Goal: Task Accomplishment & Management: Manage account settings

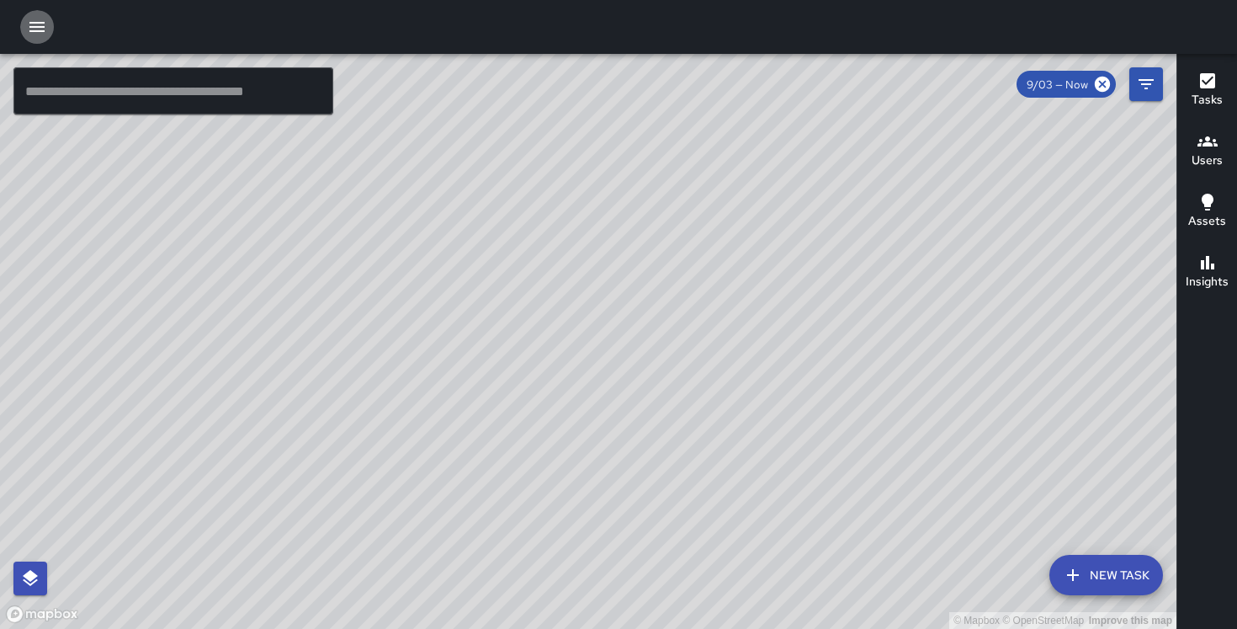
click at [44, 27] on icon "button" at bounding box center [36, 27] width 15 height 10
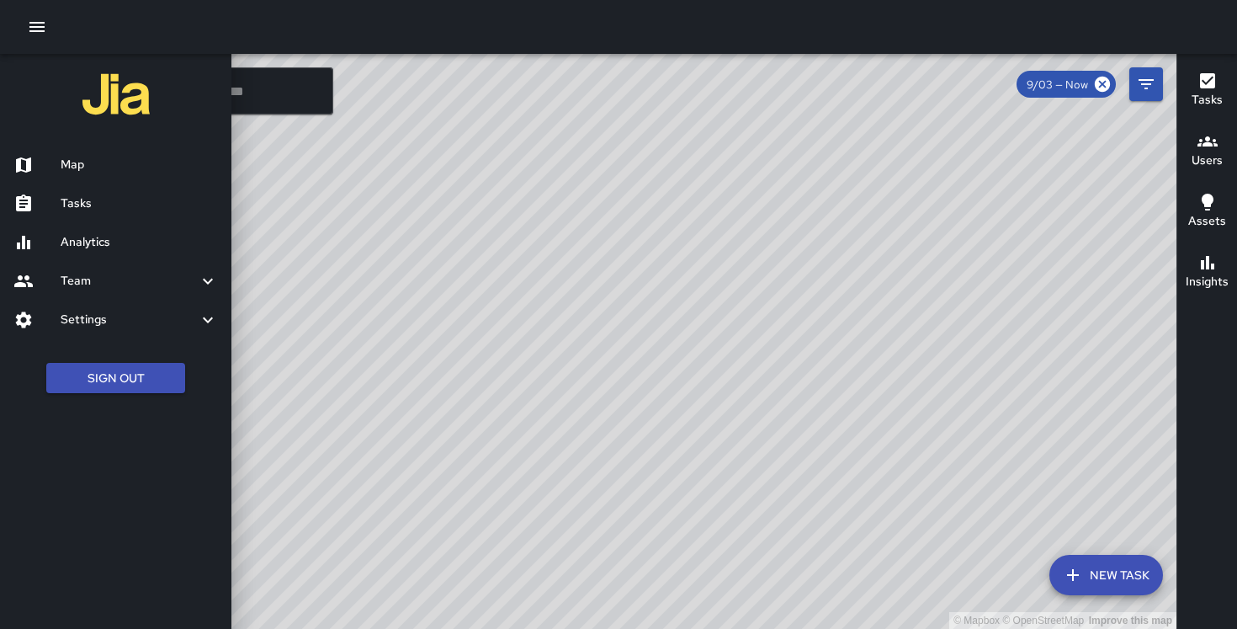
click at [103, 325] on h6 "Settings" at bounding box center [129, 320] width 137 height 19
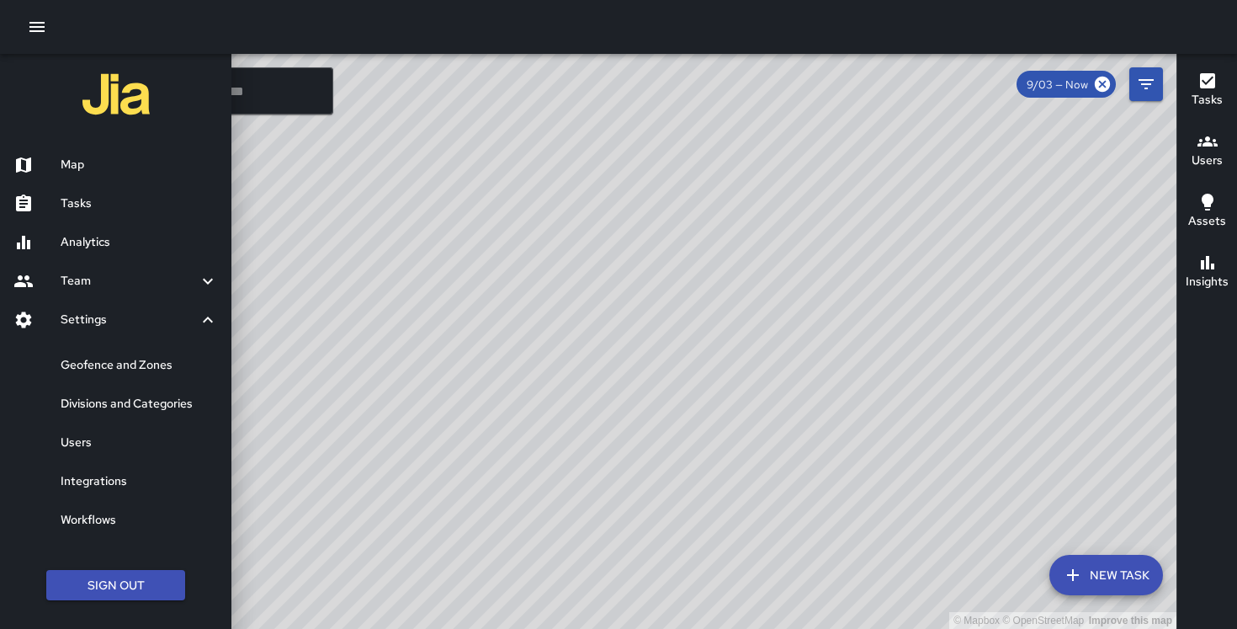
click at [109, 356] on h6 "Geofence and Zones" at bounding box center [139, 365] width 157 height 19
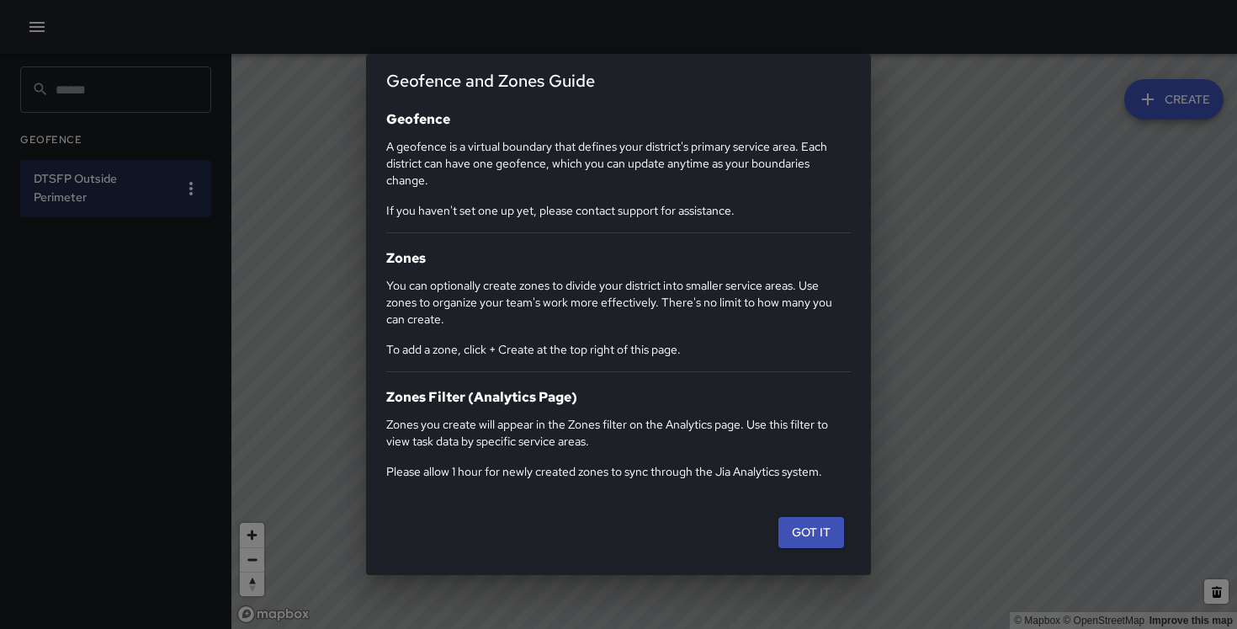
click at [45, 33] on div "Geofence and Zones Guide Geofence A geofence is a virtual boundary that defines…" at bounding box center [618, 314] width 1237 height 629
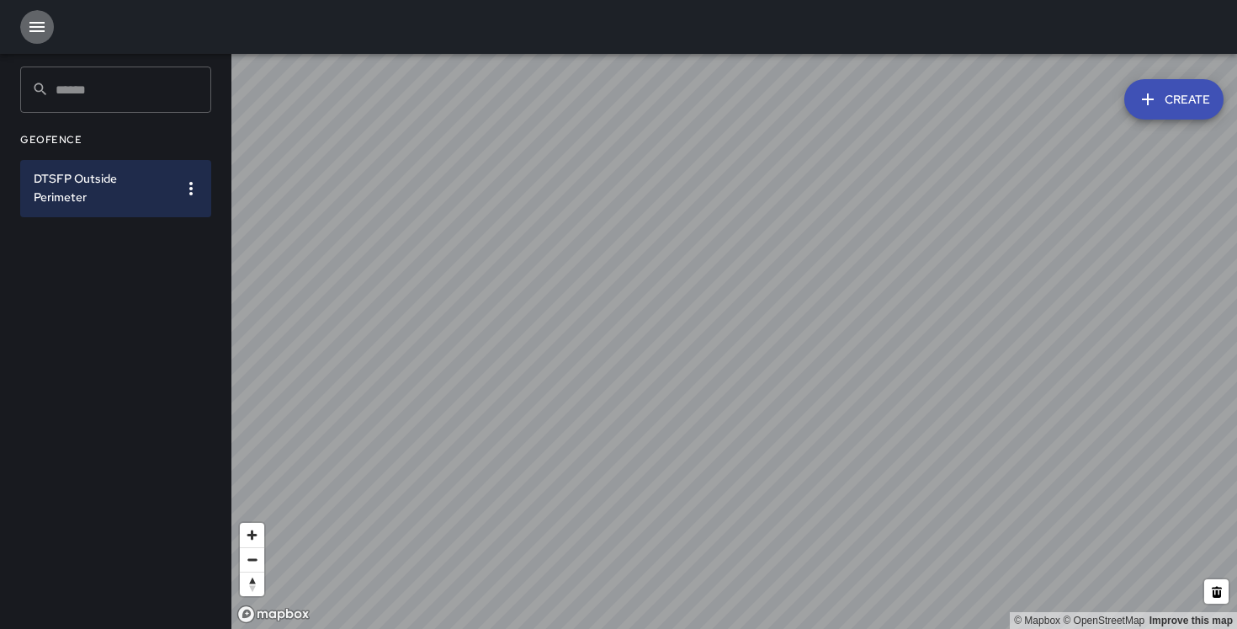
click at [45, 35] on icon "button" at bounding box center [37, 27] width 20 height 20
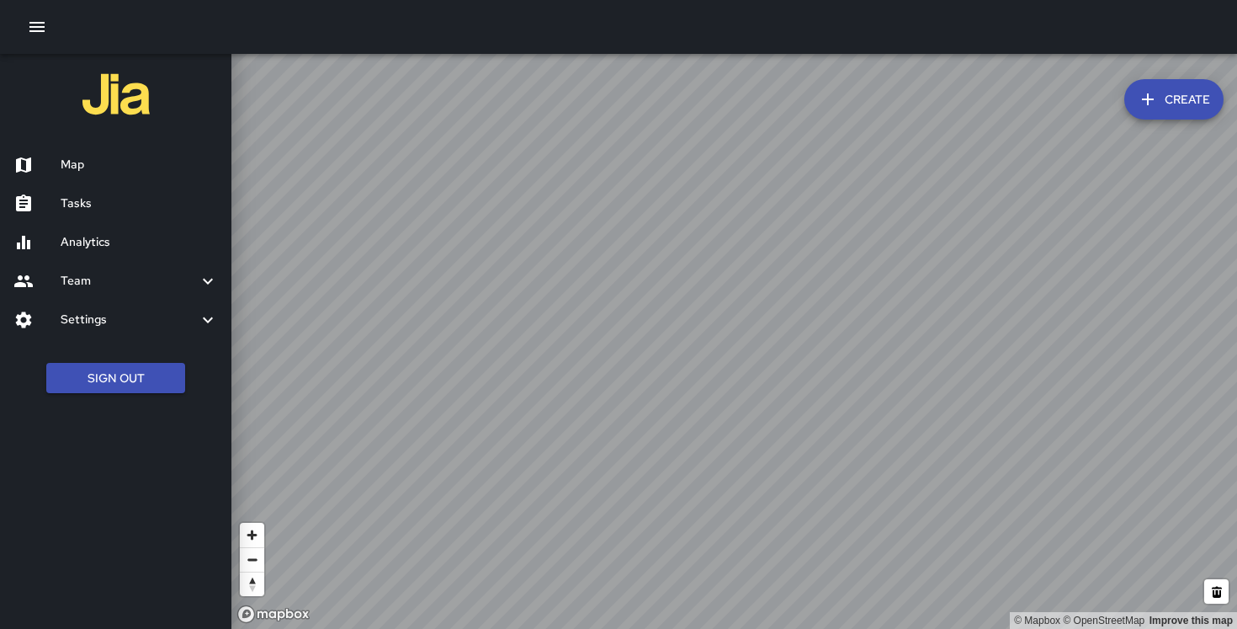
click at [85, 311] on h6 "Settings" at bounding box center [129, 320] width 137 height 19
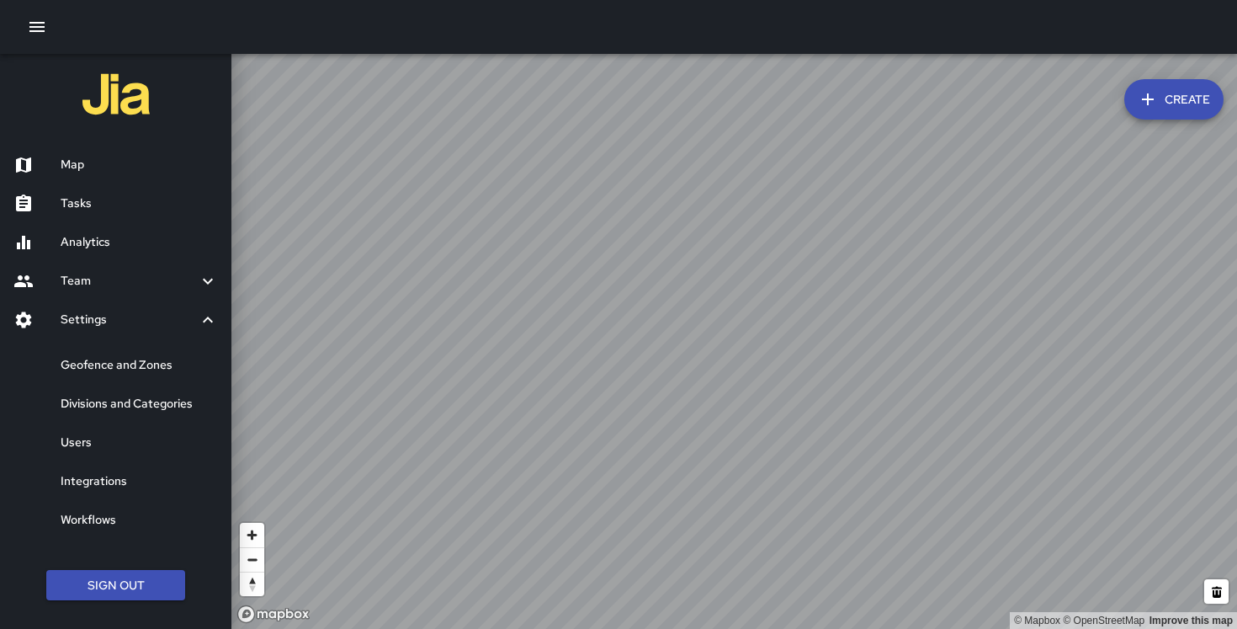
click at [112, 401] on h6 "Divisions and Categories" at bounding box center [139, 404] width 157 height 19
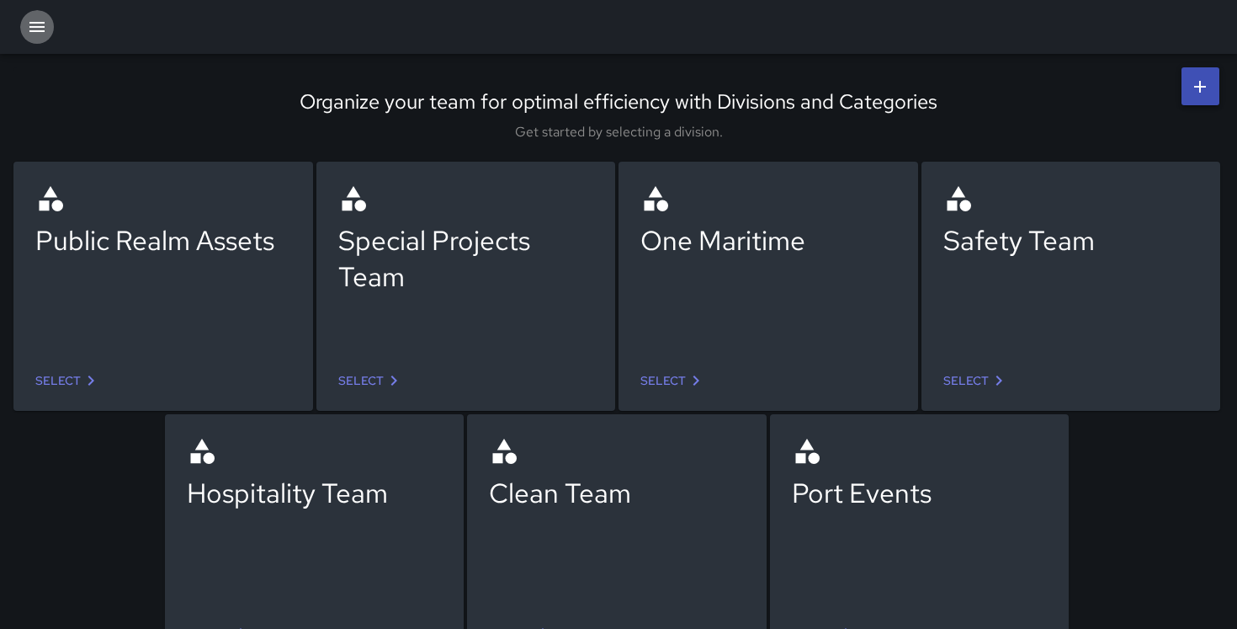
click at [40, 22] on icon "button" at bounding box center [36, 27] width 15 height 10
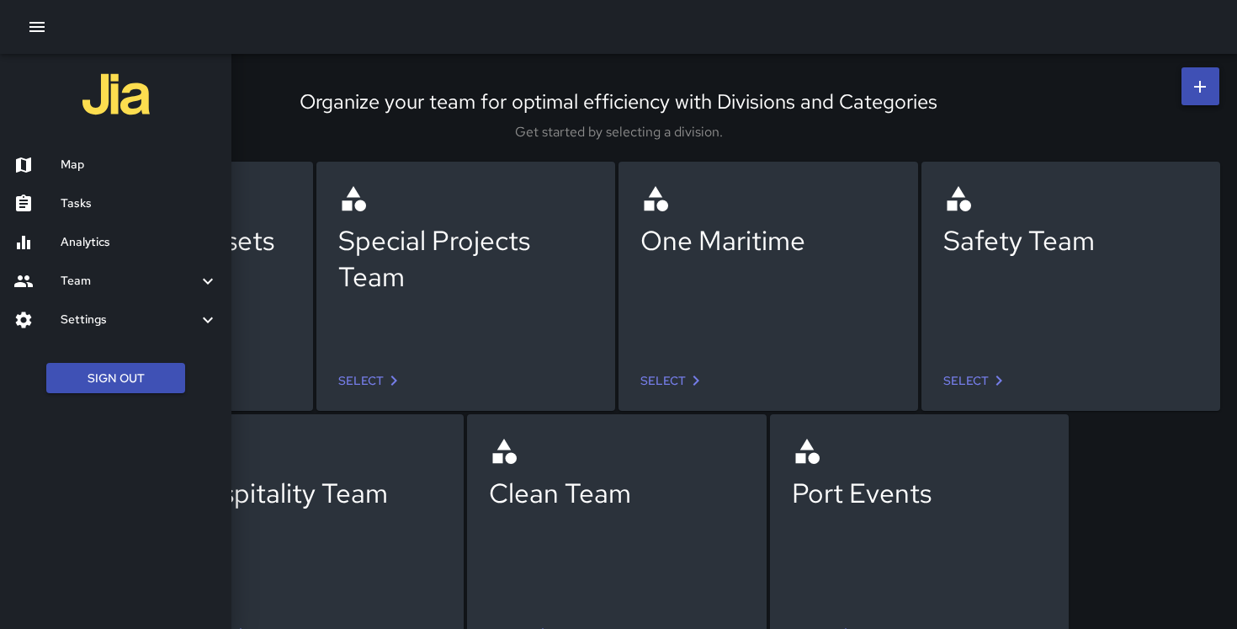
click at [95, 306] on div "Settings" at bounding box center [115, 320] width 231 height 39
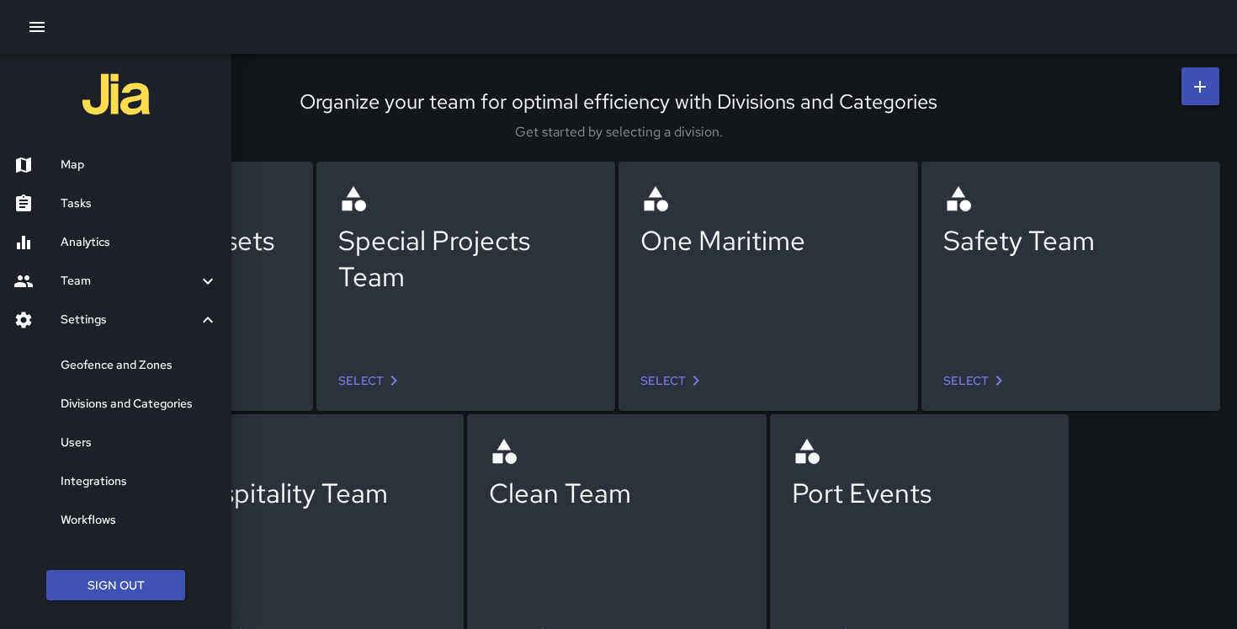
click at [103, 433] on div "Users" at bounding box center [115, 442] width 231 height 39
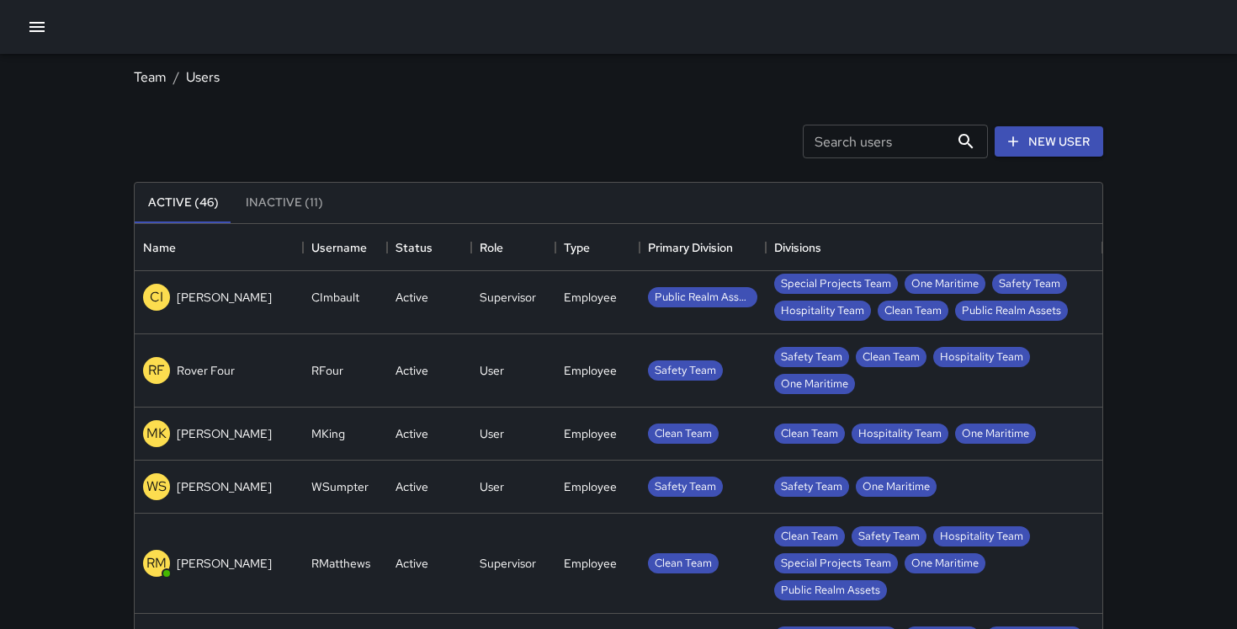
scroll to position [136, 0]
click at [43, 22] on icon "button" at bounding box center [36, 27] width 15 height 10
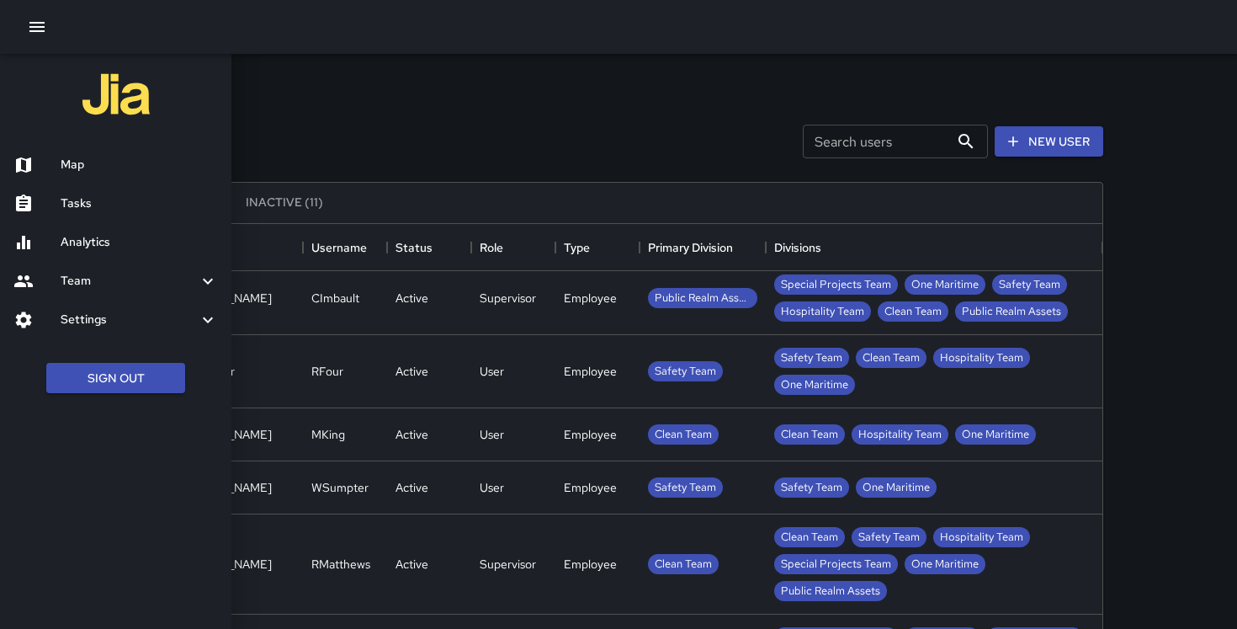
click at [104, 231] on div "Analytics" at bounding box center [115, 242] width 231 height 39
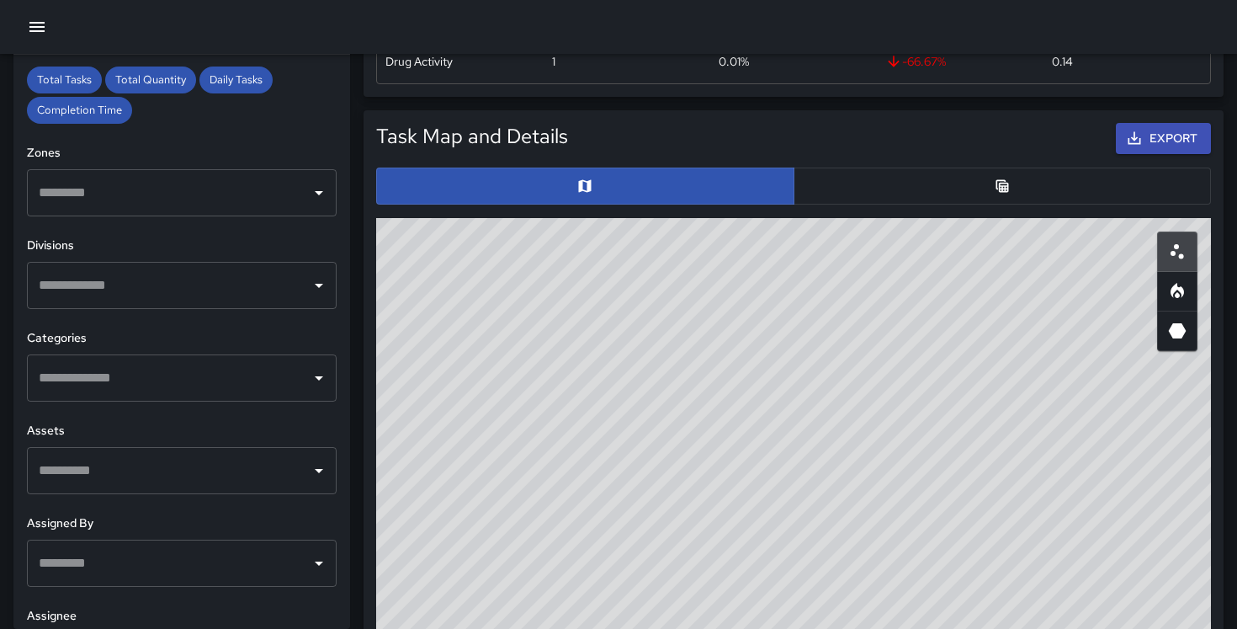
scroll to position [793, 0]
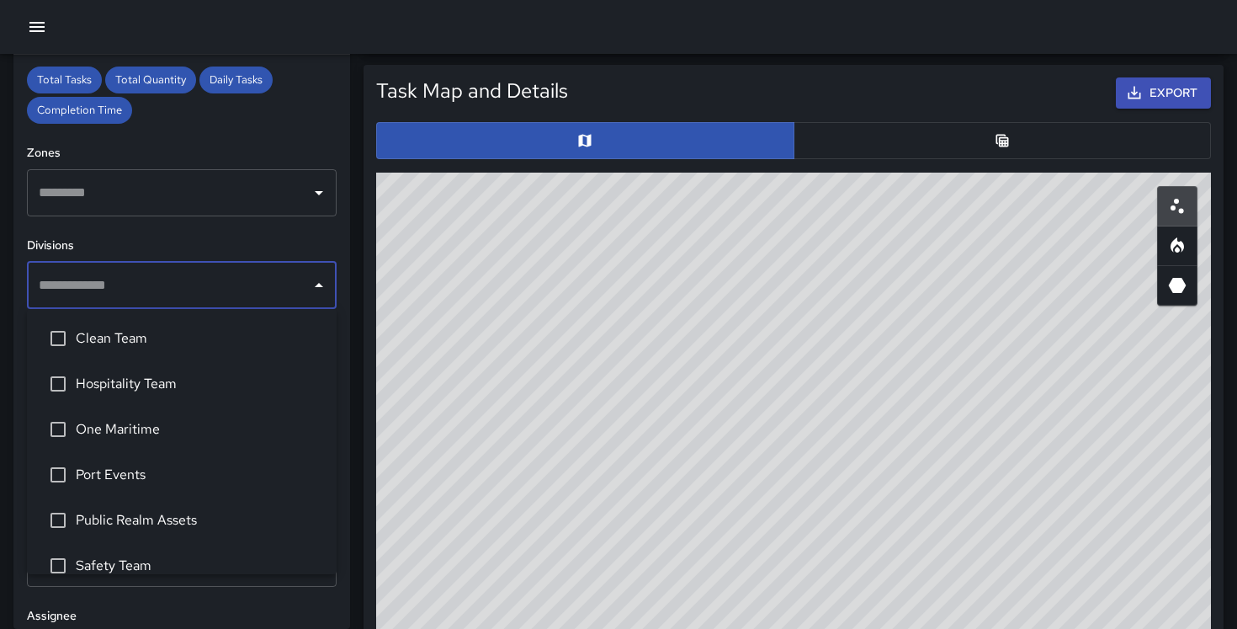
click at [139, 285] on input "text" at bounding box center [169, 285] width 269 height 32
click at [130, 428] on span "One Maritime" at bounding box center [199, 429] width 247 height 20
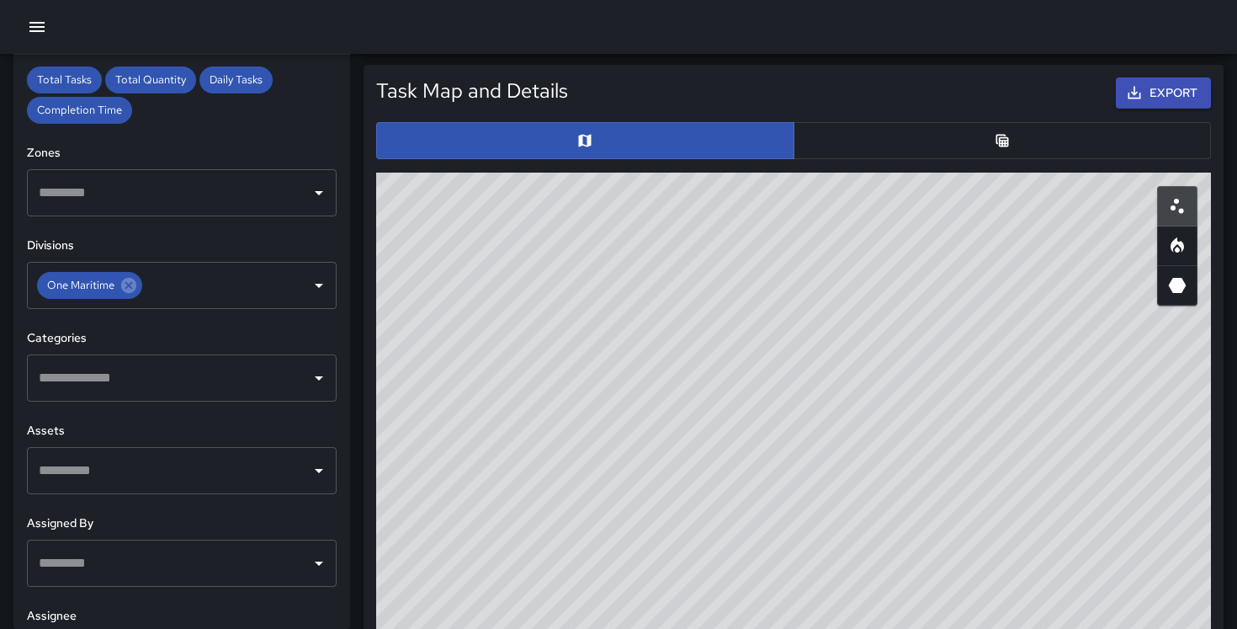
click at [321, 151] on h6 "Zones" at bounding box center [182, 153] width 310 height 19
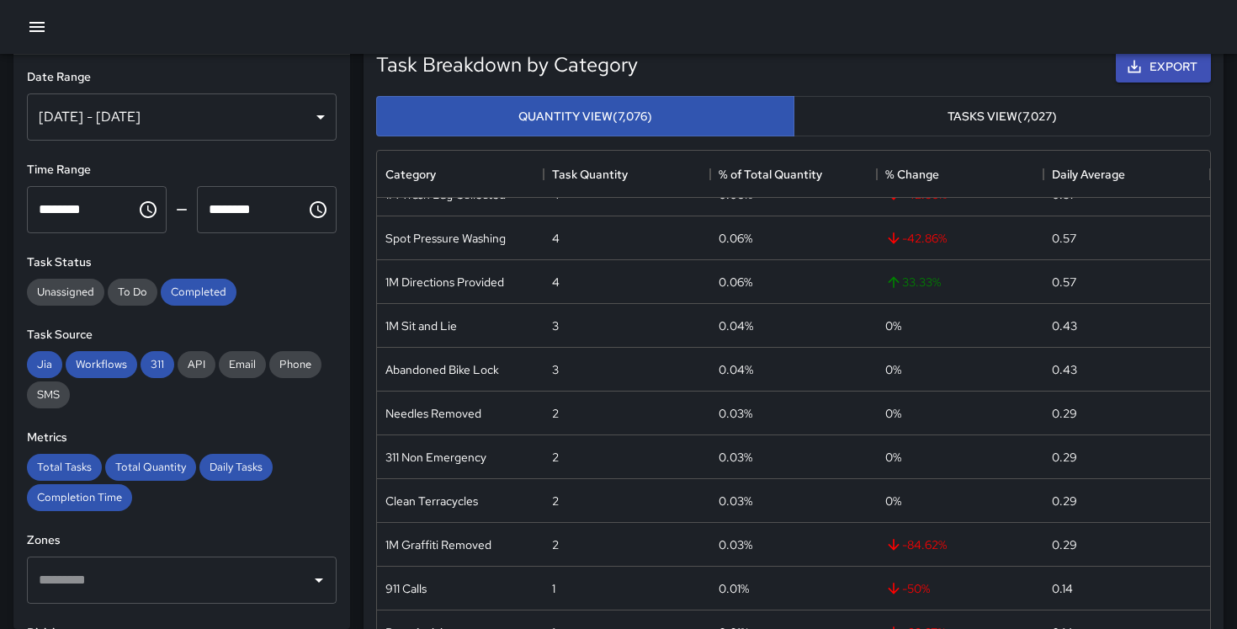
scroll to position [0, 0]
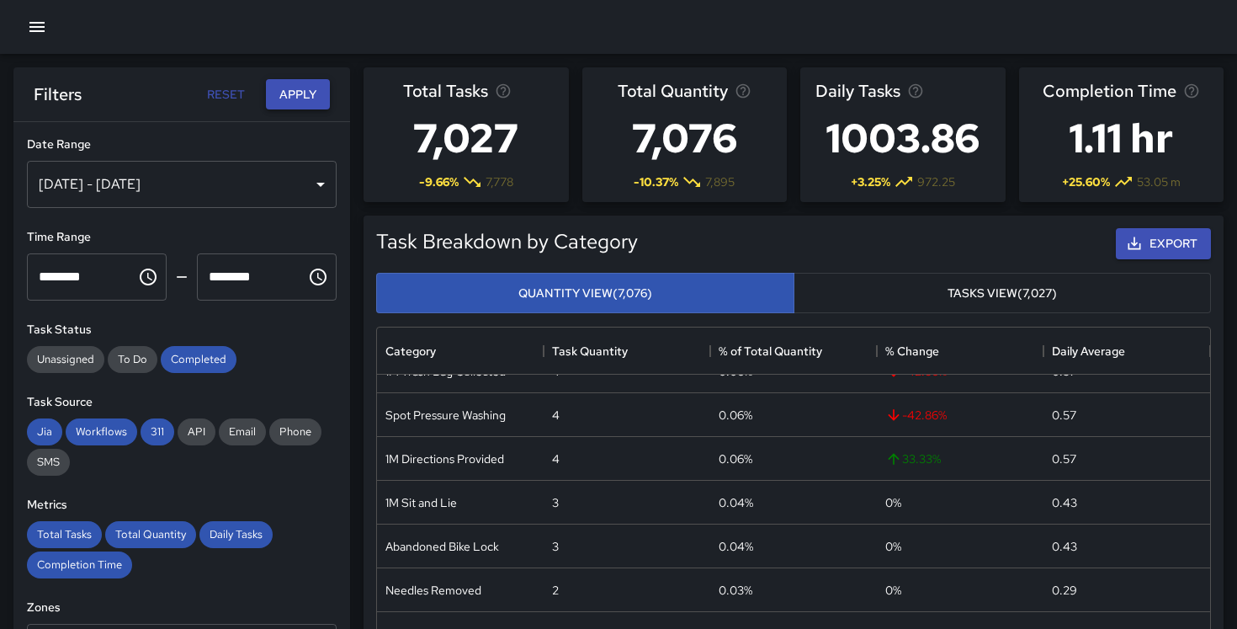
click at [311, 95] on button "Apply" at bounding box center [298, 94] width 64 height 31
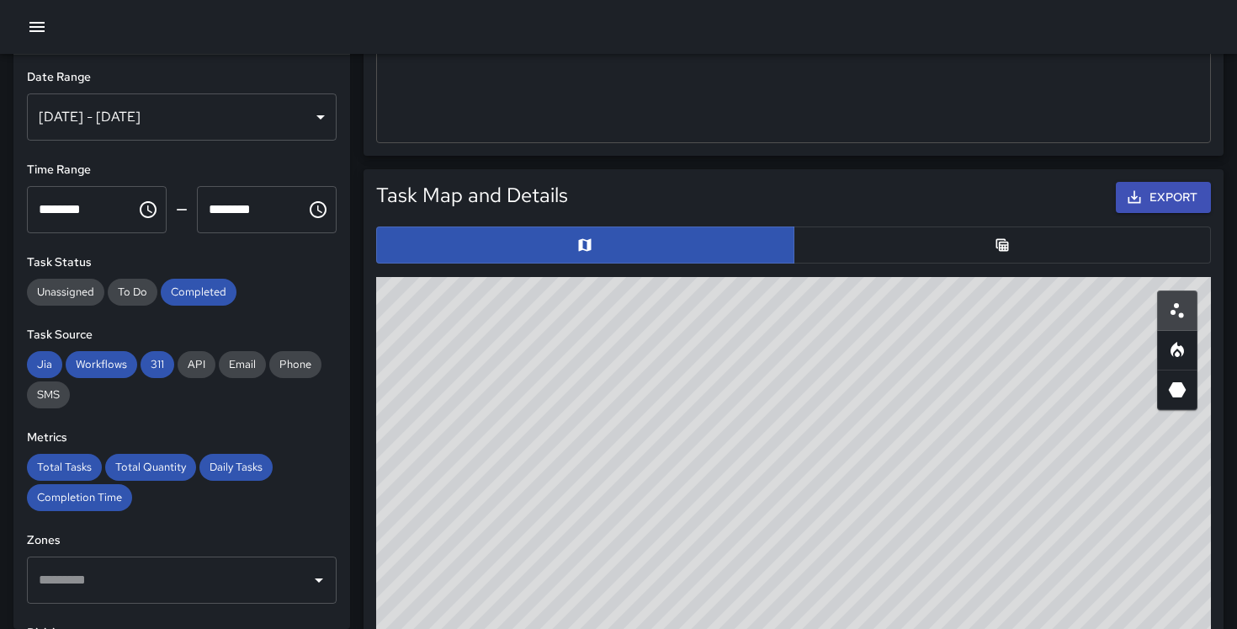
scroll to position [697, 0]
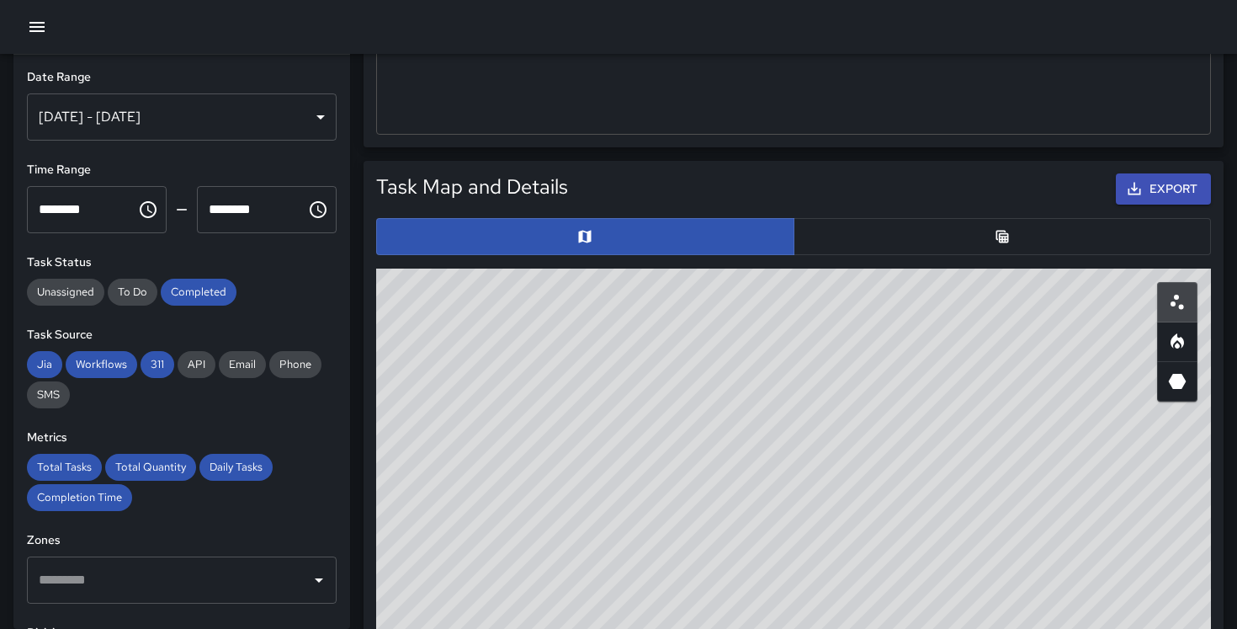
click at [1026, 228] on button "button" at bounding box center [1003, 236] width 418 height 37
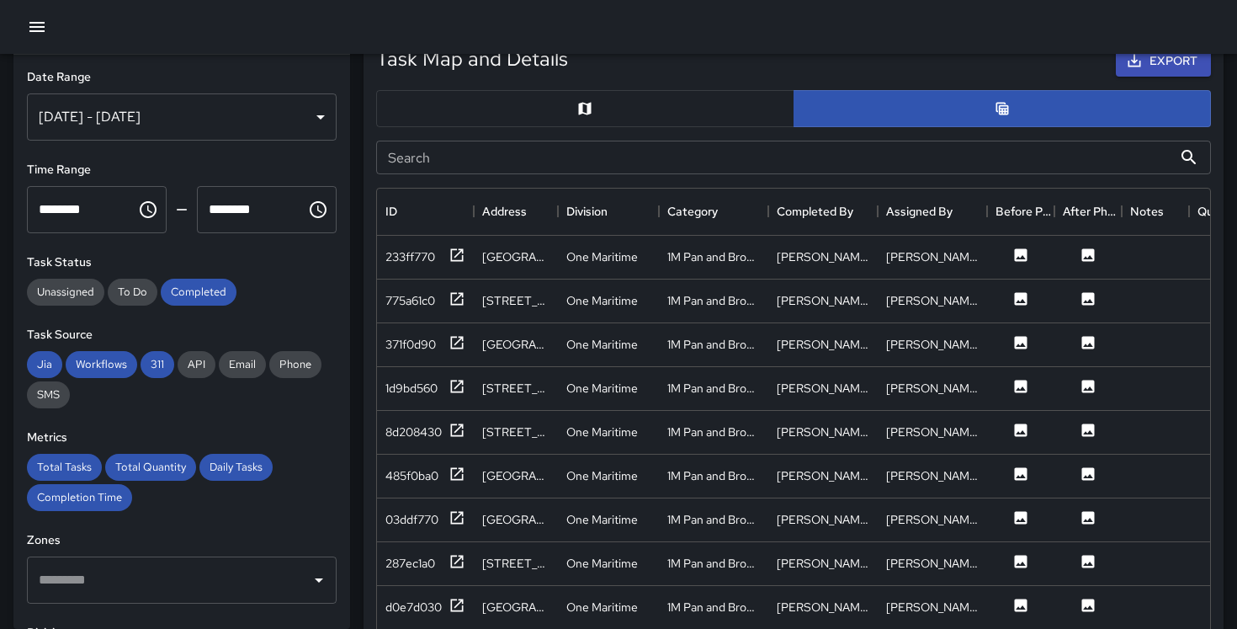
scroll to position [826, 0]
click at [551, 152] on input "Search" at bounding box center [774, 157] width 796 height 34
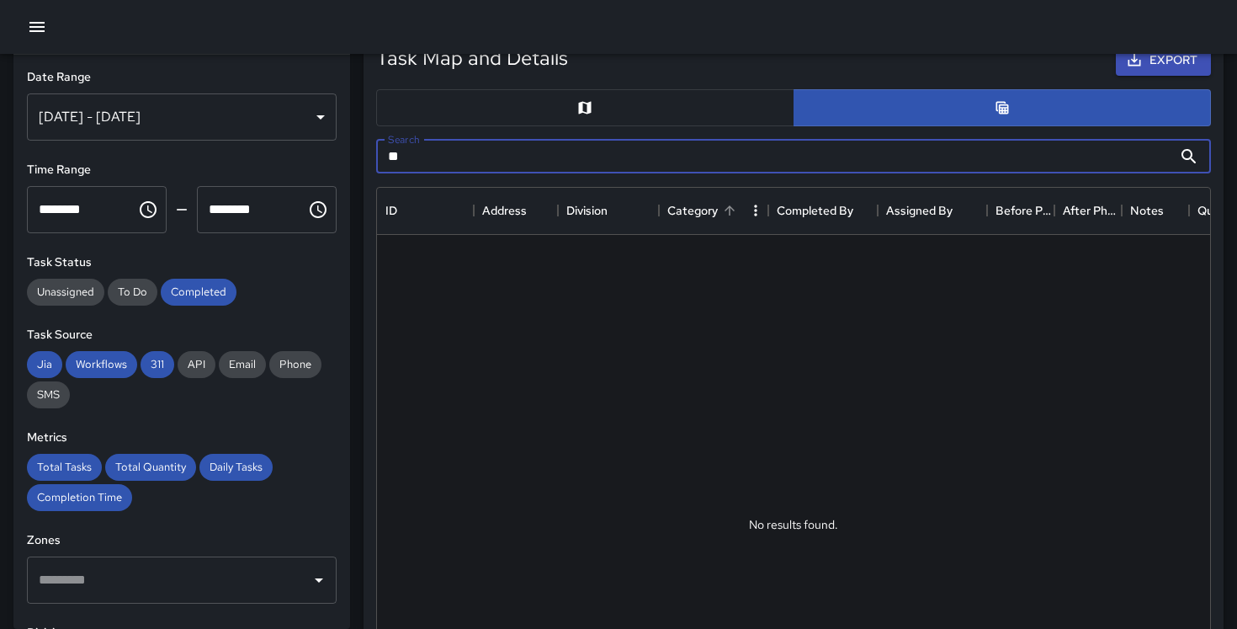
type input "*"
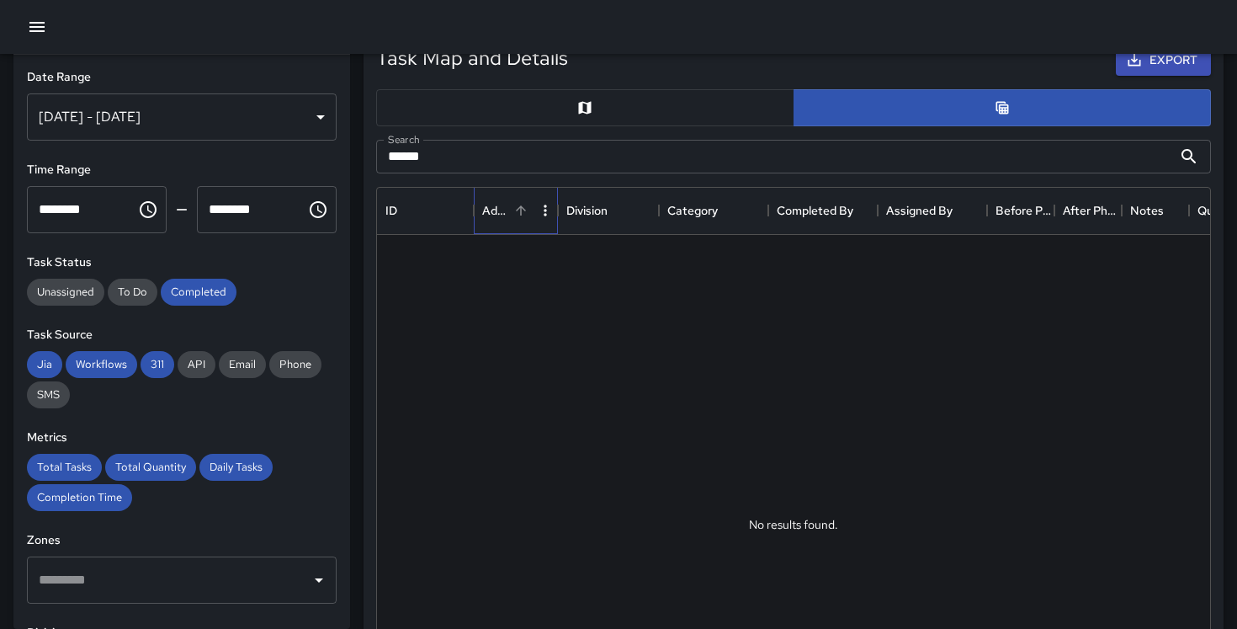
click at [501, 206] on div "Address" at bounding box center [495, 210] width 27 height 47
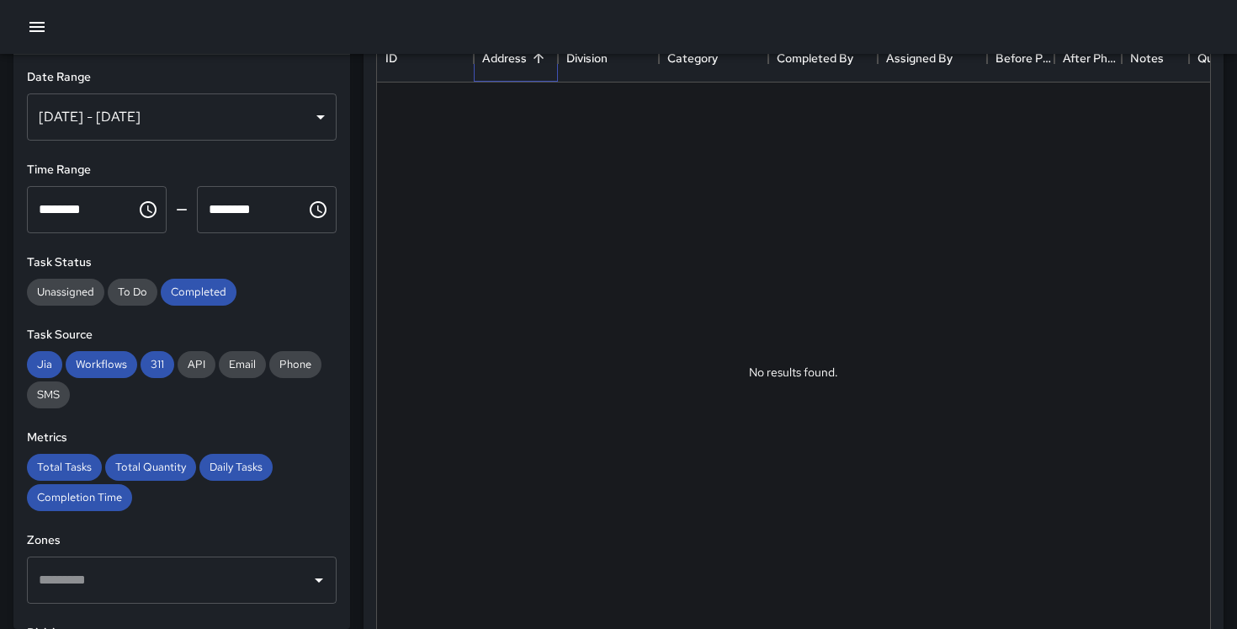
scroll to position [753, 0]
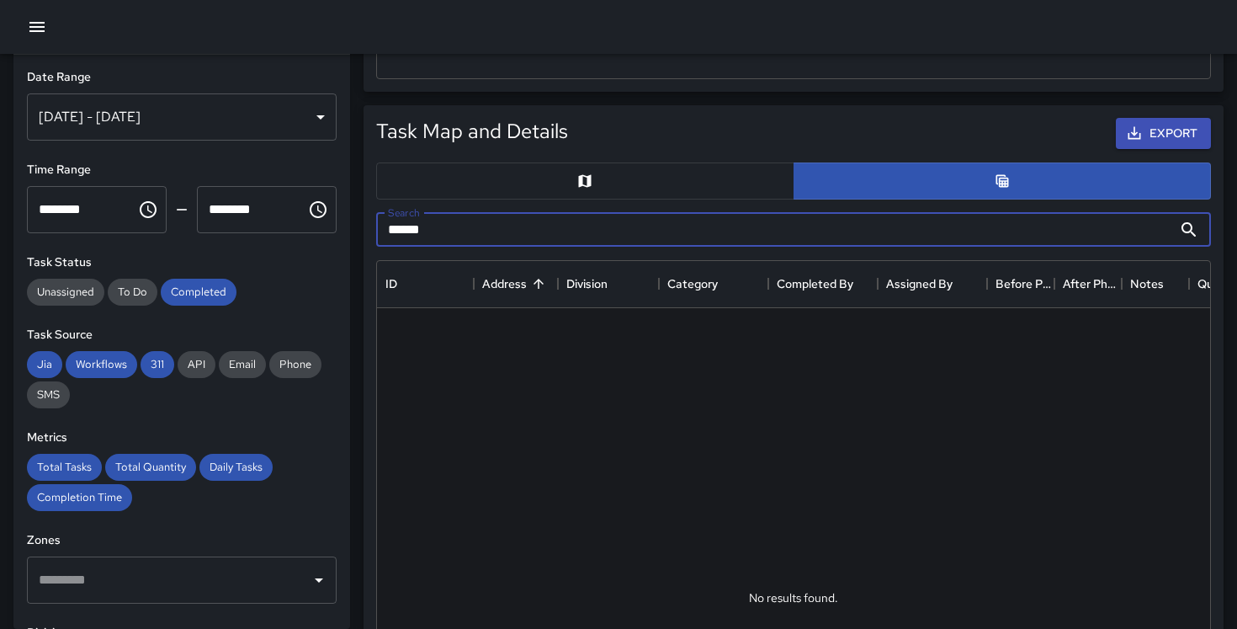
drag, startPoint x: 396, startPoint y: 230, endPoint x: 354, endPoint y: 229, distance: 42.1
click at [354, 229] on div "Task Map and Details Export Search ****** Search No results found. ID Address D…" at bounding box center [787, 512] width 874 height 841
type input "********"
click at [1178, 244] on div "******** Search" at bounding box center [793, 230] width 835 height 34
click at [1193, 233] on icon at bounding box center [1189, 229] width 14 height 14
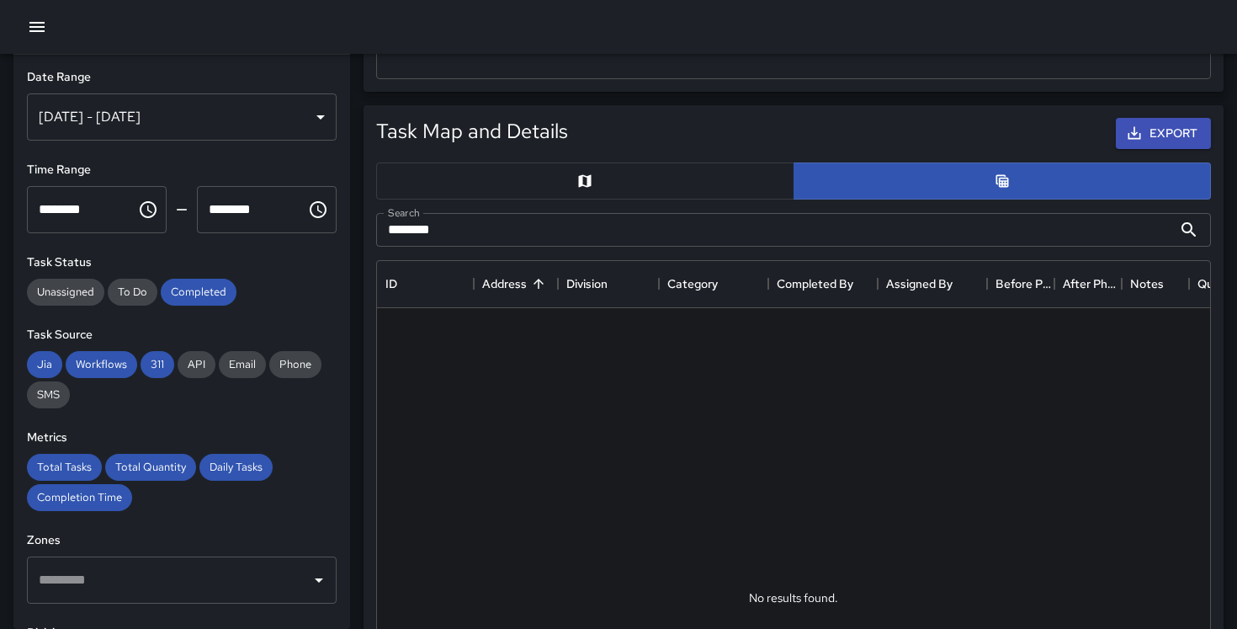
click at [660, 189] on button "button" at bounding box center [585, 180] width 418 height 37
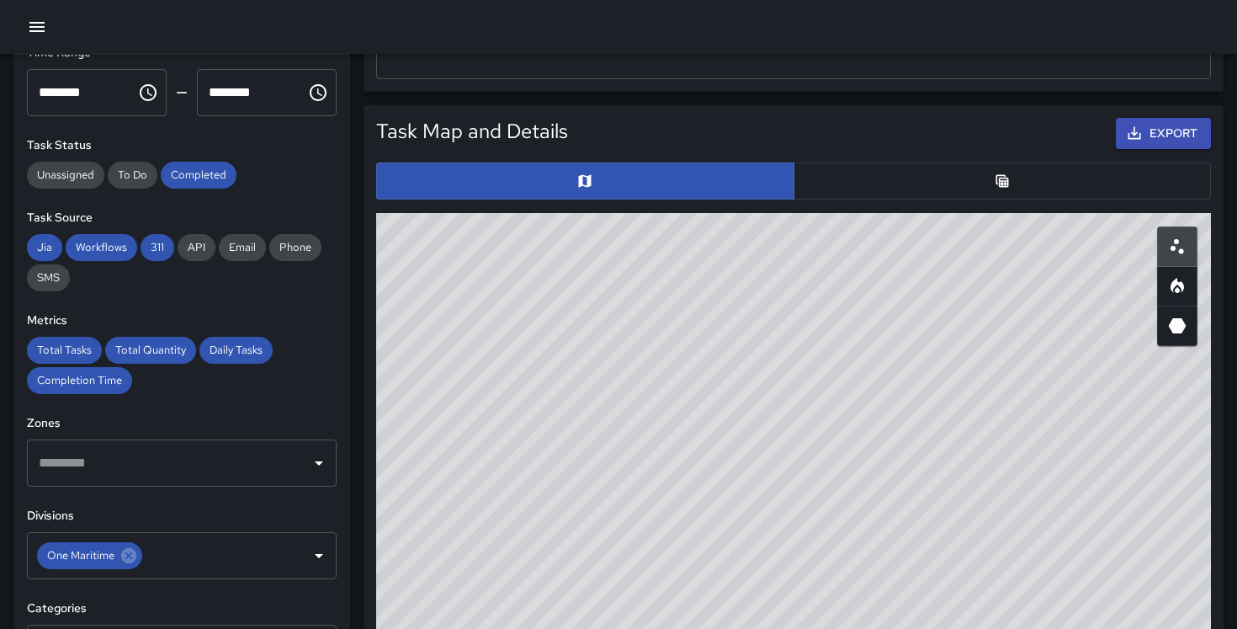
scroll to position [200, 0]
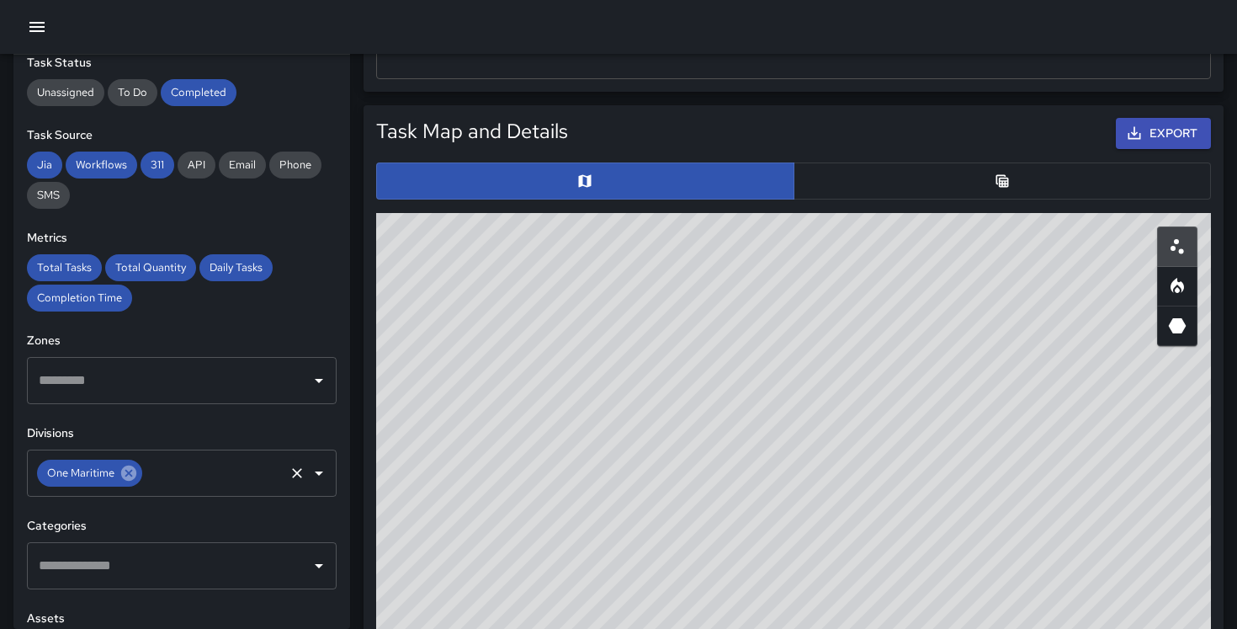
click at [136, 472] on icon at bounding box center [129, 473] width 19 height 19
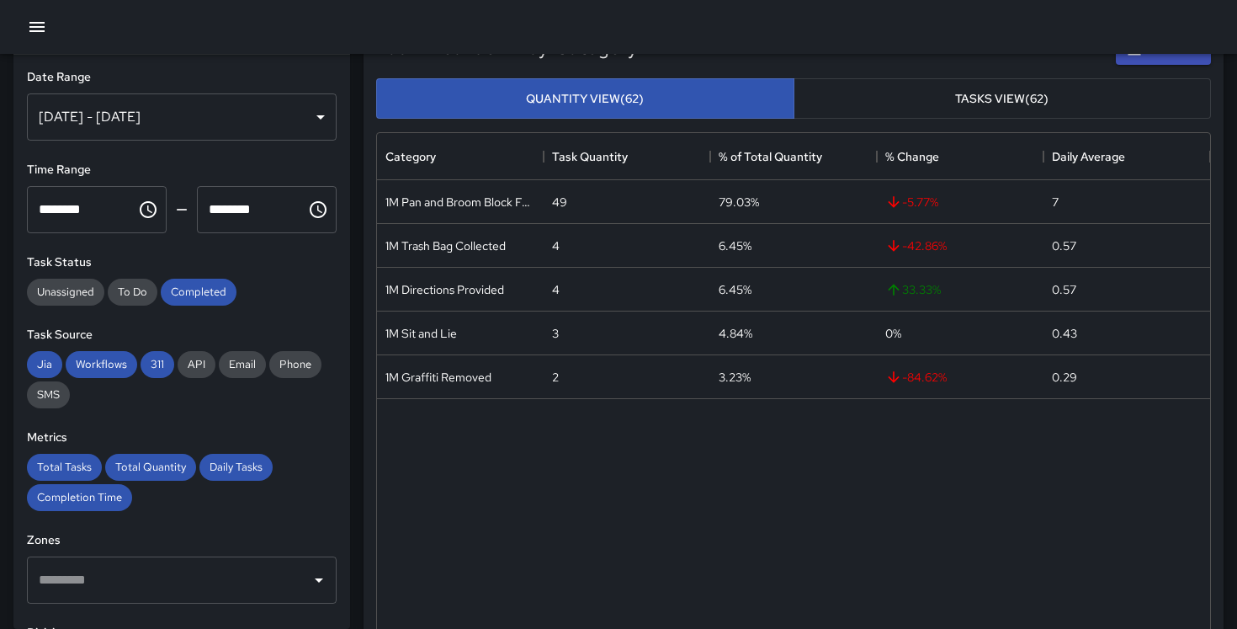
scroll to position [0, 0]
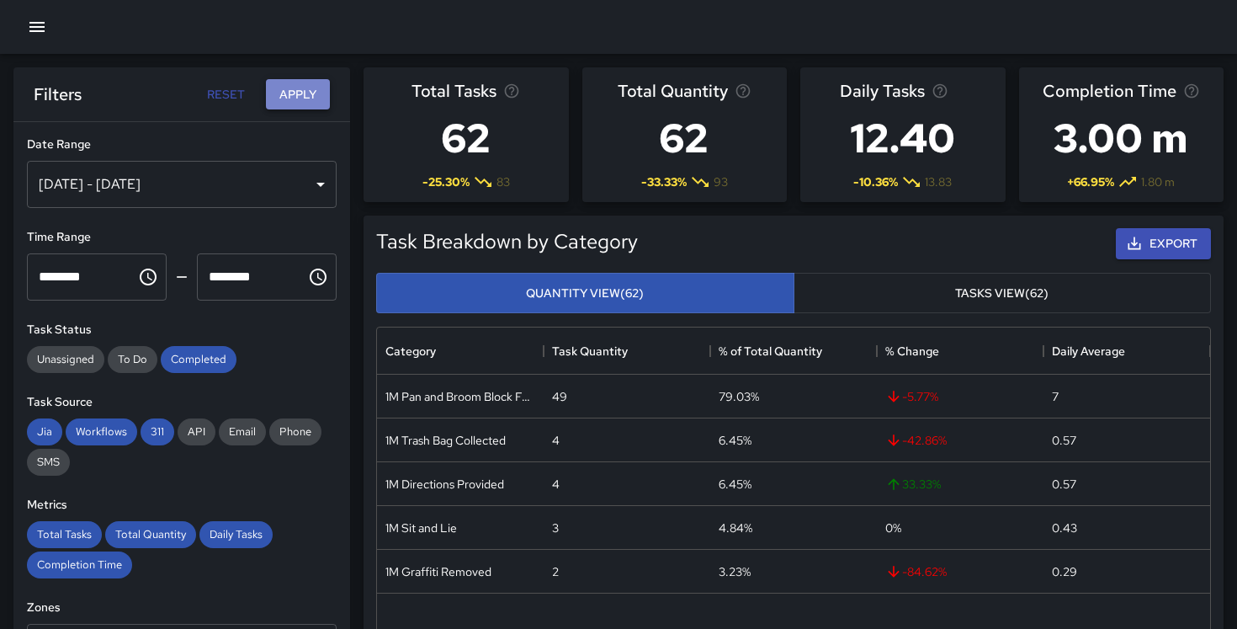
click at [295, 87] on button "Apply" at bounding box center [298, 94] width 64 height 31
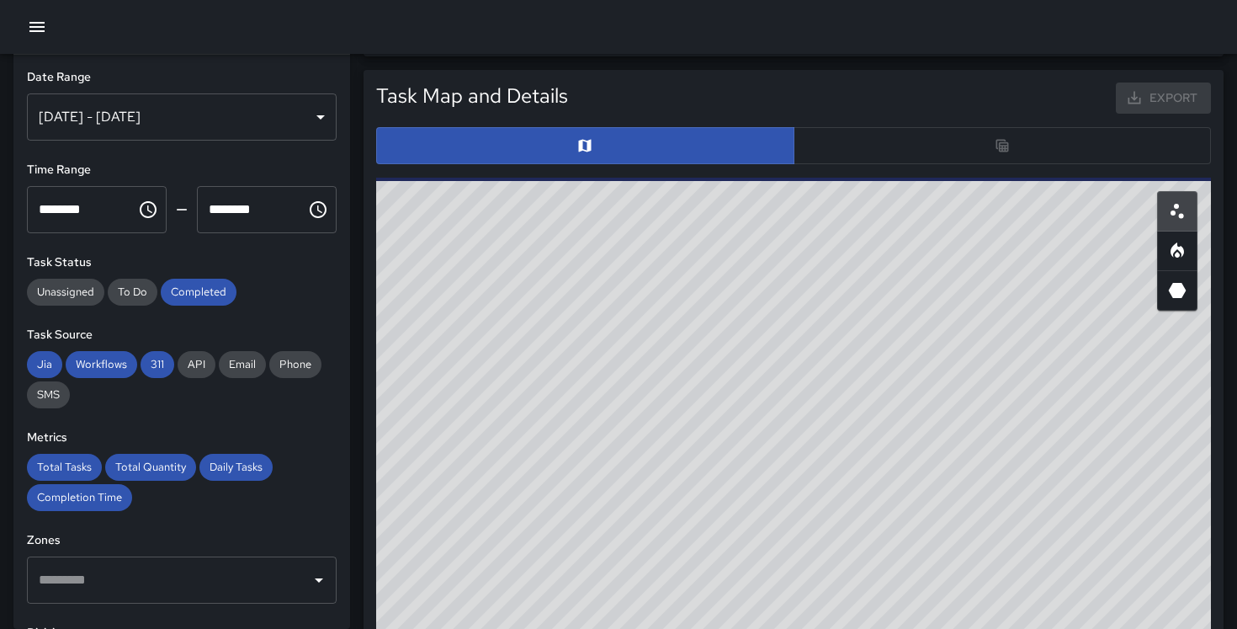
scroll to position [790, 0]
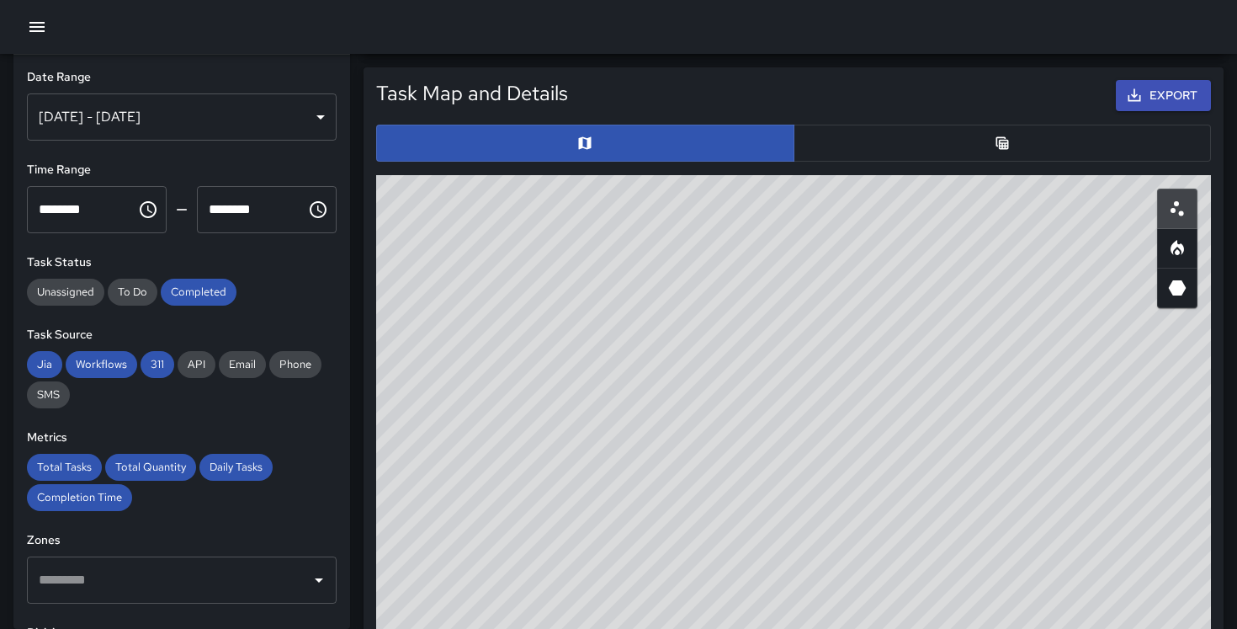
click at [849, 142] on button "button" at bounding box center [1003, 143] width 418 height 37
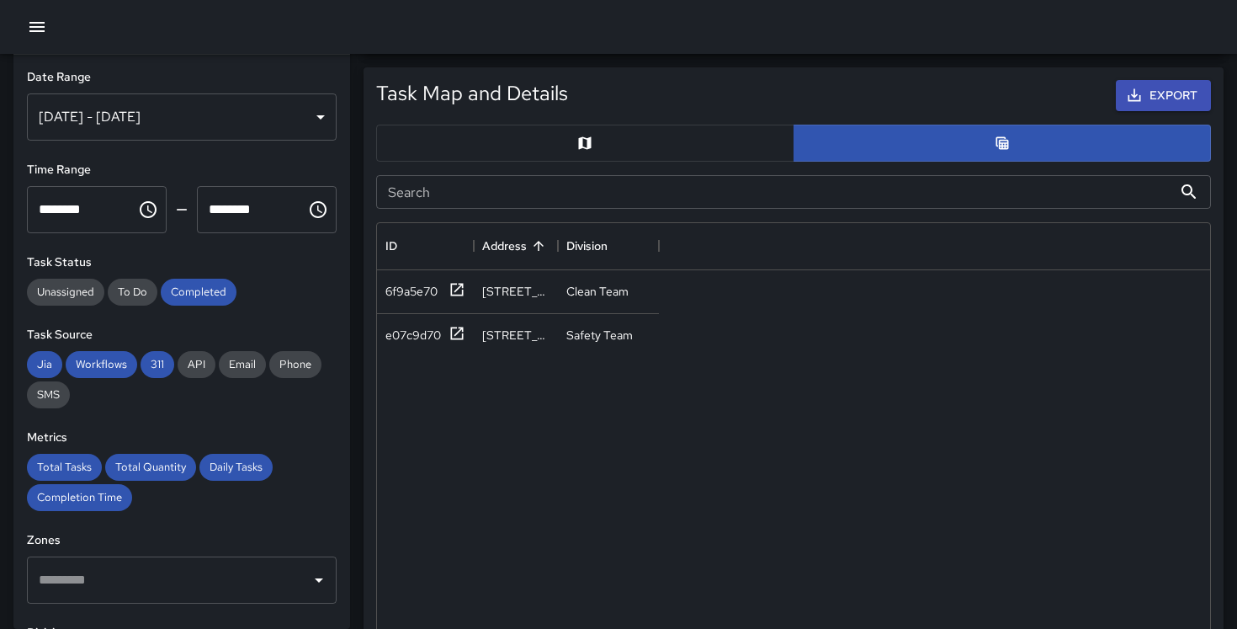
click at [505, 202] on input "Search" at bounding box center [774, 192] width 796 height 34
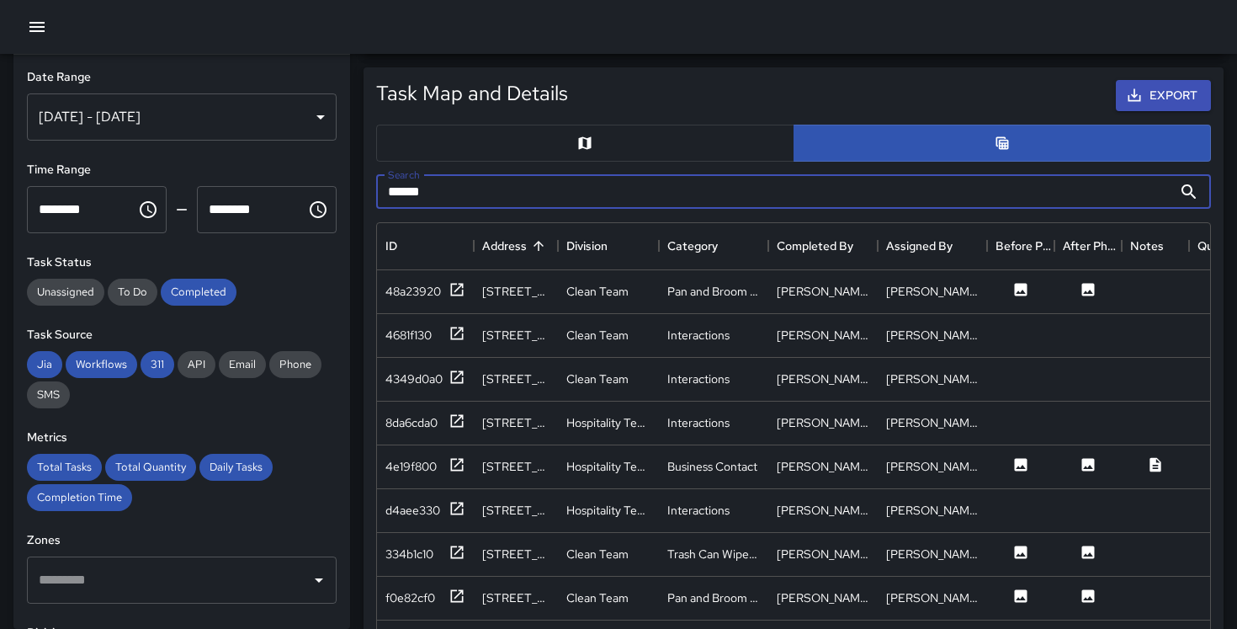
type input "******"
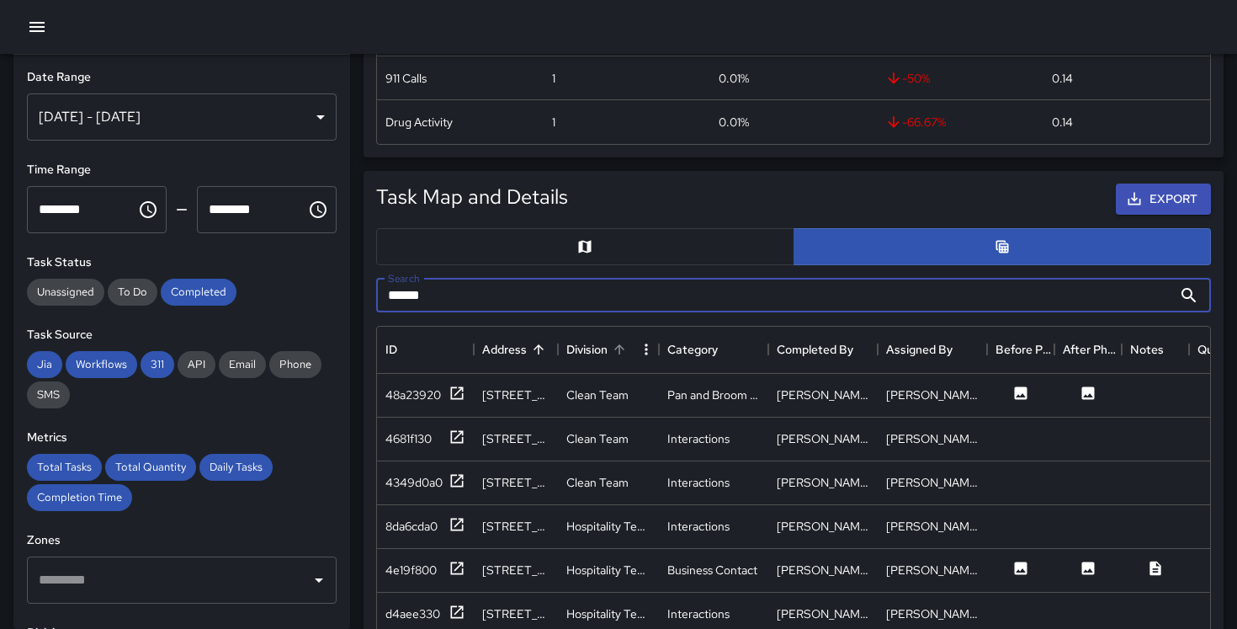
scroll to position [686, 0]
click at [623, 257] on button "button" at bounding box center [585, 247] width 418 height 37
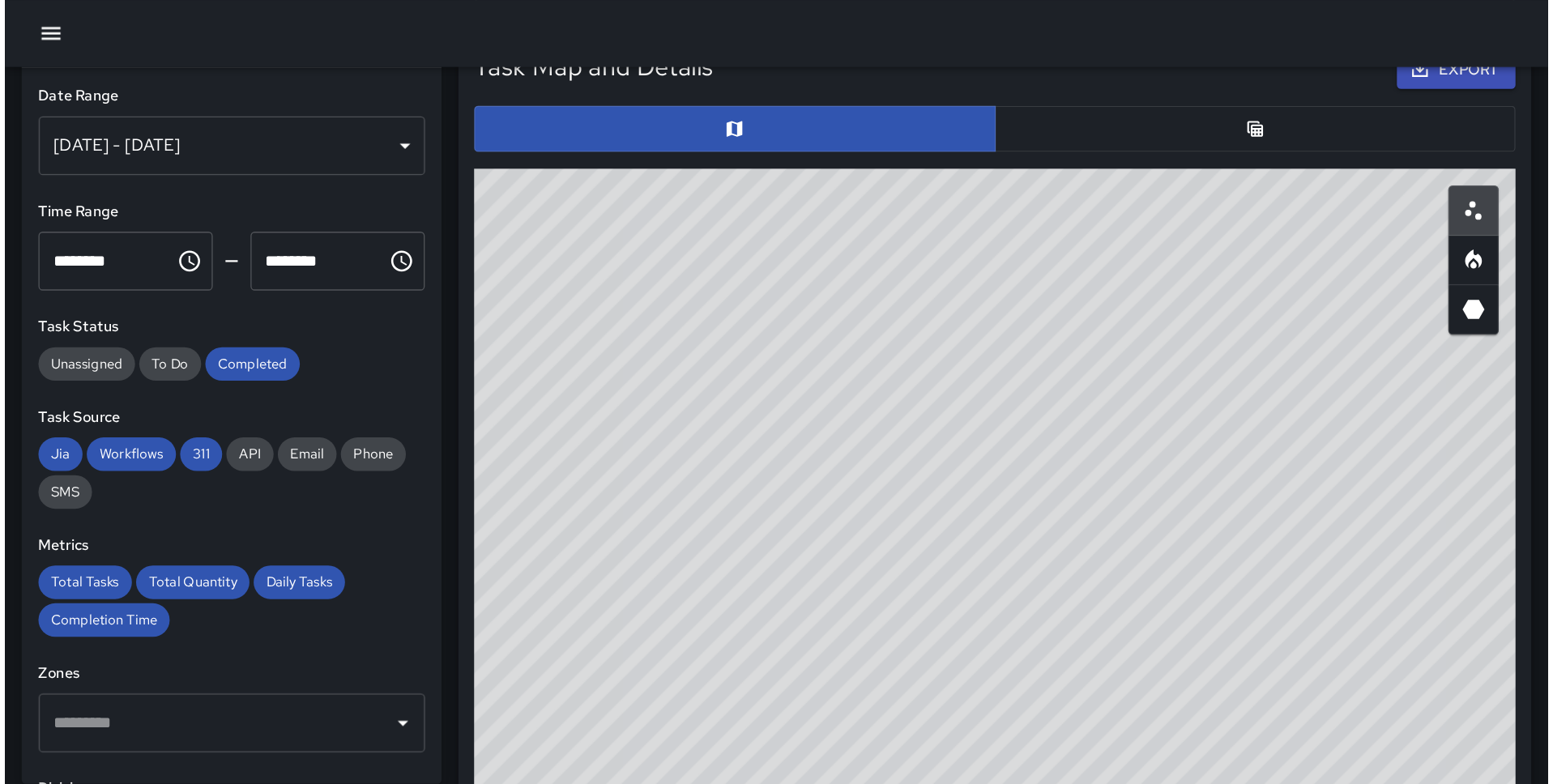
scroll to position [807, 0]
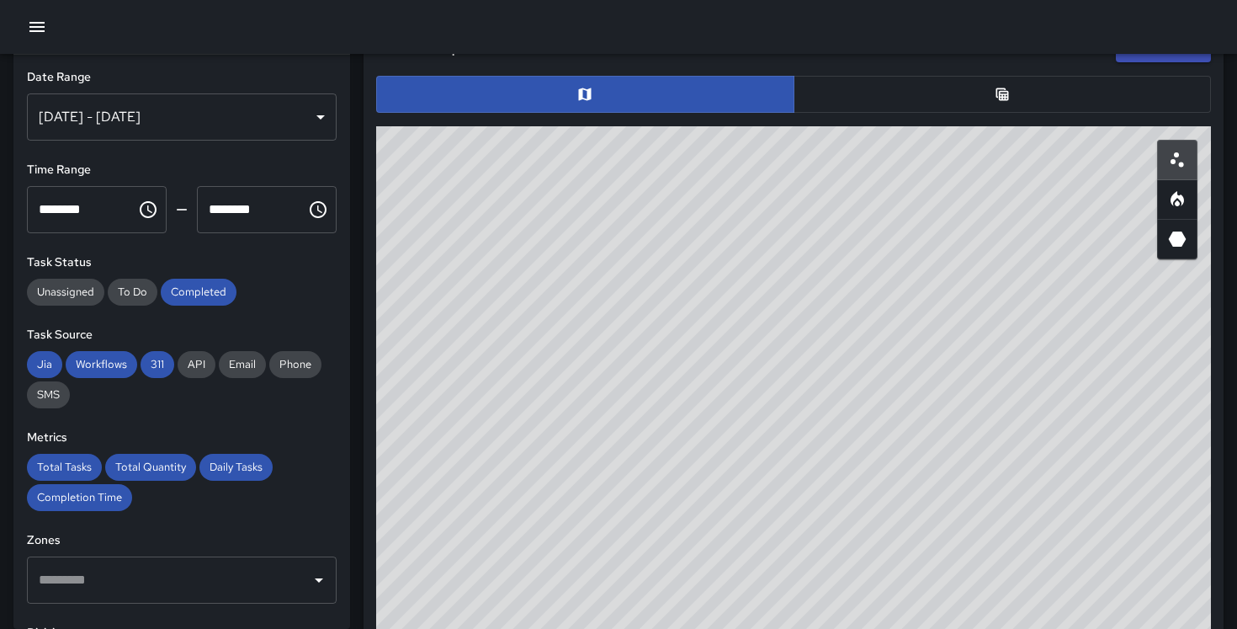
drag, startPoint x: 942, startPoint y: 221, endPoint x: 892, endPoint y: 419, distance: 204.0
click at [892, 420] on div "© Mapbox © OpenStreetMap Improve this map" at bounding box center [793, 462] width 835 height 673
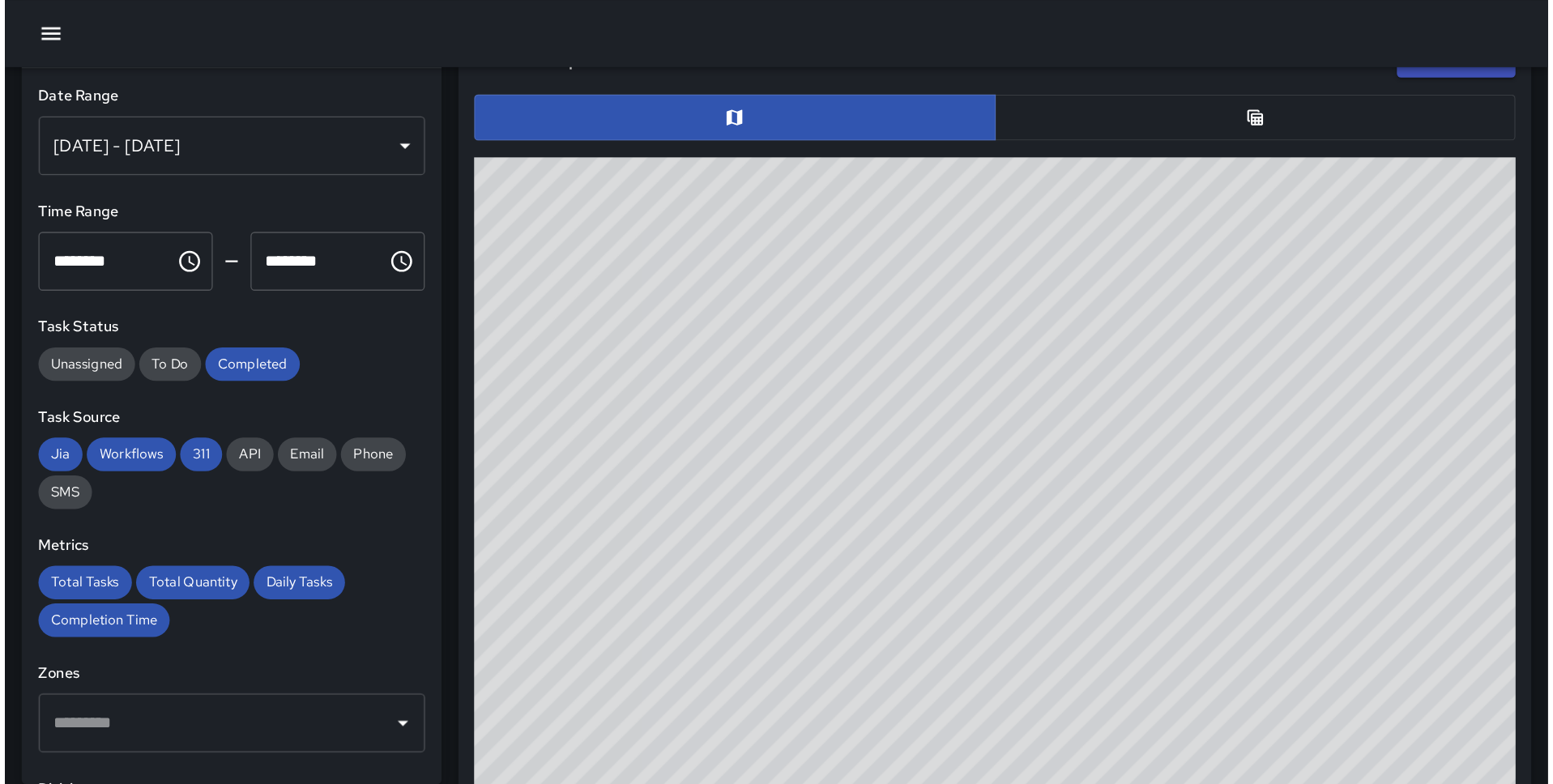
scroll to position [908, 0]
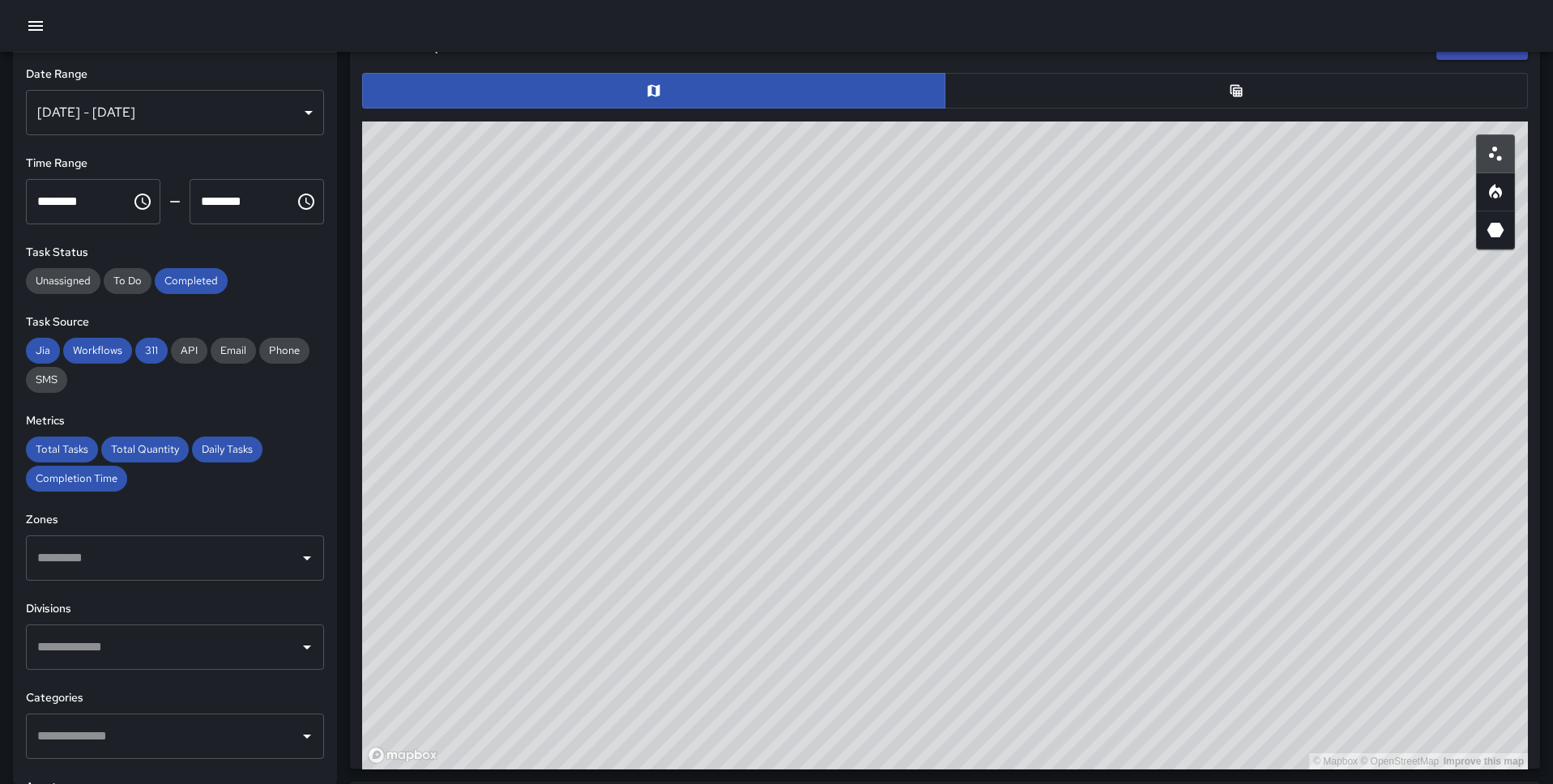
drag, startPoint x: 557, startPoint y: 468, endPoint x: 995, endPoint y: 199, distance: 514.0
click at [995, 199] on div "© Mapbox © OpenStreetMap Improve this map" at bounding box center [944, 444] width 1165 height 647
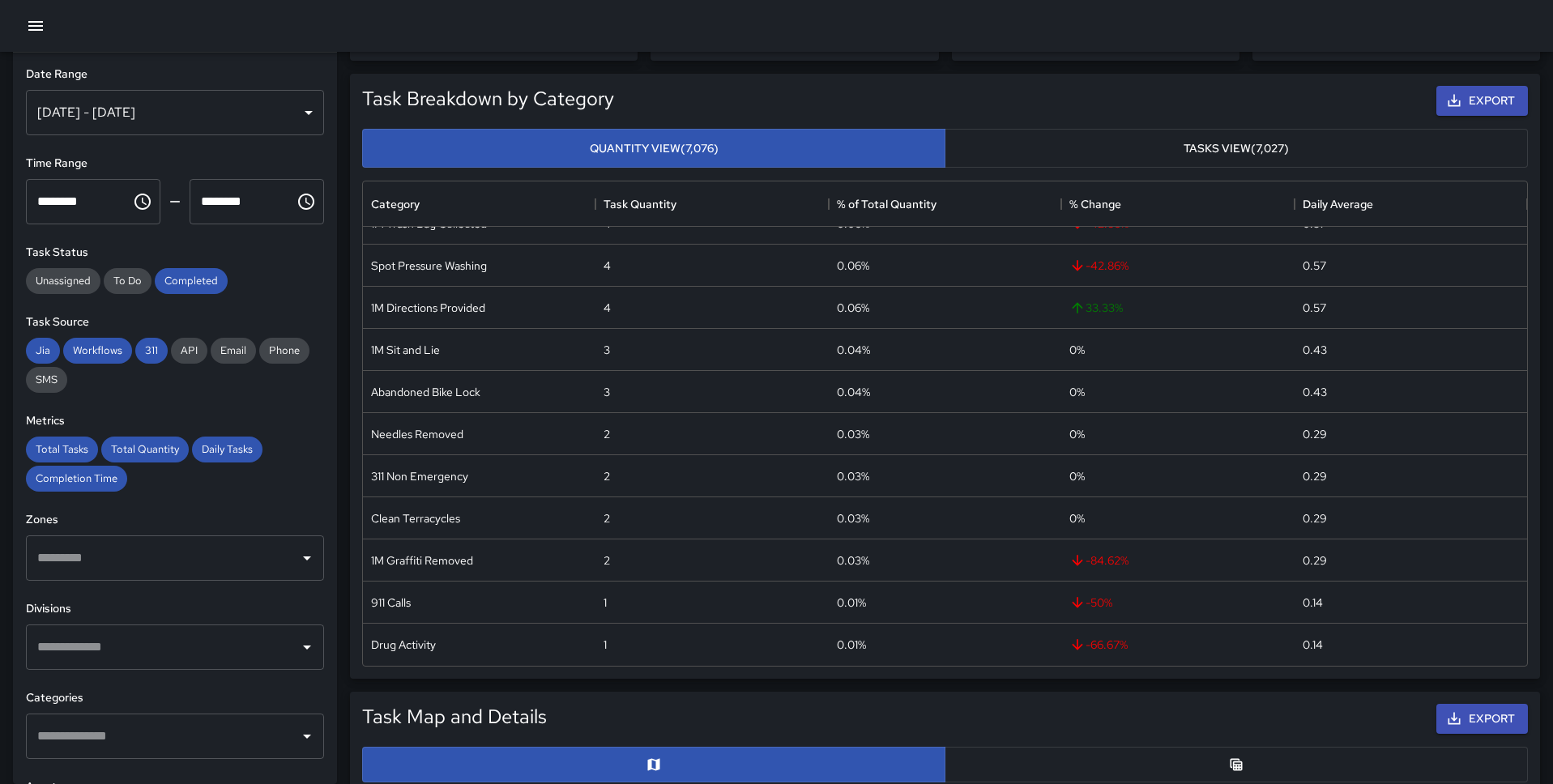
scroll to position [0, 0]
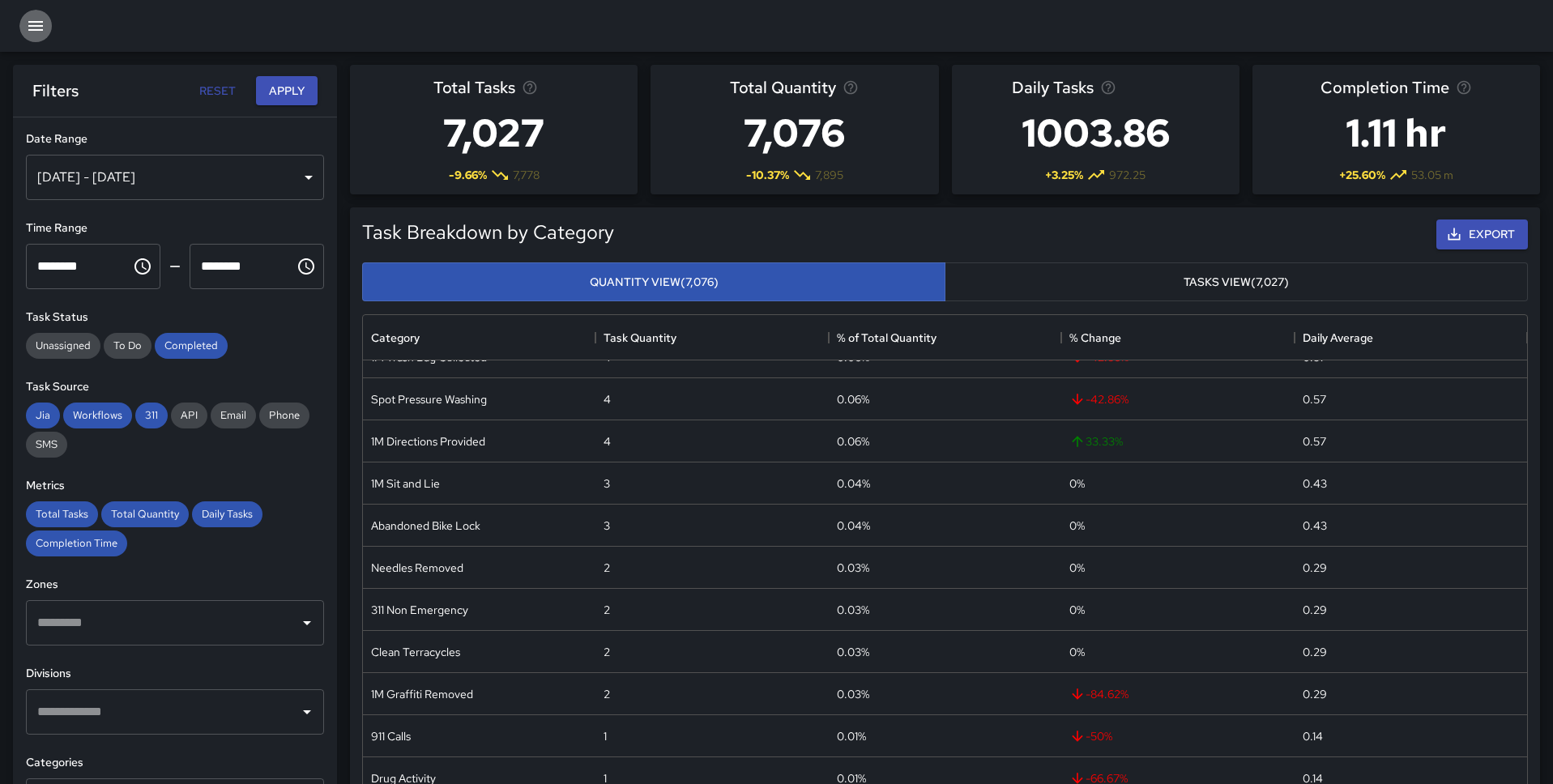
click at [35, 25] on icon "button" at bounding box center [35, 26] width 14 height 10
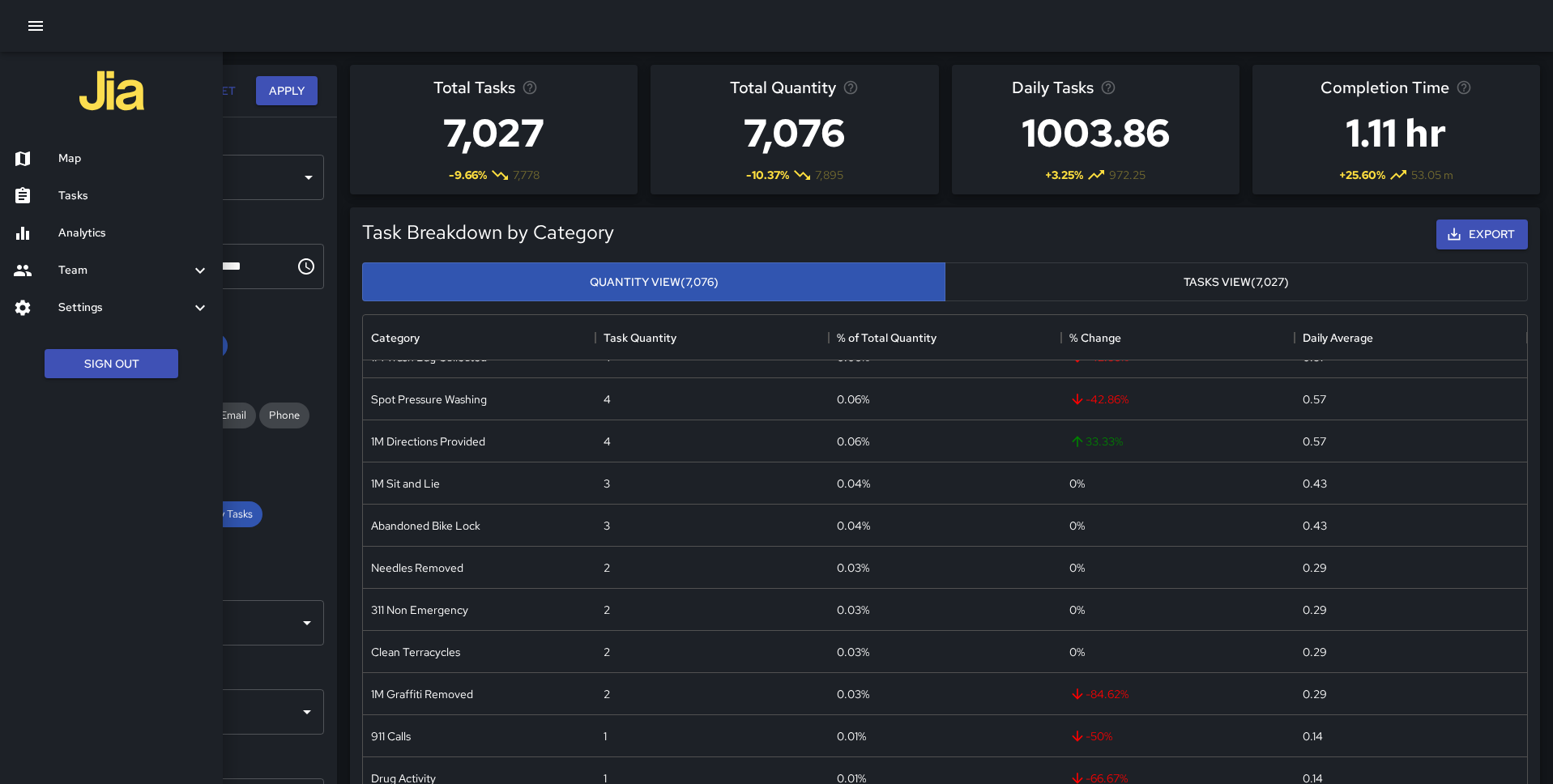
click at [73, 305] on h6 "Settings" at bounding box center [124, 308] width 132 height 18
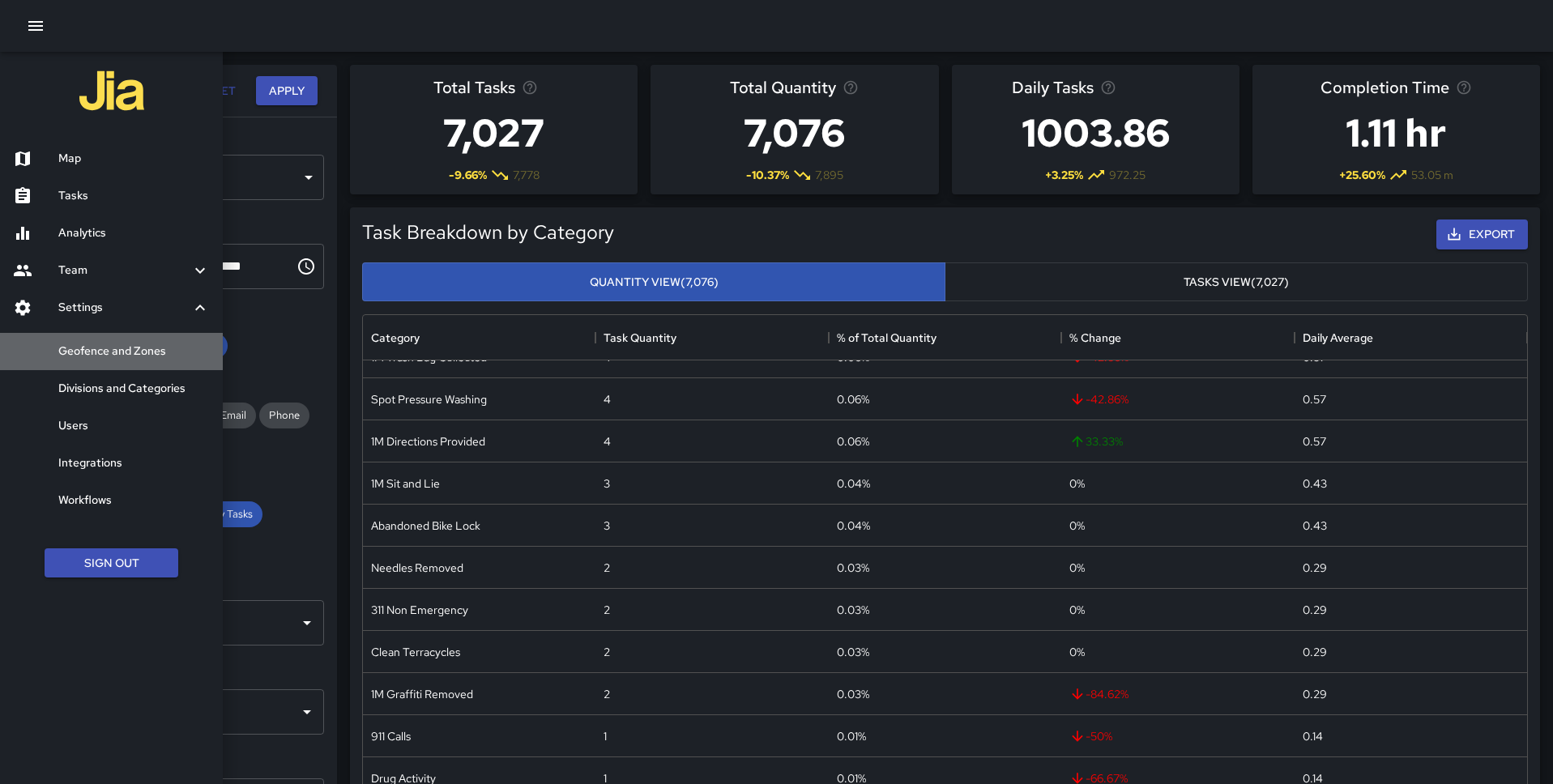
click at [103, 355] on h6 "Geofence and Zones" at bounding box center [134, 351] width 151 height 18
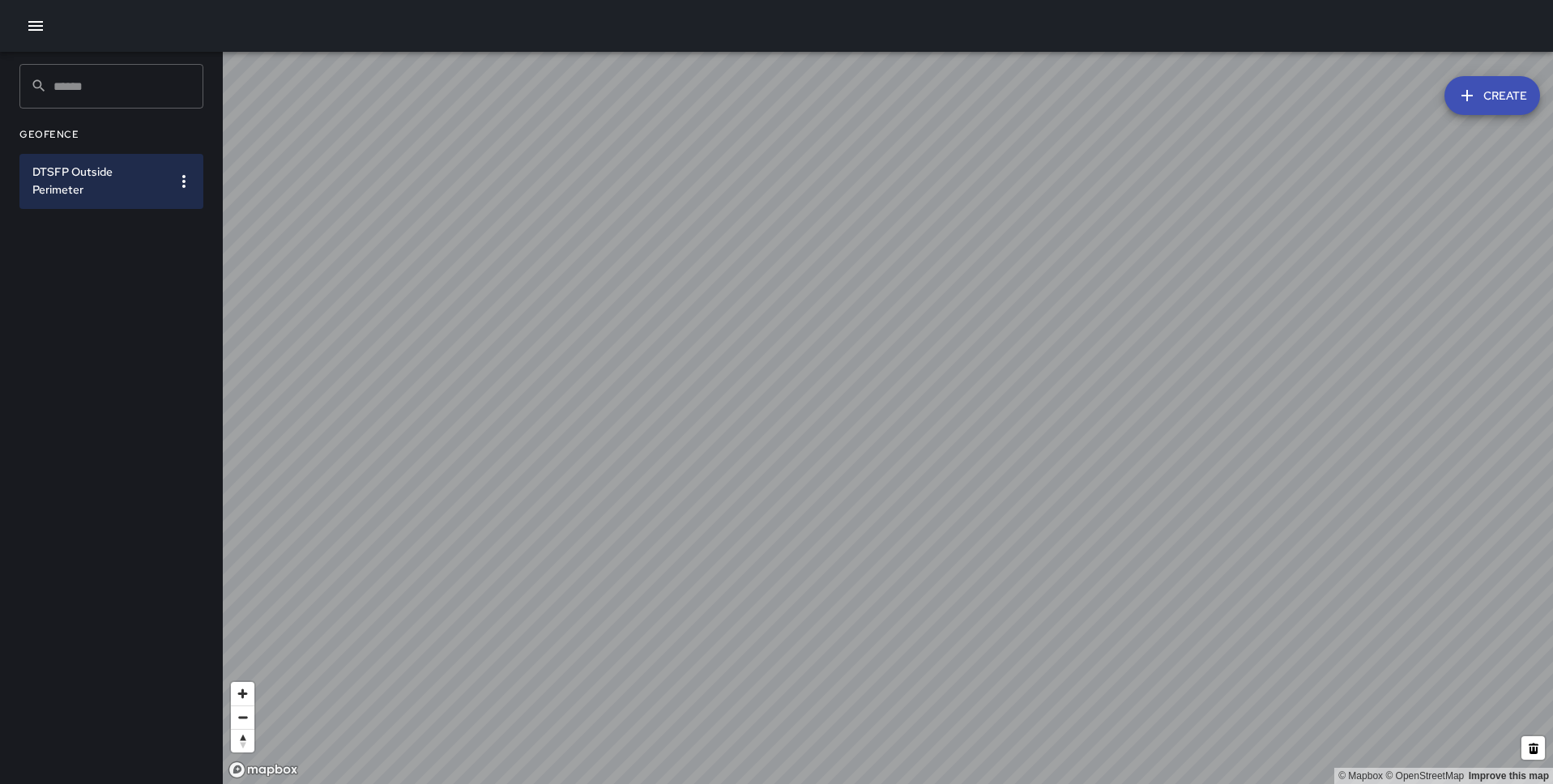
click at [1190, 94] on button "Create" at bounding box center [1491, 95] width 95 height 38
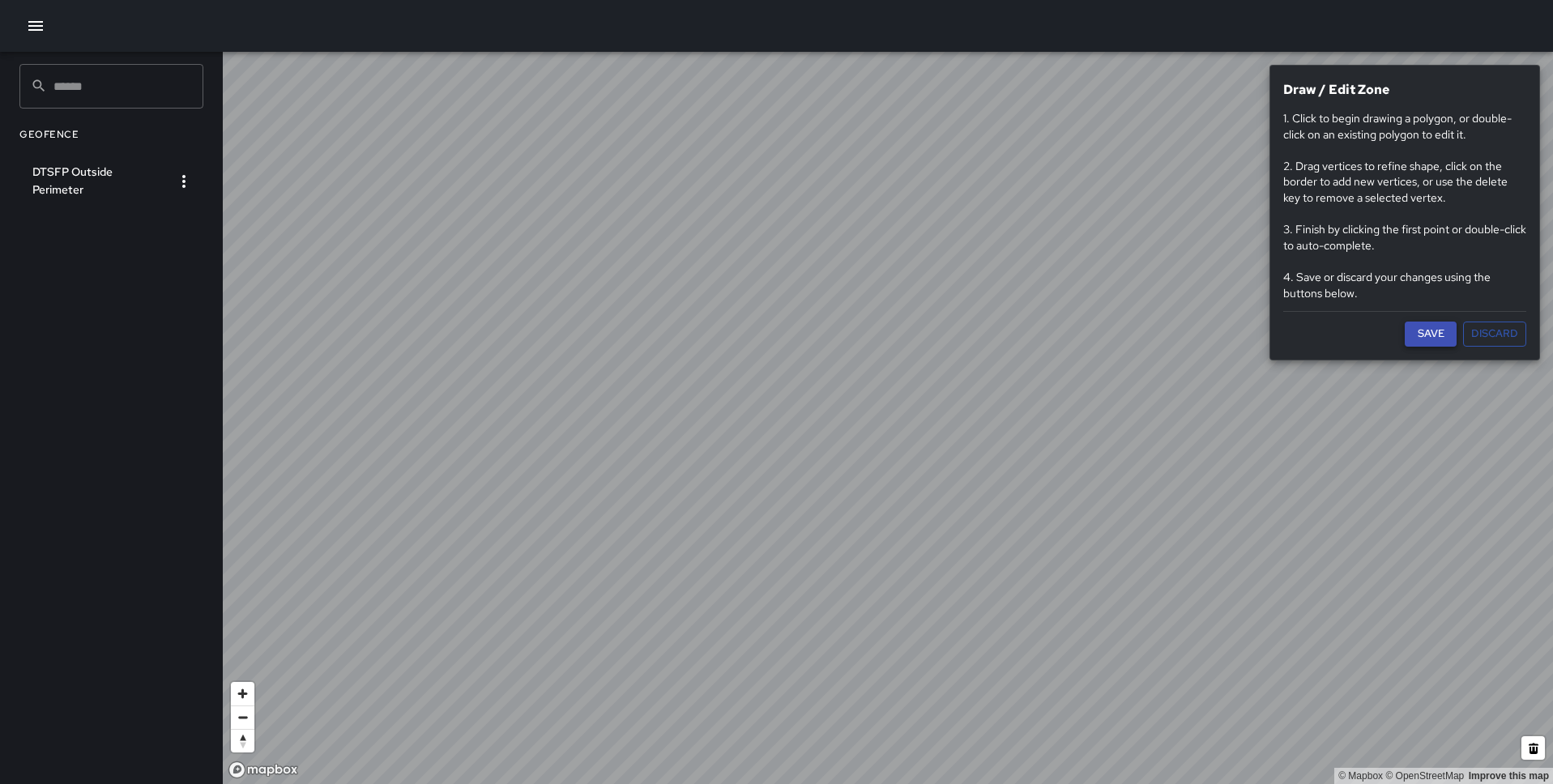
click at [1190, 331] on button "Save" at bounding box center [1431, 334] width 52 height 25
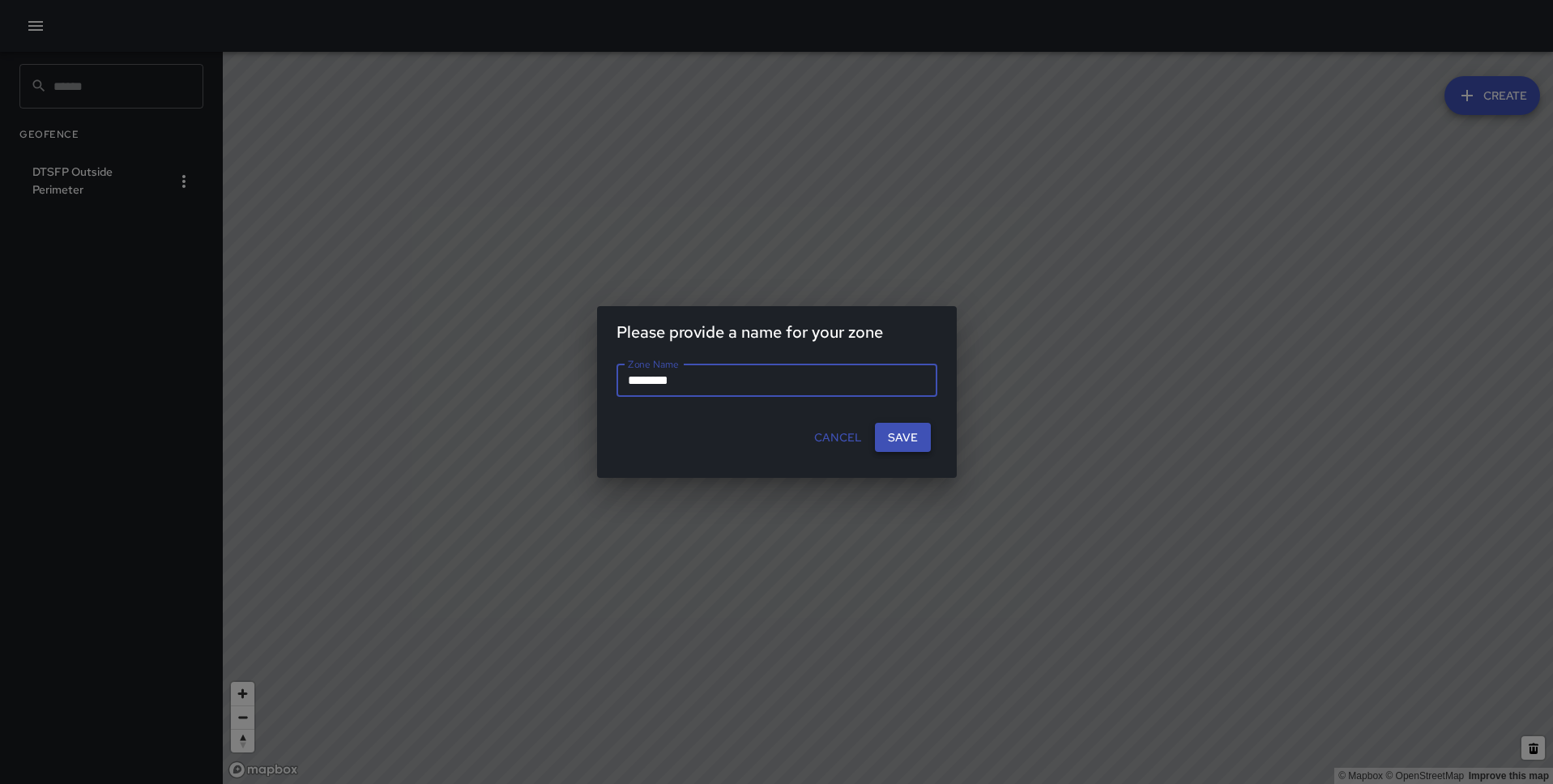
type input "********"
click at [918, 442] on button "Save" at bounding box center [903, 437] width 56 height 30
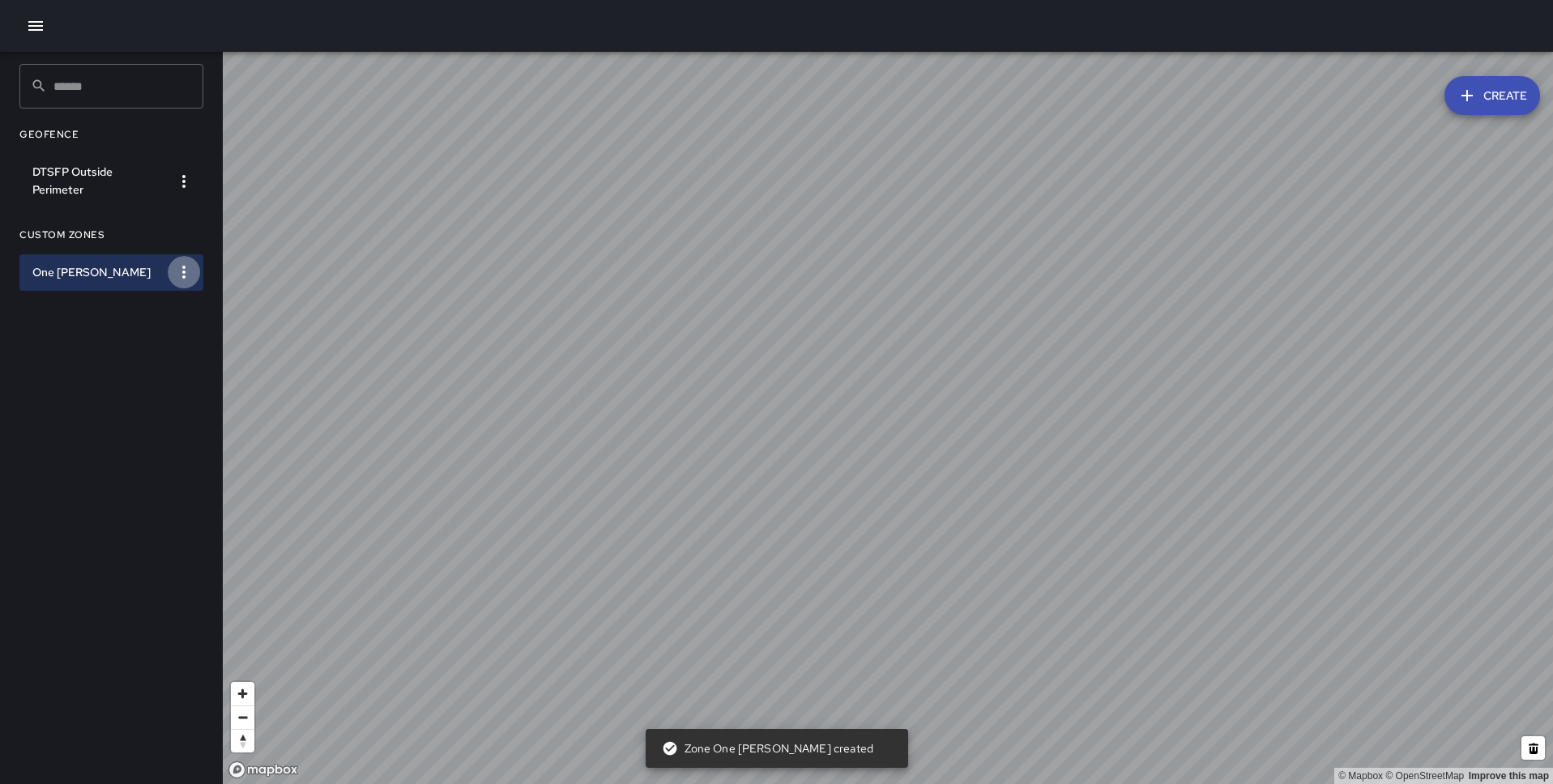
click at [186, 266] on icon "button" at bounding box center [184, 272] width 19 height 19
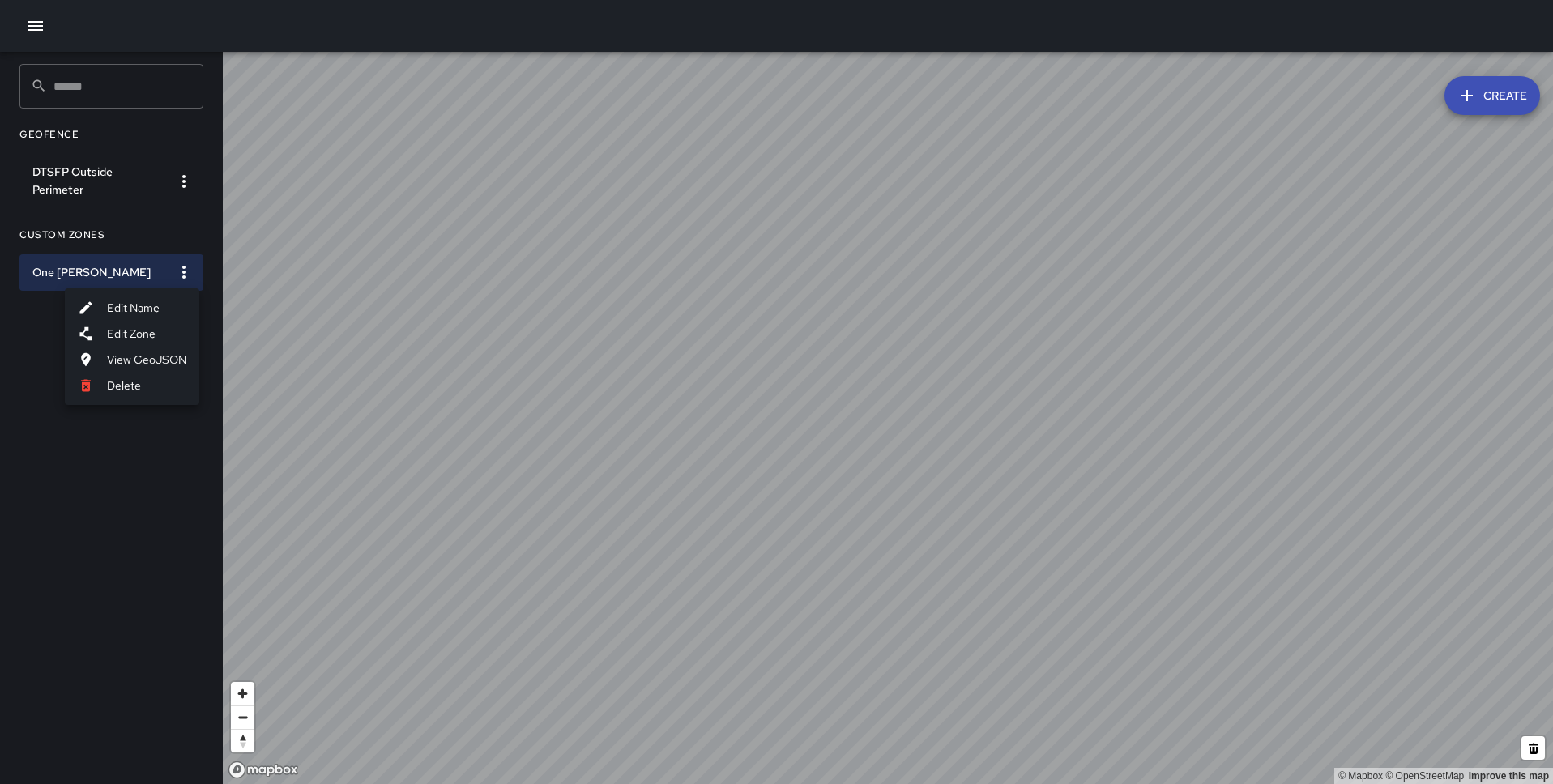
click at [166, 356] on li "View GeoJSON" at bounding box center [132, 359] width 135 height 26
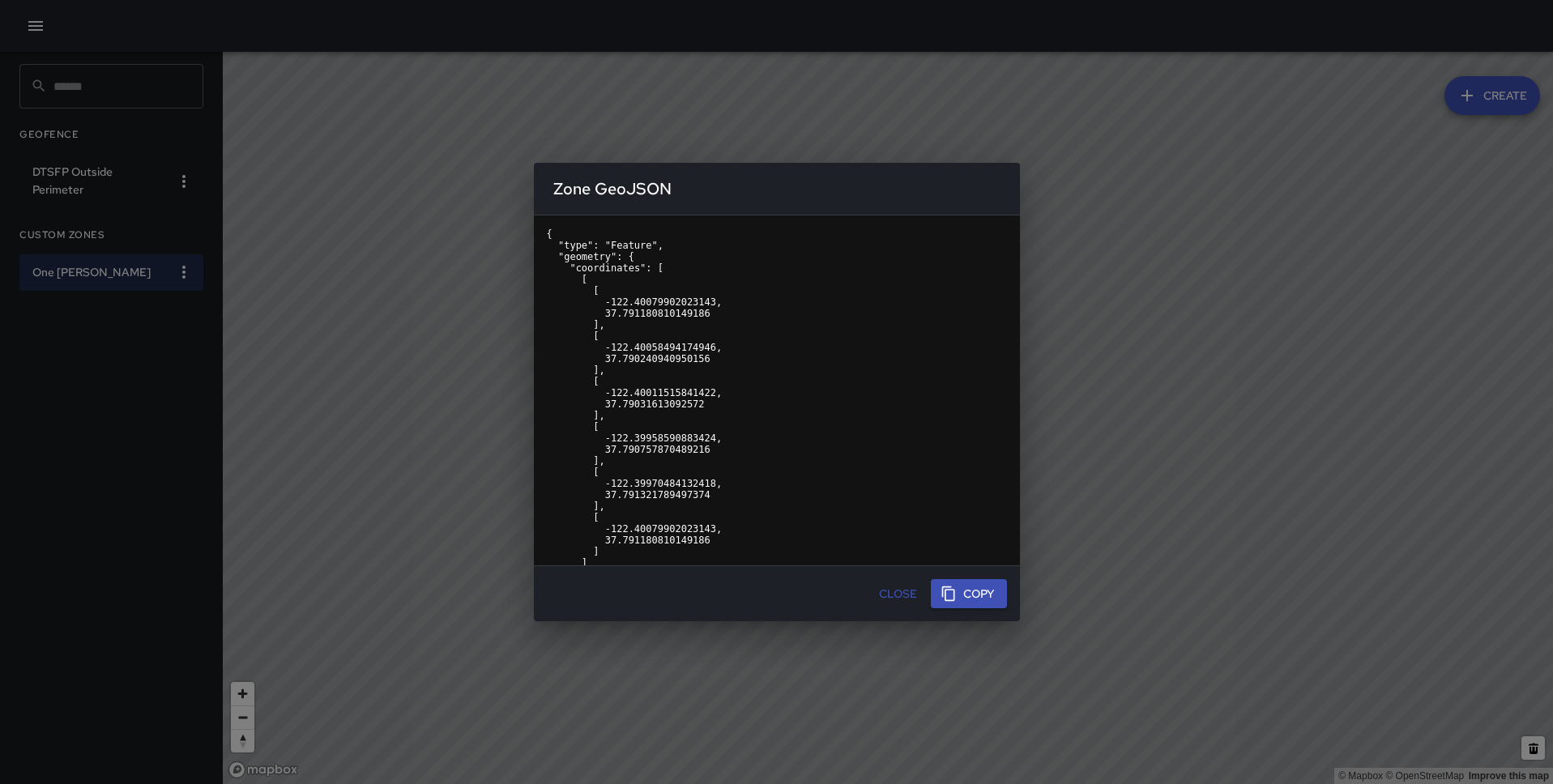
scroll to position [107, 0]
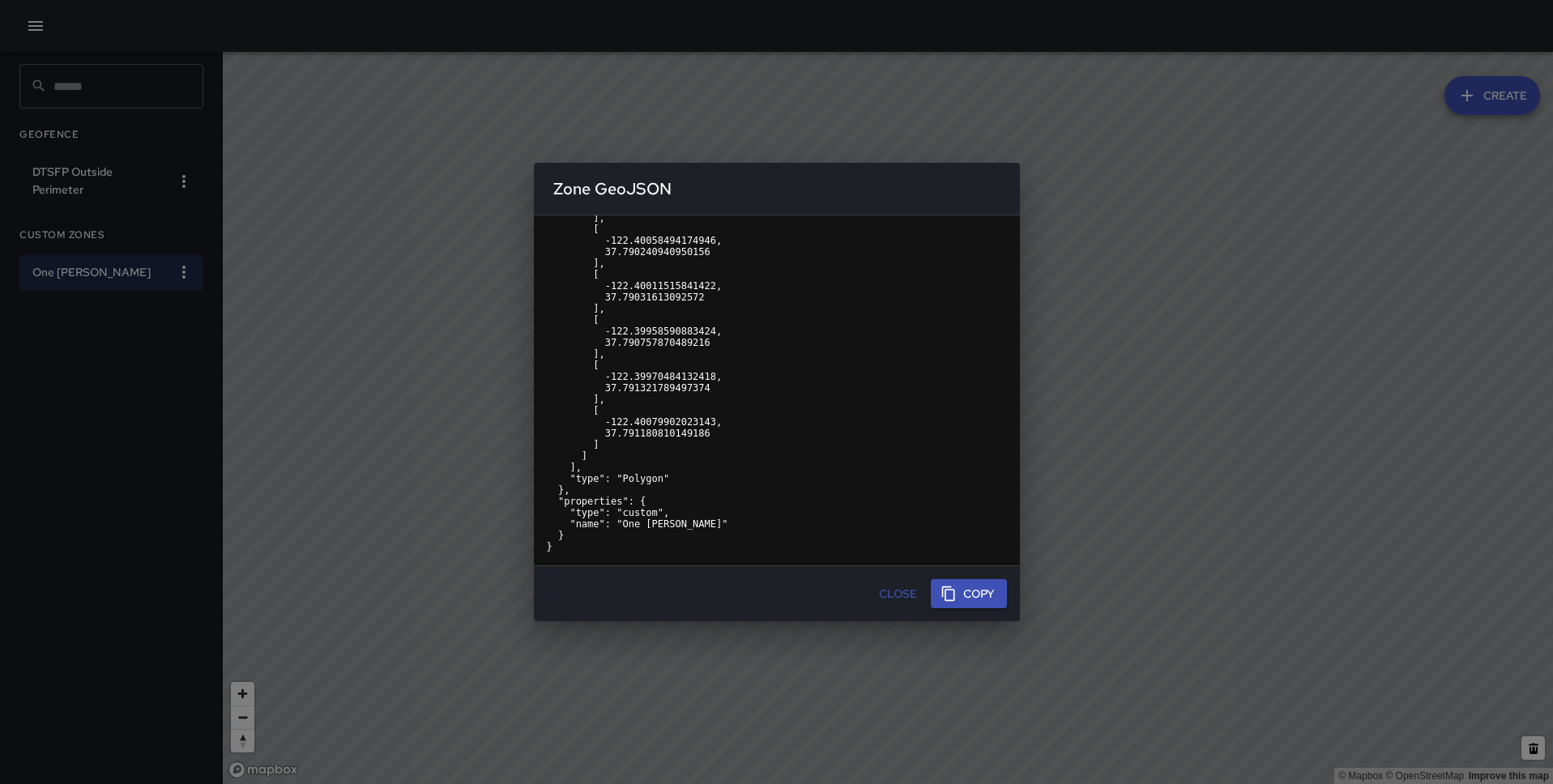
click at [904, 600] on button "Close" at bounding box center [899, 594] width 52 height 30
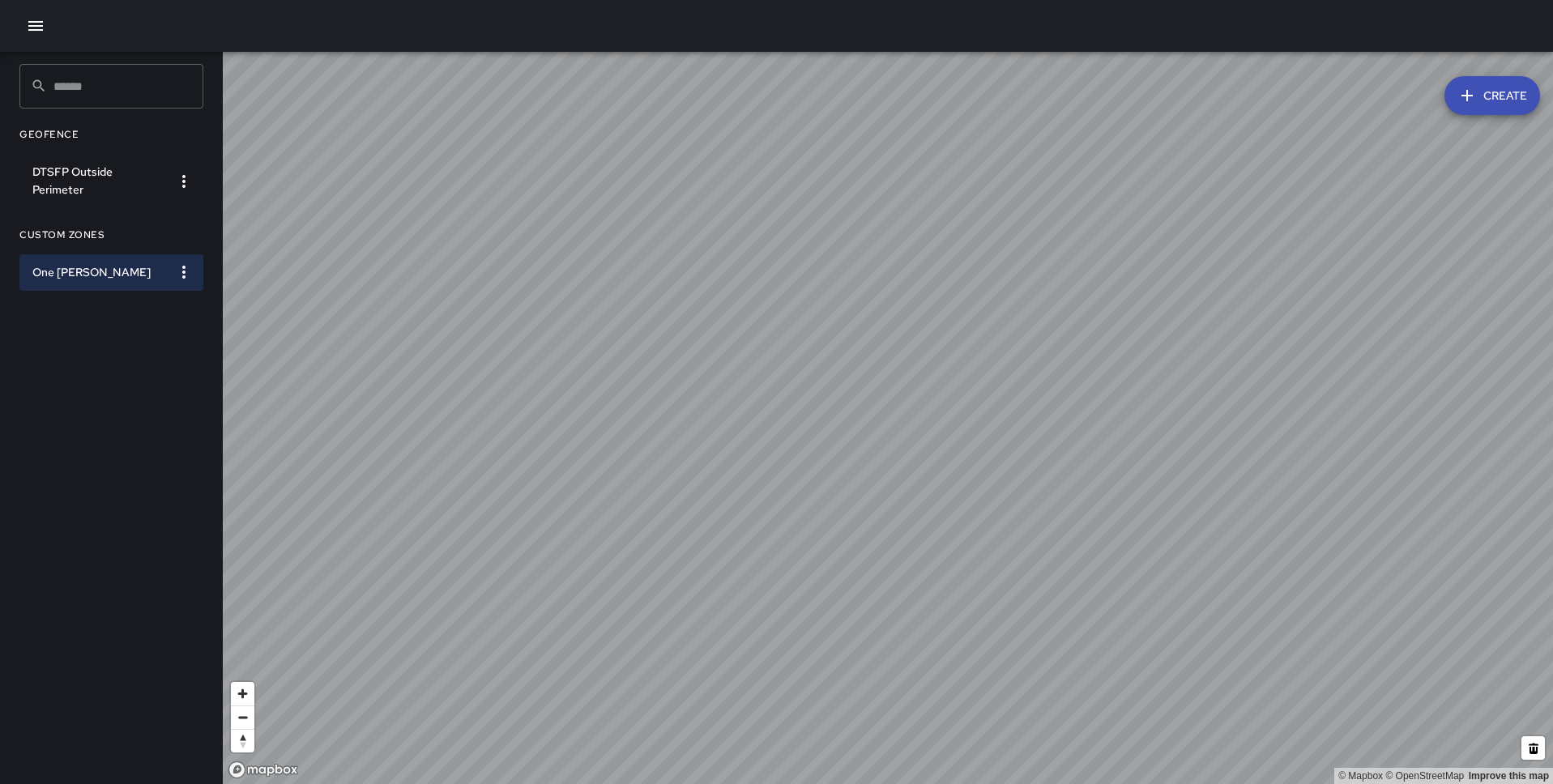
scroll to position [0, 0]
click at [186, 269] on icon "button" at bounding box center [184, 272] width 19 height 19
click at [136, 233] on div at bounding box center [776, 392] width 1553 height 784
click at [38, 23] on icon "button" at bounding box center [36, 26] width 19 height 19
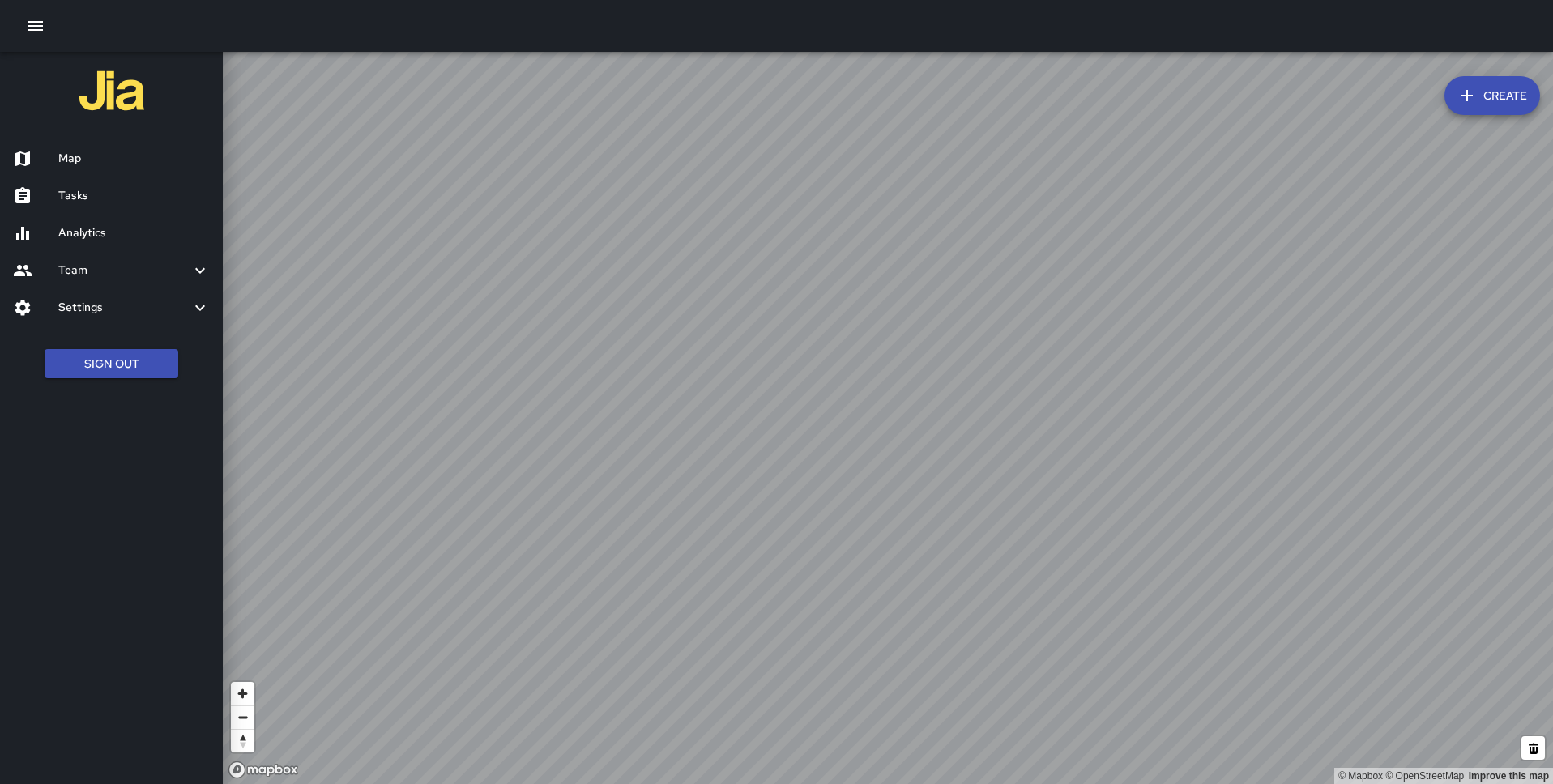
click at [91, 235] on h6 "Analytics" at bounding box center [134, 233] width 151 height 18
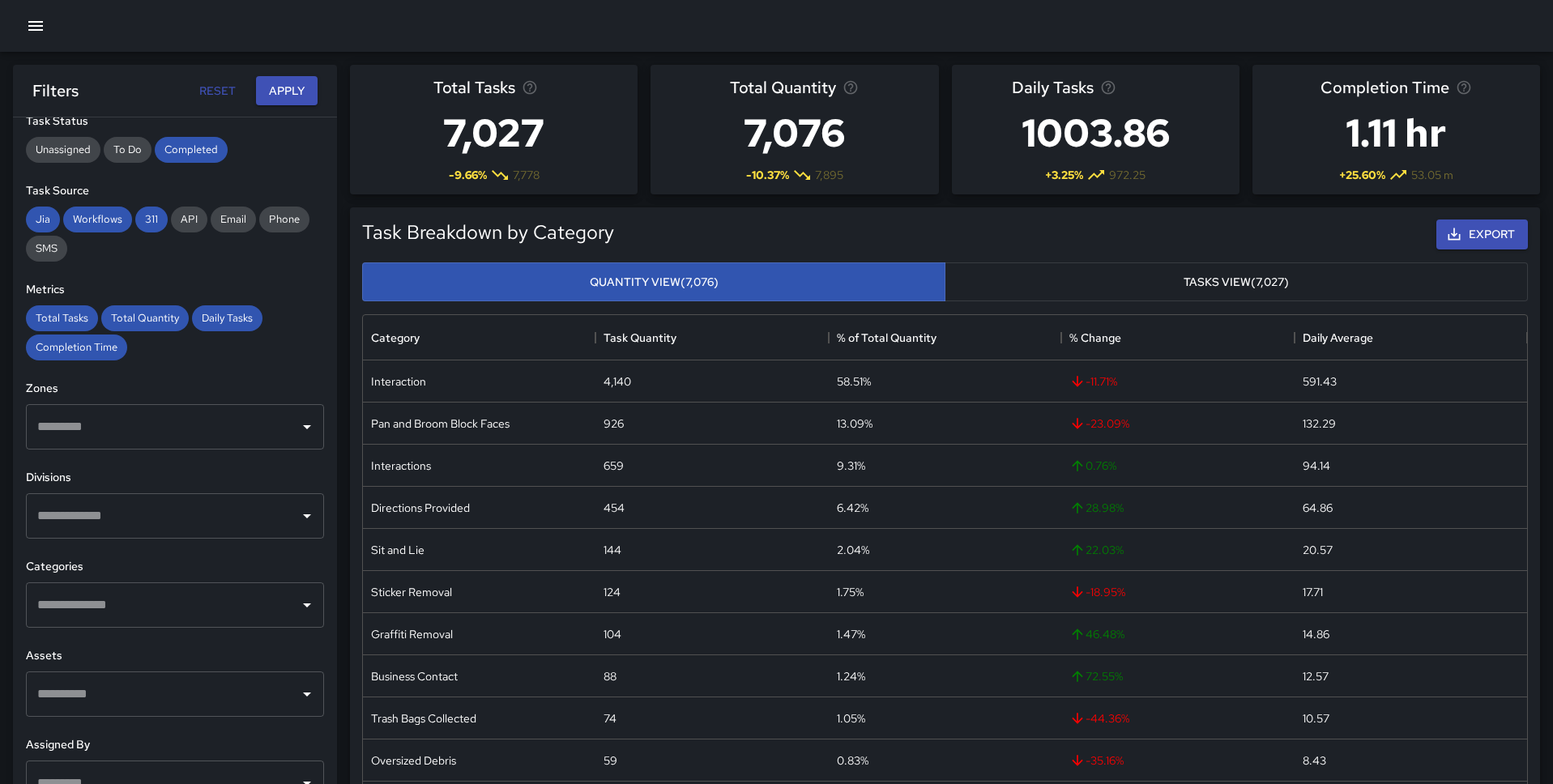
scroll to position [197, 0]
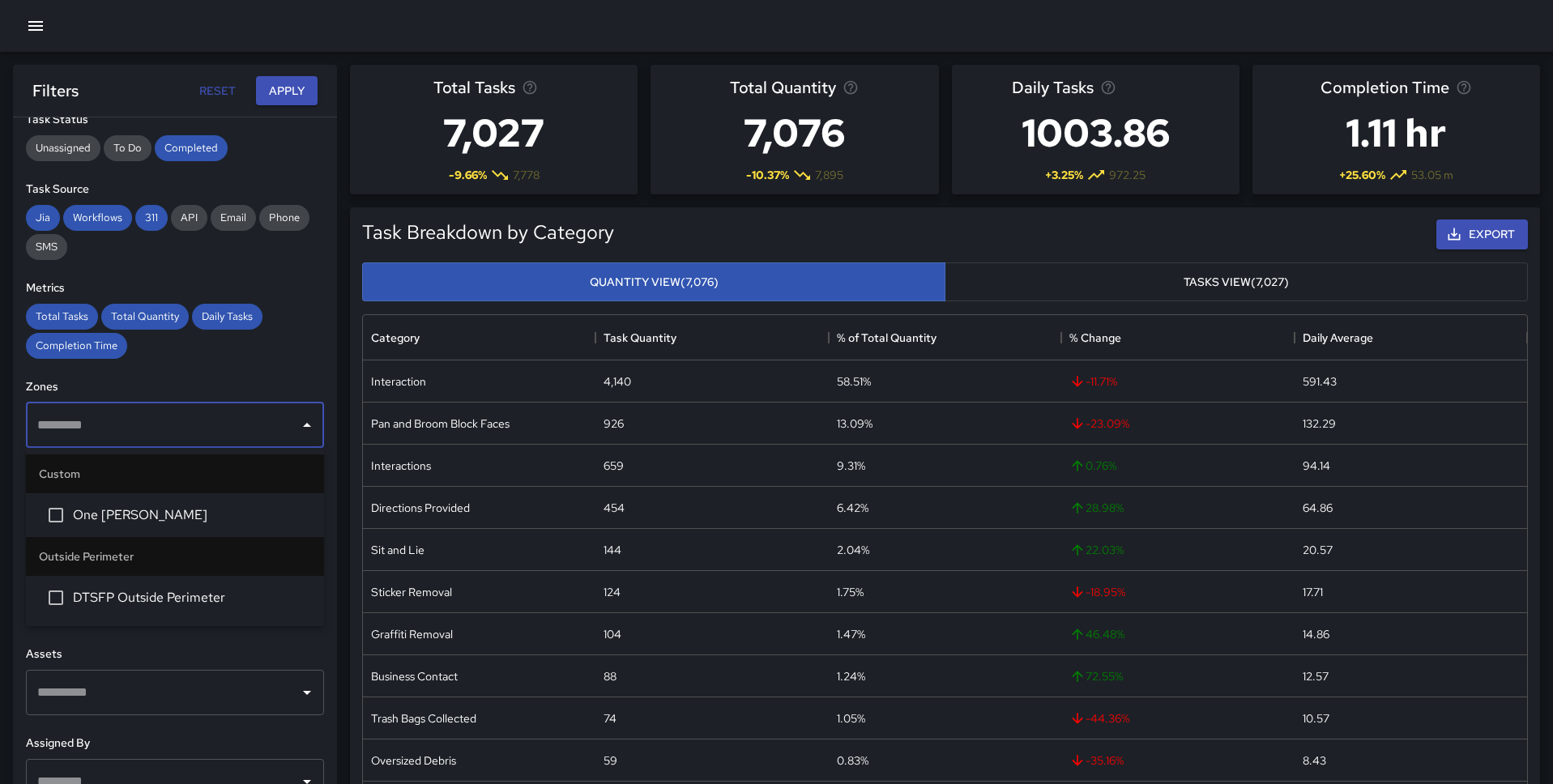
click at [192, 417] on input "text" at bounding box center [163, 425] width 259 height 31
click at [88, 510] on span "One [PERSON_NAME]" at bounding box center [191, 515] width 238 height 19
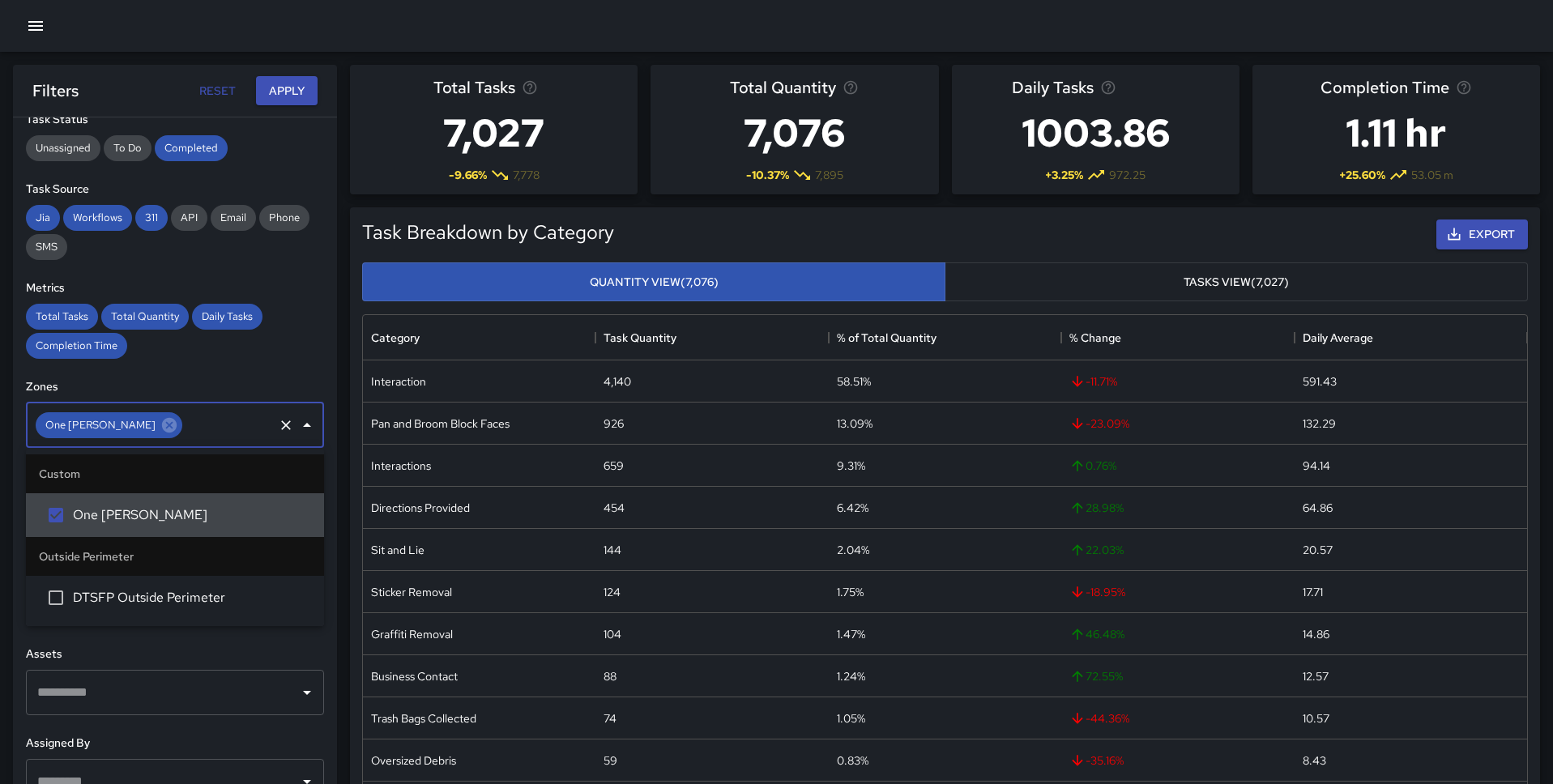
scroll to position [0, 0]
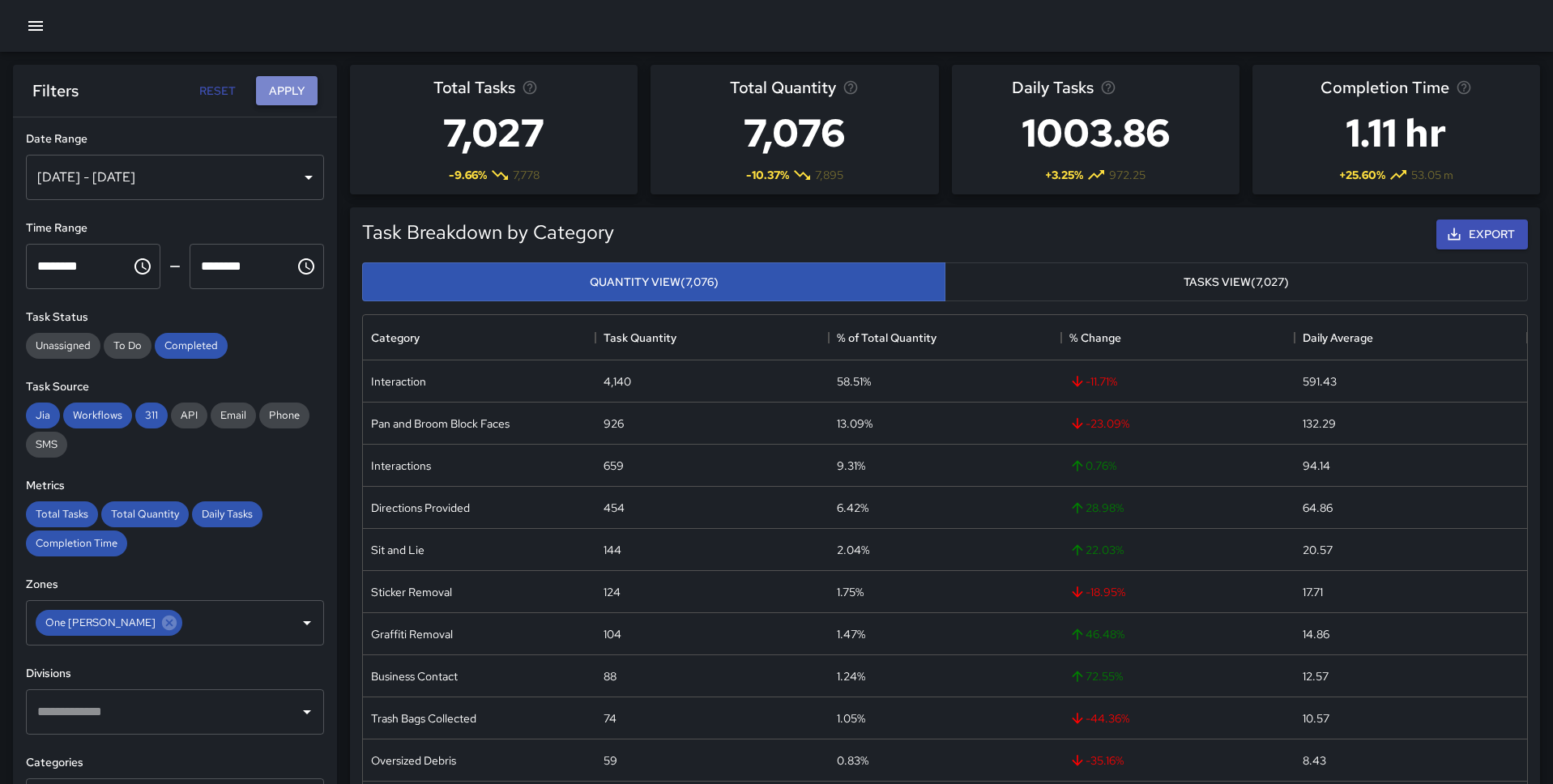
click at [290, 85] on button "Apply" at bounding box center [287, 90] width 62 height 30
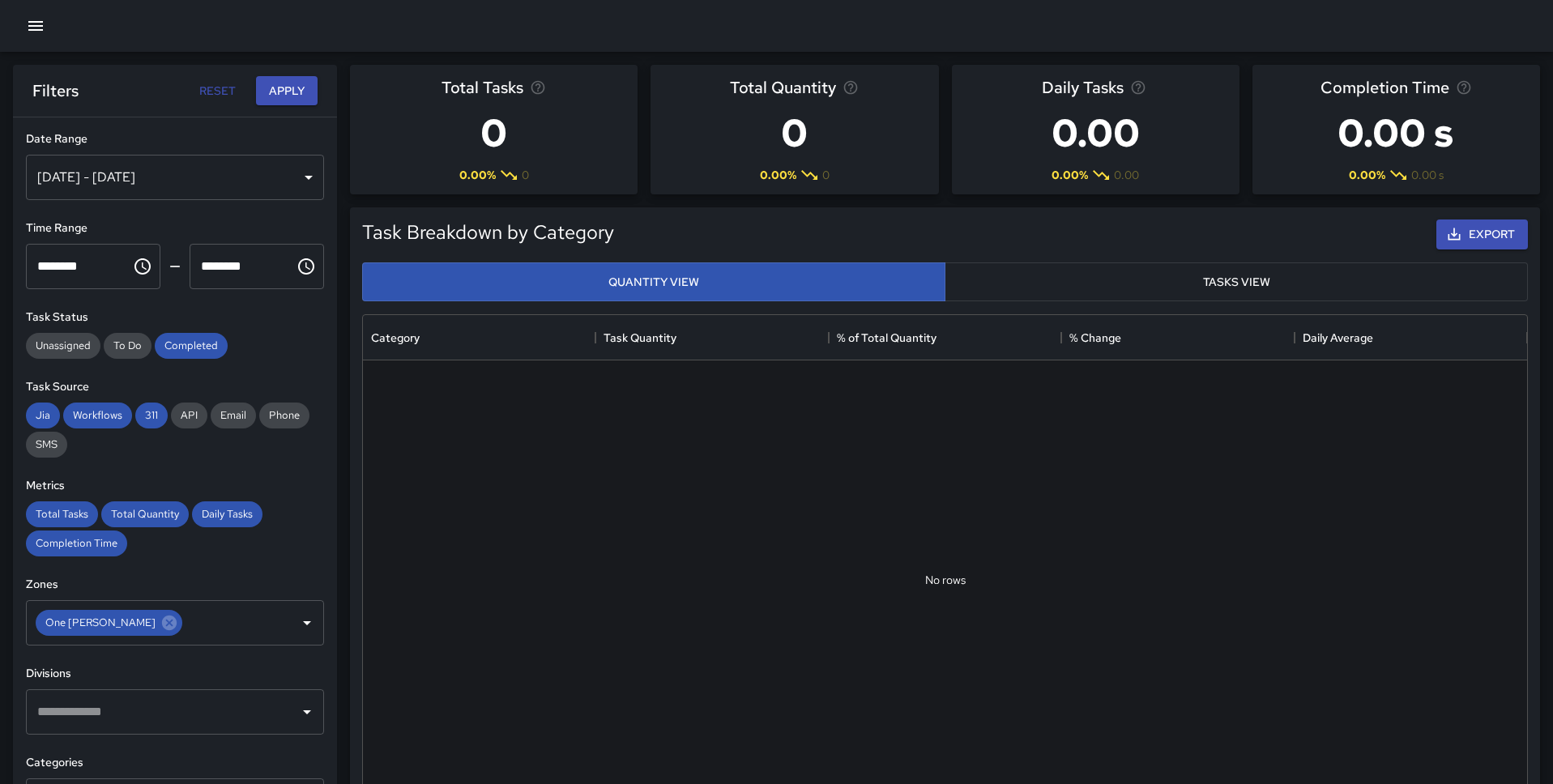
click at [194, 171] on div "[DATE] - [DATE]" at bounding box center [175, 177] width 298 height 45
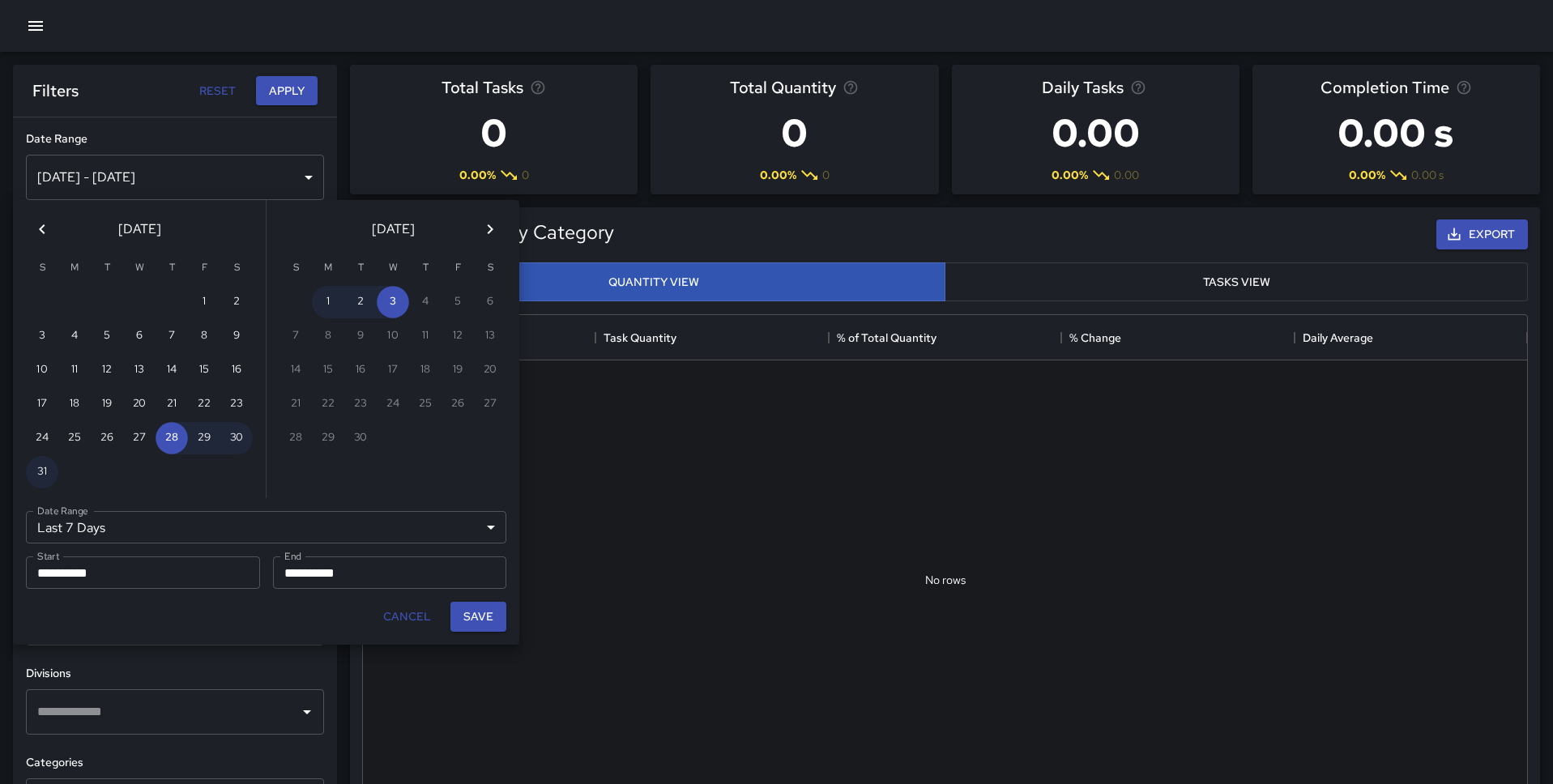
click at [41, 232] on icon "Previous month" at bounding box center [41, 229] width 6 height 10
click at [173, 298] on button "1" at bounding box center [172, 302] width 33 height 33
type input "******"
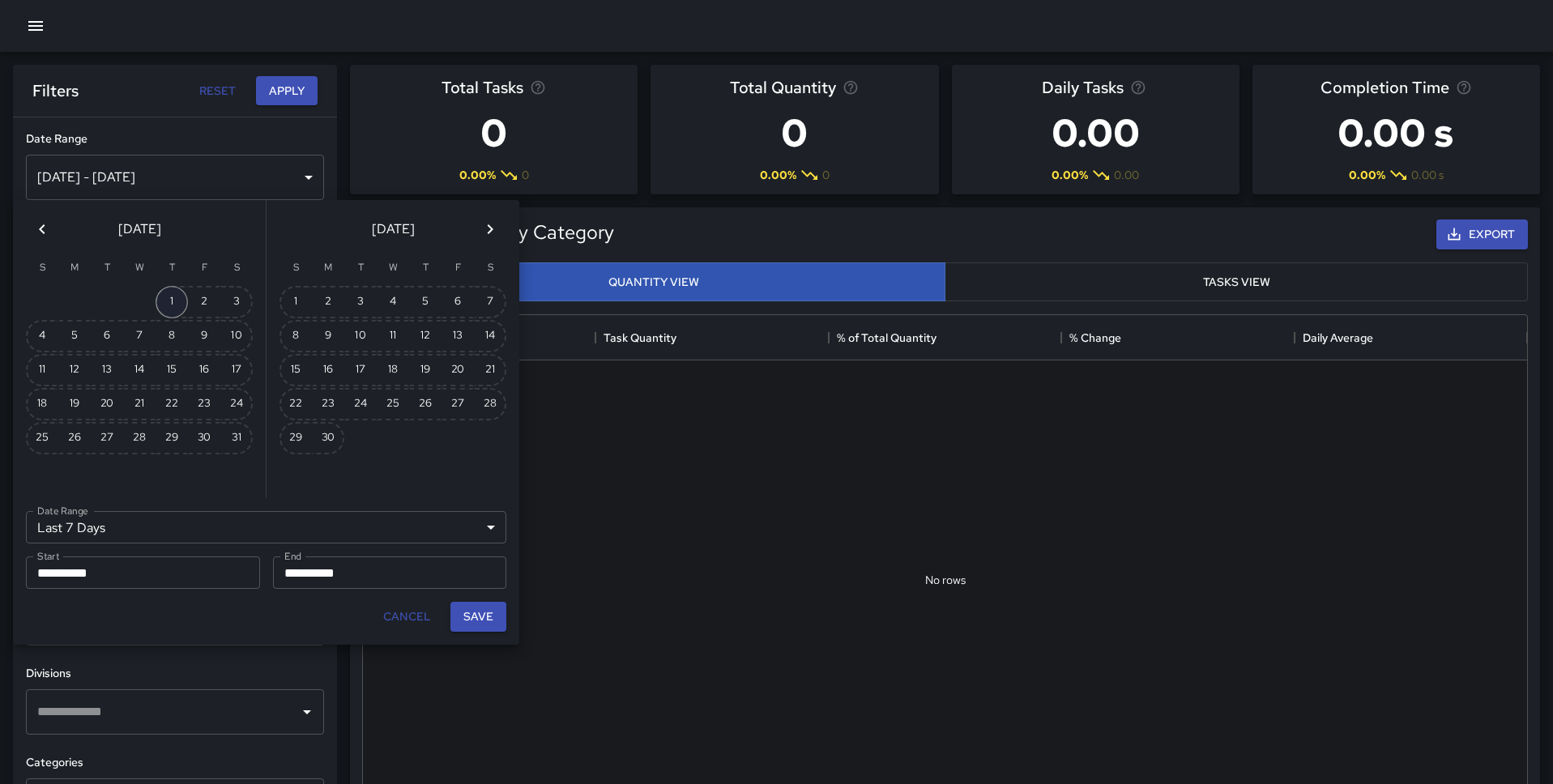
type input "**********"
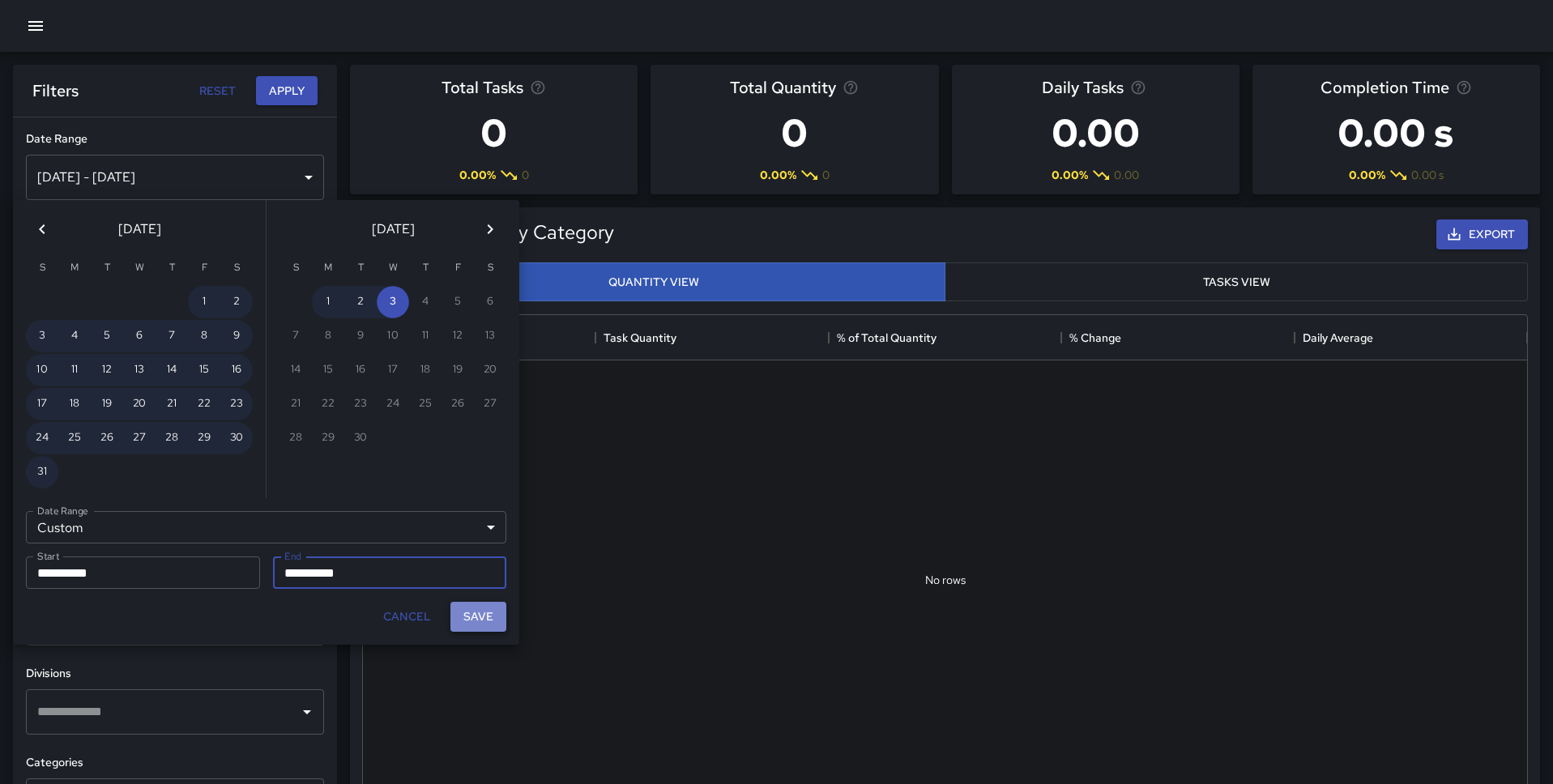
click at [479, 604] on button "Save" at bounding box center [478, 616] width 56 height 30
type input "**********"
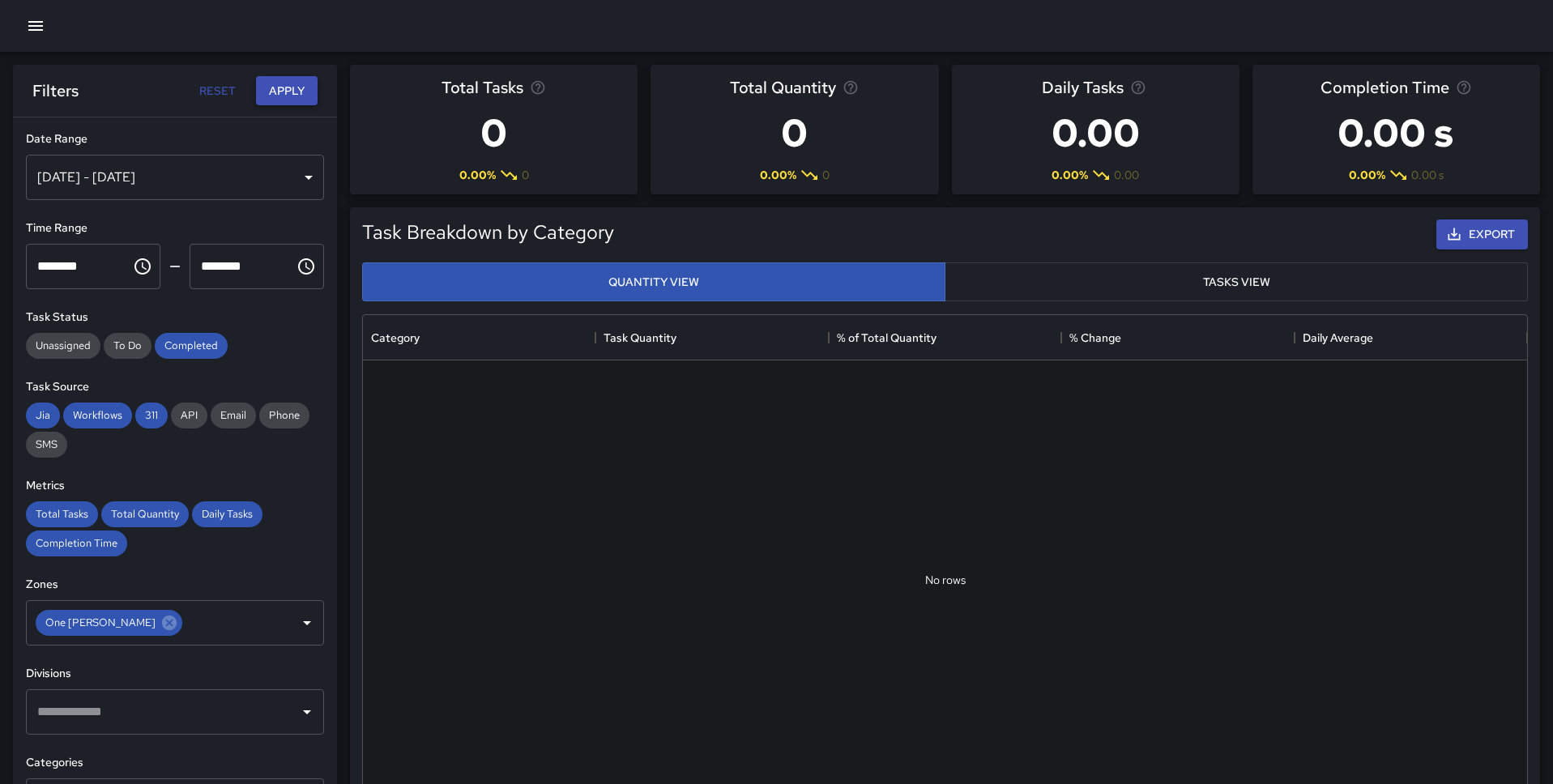
click at [283, 85] on button "Apply" at bounding box center [287, 90] width 62 height 30
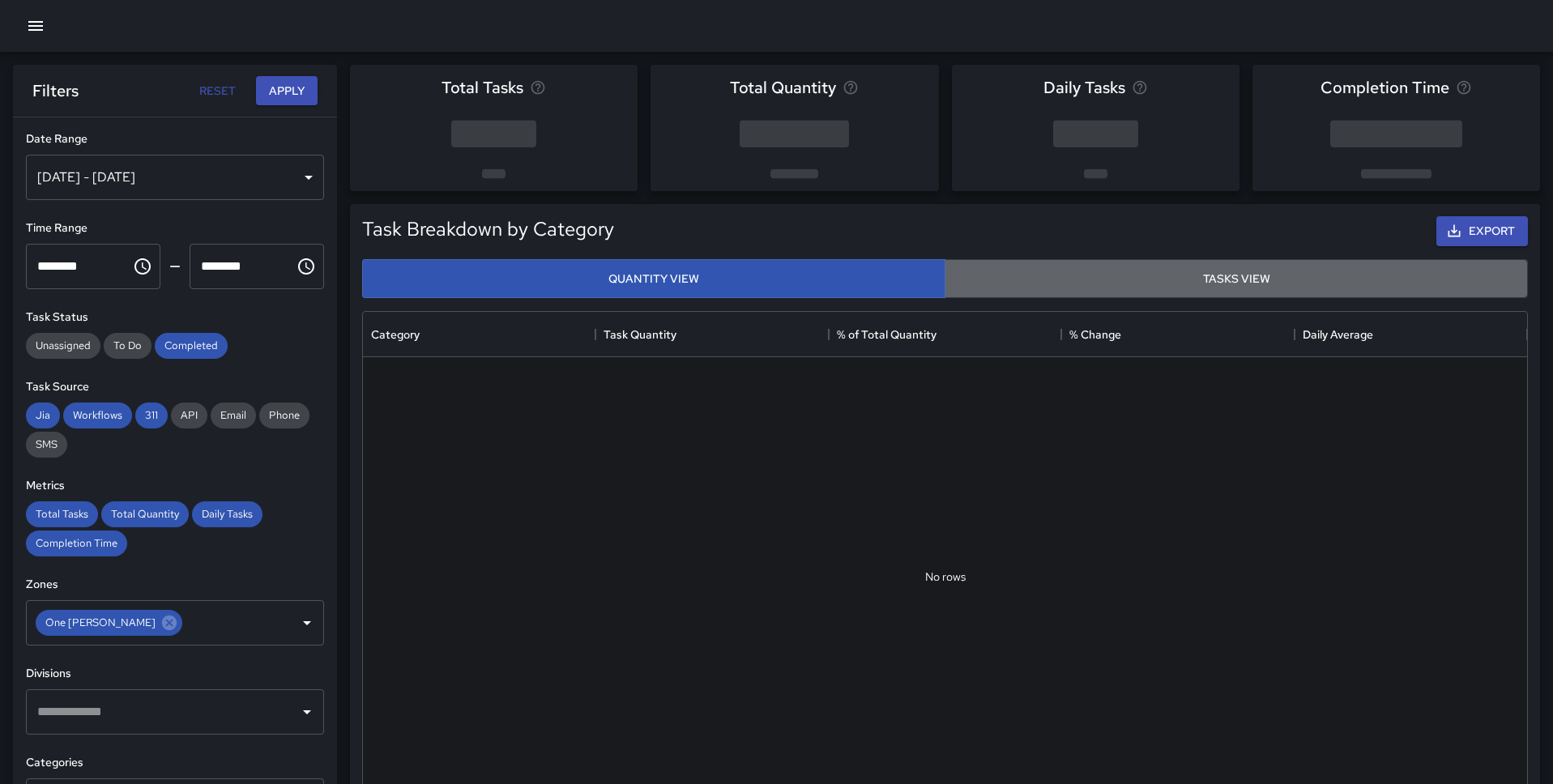
click at [985, 291] on button "Tasks View" at bounding box center [1236, 278] width 583 height 39
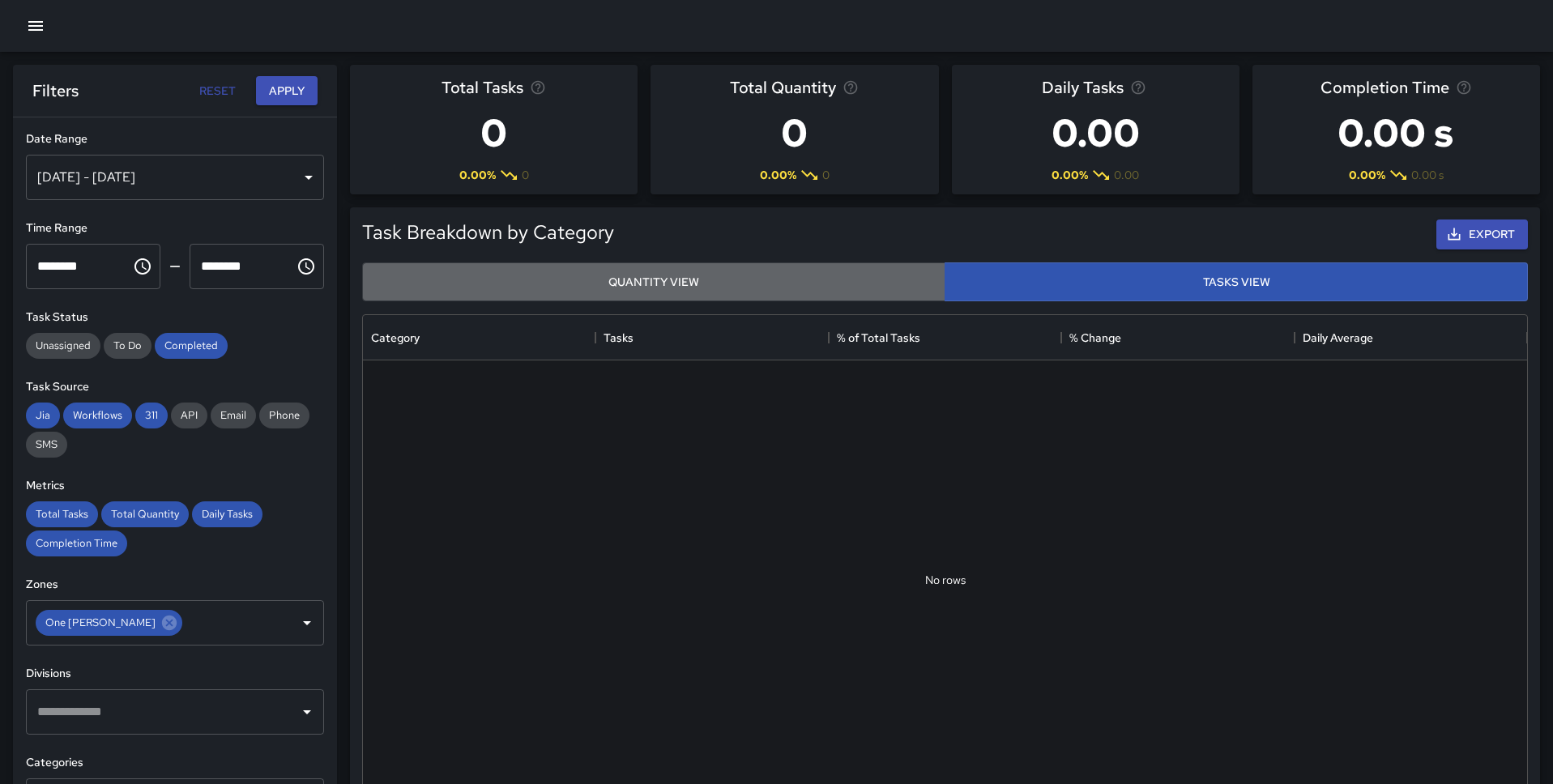
click at [830, 291] on button "Quantity View" at bounding box center [653, 282] width 583 height 39
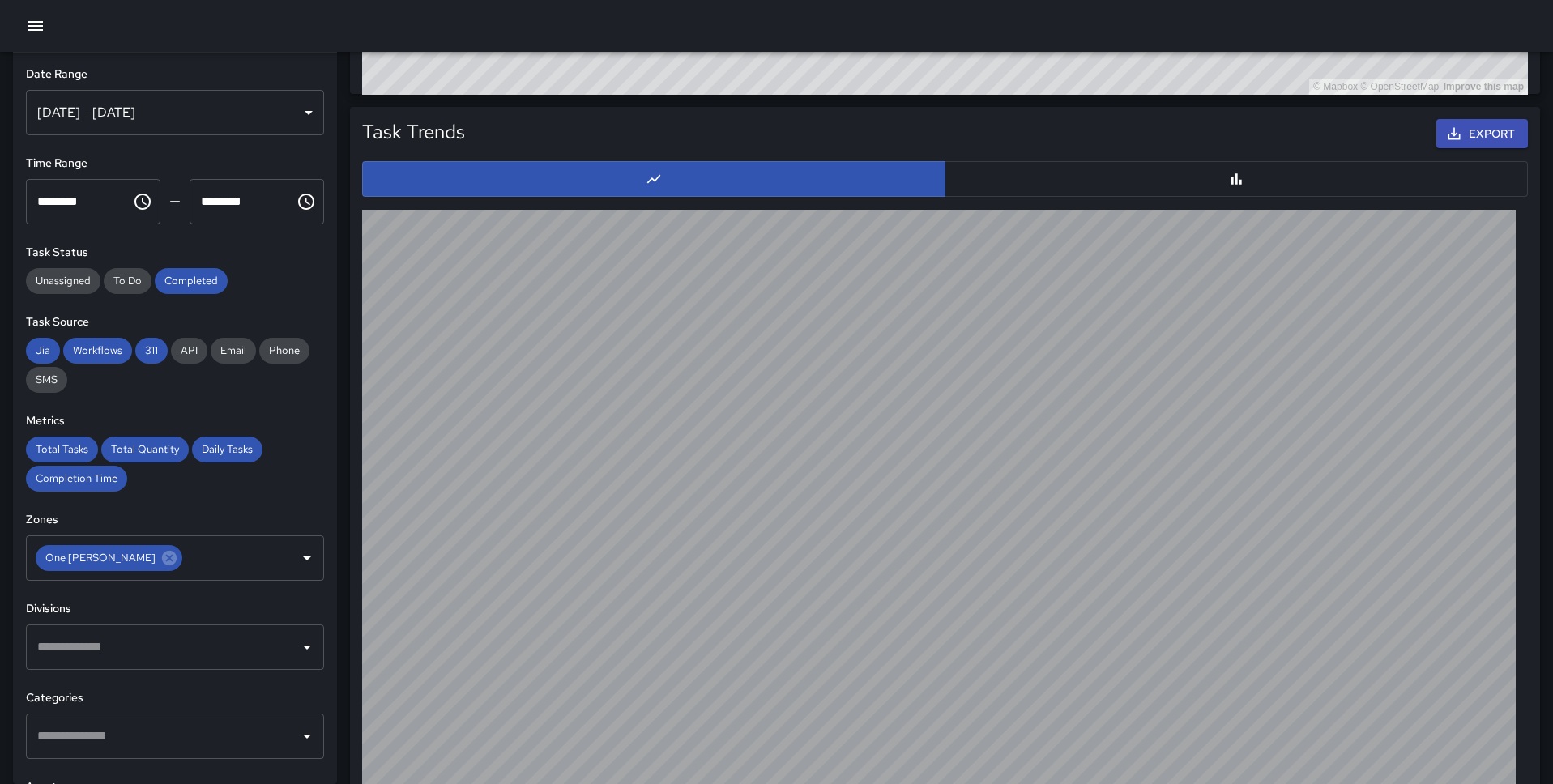
scroll to position [1509, 0]
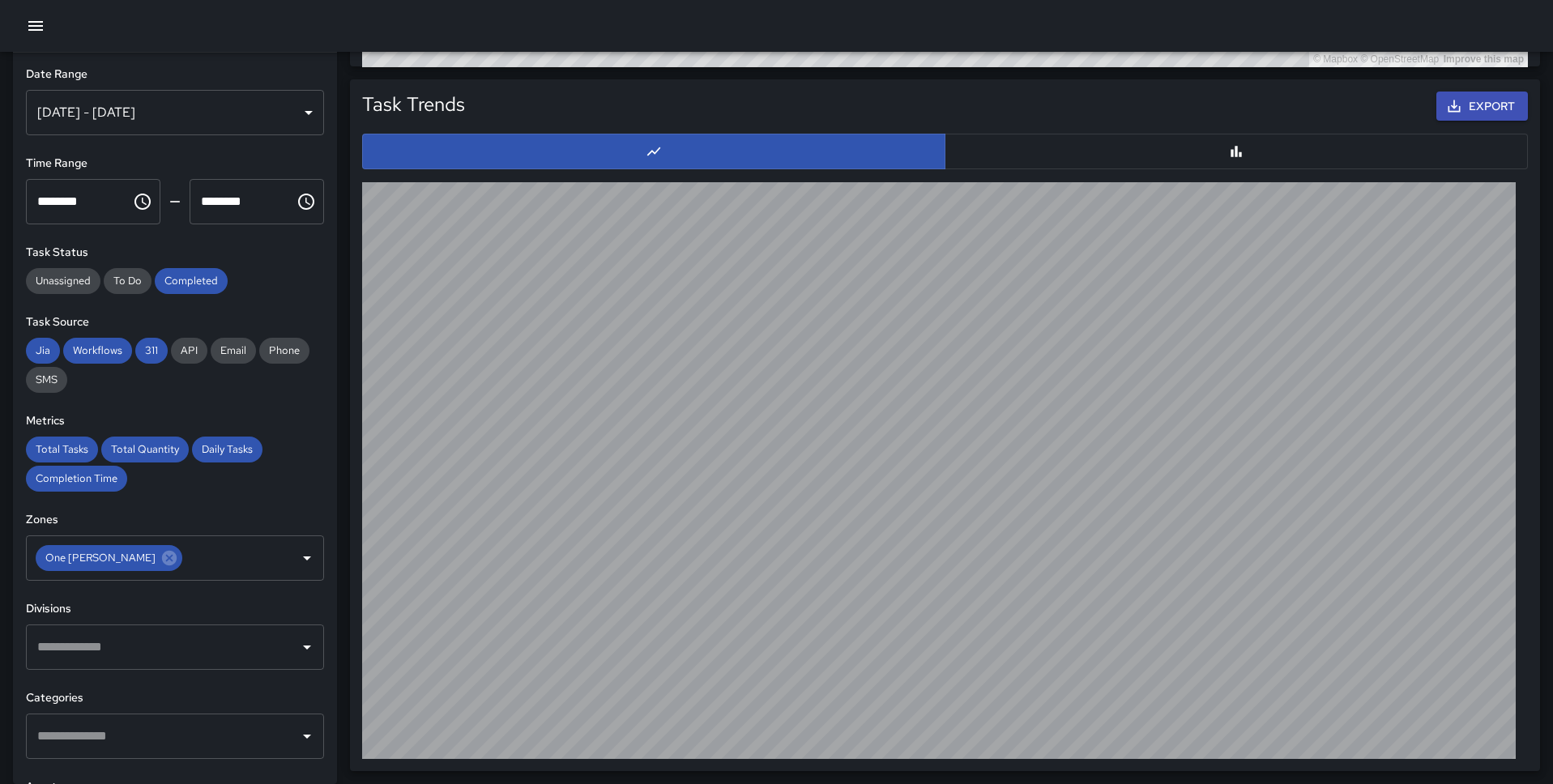
click at [34, 32] on icon "button" at bounding box center [36, 26] width 19 height 19
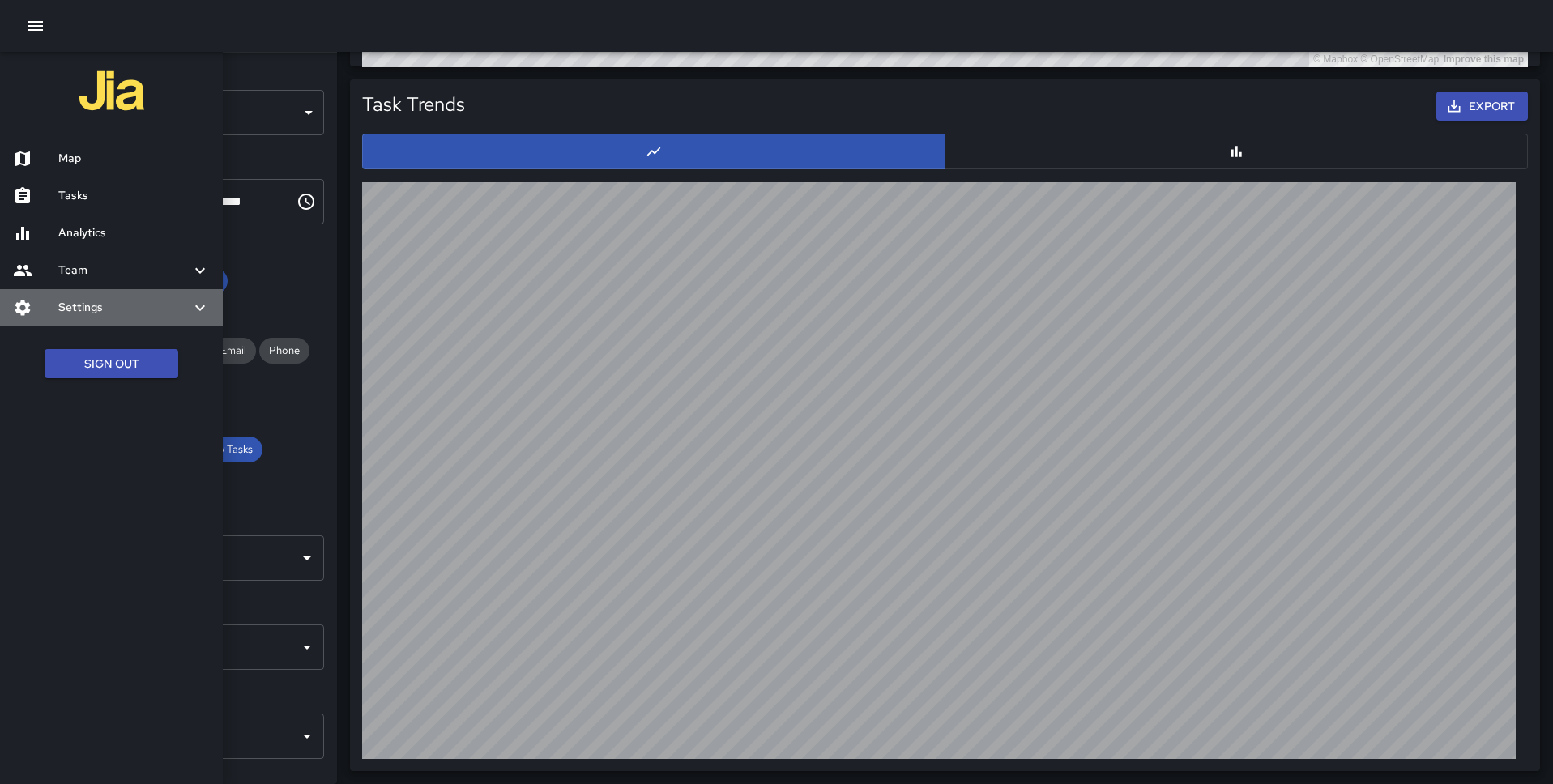
click at [98, 293] on div "Settings" at bounding box center [111, 308] width 222 height 38
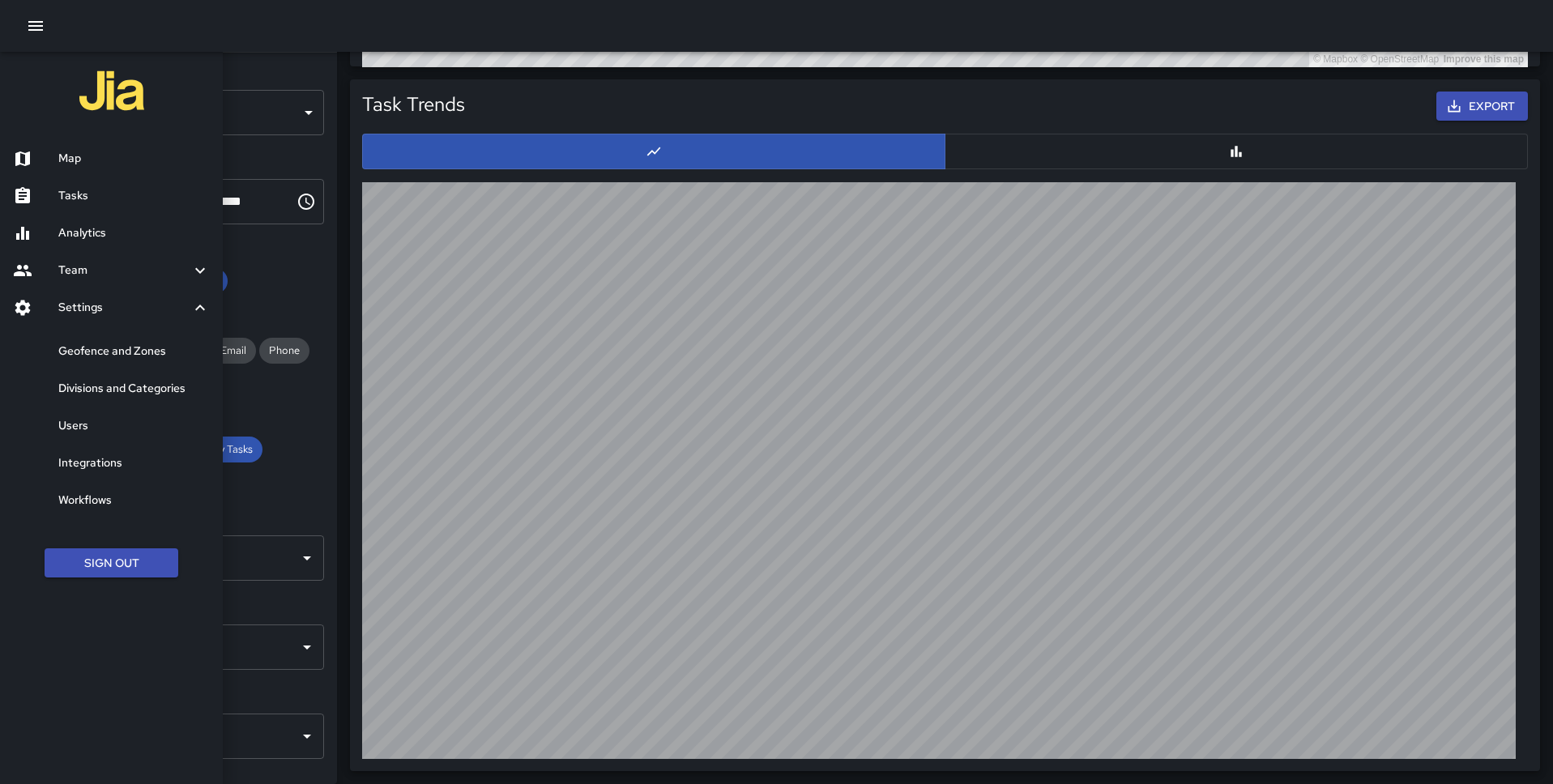
click at [109, 347] on h6 "Geofence and Zones" at bounding box center [134, 351] width 151 height 18
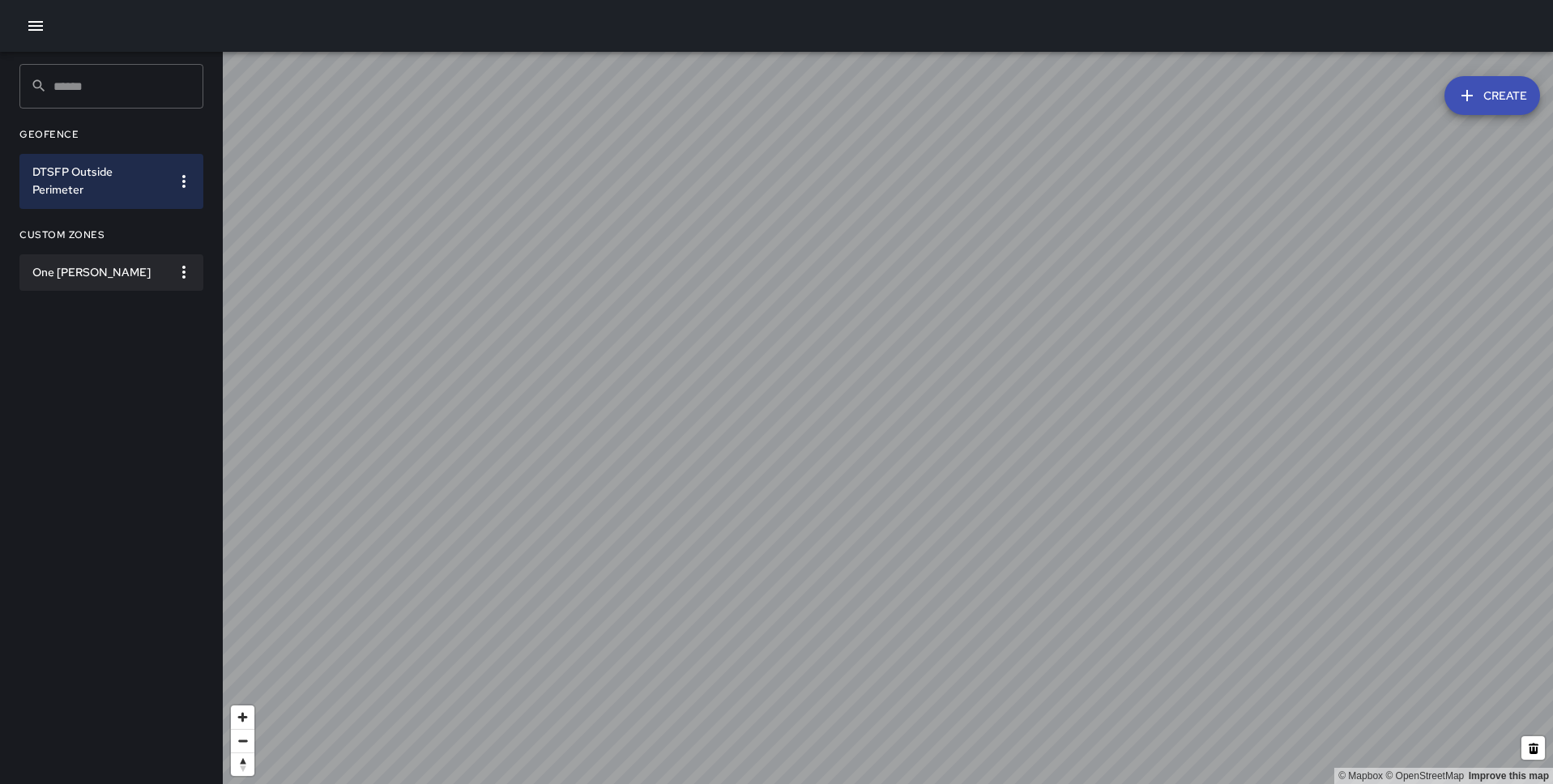
click at [123, 284] on li "One [PERSON_NAME]" at bounding box center [111, 272] width 184 height 38
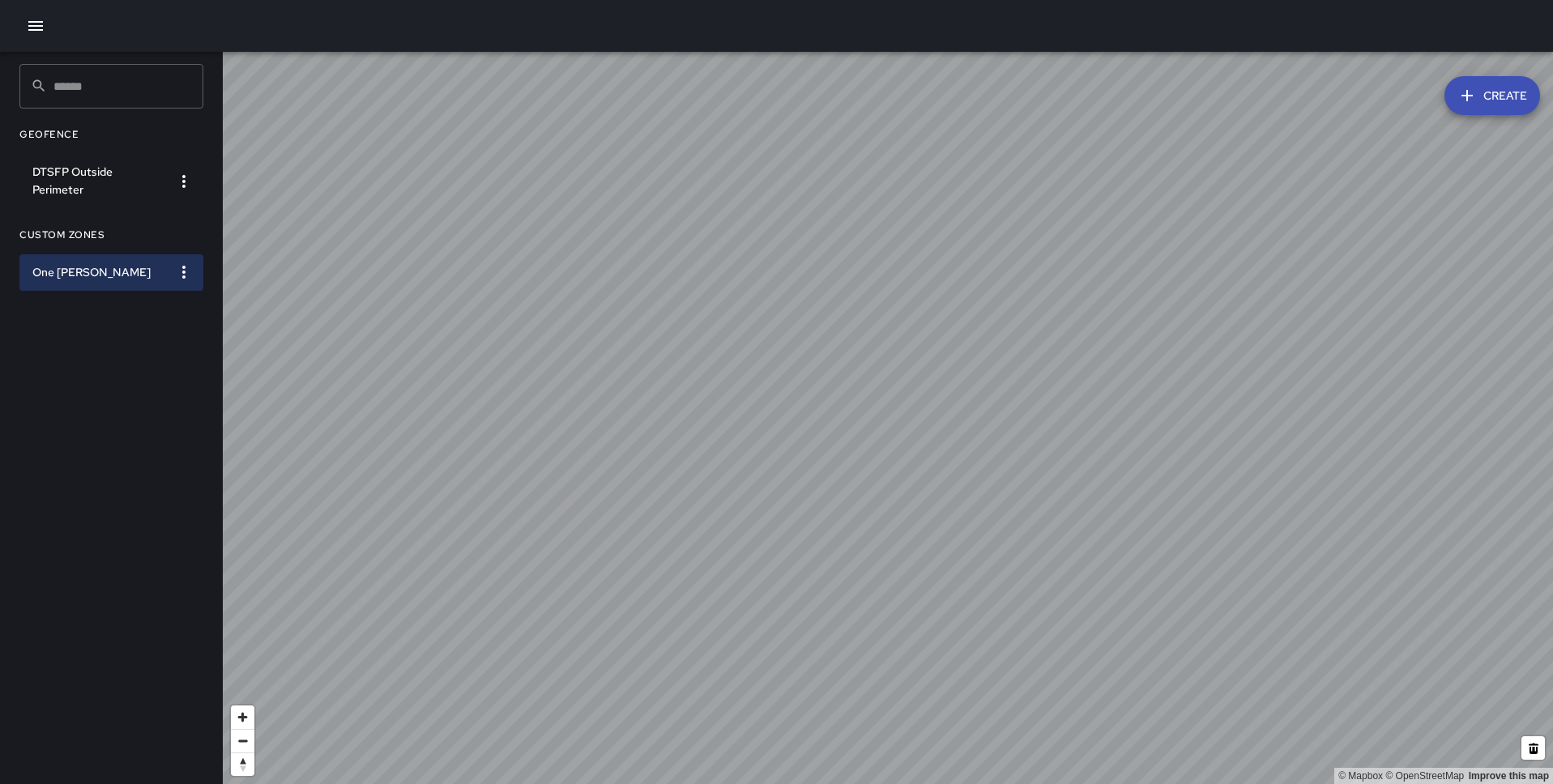
click at [186, 267] on icon "button" at bounding box center [184, 272] width 19 height 19
click at [165, 335] on li "Edit Zone" at bounding box center [132, 333] width 135 height 26
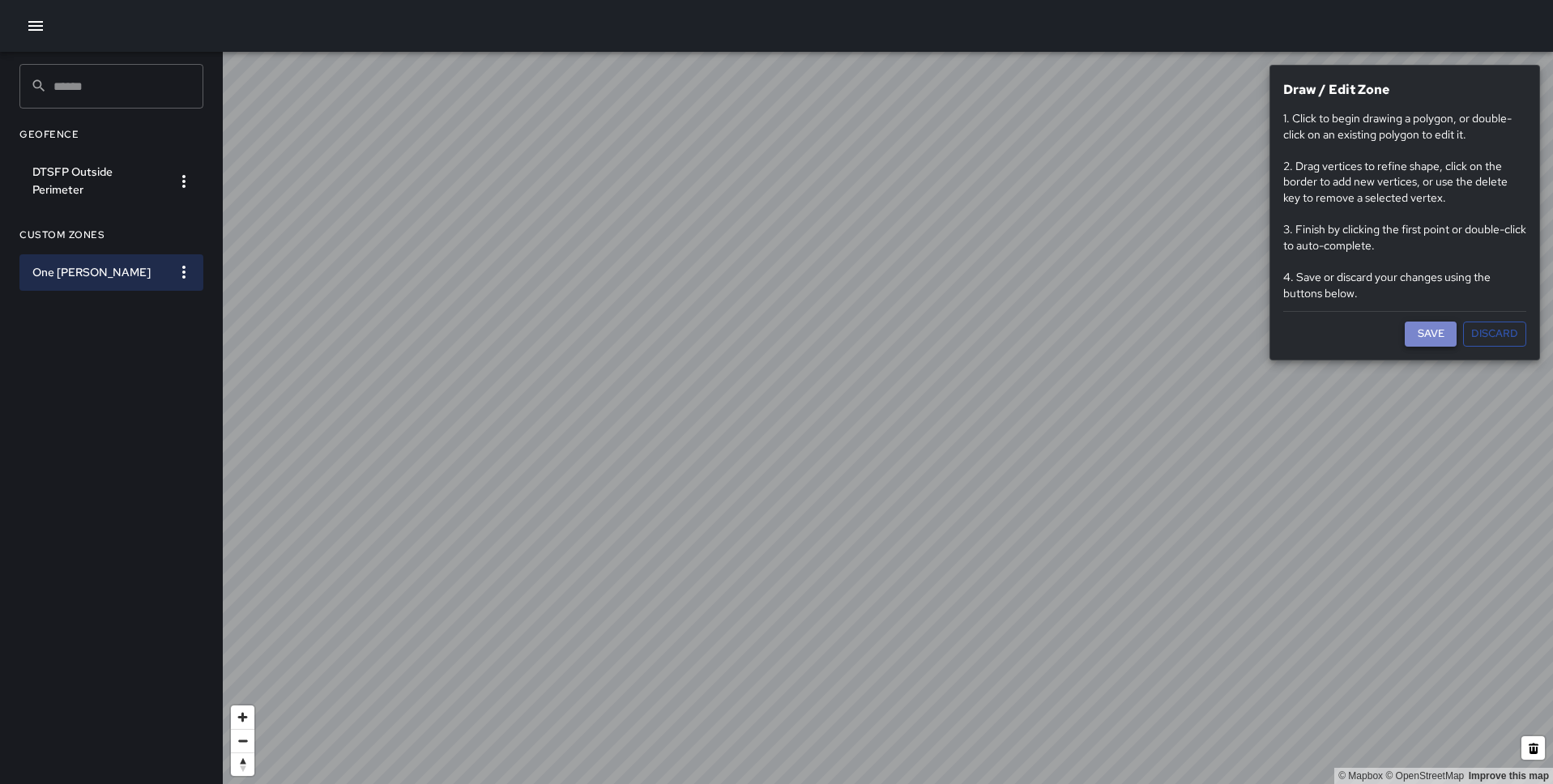
click at [1190, 327] on button "Save" at bounding box center [1431, 334] width 52 height 25
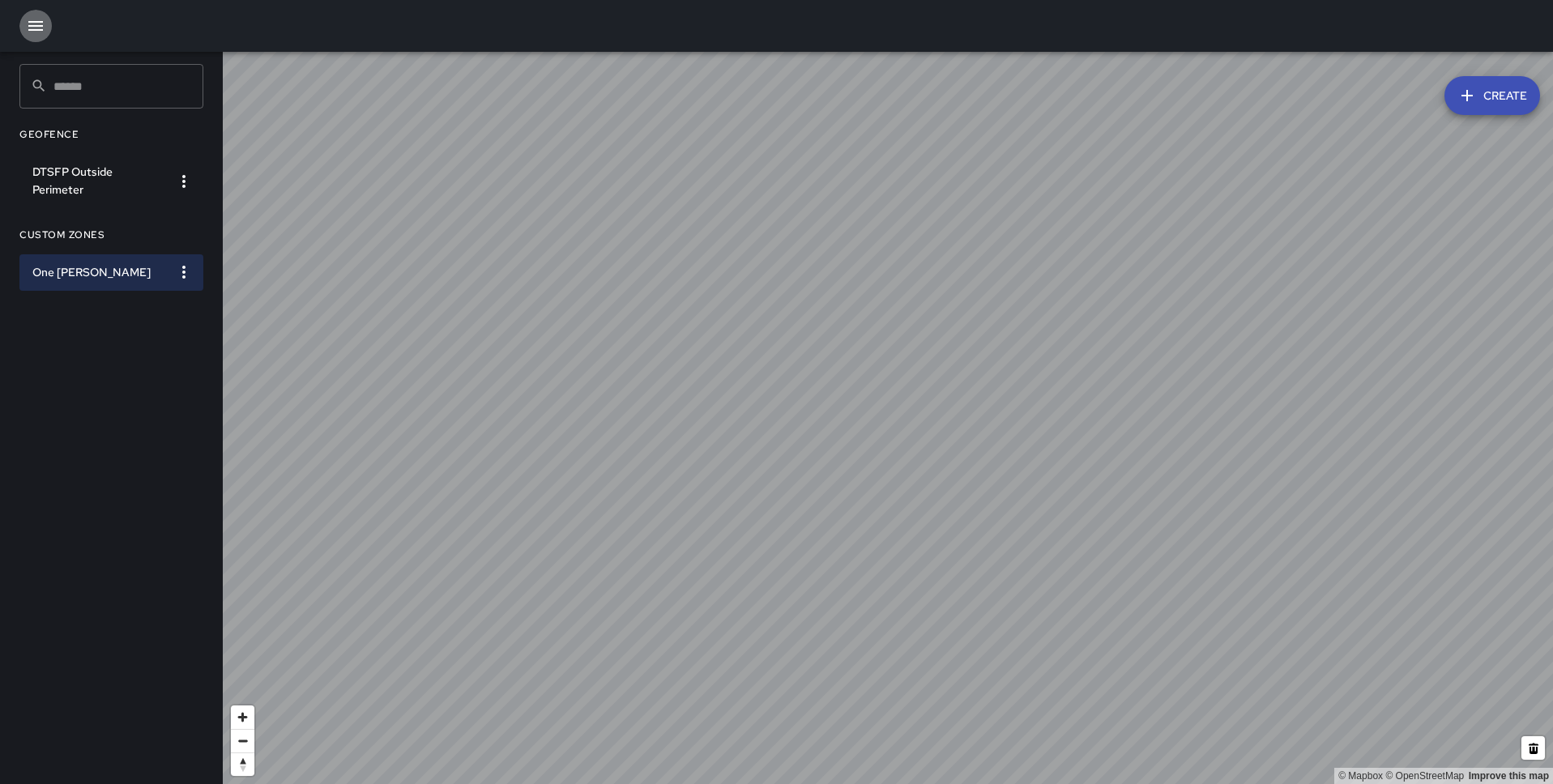
click at [38, 14] on button "button" at bounding box center [36, 26] width 33 height 33
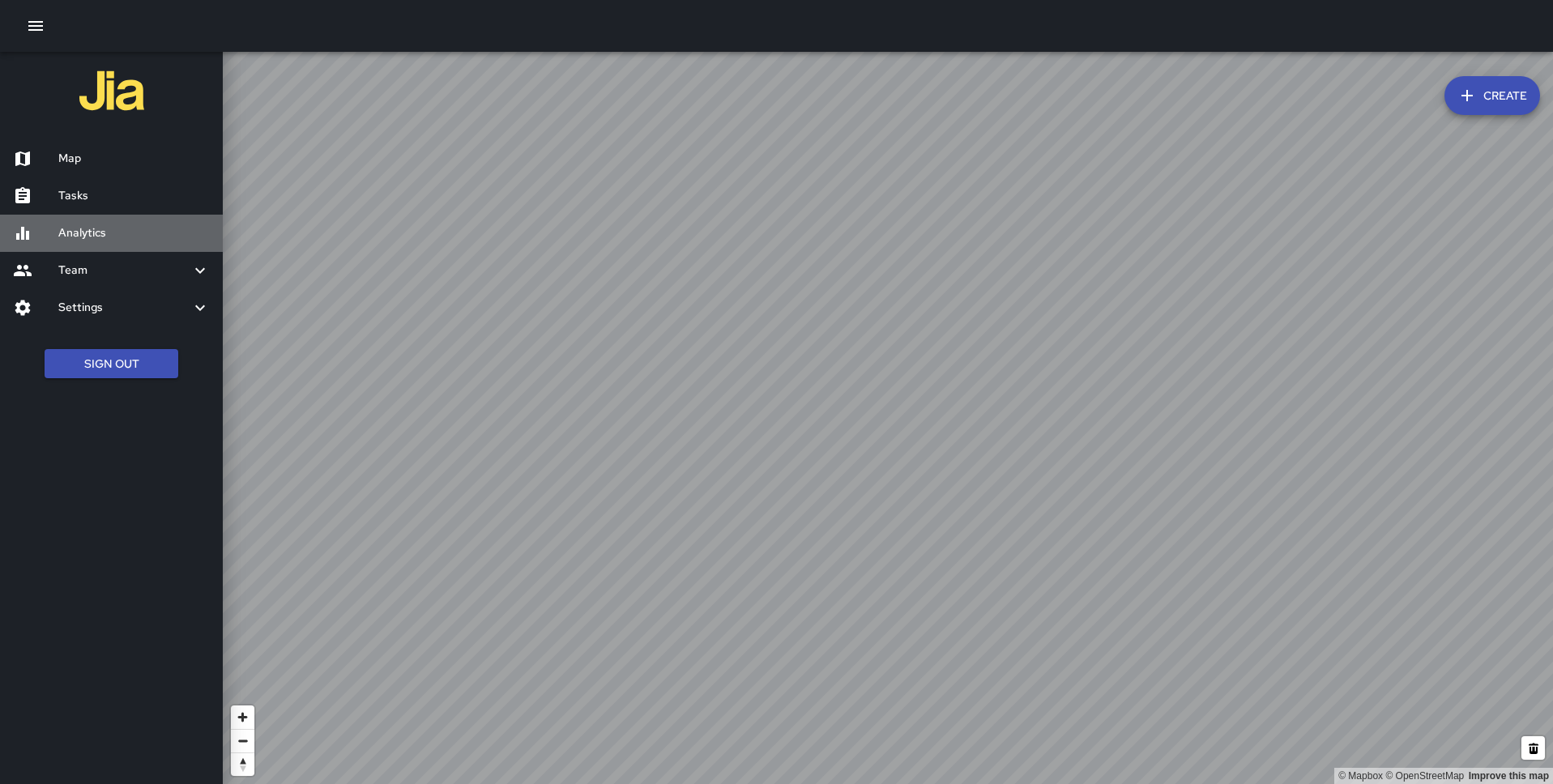
click at [89, 228] on h6 "Analytics" at bounding box center [134, 233] width 151 height 18
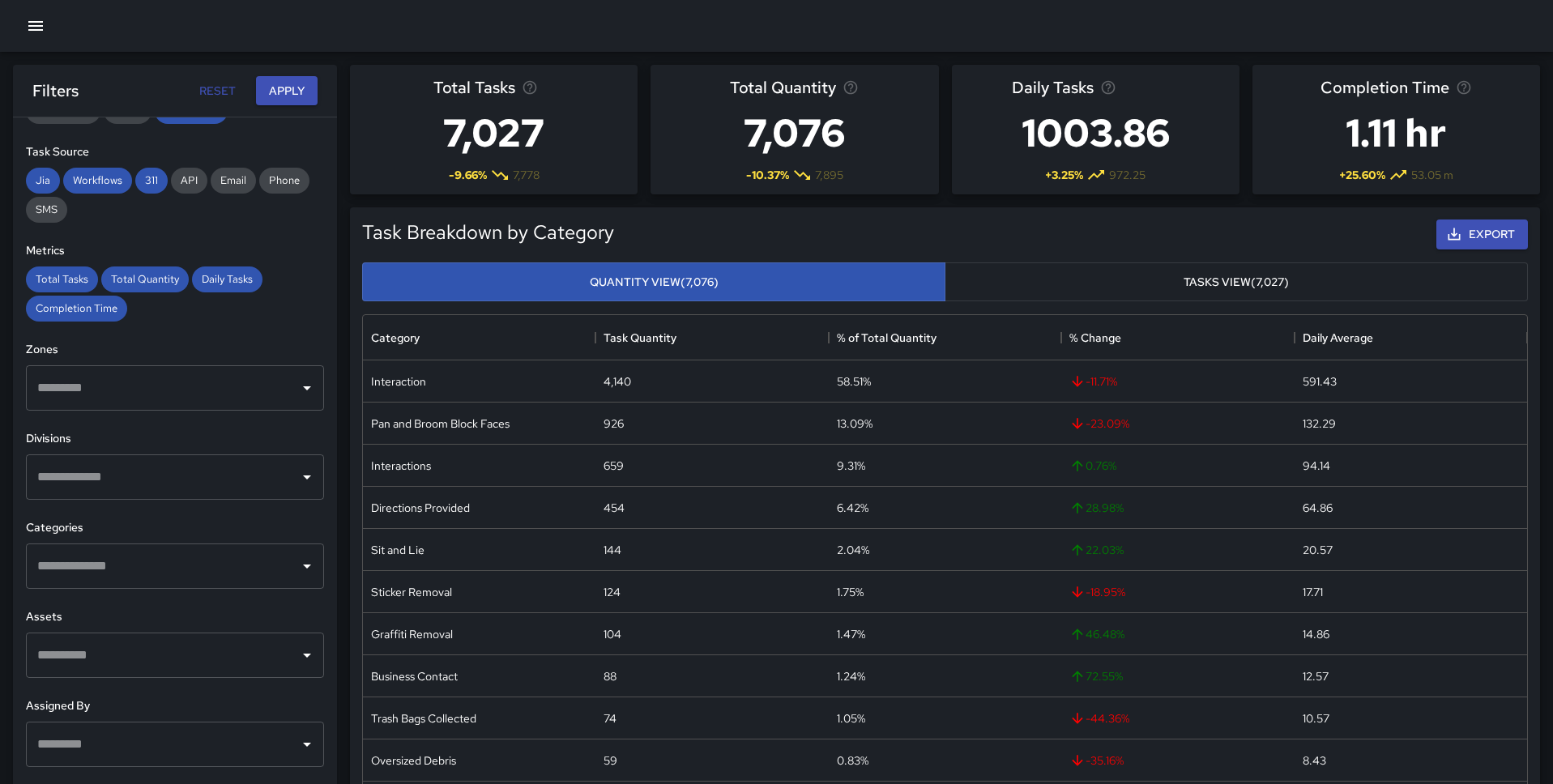
scroll to position [255, 0]
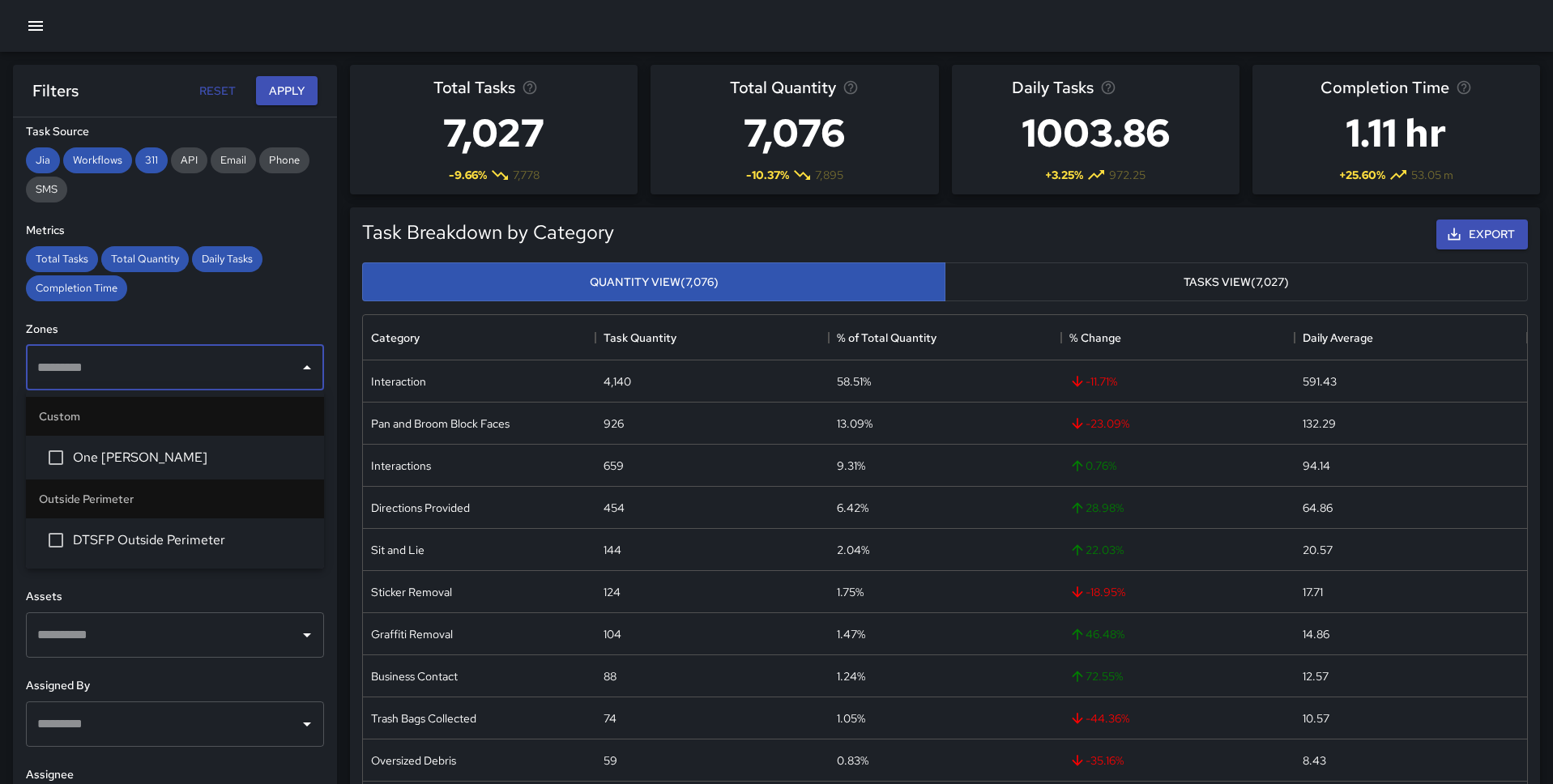
click at [171, 370] on input "text" at bounding box center [163, 367] width 259 height 31
click at [100, 458] on span "One [PERSON_NAME]" at bounding box center [191, 458] width 238 height 19
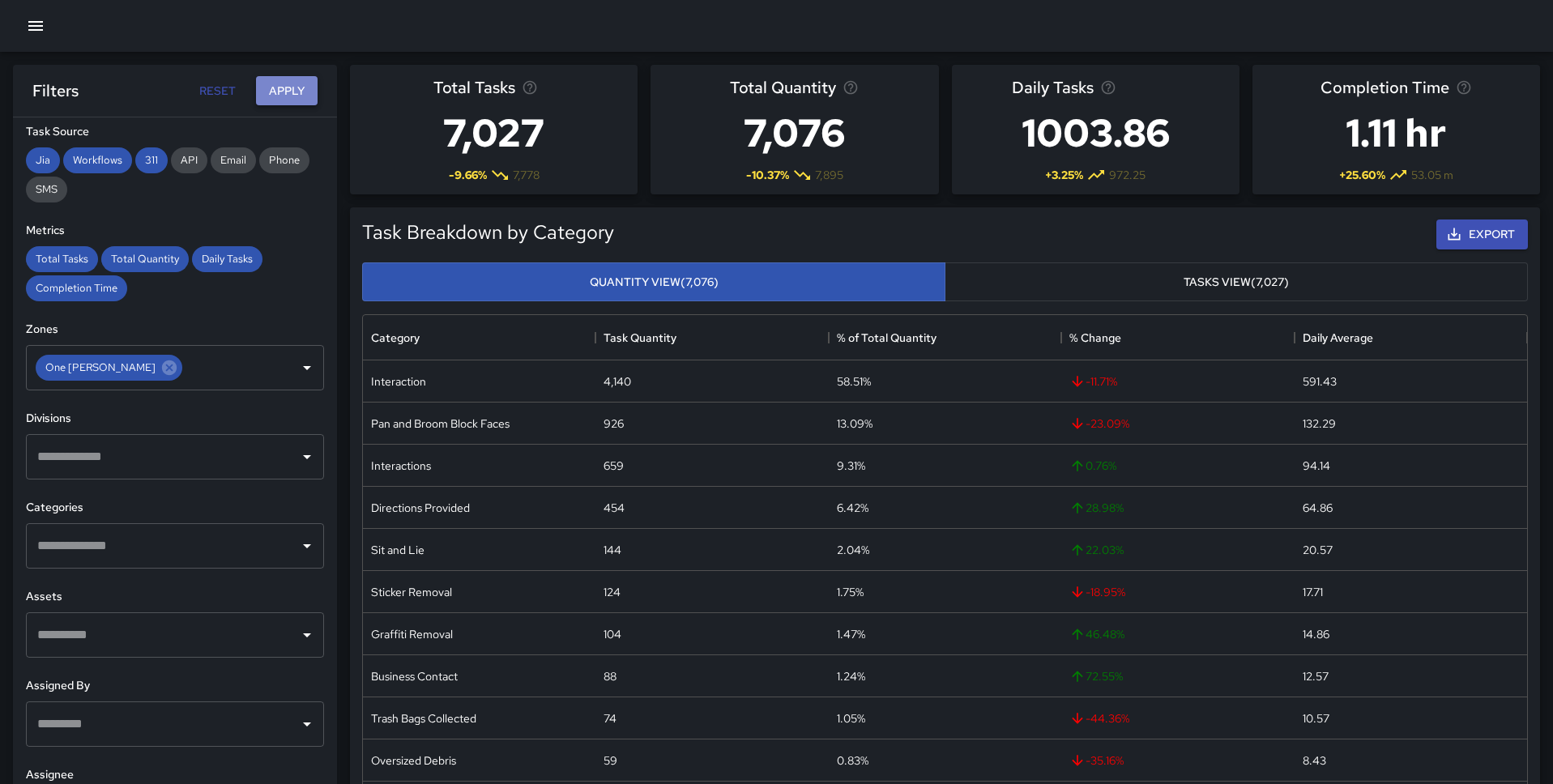
click at [288, 91] on button "Apply" at bounding box center [287, 90] width 62 height 30
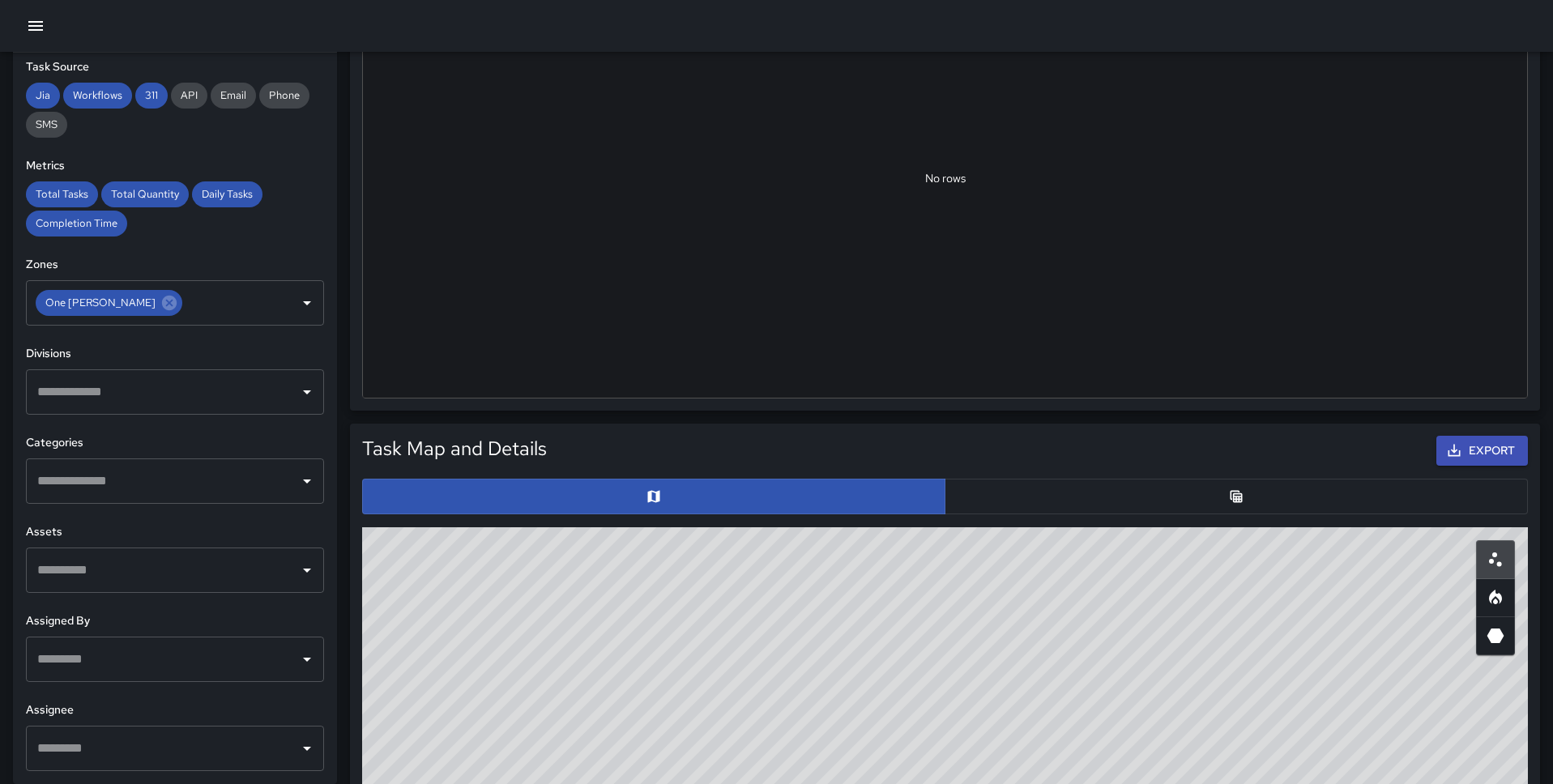
scroll to position [822, 0]
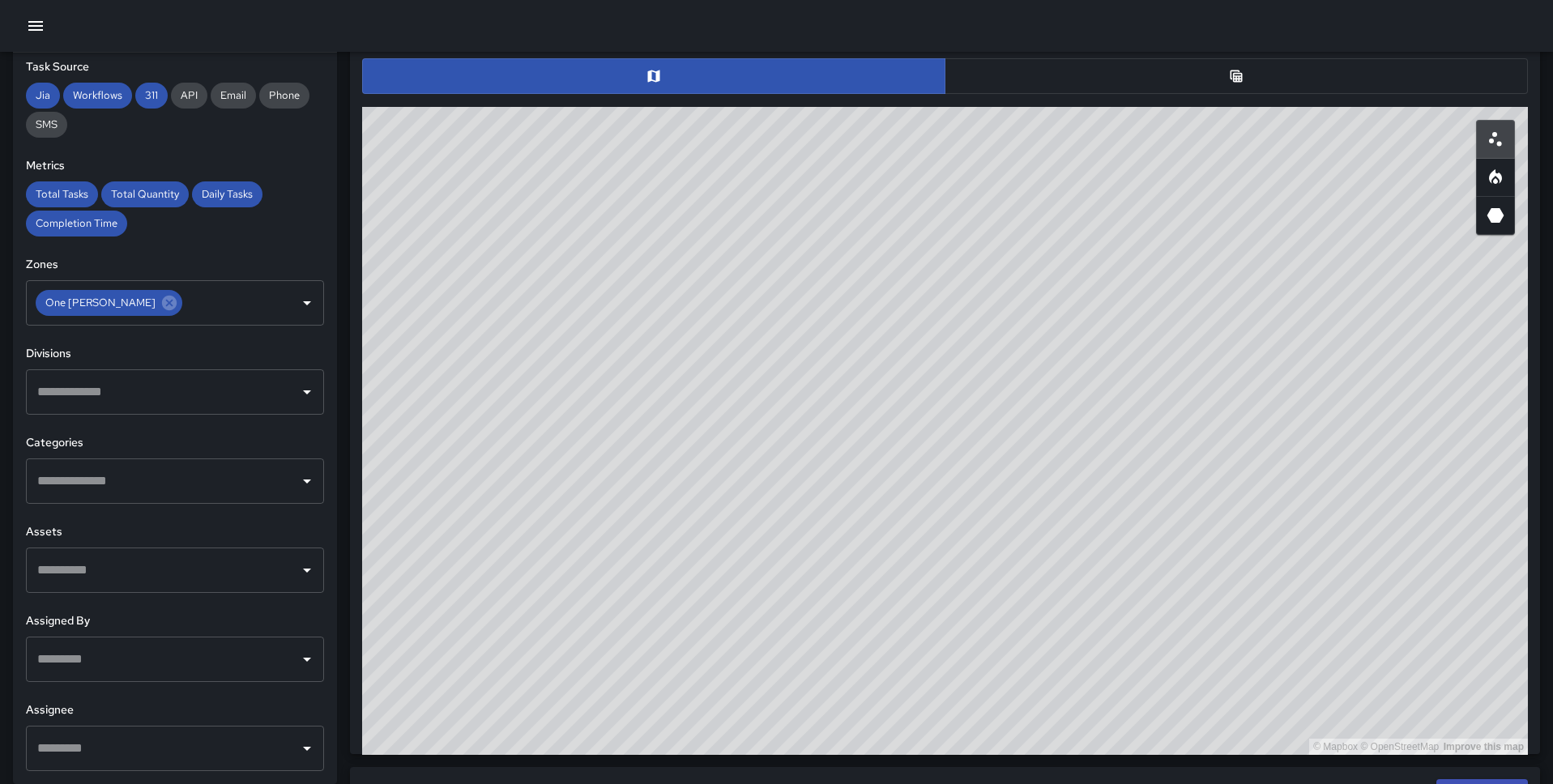
click at [1102, 73] on button "button" at bounding box center [1236, 76] width 583 height 36
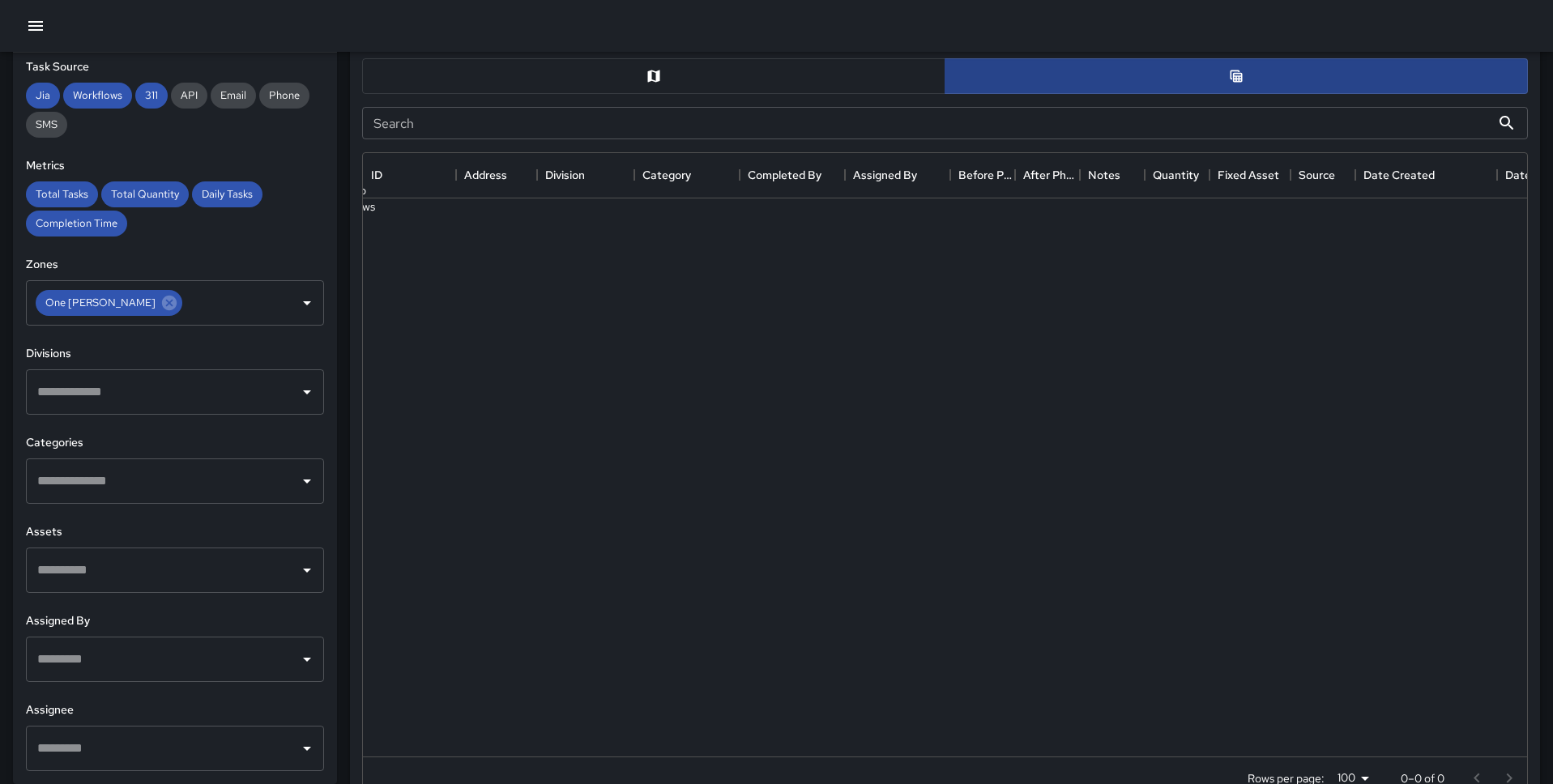
scroll to position [1, 1]
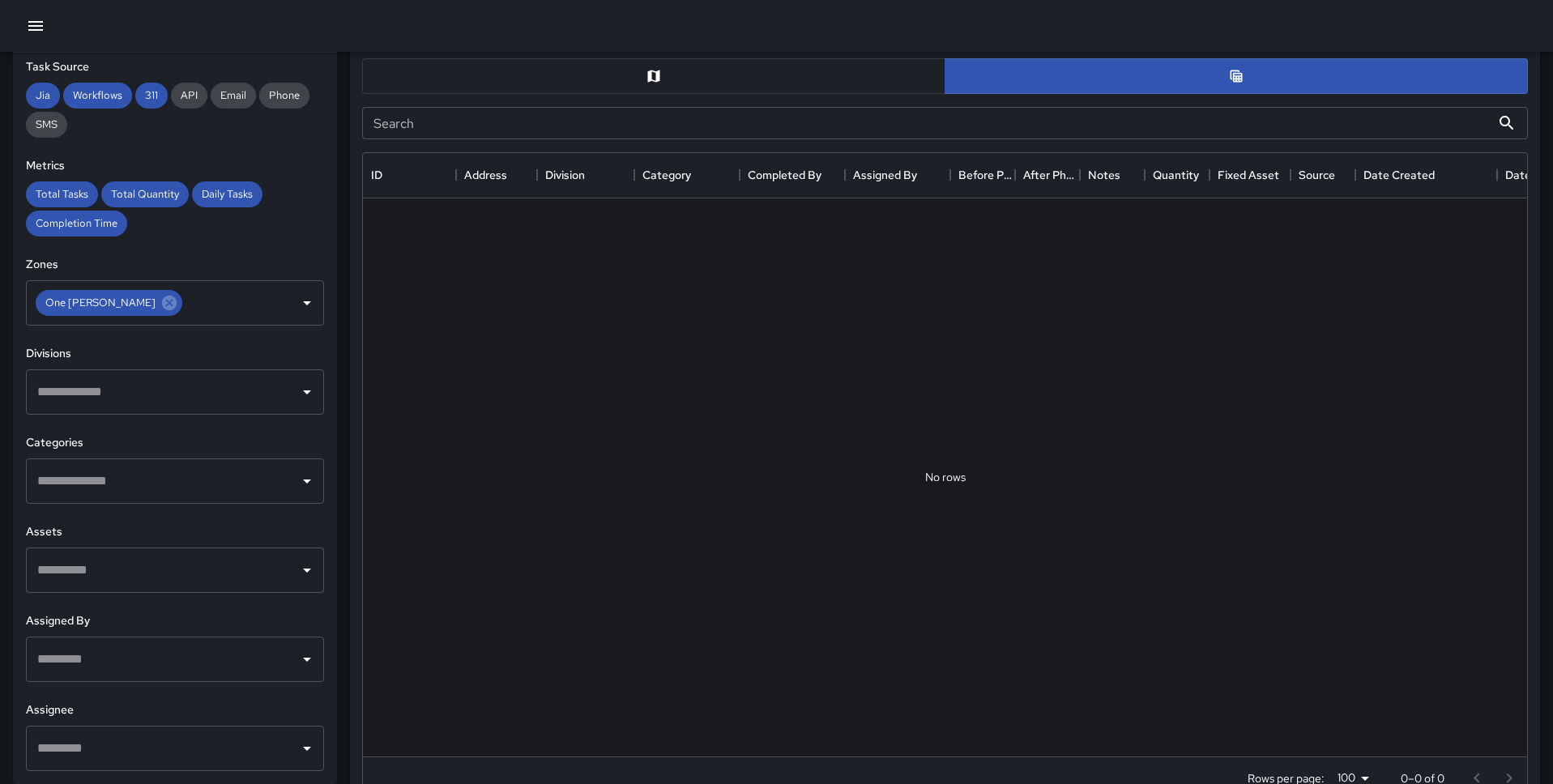
click at [891, 81] on button "button" at bounding box center [653, 76] width 583 height 36
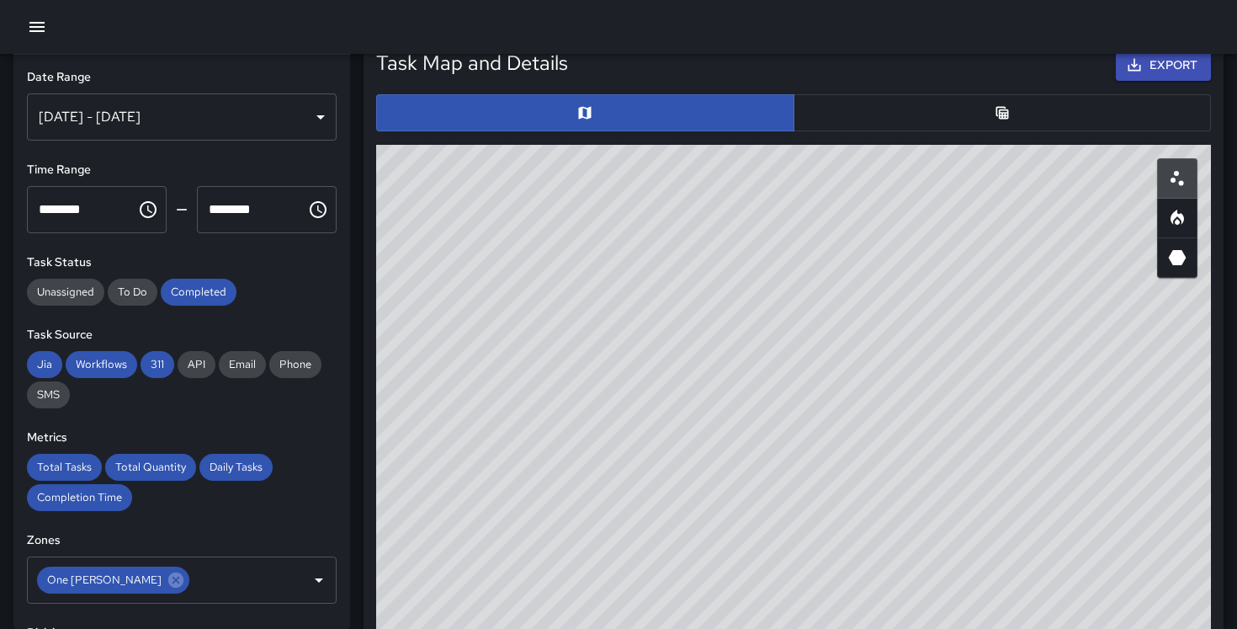
scroll to position [812, 0]
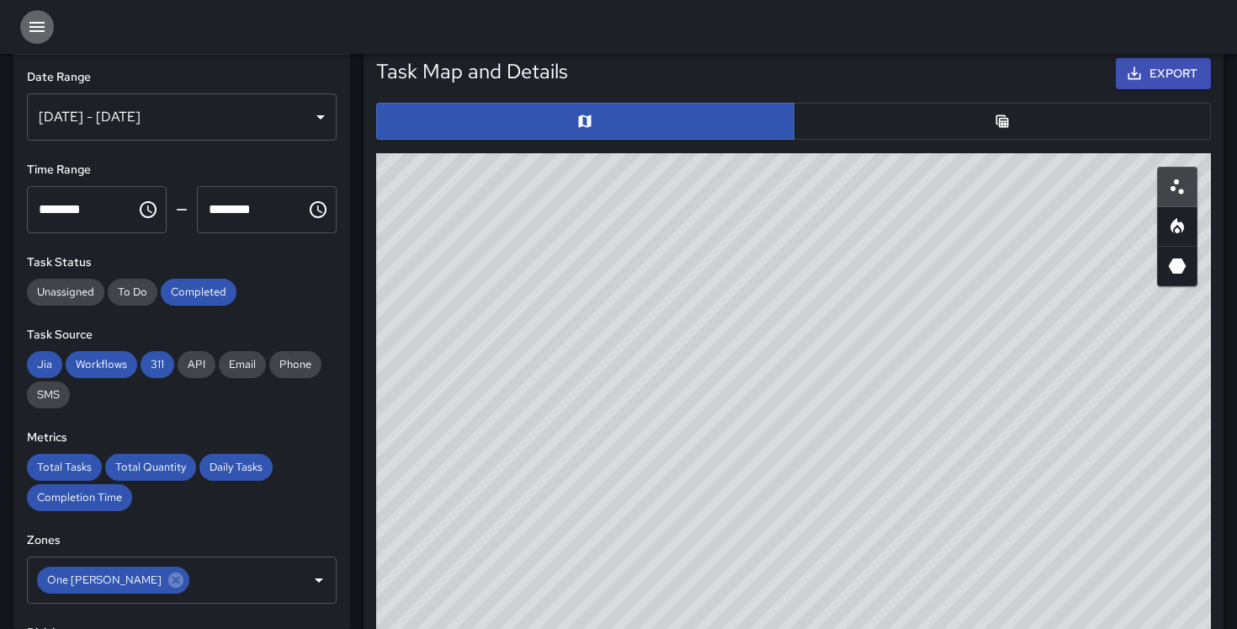
click at [45, 20] on icon "button" at bounding box center [37, 27] width 20 height 20
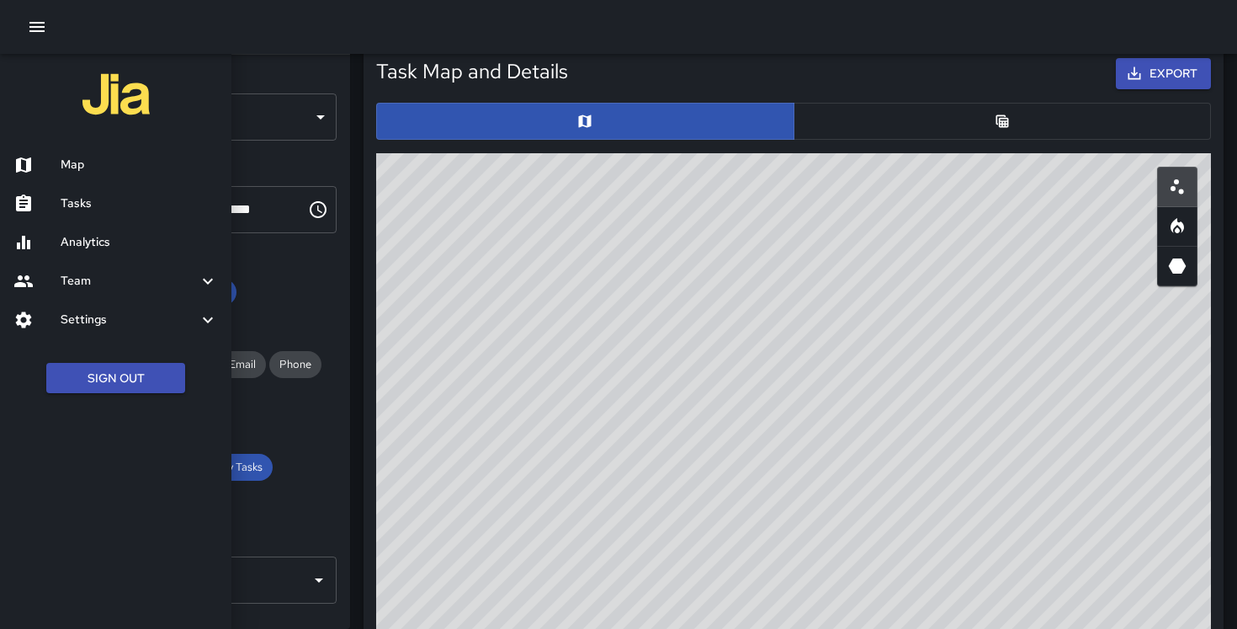
click at [84, 316] on h6 "Settings" at bounding box center [129, 320] width 137 height 19
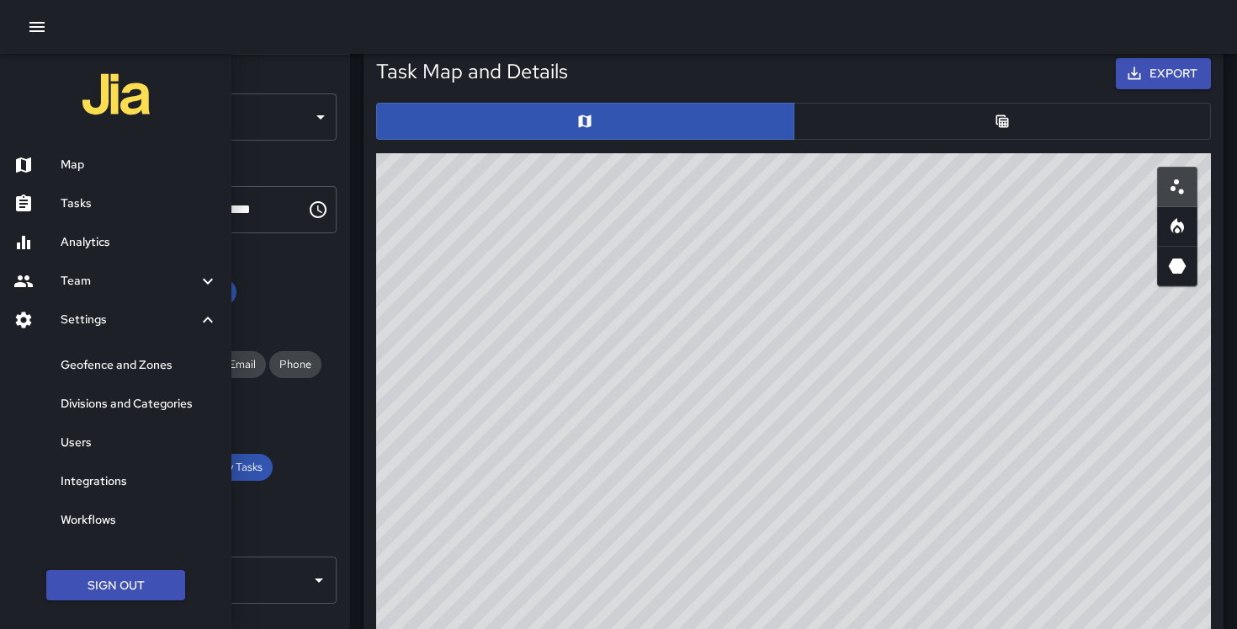
click at [113, 374] on h6 "Geofence and Zones" at bounding box center [139, 365] width 157 height 19
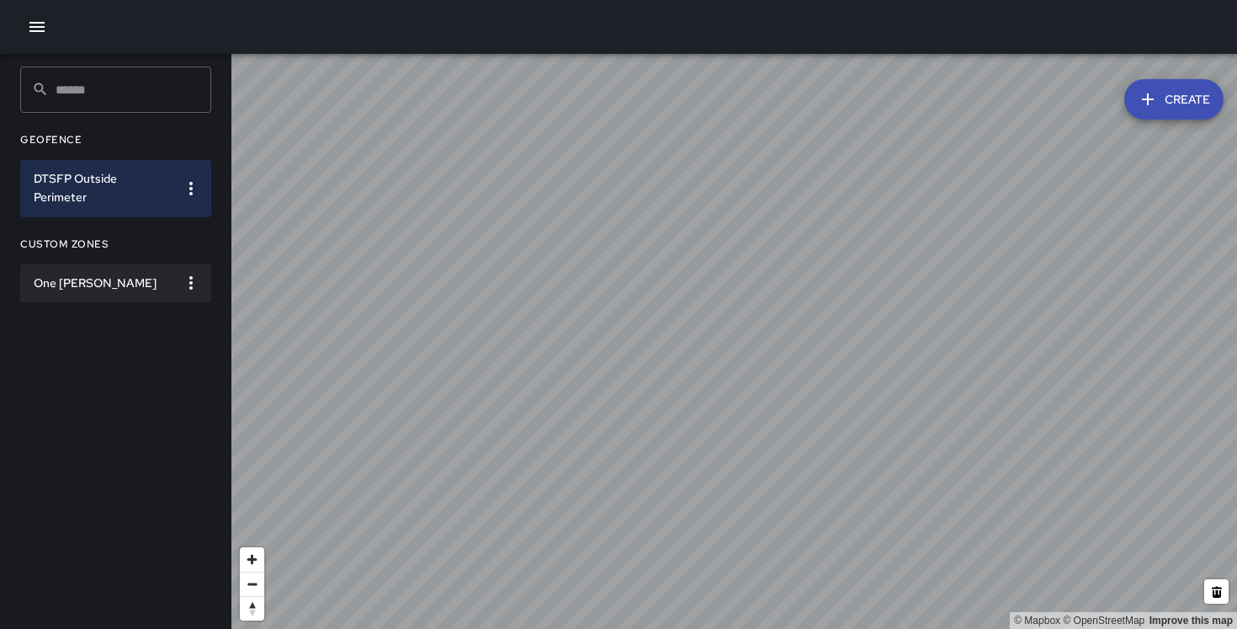
click at [109, 282] on h6 "One [PERSON_NAME]" at bounding box center [102, 283] width 137 height 19
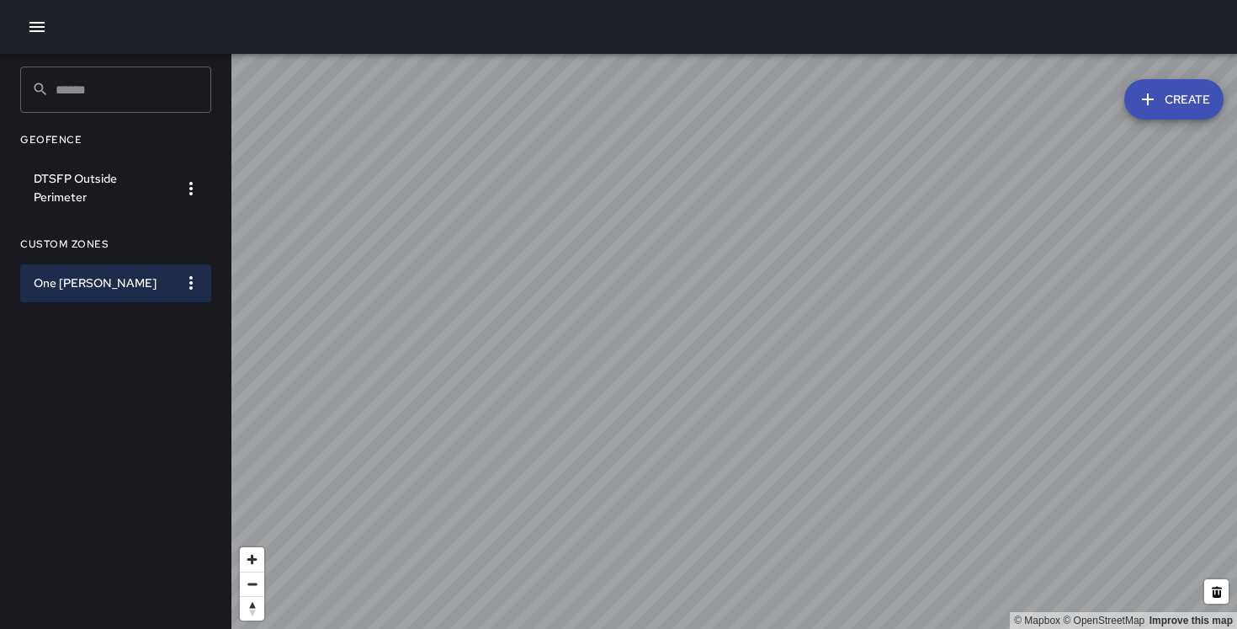
click at [44, 31] on icon "button" at bounding box center [36, 27] width 15 height 10
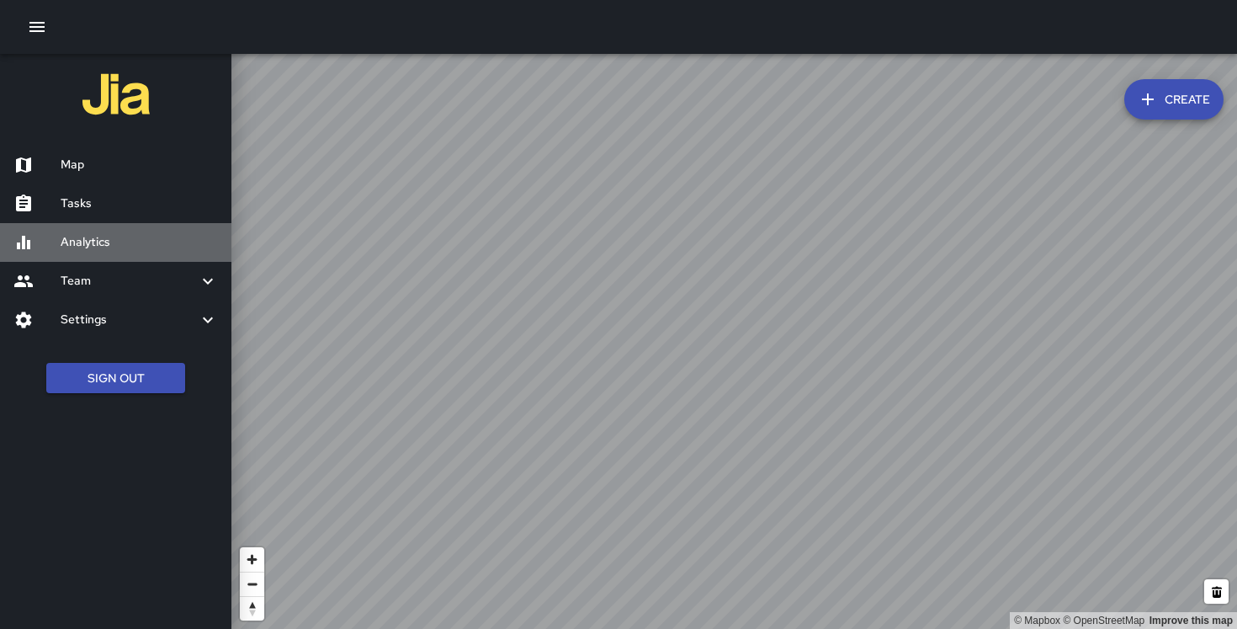
click at [90, 247] on h6 "Analytics" at bounding box center [139, 242] width 157 height 19
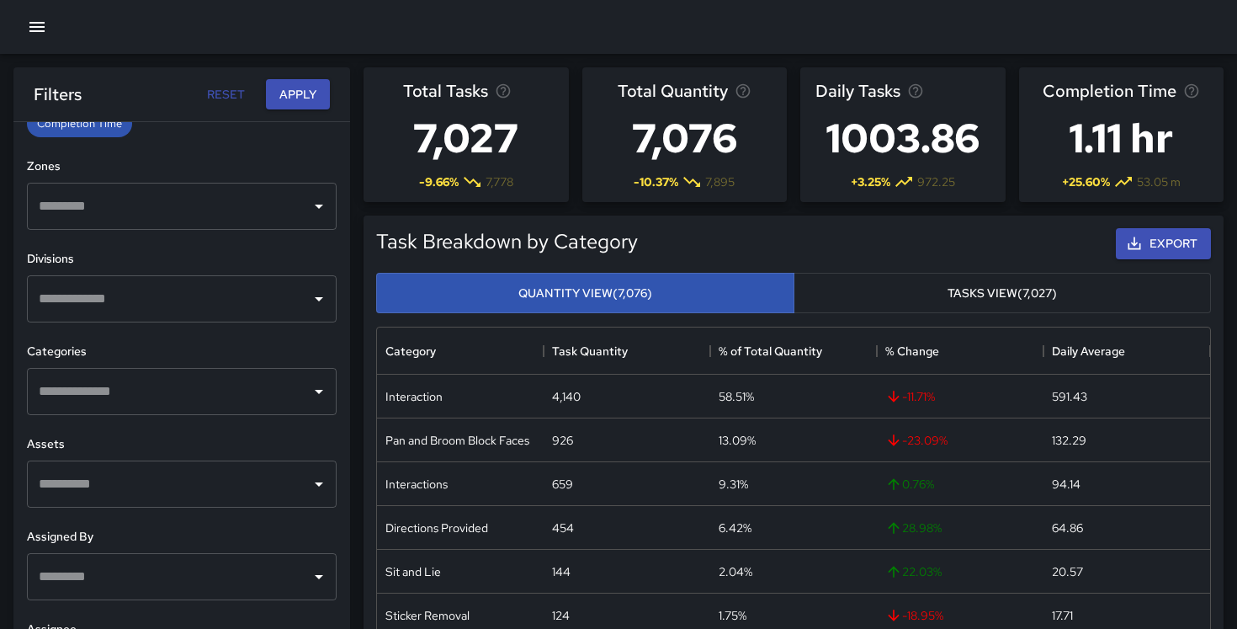
scroll to position [450, 0]
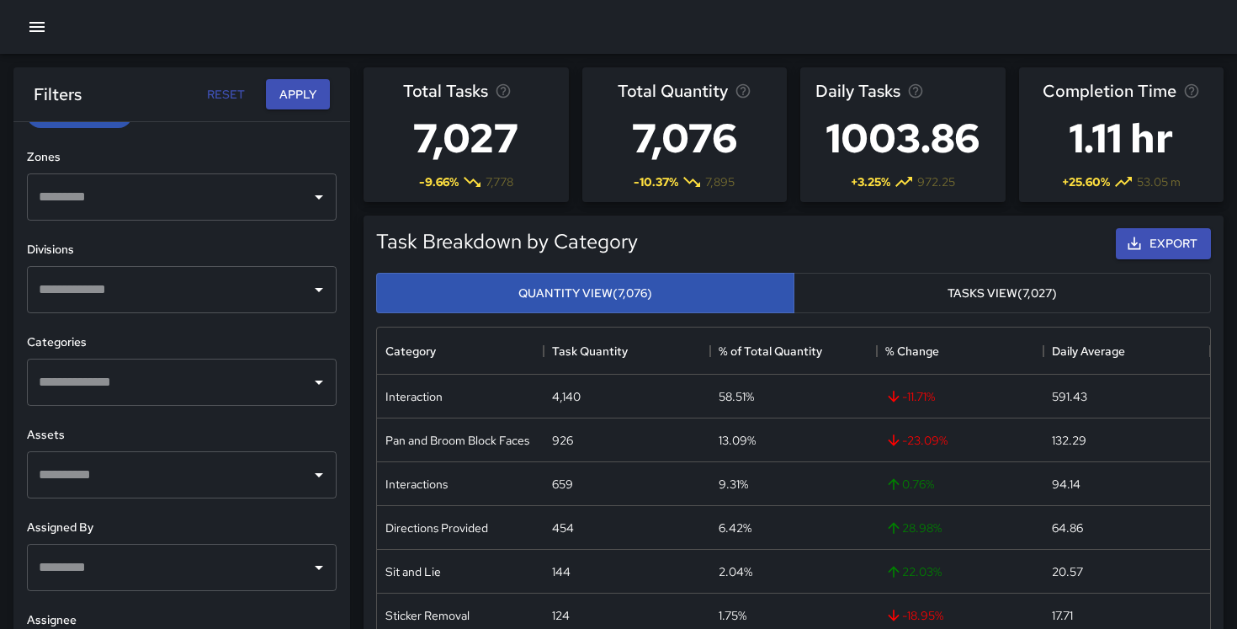
click at [228, 187] on input "text" at bounding box center [169, 197] width 269 height 32
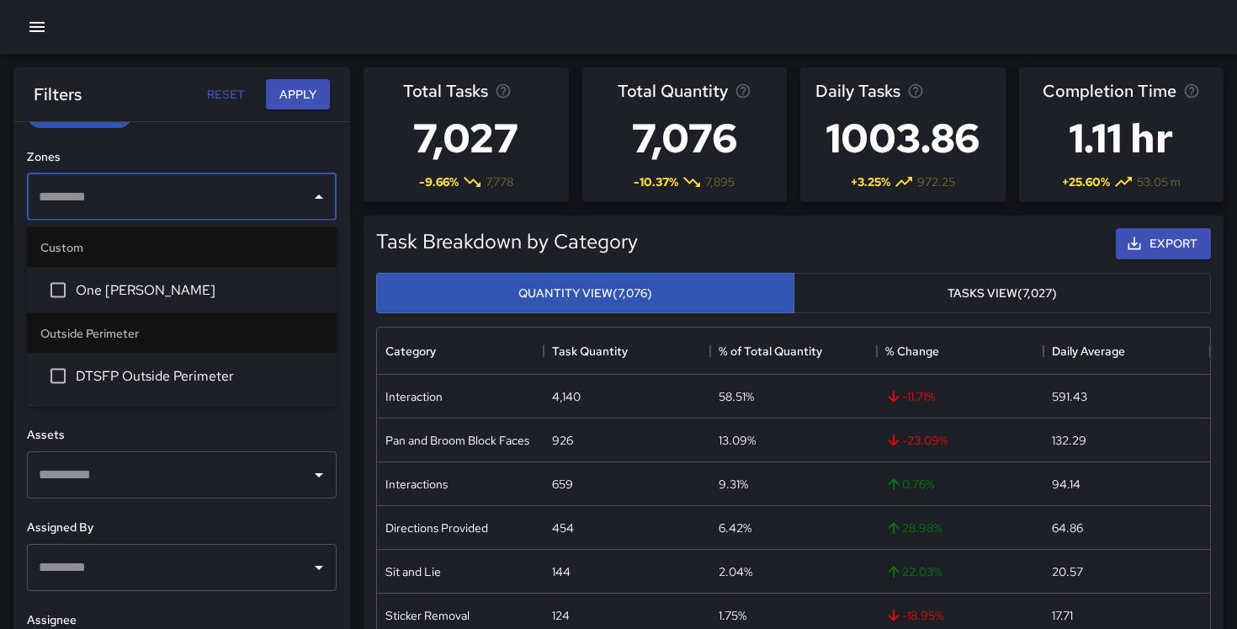
click at [130, 295] on span "One [PERSON_NAME]" at bounding box center [199, 290] width 247 height 20
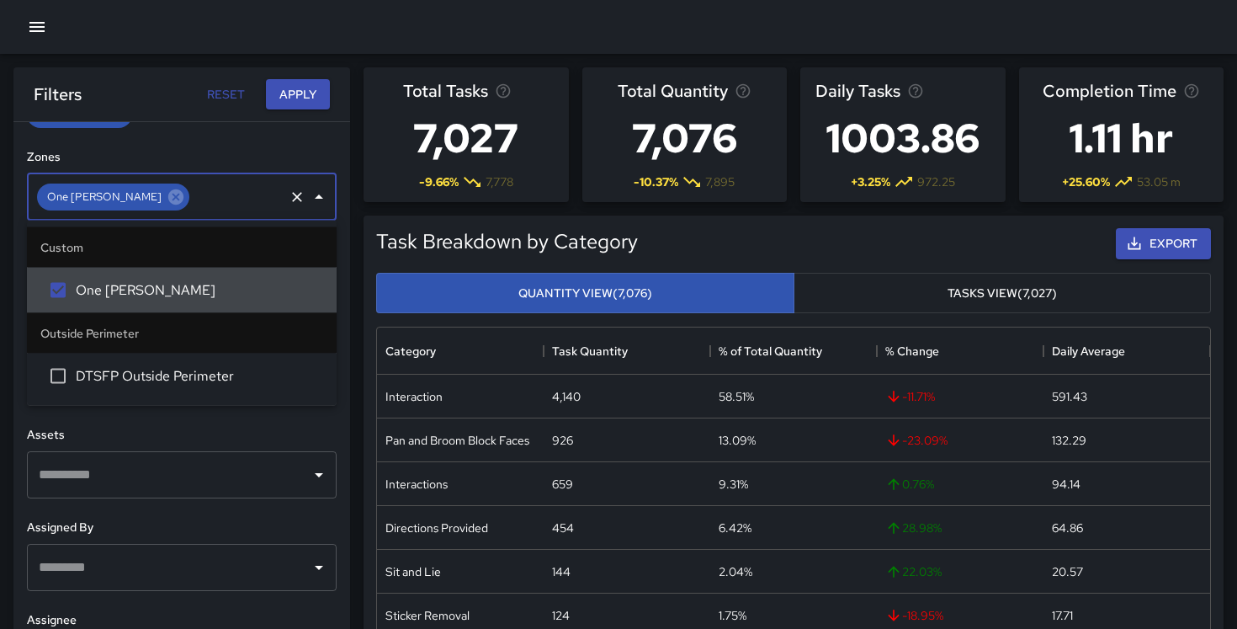
click at [216, 156] on h6 "Zones" at bounding box center [182, 157] width 310 height 19
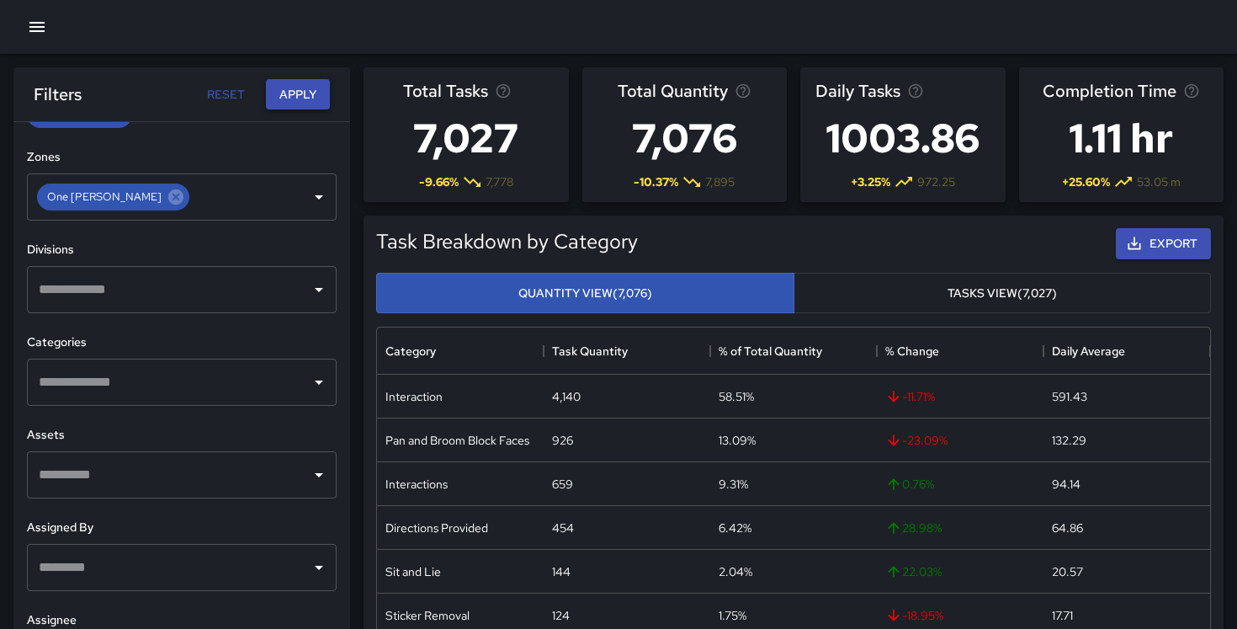
click at [300, 90] on button "Apply" at bounding box center [298, 94] width 64 height 31
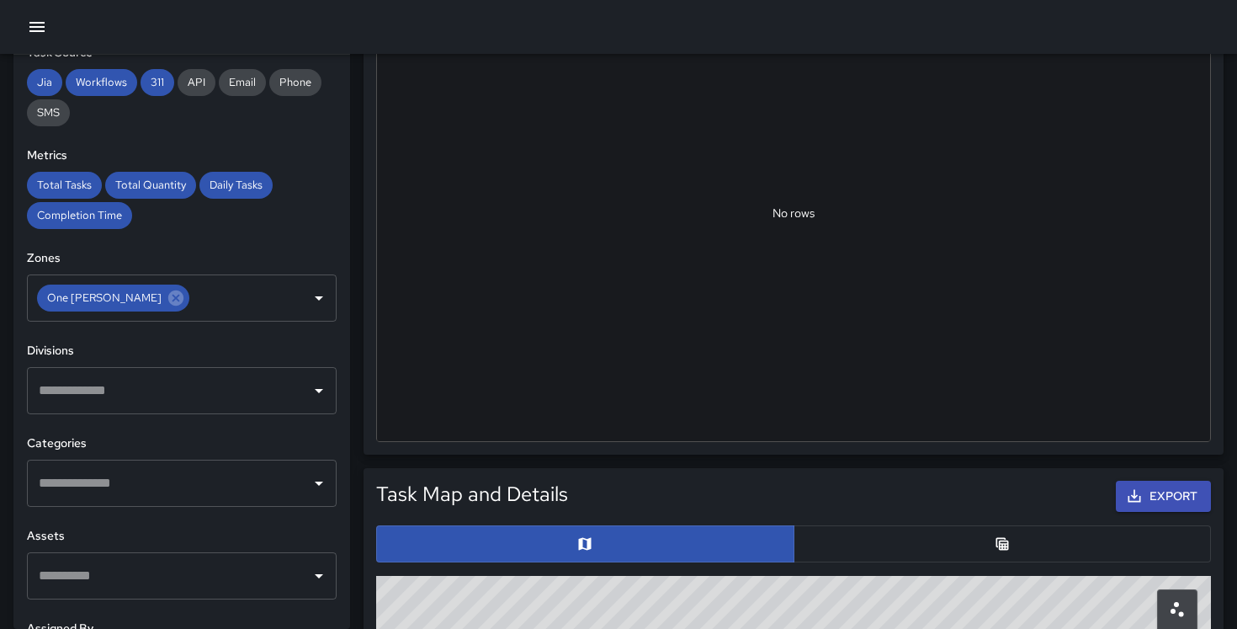
scroll to position [418, 0]
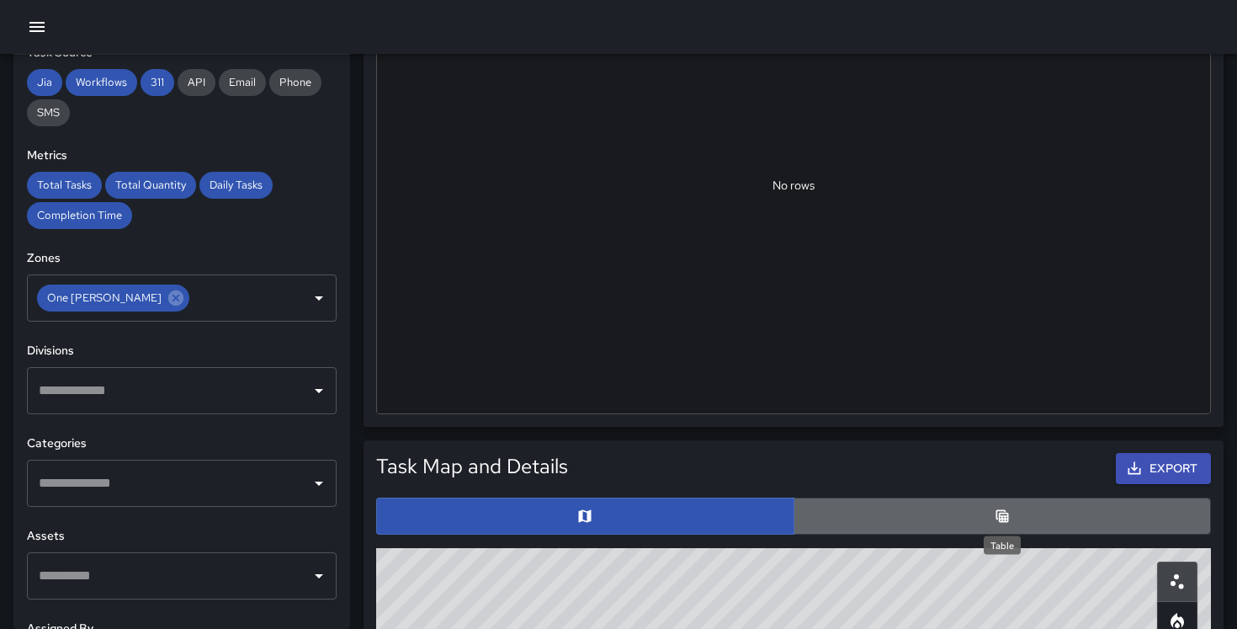
click at [1008, 522] on icon "Table" at bounding box center [1002, 516] width 17 height 17
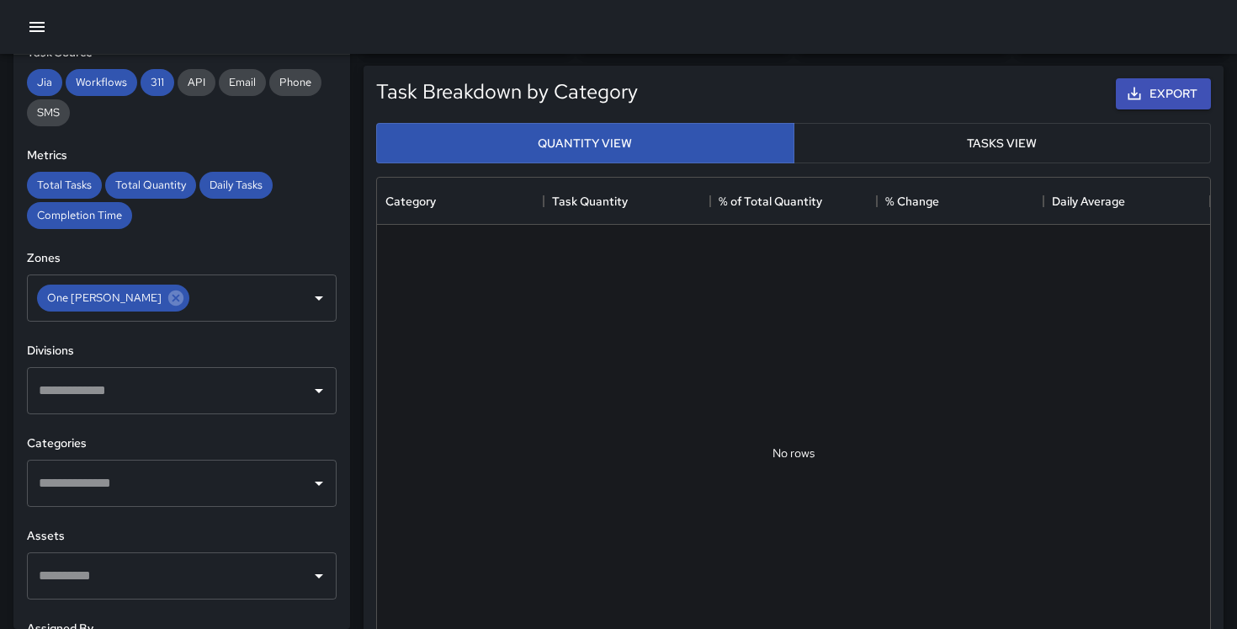
scroll to position [144, 0]
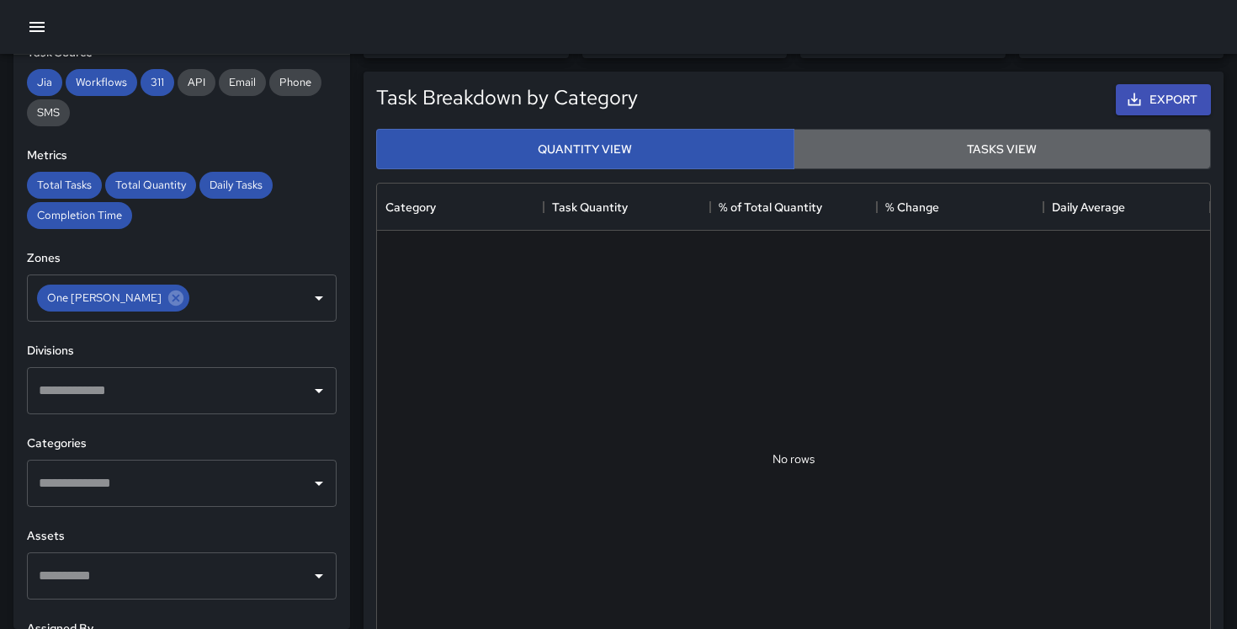
click at [964, 151] on button "Tasks View" at bounding box center [1003, 149] width 418 height 41
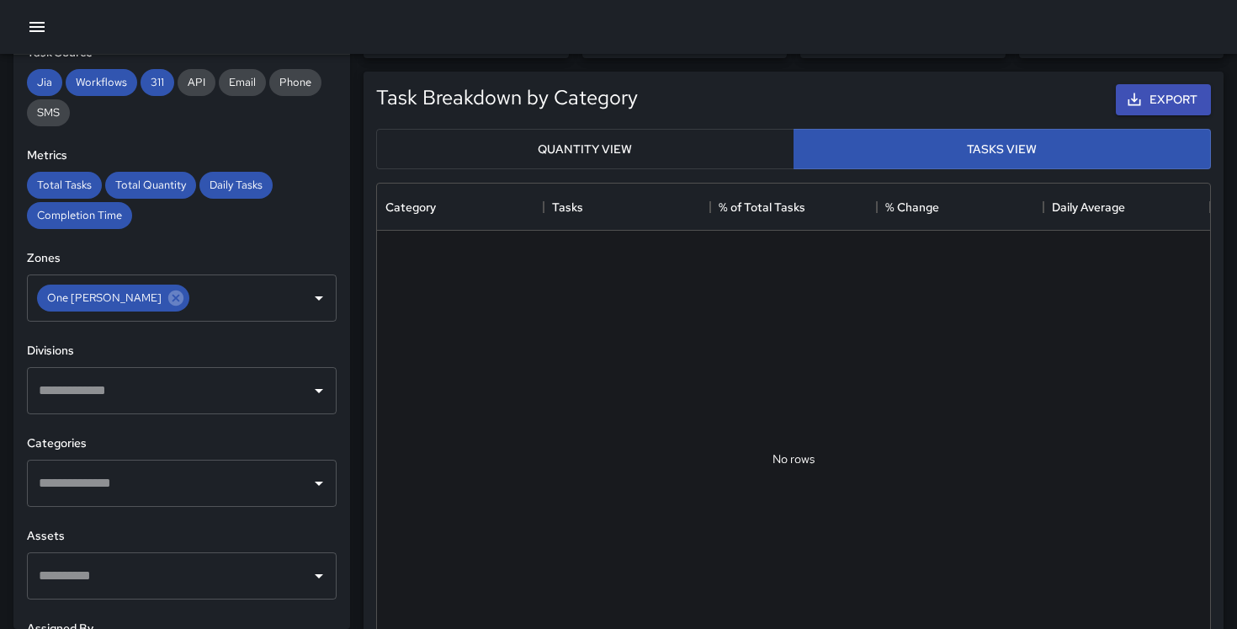
click at [763, 130] on button "Quantity View" at bounding box center [585, 149] width 418 height 41
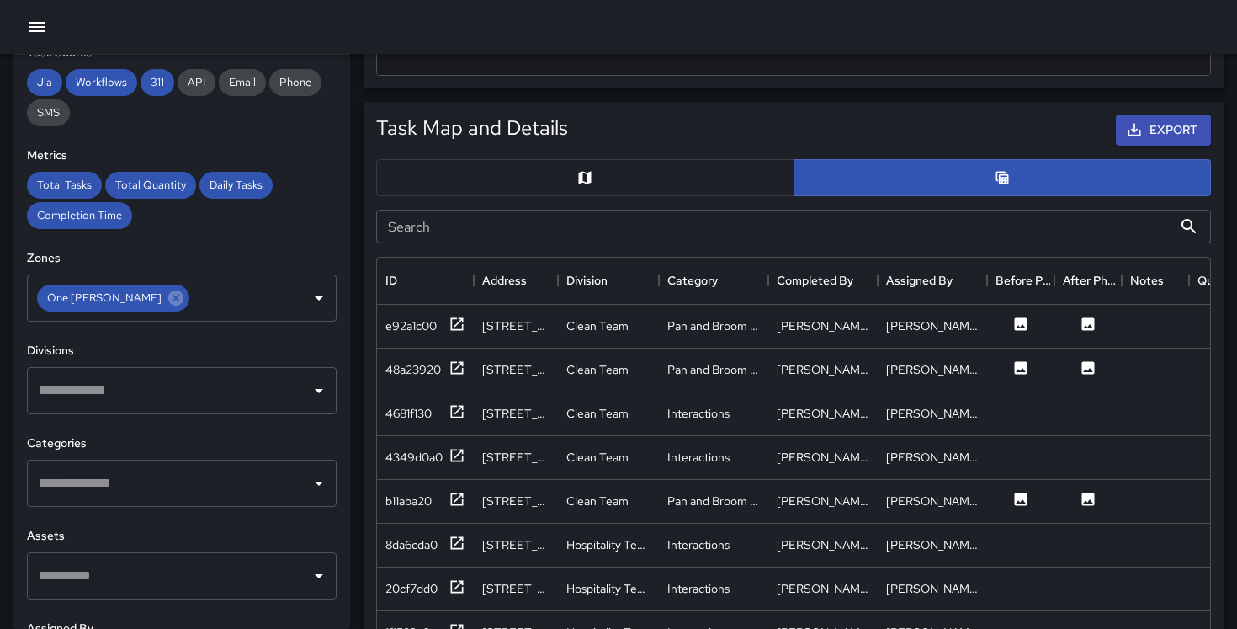
scroll to position [805, 0]
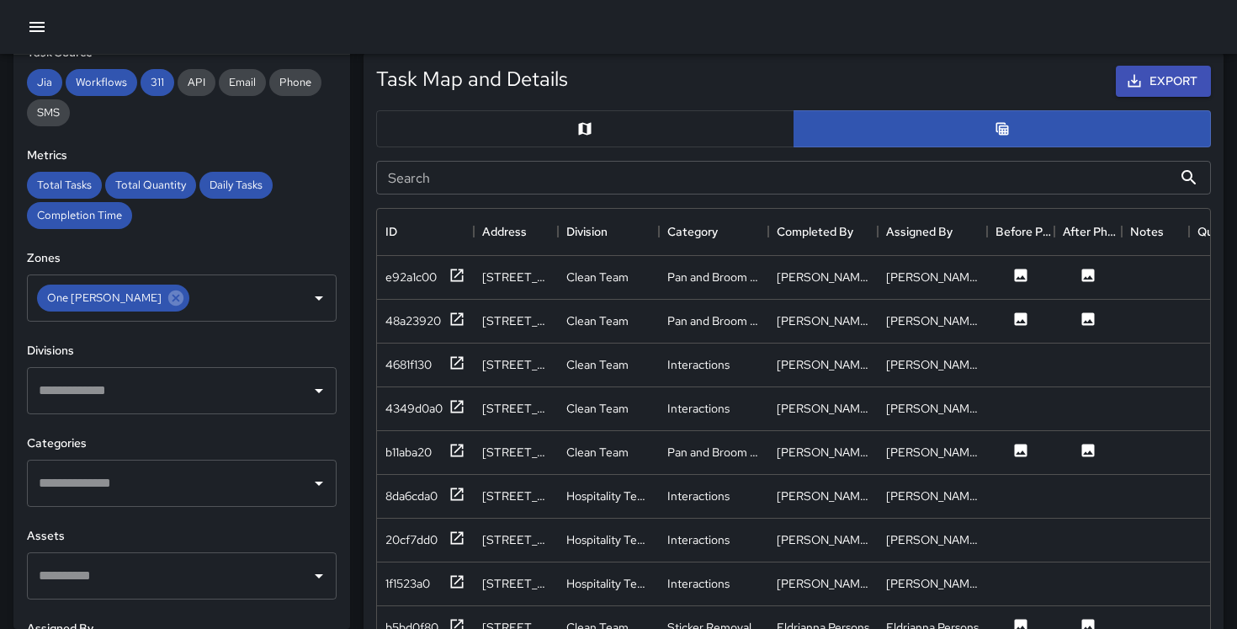
click at [517, 119] on button "button" at bounding box center [585, 128] width 418 height 37
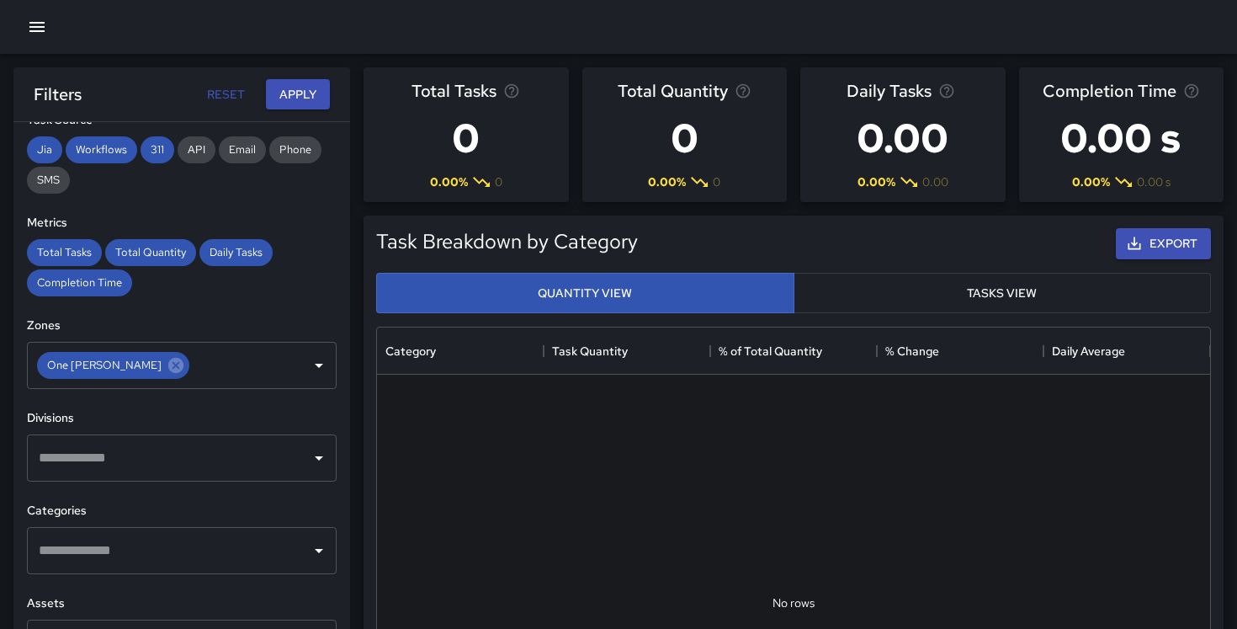
scroll to position [0, 0]
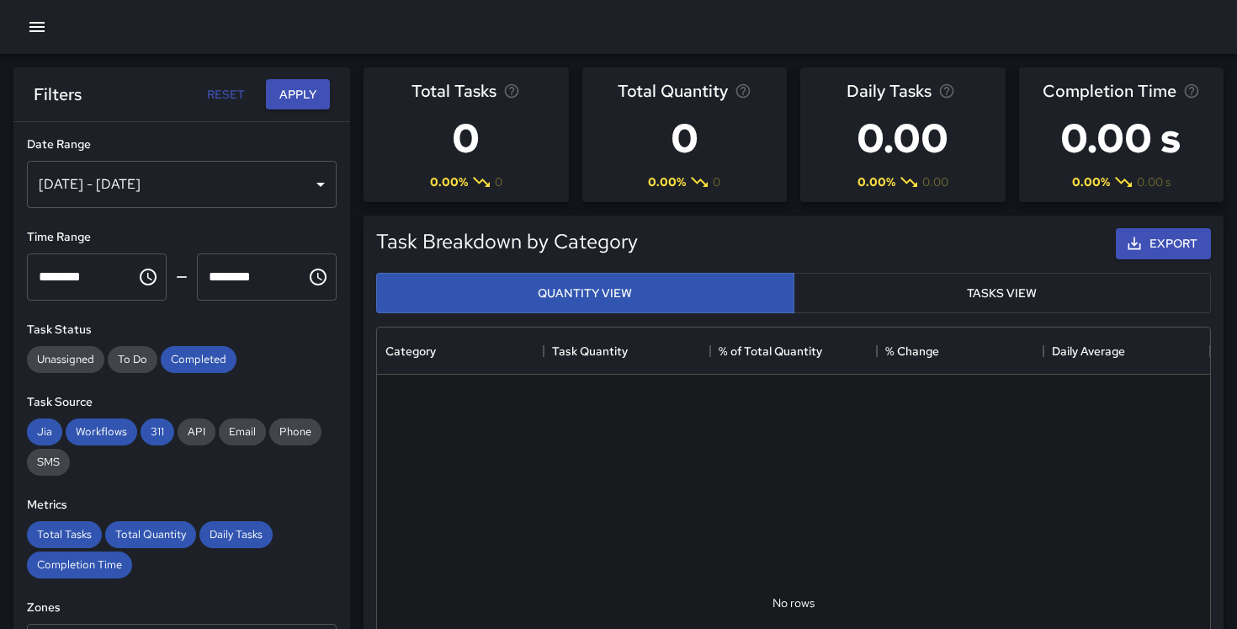
click at [199, 193] on div "[DATE] - [DATE]" at bounding box center [182, 184] width 310 height 47
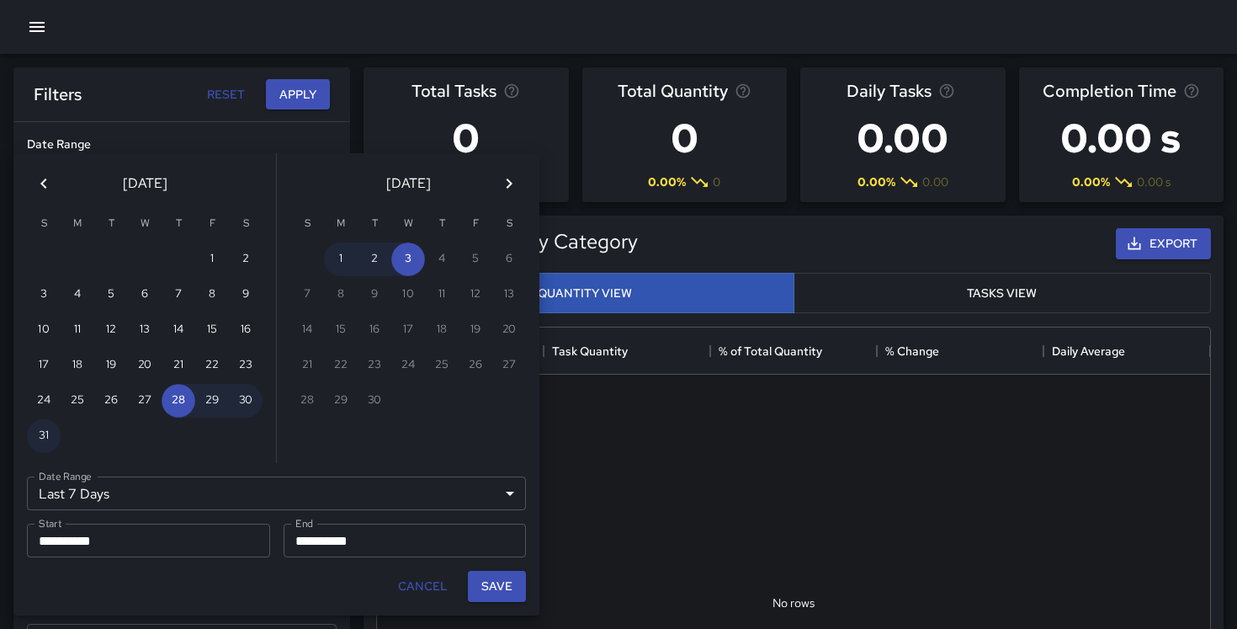
click at [55, 184] on button "Previous month" at bounding box center [44, 184] width 34 height 34
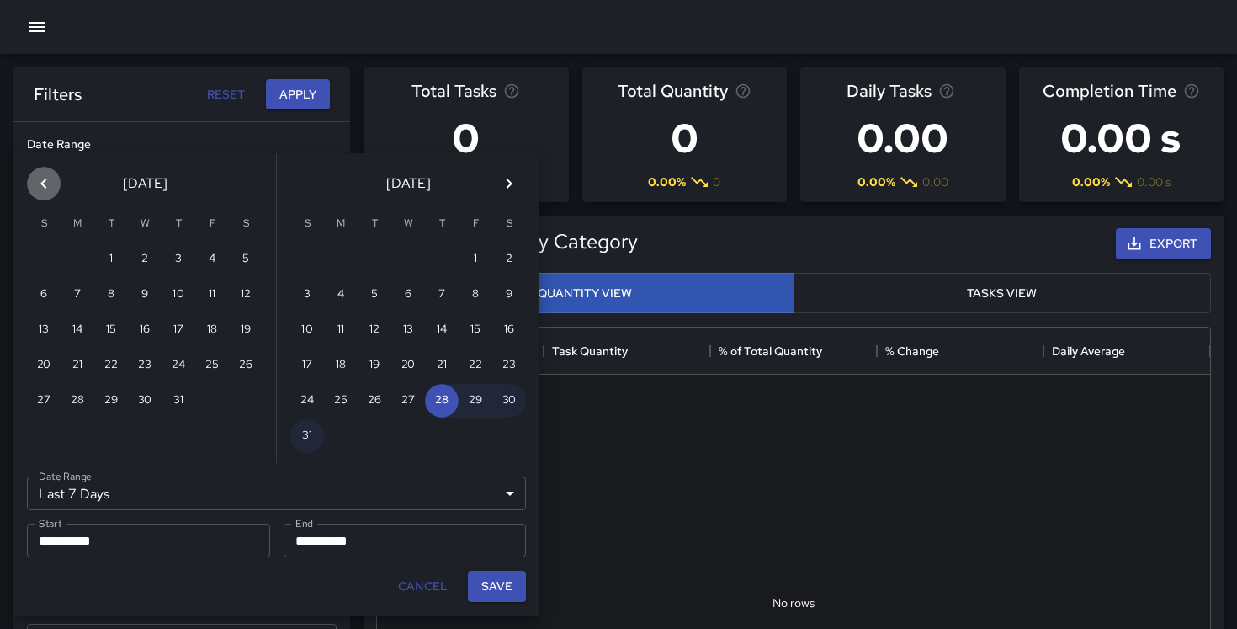
click at [55, 184] on button "Previous month" at bounding box center [44, 184] width 34 height 34
click at [184, 258] on button "1" at bounding box center [179, 259] width 34 height 34
type input "******"
type input "**********"
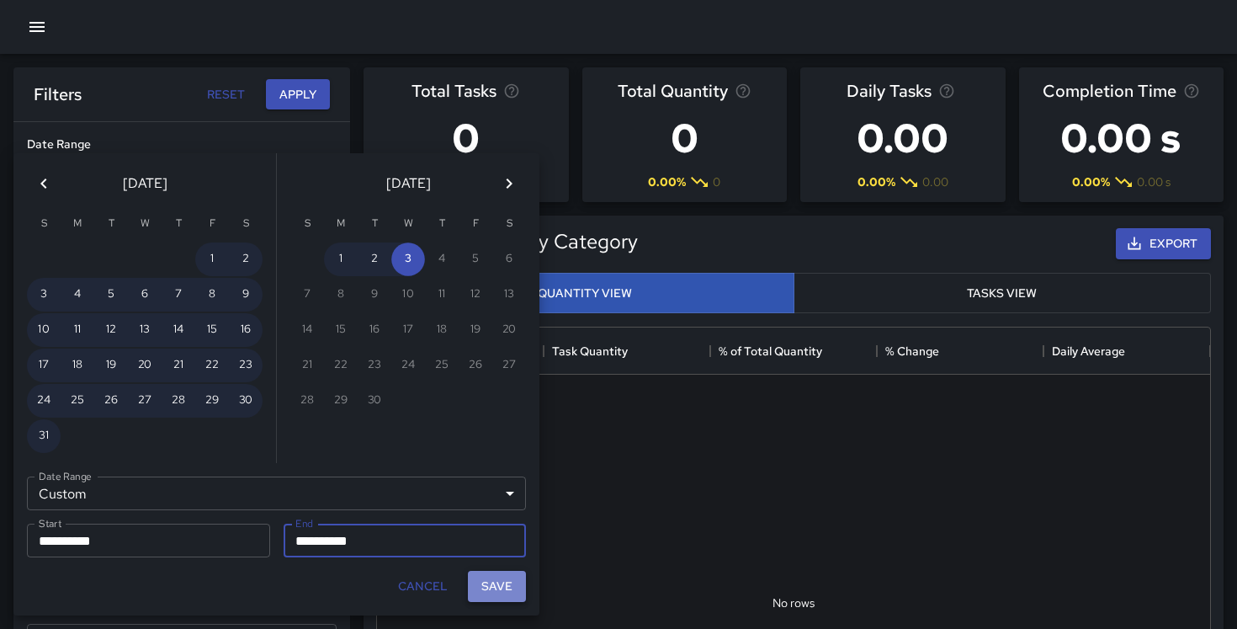
click at [509, 588] on button "Save" at bounding box center [497, 586] width 58 height 31
type input "**********"
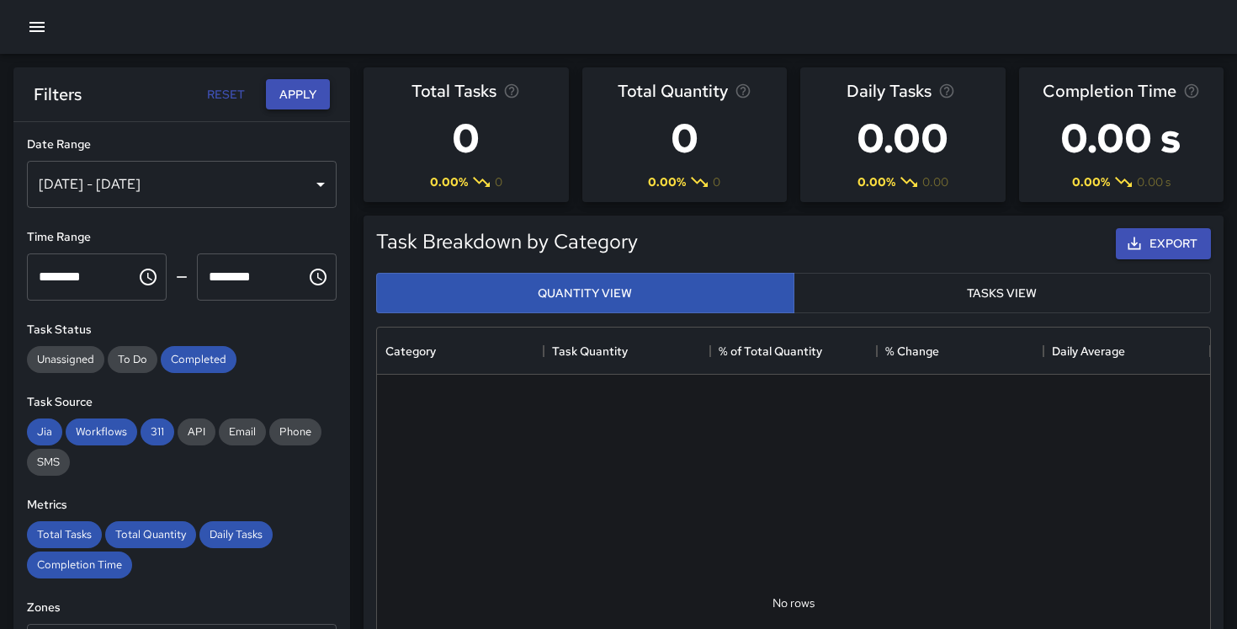
click at [288, 87] on button "Apply" at bounding box center [298, 94] width 64 height 31
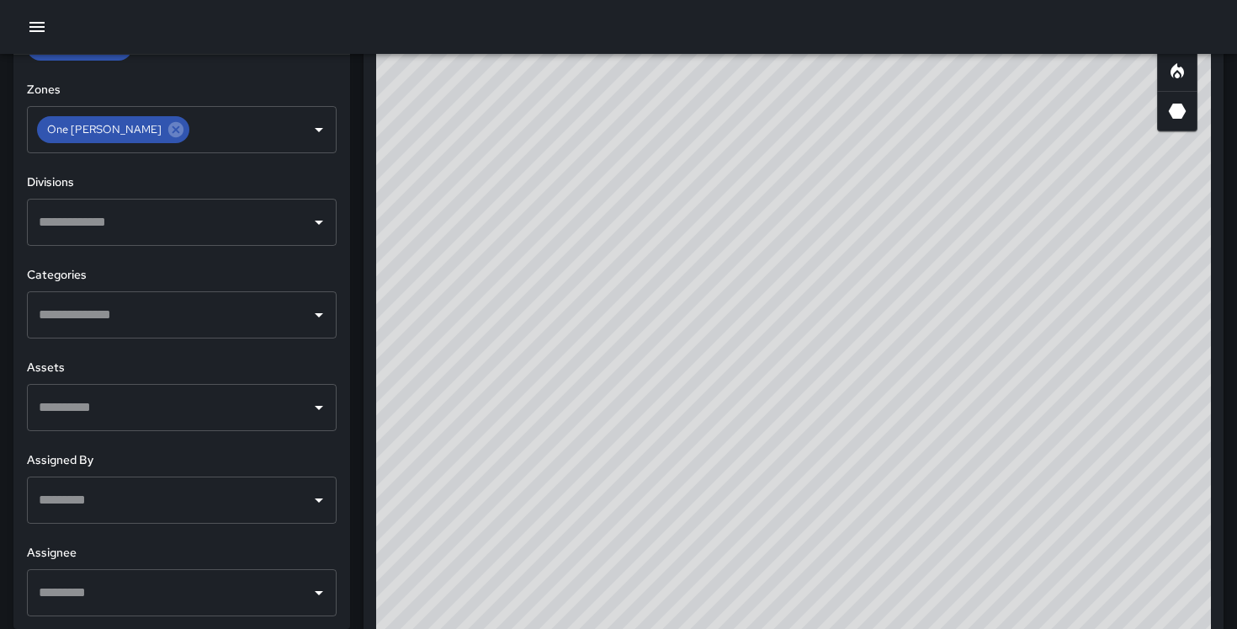
scroll to position [969, 0]
click at [1173, 75] on icon "Heatmap" at bounding box center [1178, 70] width 20 height 20
click at [1183, 110] on icon "3D Heatmap" at bounding box center [1178, 109] width 18 height 15
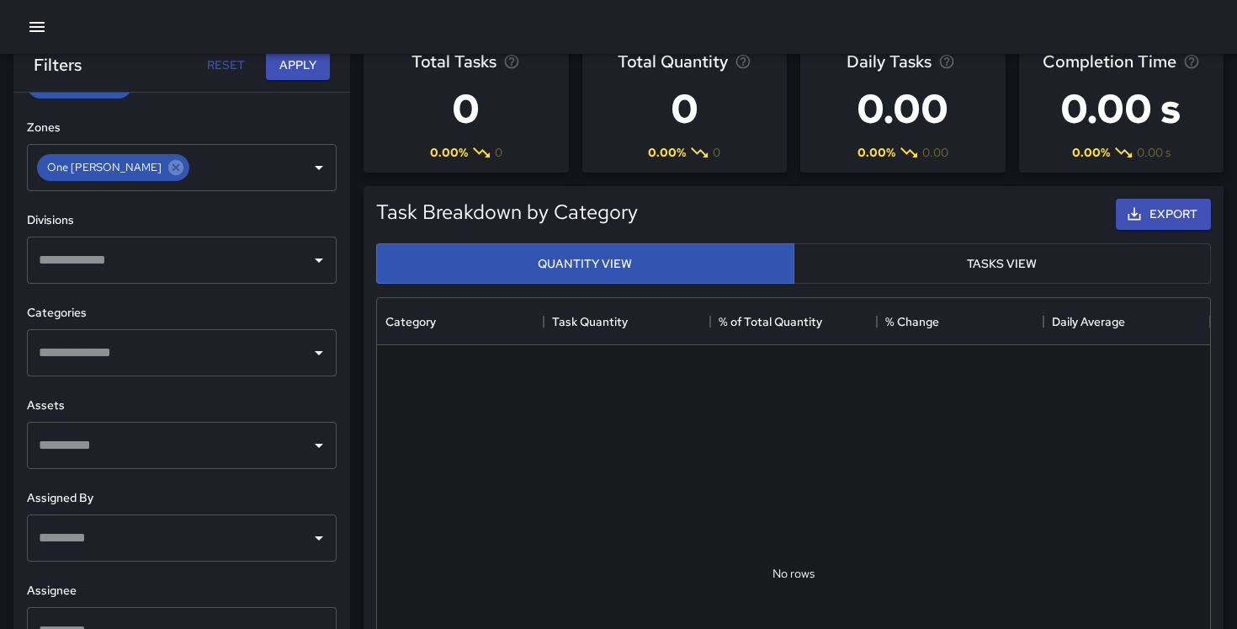
scroll to position [0, 0]
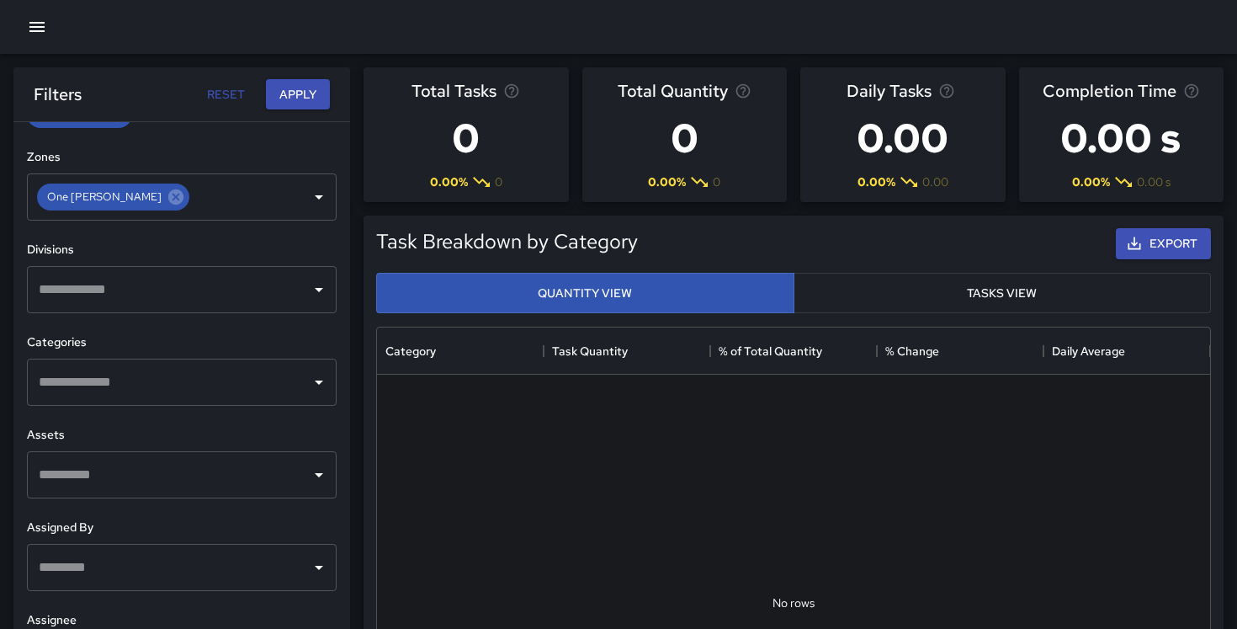
click at [1021, 278] on button "Tasks View" at bounding box center [1003, 293] width 418 height 41
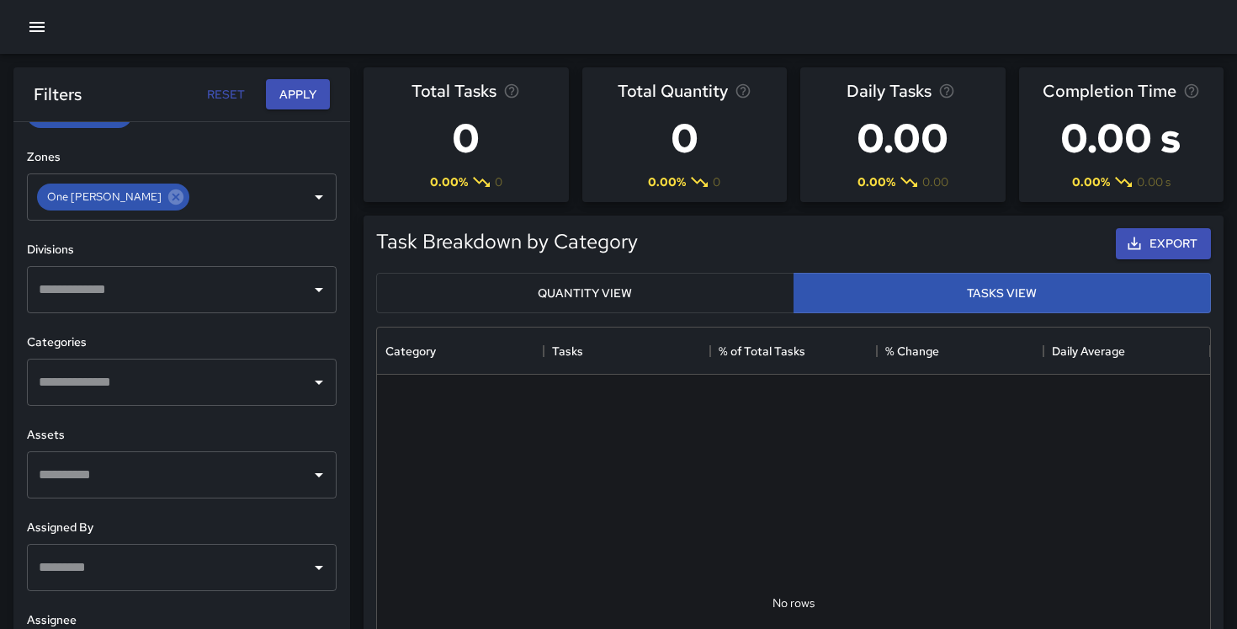
click at [679, 298] on button "Quantity View" at bounding box center [585, 293] width 418 height 41
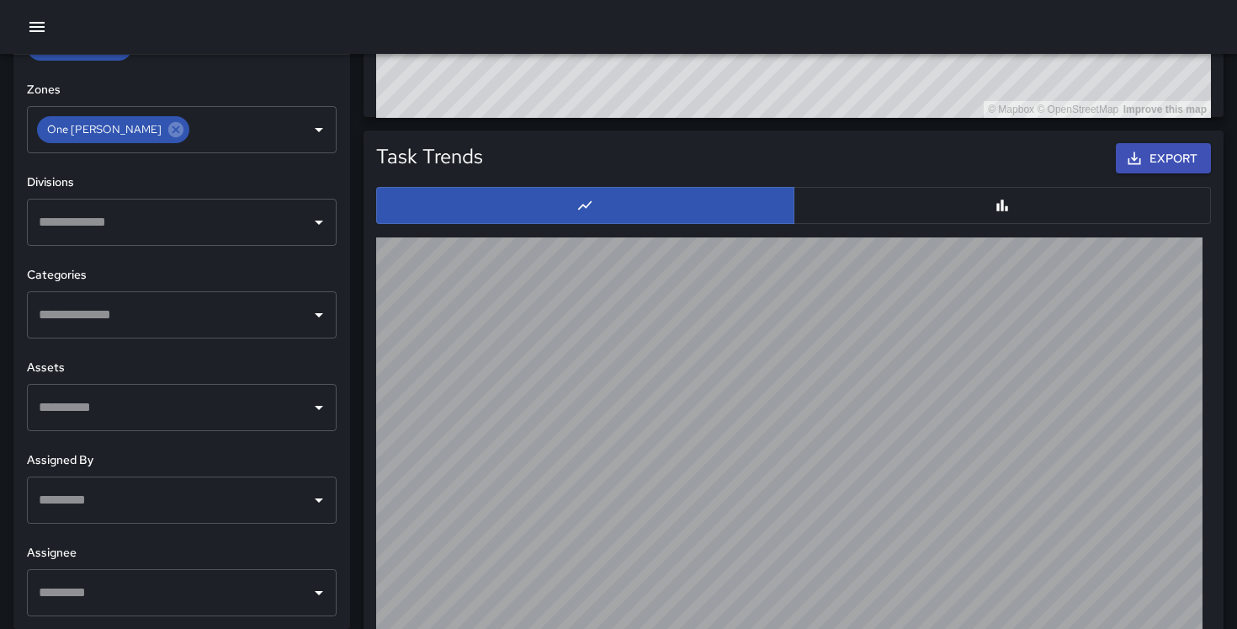
scroll to position [1569, 0]
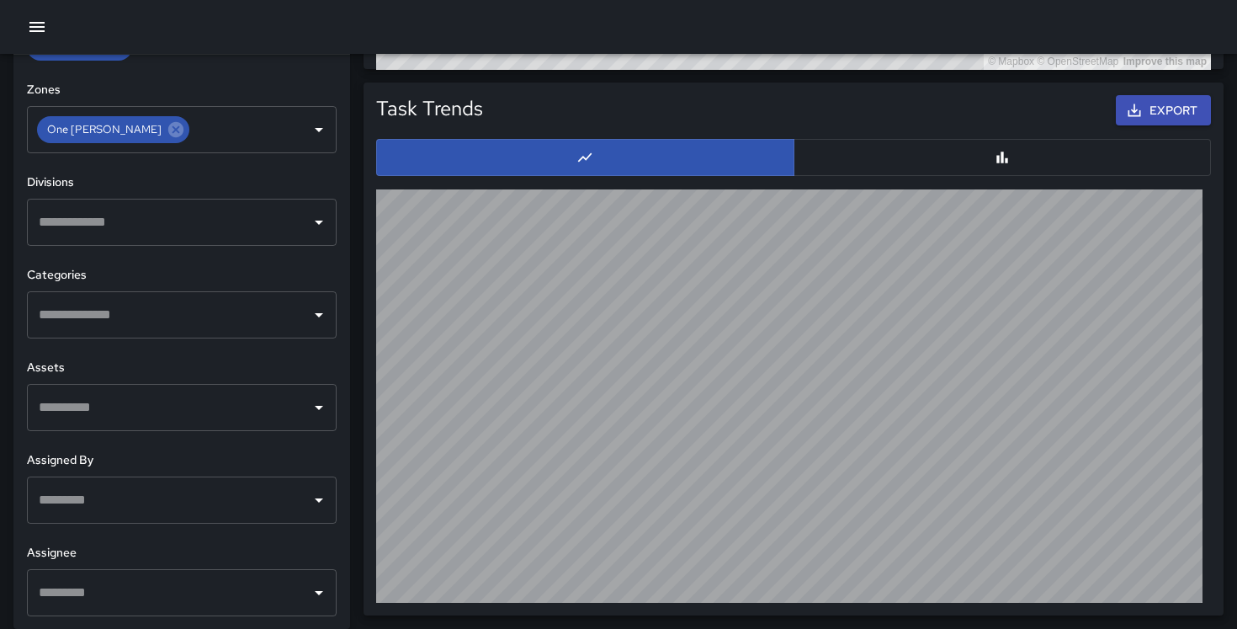
click at [52, 24] on button "button" at bounding box center [37, 27] width 34 height 34
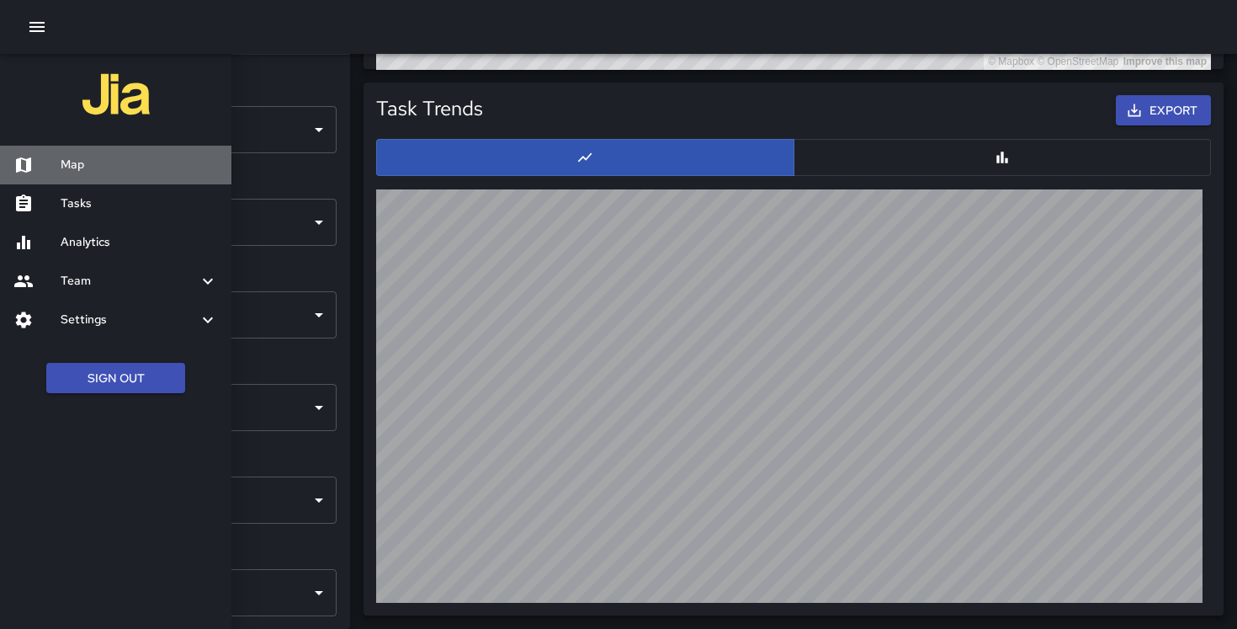
click at [93, 162] on h6 "Map" at bounding box center [139, 165] width 157 height 19
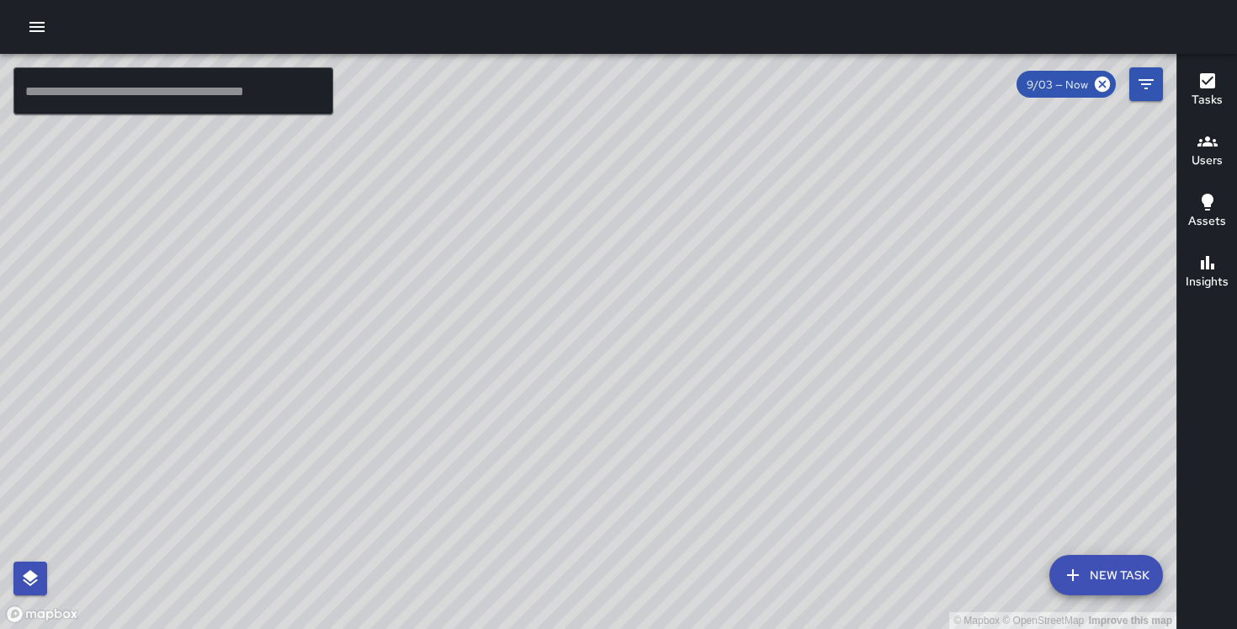
click at [36, 10] on button "button" at bounding box center [37, 27] width 34 height 34
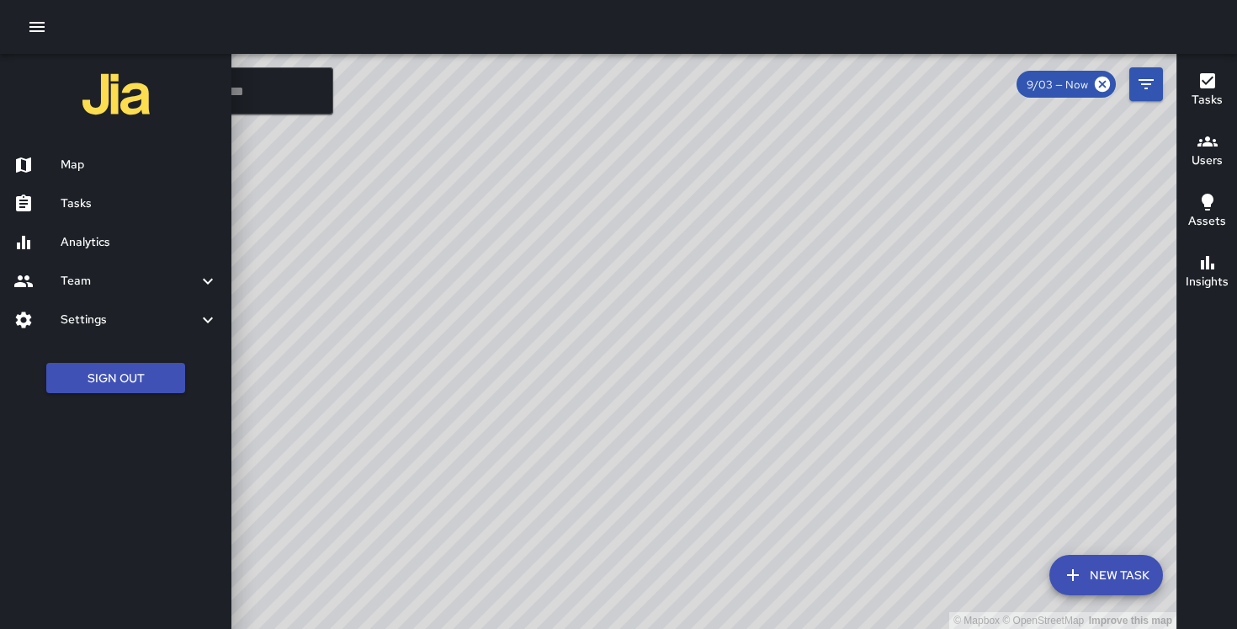
click at [168, 233] on h6 "Analytics" at bounding box center [139, 242] width 157 height 19
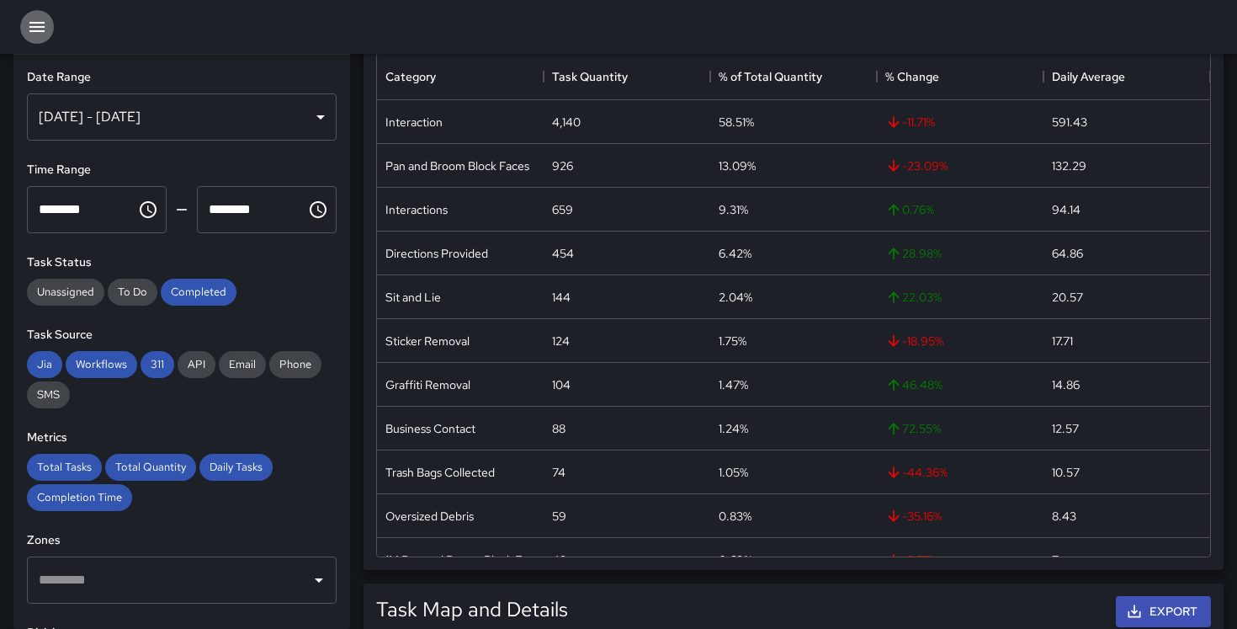
click at [29, 32] on icon "button" at bounding box center [37, 27] width 20 height 20
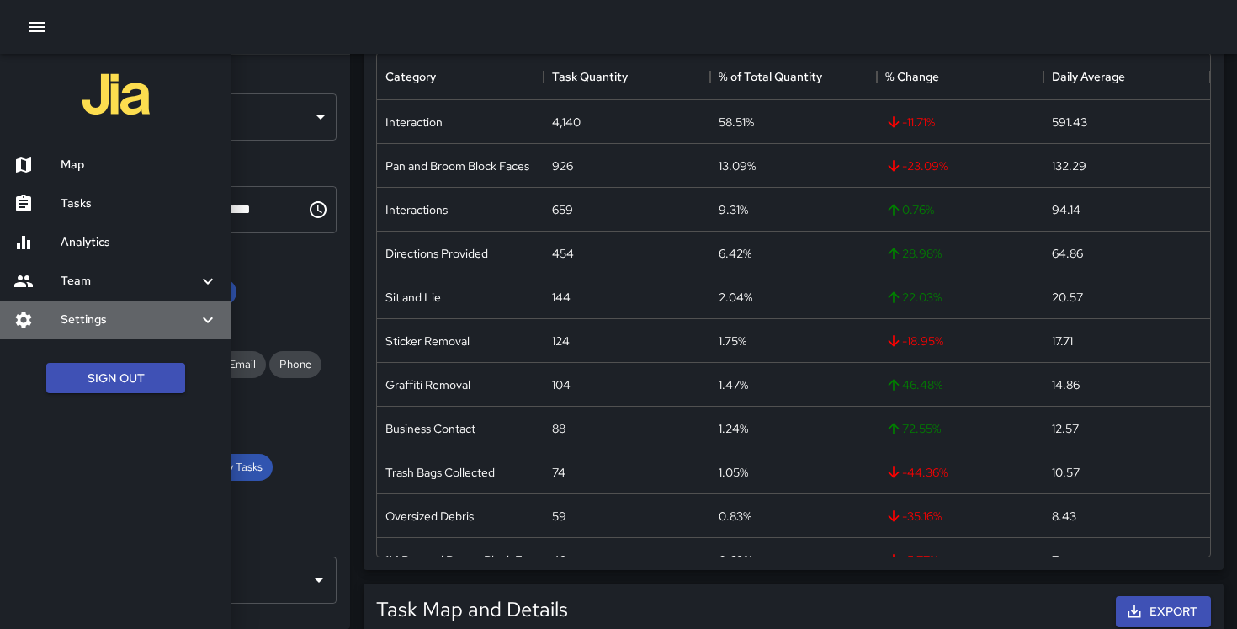
click at [83, 317] on h6 "Settings" at bounding box center [129, 320] width 137 height 19
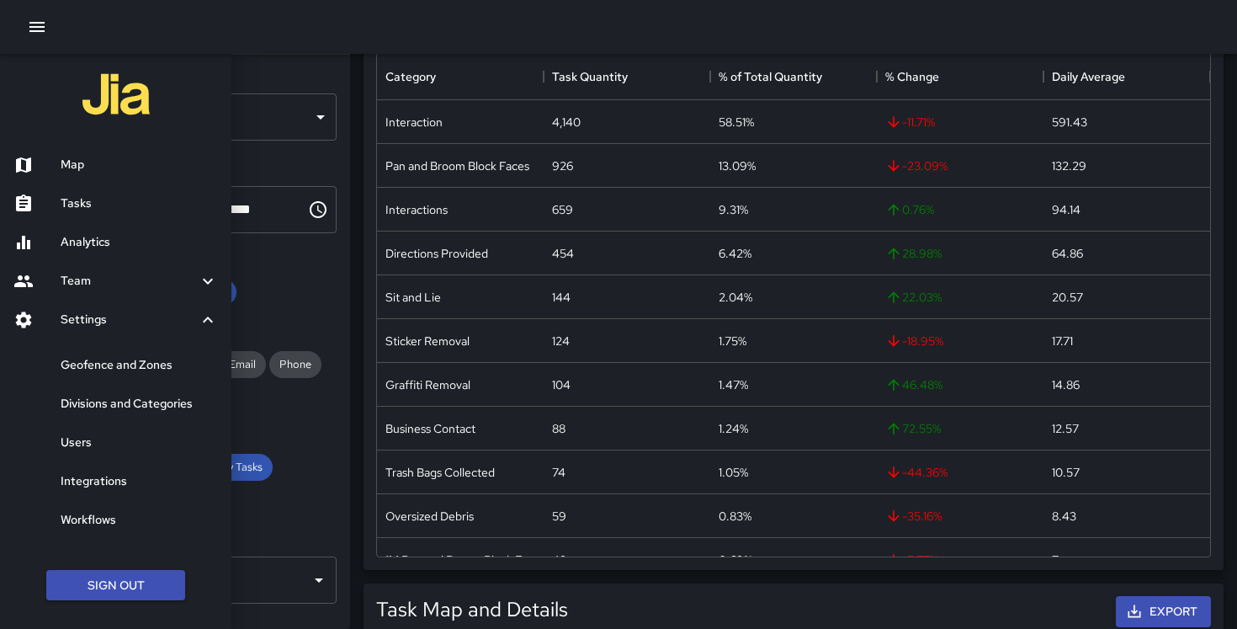
click at [104, 405] on h6 "Divisions and Categories" at bounding box center [139, 404] width 157 height 19
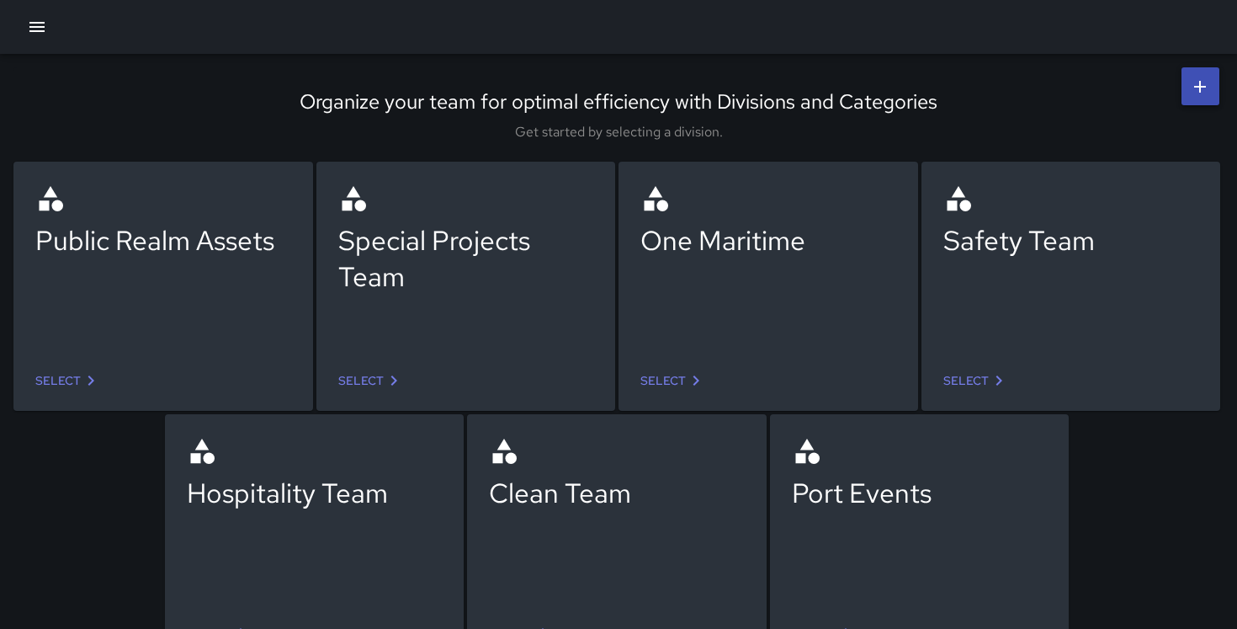
click at [978, 372] on link "Select" at bounding box center [976, 380] width 79 height 31
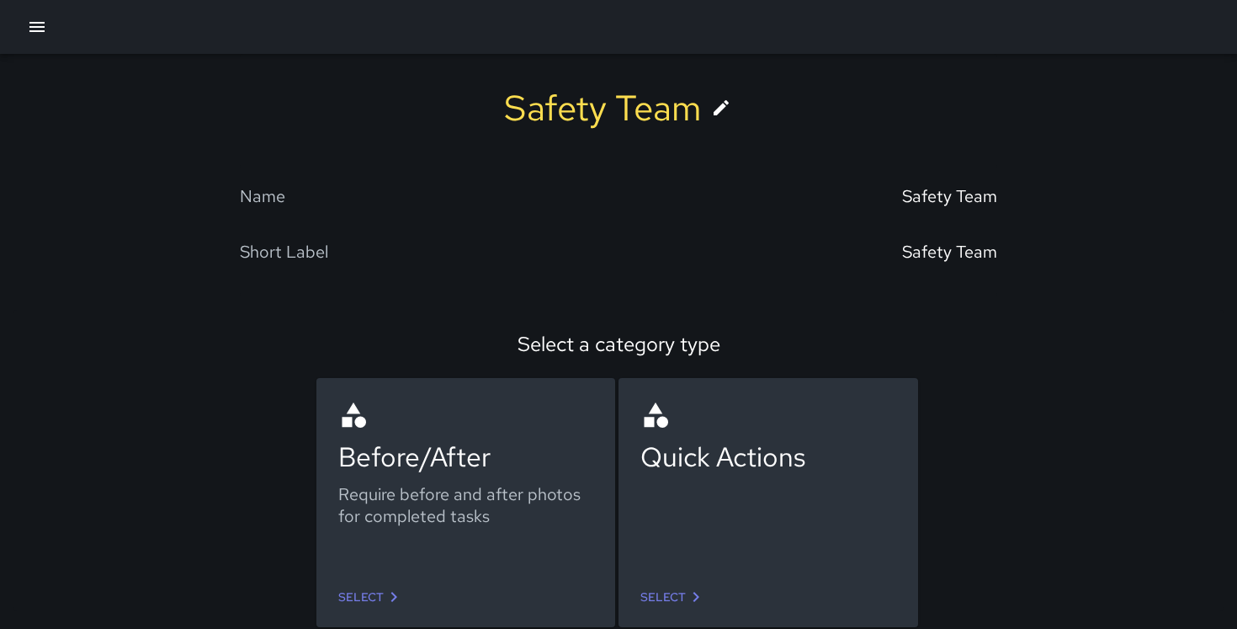
click at [377, 586] on link "Select" at bounding box center [371, 597] width 79 height 31
click at [689, 590] on icon at bounding box center [696, 597] width 20 height 20
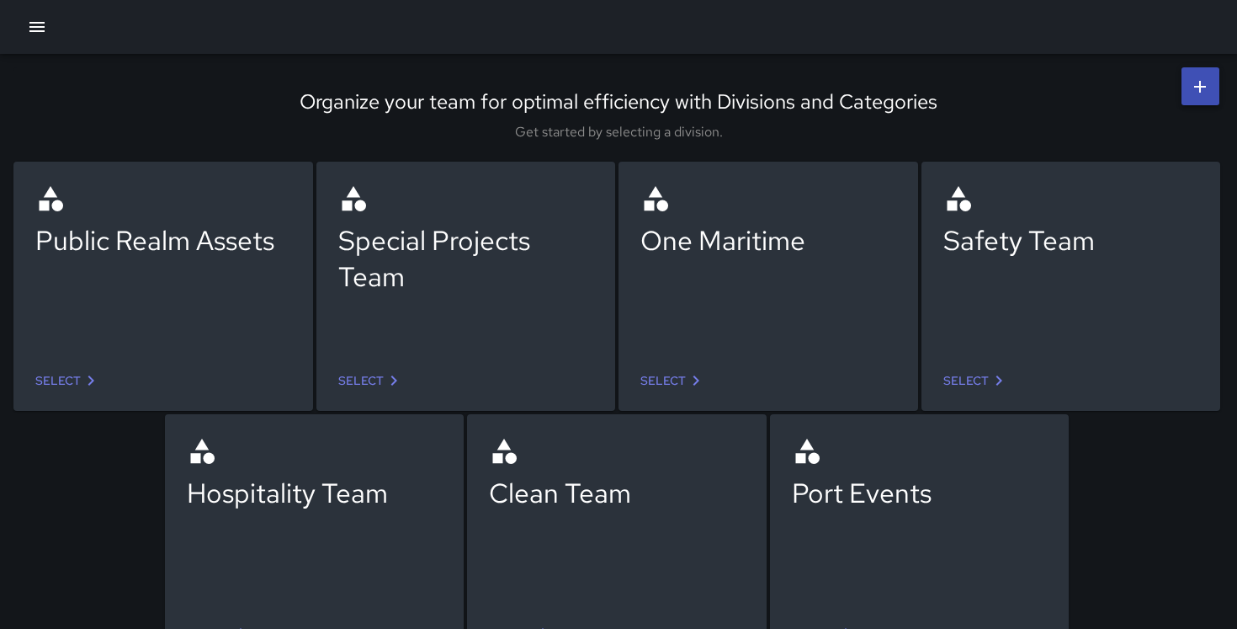
scroll to position [35, 0]
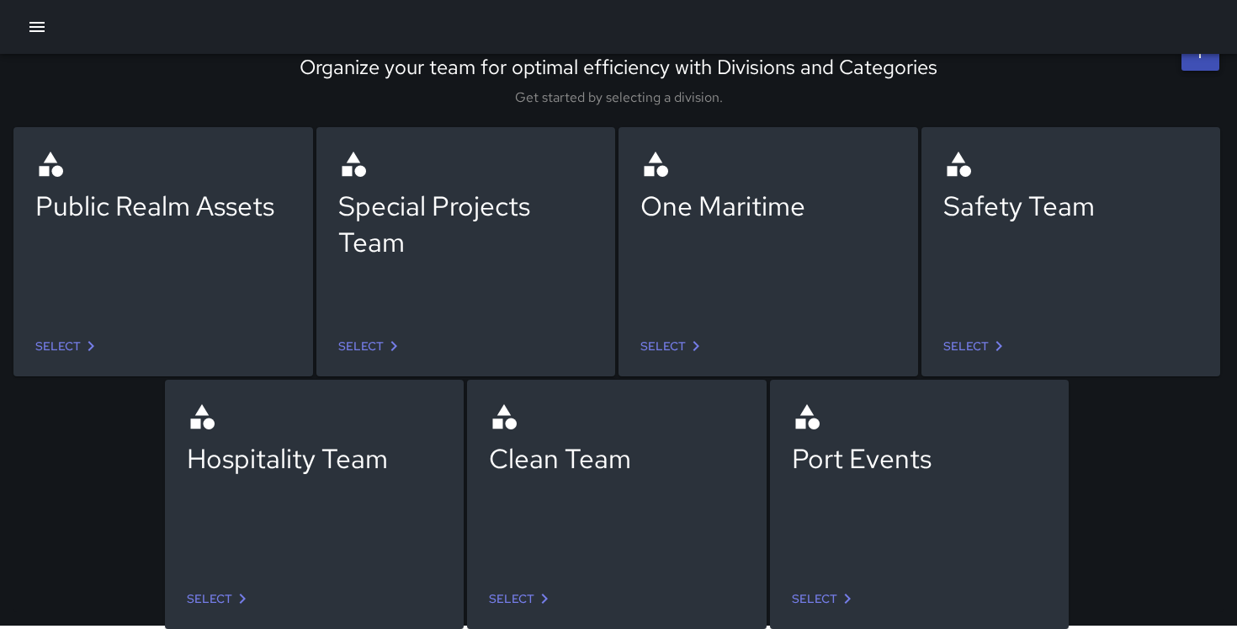
click at [223, 591] on link "Select" at bounding box center [219, 598] width 79 height 31
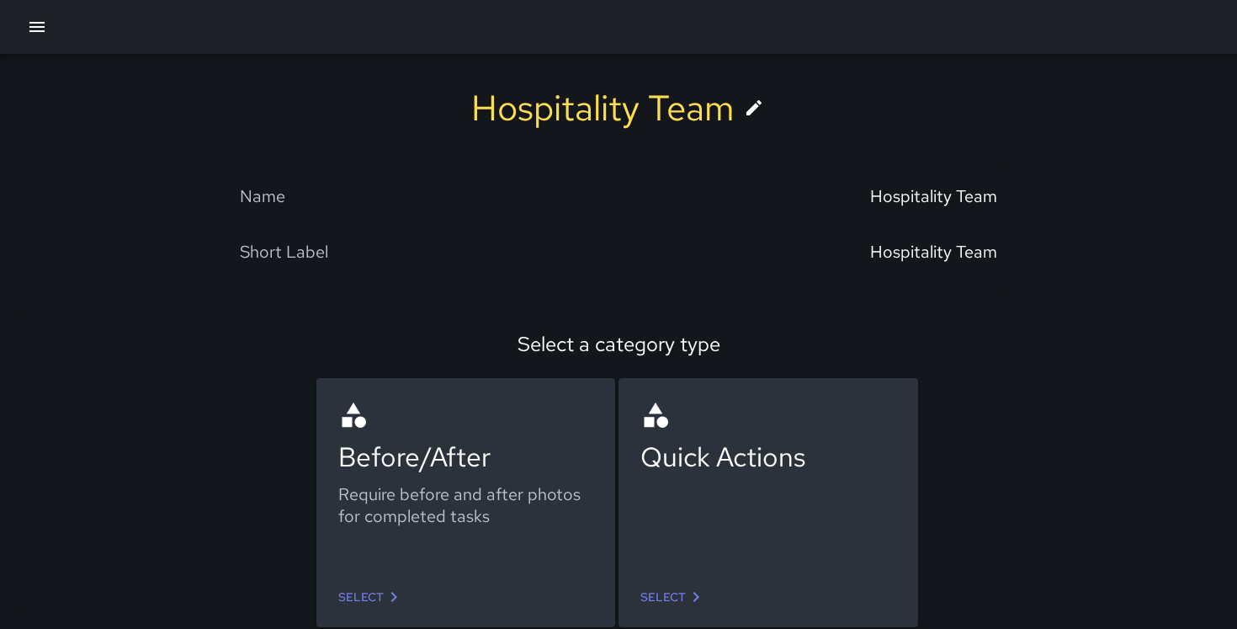
click at [678, 591] on link "Select" at bounding box center [673, 597] width 79 height 31
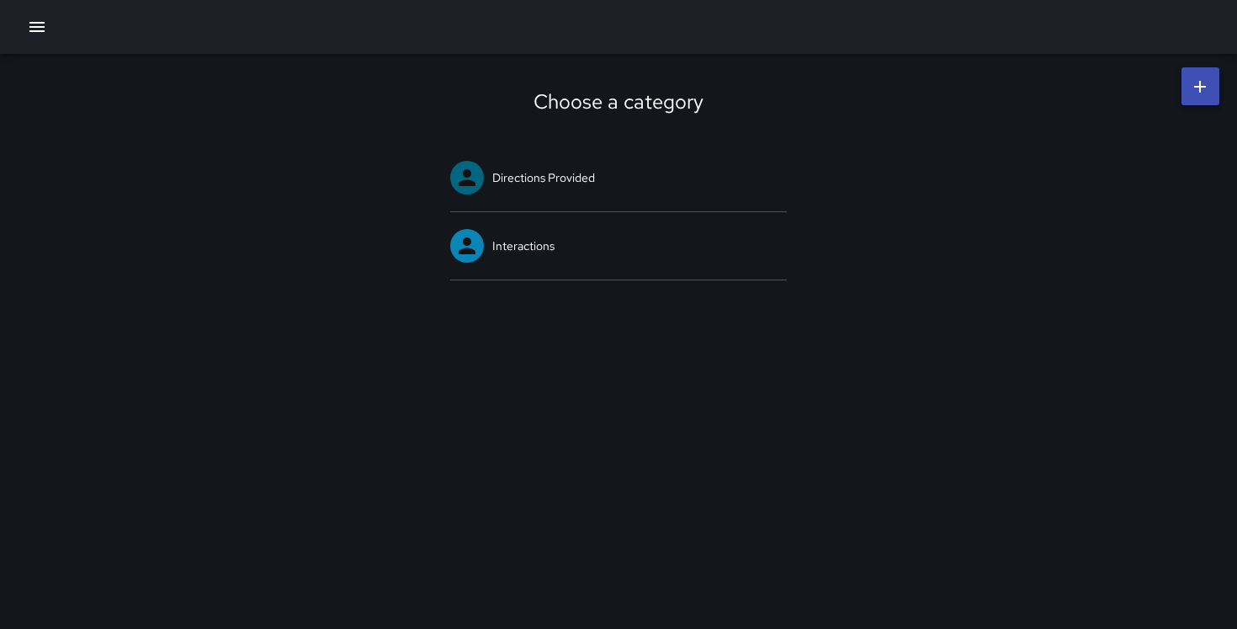
click at [44, 24] on icon "button" at bounding box center [37, 27] width 20 height 20
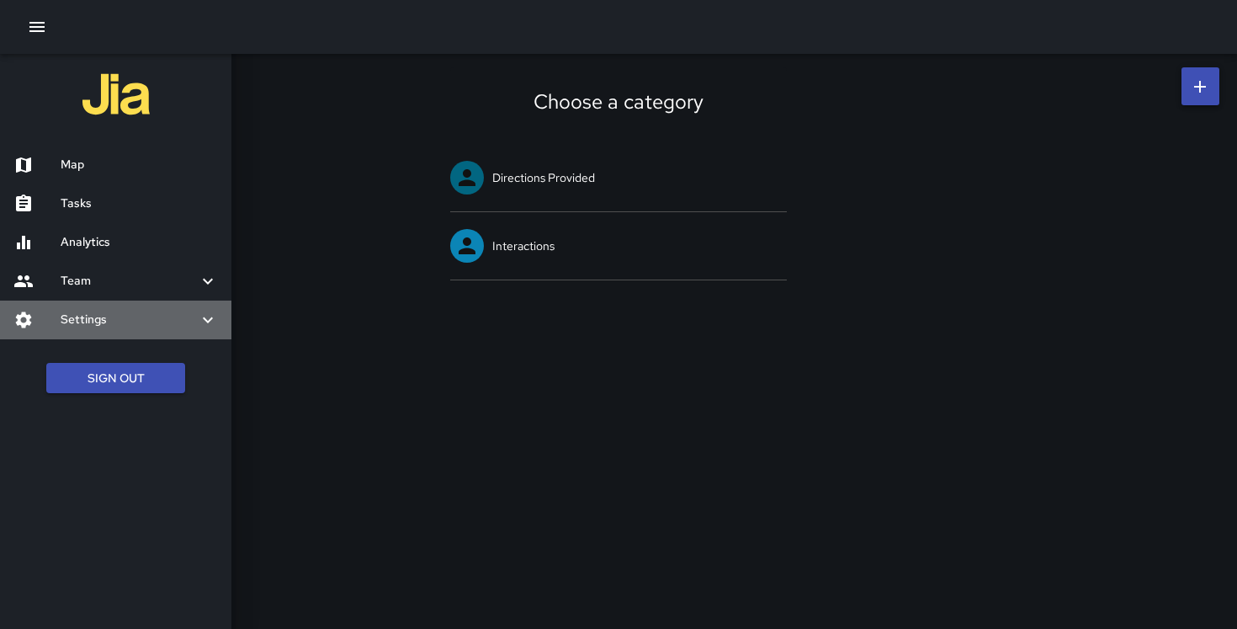
click at [214, 317] on icon at bounding box center [208, 320] width 20 height 20
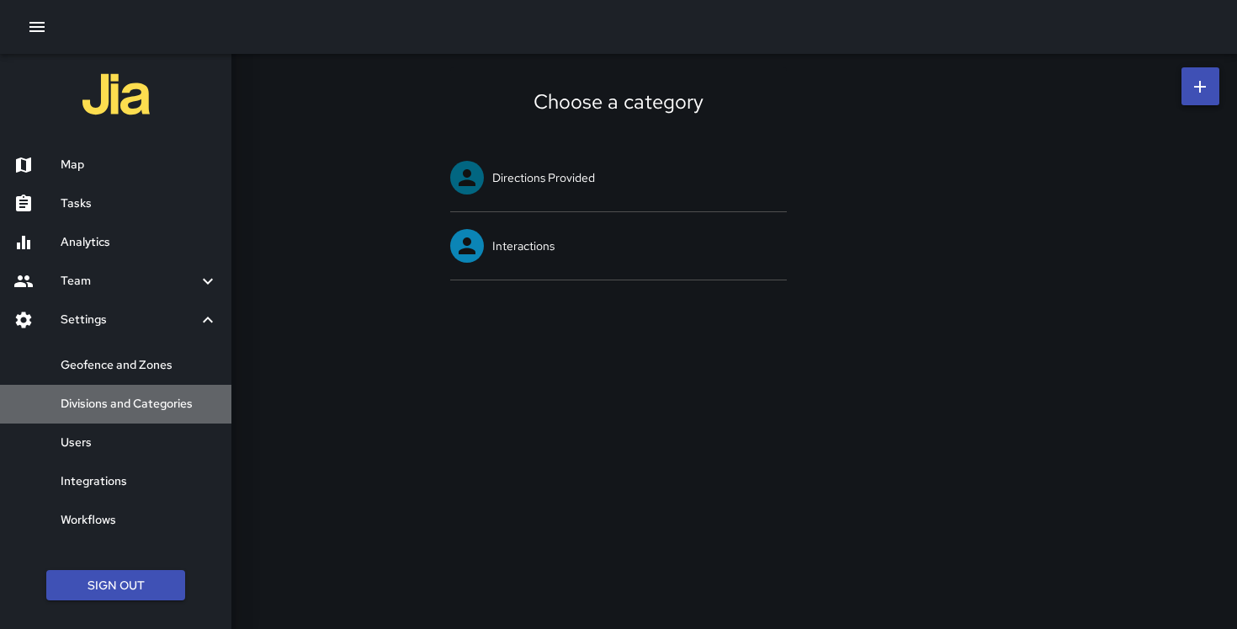
click at [157, 390] on div "Divisions and Categories" at bounding box center [115, 404] width 231 height 39
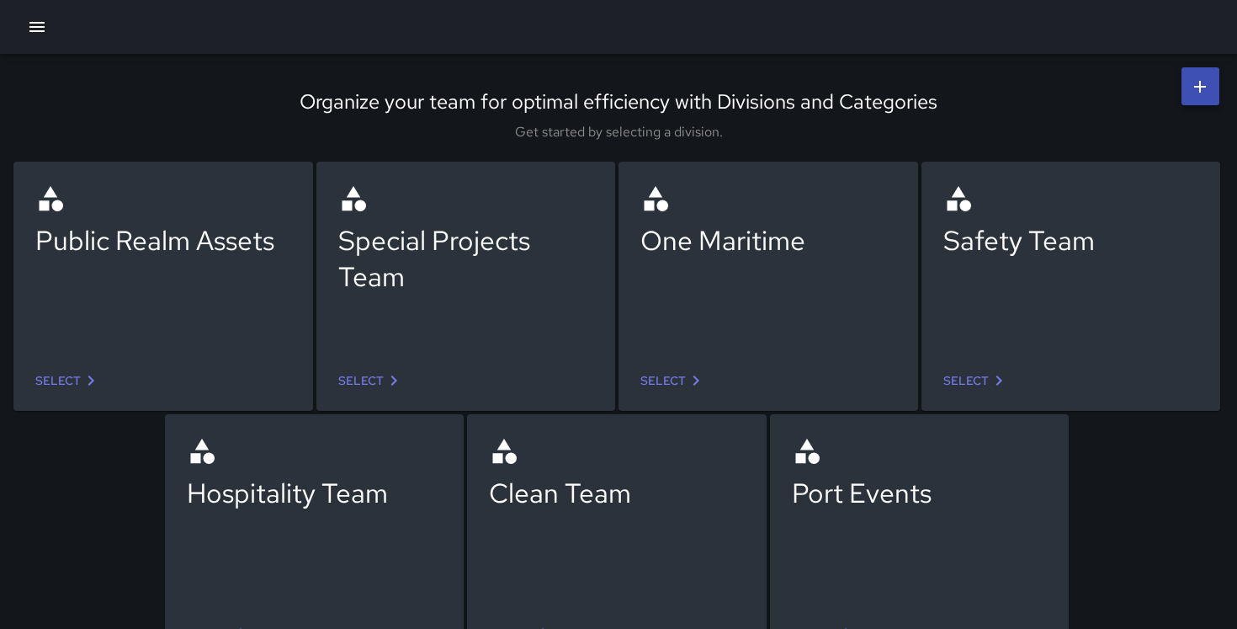
scroll to position [35, 0]
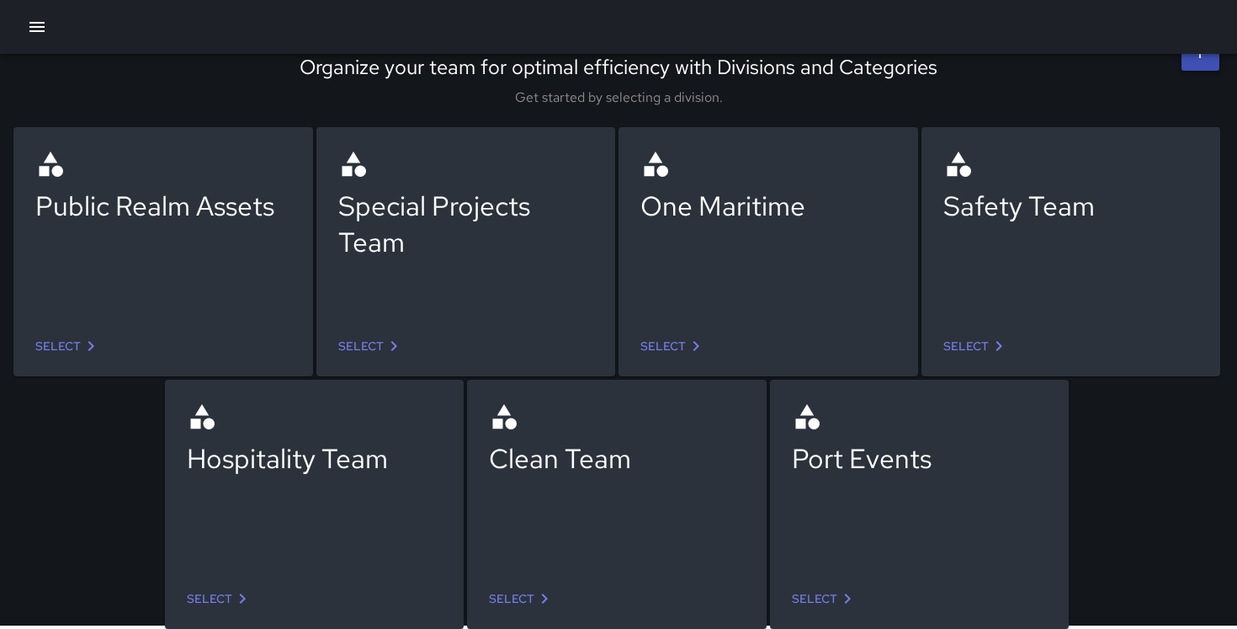
click at [976, 347] on link "Select" at bounding box center [976, 346] width 79 height 31
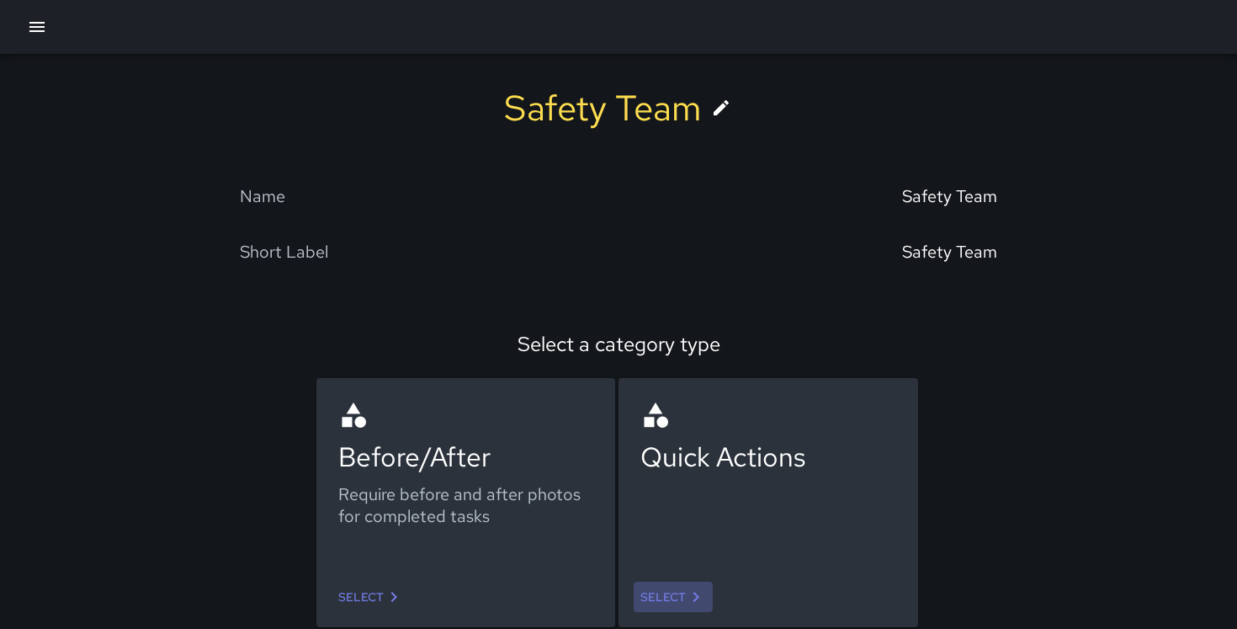
click at [665, 604] on link "Select" at bounding box center [673, 597] width 79 height 31
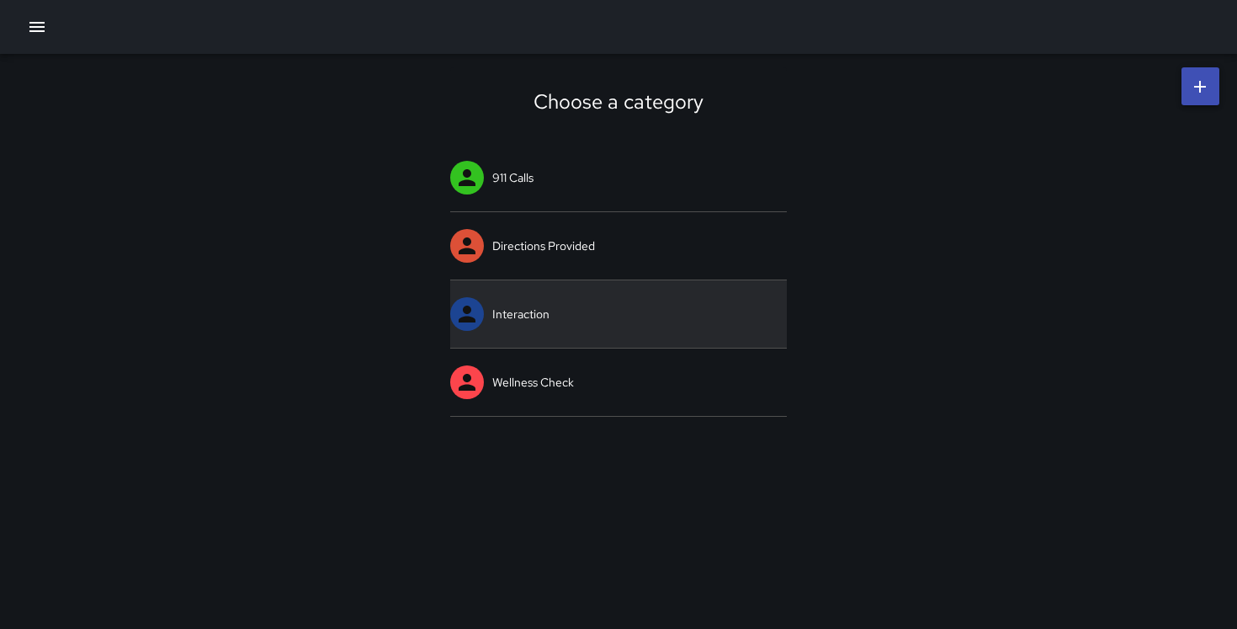
click at [658, 304] on link "Interaction" at bounding box center [618, 313] width 337 height 67
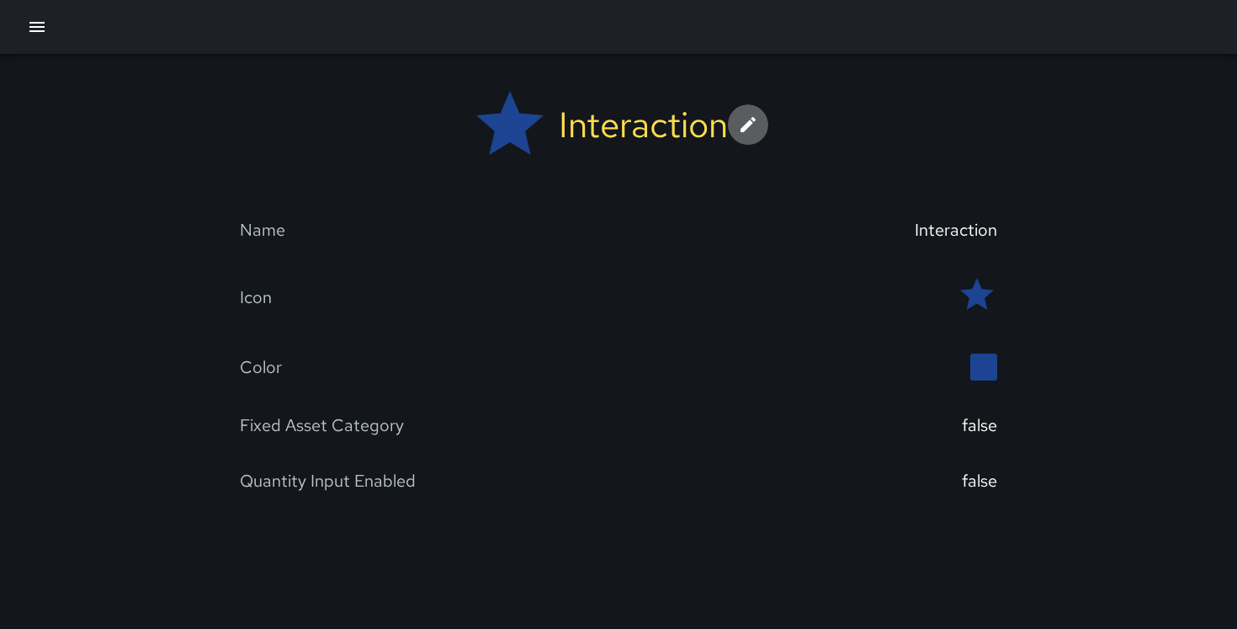
click at [748, 117] on icon at bounding box center [748, 124] width 20 height 20
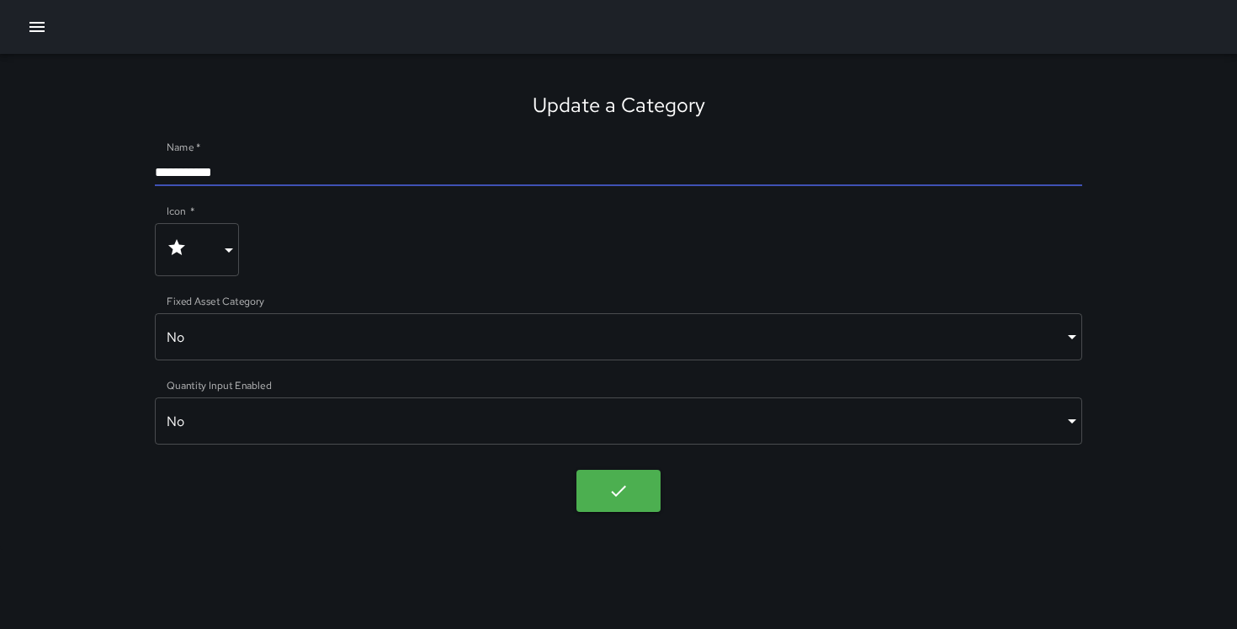
click at [418, 168] on input "**********" at bounding box center [619, 172] width 928 height 27
type input "**********"
click at [82, 182] on div "**********" at bounding box center [618, 302] width 1237 height 496
click at [624, 504] on body "**********" at bounding box center [618, 314] width 1237 height 629
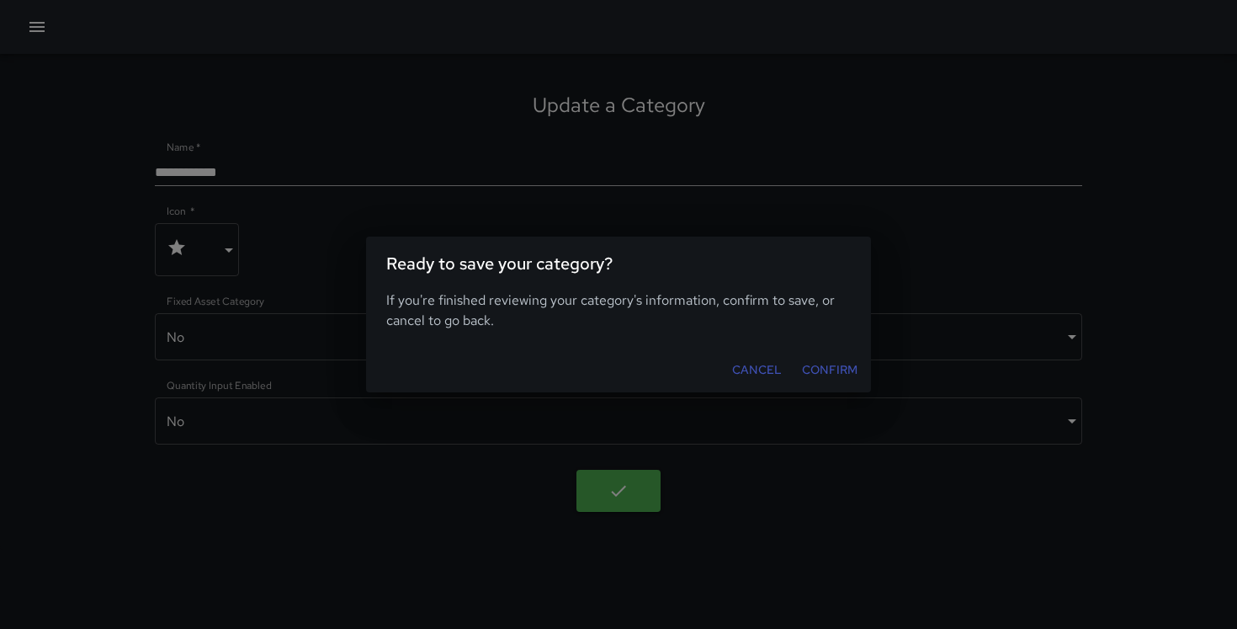
click at [849, 366] on button "Confirm" at bounding box center [829, 369] width 69 height 31
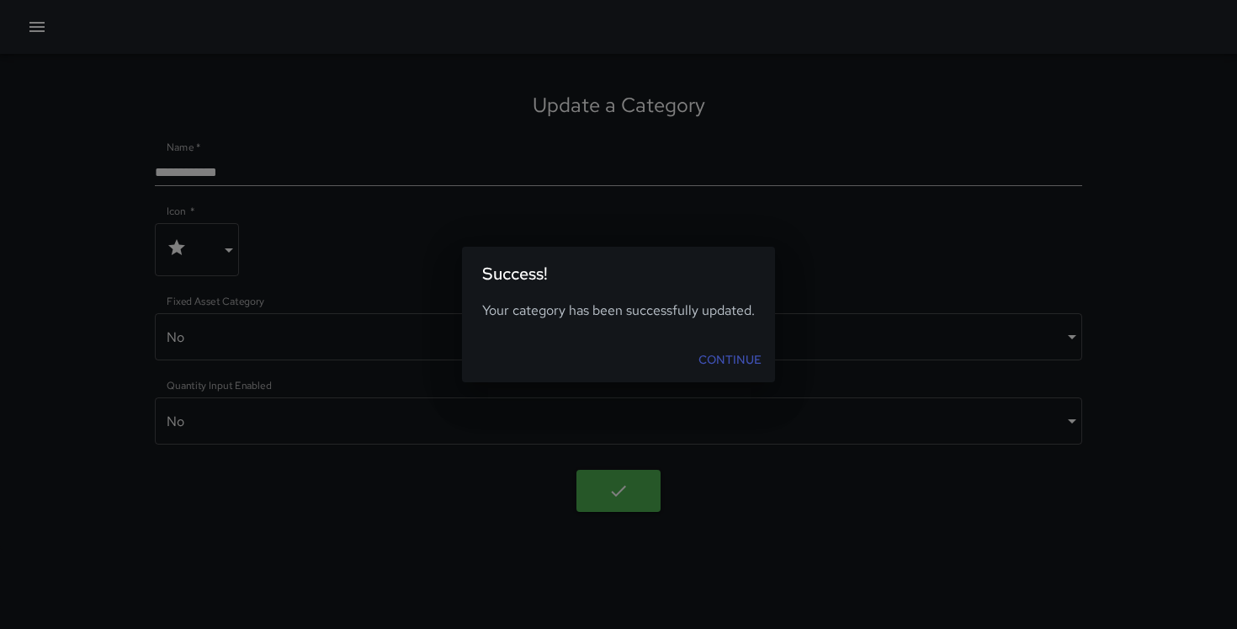
click at [721, 351] on link "Continue" at bounding box center [730, 359] width 77 height 31
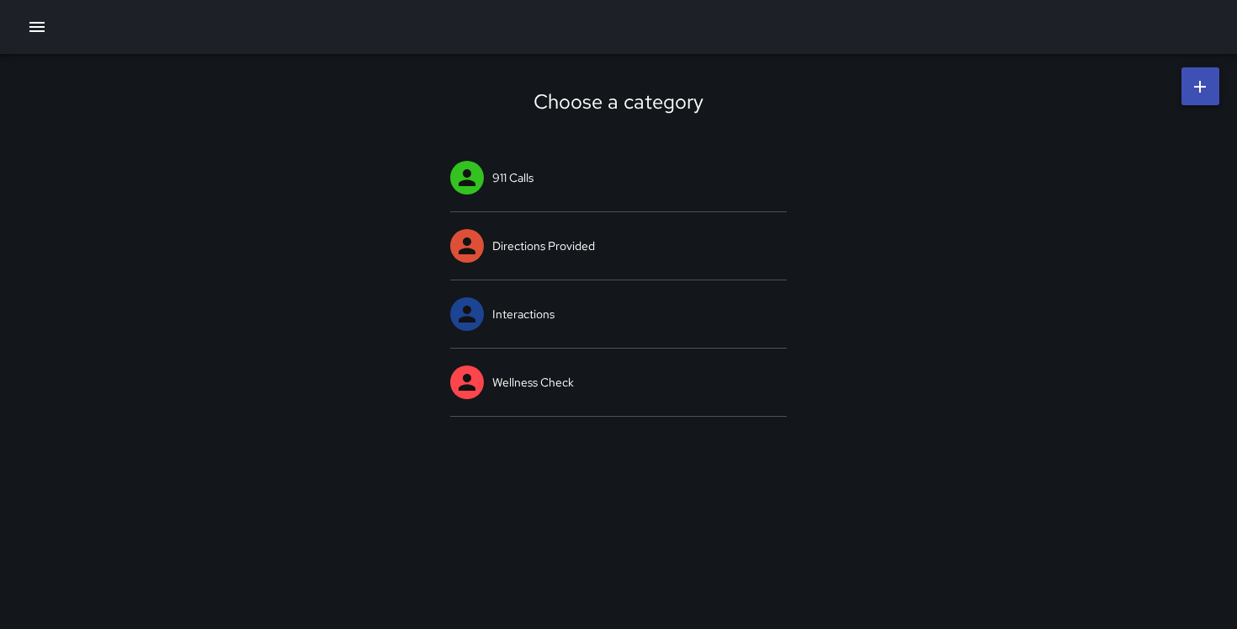
click at [24, 14] on div at bounding box center [618, 27] width 1237 height 54
click at [31, 28] on icon "button" at bounding box center [37, 27] width 20 height 20
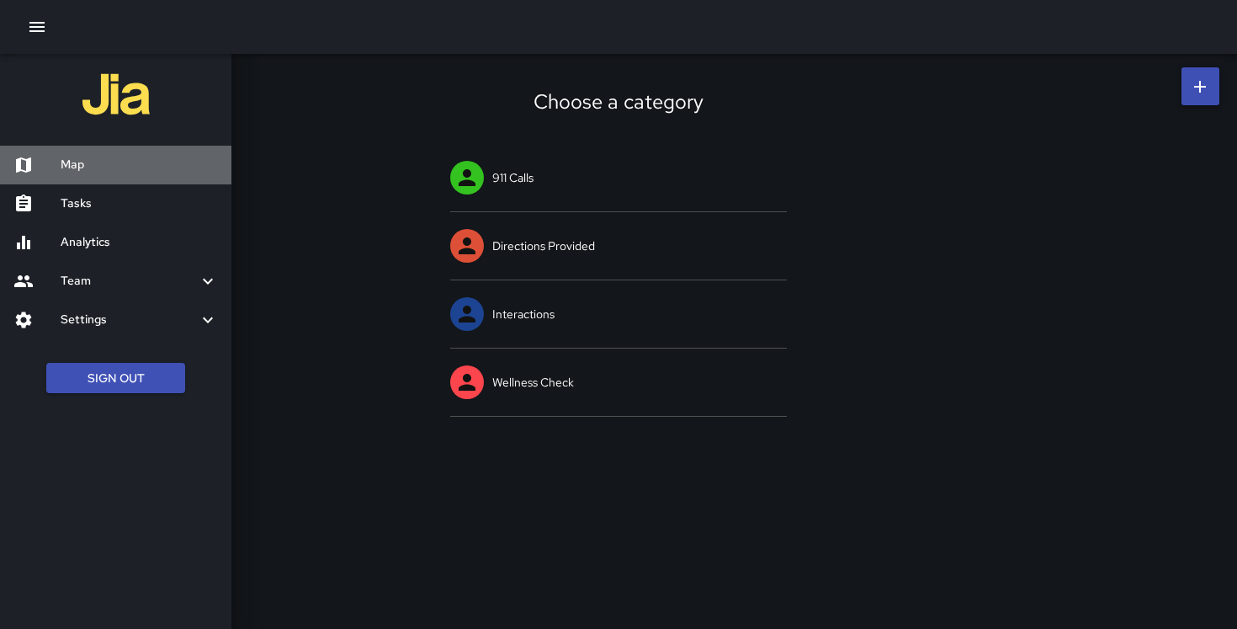
click at [80, 168] on h6 "Map" at bounding box center [139, 165] width 157 height 19
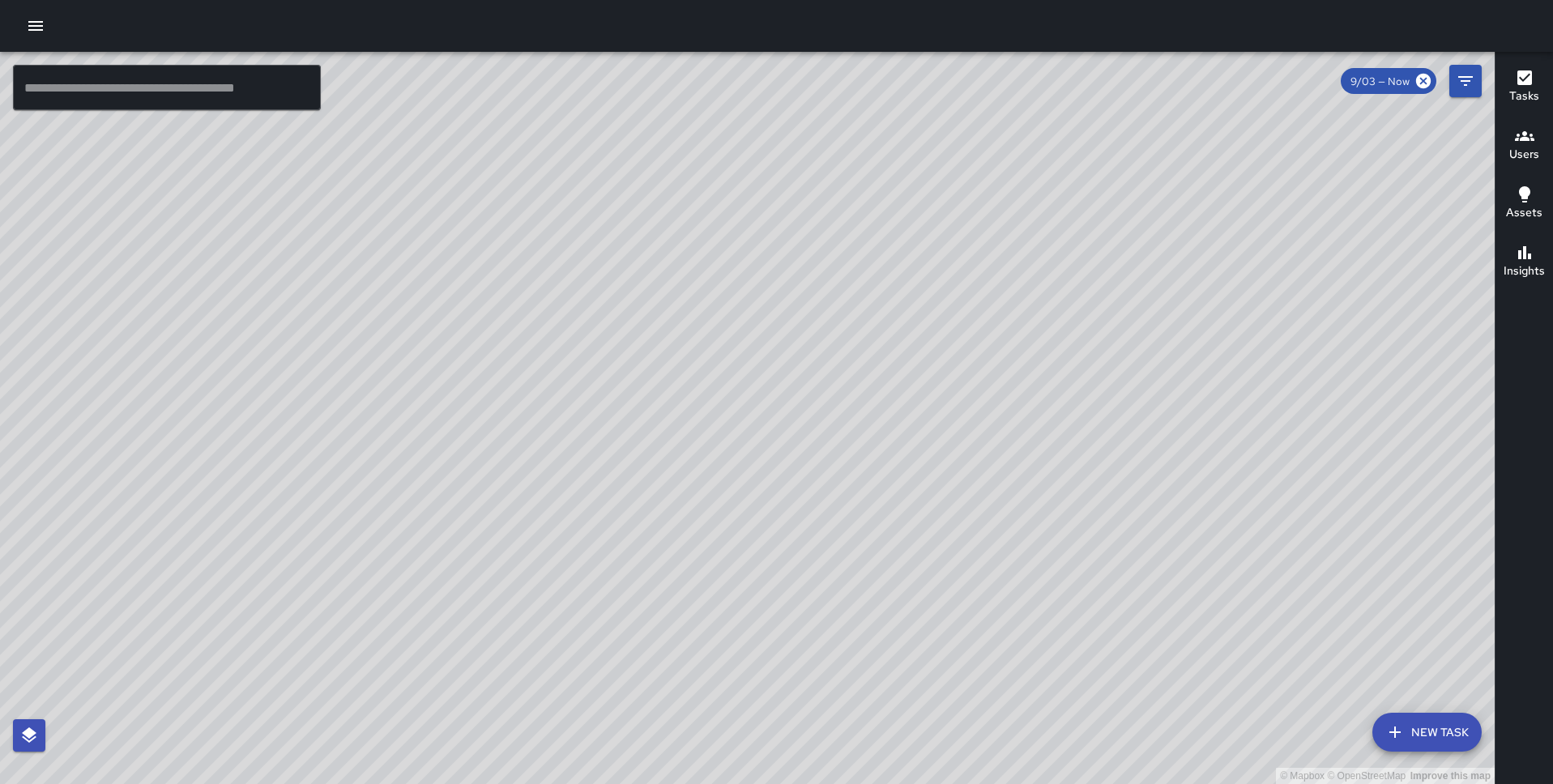
click at [38, 19] on icon "button" at bounding box center [36, 26] width 19 height 19
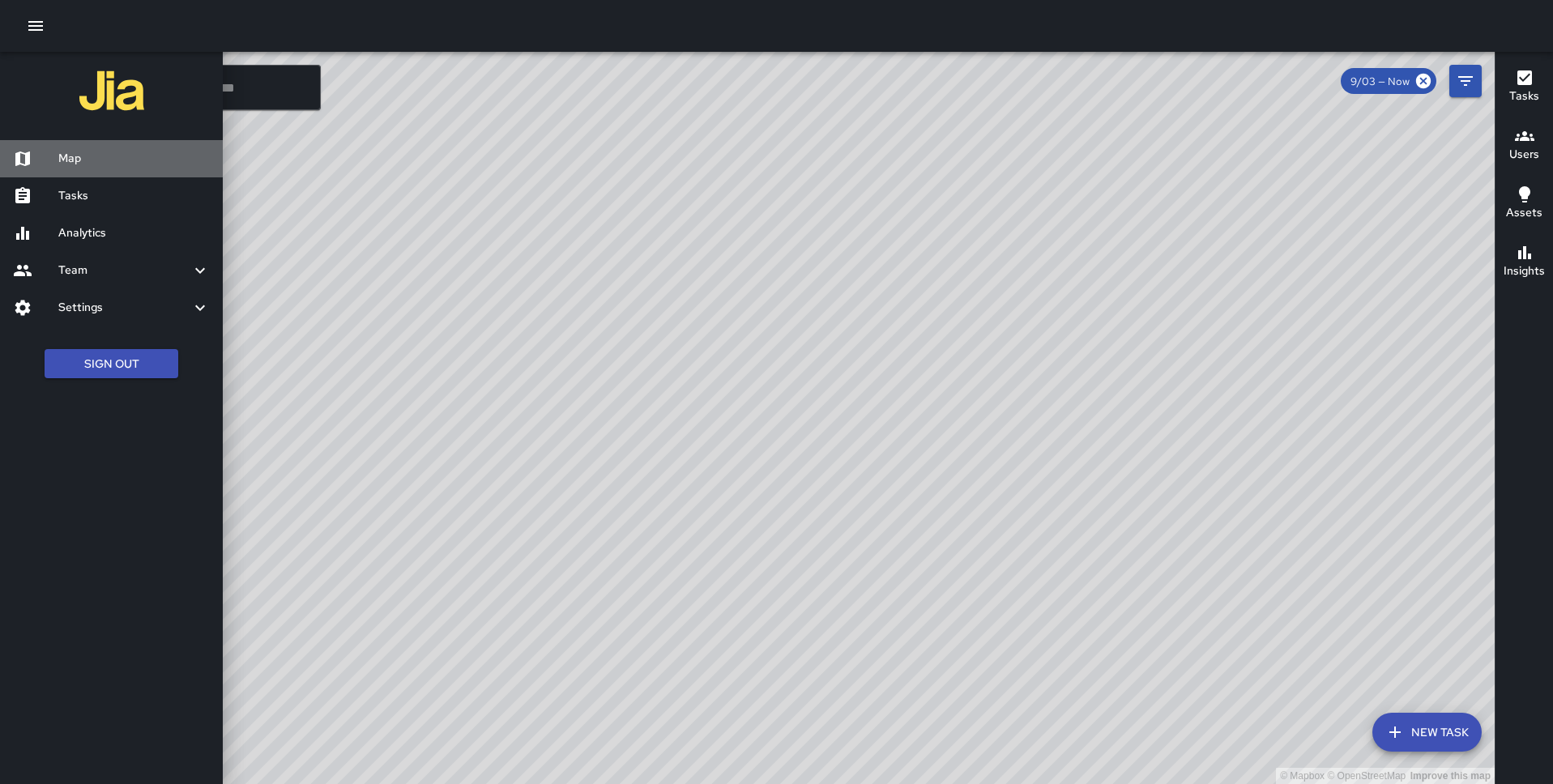
click at [104, 154] on h6 "Map" at bounding box center [134, 159] width 151 height 18
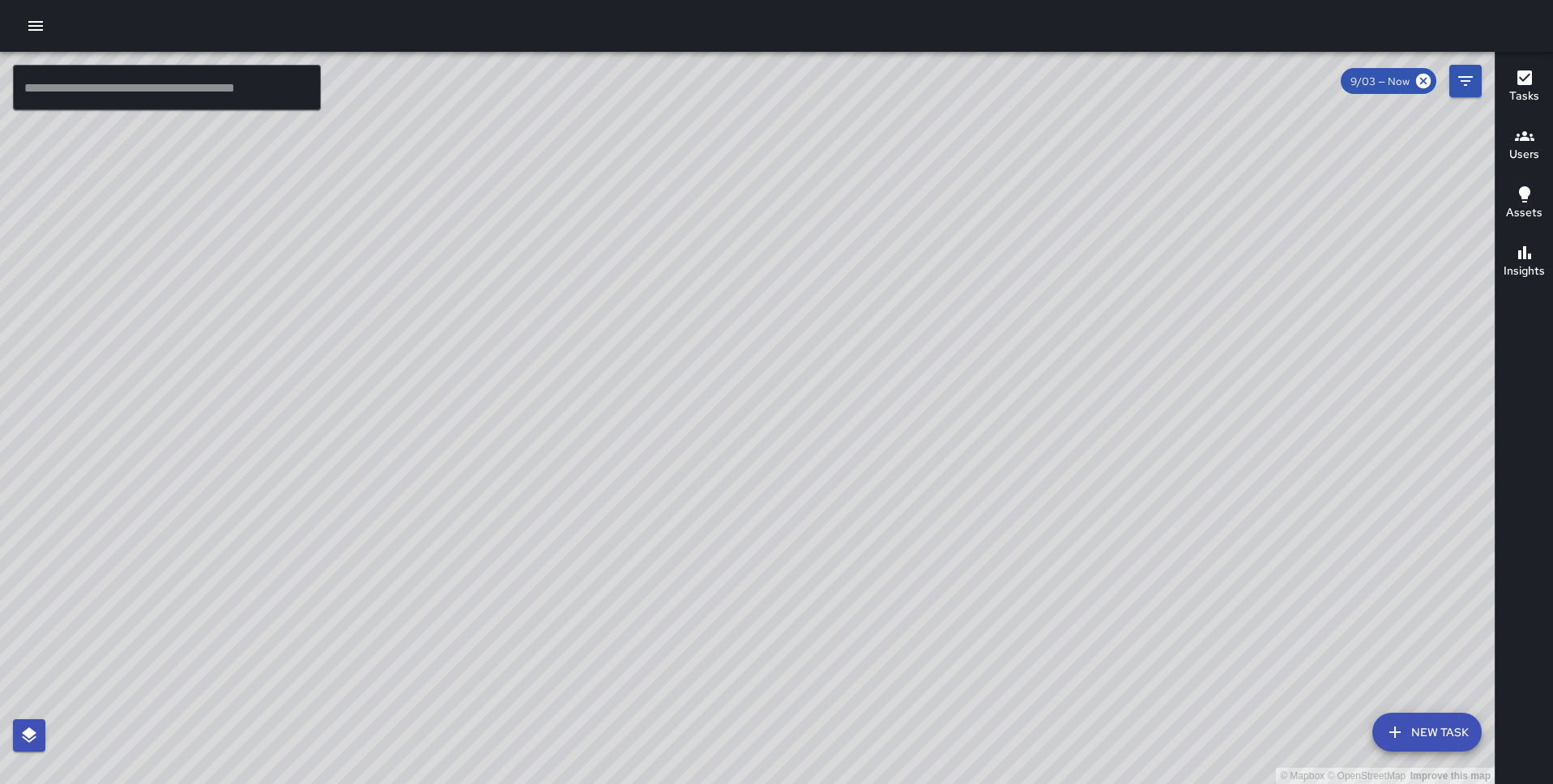
drag, startPoint x: 598, startPoint y: 576, endPoint x: 588, endPoint y: 555, distance: 23.3
click at [588, 555] on div "© Mapbox © OpenStreetMap Improve this map" at bounding box center [747, 417] width 1494 height 732
click at [49, 31] on button "button" at bounding box center [36, 26] width 33 height 33
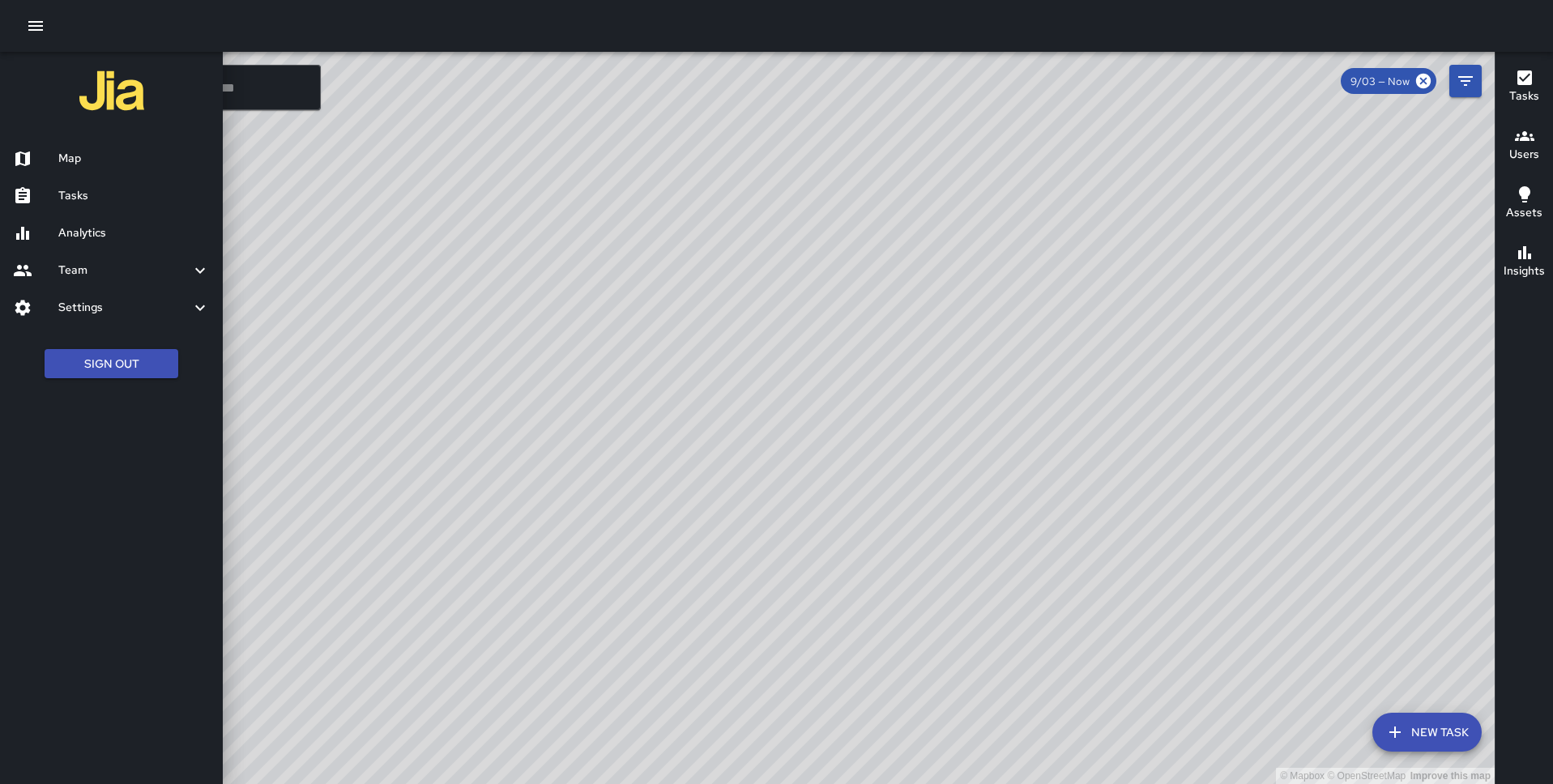
click at [120, 239] on h6 "Analytics" at bounding box center [134, 233] width 151 height 18
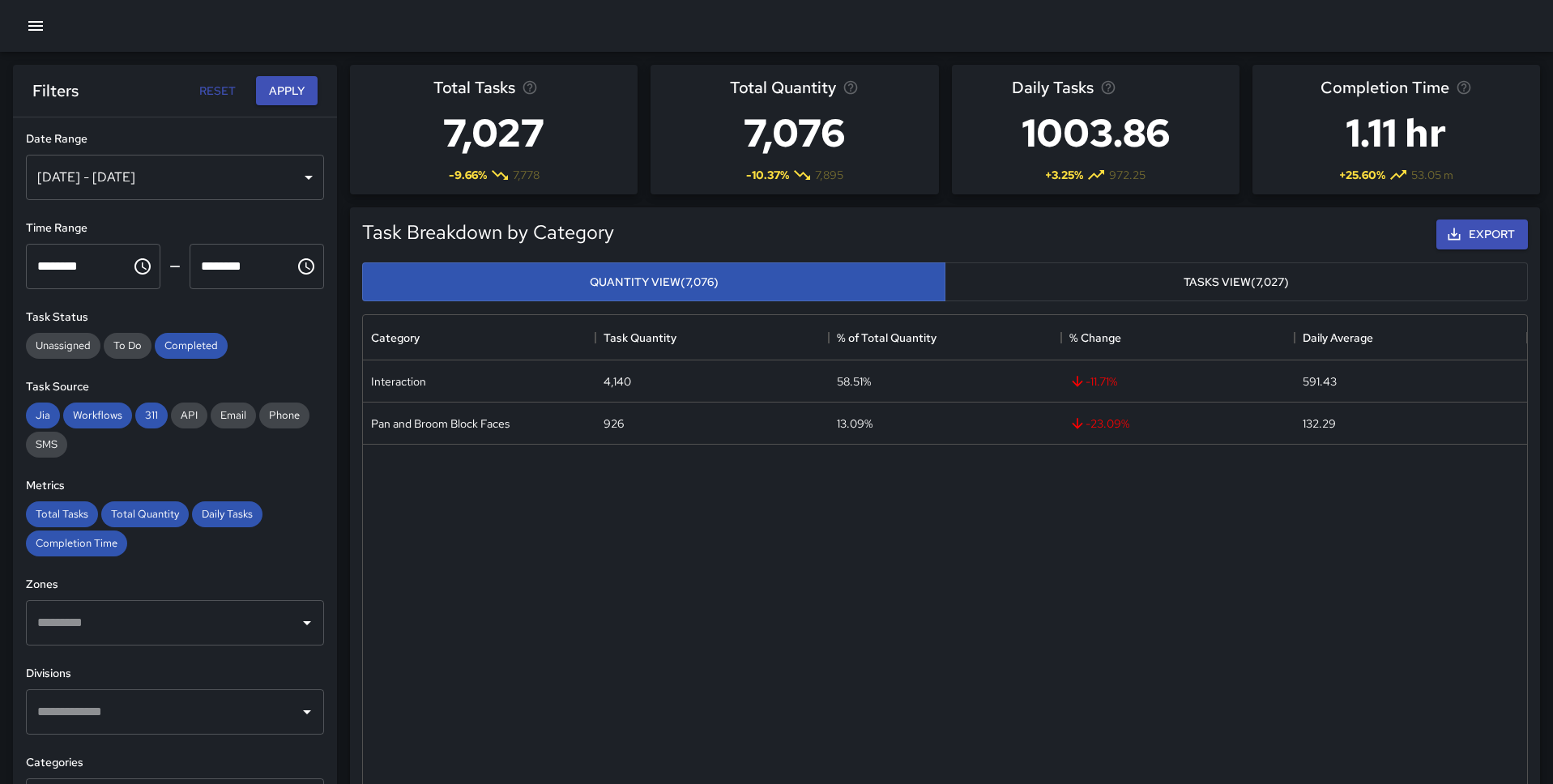
scroll to position [484, 1164]
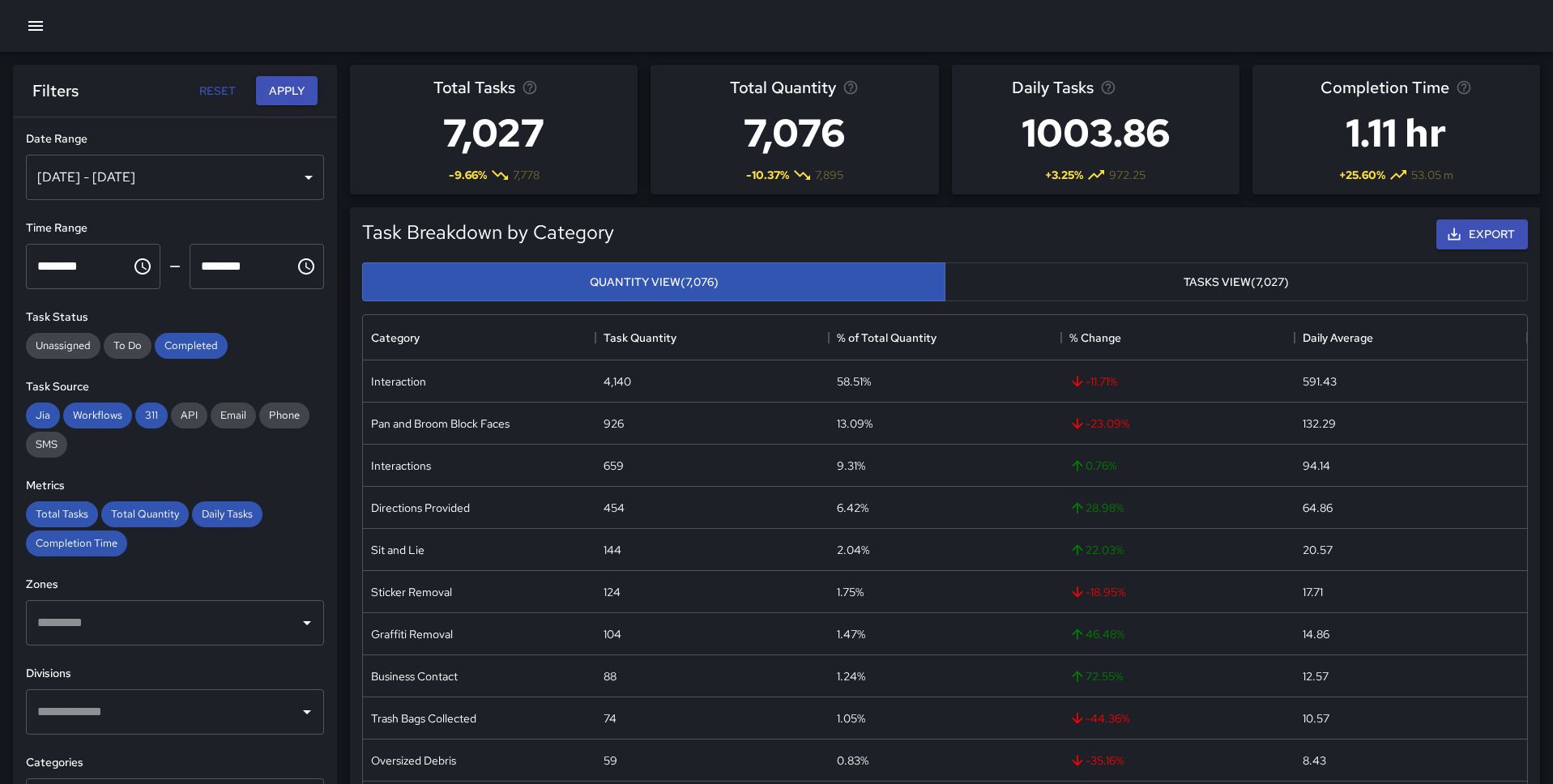
click at [209, 604] on input "text" at bounding box center [163, 622] width 259 height 31
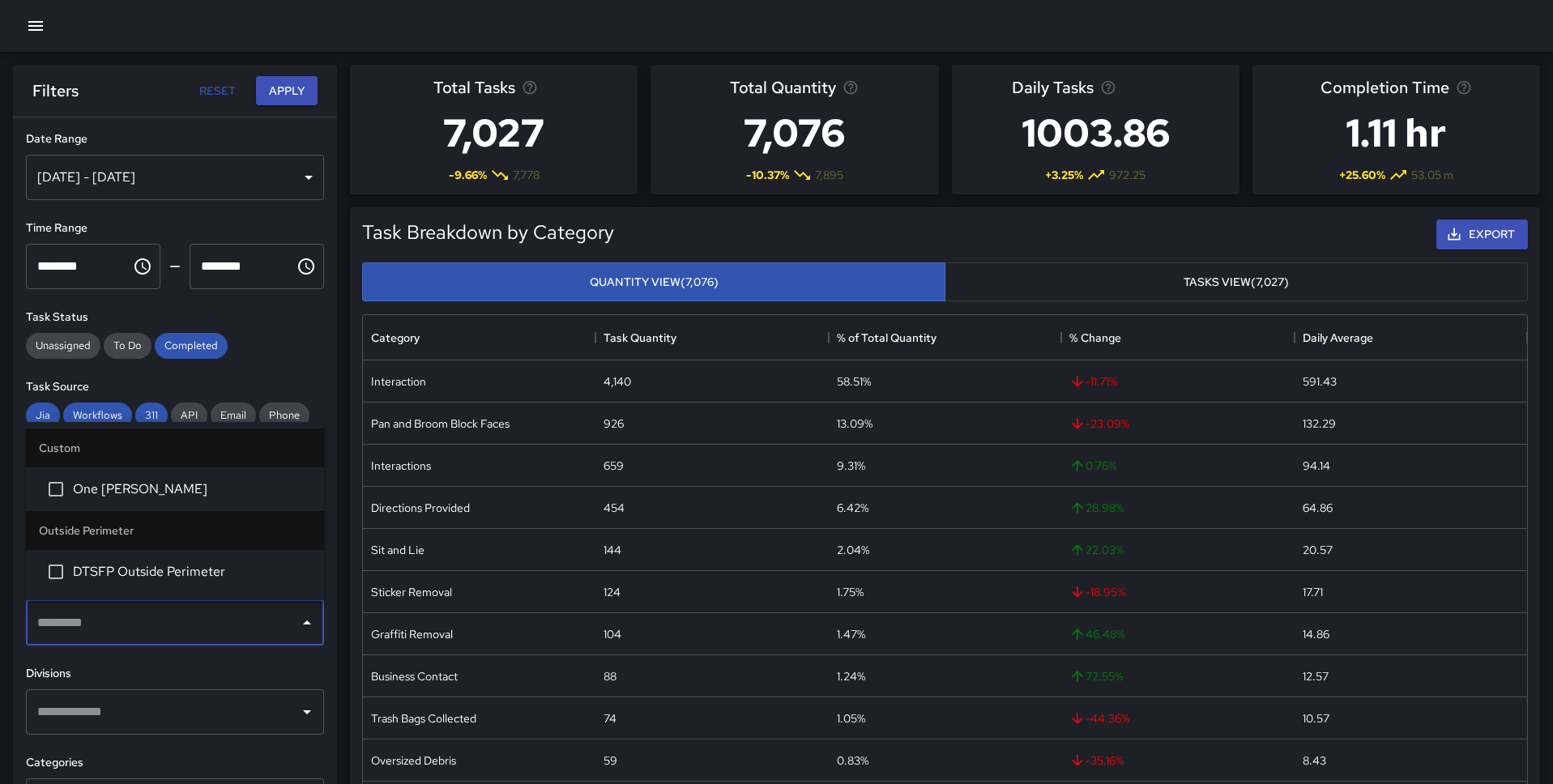
click at [151, 497] on span "One [PERSON_NAME]" at bounding box center [191, 489] width 238 height 19
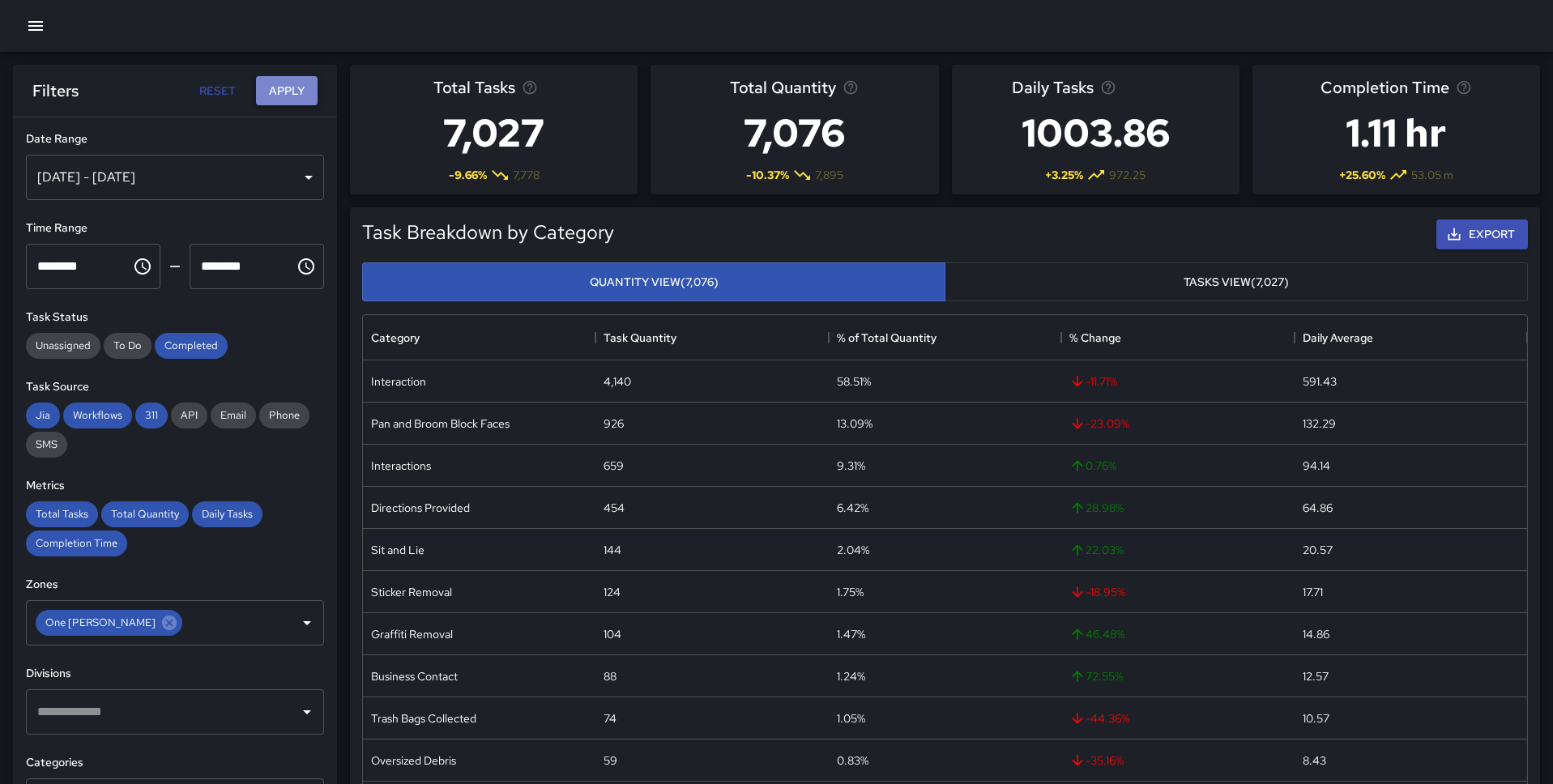
click at [284, 94] on button "Apply" at bounding box center [287, 90] width 62 height 30
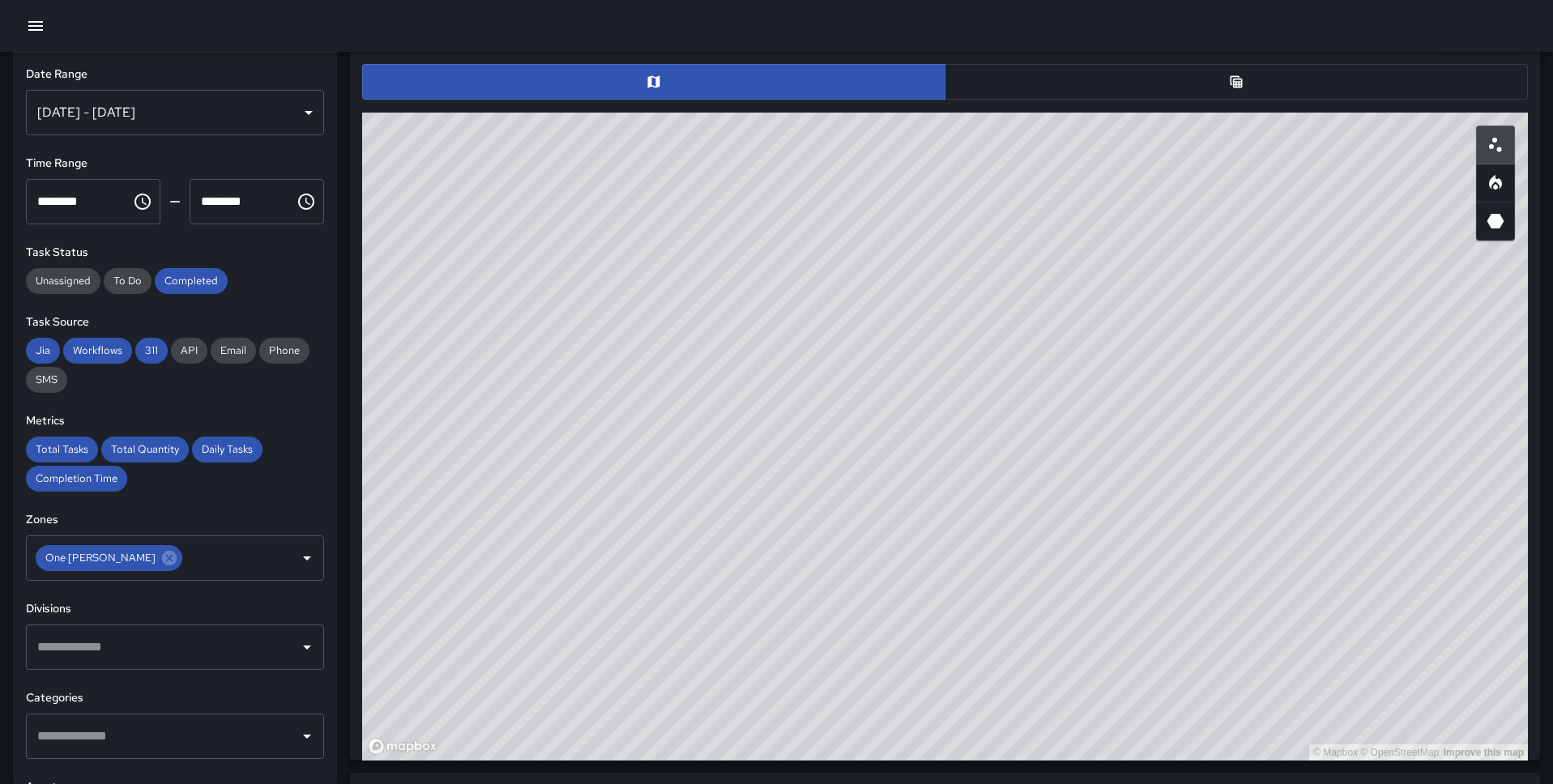
scroll to position [811, 0]
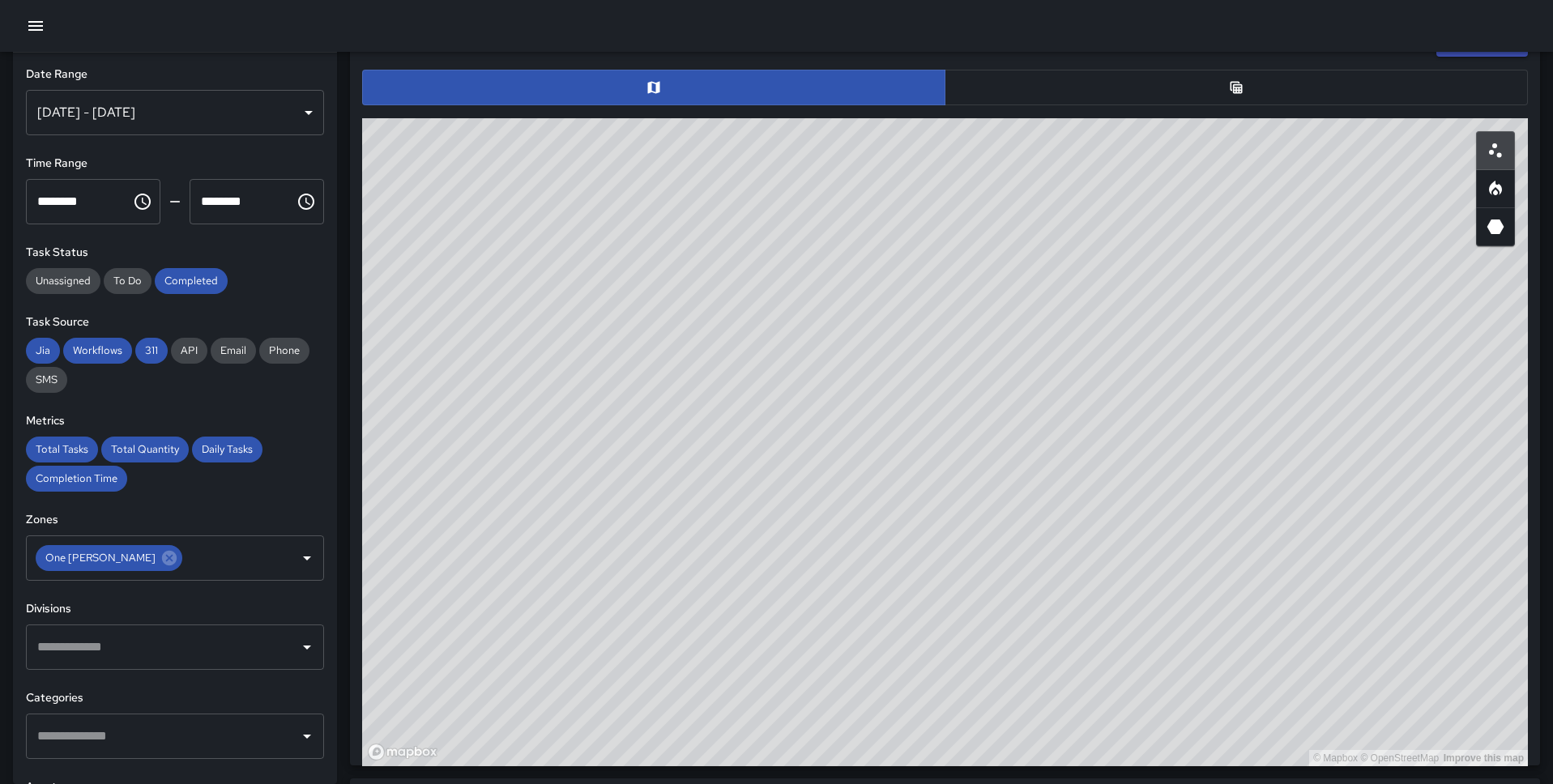
click at [1108, 76] on button "button" at bounding box center [1236, 87] width 583 height 36
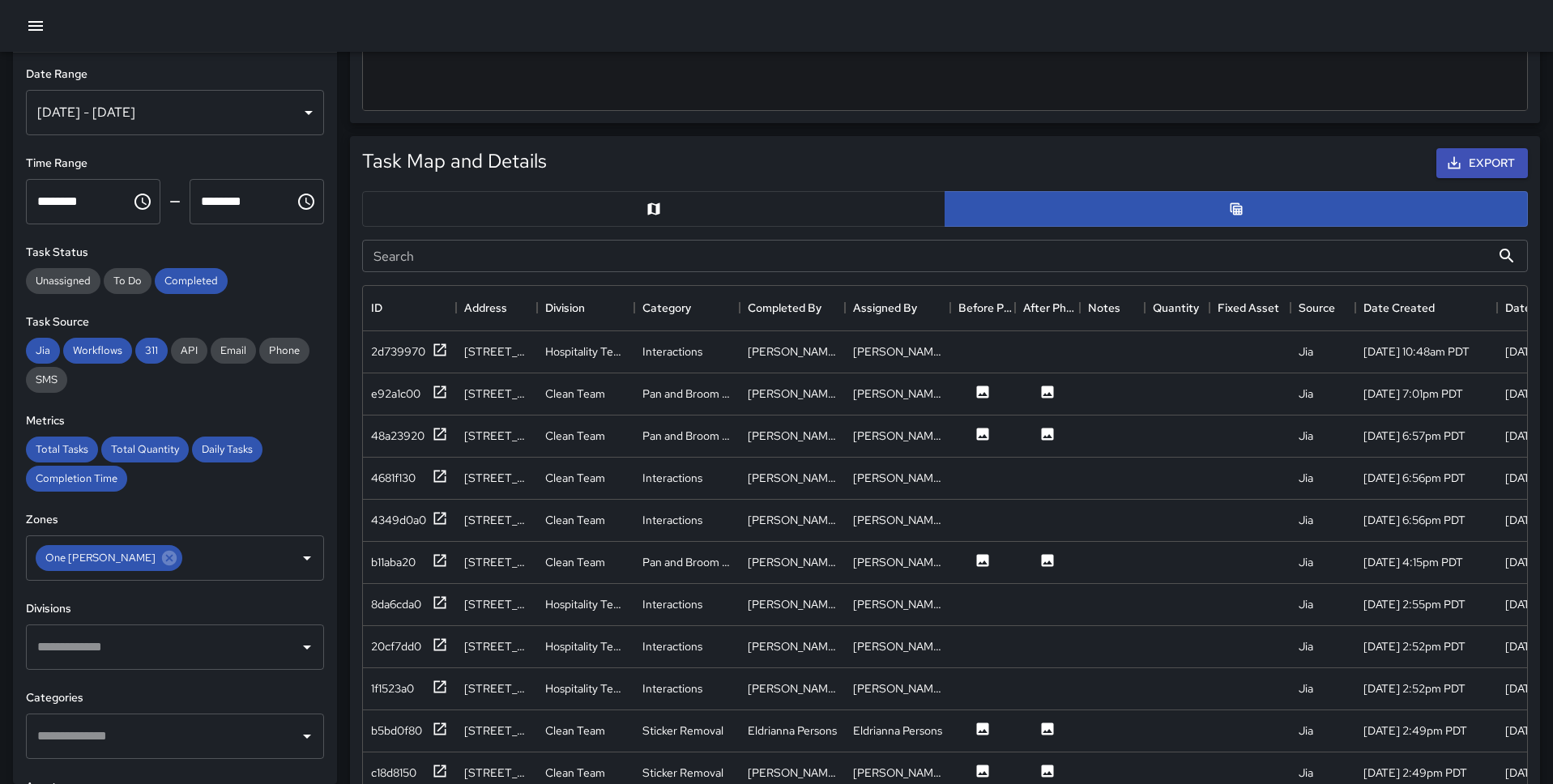
scroll to position [688, 0]
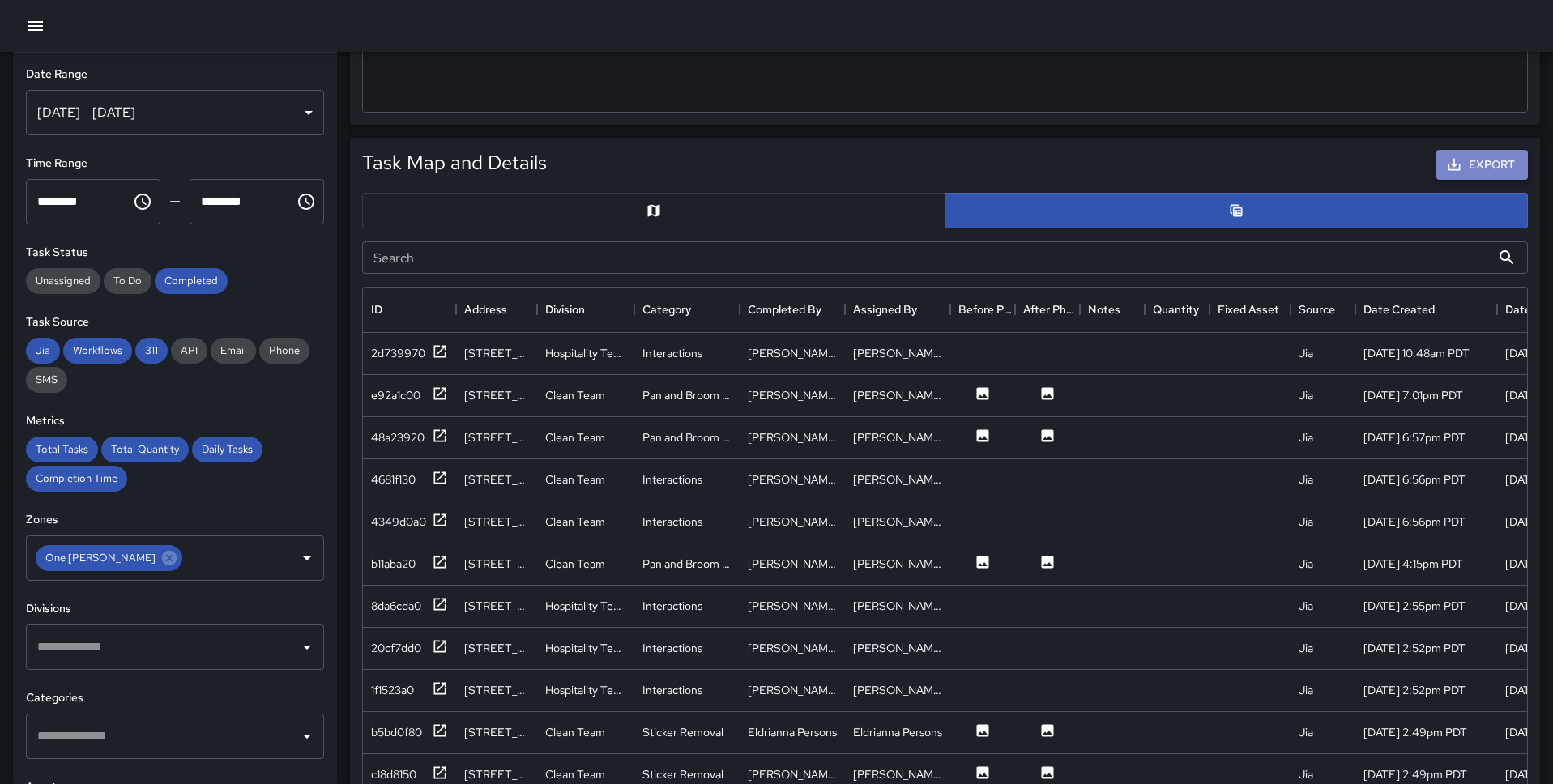
click at [1190, 167] on button "Export" at bounding box center [1481, 164] width 91 height 30
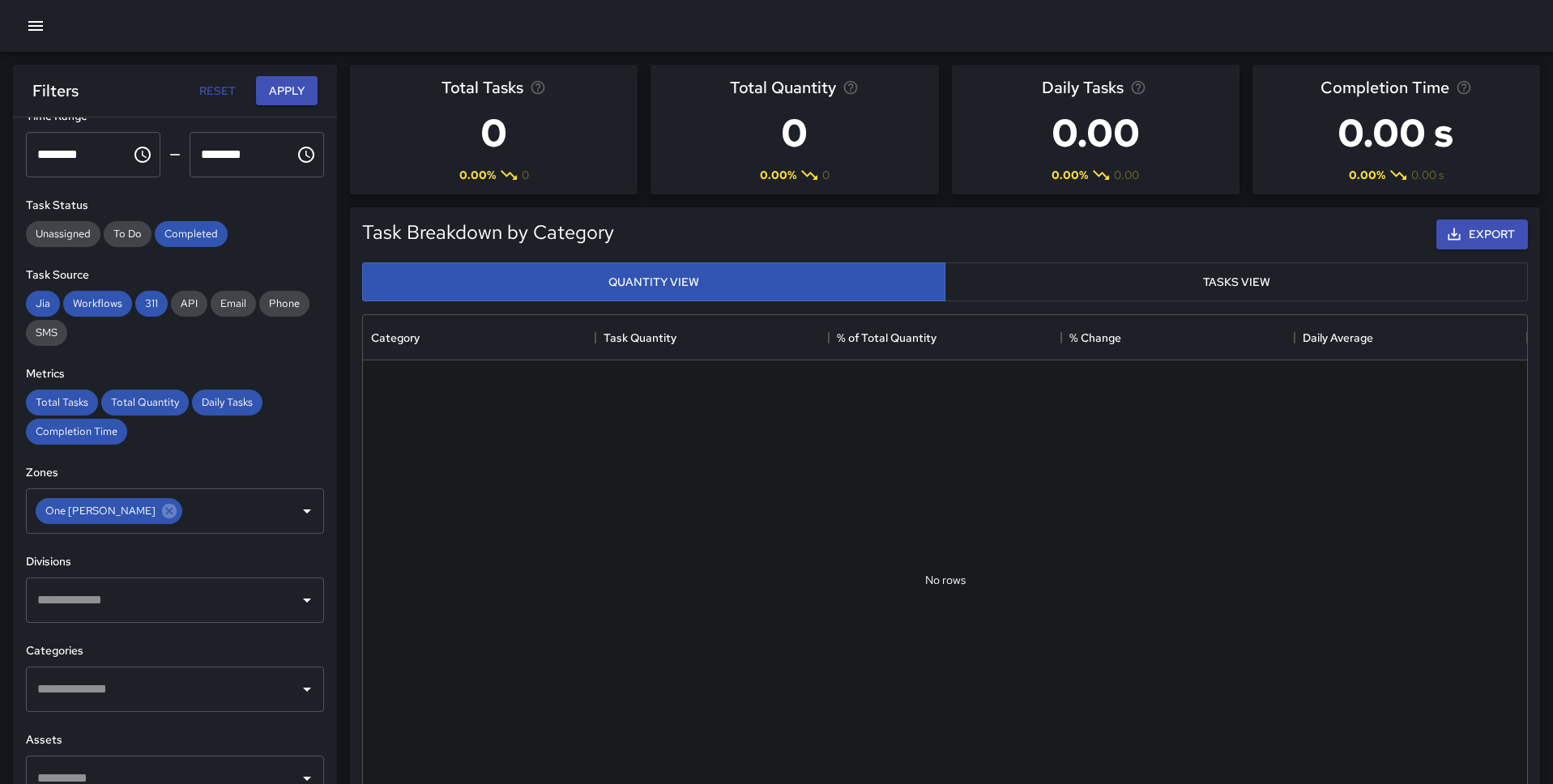
scroll to position [115, 0]
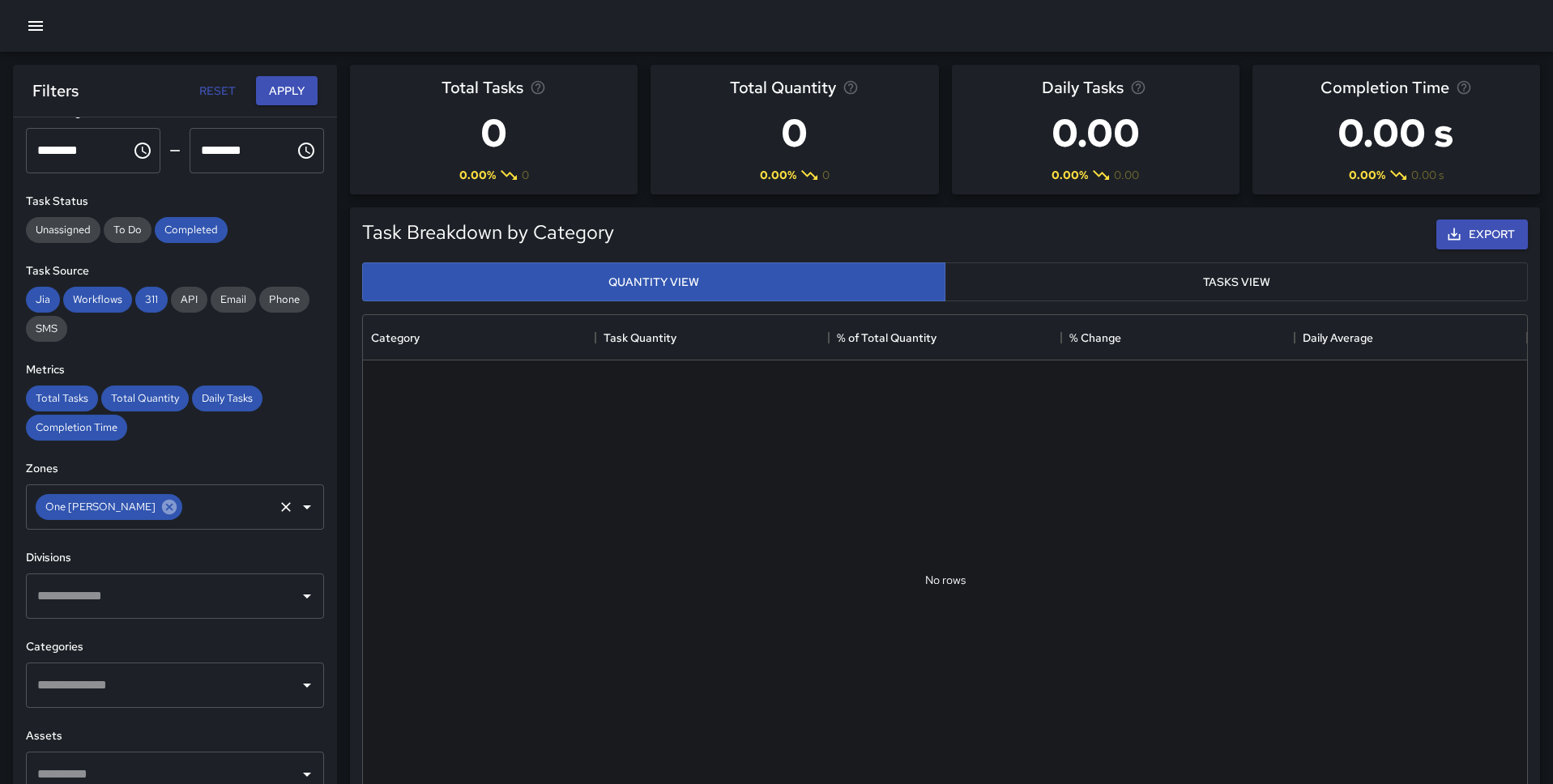
click at [162, 509] on icon at bounding box center [168, 506] width 14 height 14
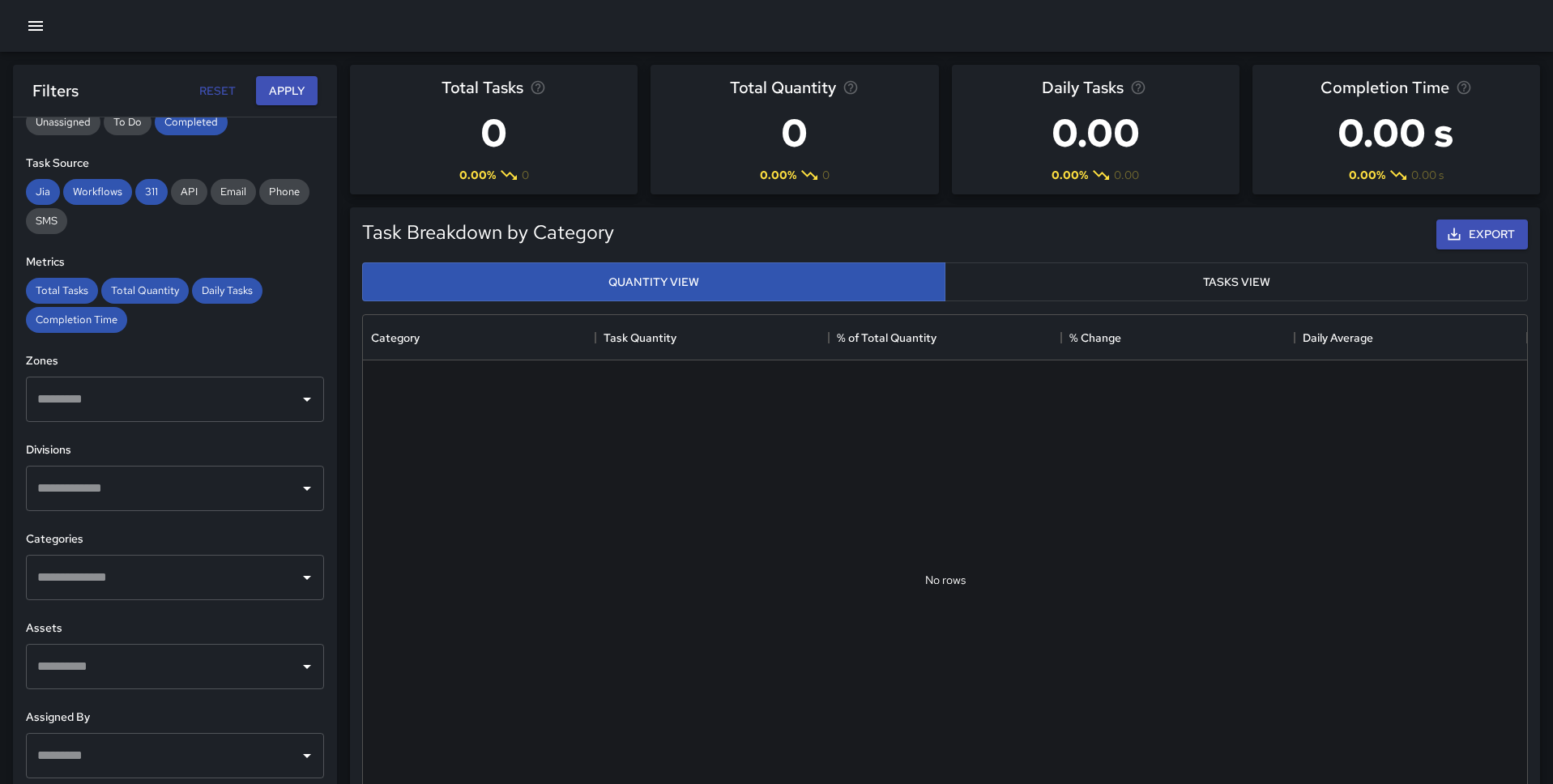
scroll to position [255, 0]
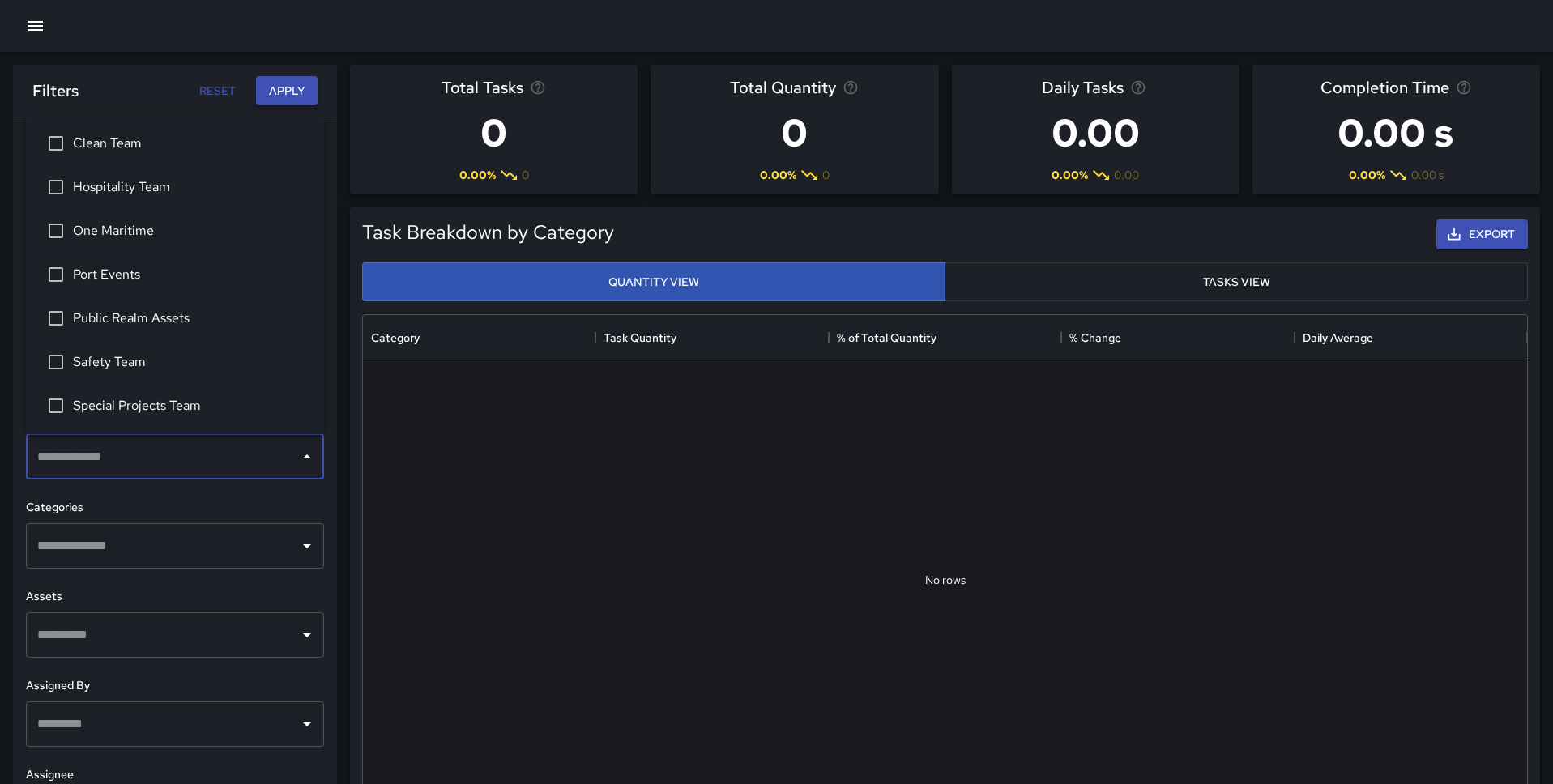
click at [131, 448] on input "text" at bounding box center [163, 457] width 259 height 31
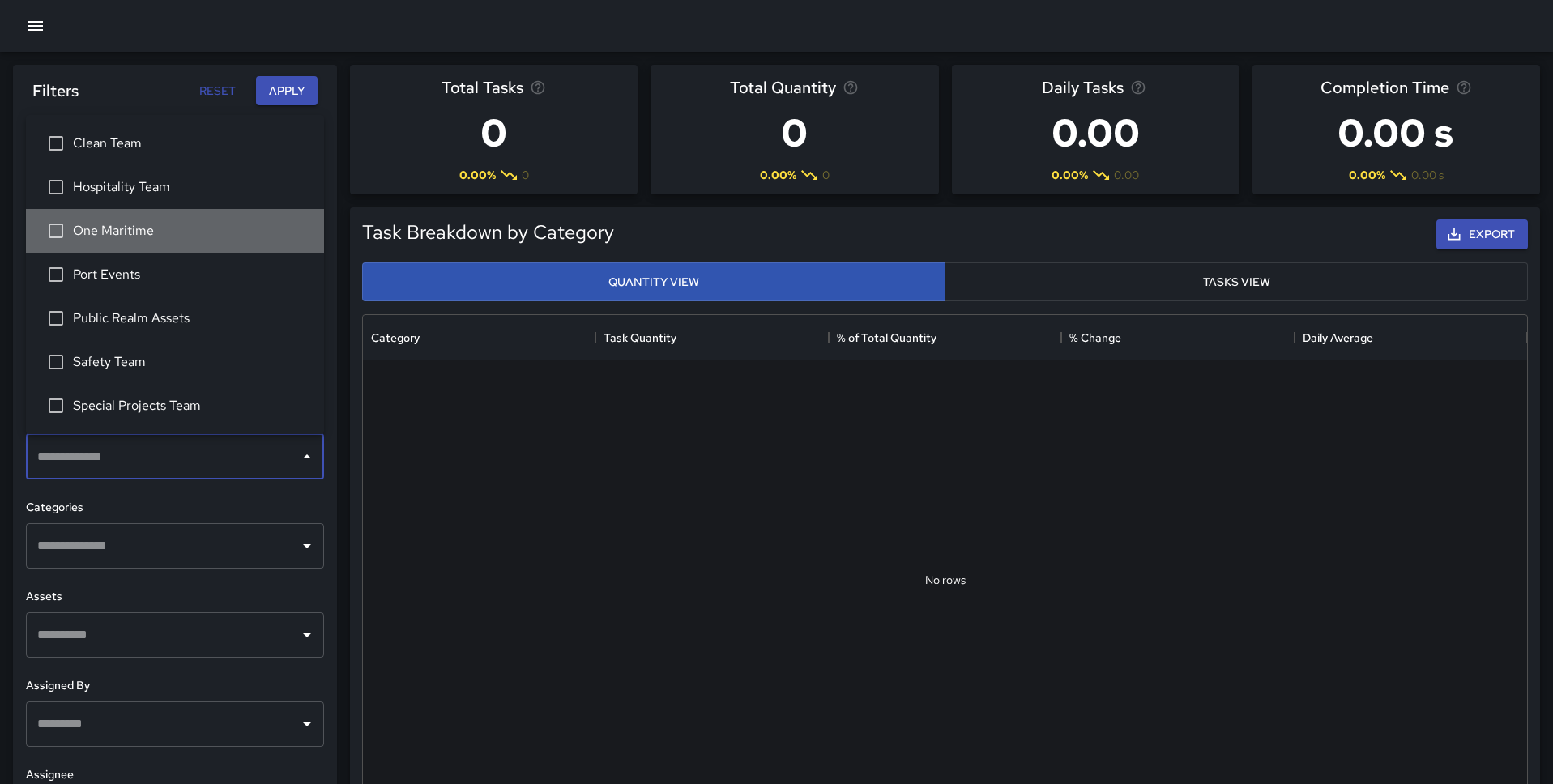
click at [99, 238] on span "One Maritime" at bounding box center [191, 231] width 238 height 19
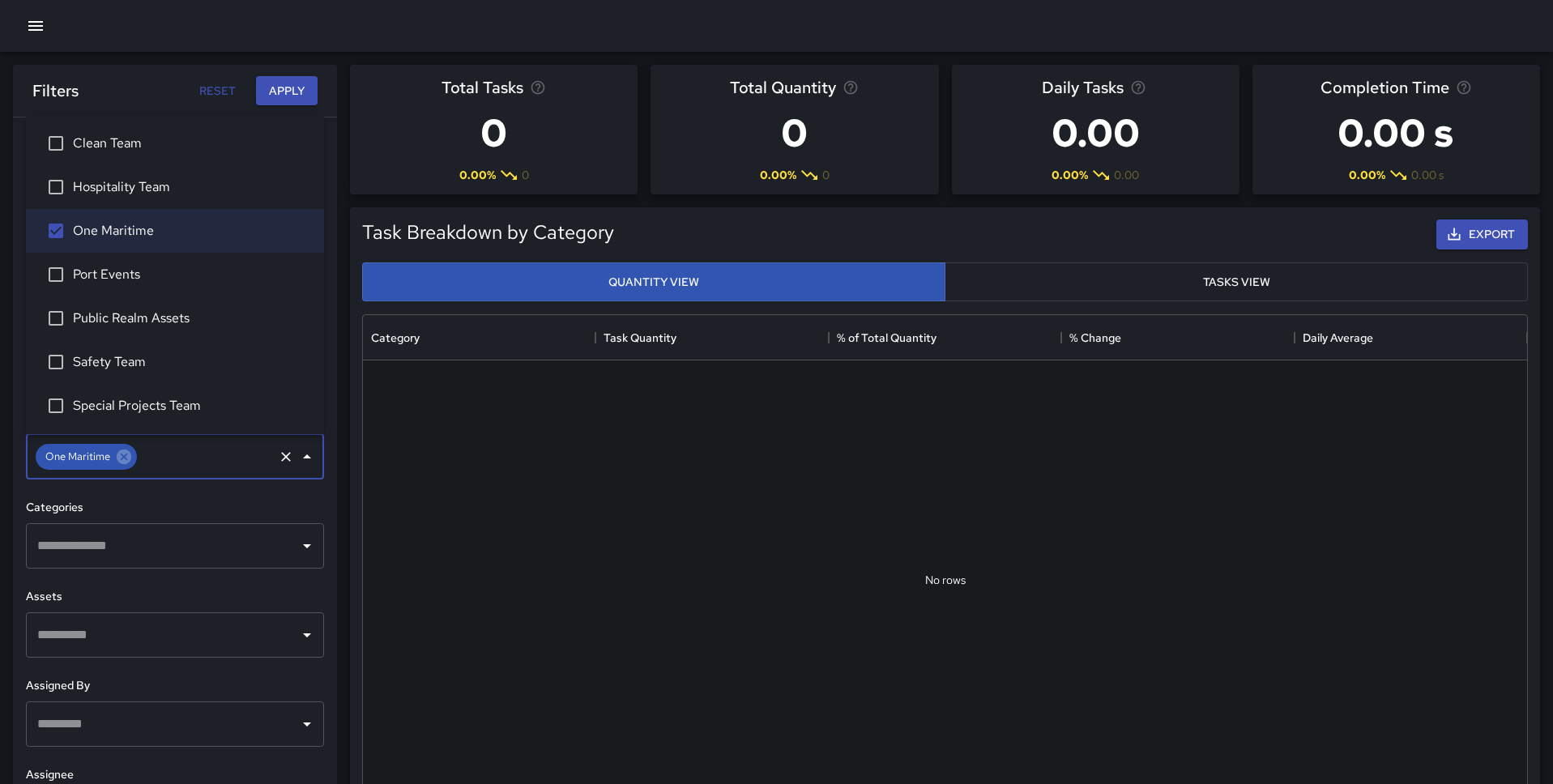
click at [148, 89] on div "Filters Reset Apply" at bounding box center [175, 90] width 285 height 30
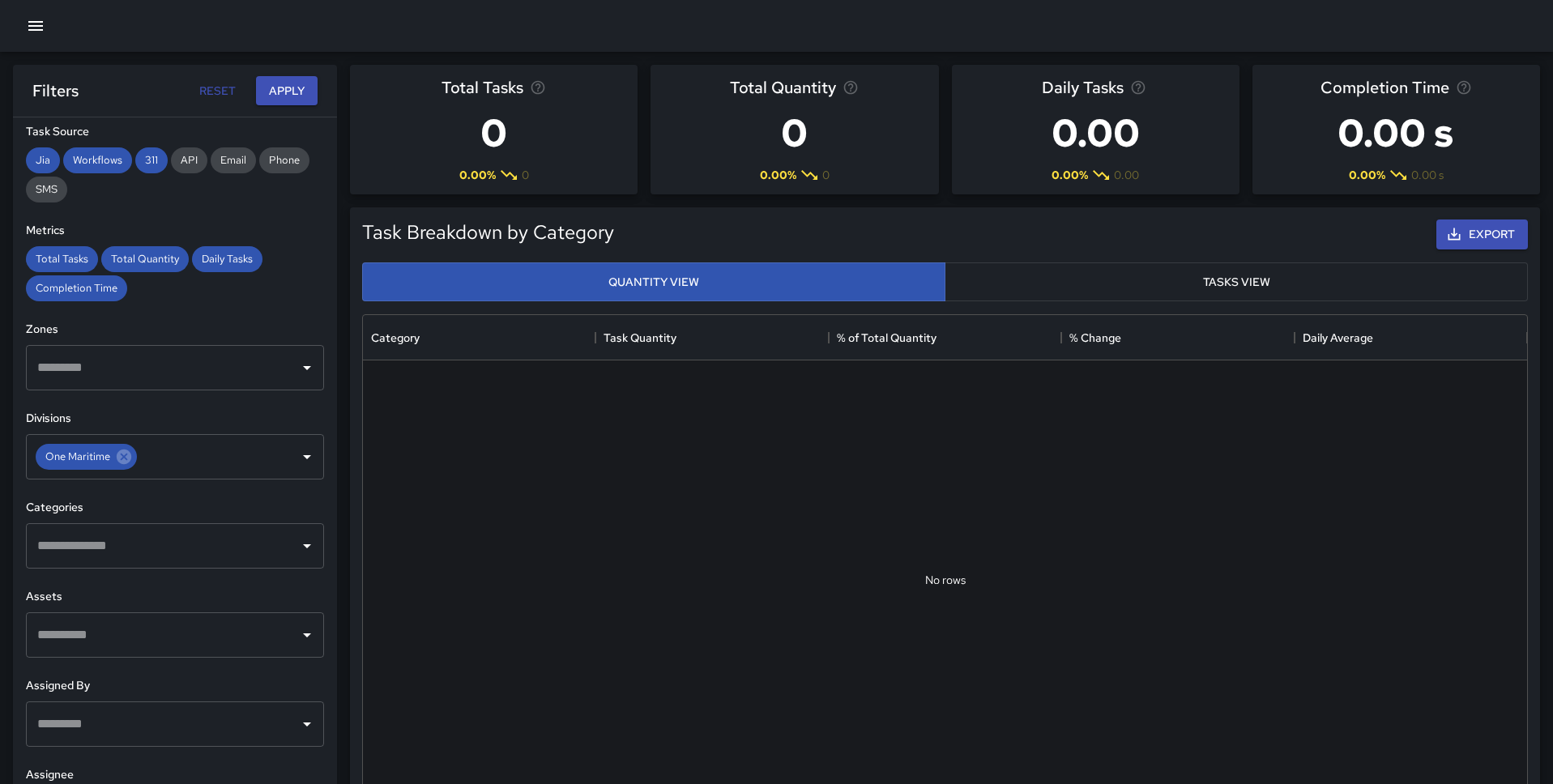
scroll to position [0, 0]
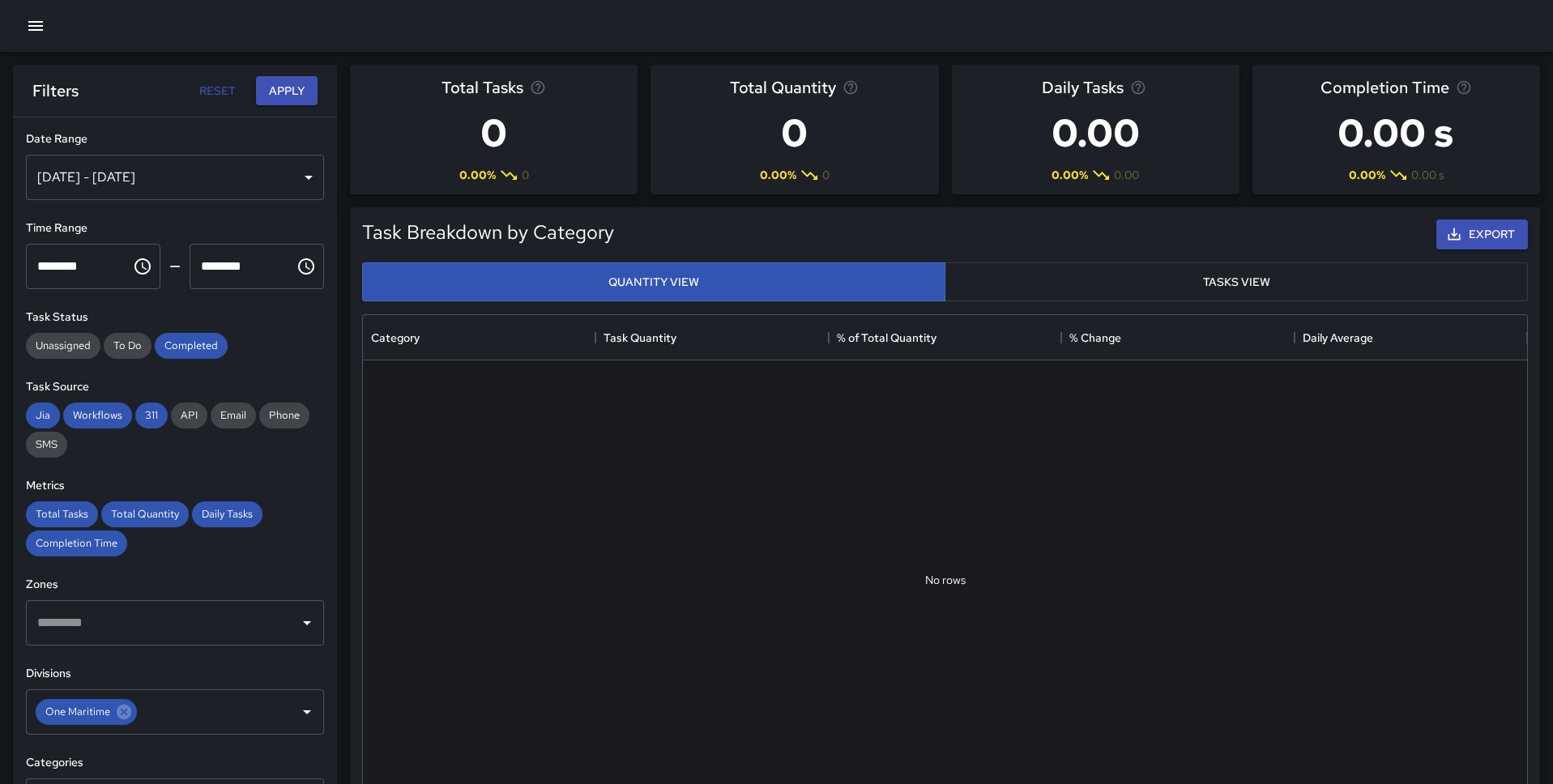
click at [162, 197] on div "[DATE] - [DATE]" at bounding box center [175, 177] width 298 height 45
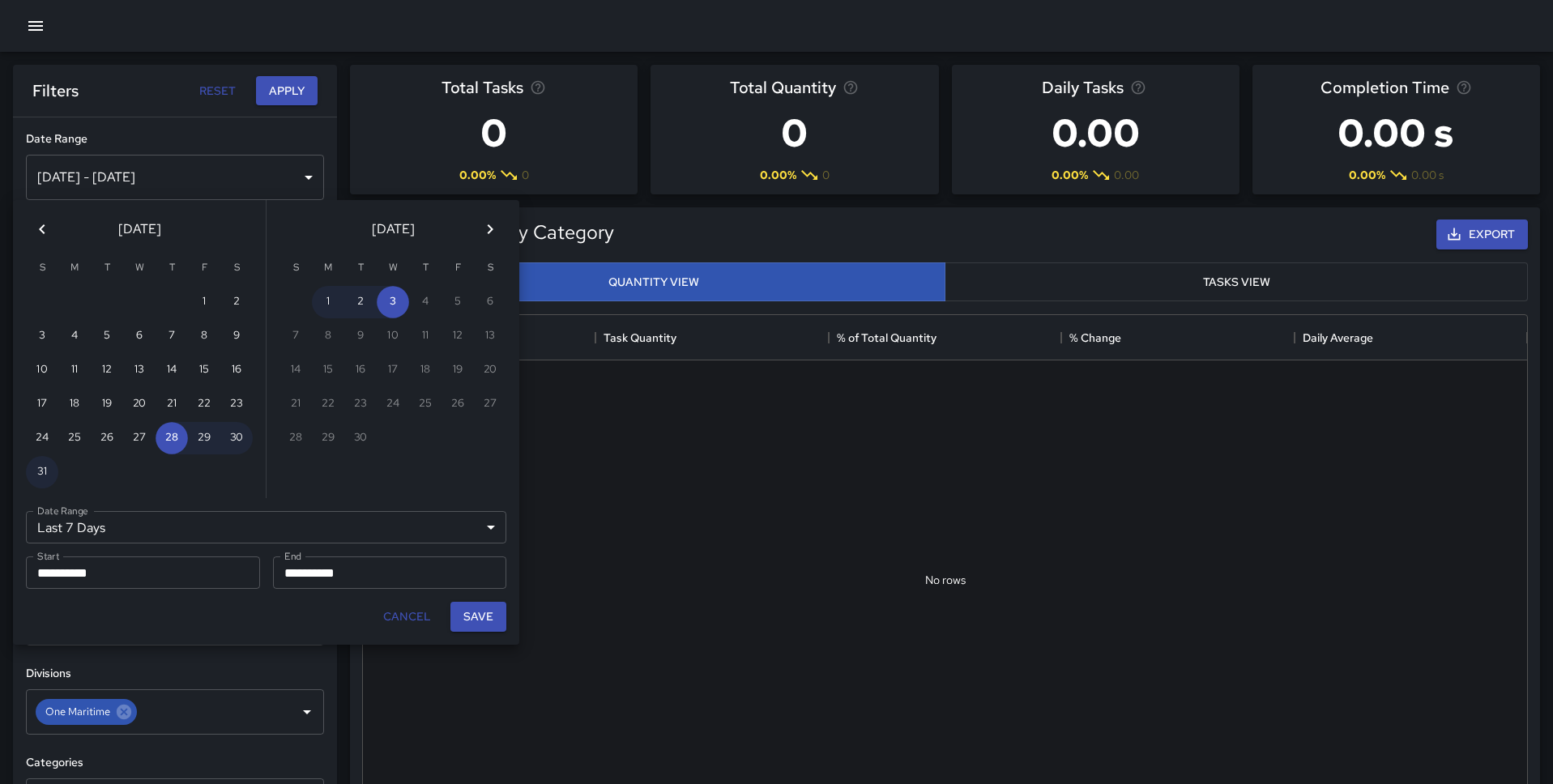
click at [44, 233] on icon "Previous month" at bounding box center [42, 229] width 19 height 19
click at [169, 294] on button "1" at bounding box center [172, 302] width 33 height 33
type input "******"
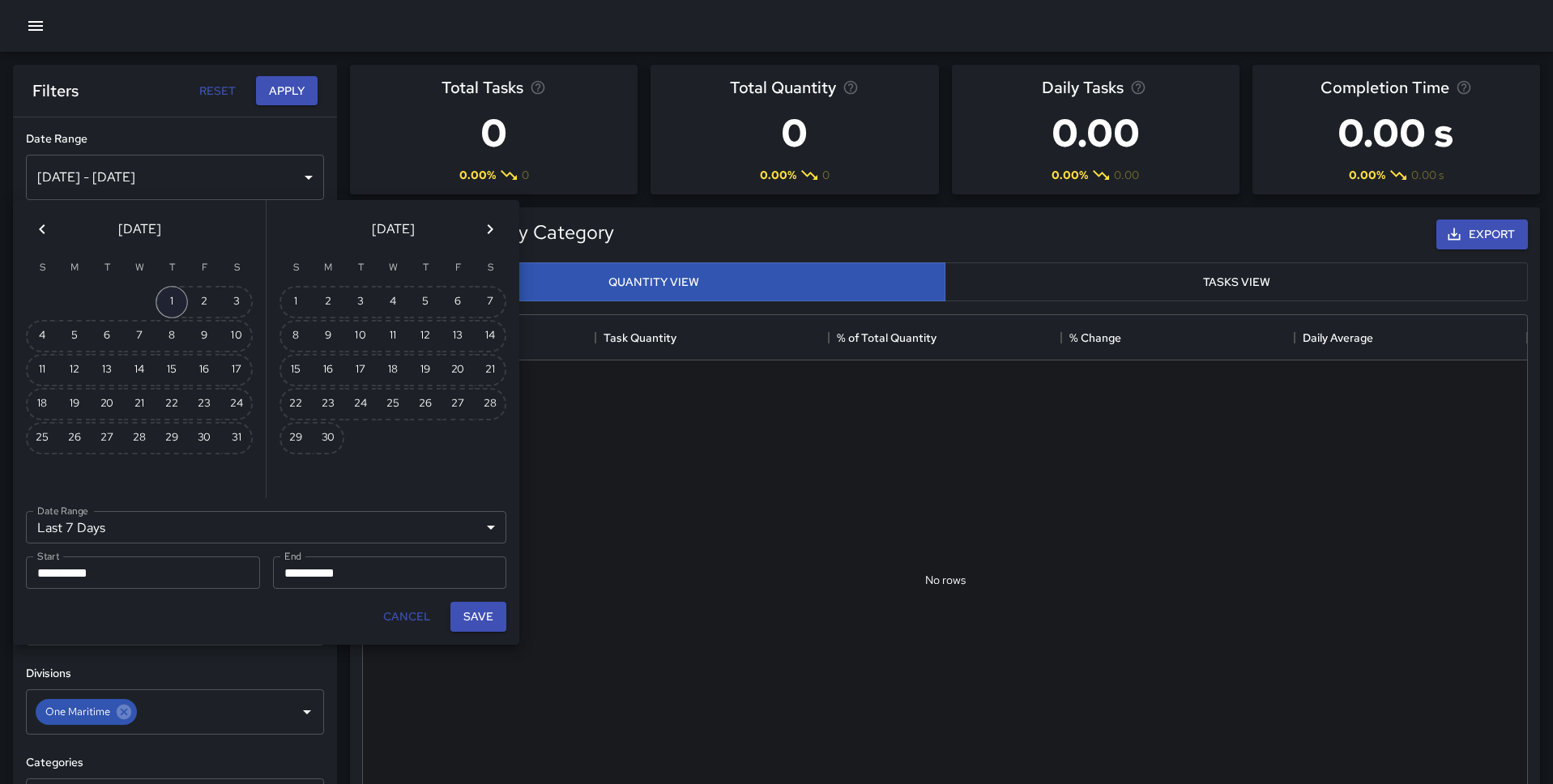
type input "**********"
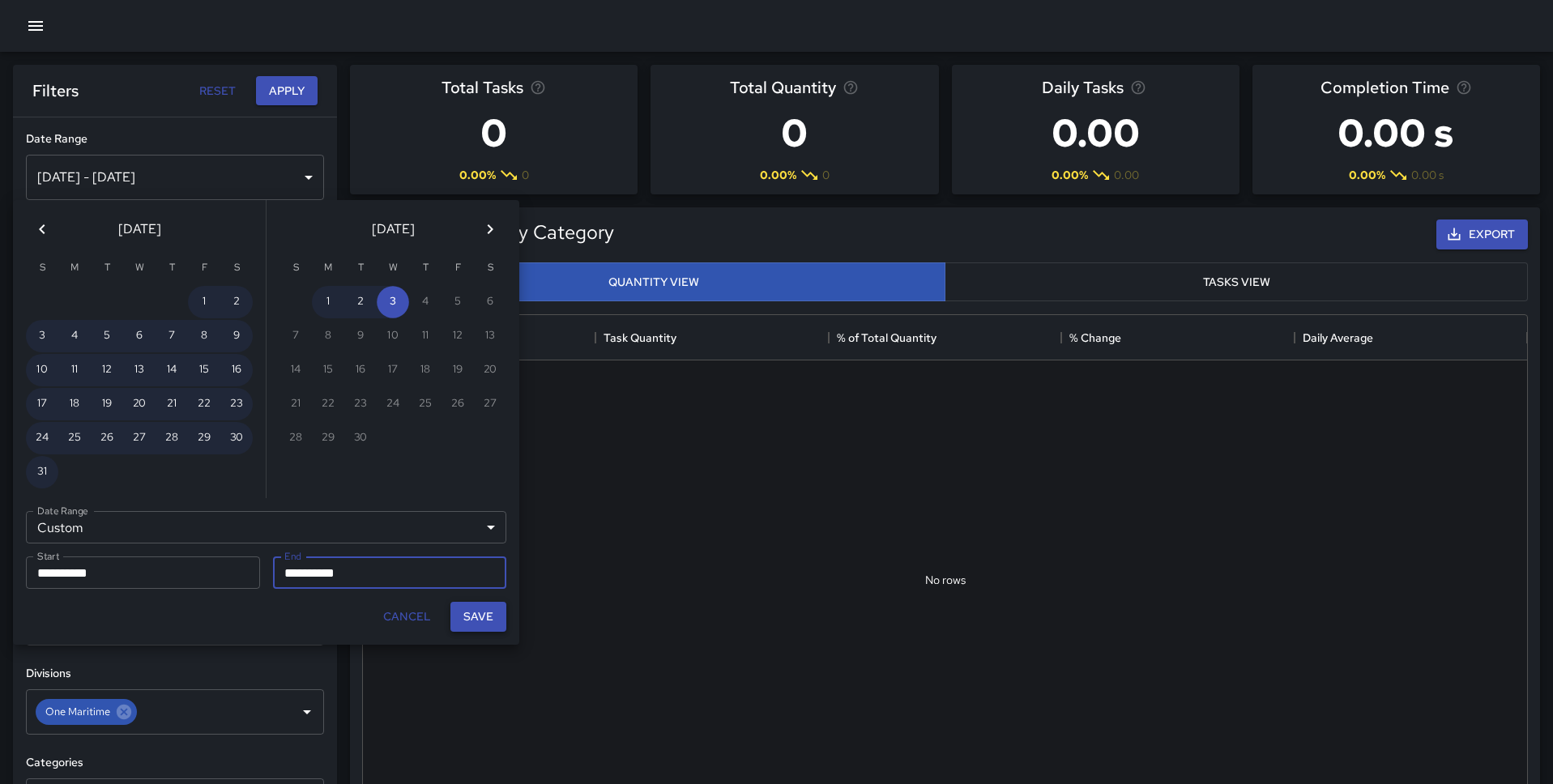
click at [468, 604] on button "Save" at bounding box center [478, 616] width 56 height 30
type input "**********"
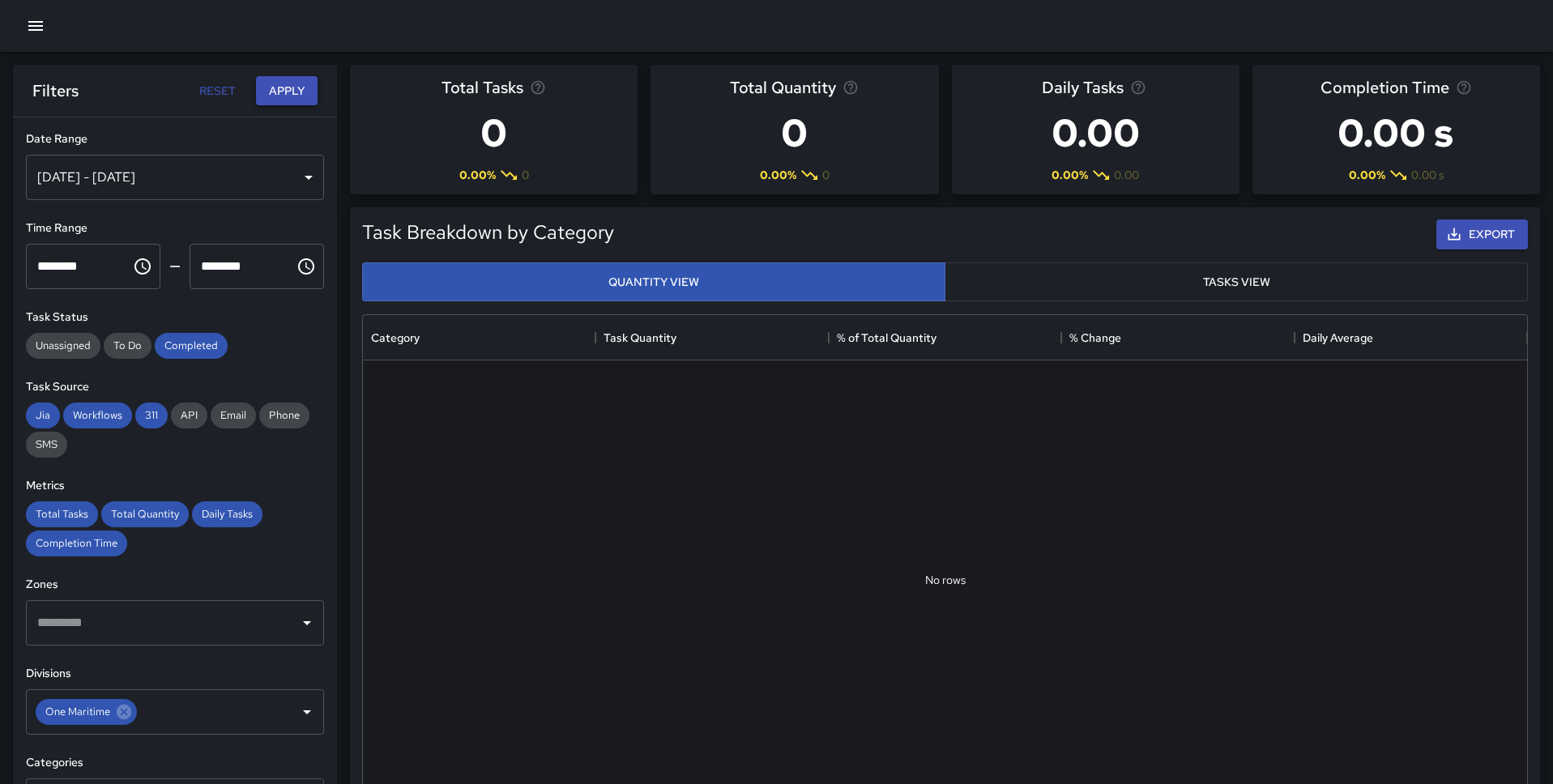
click at [292, 95] on button "Apply" at bounding box center [287, 90] width 62 height 30
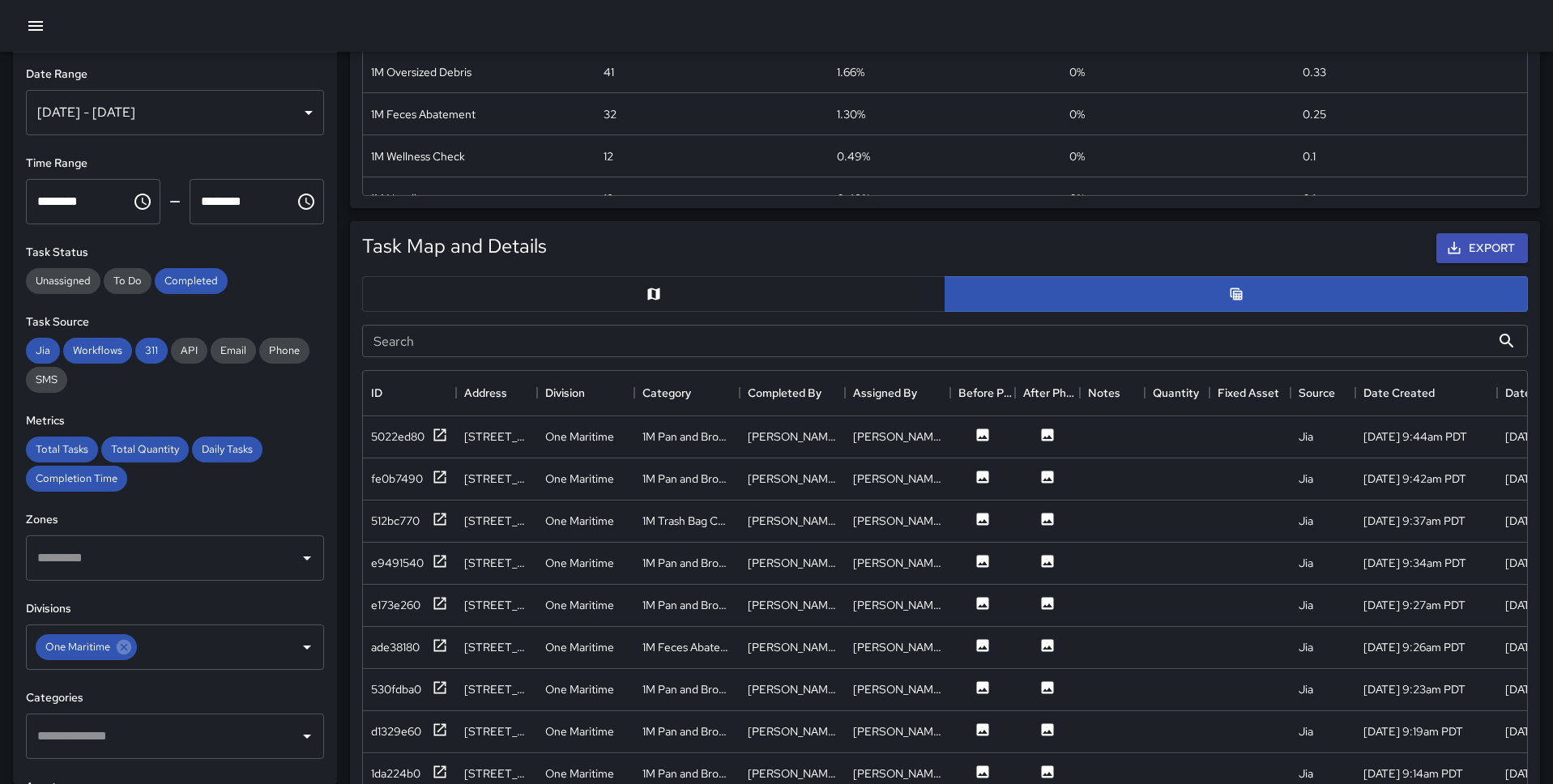
scroll to position [627, 0]
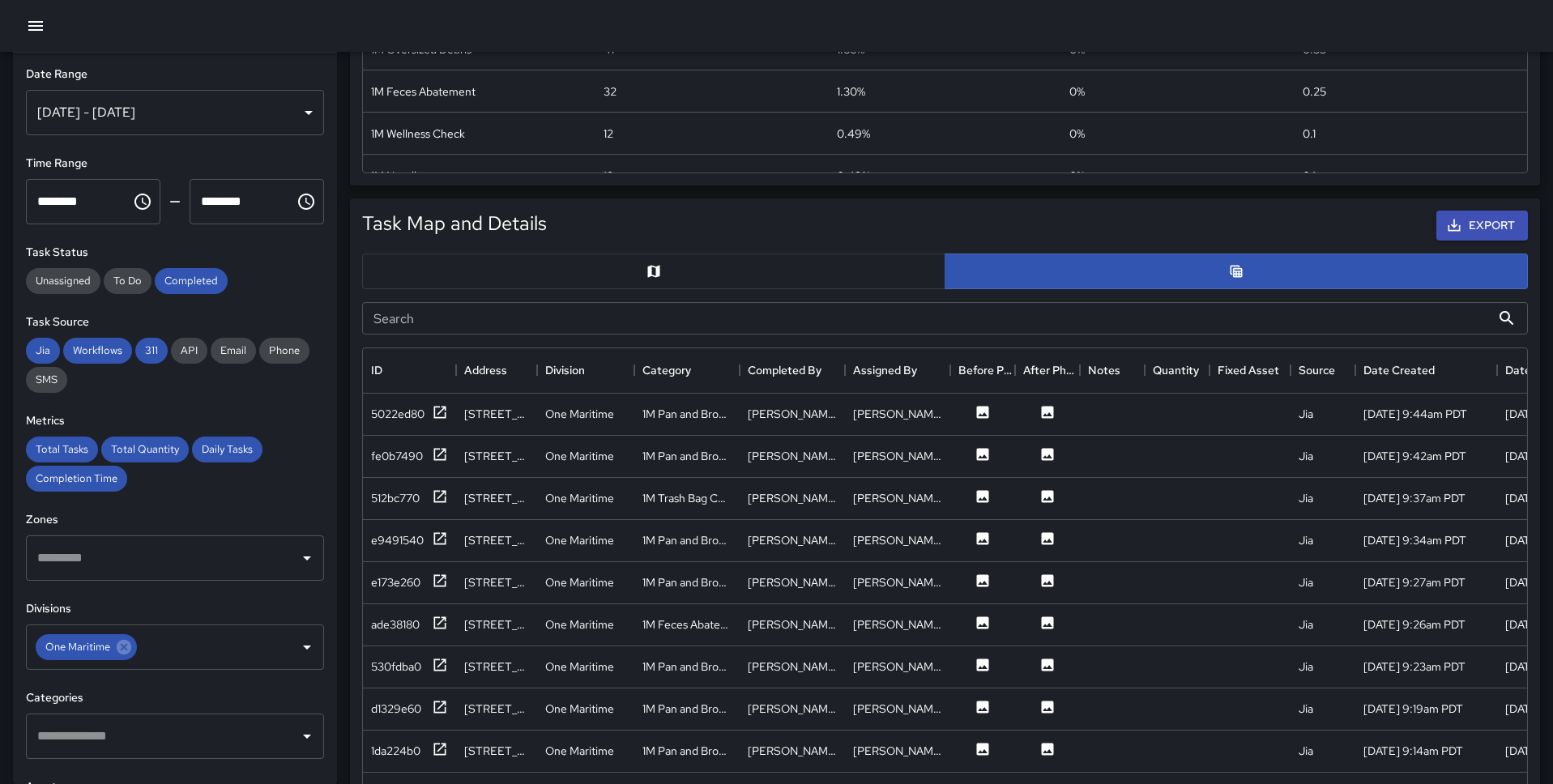
click at [639, 273] on button "button" at bounding box center [653, 270] width 583 height 36
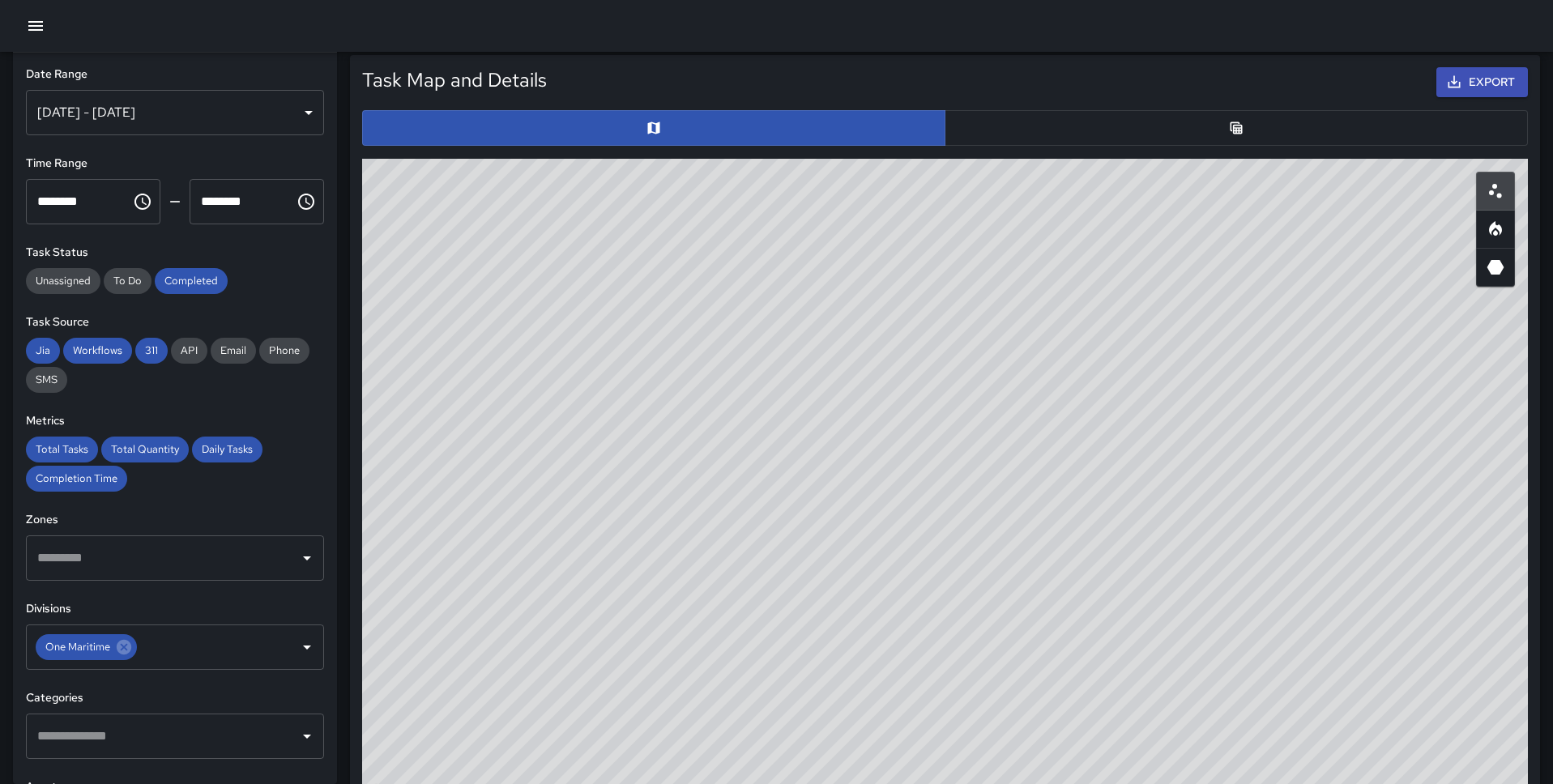
scroll to position [772, 0]
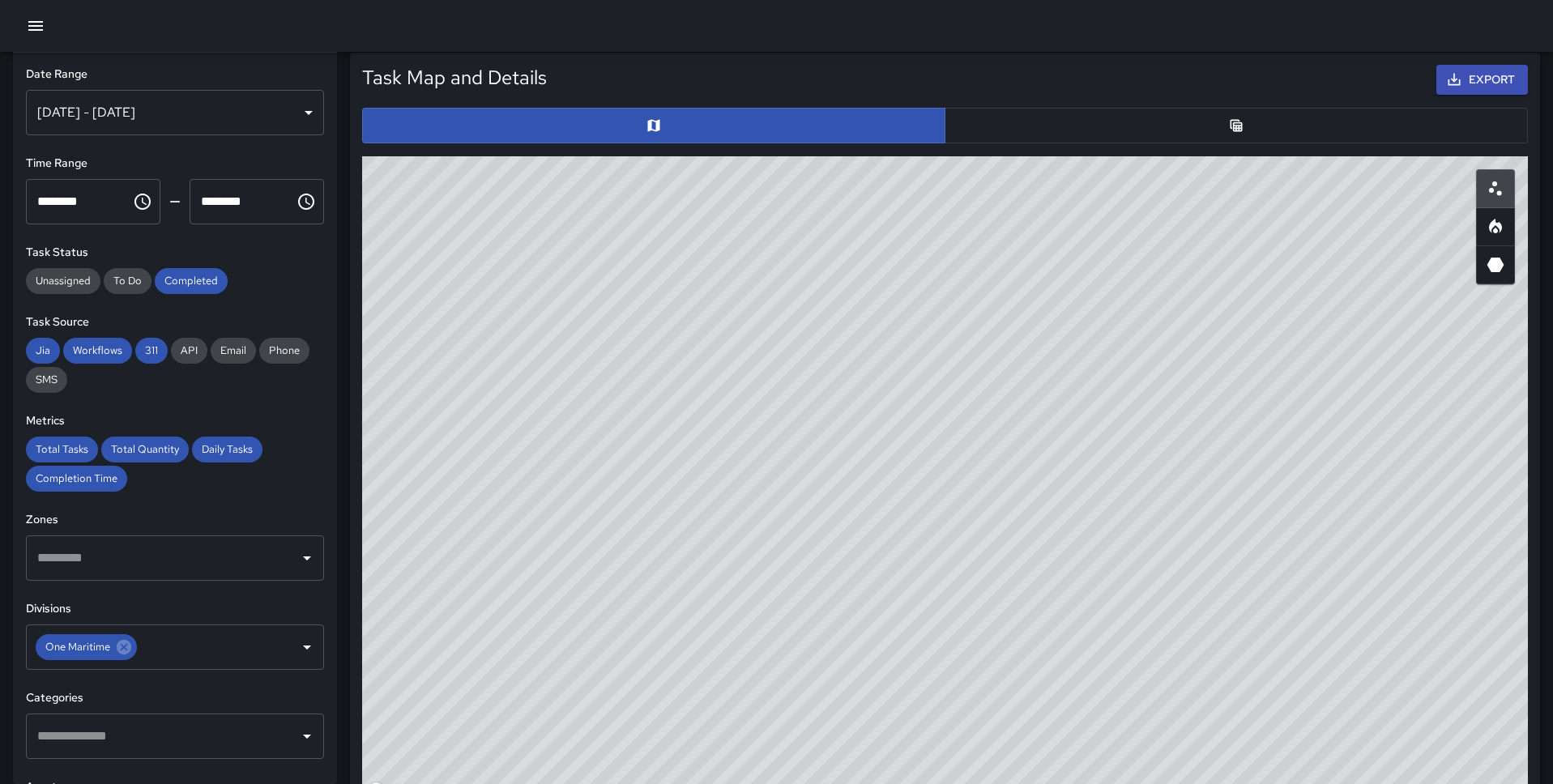
click at [1114, 114] on button "button" at bounding box center [1236, 125] width 583 height 36
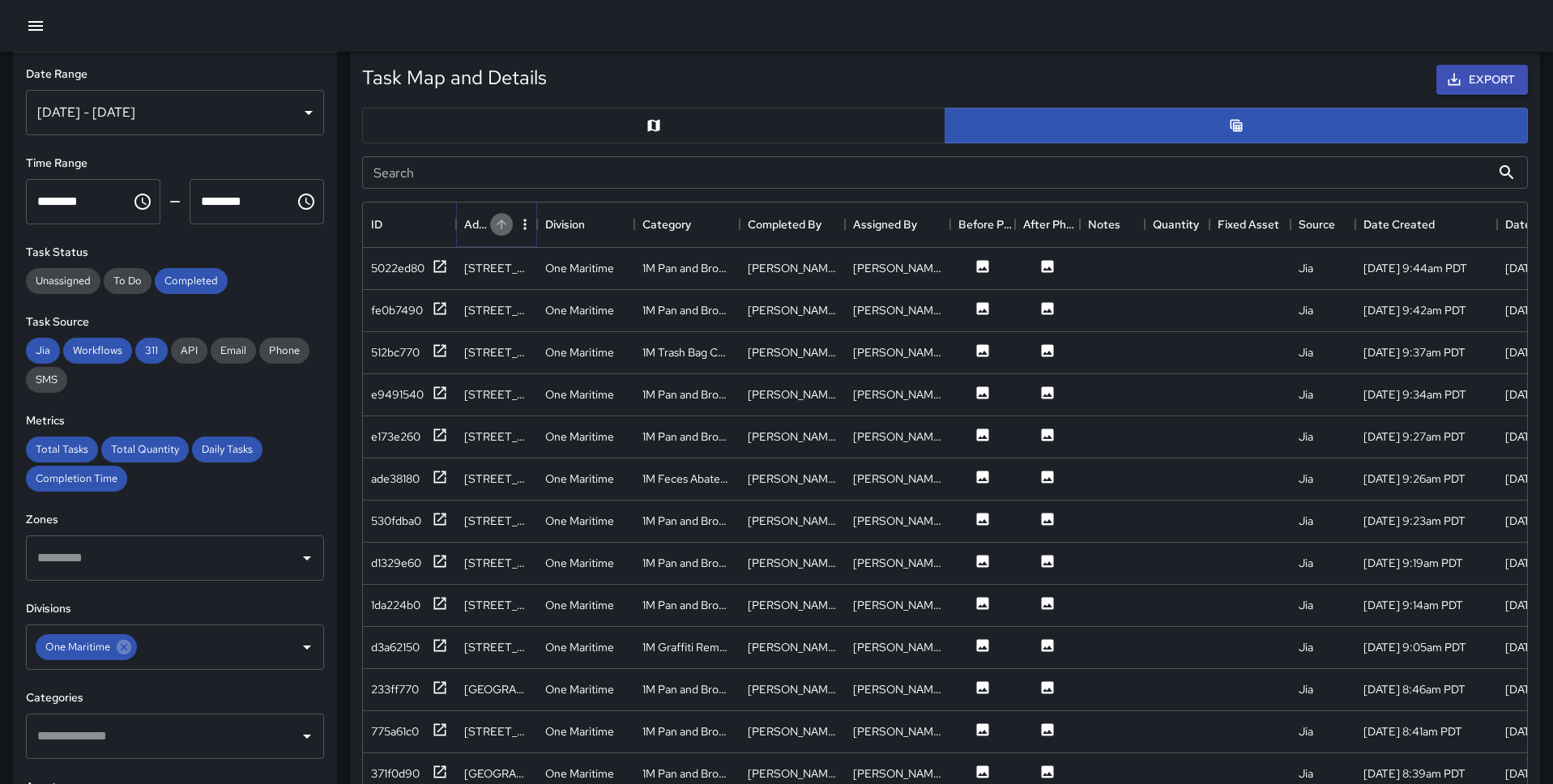
click at [491, 225] on button "Sort" at bounding box center [501, 224] width 23 height 23
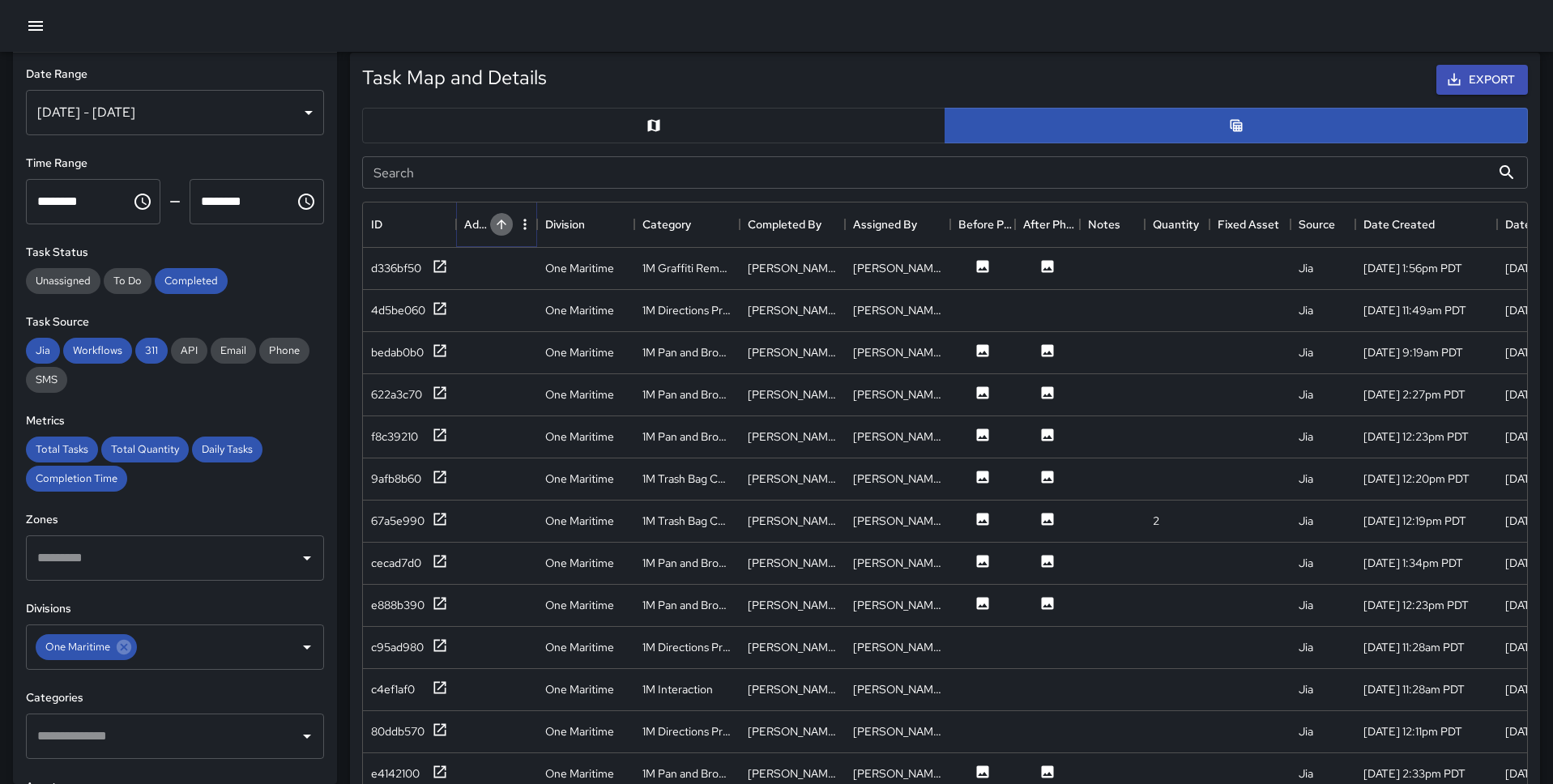
click at [491, 225] on button "Sort" at bounding box center [501, 224] width 23 height 23
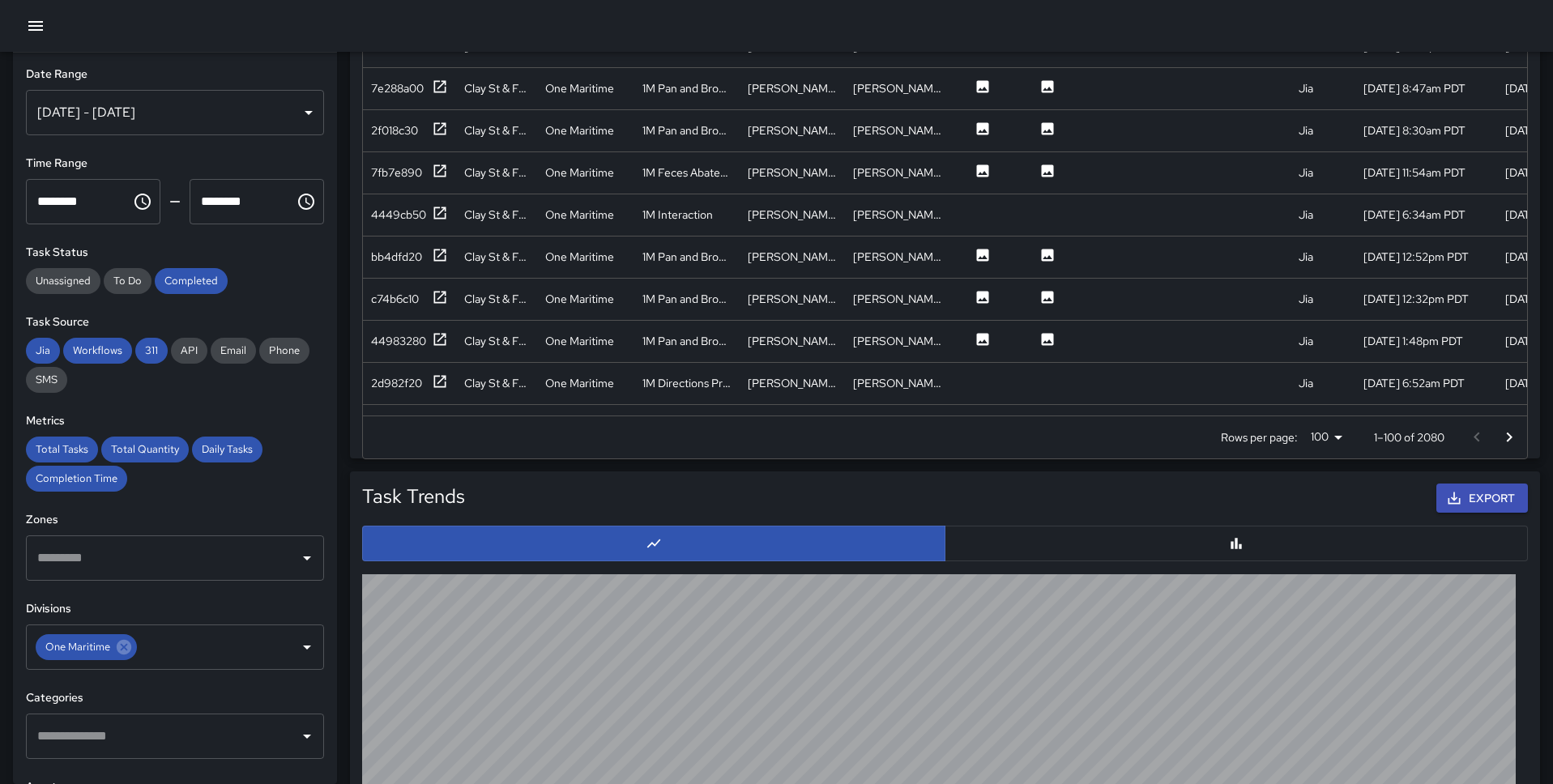
scroll to position [1039, 0]
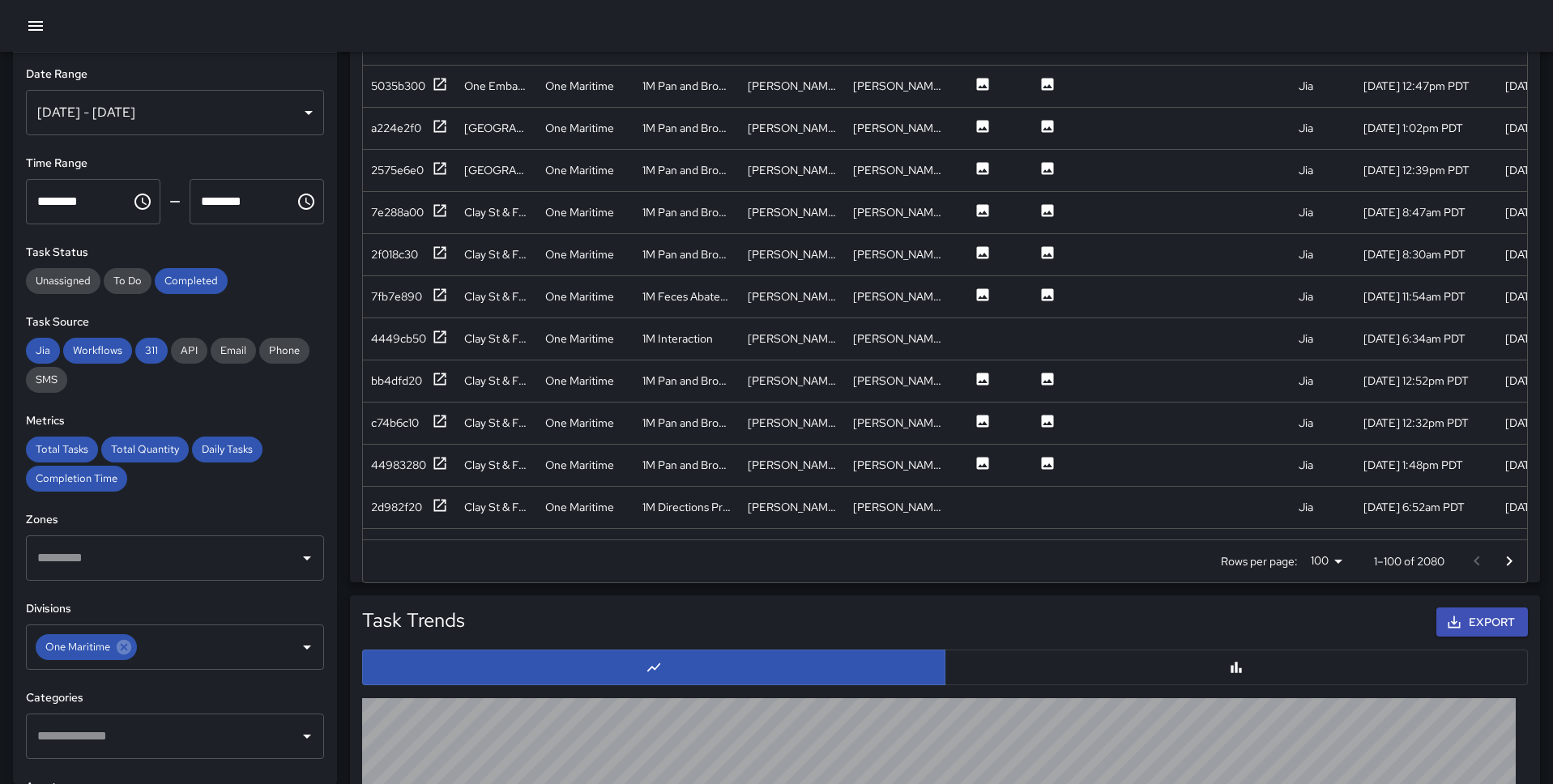
click at [1190, 553] on icon "Go to next page" at bounding box center [1509, 561] width 19 height 19
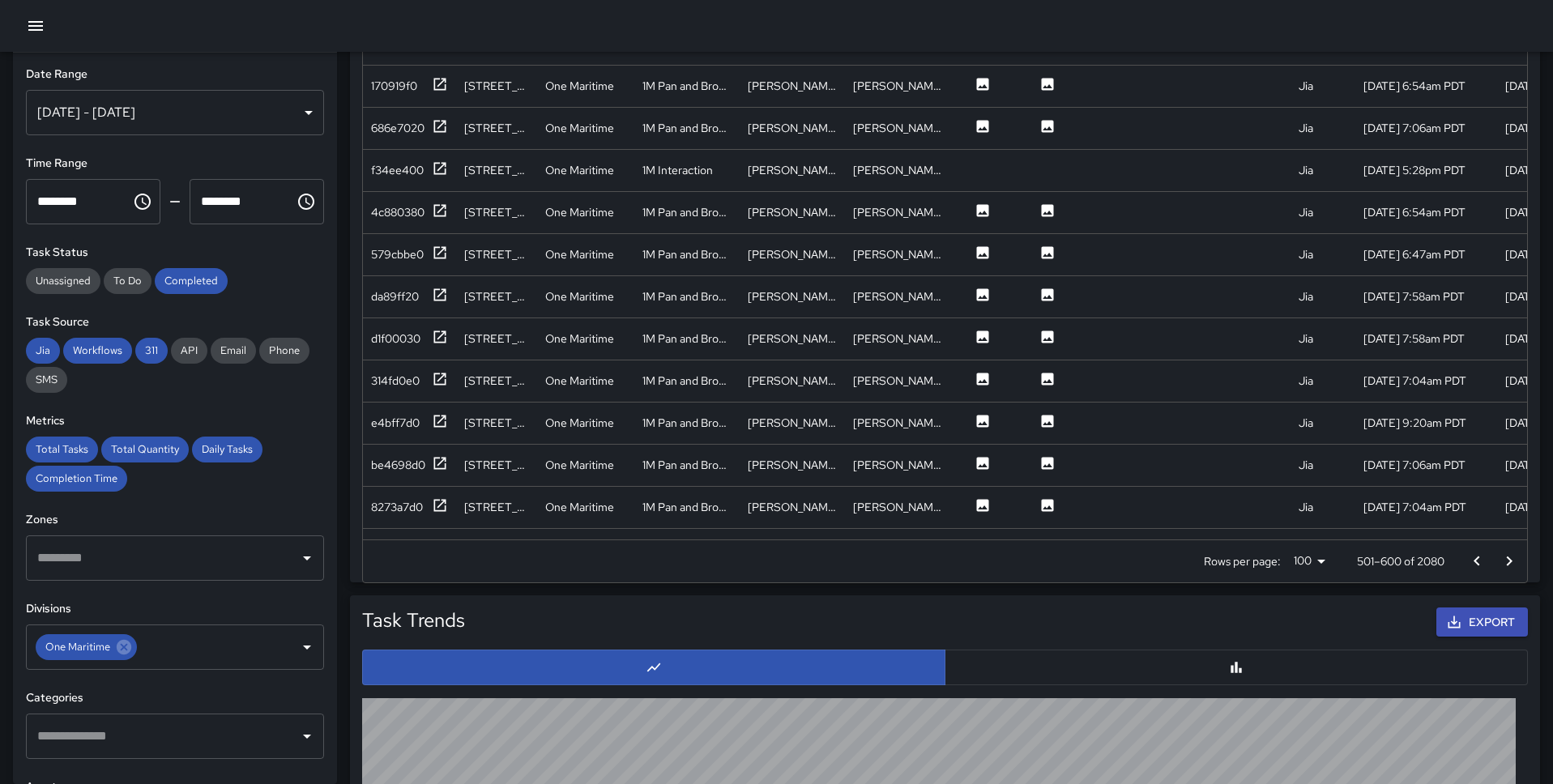
click at [1190, 553] on icon "Go to next page" at bounding box center [1509, 561] width 19 height 19
click at [1190, 557] on icon "Go to next page" at bounding box center [1509, 561] width 19 height 19
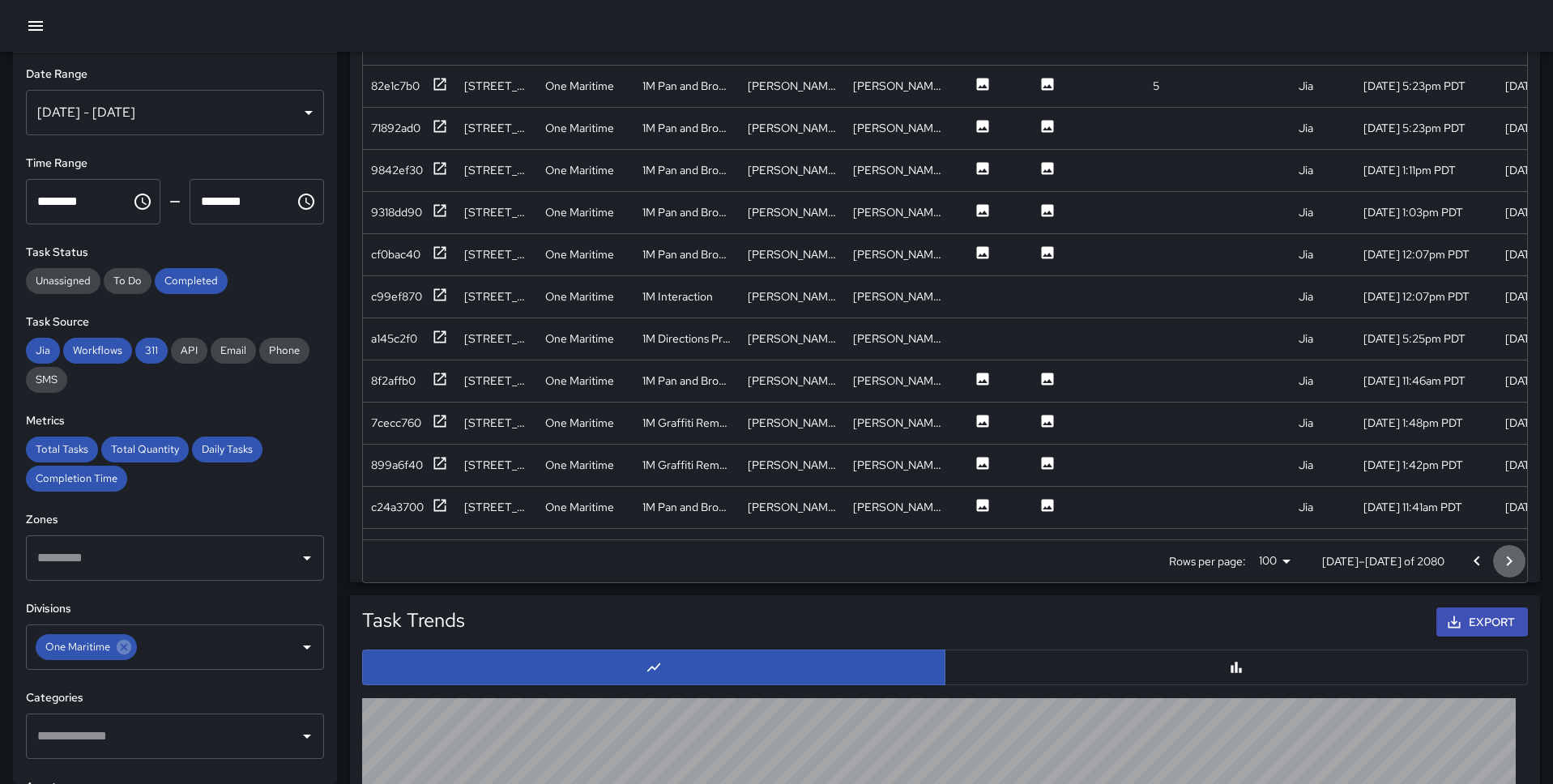
click at [1190, 557] on icon "Go to next page" at bounding box center [1509, 561] width 19 height 19
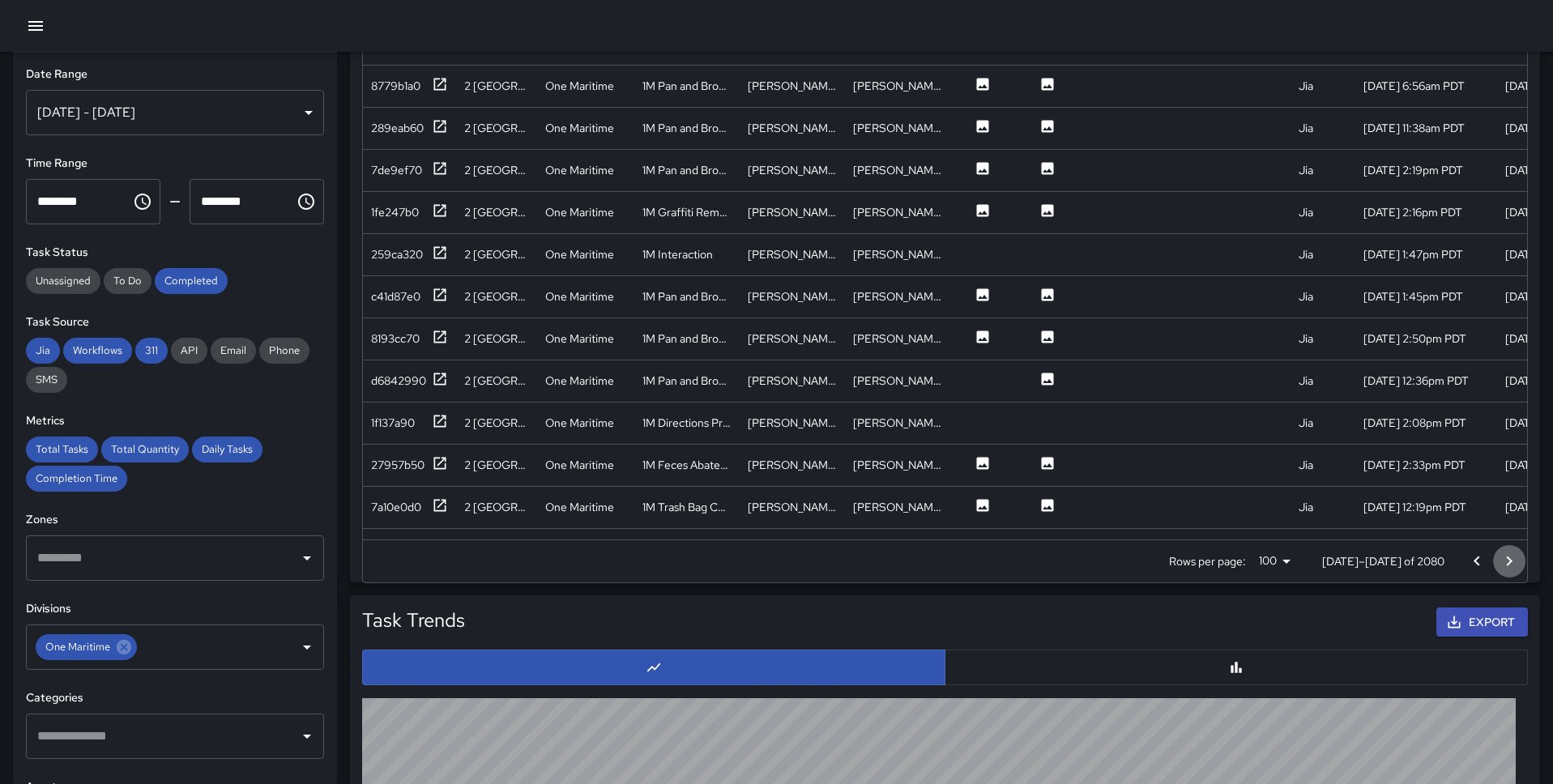
click at [1190, 557] on icon "Go to next page" at bounding box center [1509, 561] width 19 height 19
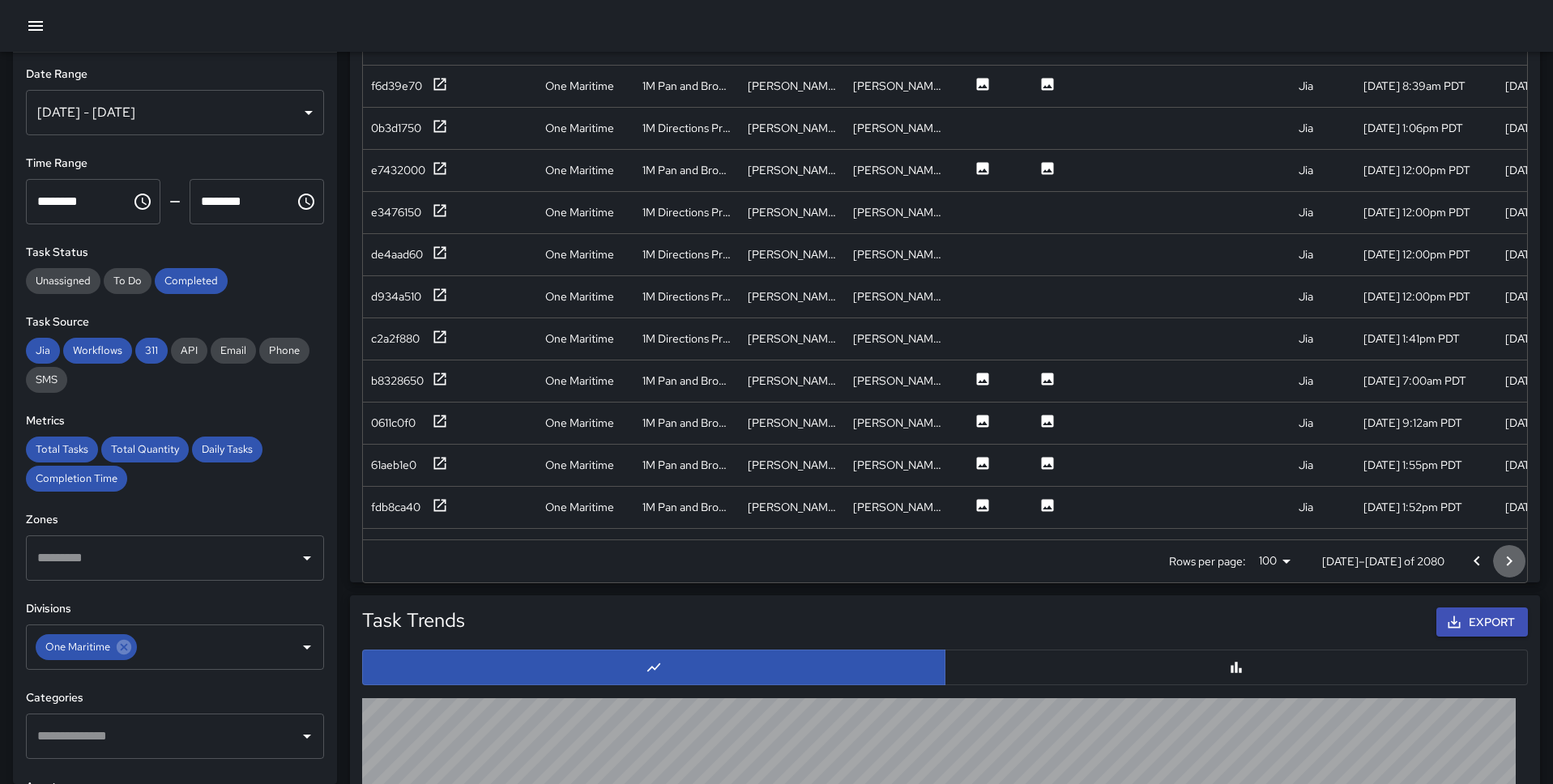
click at [1190, 557] on icon "Go to next page" at bounding box center [1509, 561] width 19 height 19
click at [1190, 557] on div at bounding box center [1492, 562] width 64 height 33
click at [1190, 555] on icon "Go to previous page" at bounding box center [1476, 561] width 19 height 19
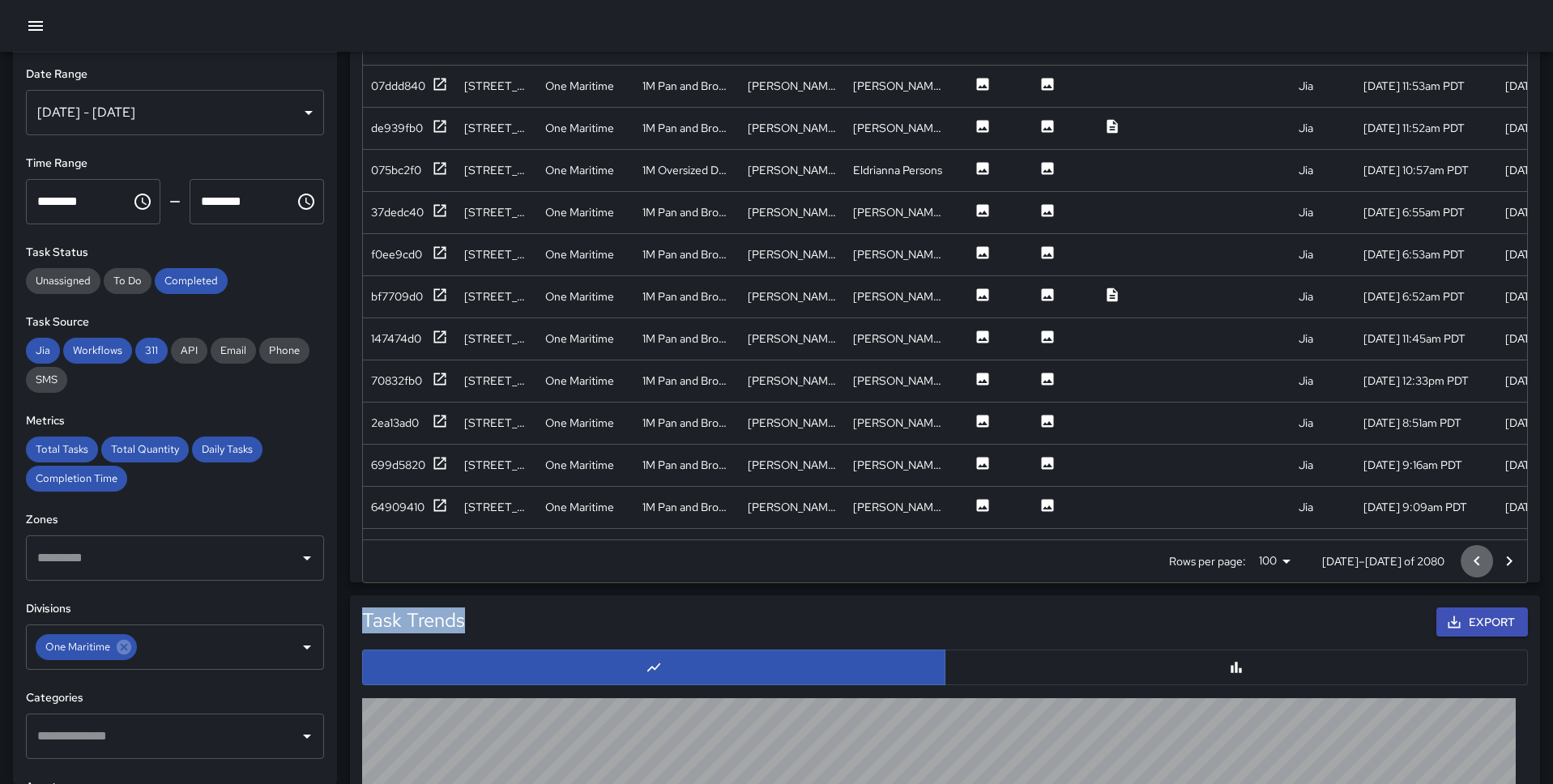
click at [1190, 555] on icon "Go to previous page" at bounding box center [1476, 561] width 19 height 19
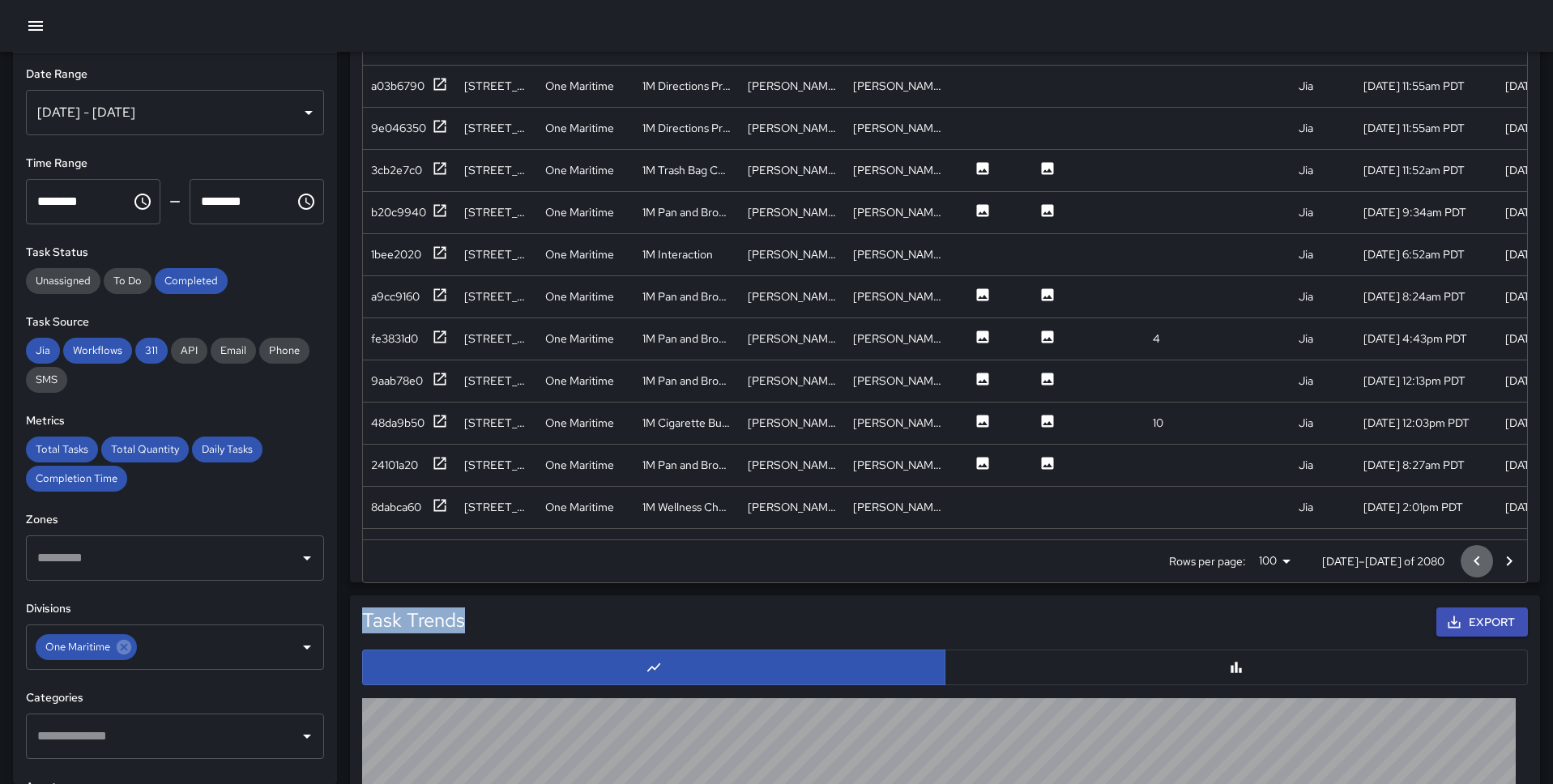
click at [1190, 555] on icon "Go to previous page" at bounding box center [1476, 561] width 19 height 19
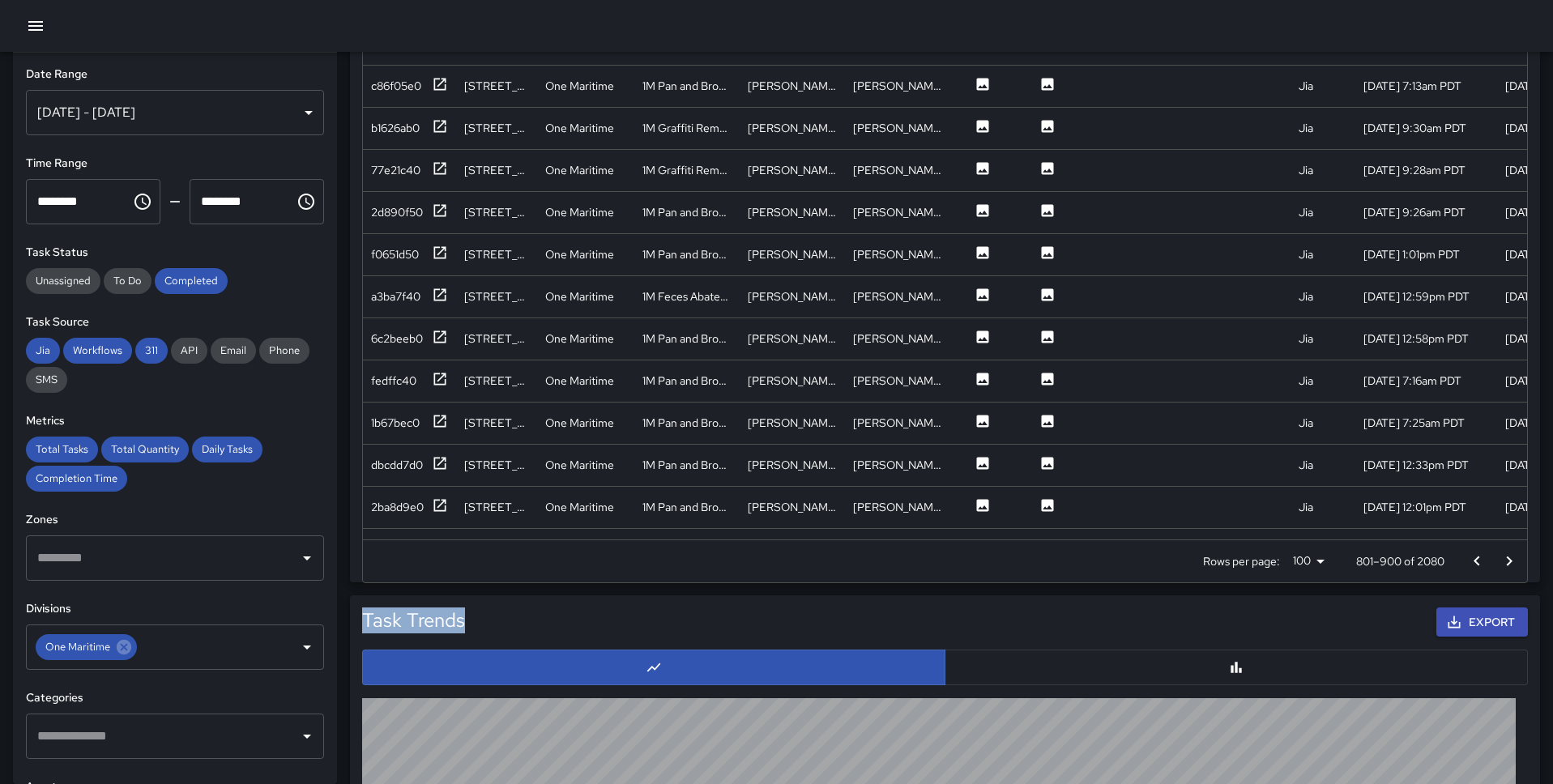
click at [1190, 555] on icon "Go to previous page" at bounding box center [1476, 561] width 19 height 19
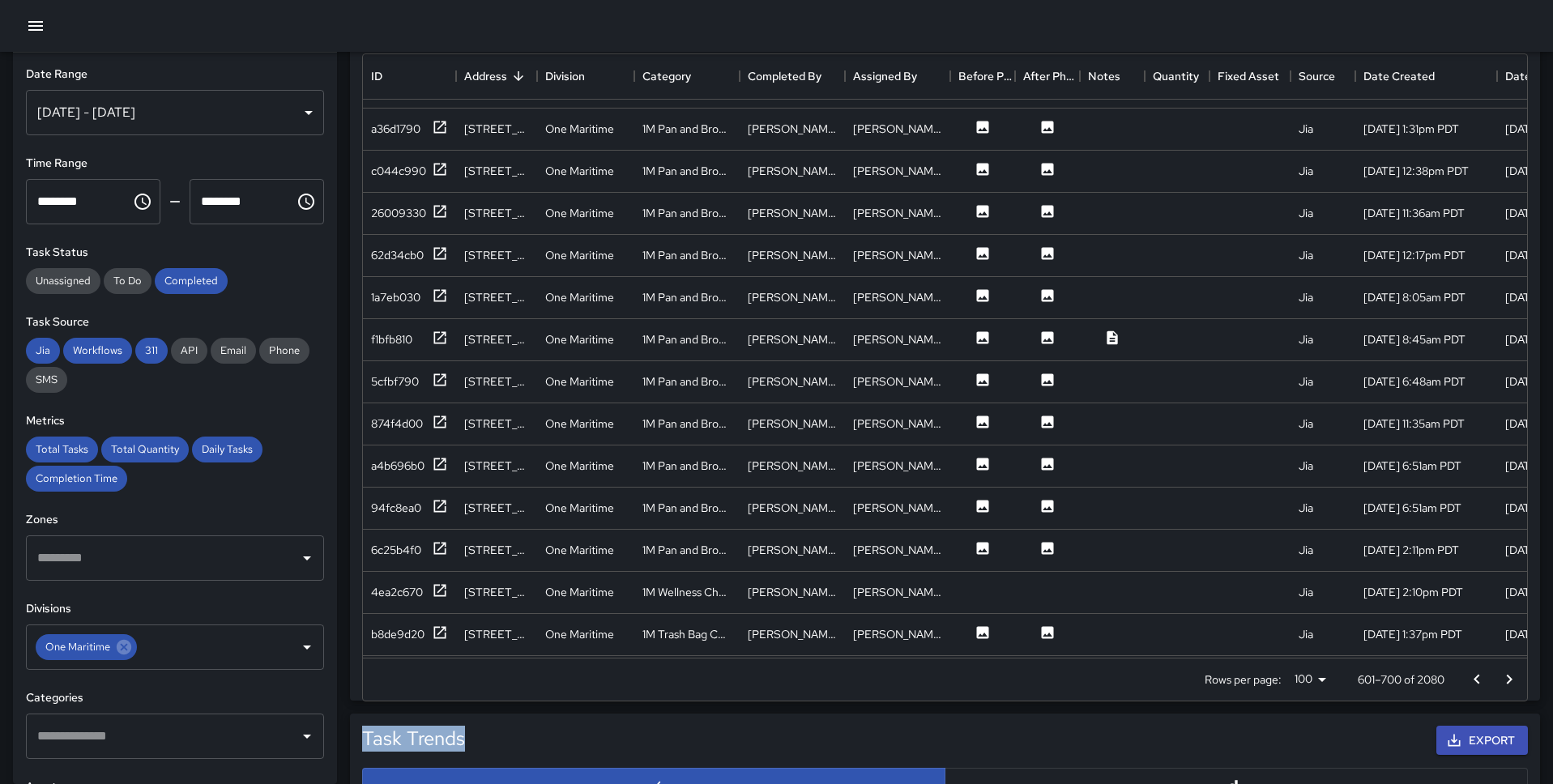
scroll to position [999, 0]
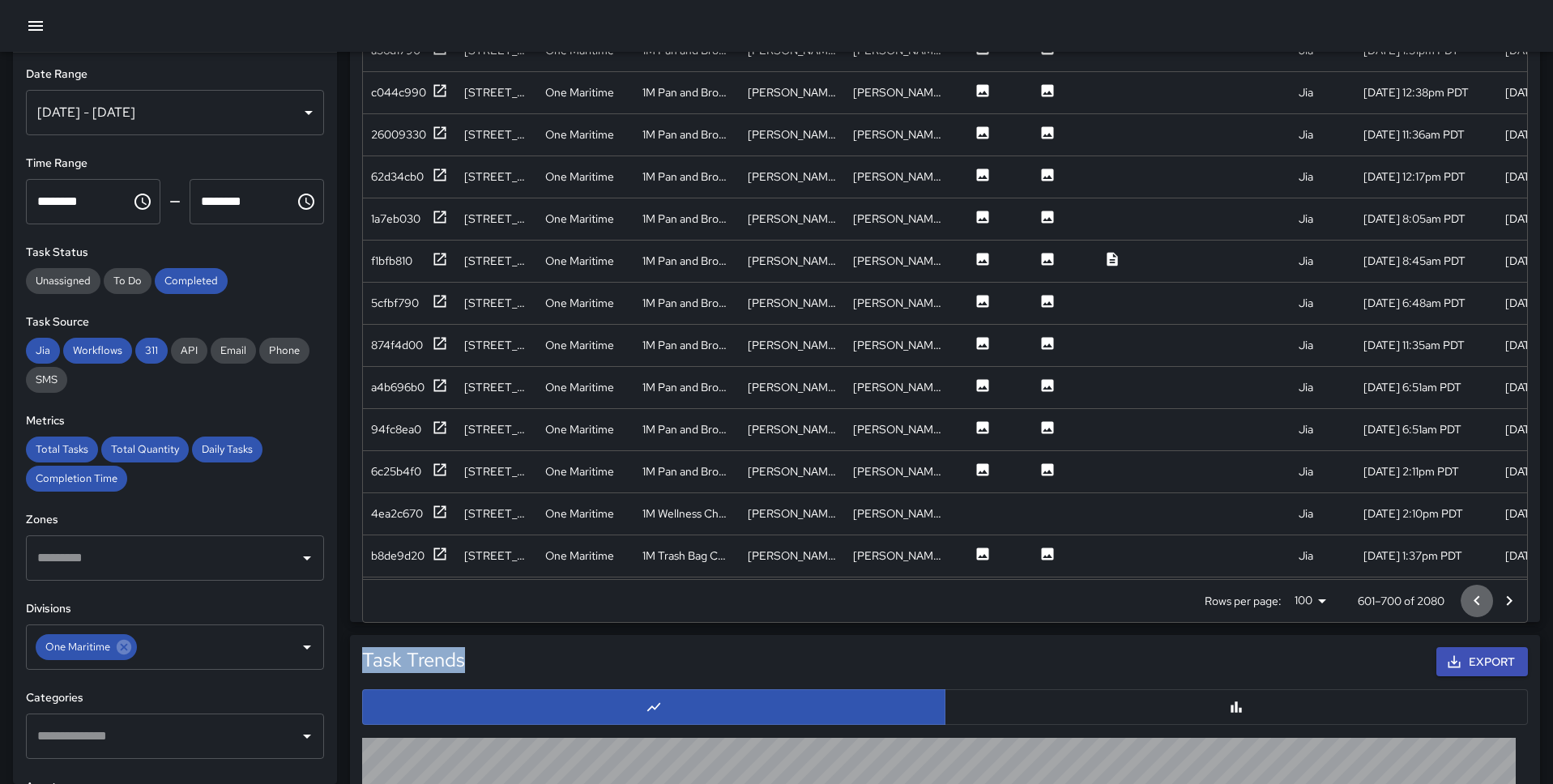
click at [1190, 595] on icon "Go to previous page" at bounding box center [1476, 601] width 19 height 19
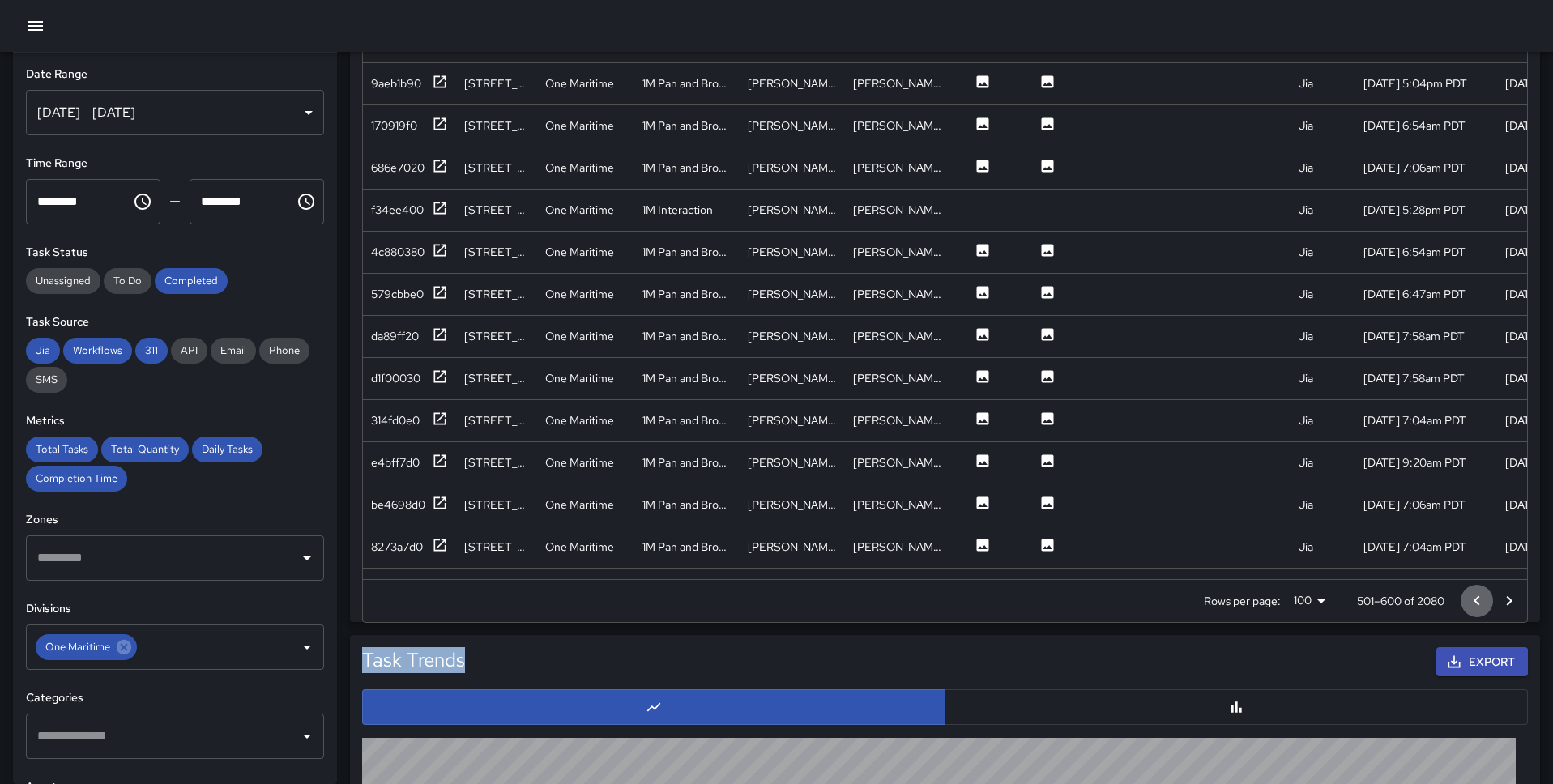
click at [1190, 595] on icon "Go to previous page" at bounding box center [1476, 601] width 19 height 19
click at [1190, 596] on icon "Go to previous page" at bounding box center [1476, 601] width 19 height 19
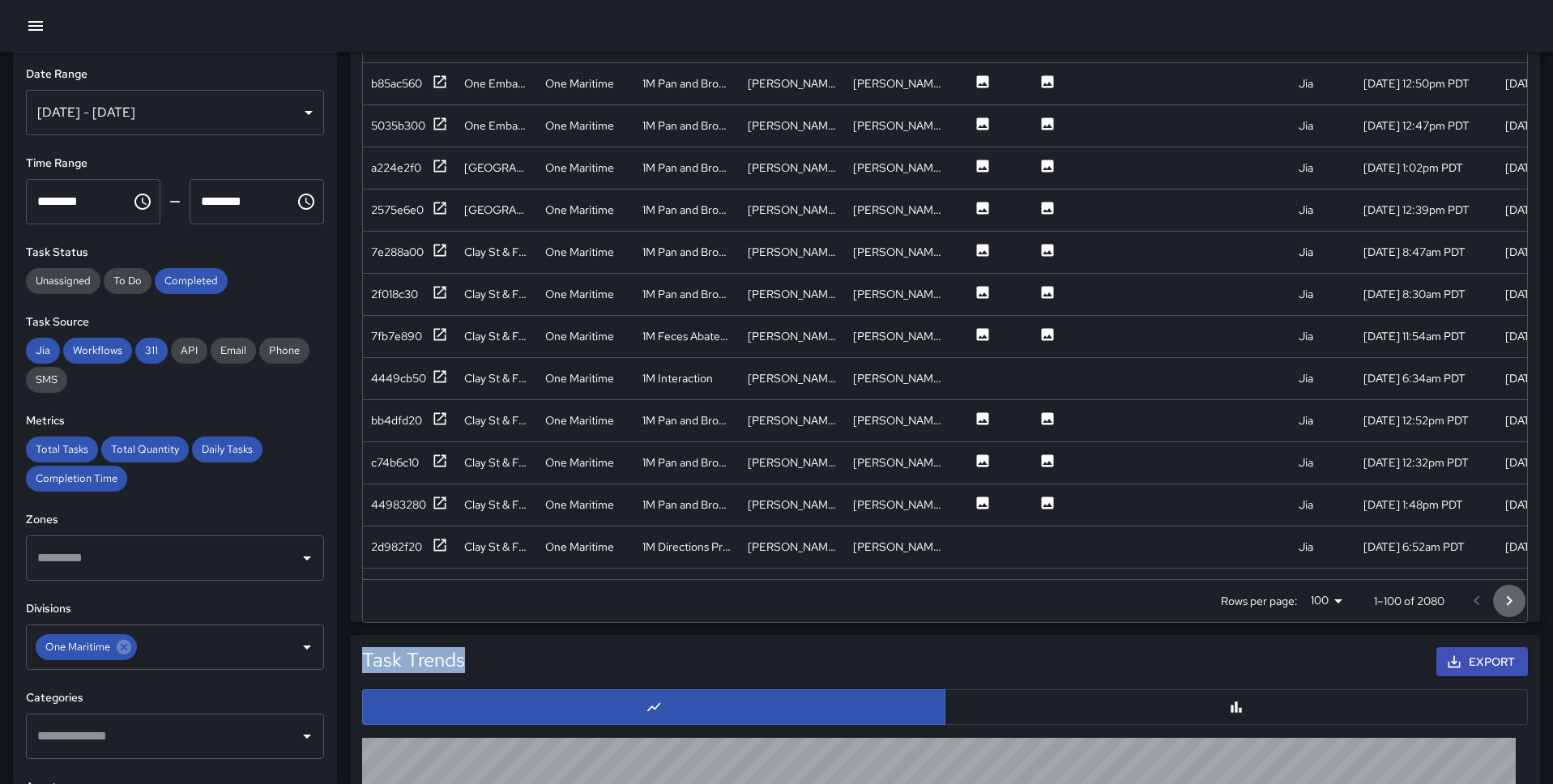
click at [1190, 595] on icon "Go to next page" at bounding box center [1509, 601] width 19 height 19
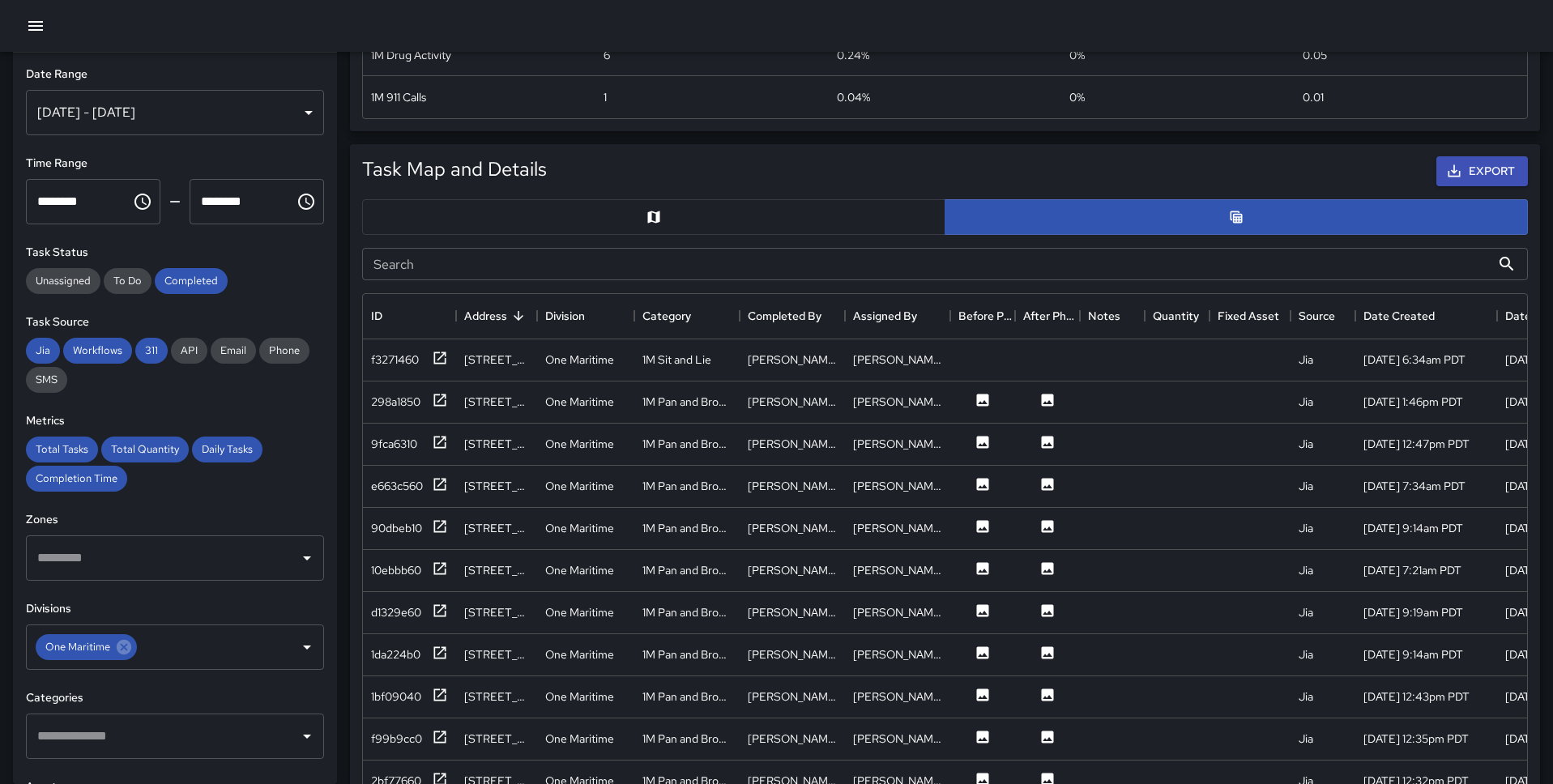
scroll to position [687, 0]
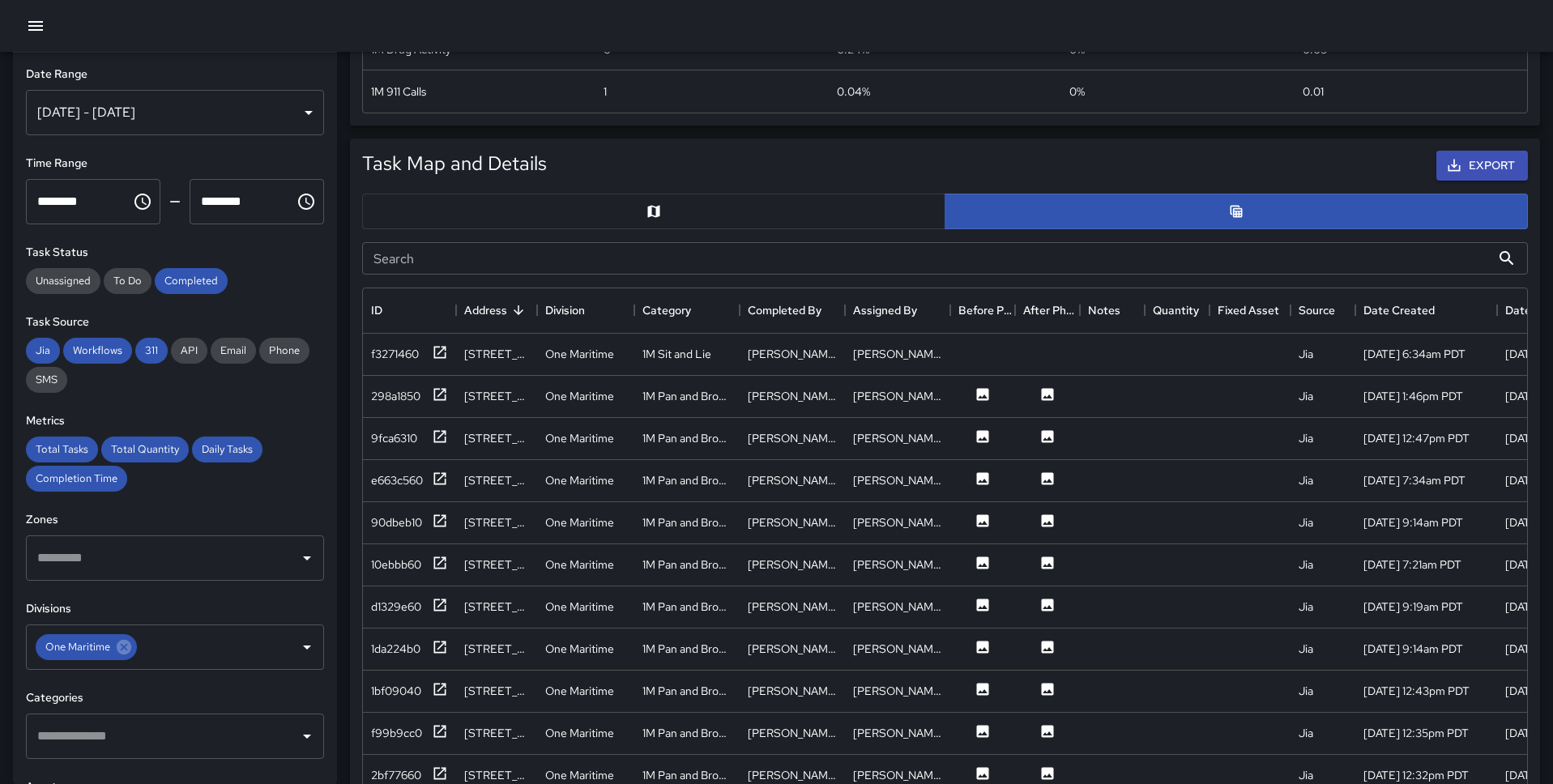
click at [888, 253] on input "Search" at bounding box center [926, 259] width 1129 height 33
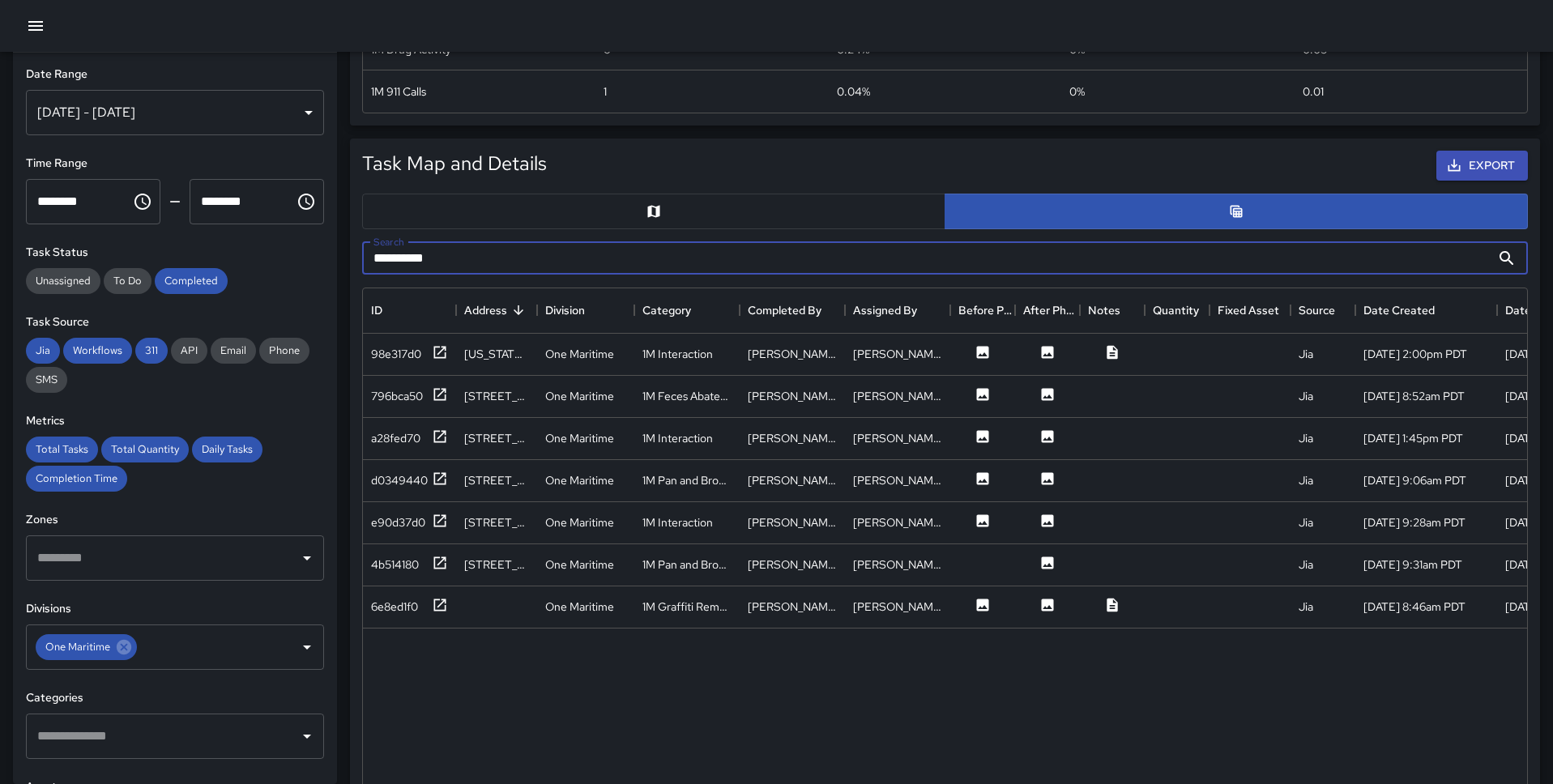
type input "**********"
click at [504, 354] on div "[US_STATE] St & Kearny St" at bounding box center [496, 353] width 64 height 16
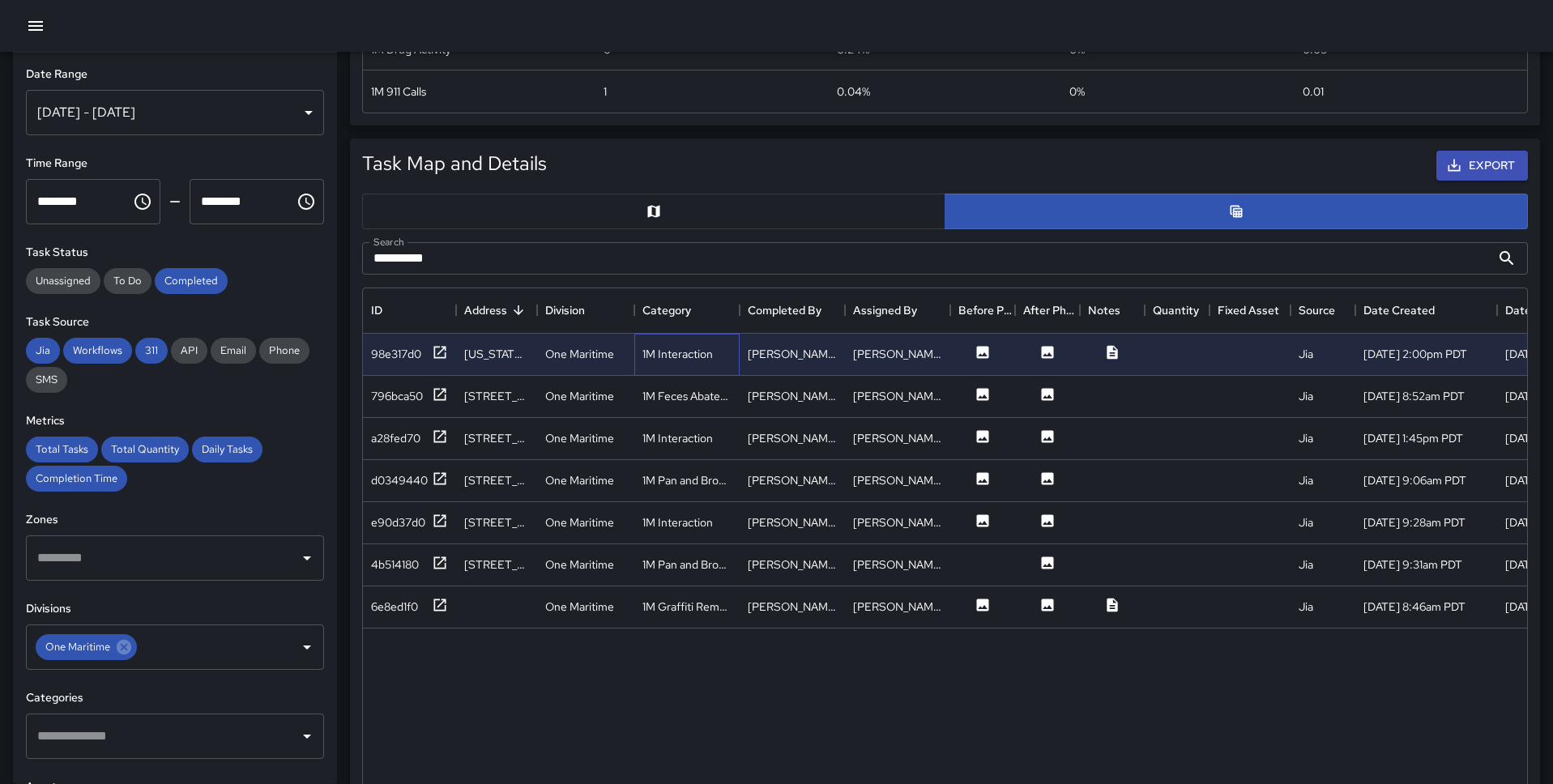
click at [690, 351] on div "1M Interaction" at bounding box center [677, 353] width 70 height 16
click at [716, 354] on div "1M Interaction" at bounding box center [686, 355] width 105 height 42
click at [432, 345] on icon at bounding box center [440, 352] width 16 height 16
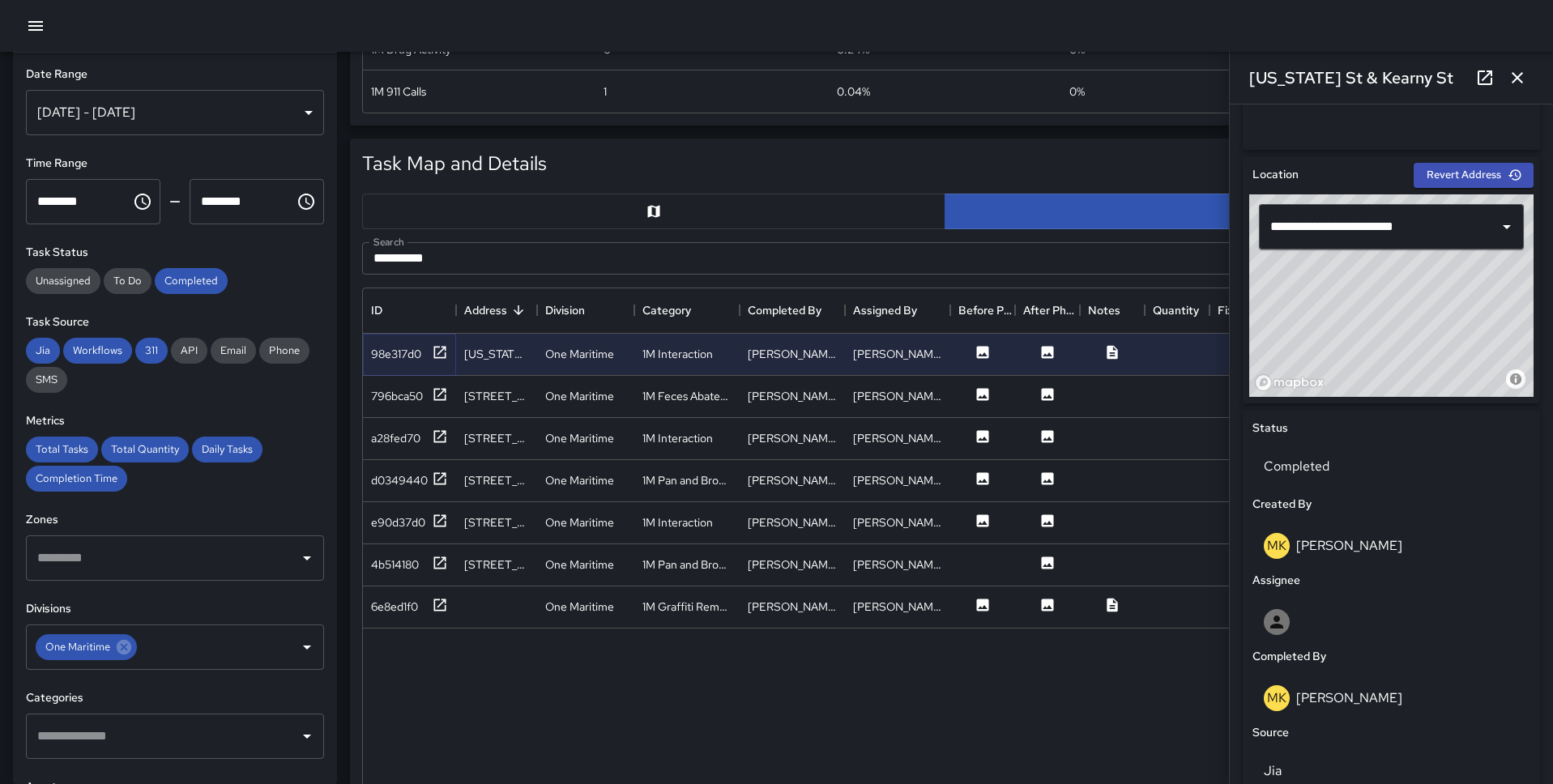
scroll to position [668, 0]
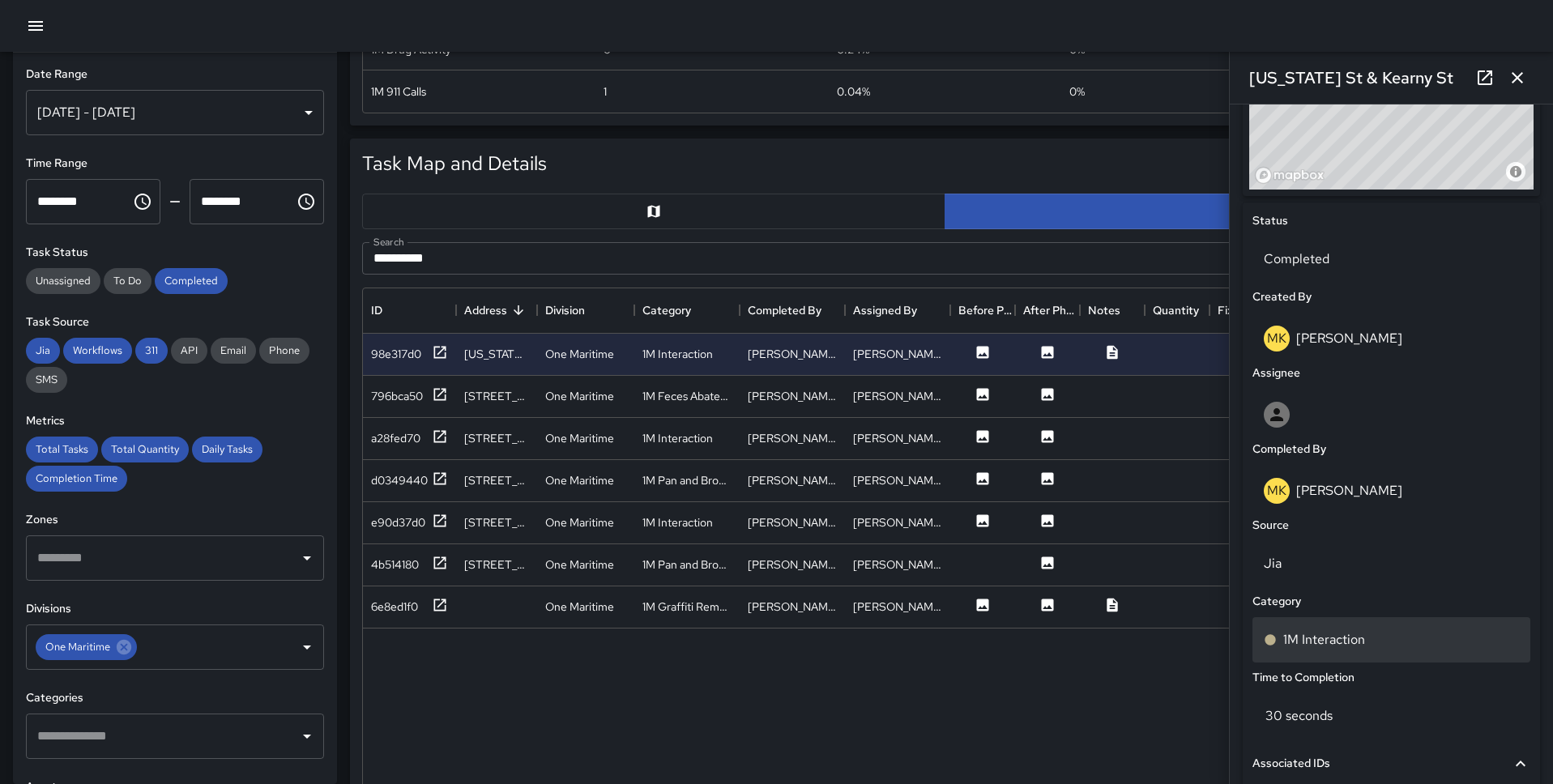
click at [1190, 604] on p "1M Interaction" at bounding box center [1323, 640] width 82 height 19
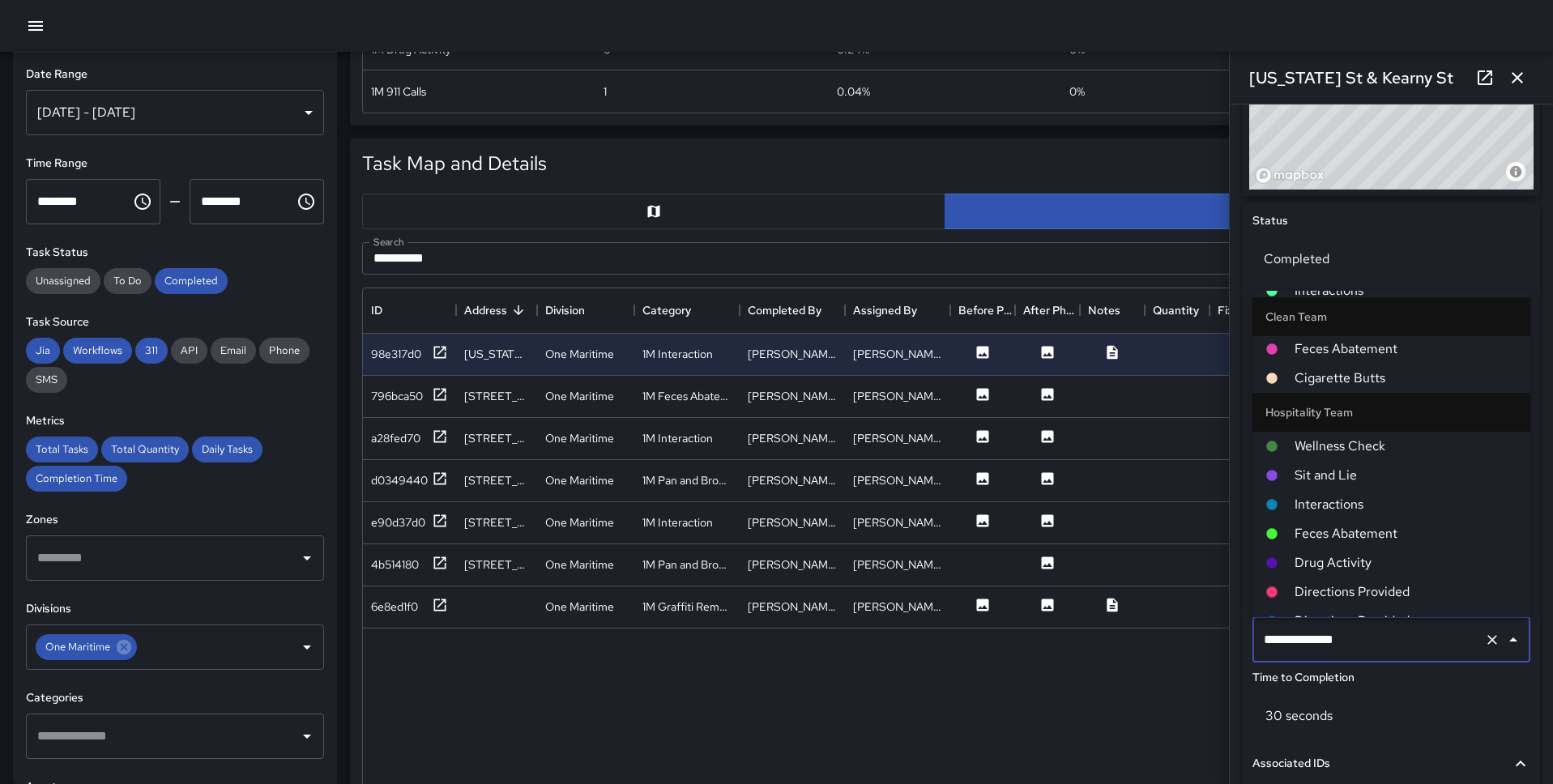
scroll to position [229, 0]
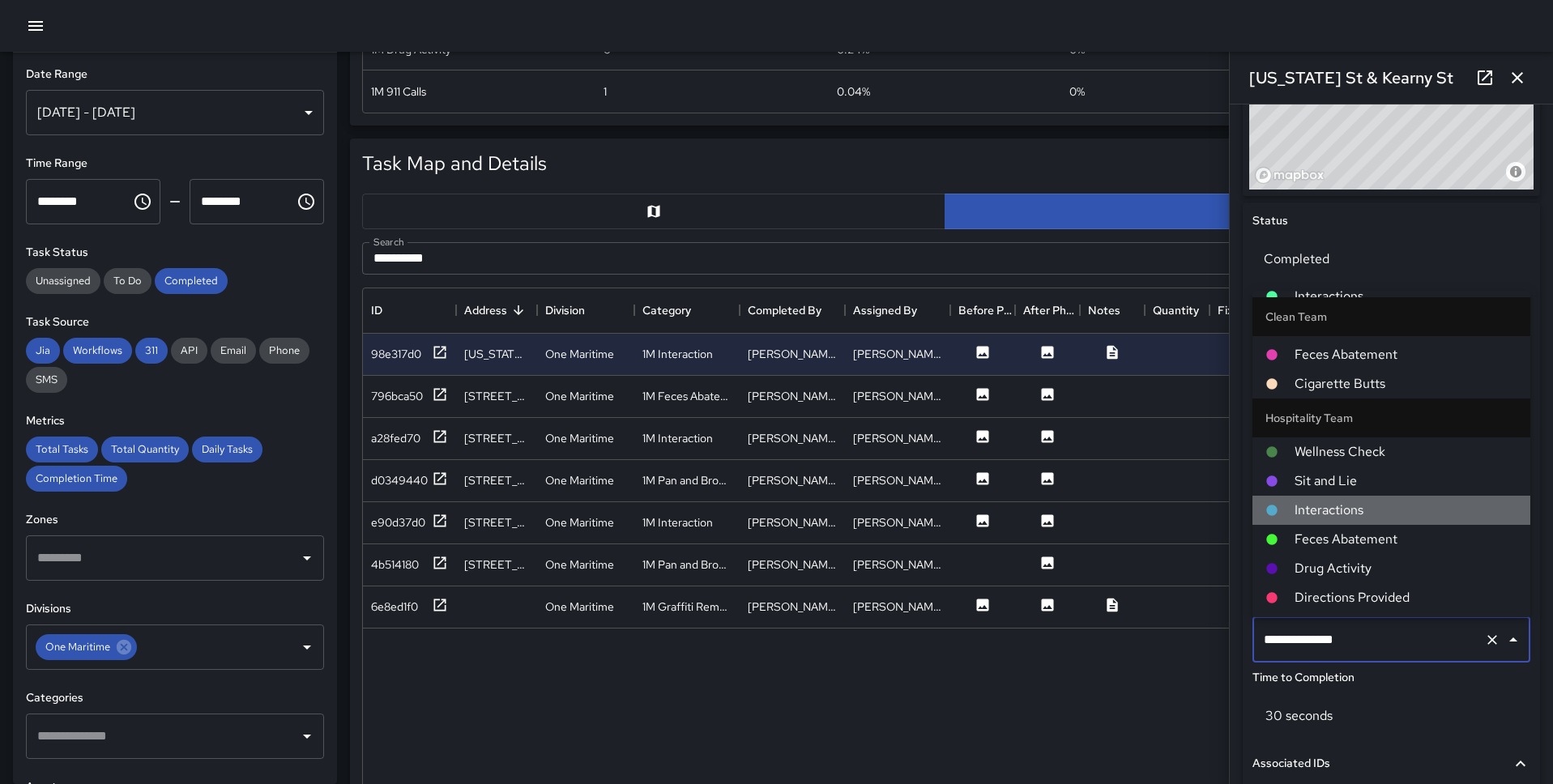
click at [1190, 505] on span "Interactions" at bounding box center [1405, 510] width 222 height 19
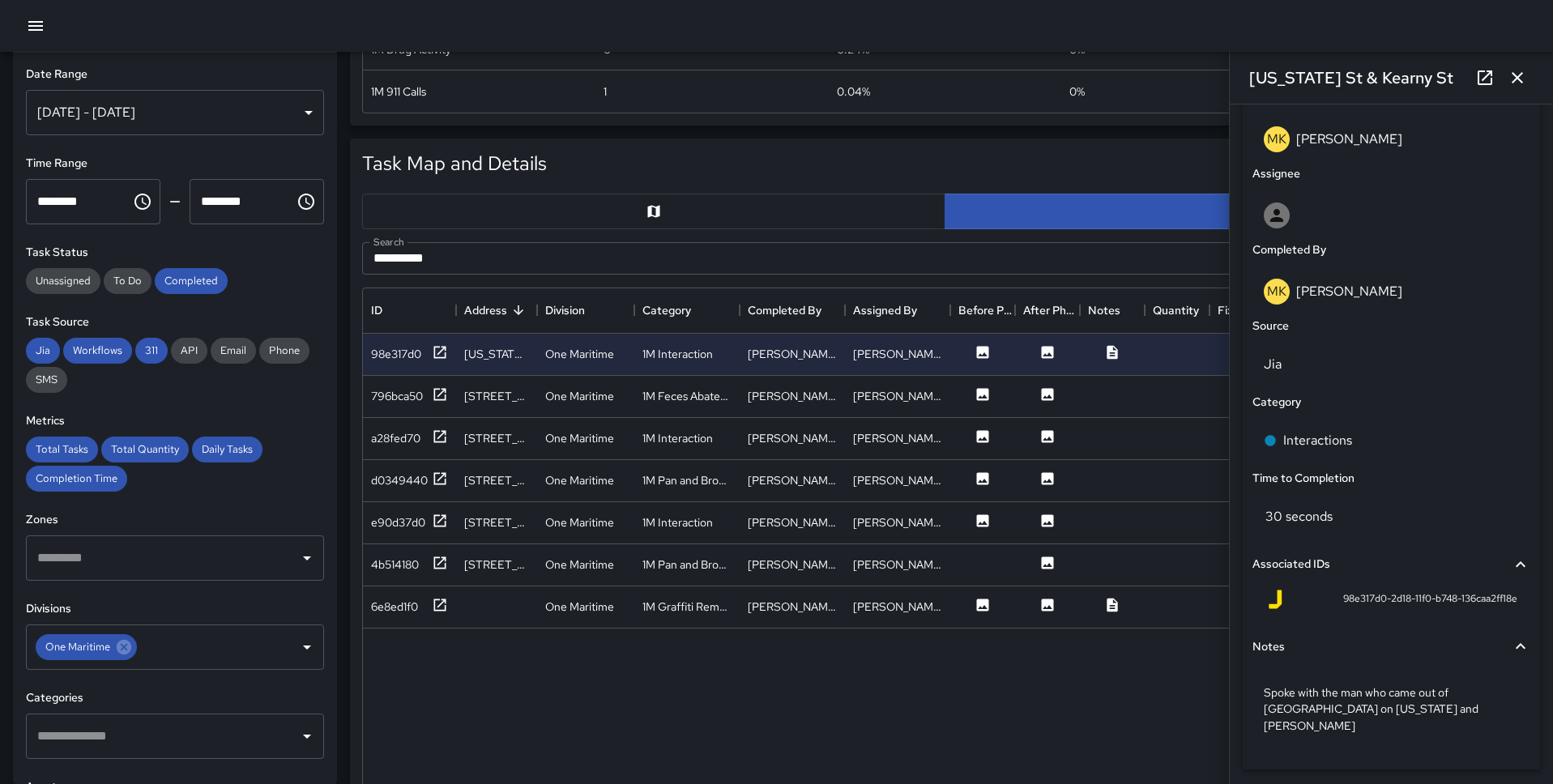
scroll to position [907, 0]
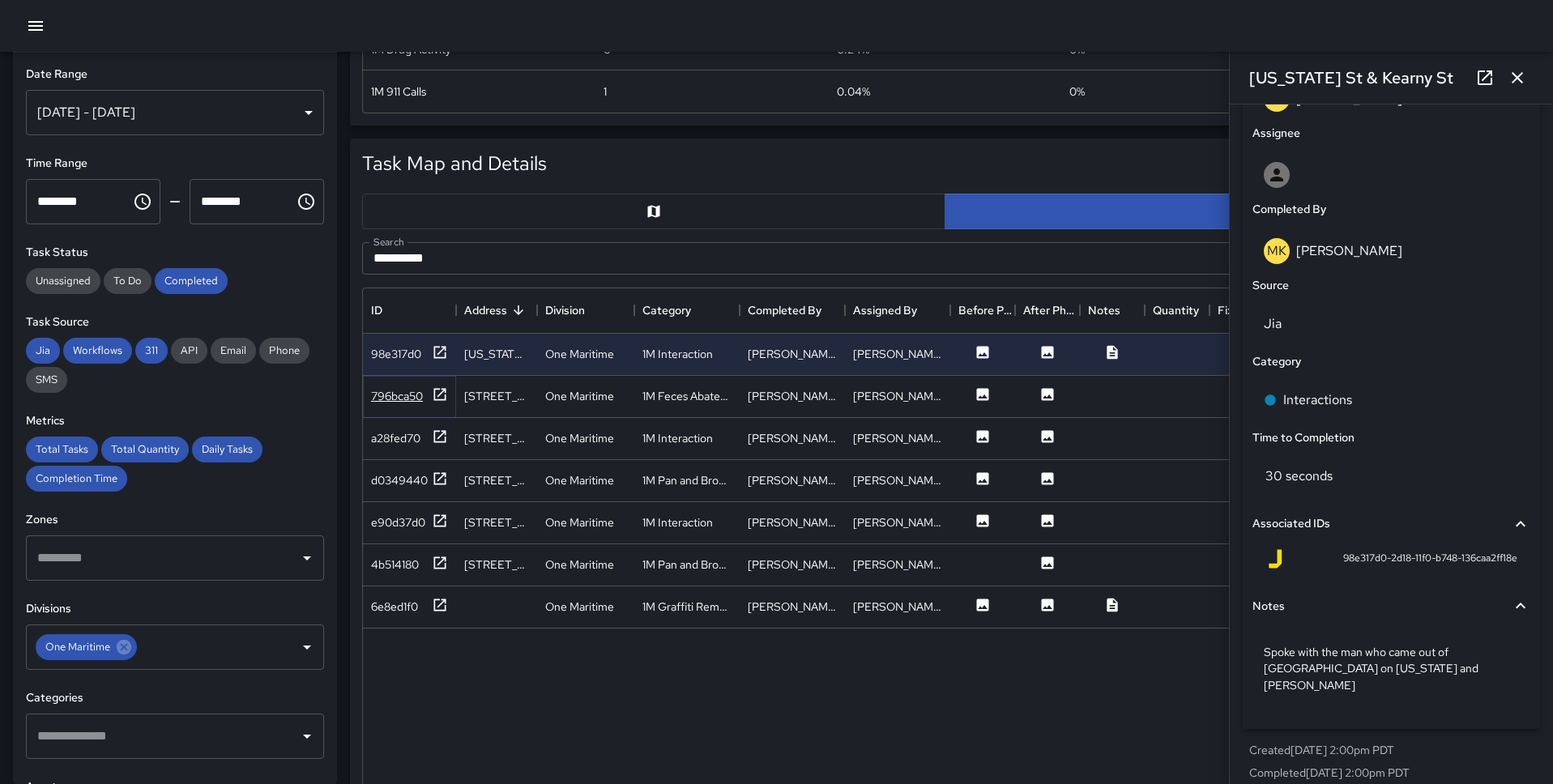
click at [422, 392] on div "796bca50" at bounding box center [397, 395] width 52 height 16
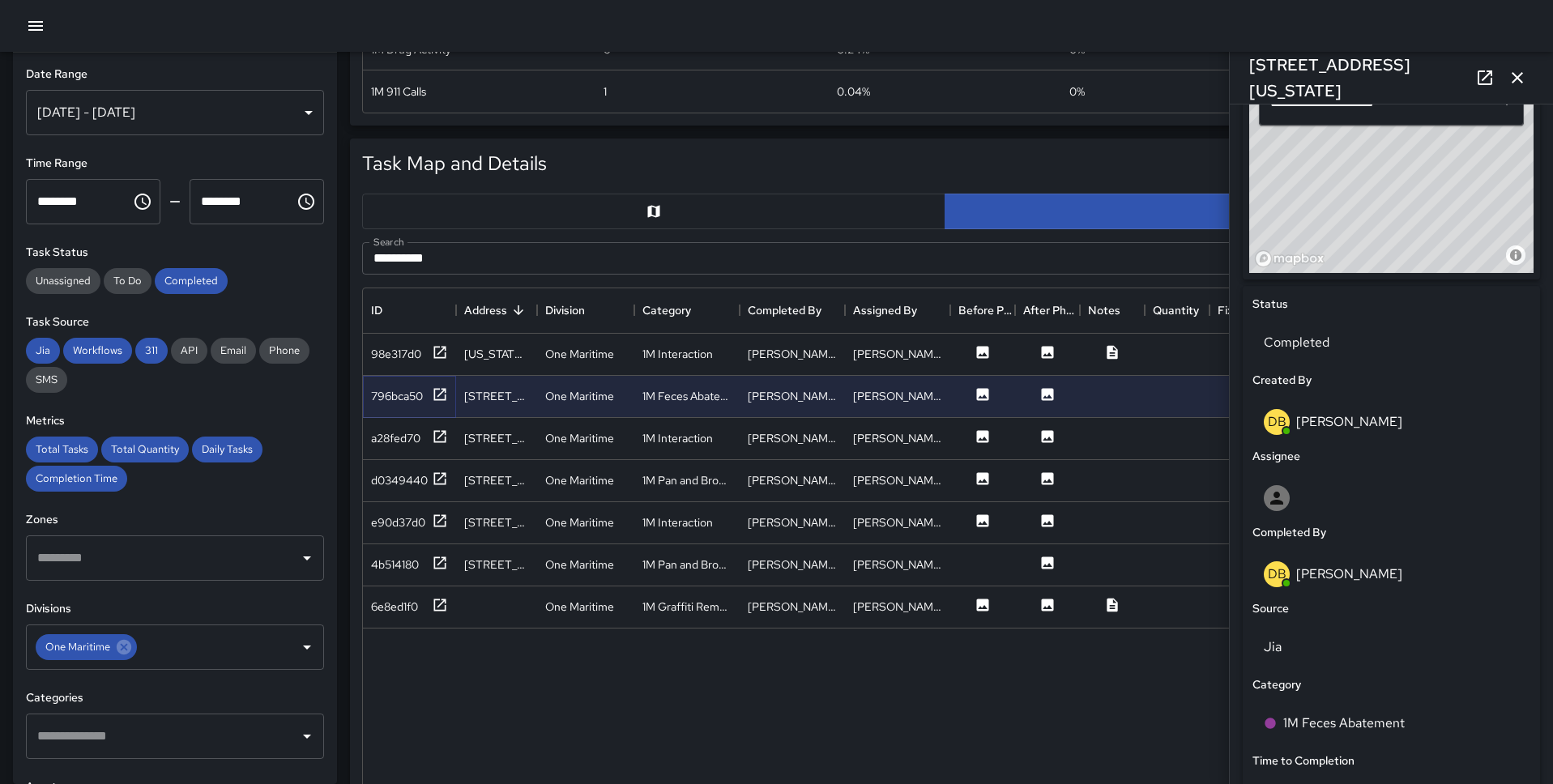
scroll to position [891, 0]
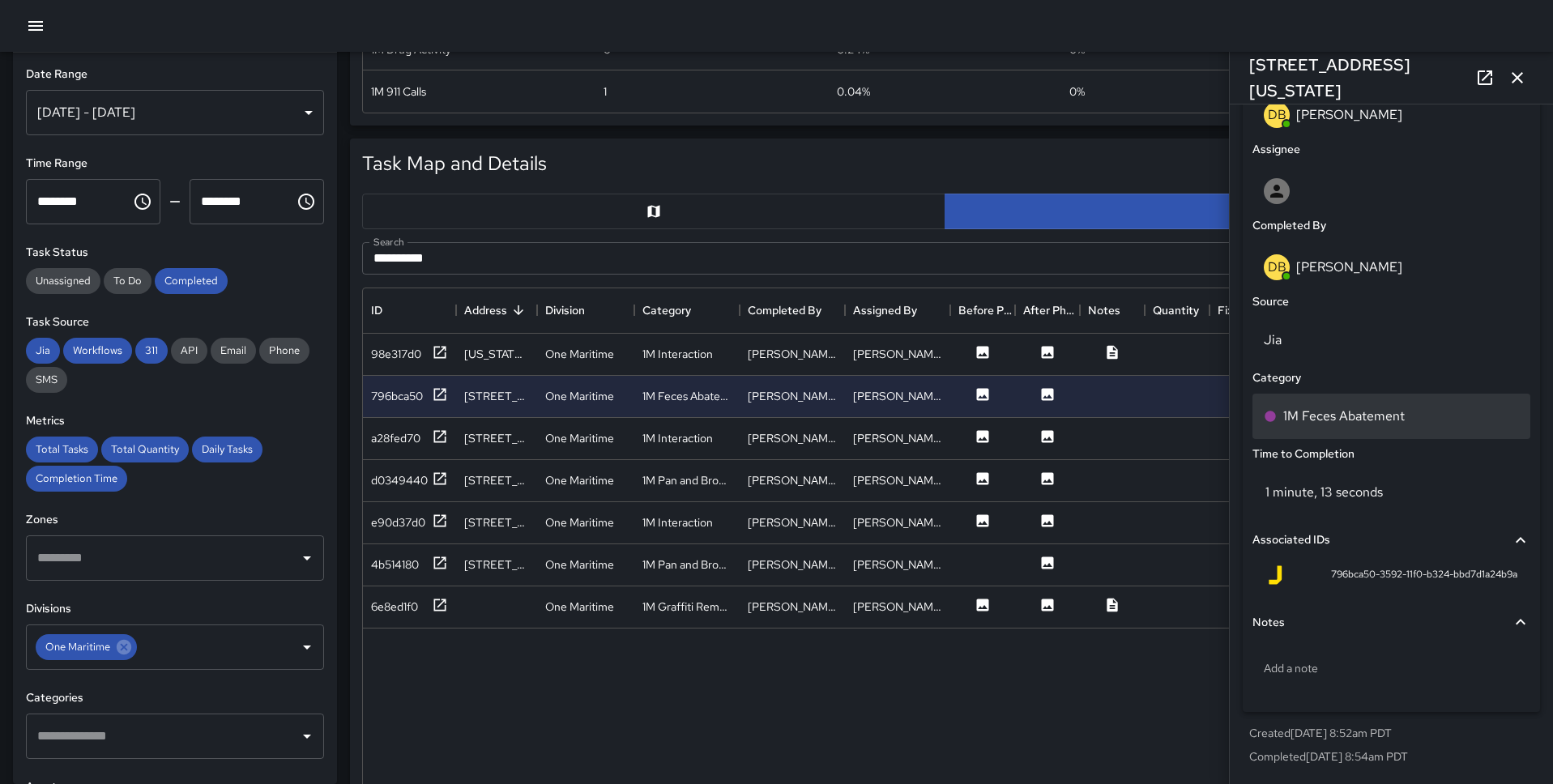
click at [1190, 419] on p "1M Feces Abatement" at bounding box center [1343, 417] width 121 height 19
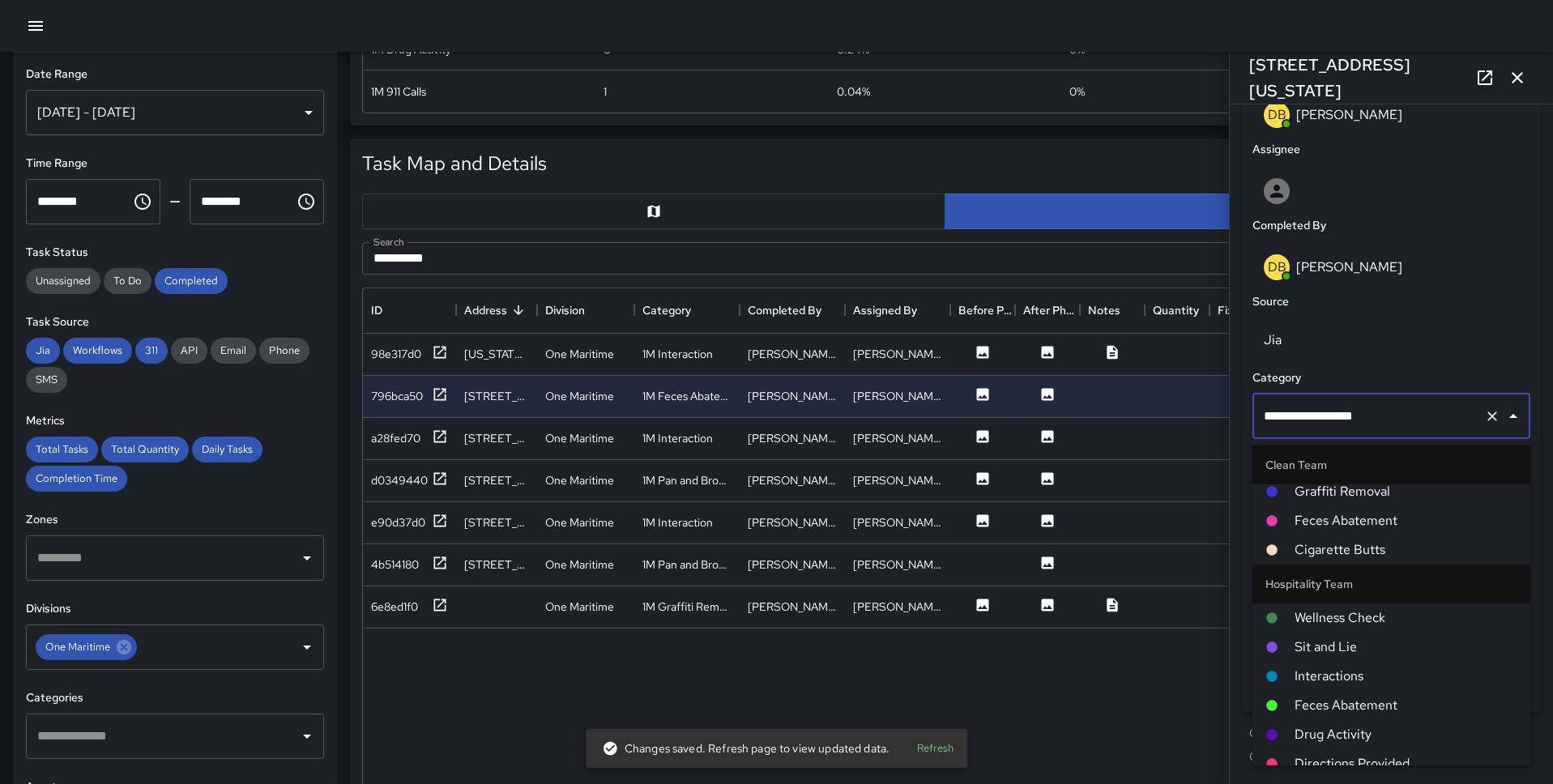
scroll to position [208, 0]
click at [1190, 515] on span "Feces Abatement" at bounding box center [1405, 524] width 222 height 19
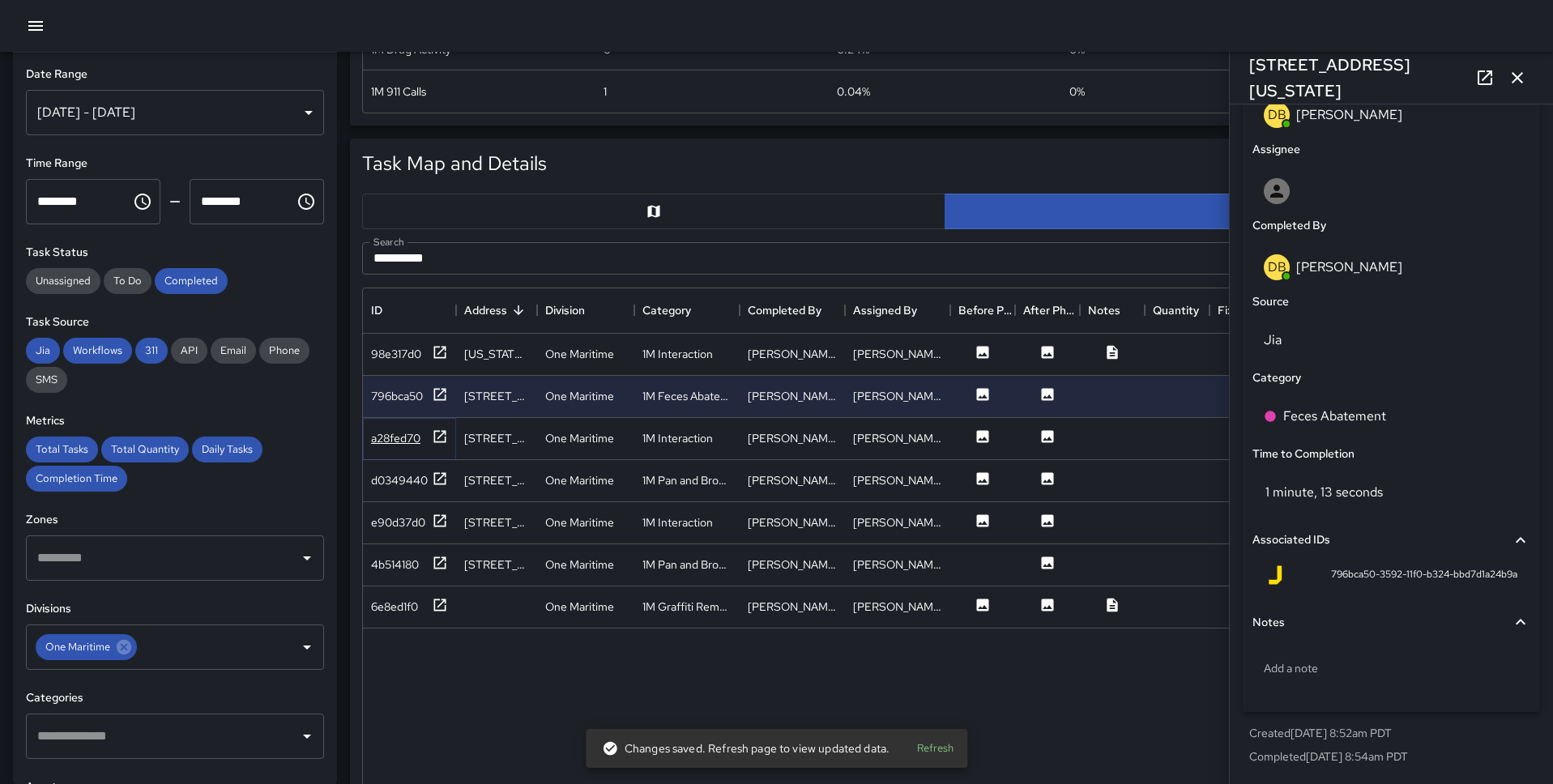
click at [430, 437] on div "a28fed70" at bounding box center [410, 438] width 77 height 20
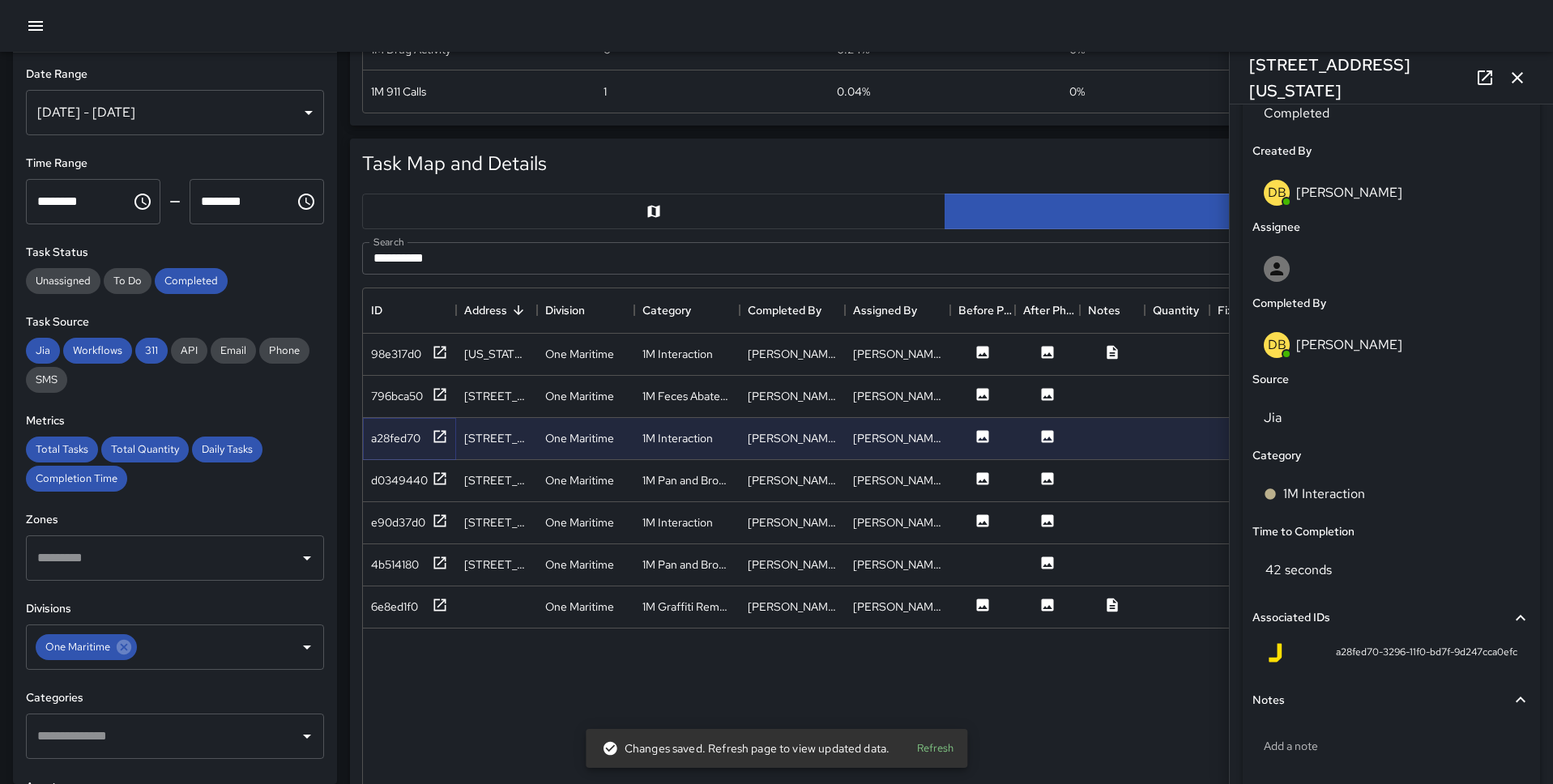
scroll to position [847, 0]
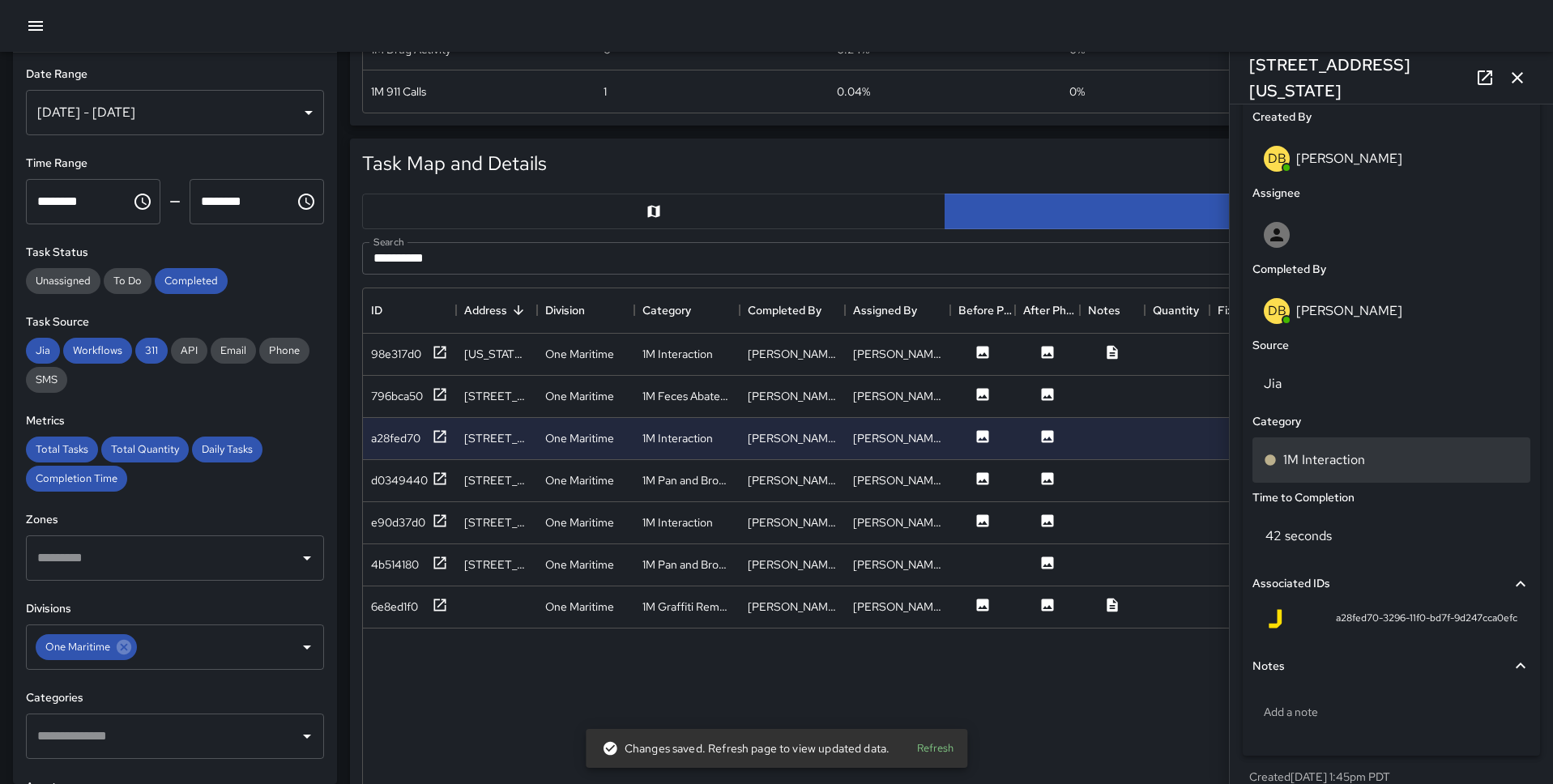
click at [1190, 470] on div "1M Interaction" at bounding box center [1390, 460] width 278 height 45
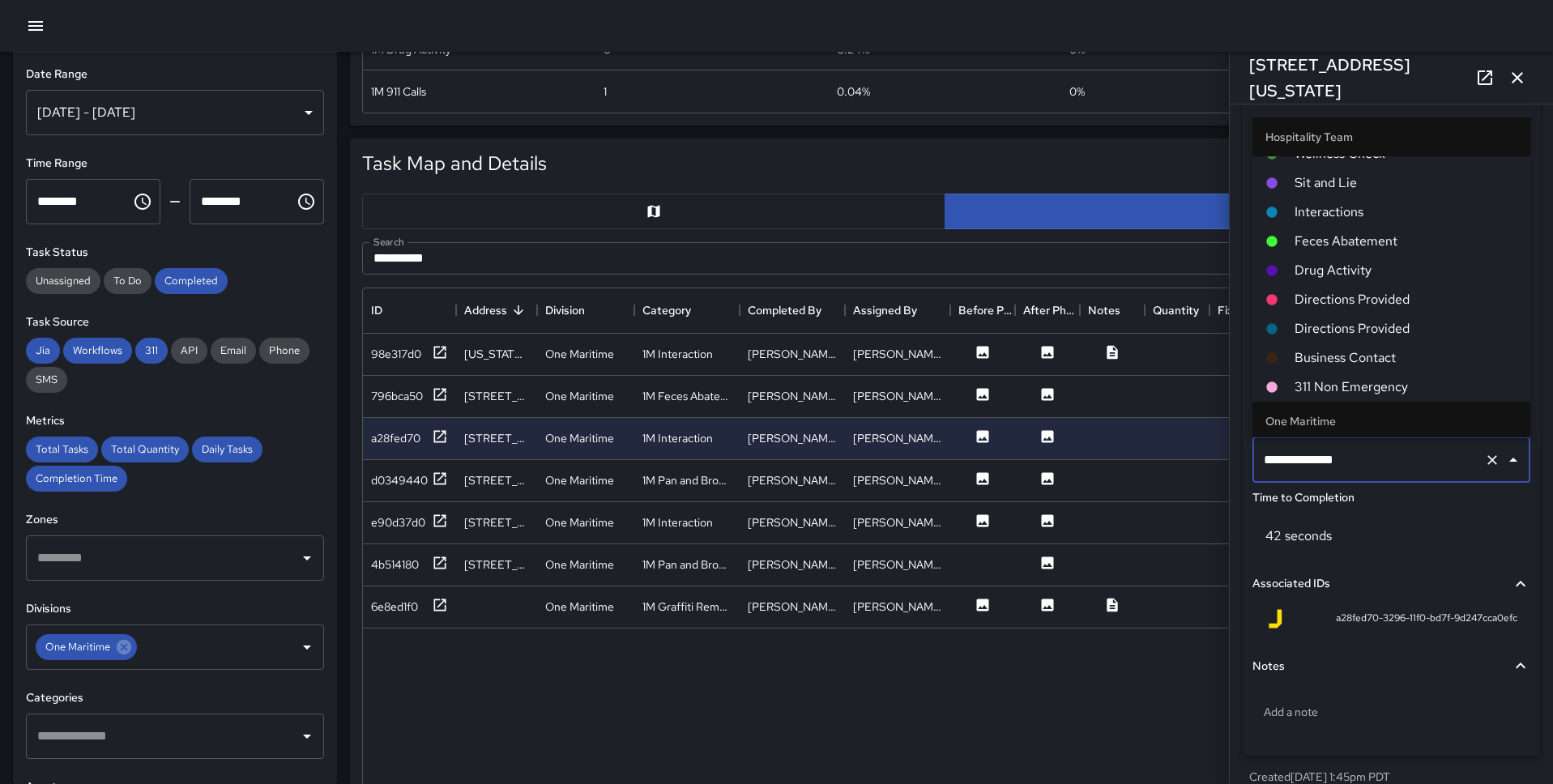
scroll to position [0, 0]
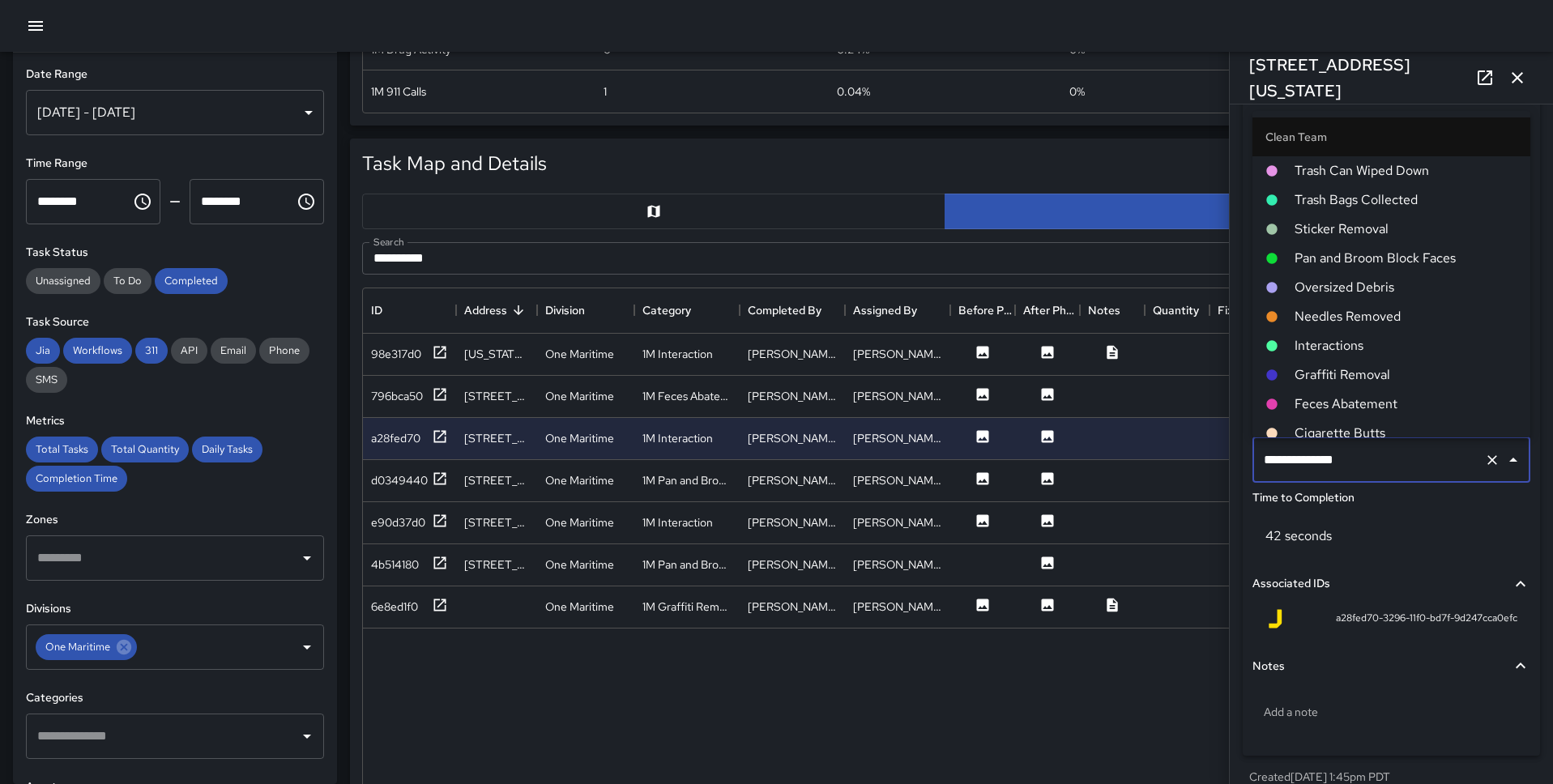
click at [1190, 256] on span "Pan and Broom Block Faces" at bounding box center [1405, 258] width 222 height 19
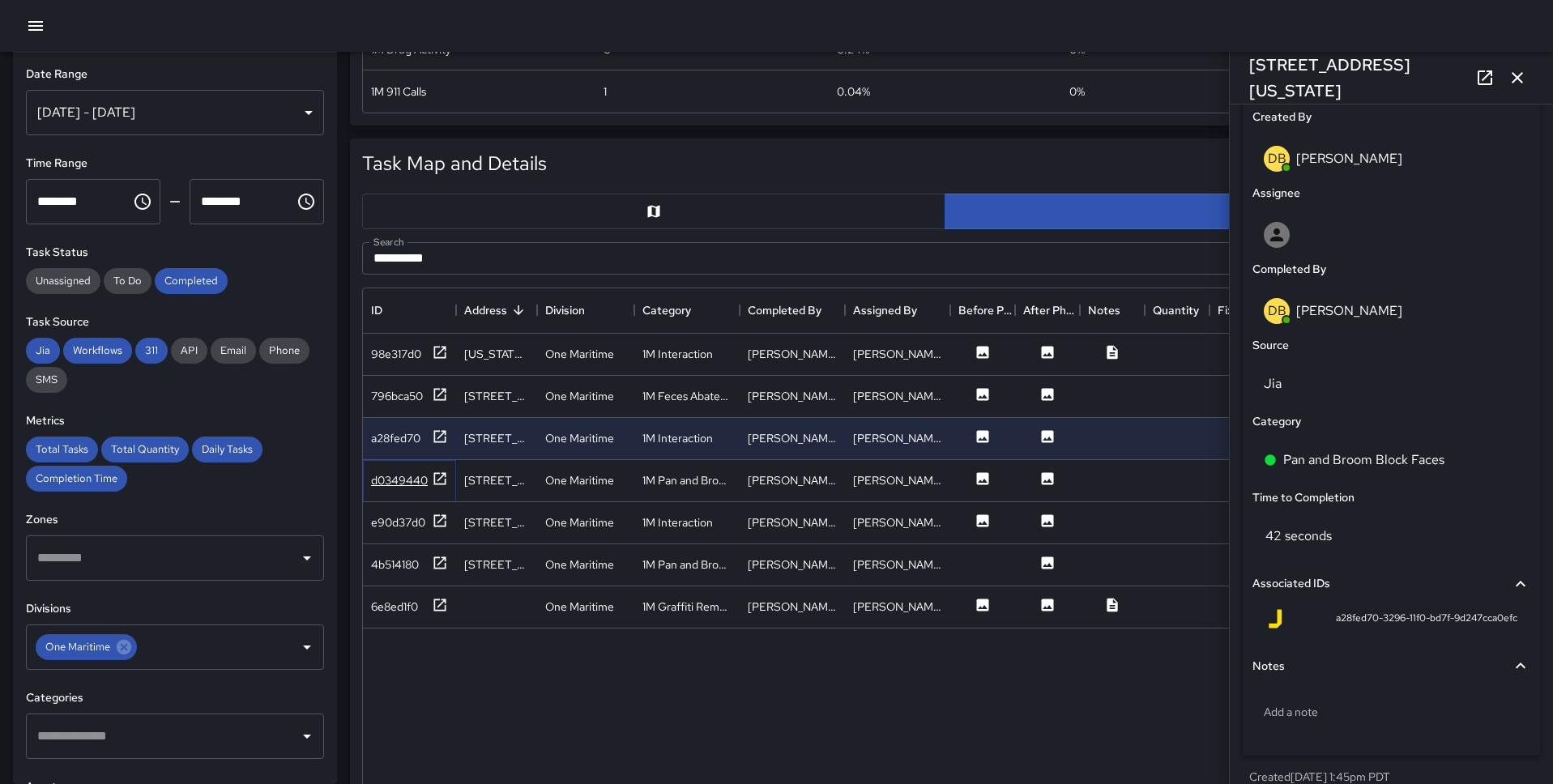
click at [430, 471] on div "d0349440" at bounding box center [410, 480] width 77 height 20
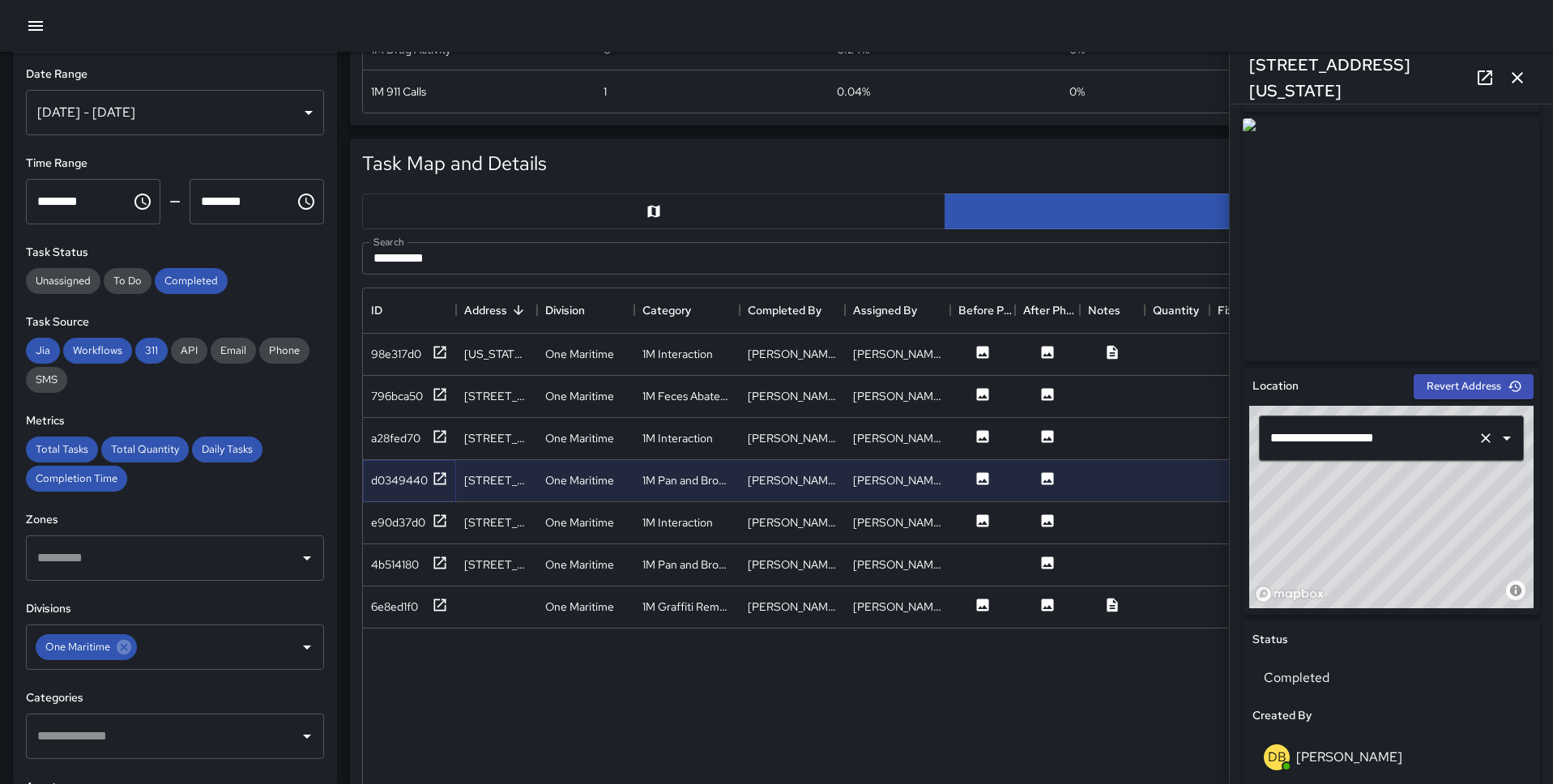
scroll to position [251, 0]
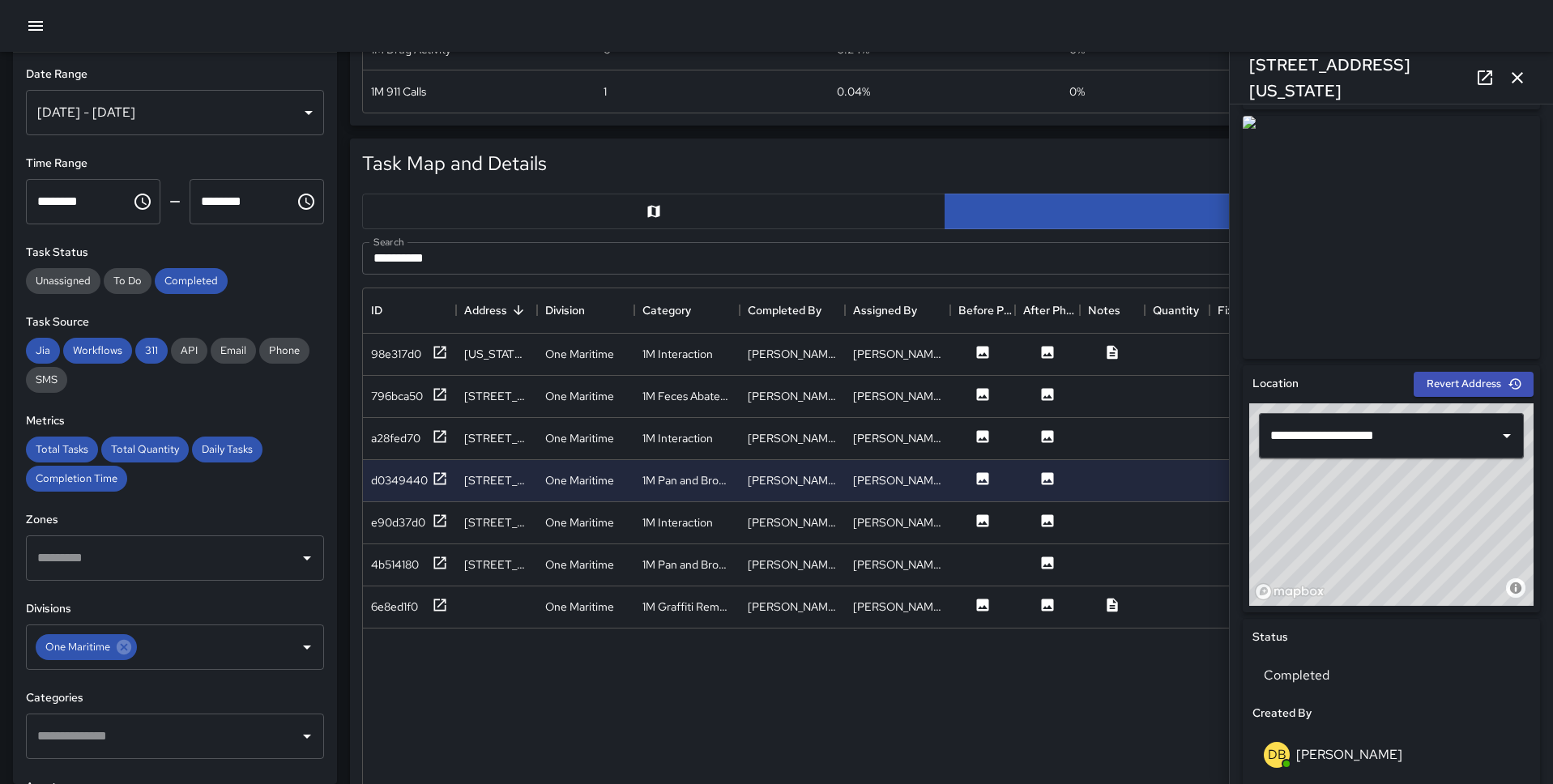
click at [1190, 554] on div "© Mapbox © OpenStreetMap Improve this map" at bounding box center [1390, 504] width 284 height 202
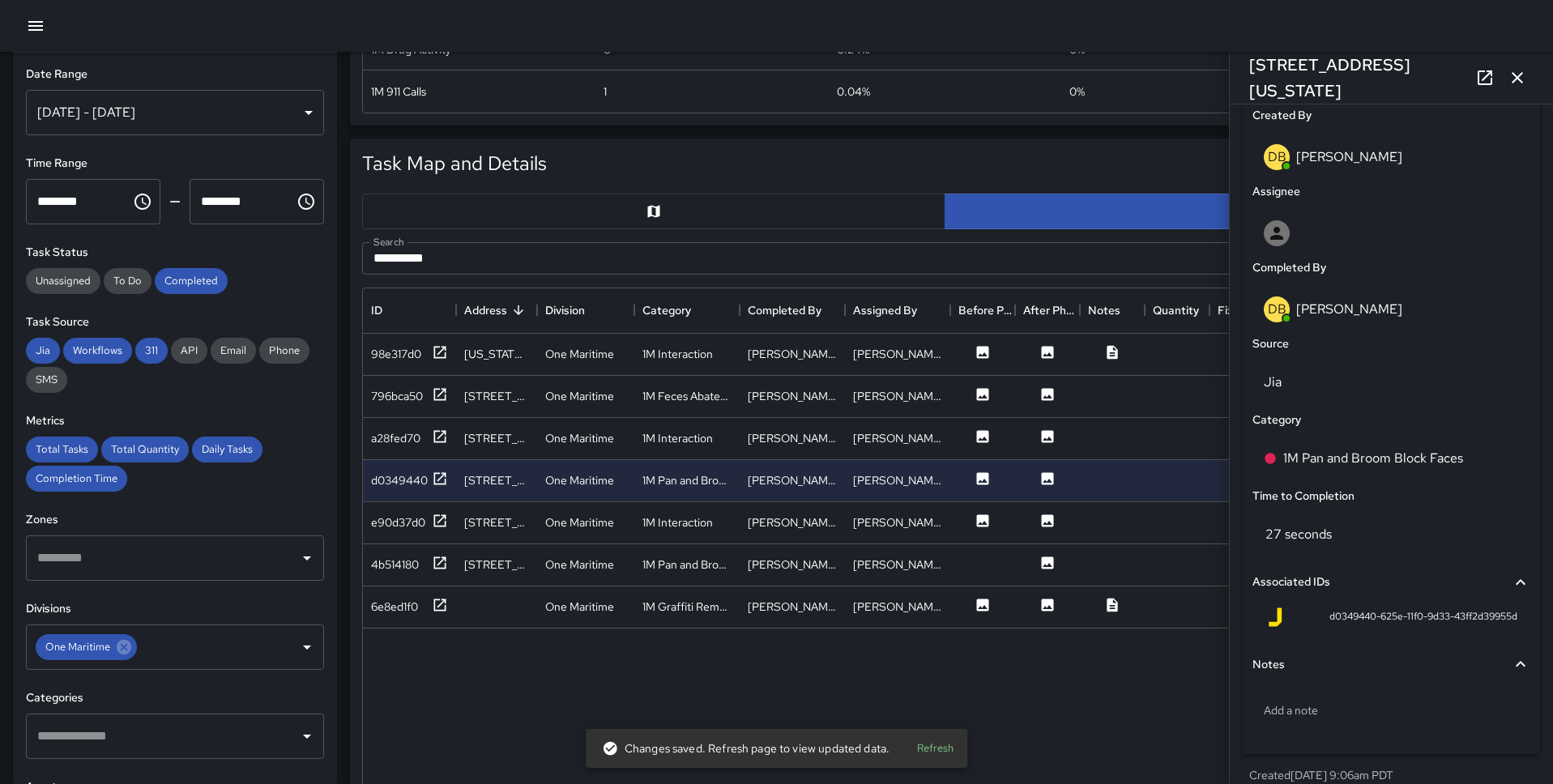
scroll to position [891, 0]
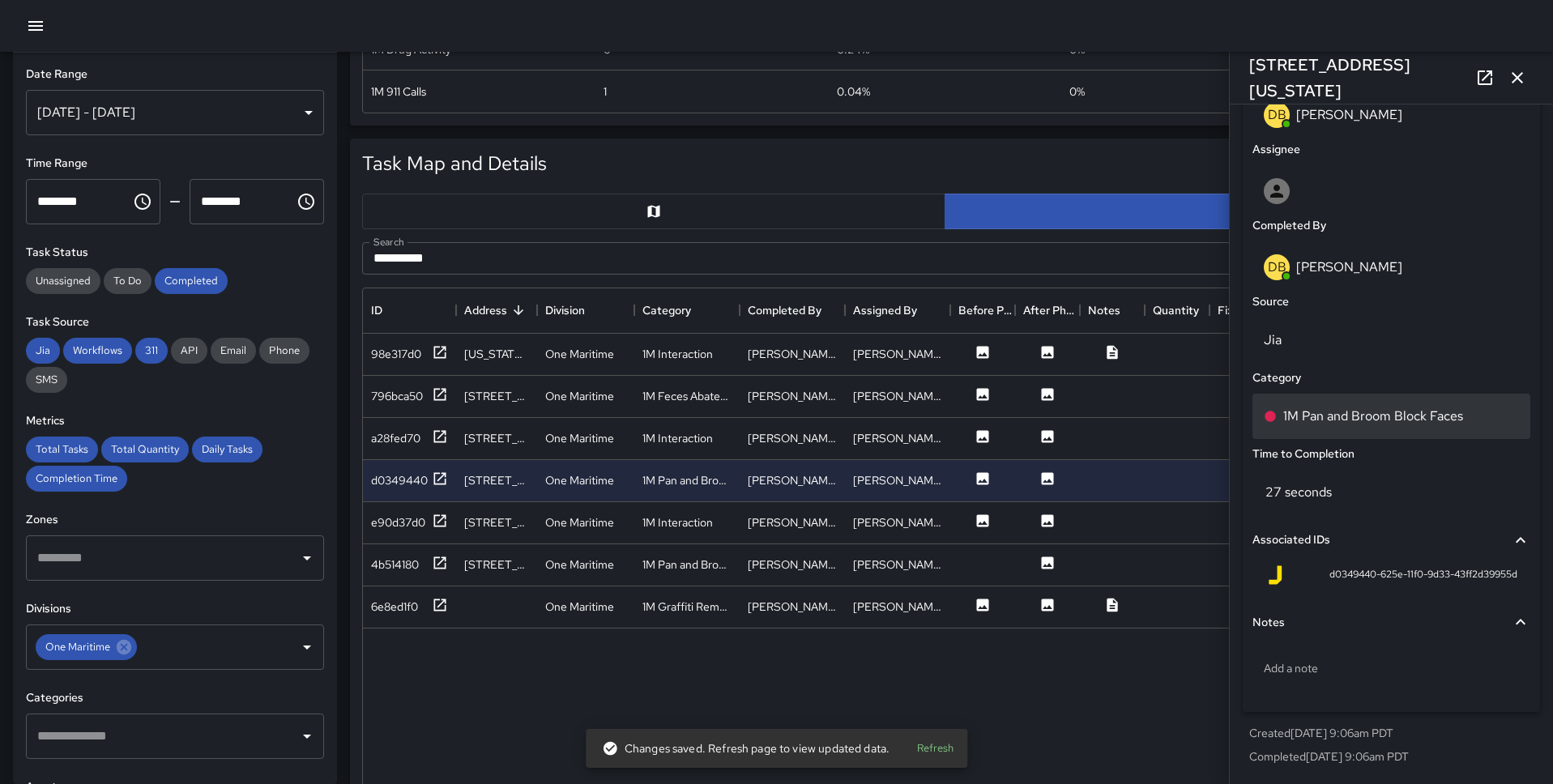
click at [1190, 416] on p "1M Pan and Broom Block Faces" at bounding box center [1372, 417] width 180 height 19
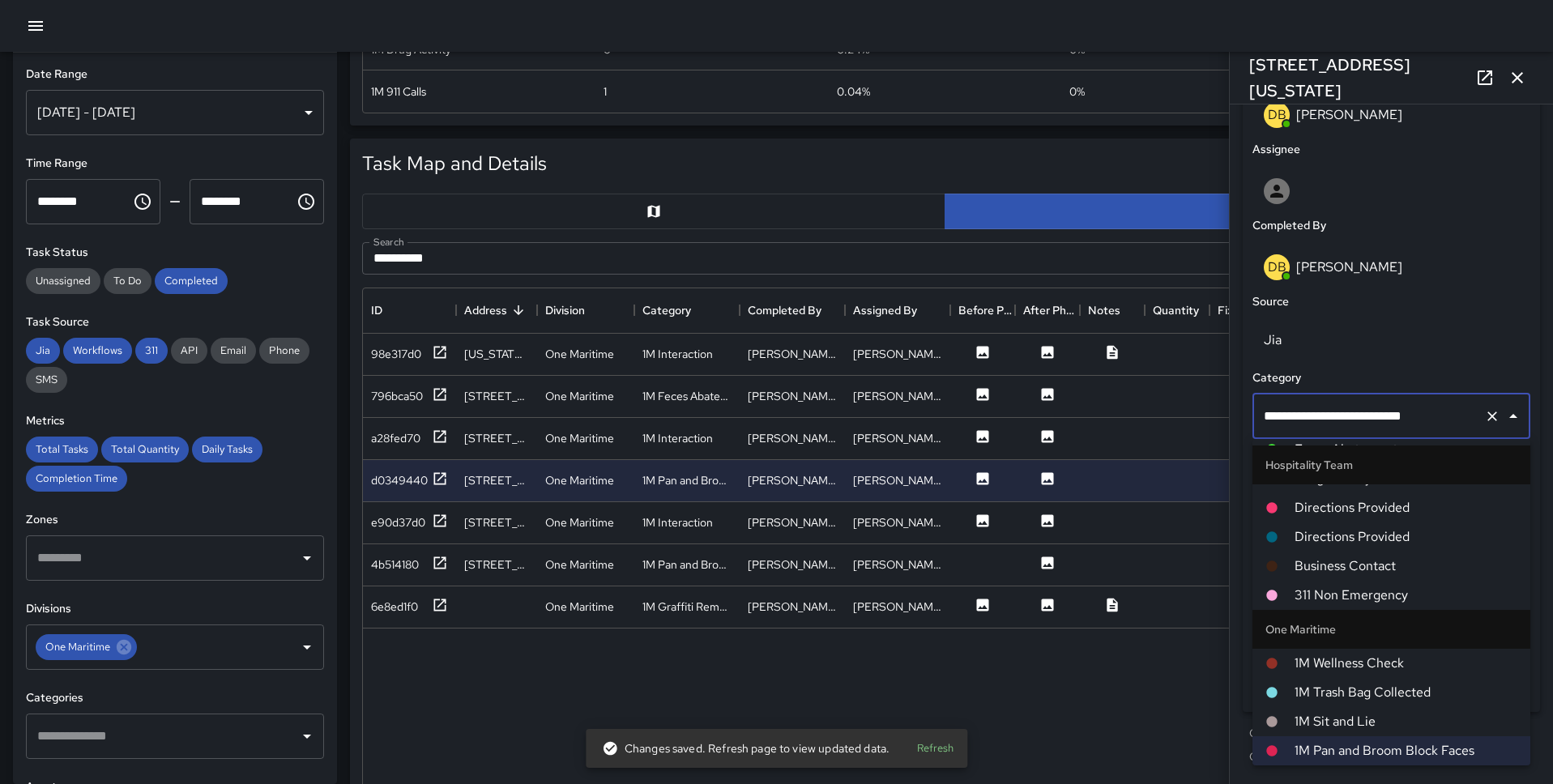
scroll to position [0, 0]
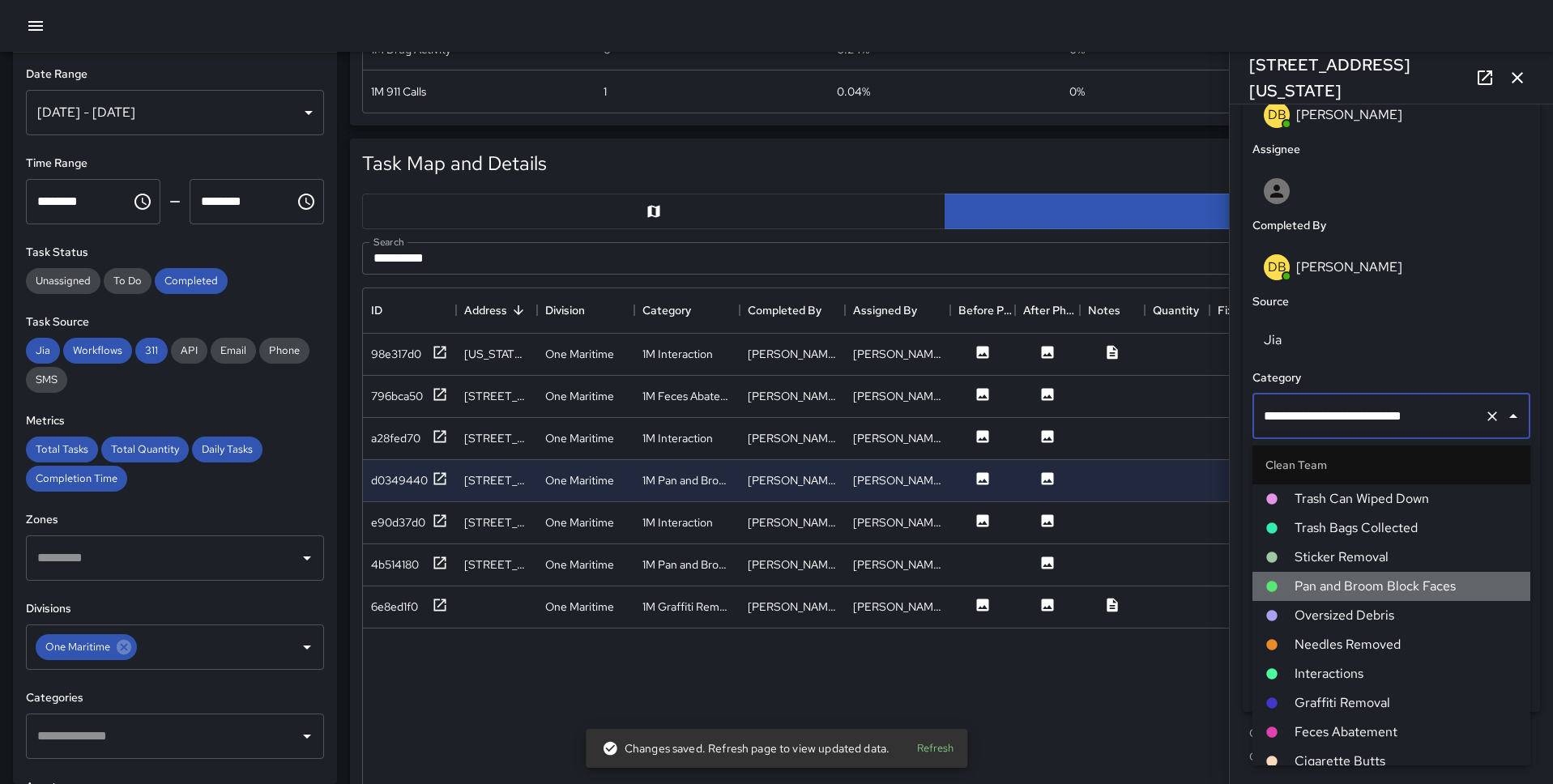
click at [1190, 586] on span "Pan and Broom Block Faces" at bounding box center [1405, 586] width 222 height 19
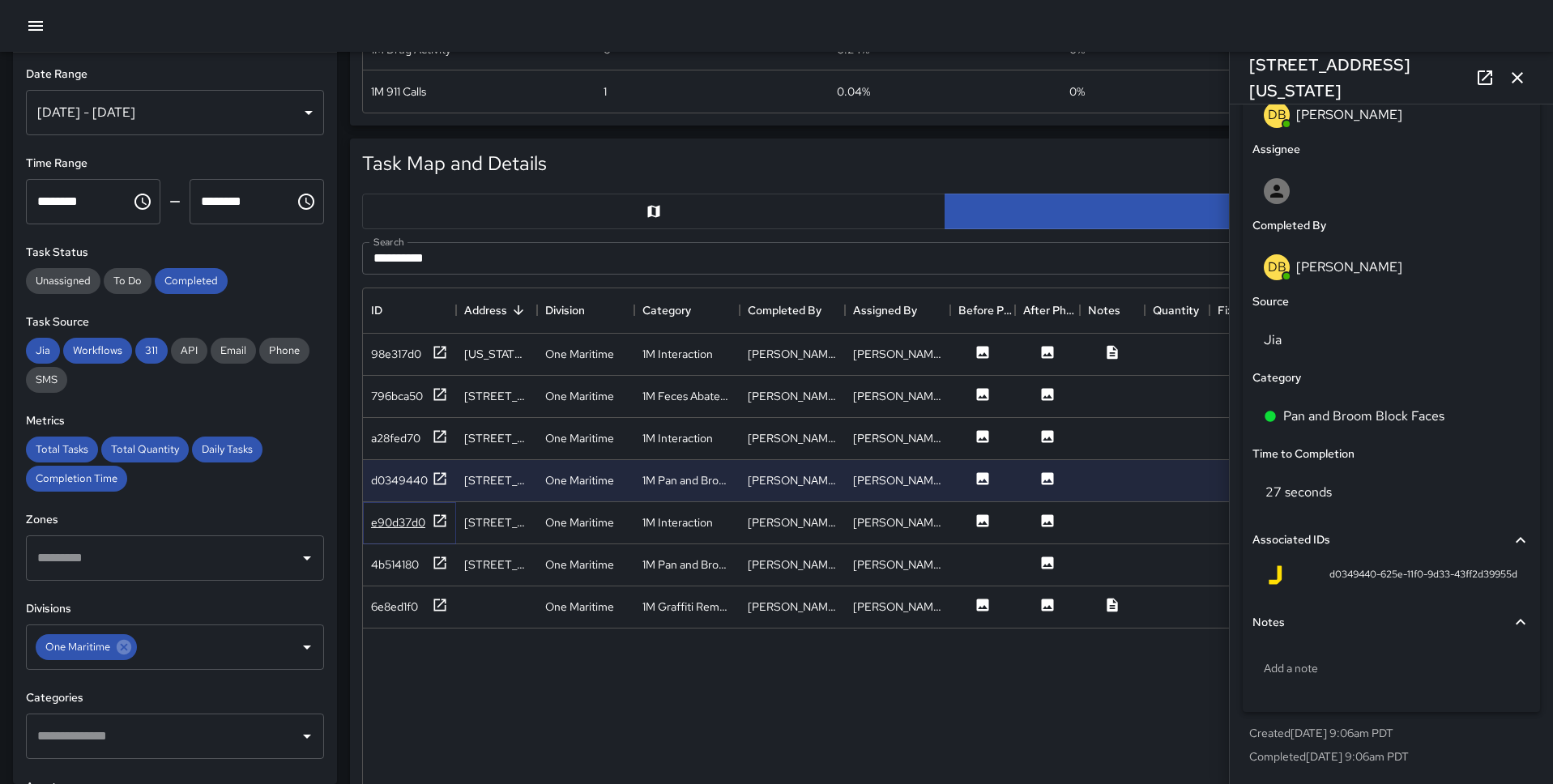
click at [436, 519] on icon at bounding box center [440, 520] width 16 height 16
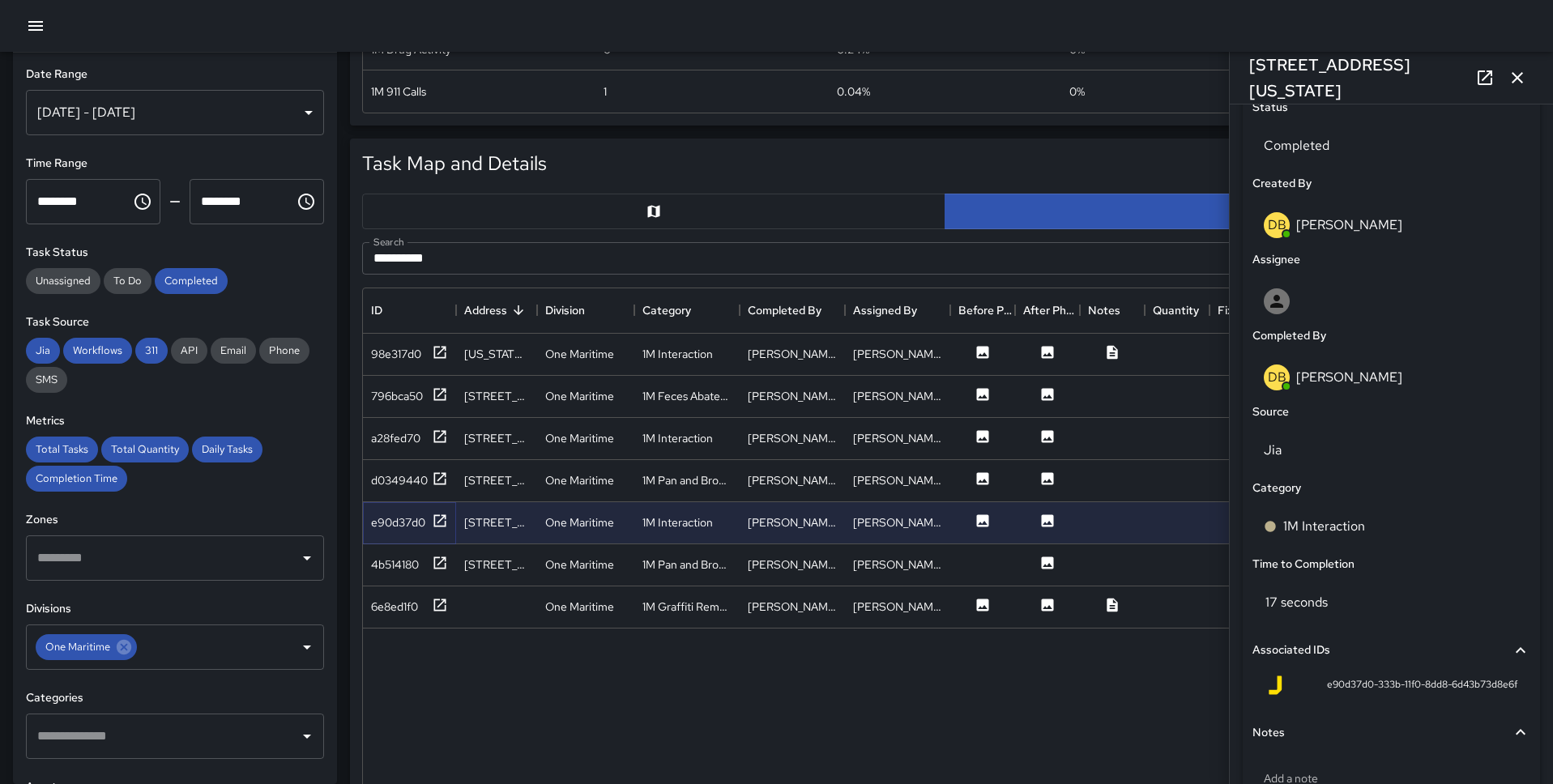
scroll to position [891, 0]
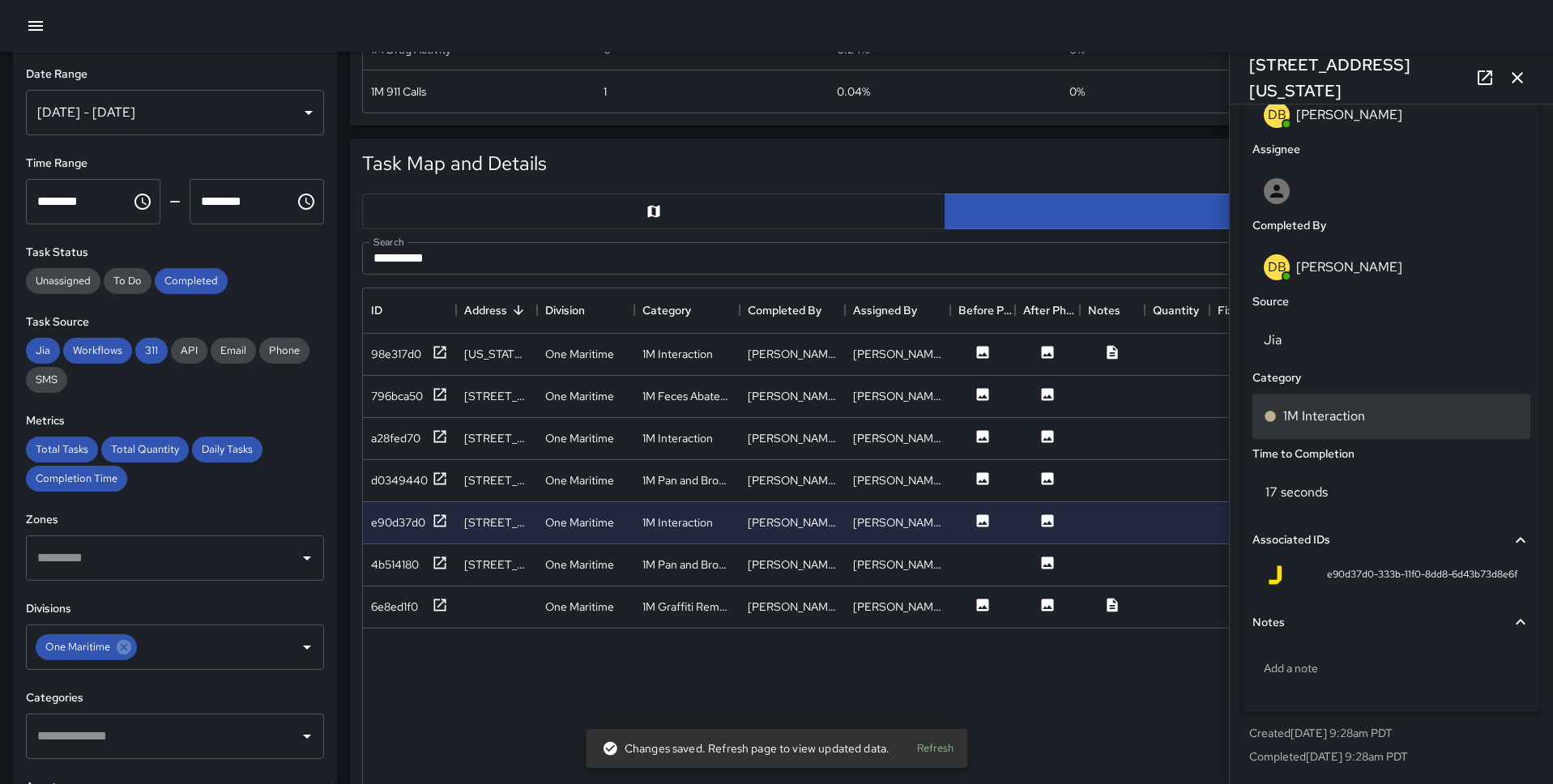
click at [1190, 407] on p "1M Interaction" at bounding box center [1323, 417] width 82 height 19
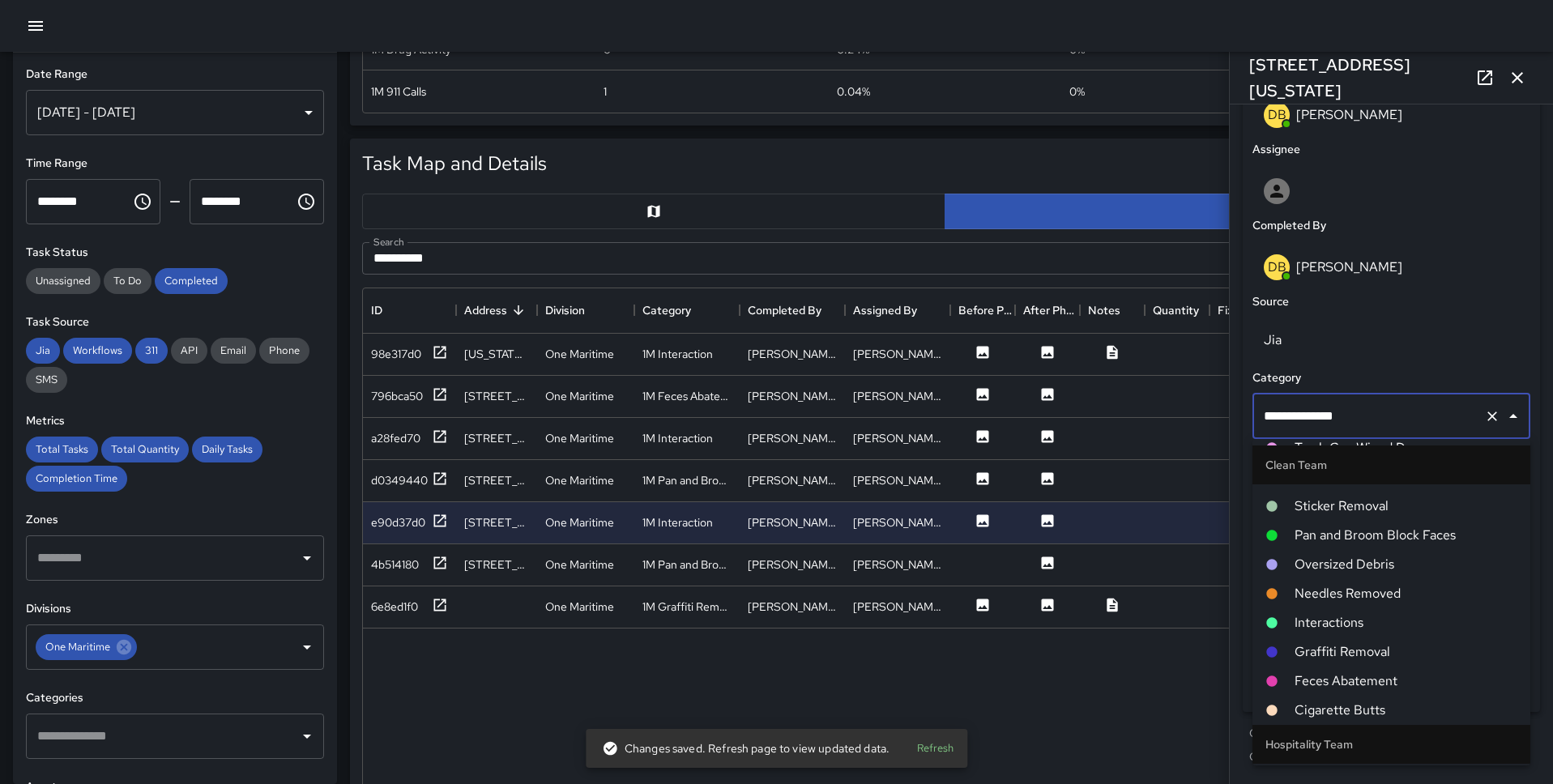
scroll to position [0, 0]
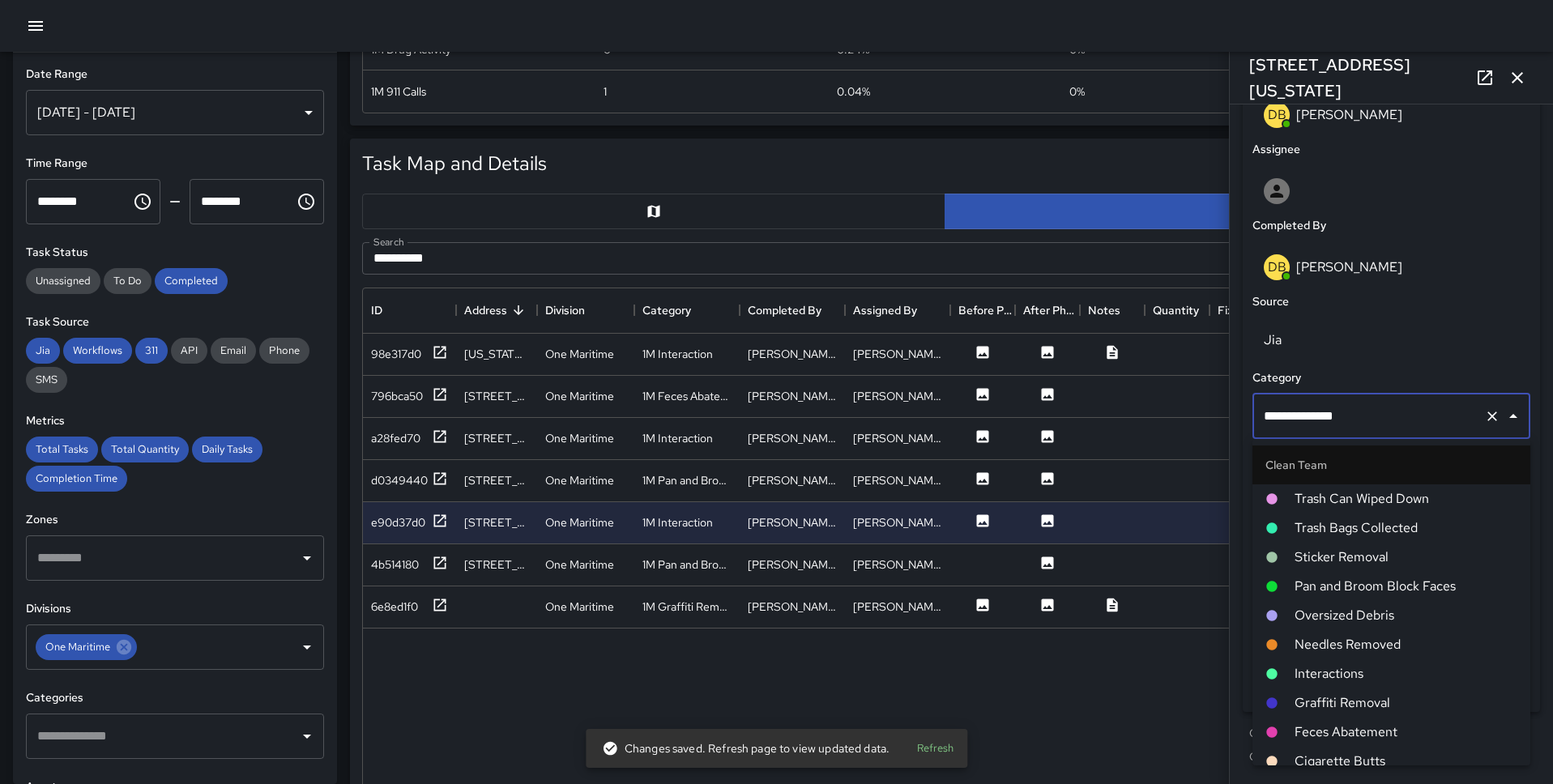
click at [1190, 576] on span "Pan and Broom Block Faces" at bounding box center [1405, 586] width 222 height 19
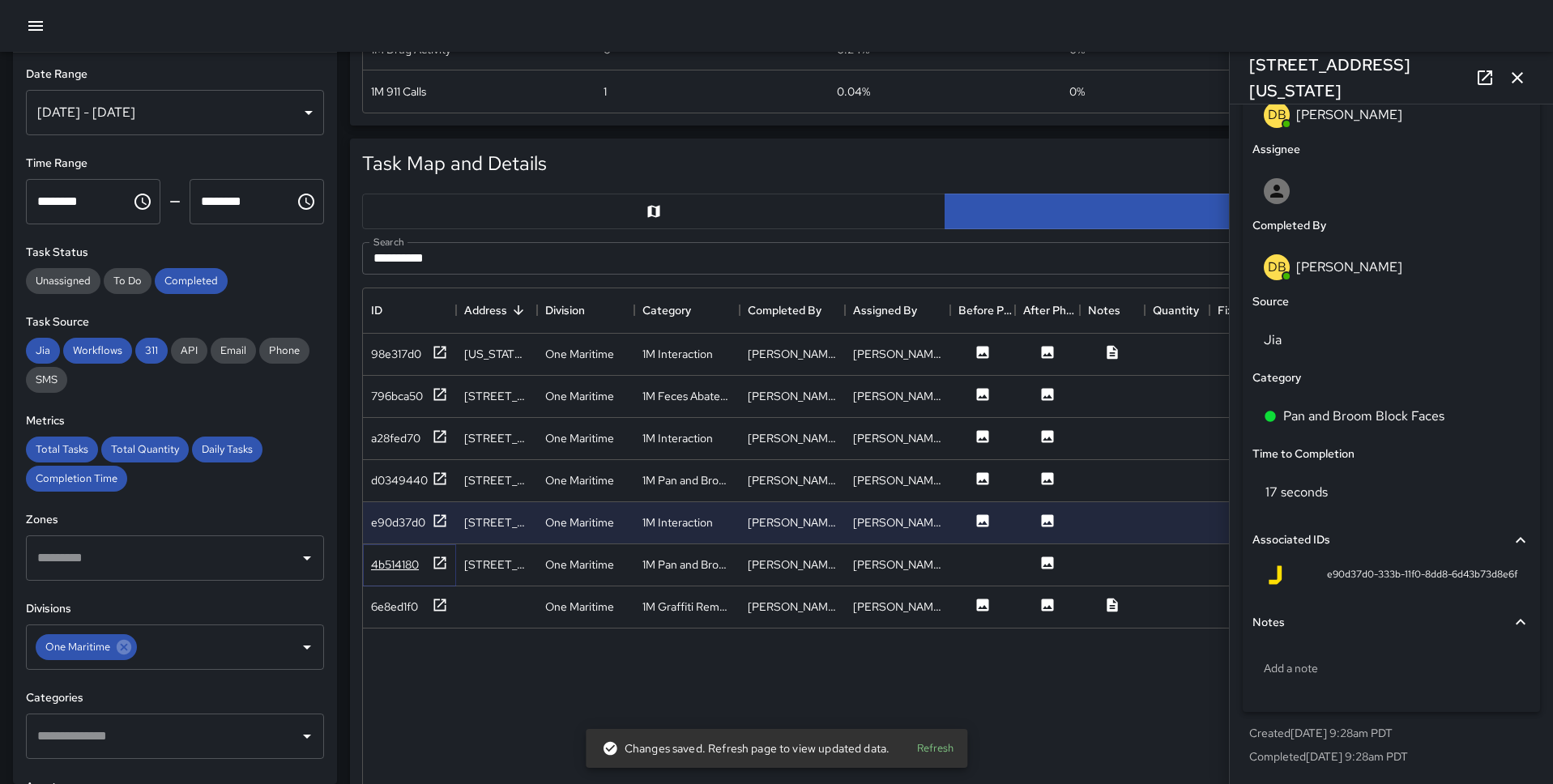
click at [426, 558] on div "4b514180" at bounding box center [410, 565] width 77 height 20
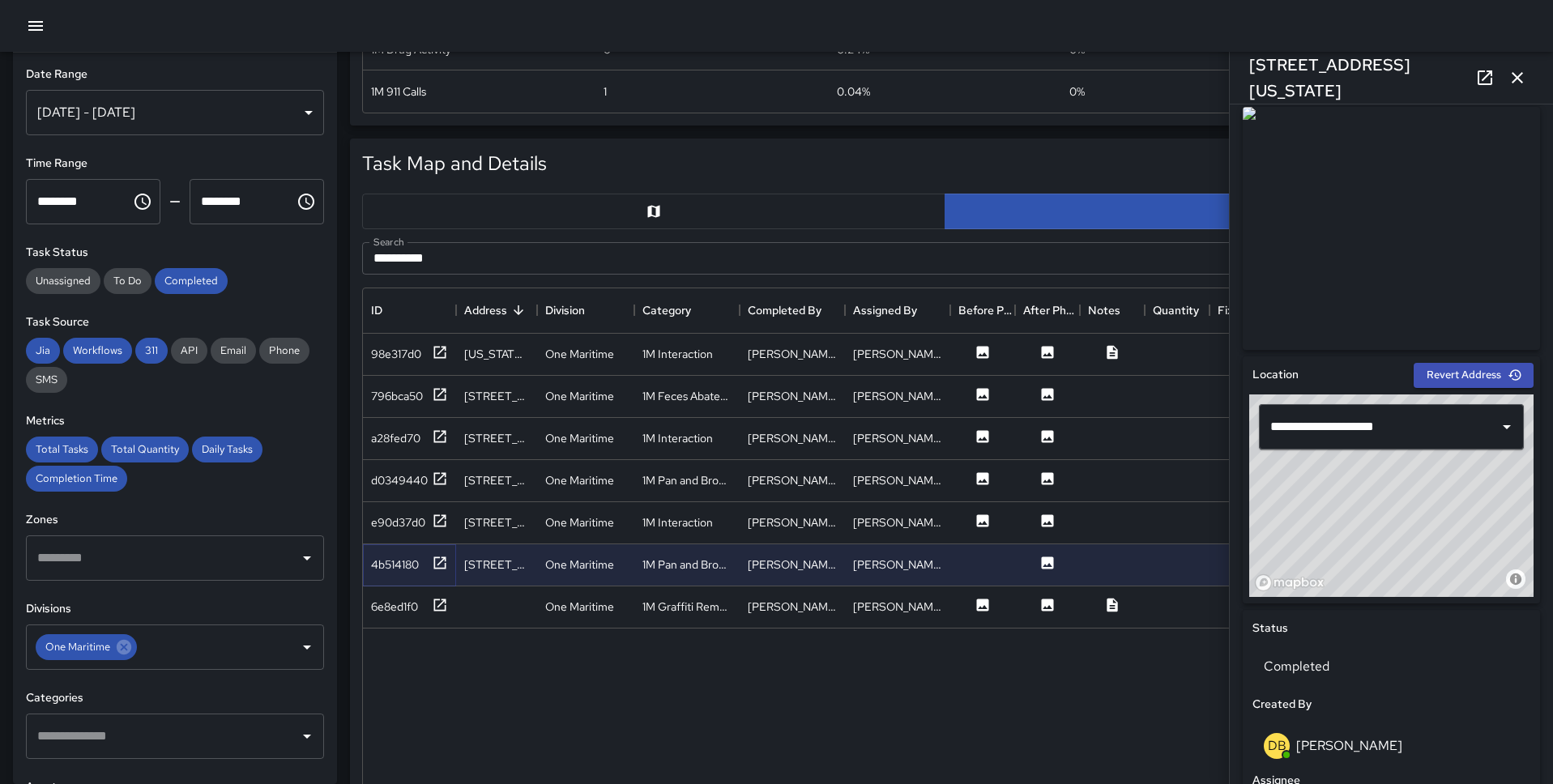
scroll to position [891, 0]
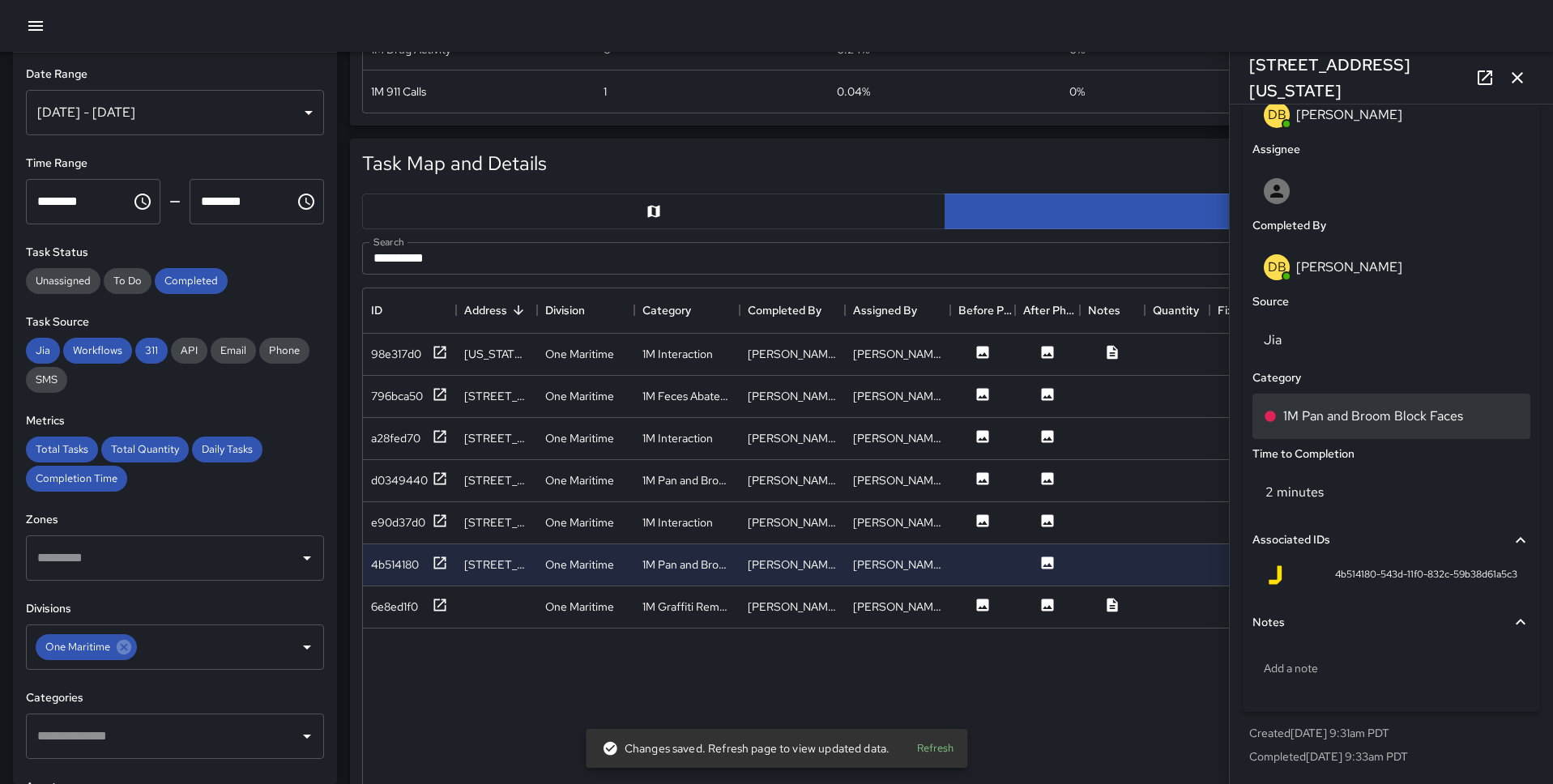
click at [1190, 417] on p "1M Pan and Broom Block Faces" at bounding box center [1372, 417] width 180 height 19
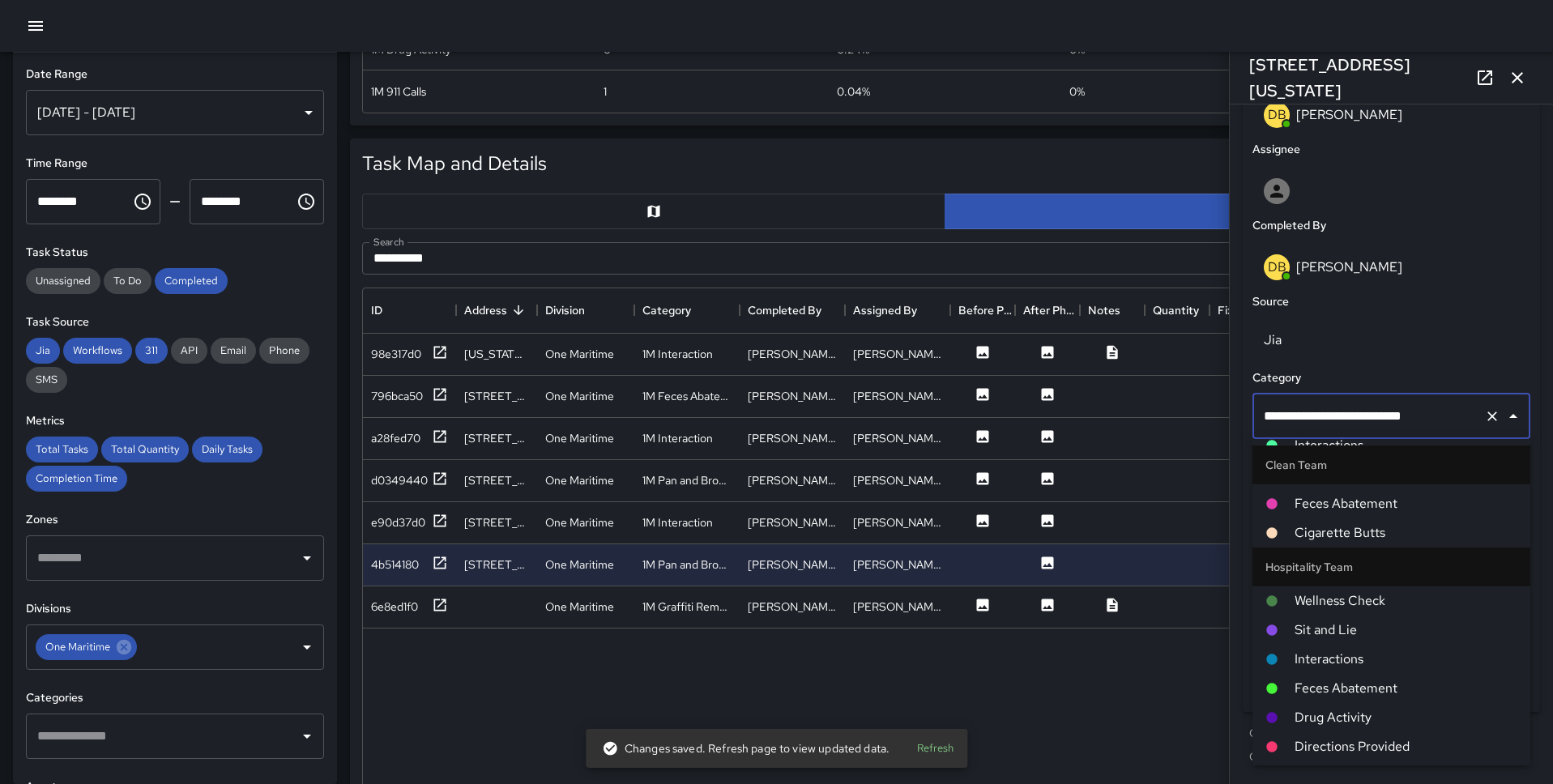
scroll to position [0, 0]
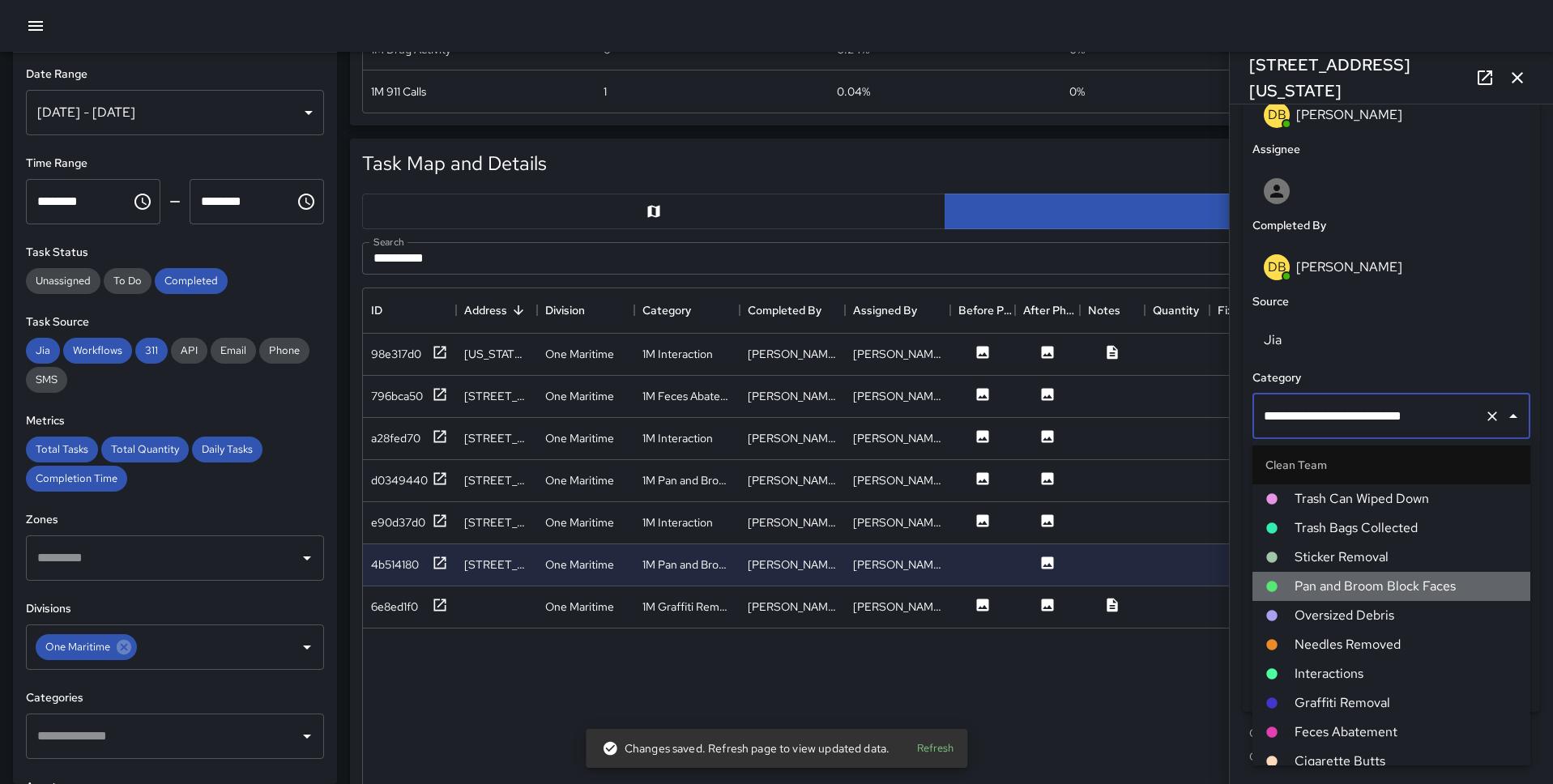
click at [1190, 588] on span "Pan and Broom Block Faces" at bounding box center [1405, 586] width 222 height 19
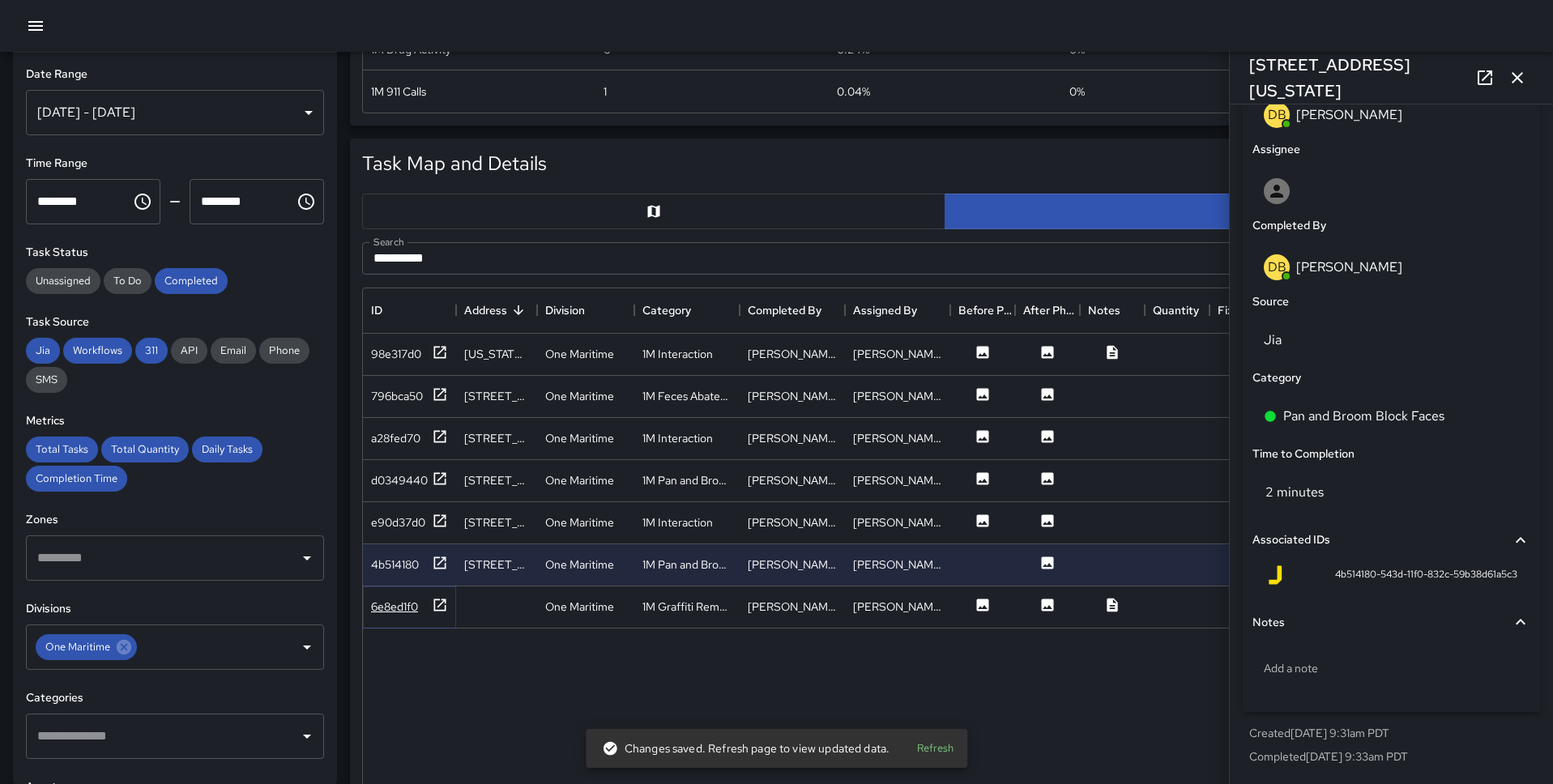
click at [438, 603] on icon at bounding box center [440, 604] width 16 height 16
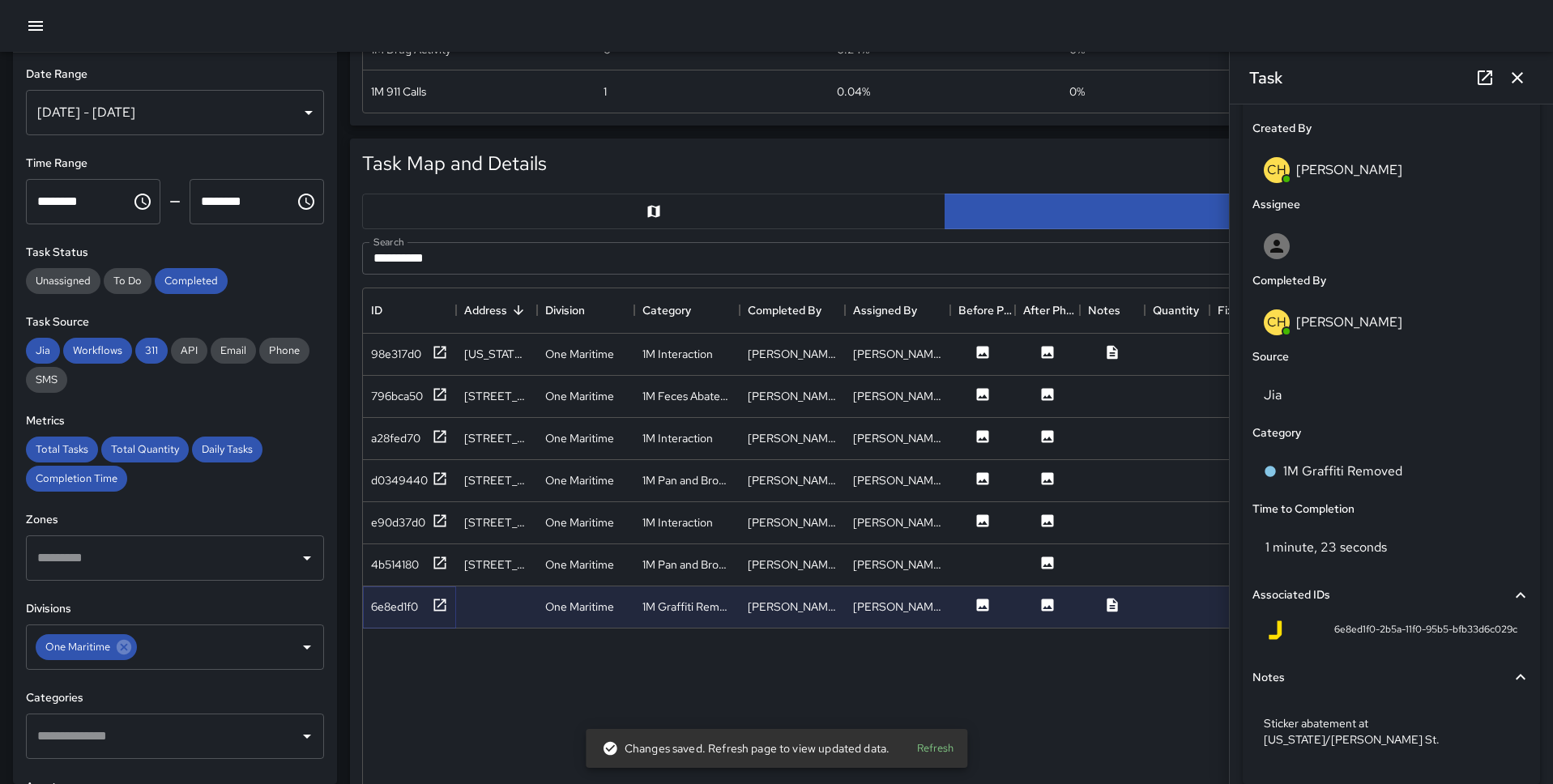
scroll to position [891, 0]
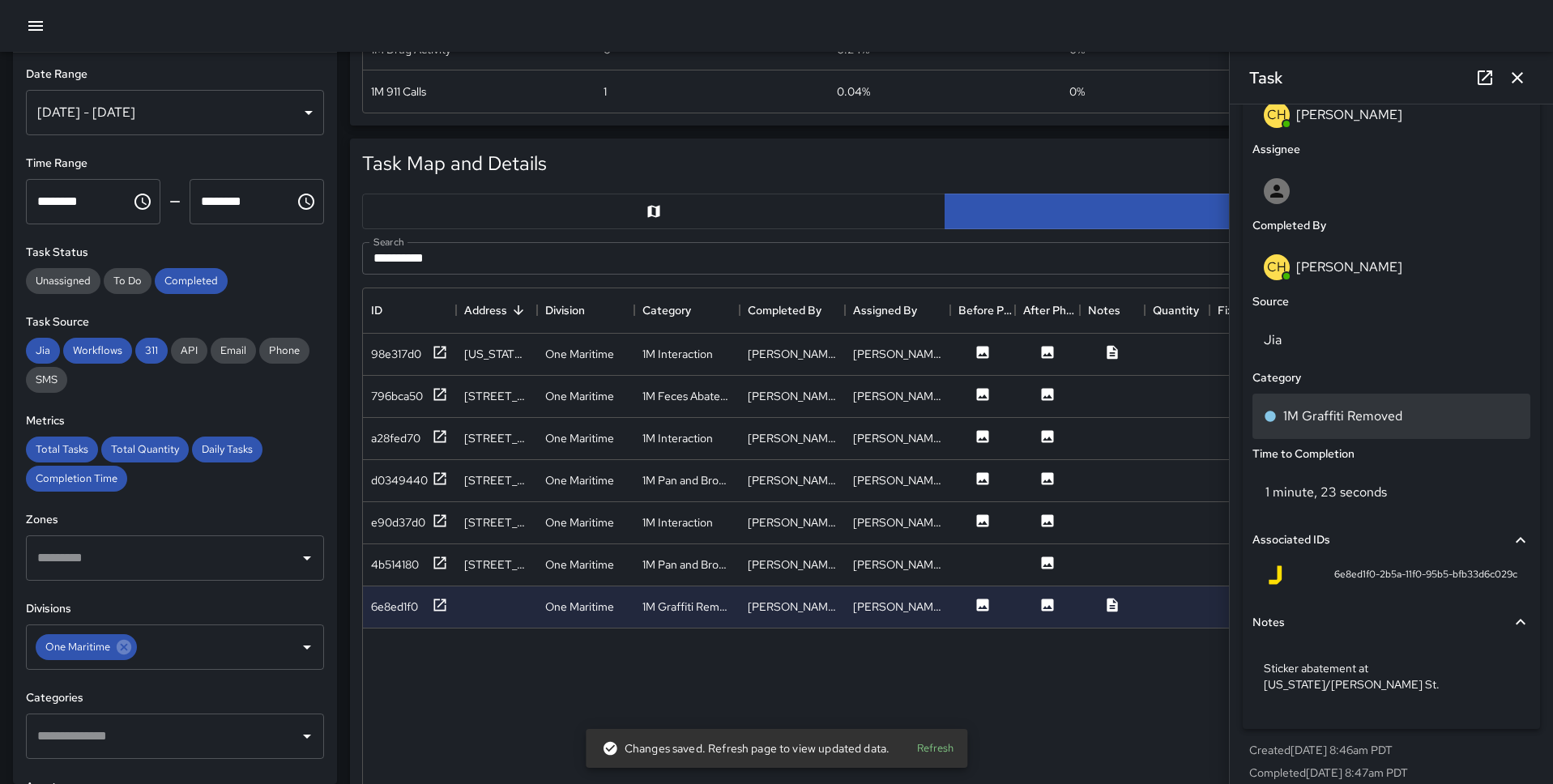
click at [1190, 417] on p "1M Graffiti Removed" at bounding box center [1342, 417] width 119 height 19
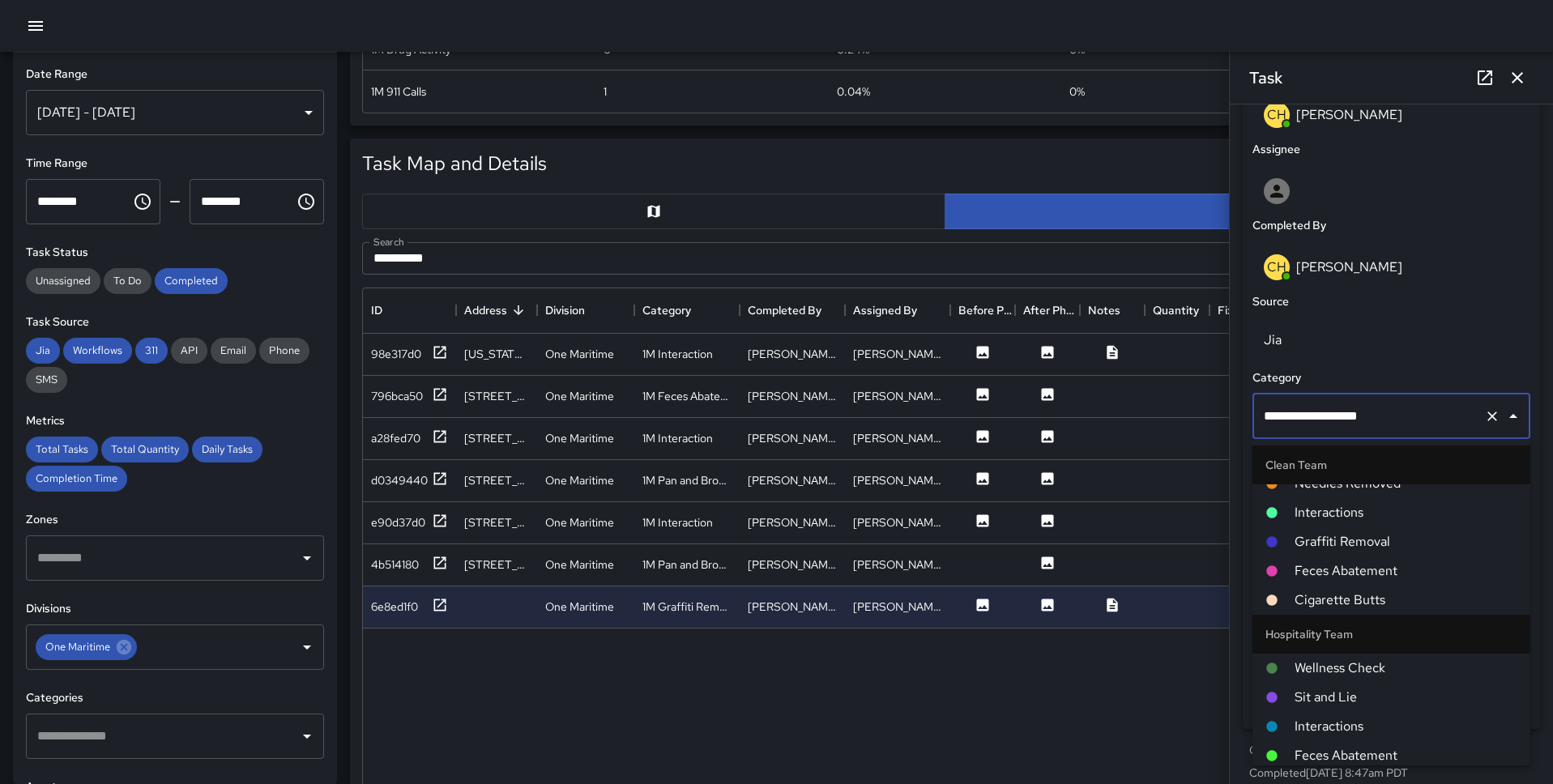
scroll to position [95, 0]
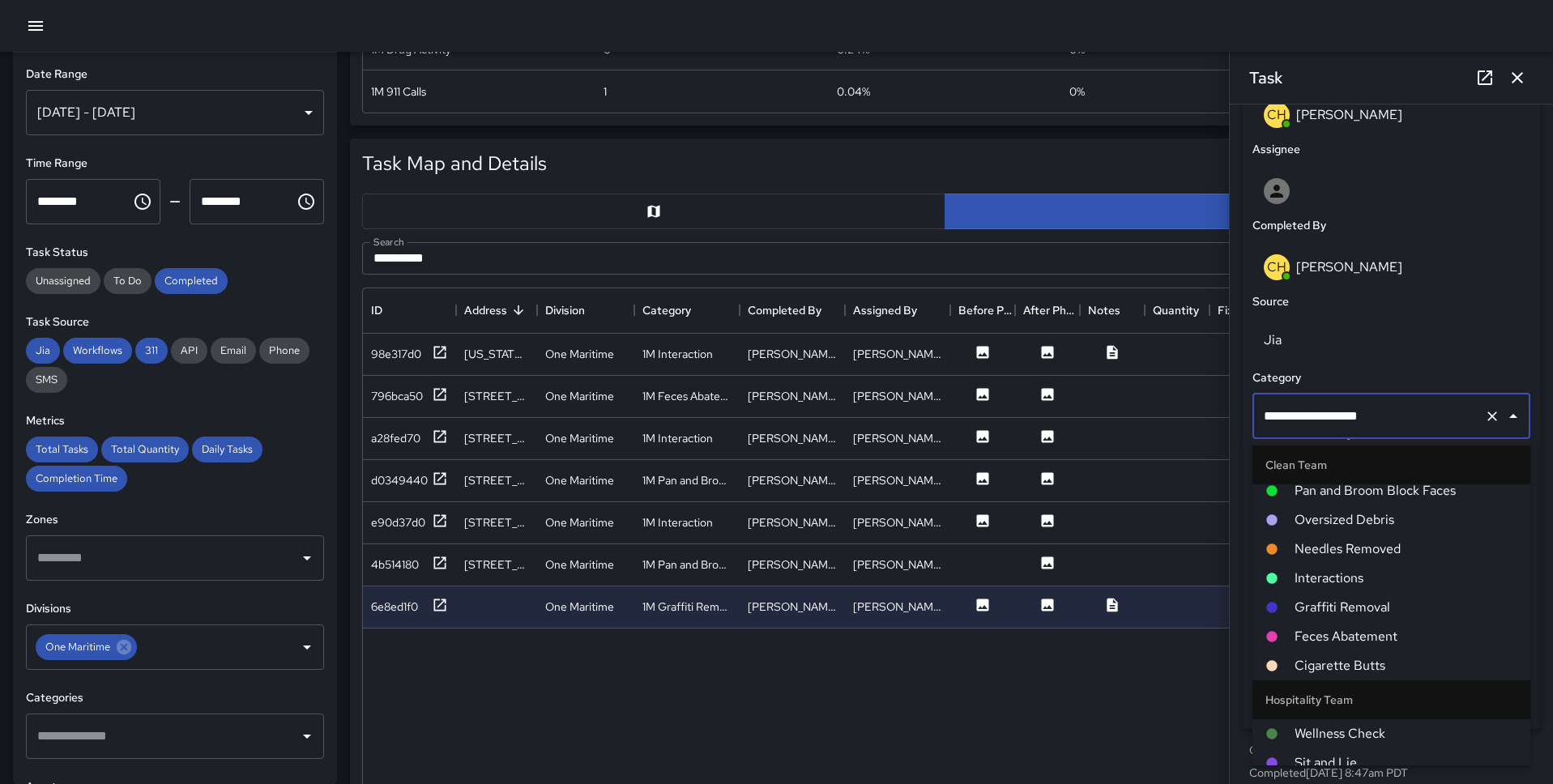
click at [1190, 604] on span "Graffiti Removal" at bounding box center [1405, 607] width 222 height 19
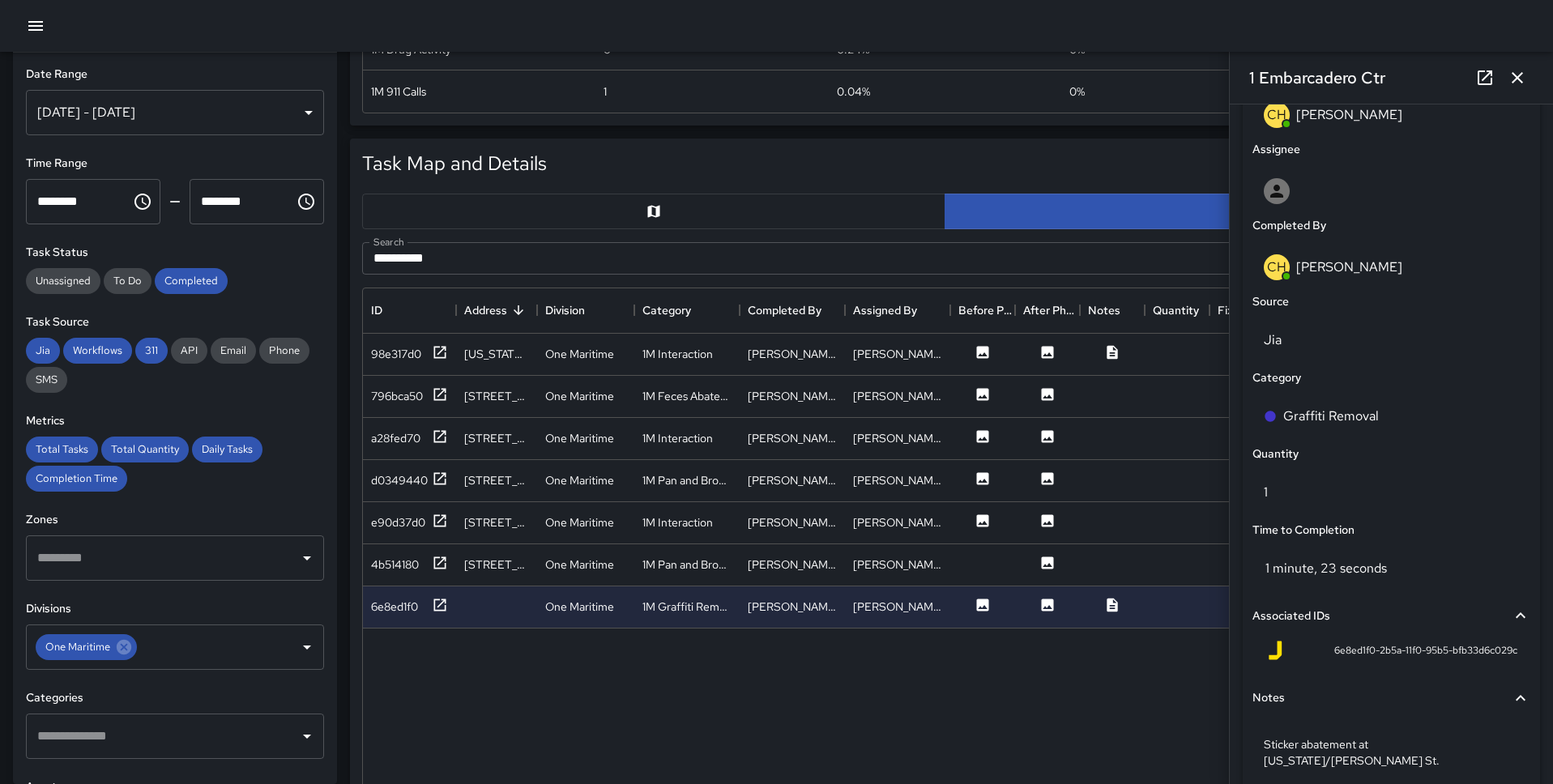
click at [1190, 81] on button "button" at bounding box center [1517, 78] width 33 height 33
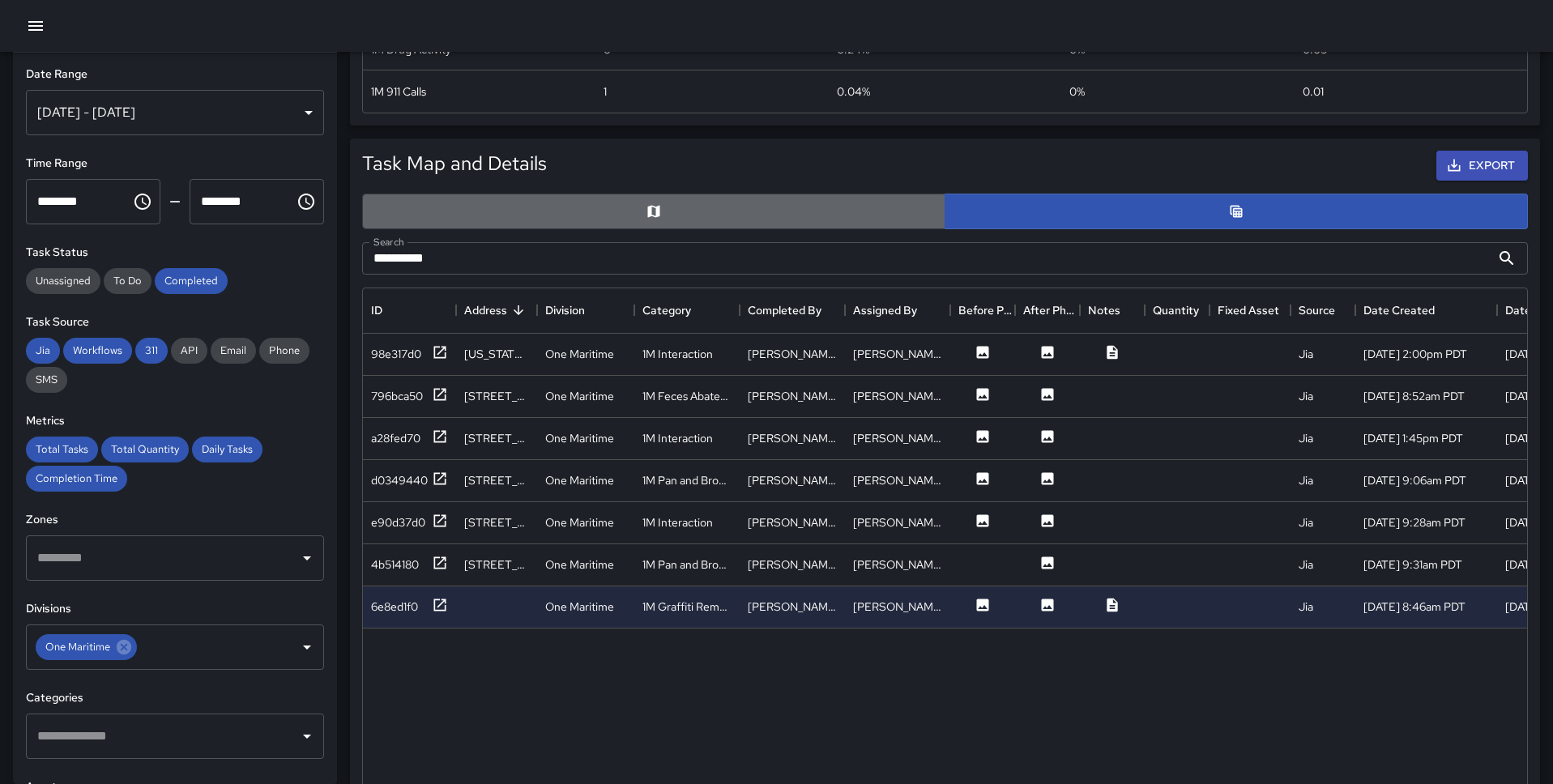
click at [813, 217] on button "button" at bounding box center [653, 211] width 583 height 36
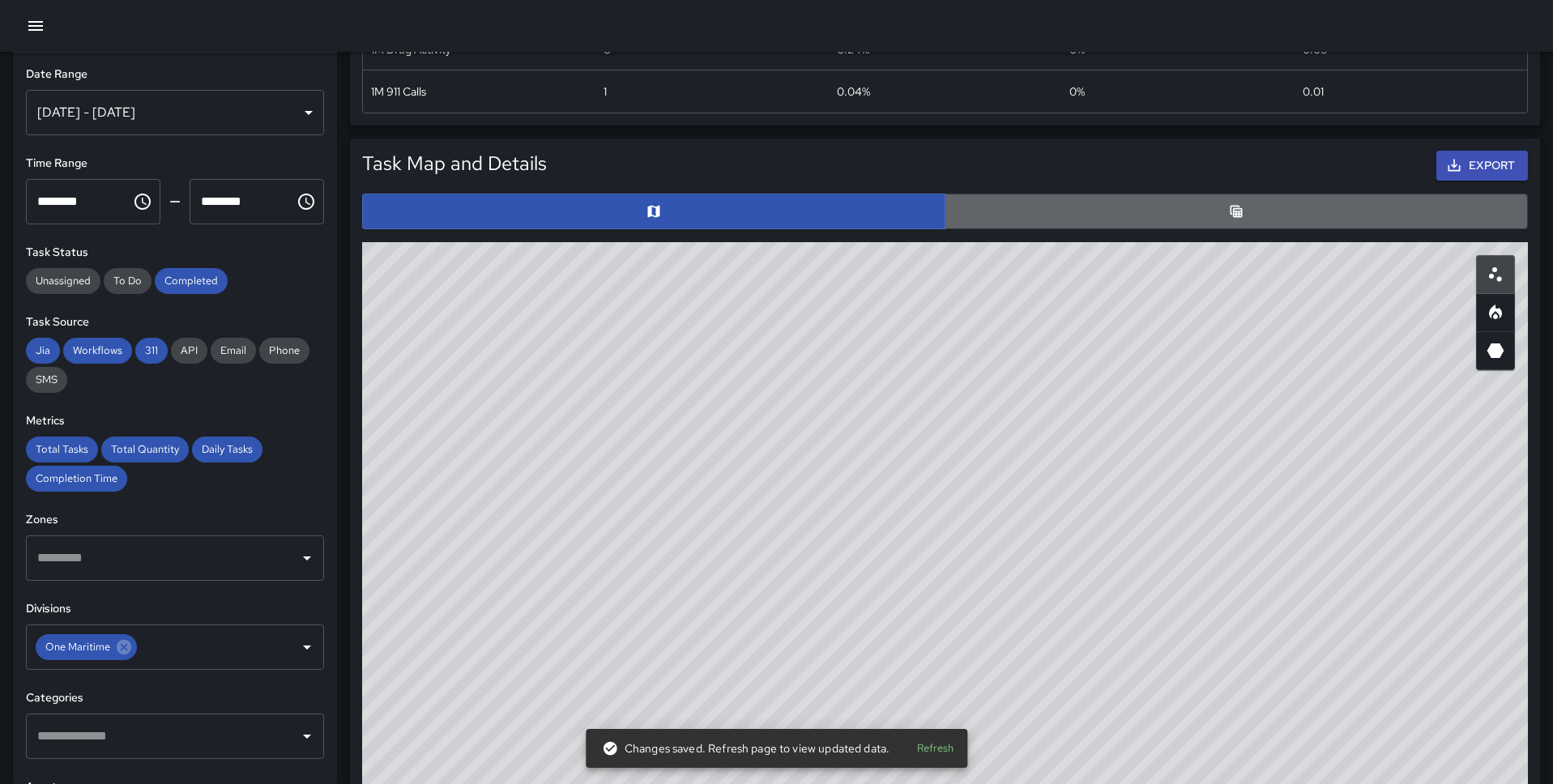
click at [1190, 214] on button "button" at bounding box center [1236, 211] width 583 height 36
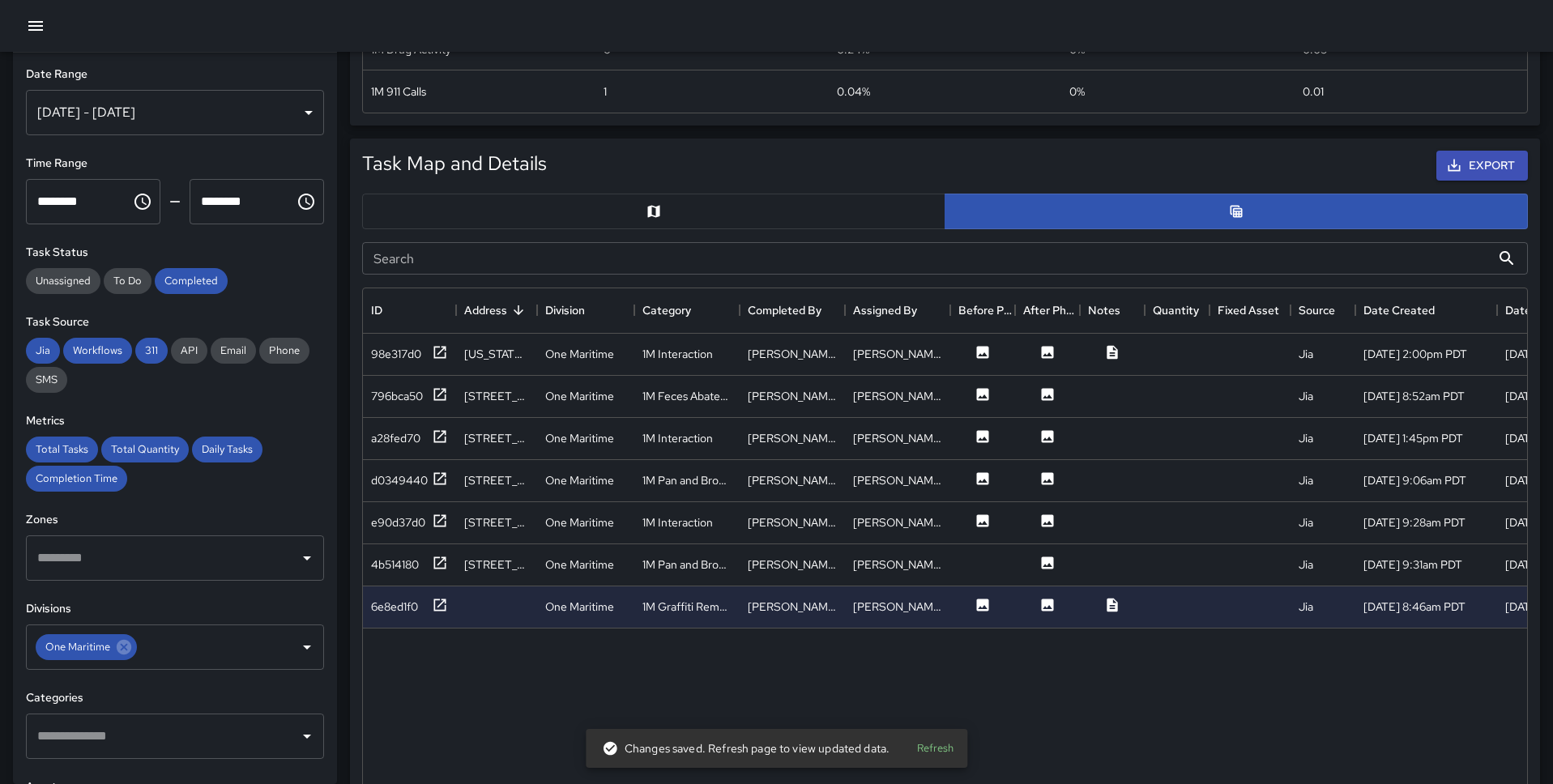
click at [477, 262] on input "Search" at bounding box center [926, 259] width 1129 height 33
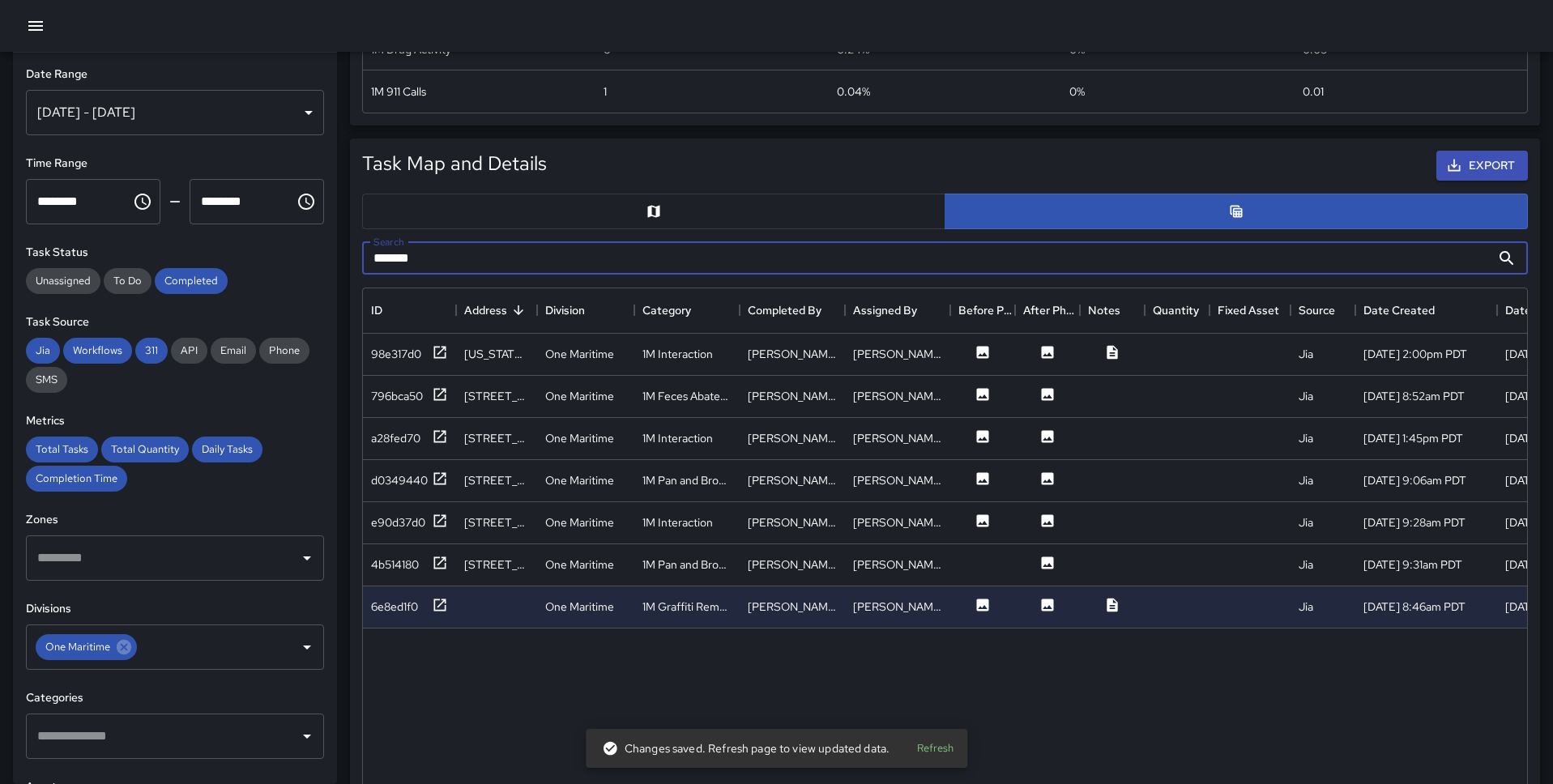
type input "*******"
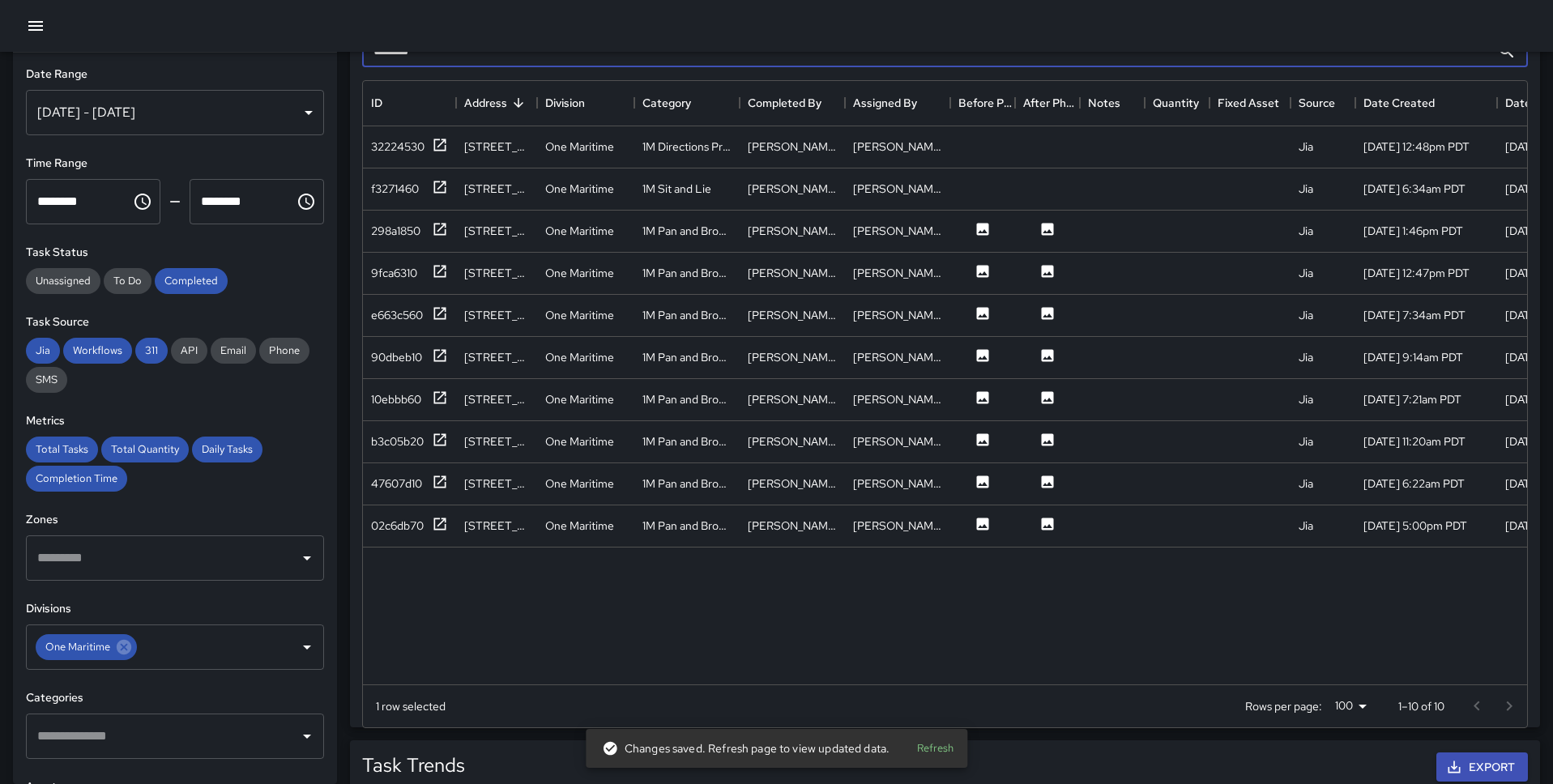
scroll to position [889, 0]
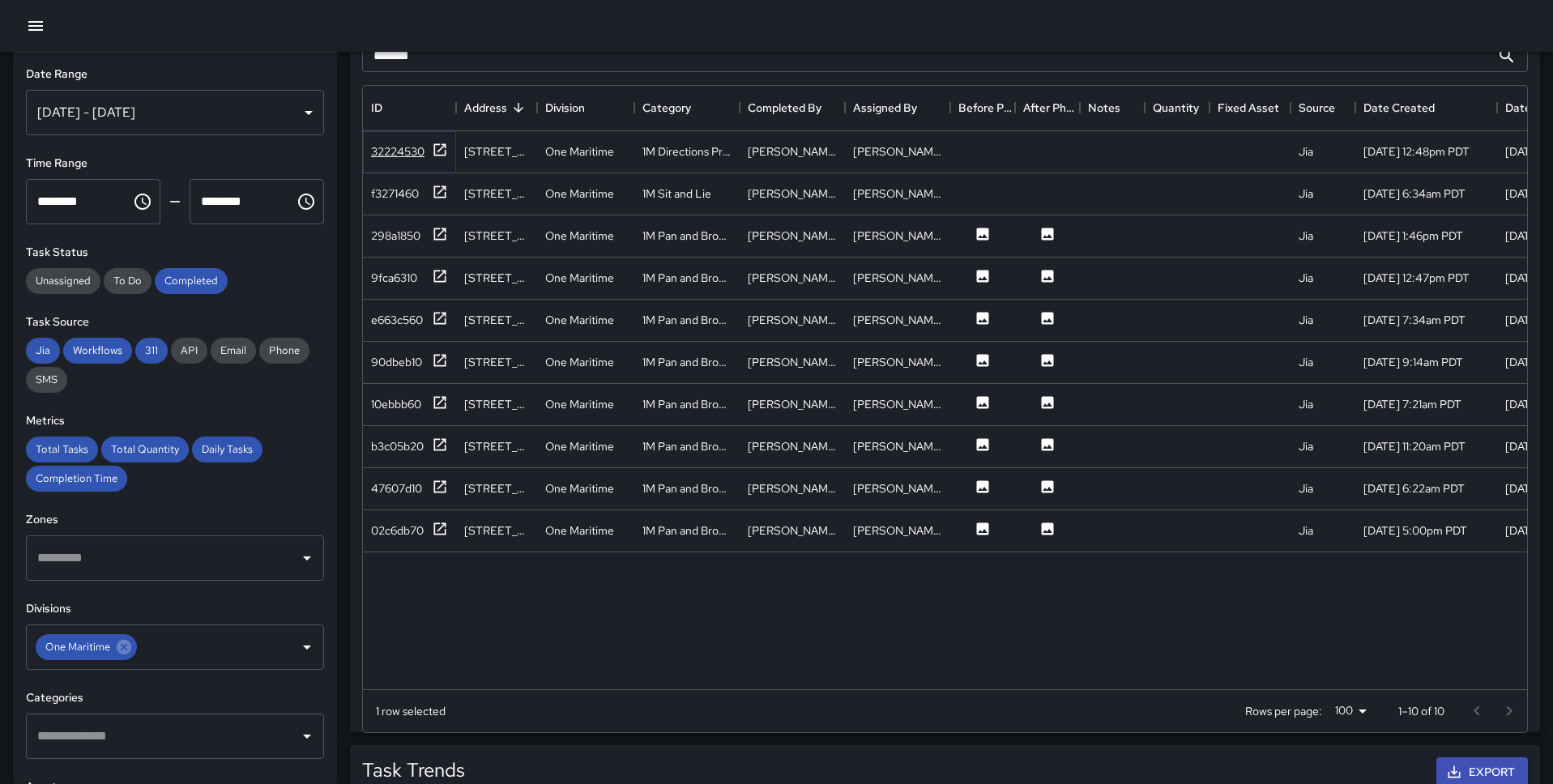
click at [434, 146] on icon at bounding box center [440, 149] width 13 height 13
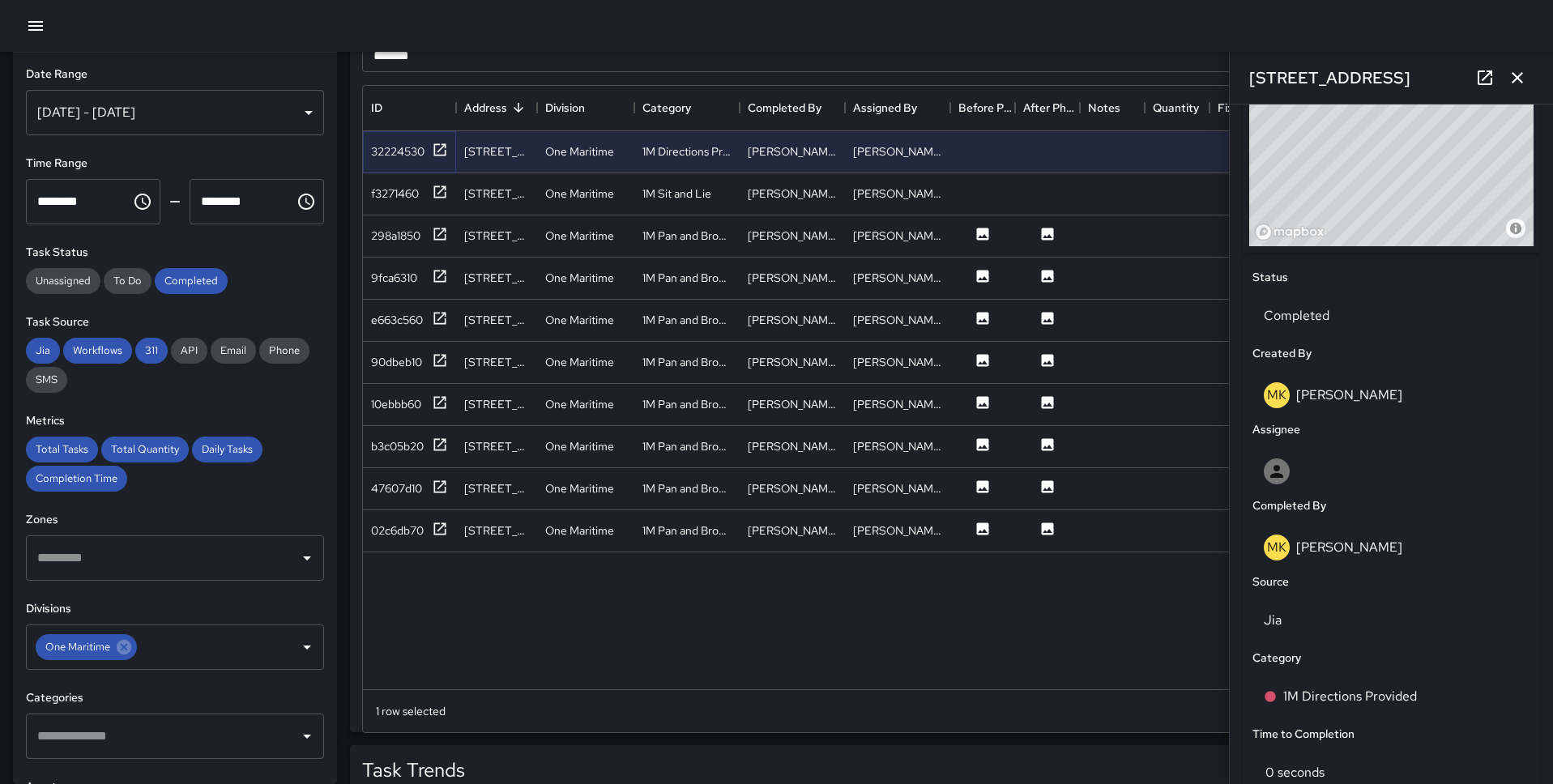
scroll to position [891, 0]
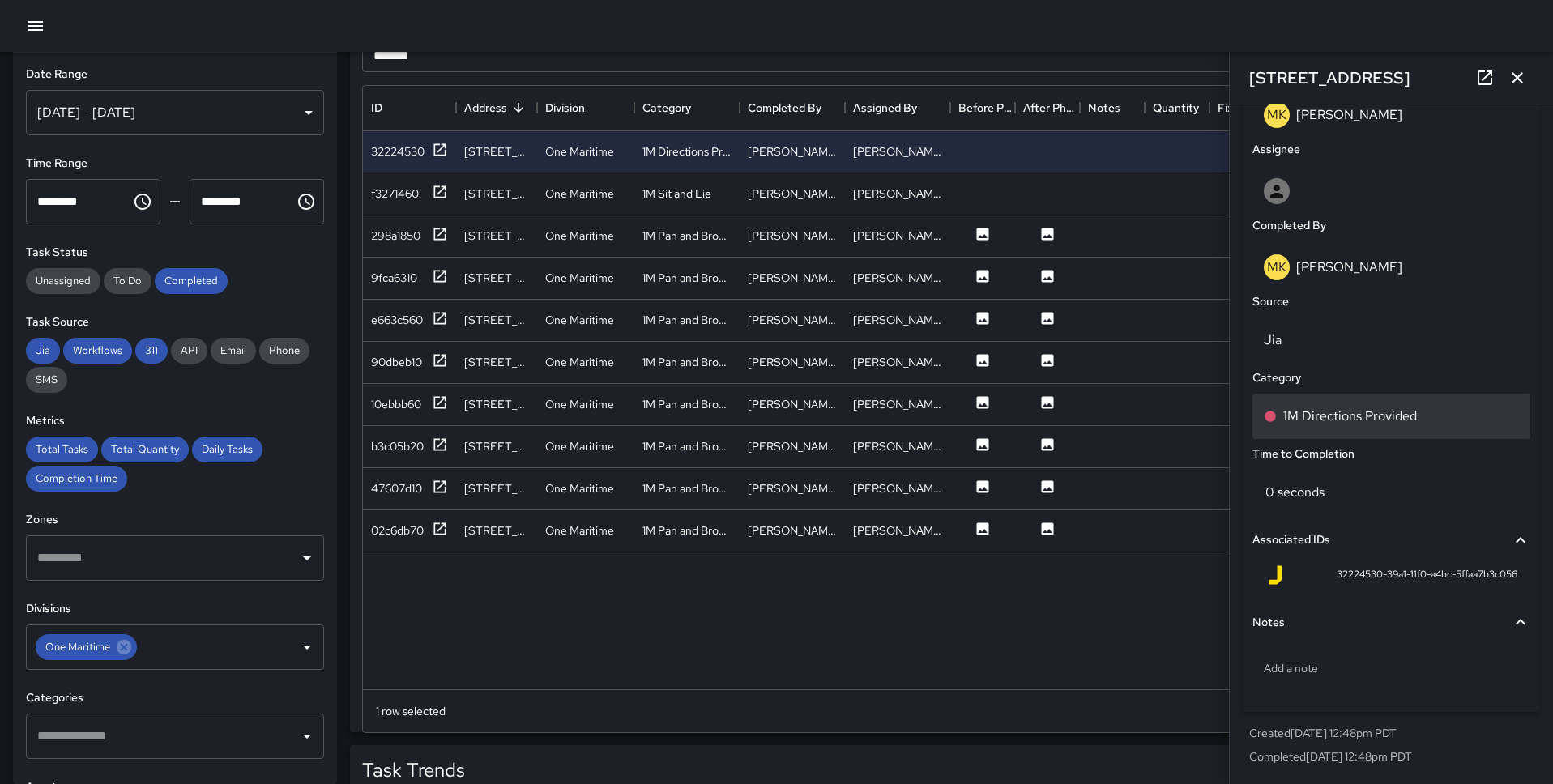
click at [1190, 414] on p "1M Directions Provided" at bounding box center [1349, 417] width 134 height 19
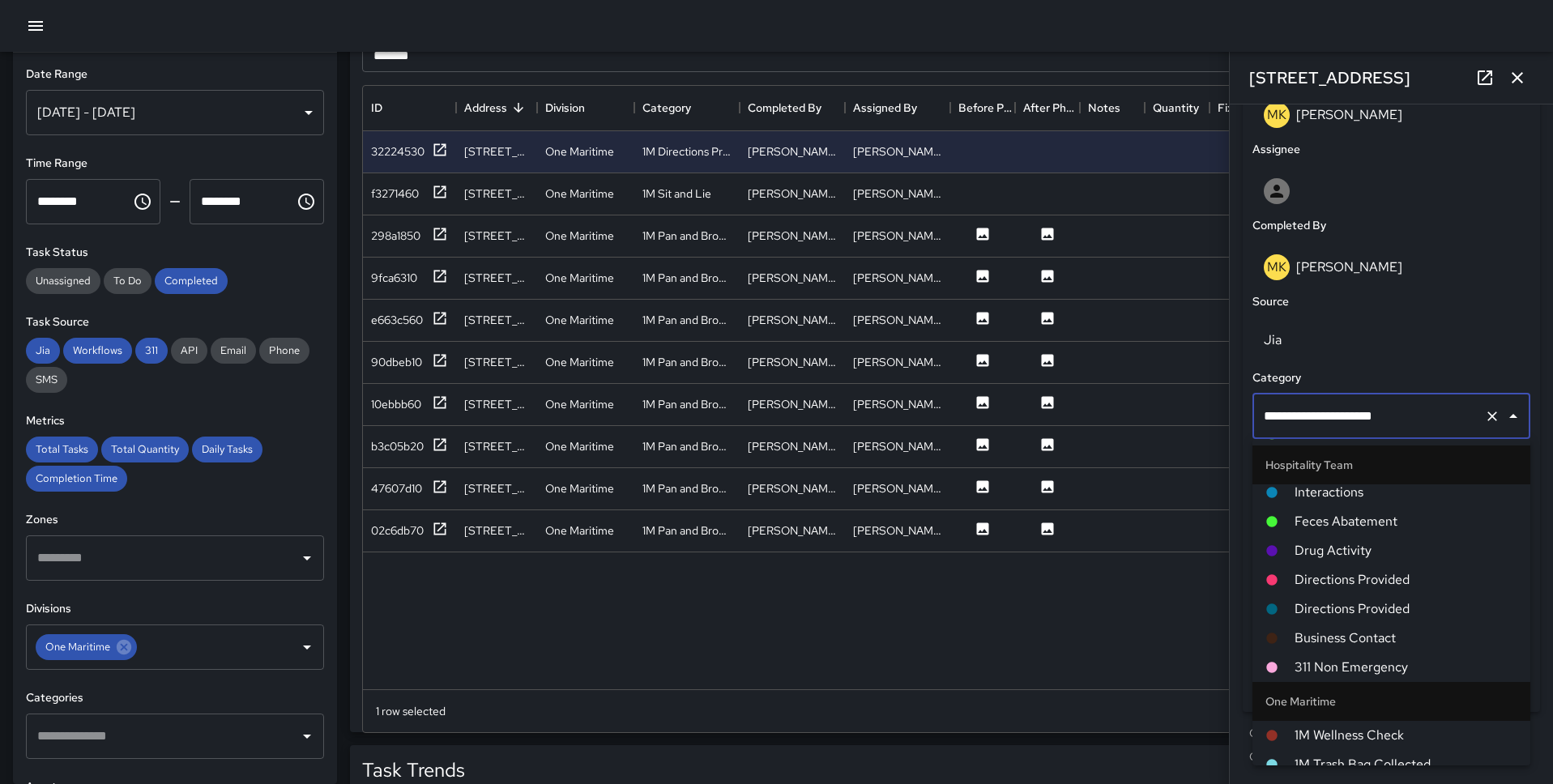
scroll to position [396, 0]
click at [1190, 575] on span "Directions Provided" at bounding box center [1405, 578] width 222 height 19
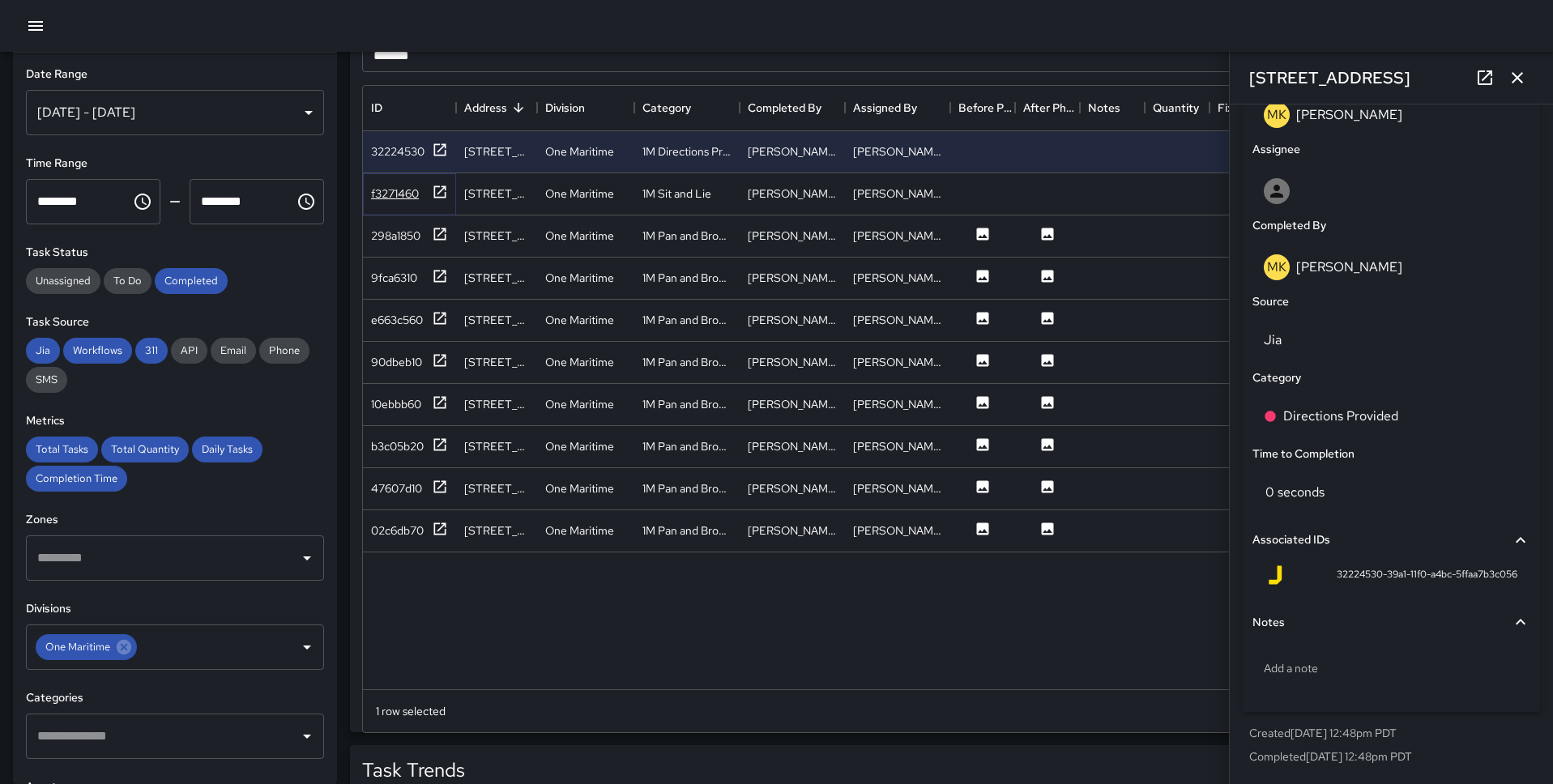
click at [433, 188] on icon at bounding box center [440, 191] width 16 height 16
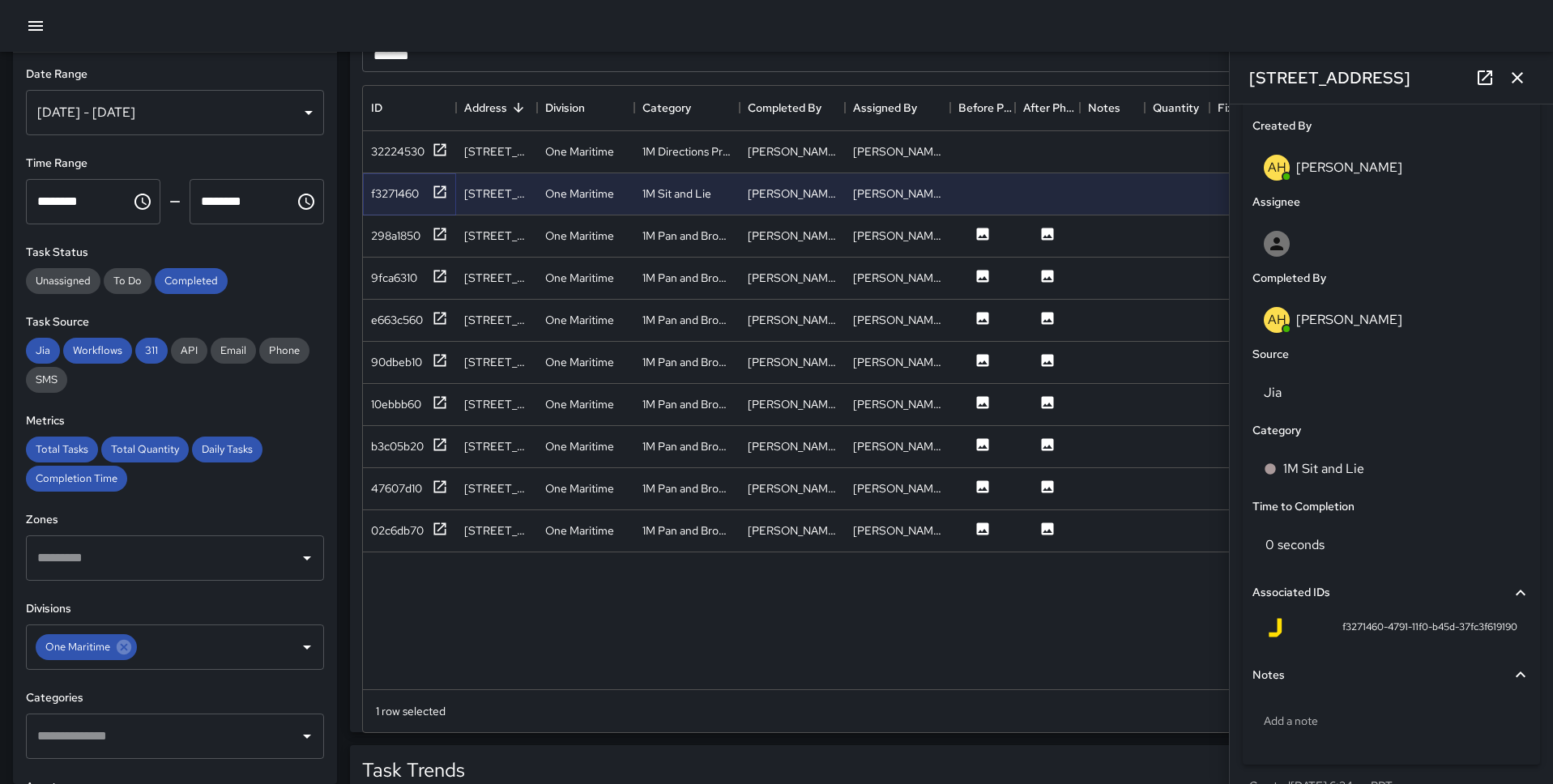
scroll to position [891, 0]
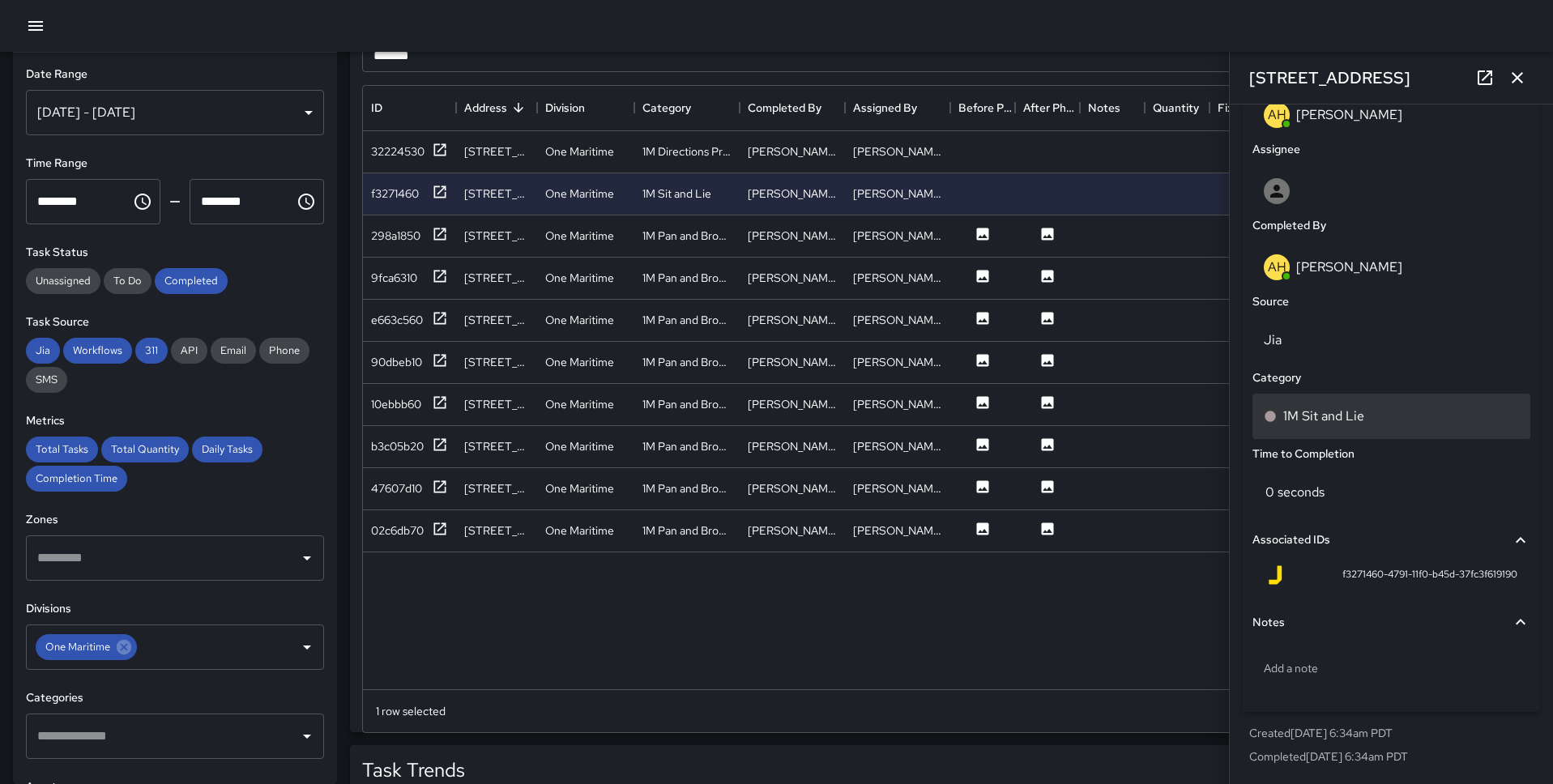
click at [1190, 408] on div "1M Sit and Lie" at bounding box center [1390, 417] width 255 height 19
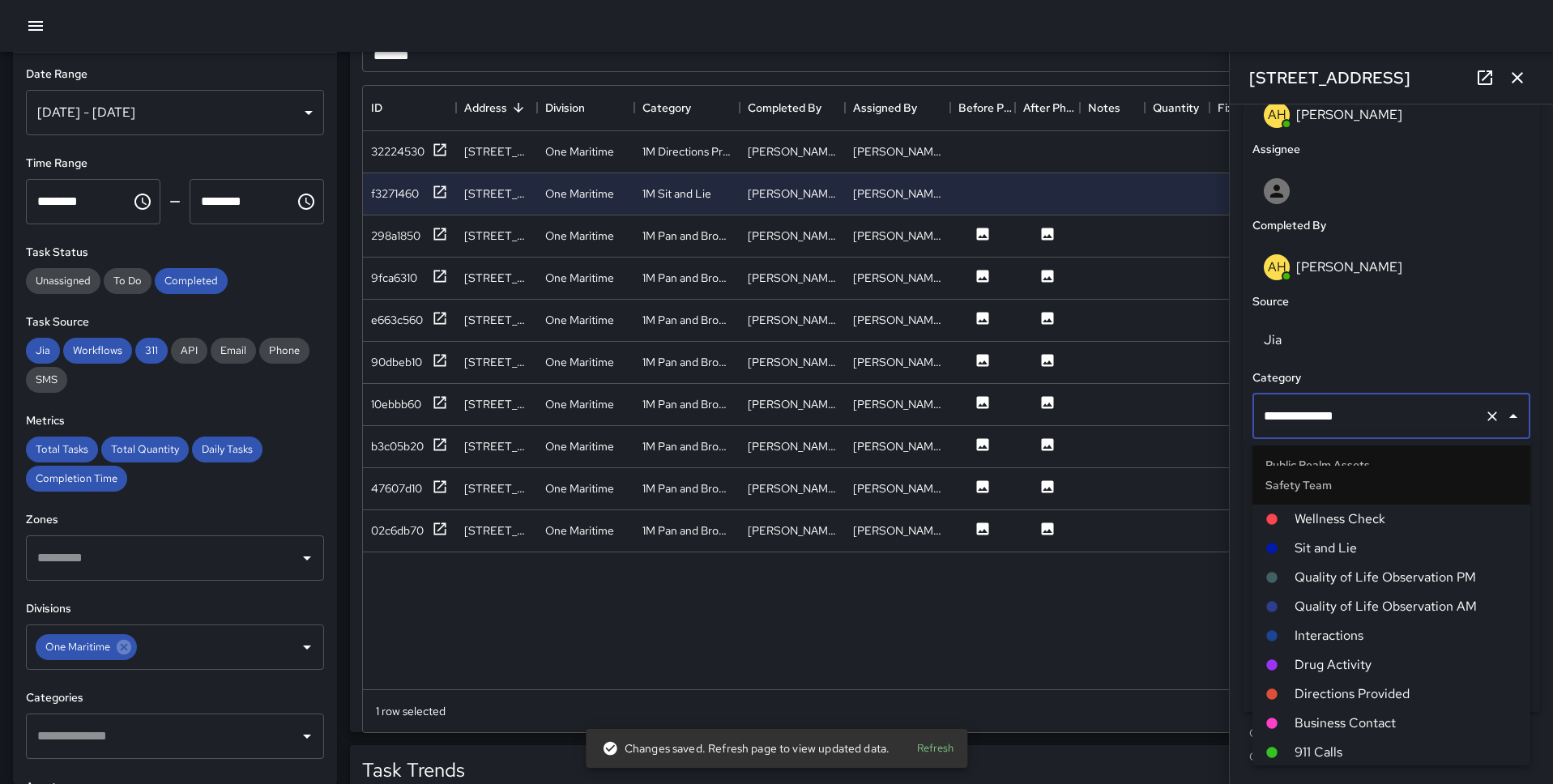
scroll to position [1739, 0]
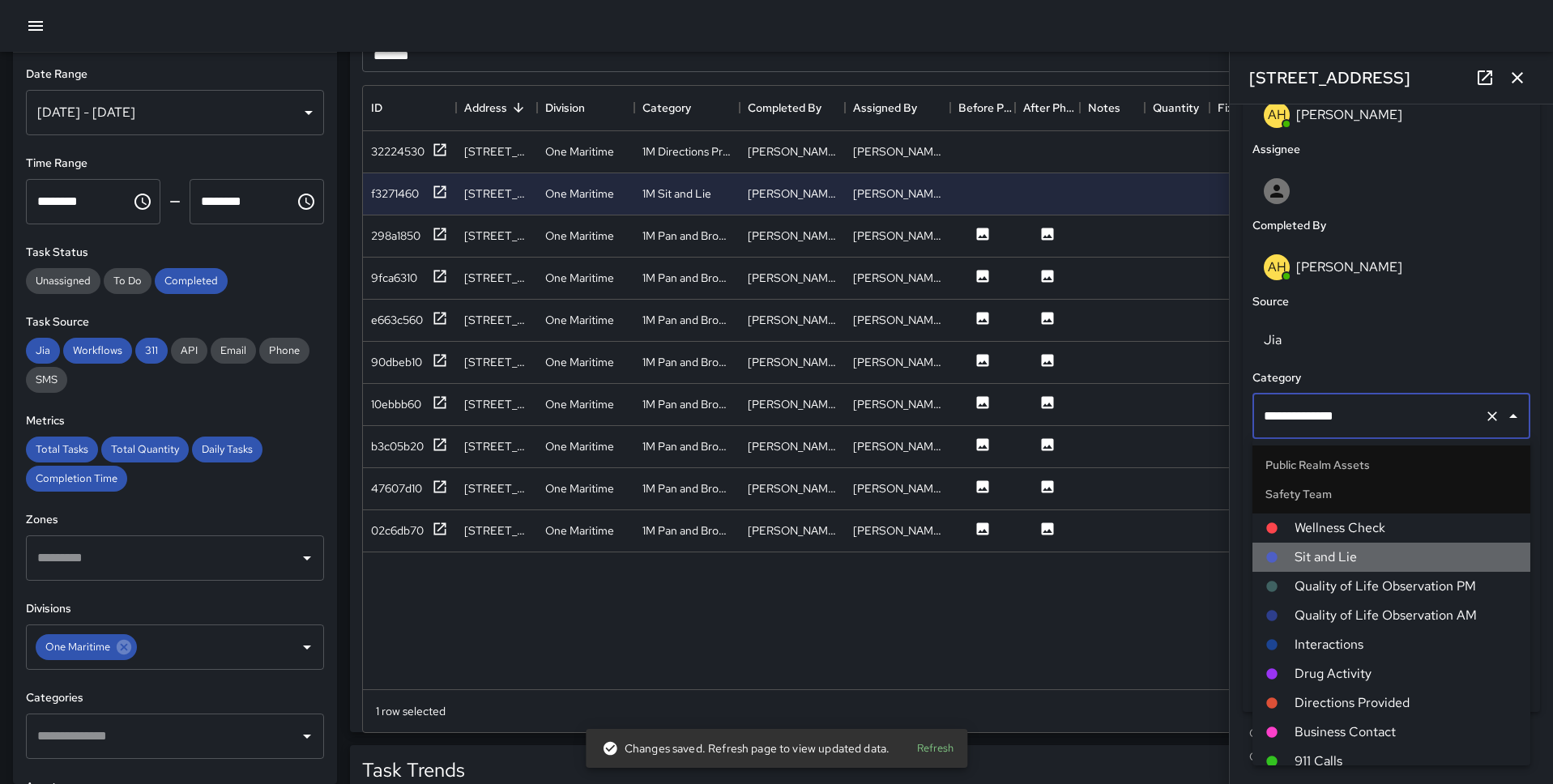
click at [1190, 554] on span "Sit and Lie" at bounding box center [1405, 557] width 222 height 19
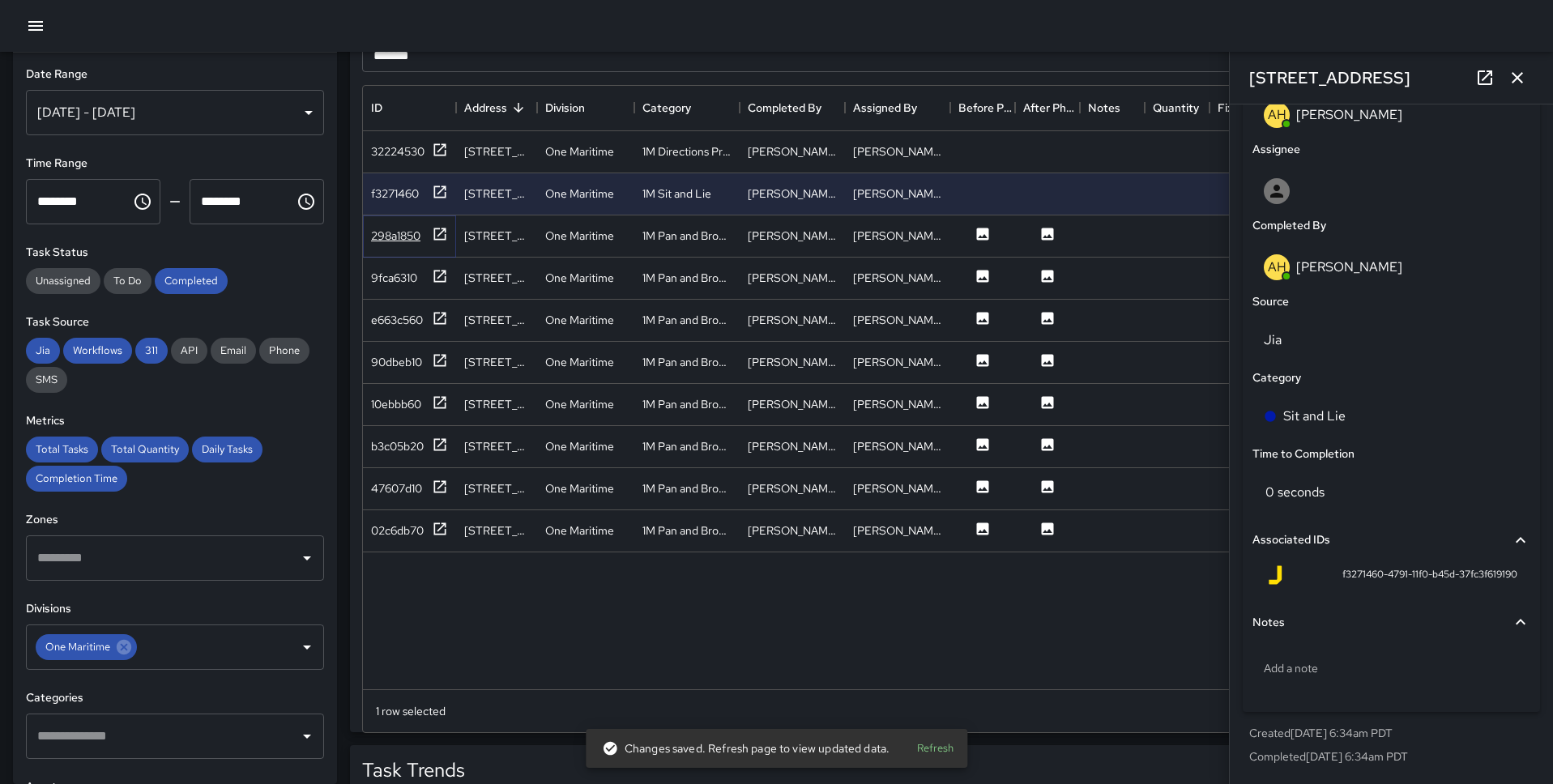
click at [436, 234] on icon at bounding box center [440, 234] width 16 height 16
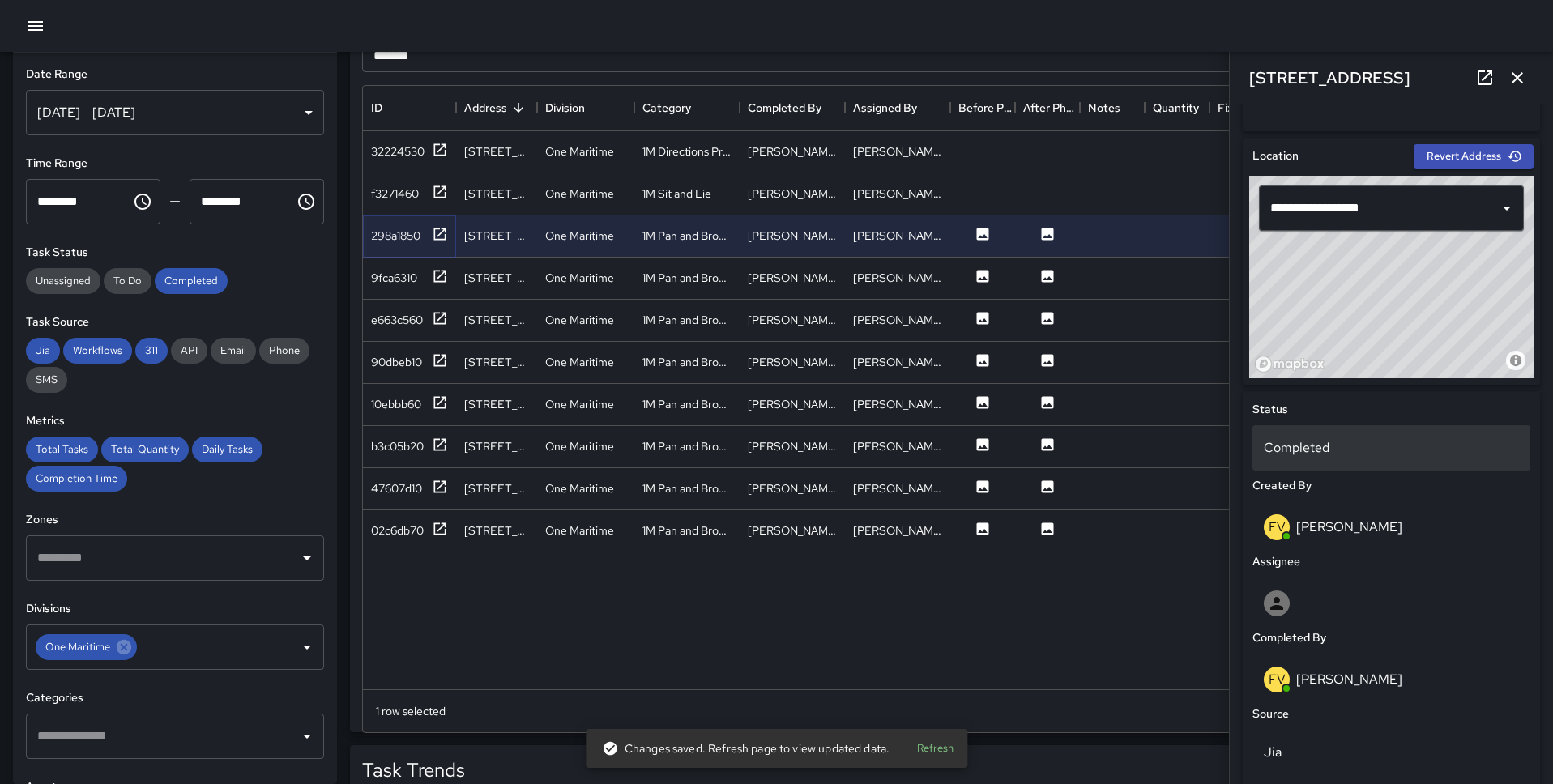
scroll to position [477, 0]
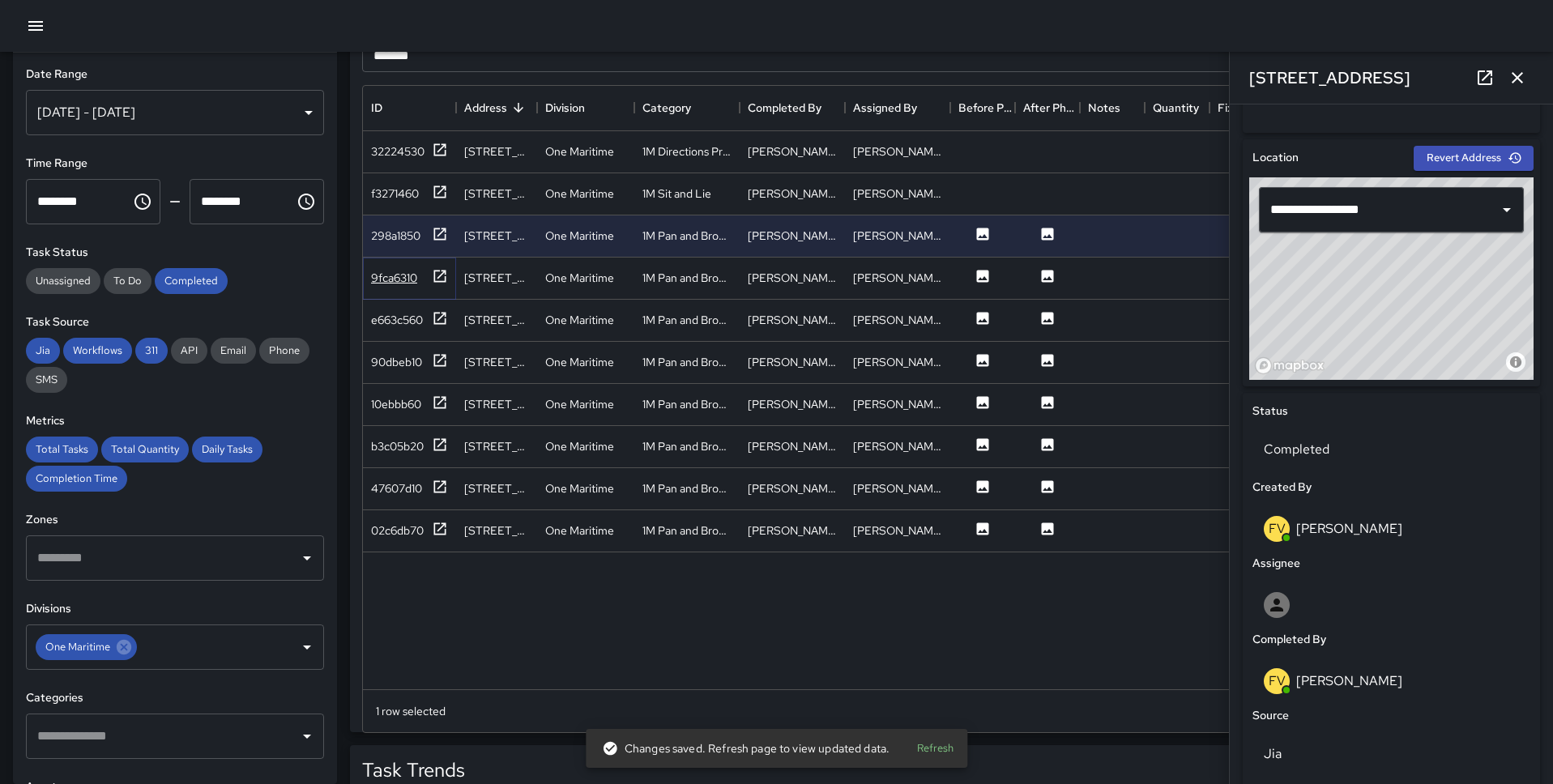
click at [437, 279] on icon at bounding box center [440, 276] width 16 height 16
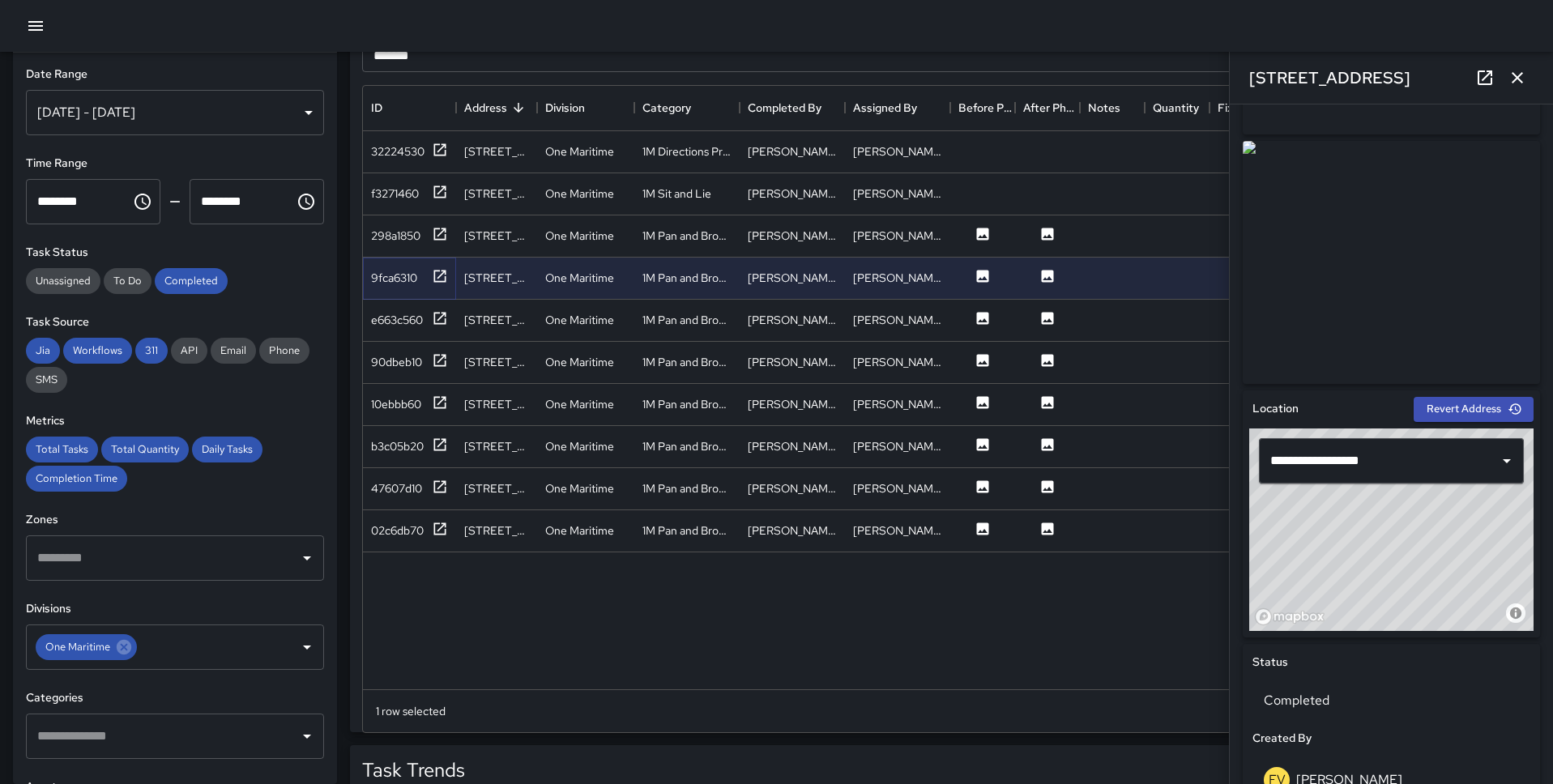
scroll to position [228, 0]
click at [436, 485] on icon at bounding box center [440, 486] width 16 height 16
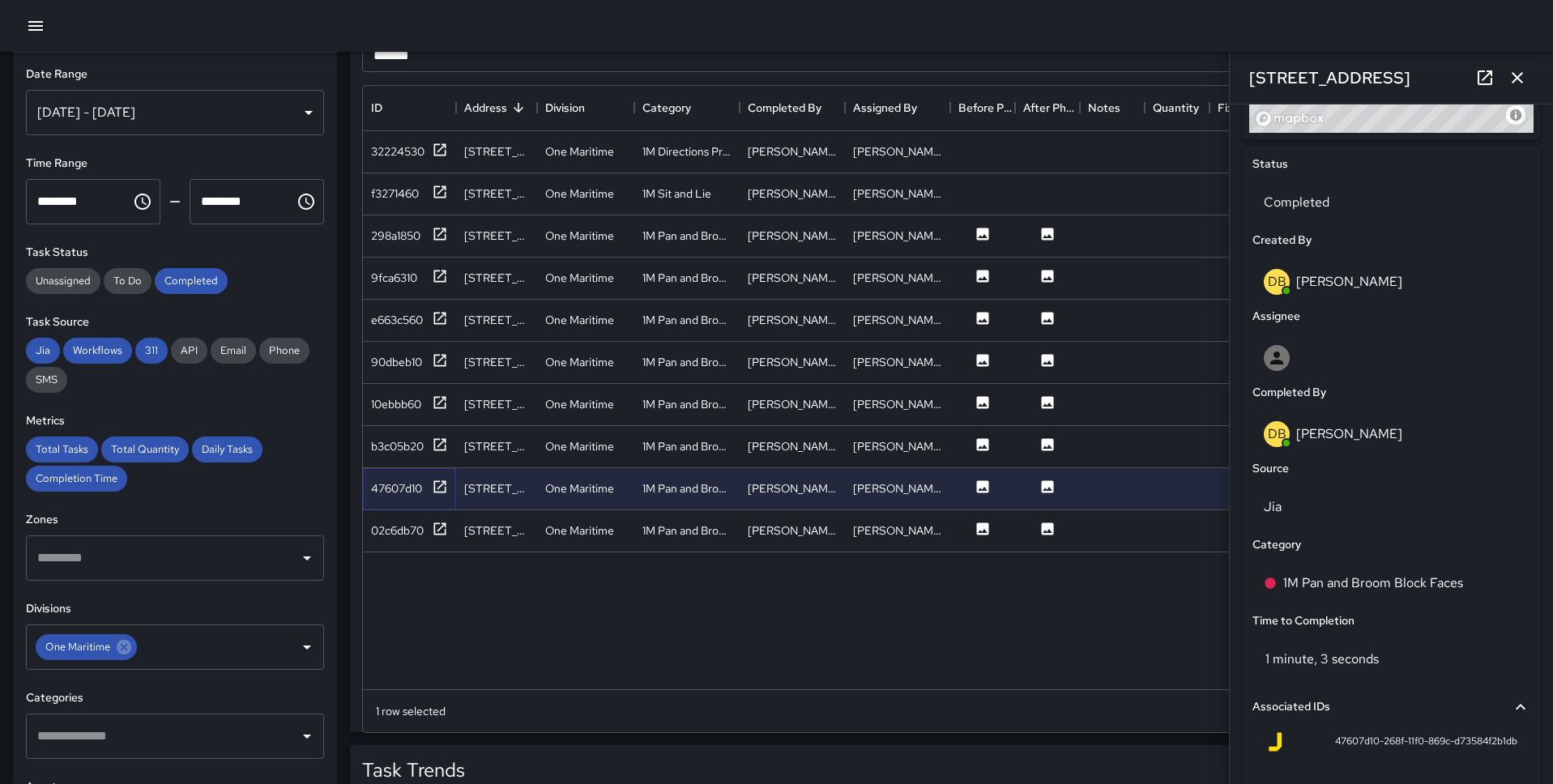
scroll to position [724, 0]
click at [1190, 598] on div "1M Pan and Broom Block Faces" at bounding box center [1390, 582] width 278 height 45
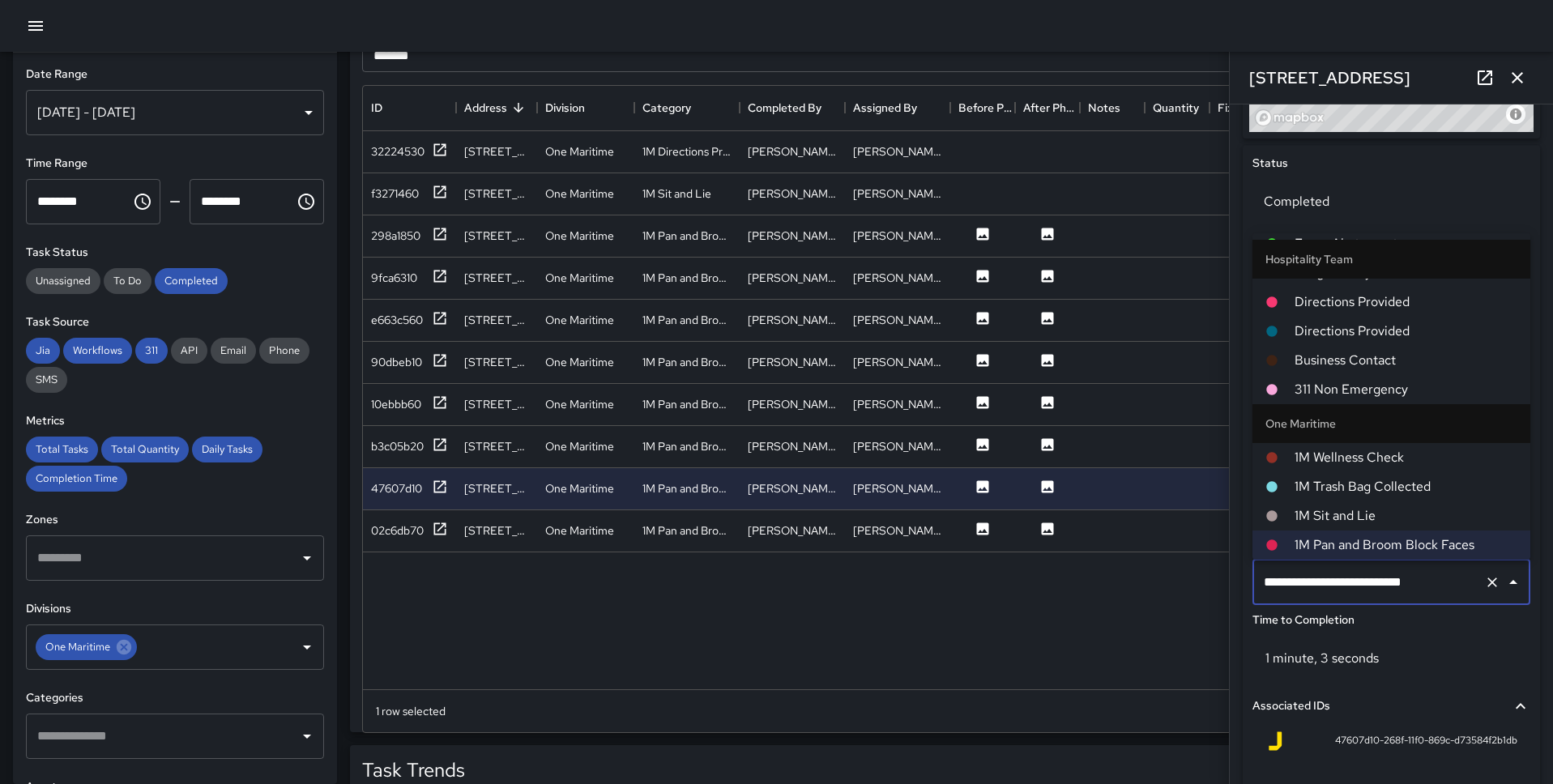
scroll to position [0, 0]
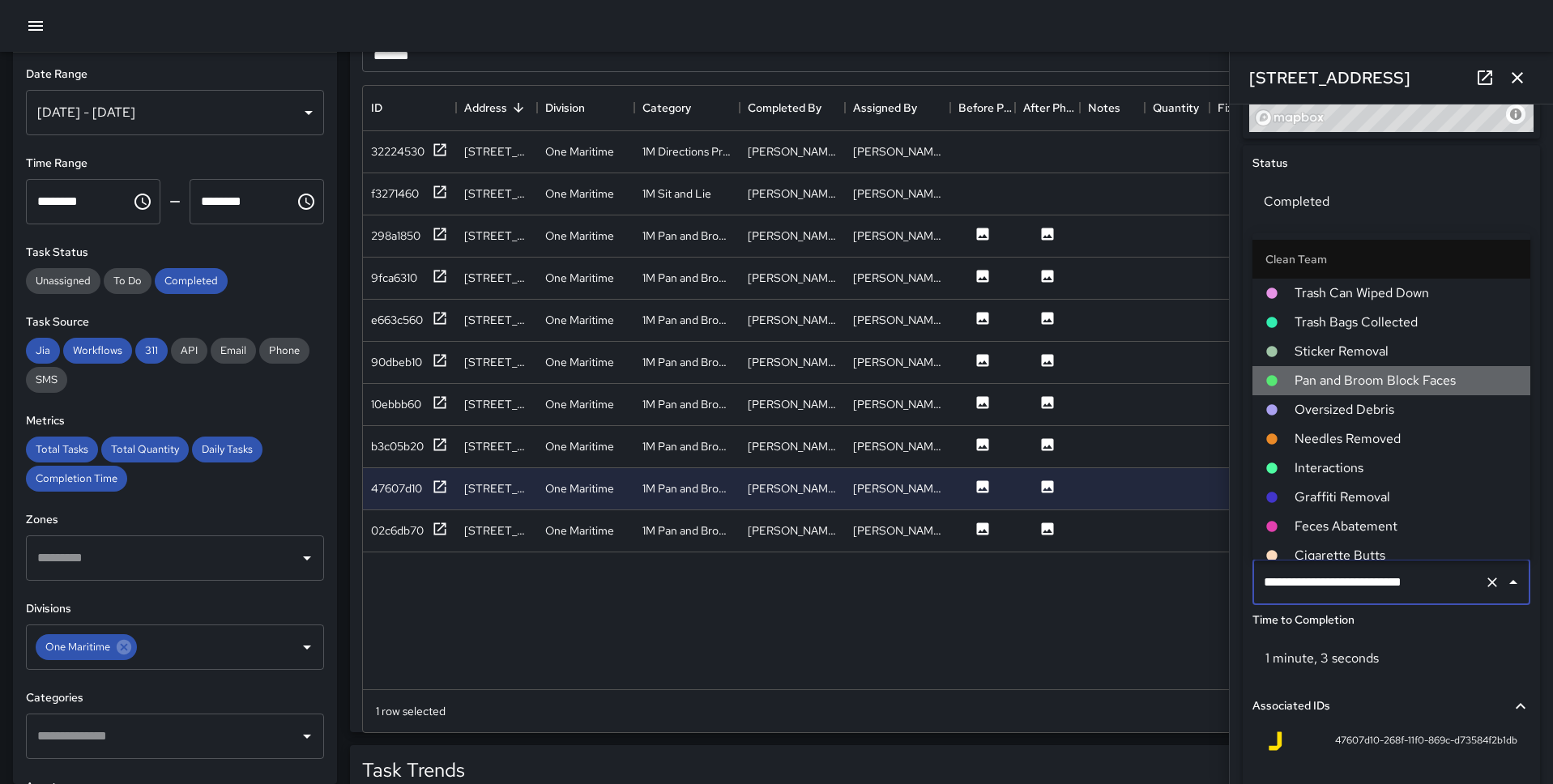
click at [1190, 383] on span "Pan and Broom Block Faces" at bounding box center [1405, 381] width 222 height 19
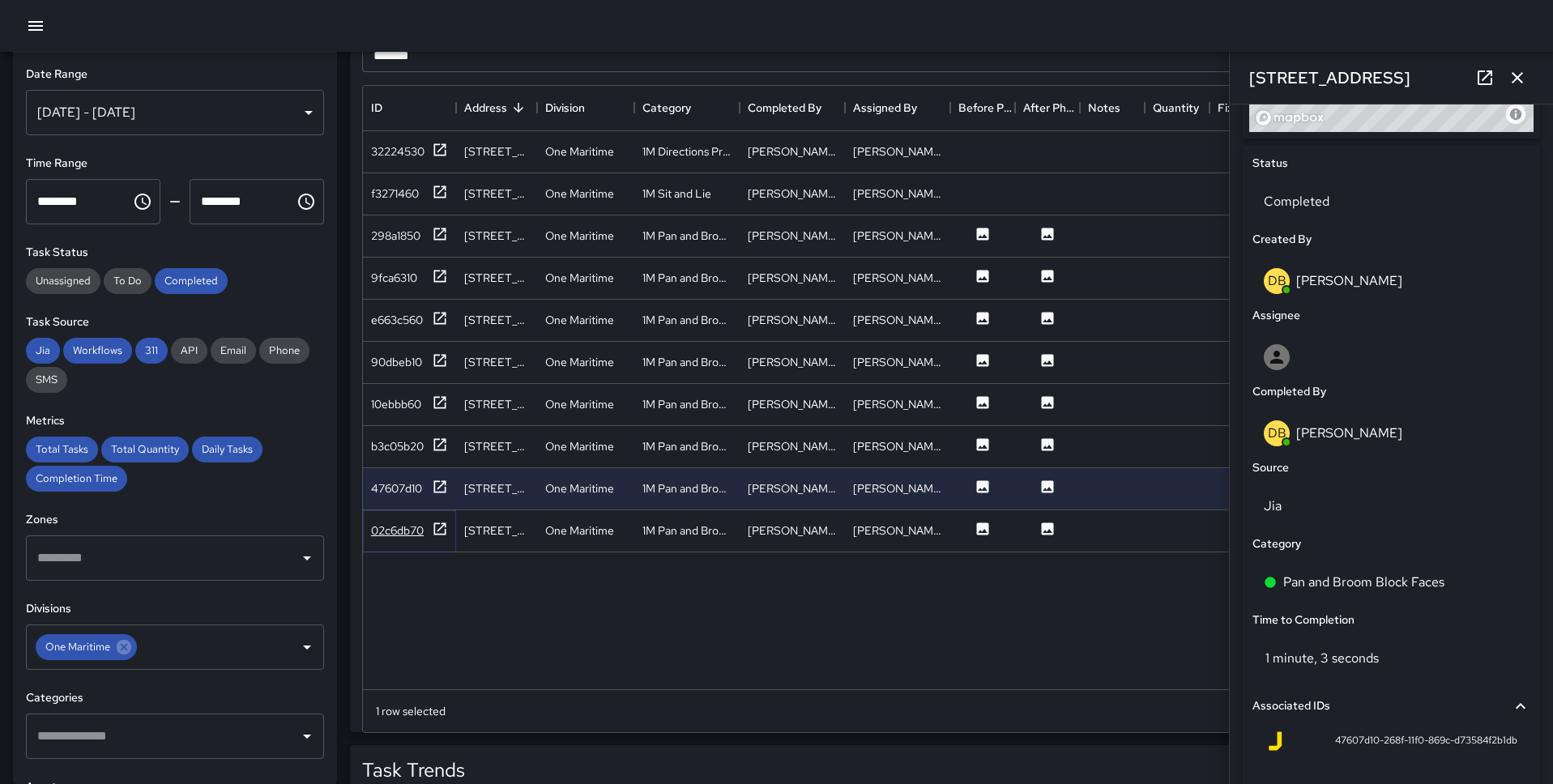
click at [438, 520] on icon at bounding box center [440, 528] width 16 height 16
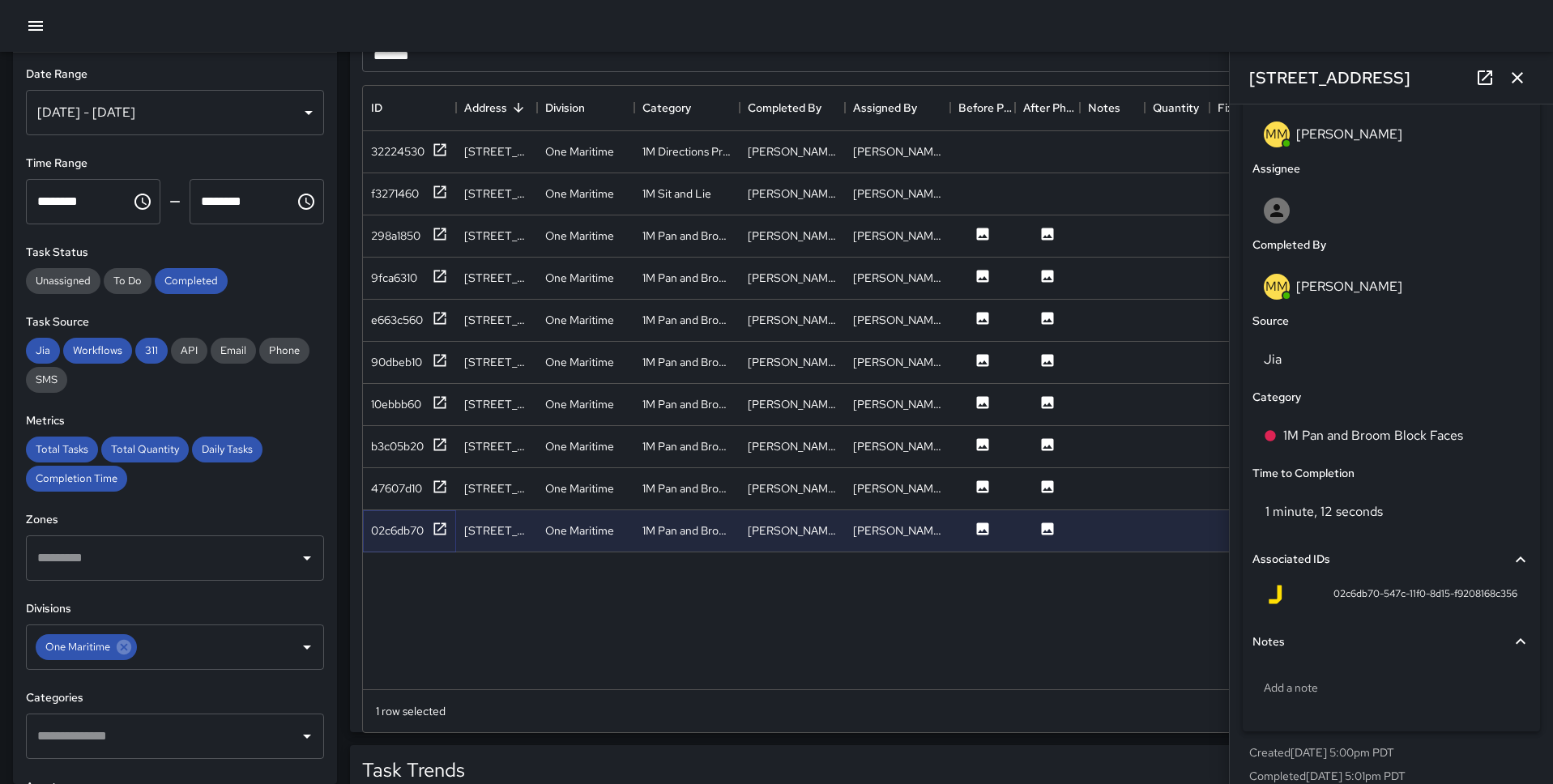
scroll to position [891, 0]
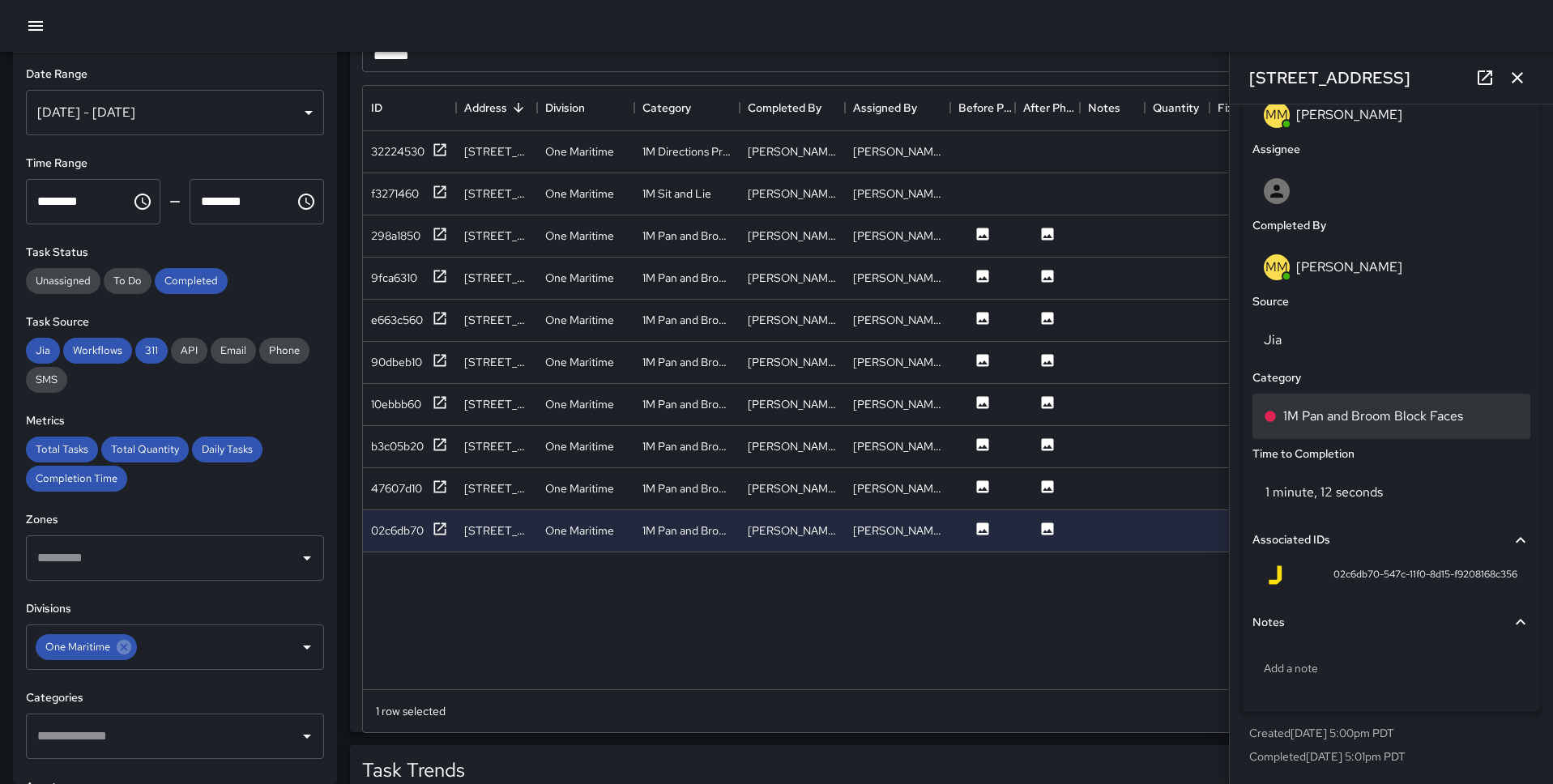
click at [1190, 419] on p "1M Pan and Broom Block Faces" at bounding box center [1372, 417] width 180 height 19
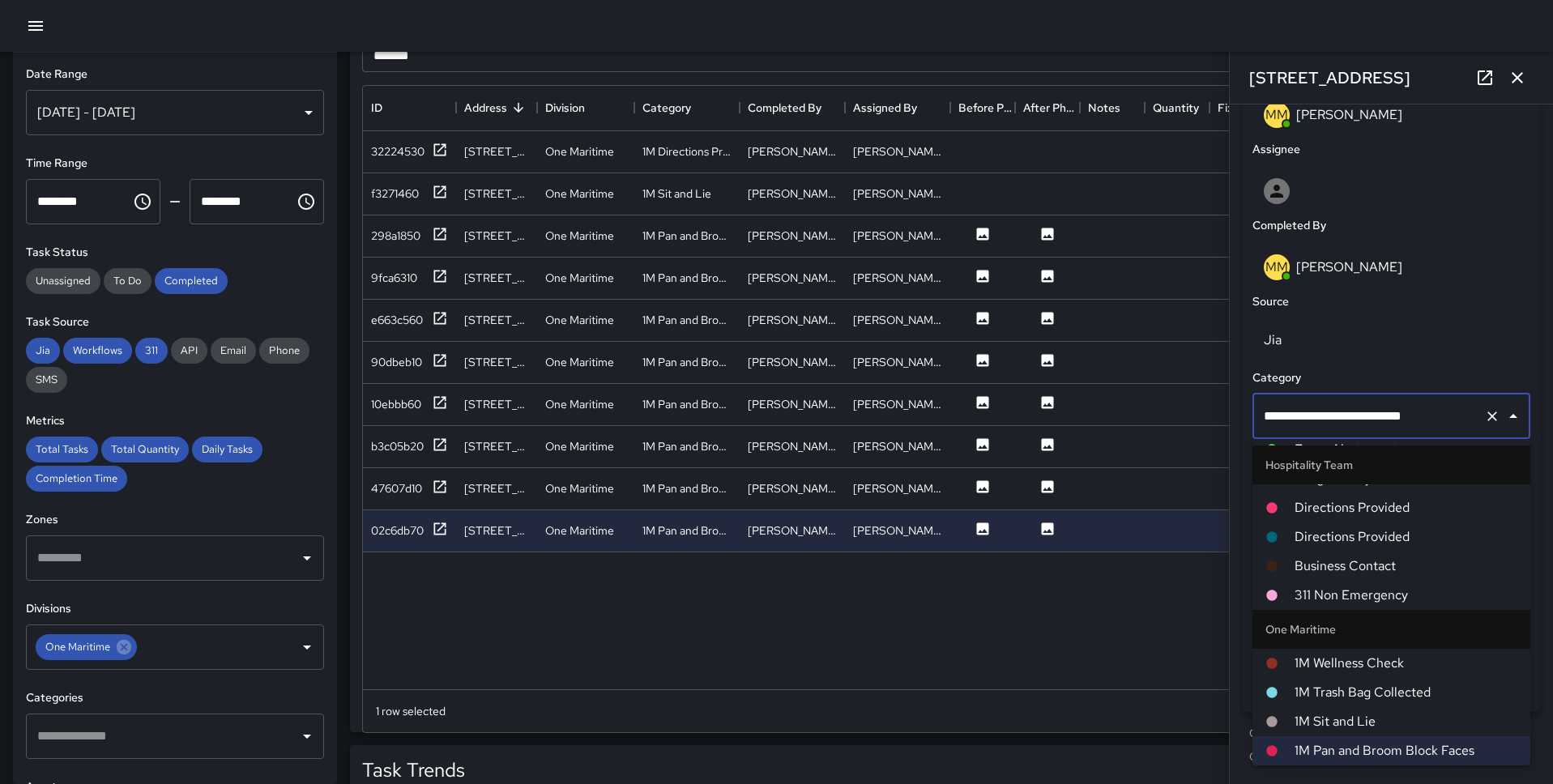
scroll to position [0, 0]
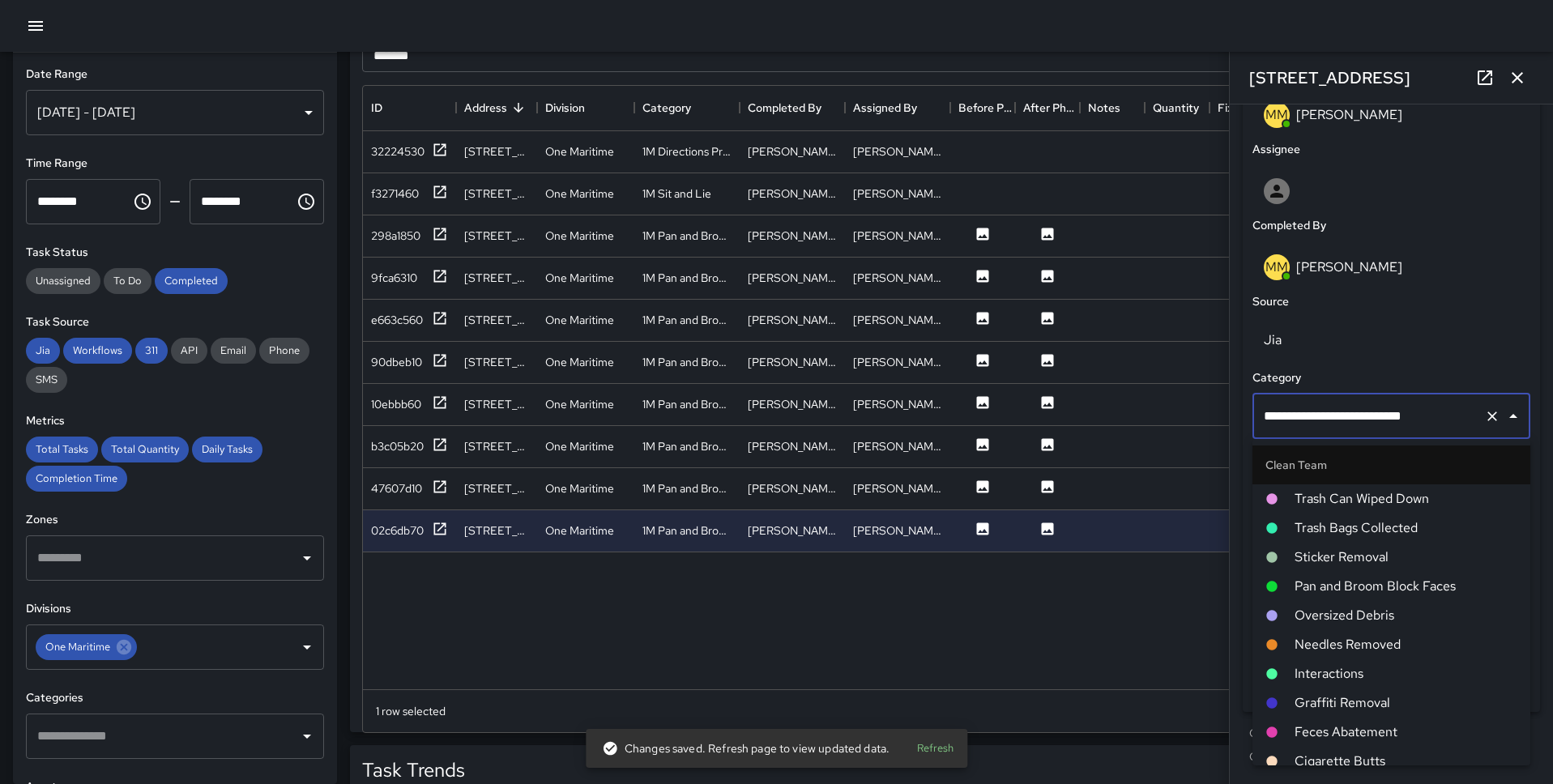
click at [1190, 580] on span "Pan and Broom Block Faces" at bounding box center [1405, 586] width 222 height 19
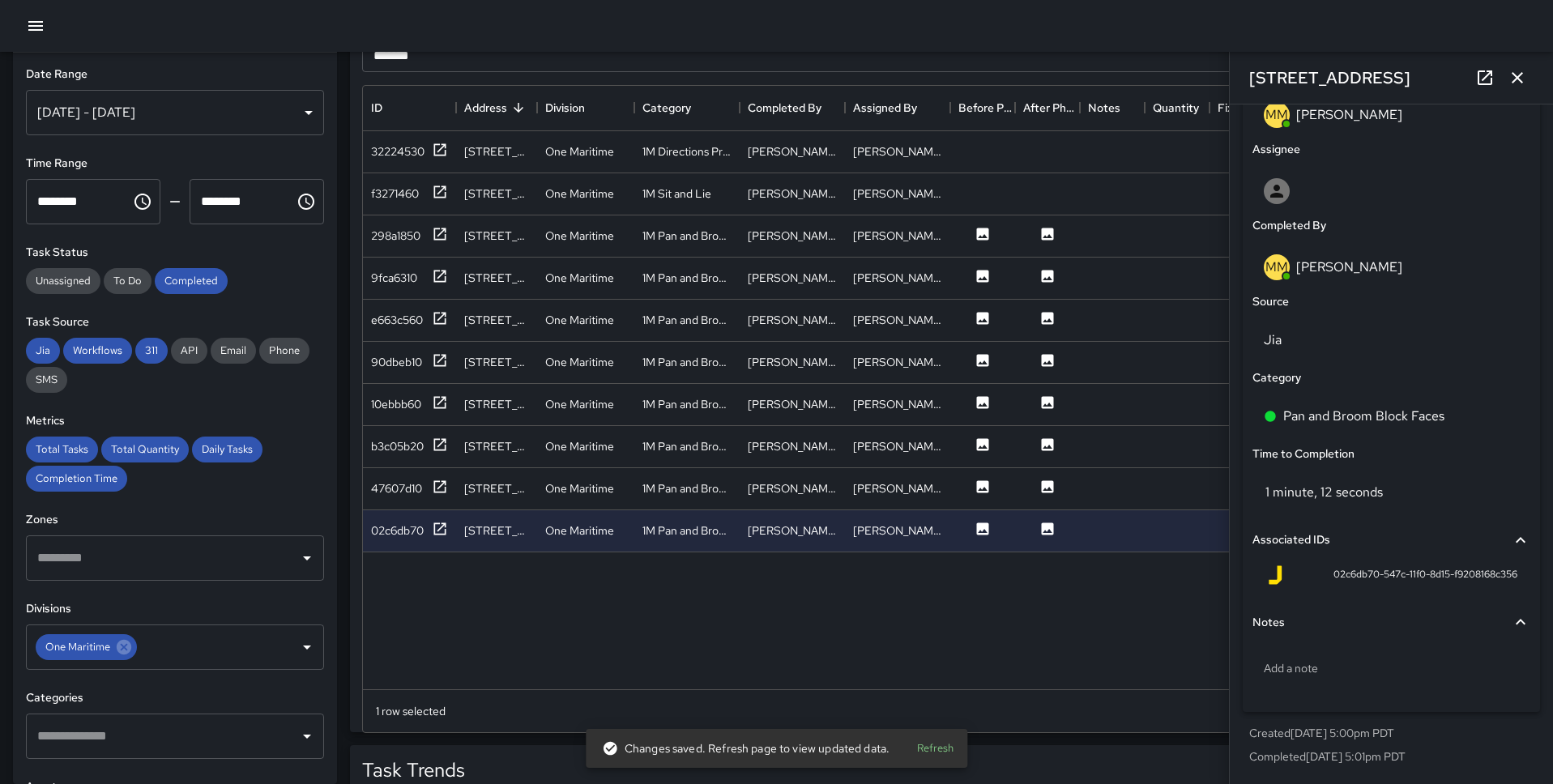
click at [1190, 84] on icon "button" at bounding box center [1517, 78] width 19 height 19
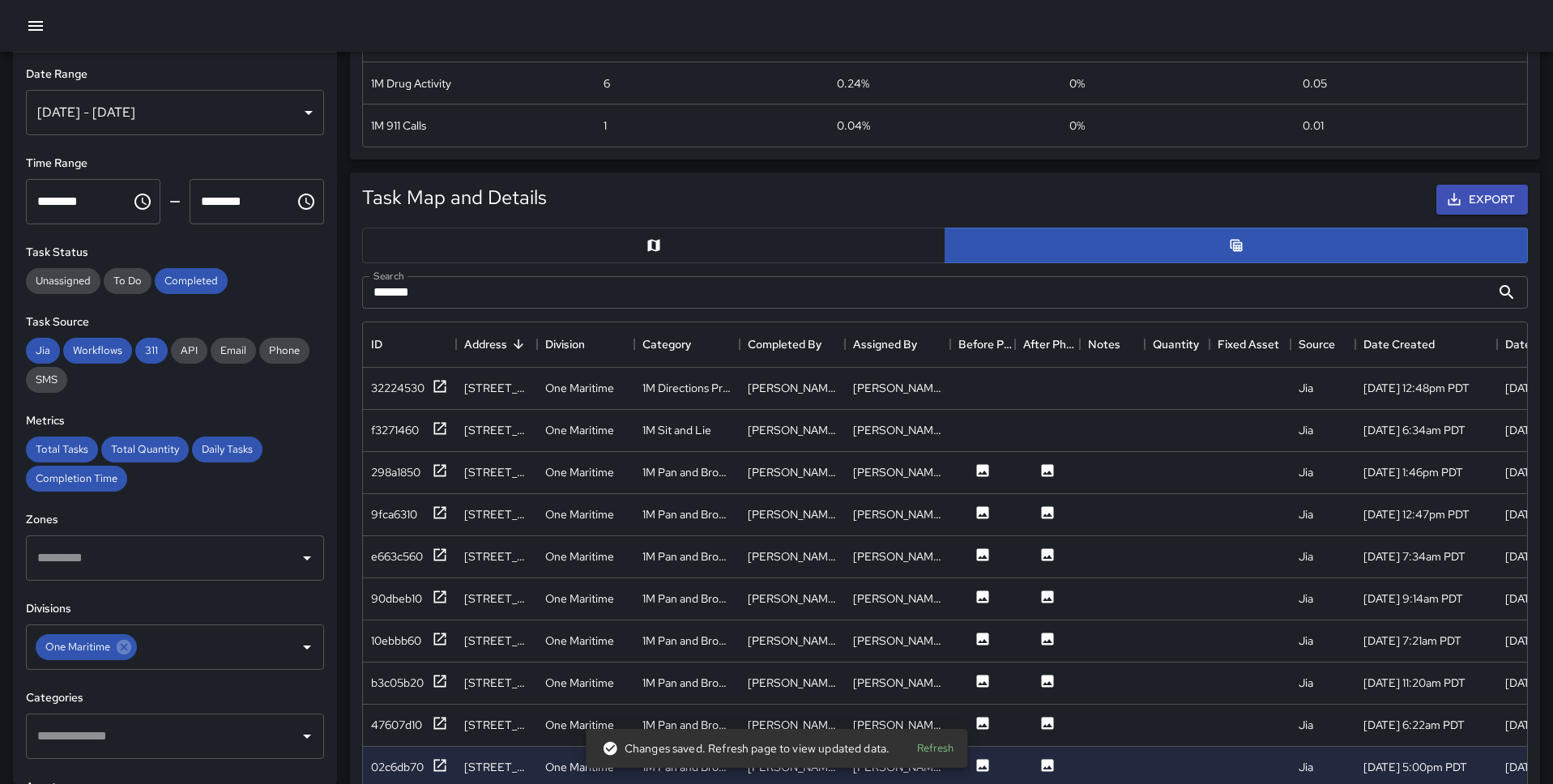
scroll to position [534, 0]
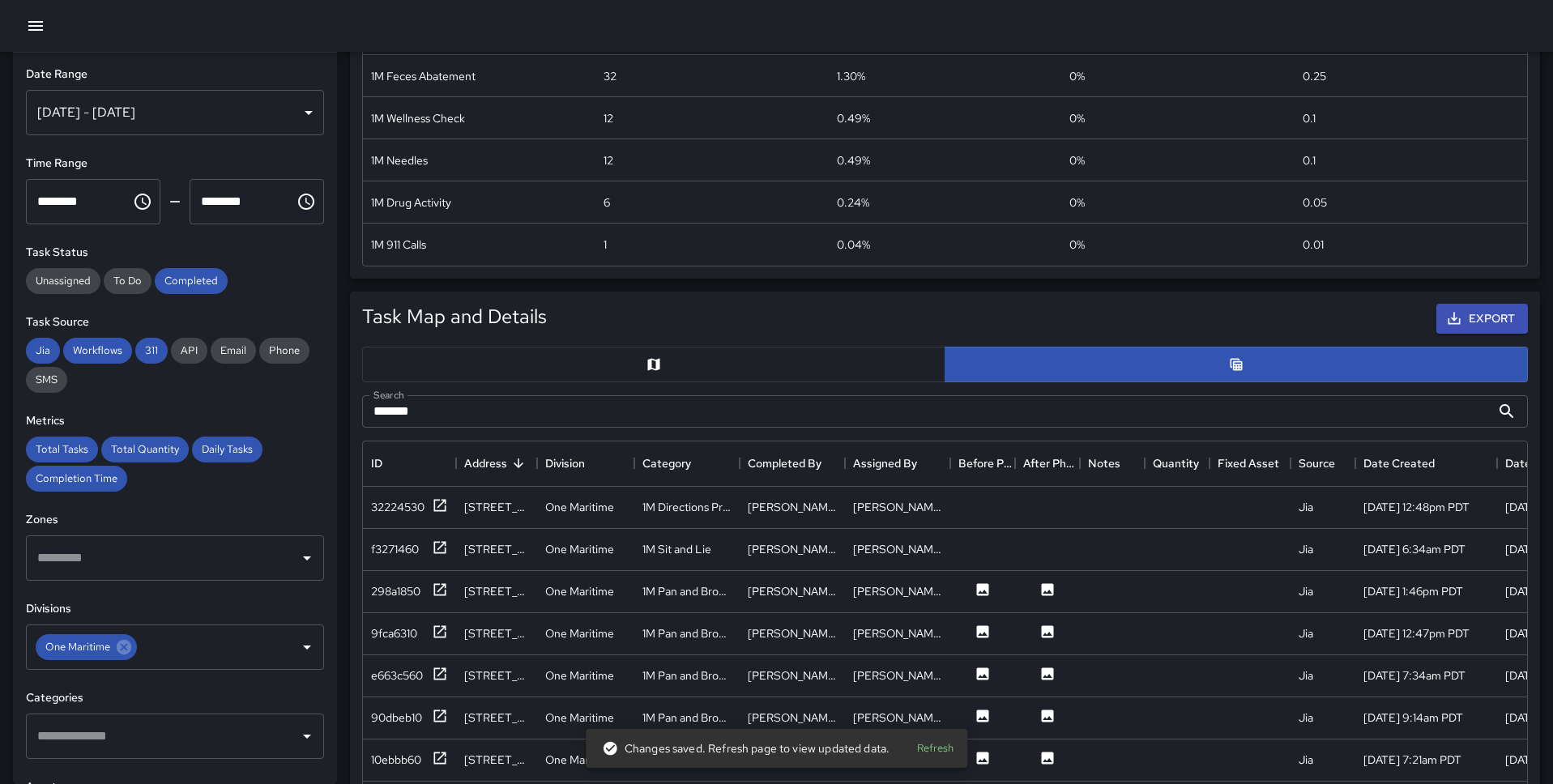
click at [632, 371] on button "button" at bounding box center [653, 364] width 583 height 36
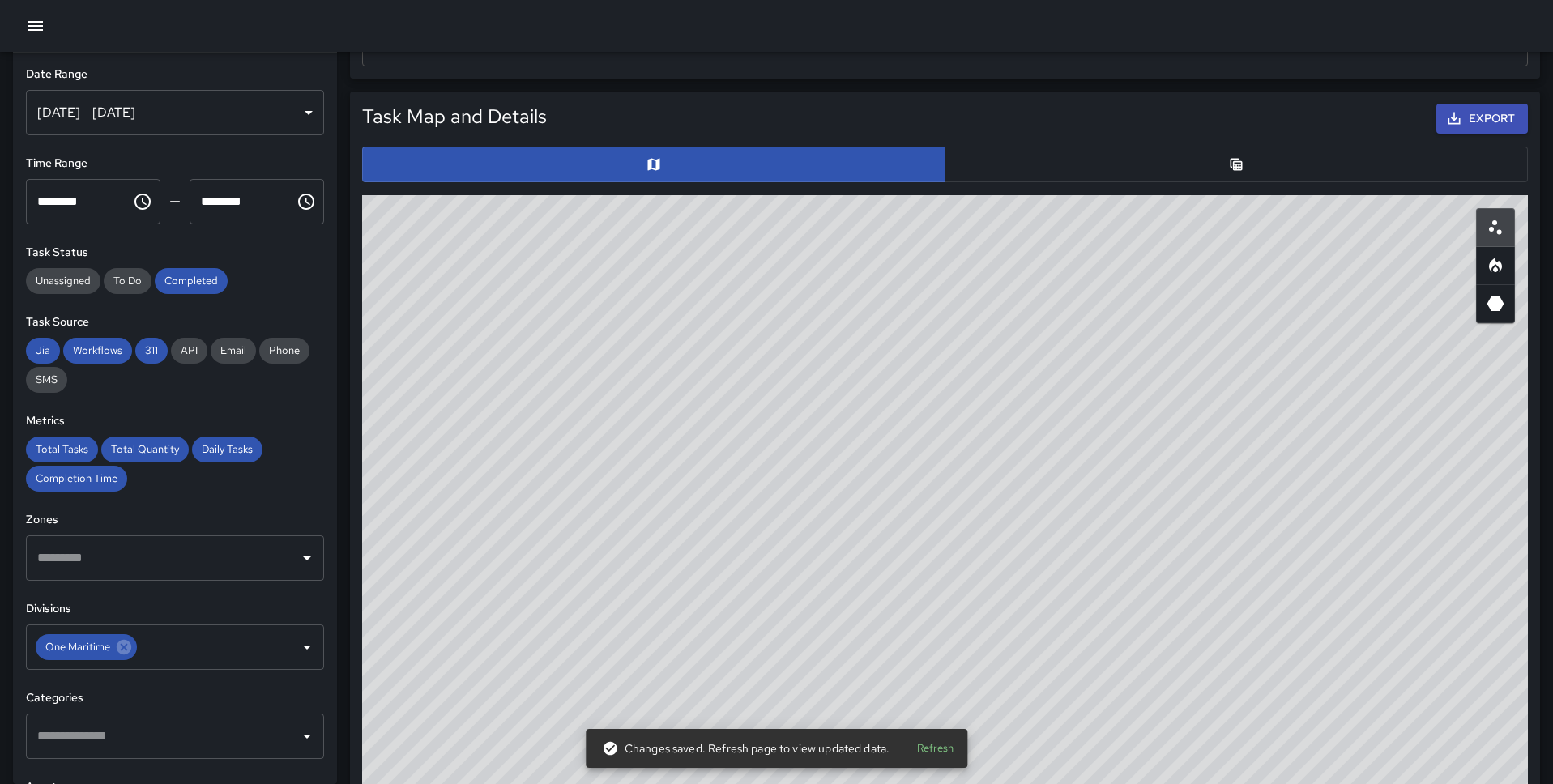
scroll to position [735, 0]
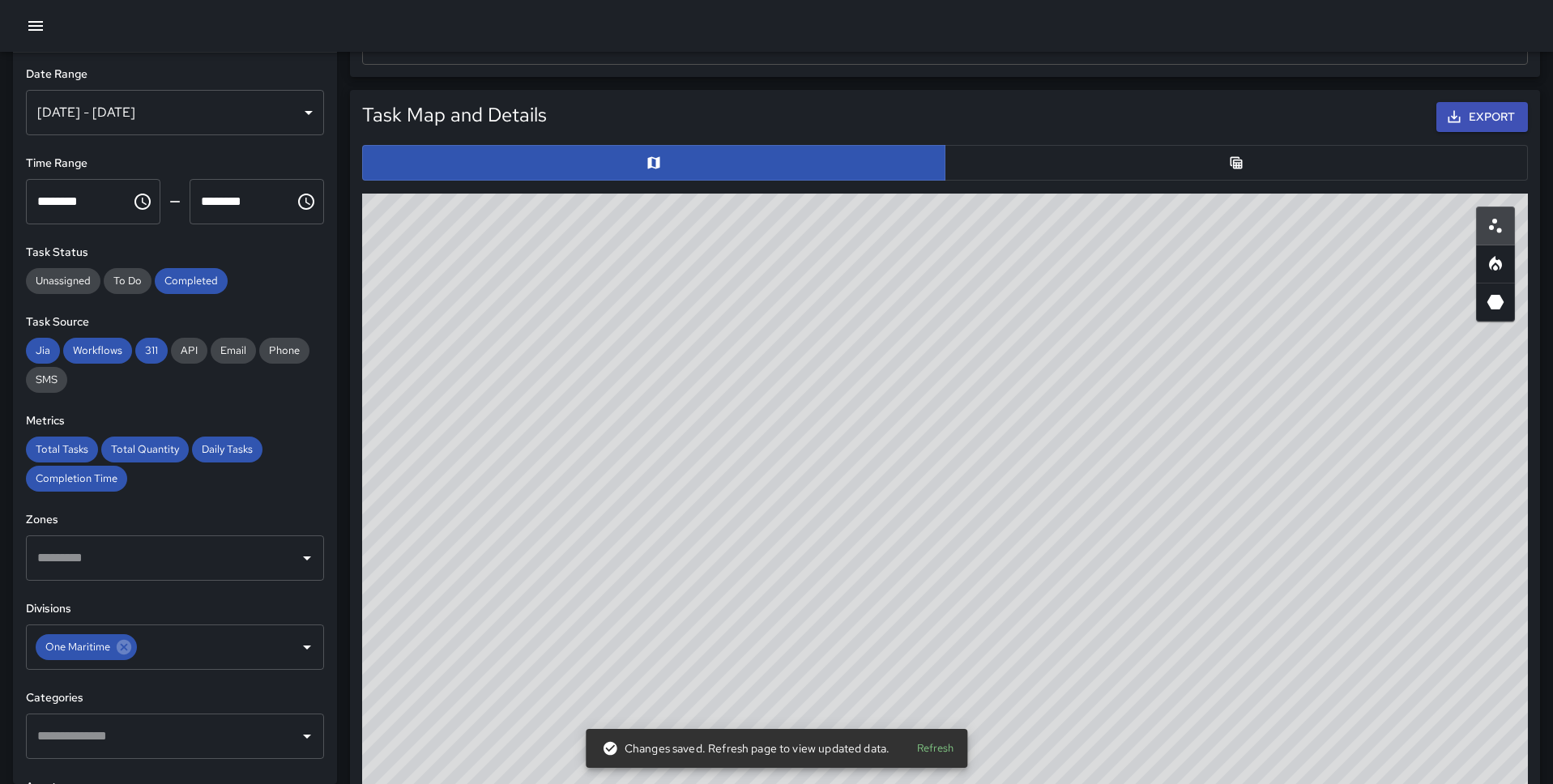
click at [1080, 141] on div at bounding box center [945, 163] width 1179 height 49
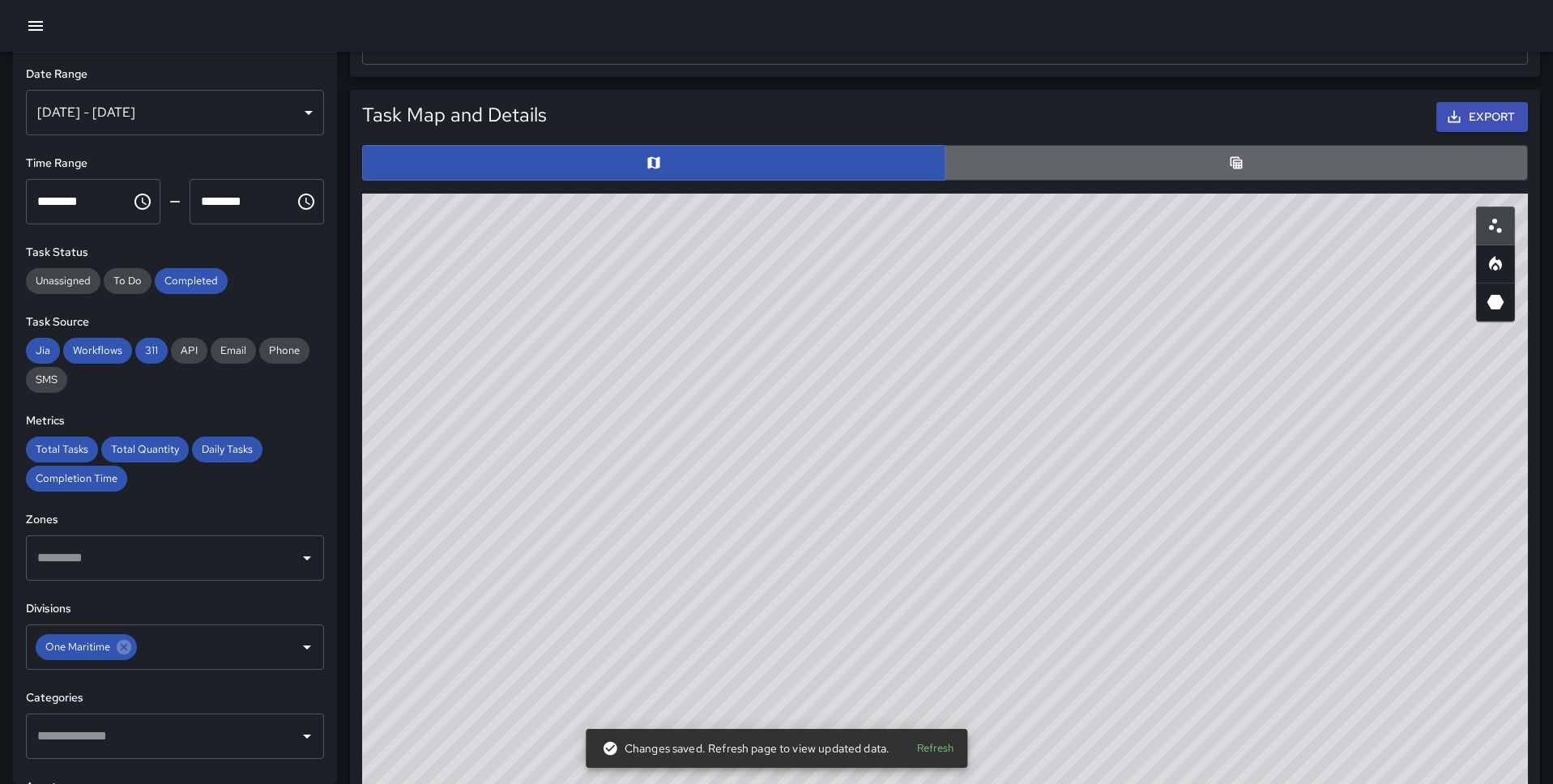
click at [1062, 167] on button "button" at bounding box center [1236, 163] width 583 height 36
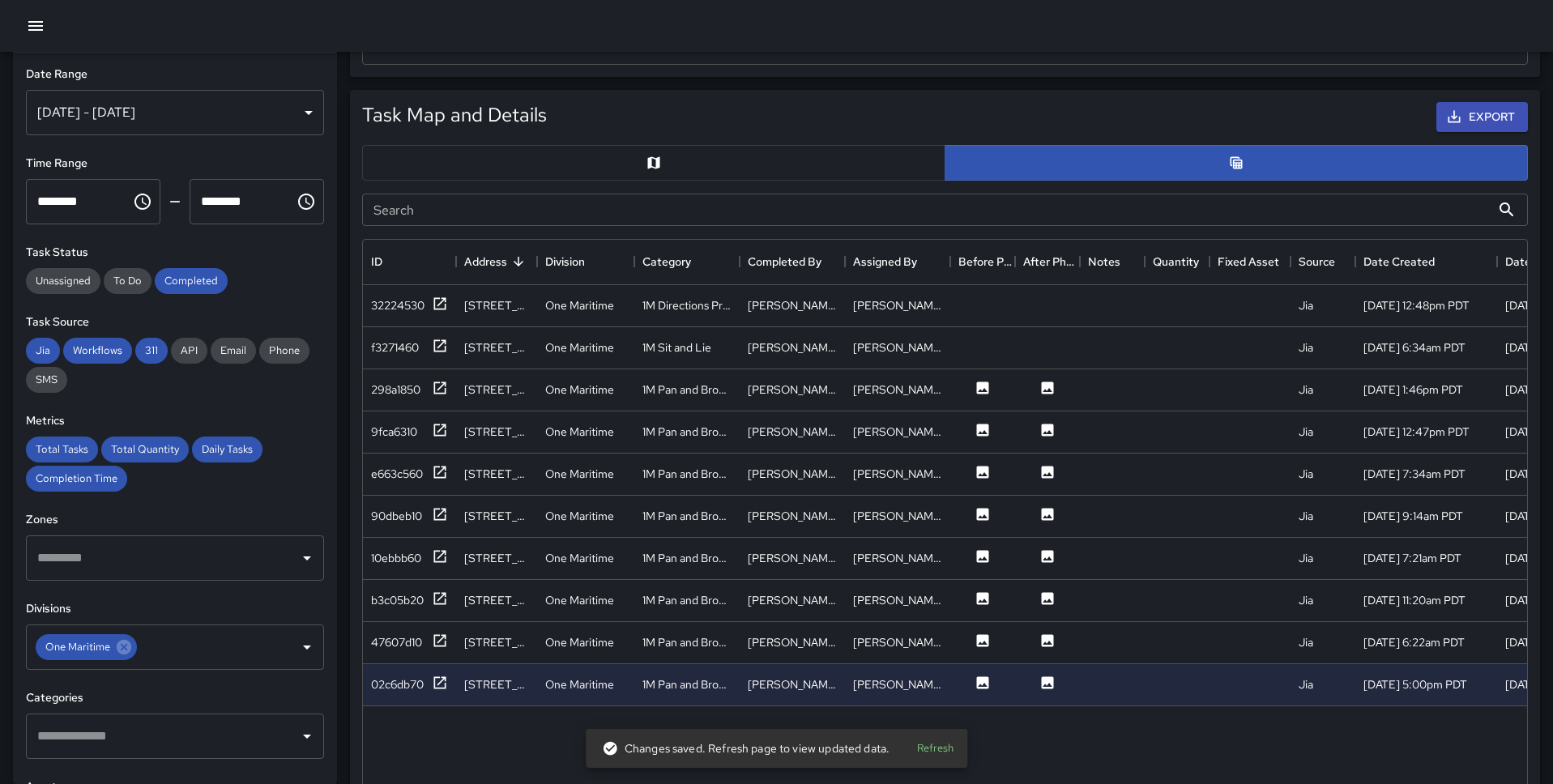
click at [574, 211] on input "Search" at bounding box center [926, 210] width 1129 height 33
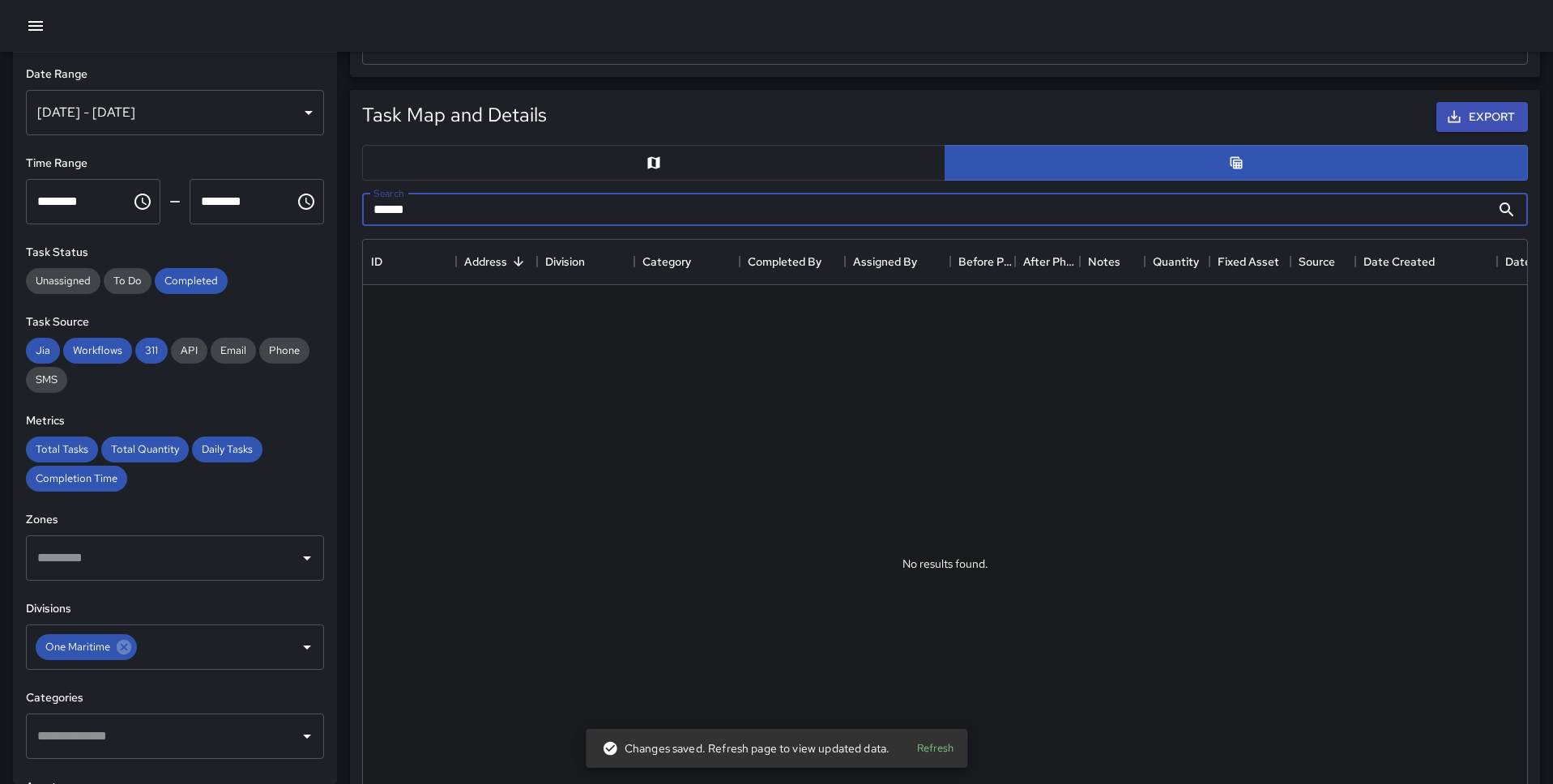
click at [591, 210] on input "******" at bounding box center [926, 210] width 1129 height 33
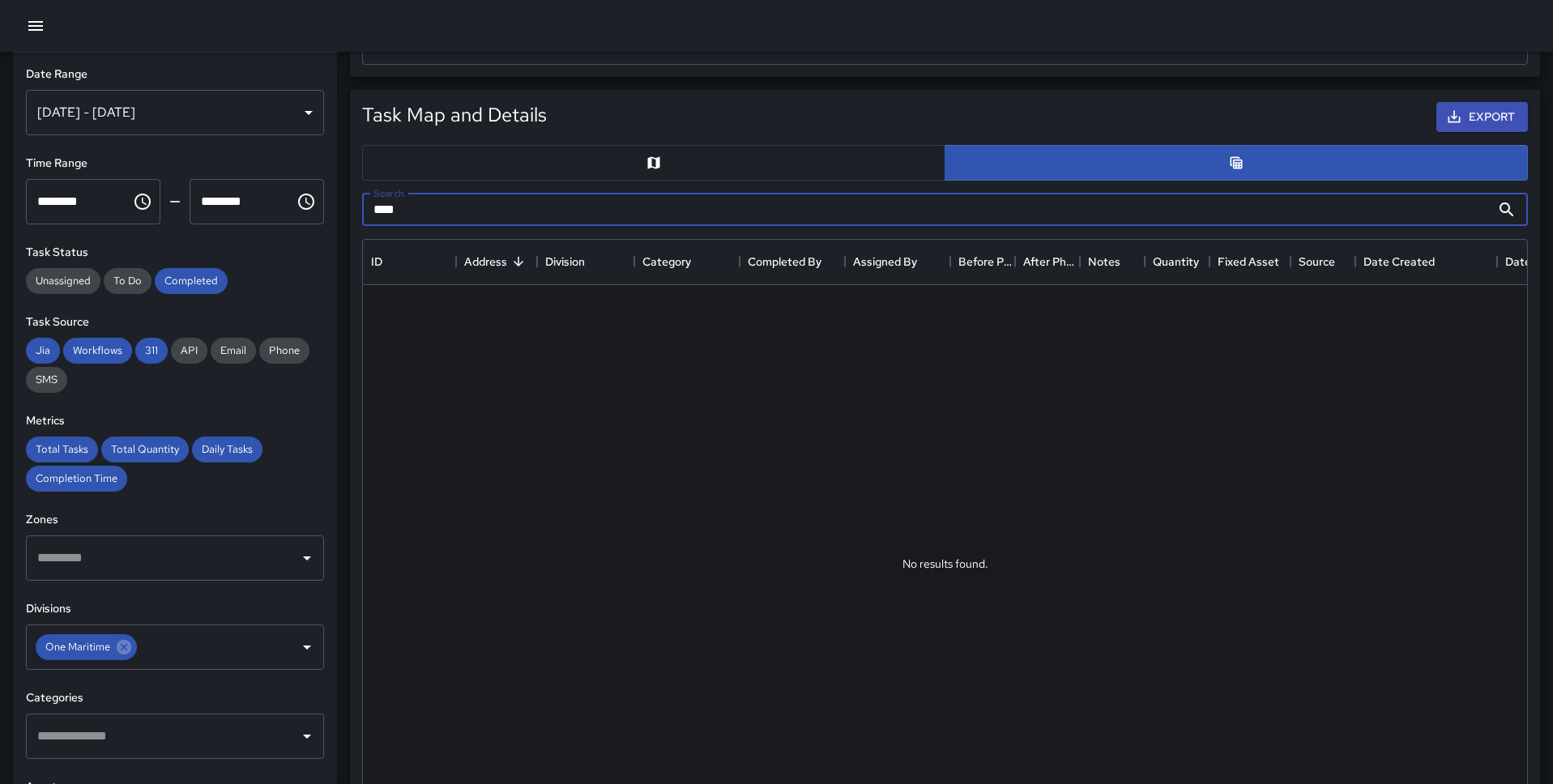
type input "****"
click at [878, 153] on button "button" at bounding box center [653, 163] width 583 height 36
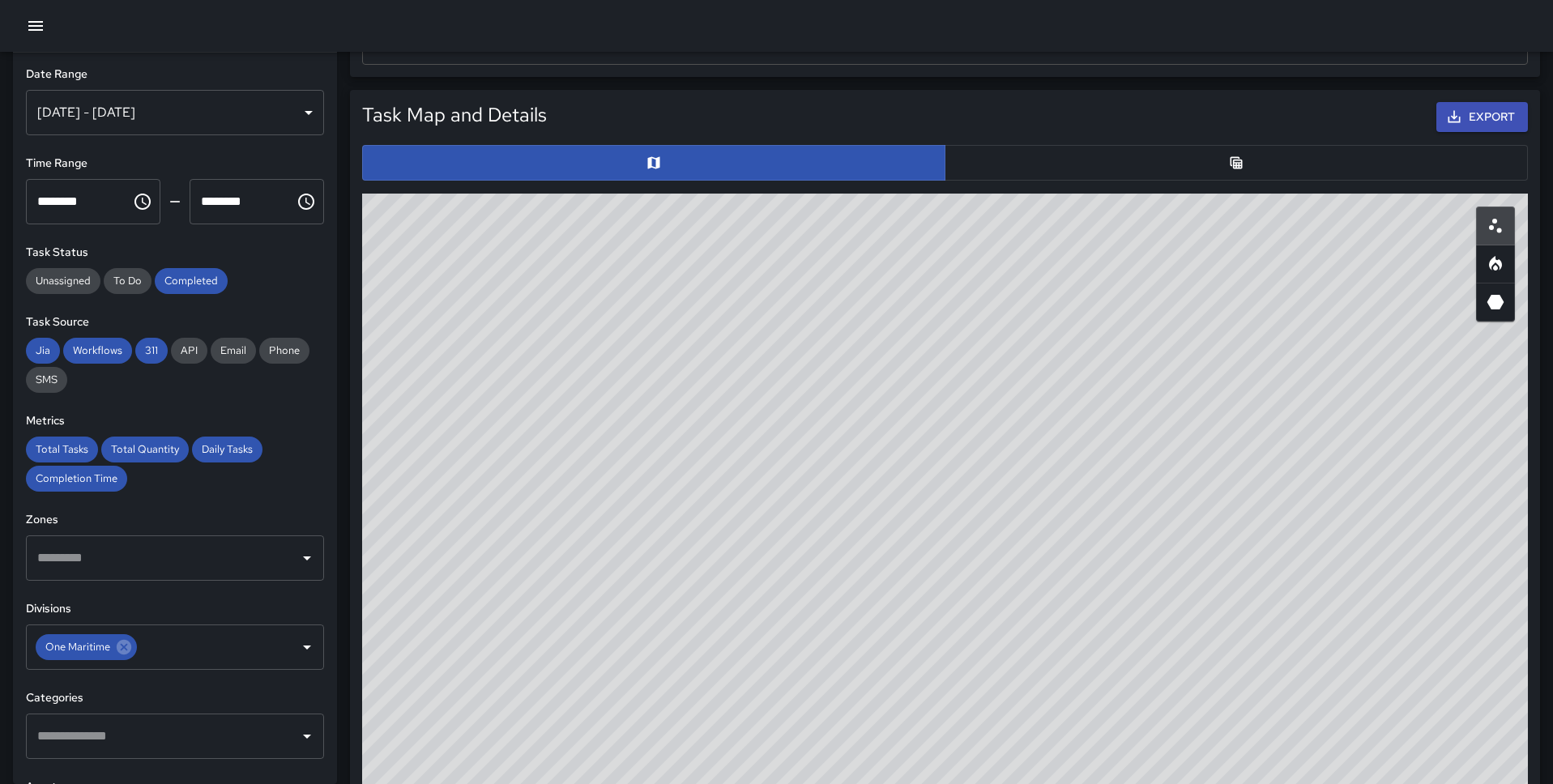
click at [968, 156] on button "button" at bounding box center [1236, 163] width 583 height 36
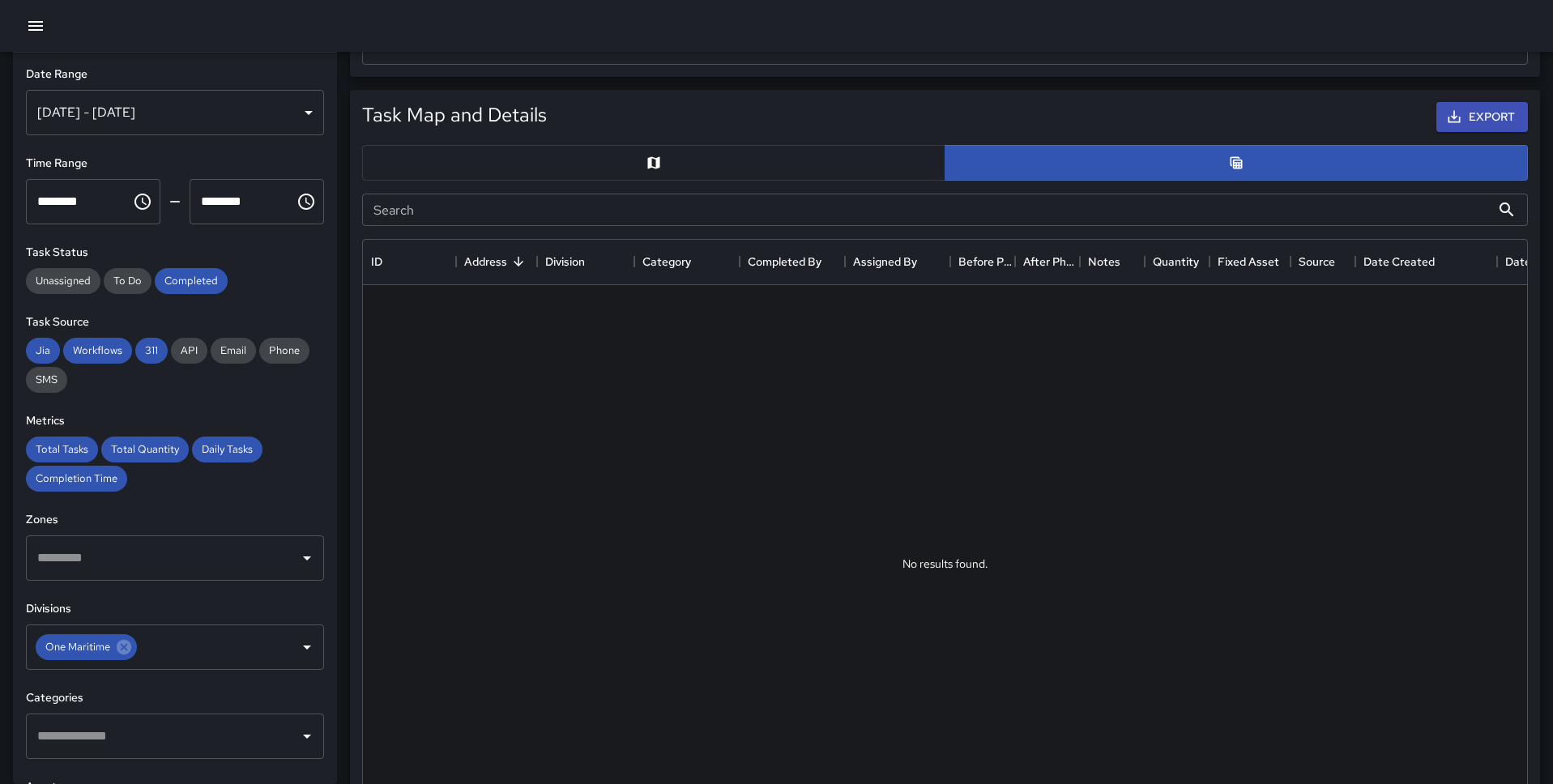
click at [486, 215] on input "Search" at bounding box center [926, 210] width 1129 height 33
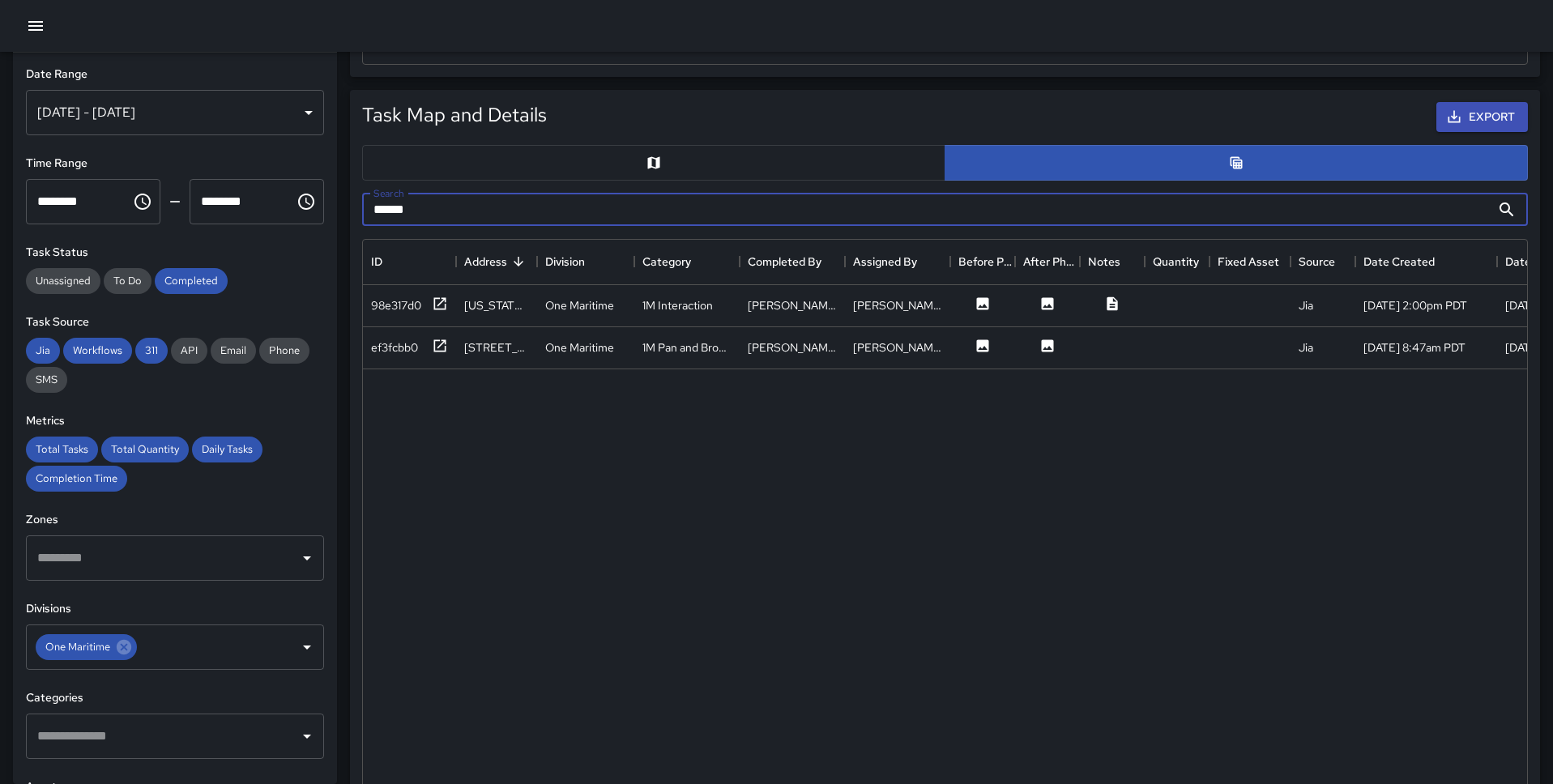
type input "******"
click at [433, 310] on icon at bounding box center [440, 303] width 16 height 16
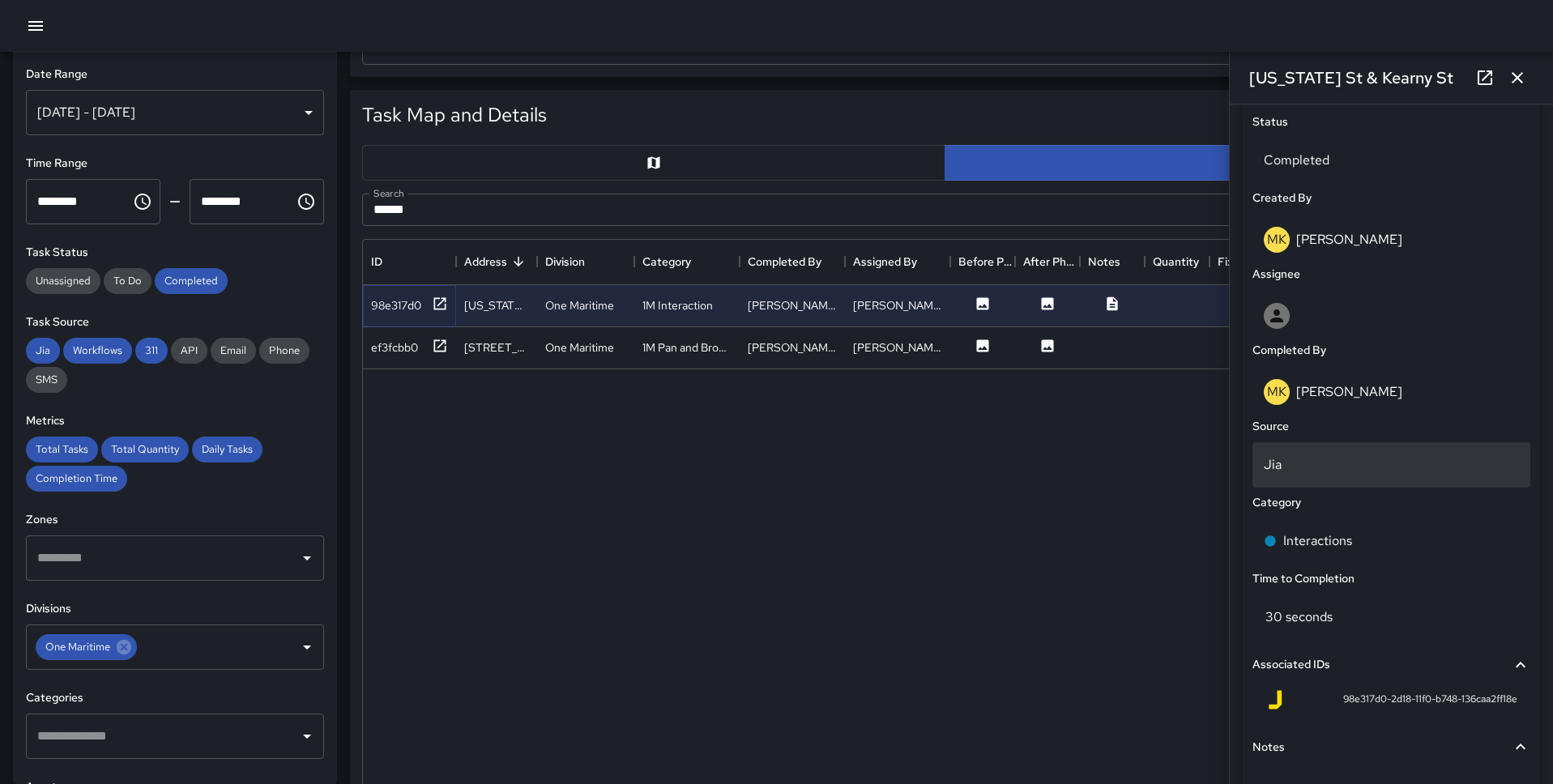
scroll to position [767, 0]
click at [433, 344] on icon at bounding box center [440, 345] width 16 height 16
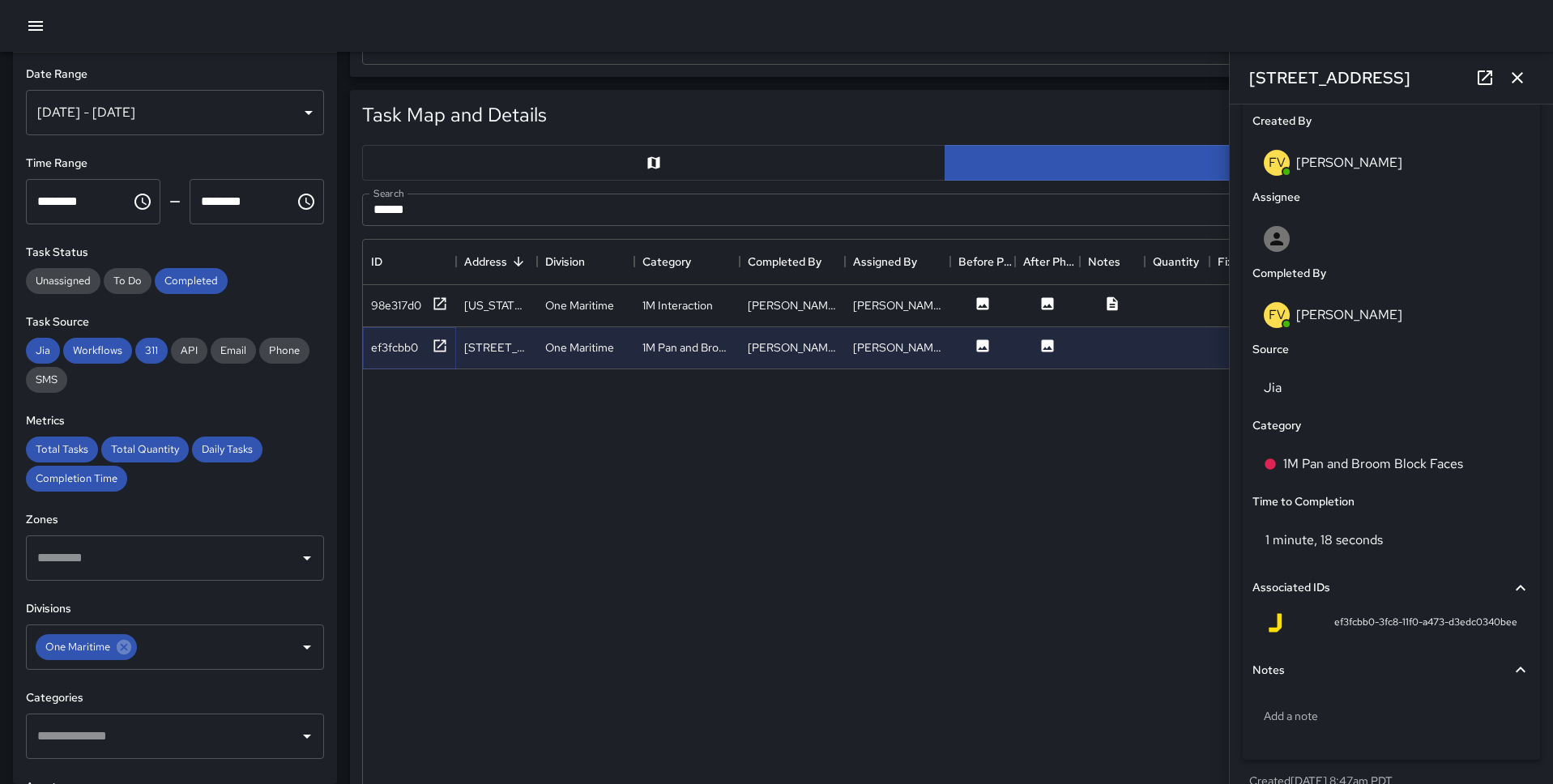
scroll to position [891, 0]
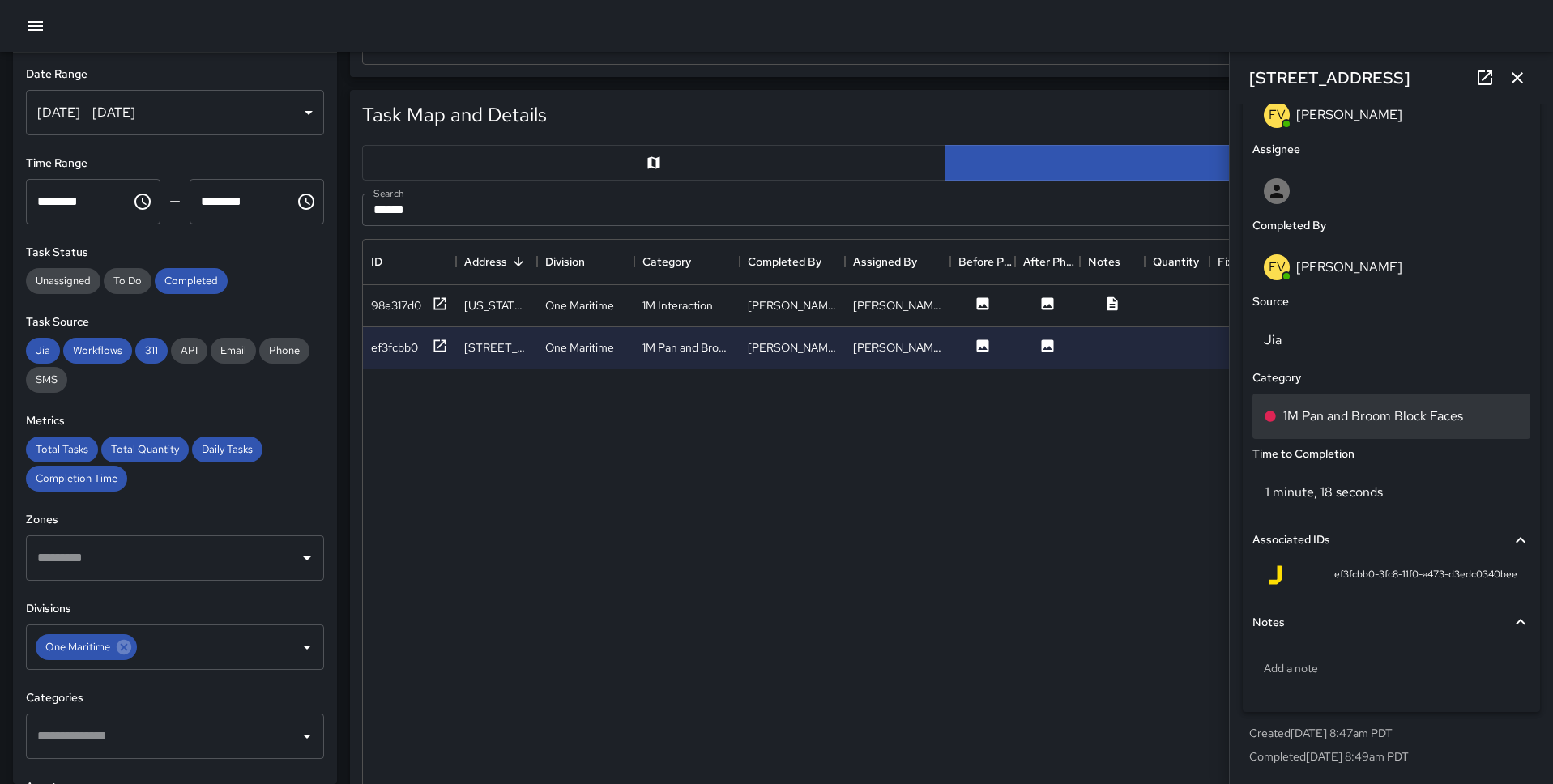
click at [1190, 407] on p "1M Pan and Broom Block Faces" at bounding box center [1372, 417] width 180 height 19
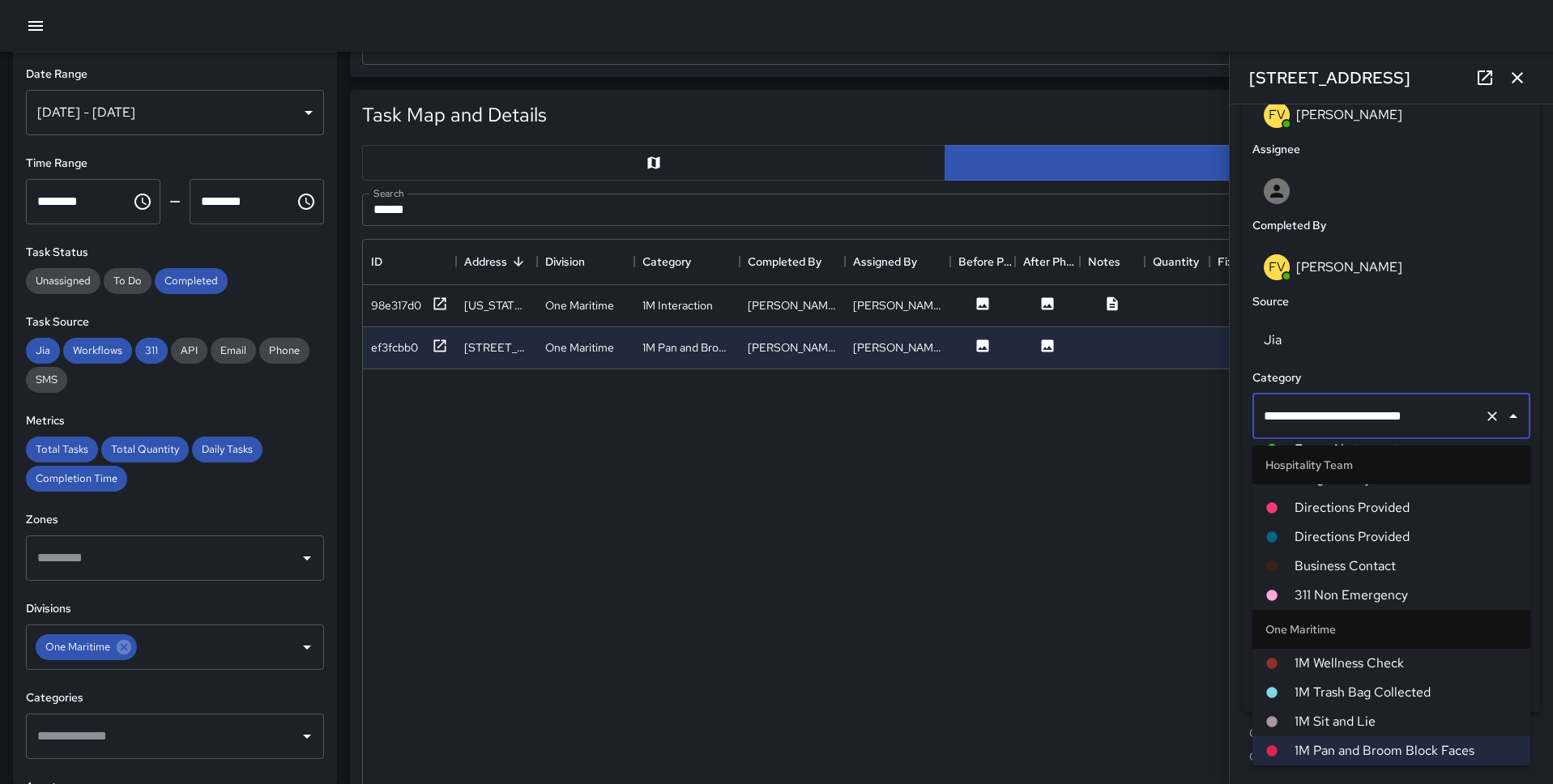
scroll to position [0, 0]
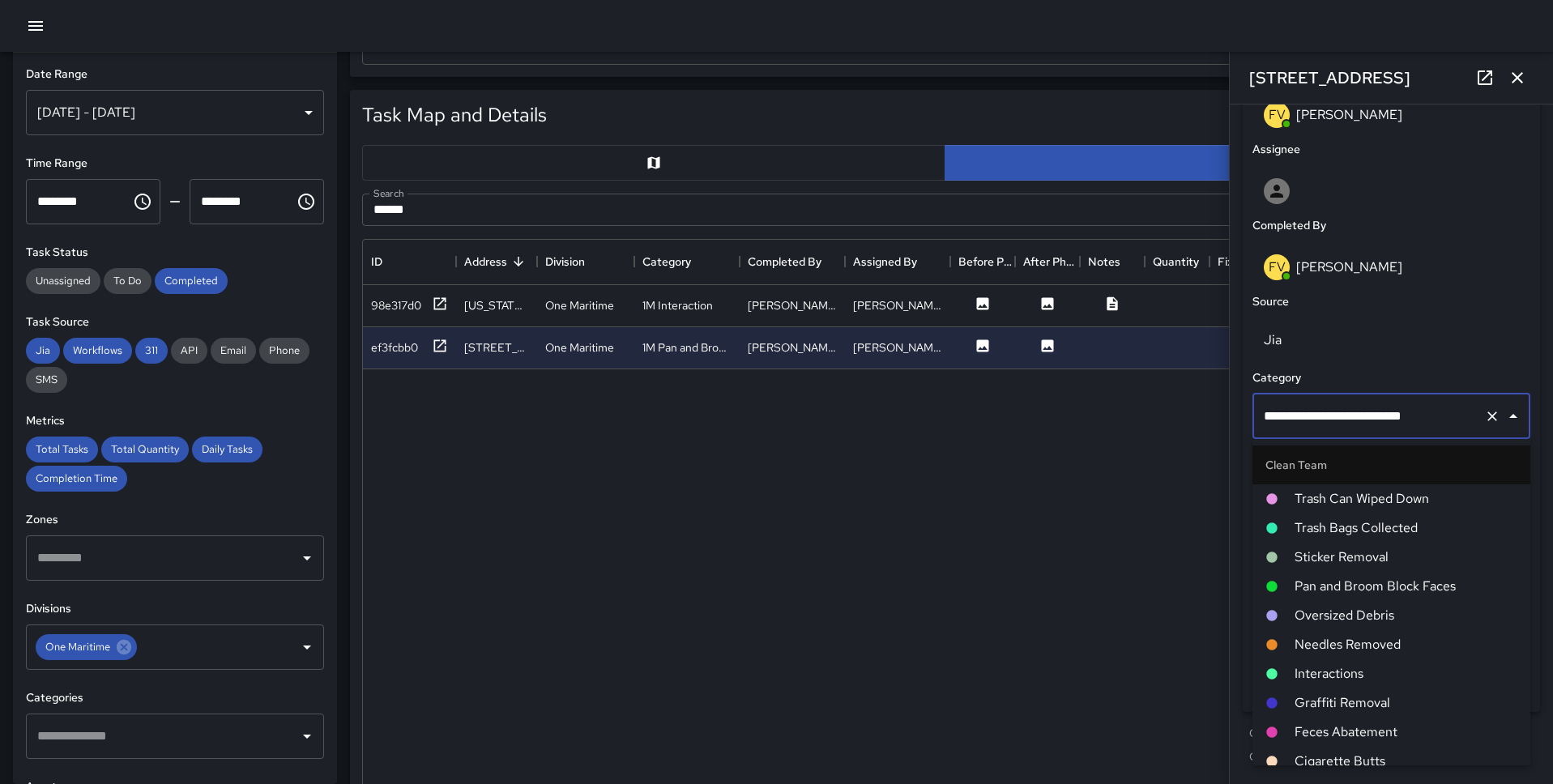
click at [1190, 581] on span "Pan and Broom Block Faces" at bounding box center [1405, 586] width 222 height 19
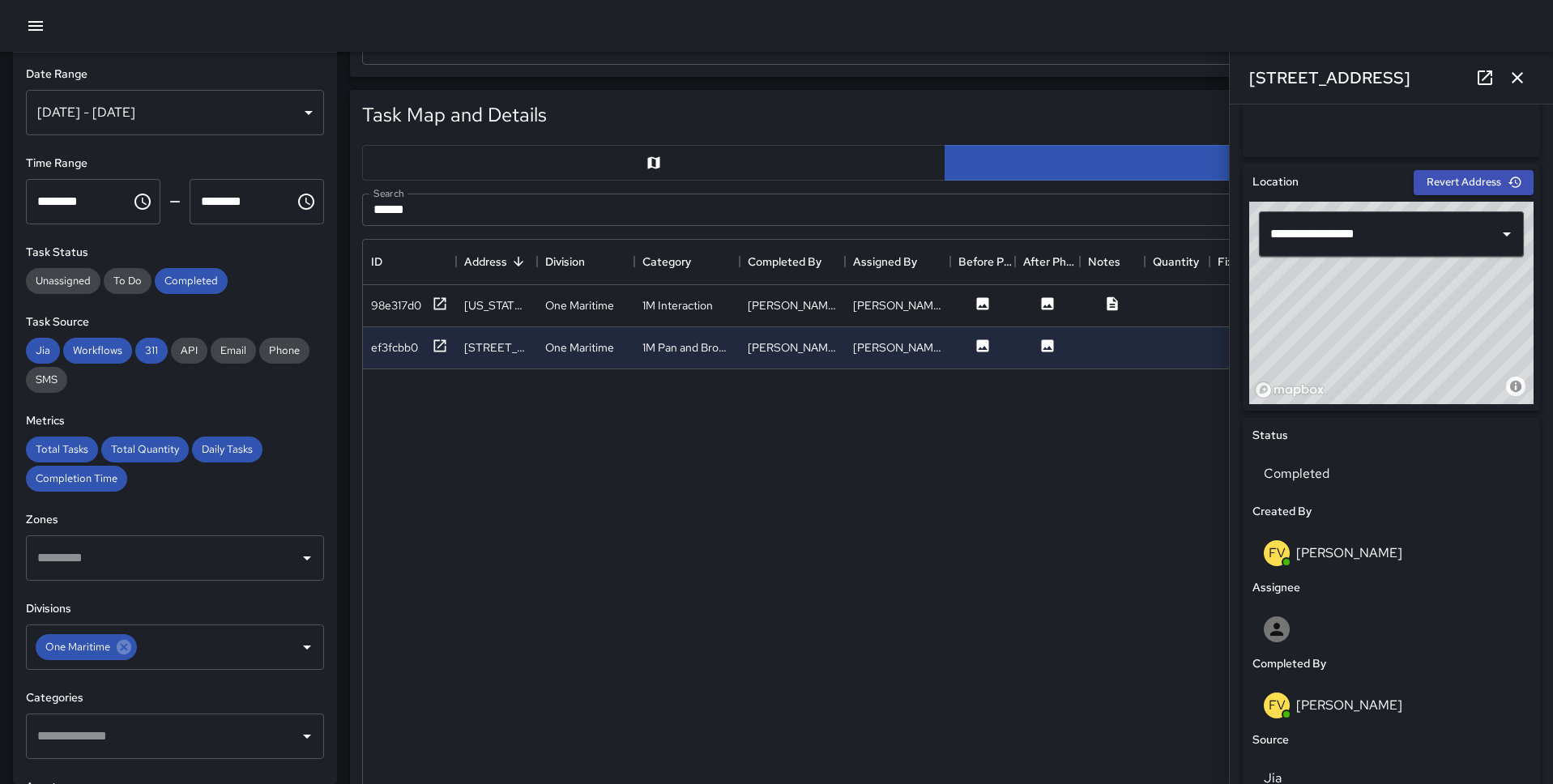
scroll to position [891, 0]
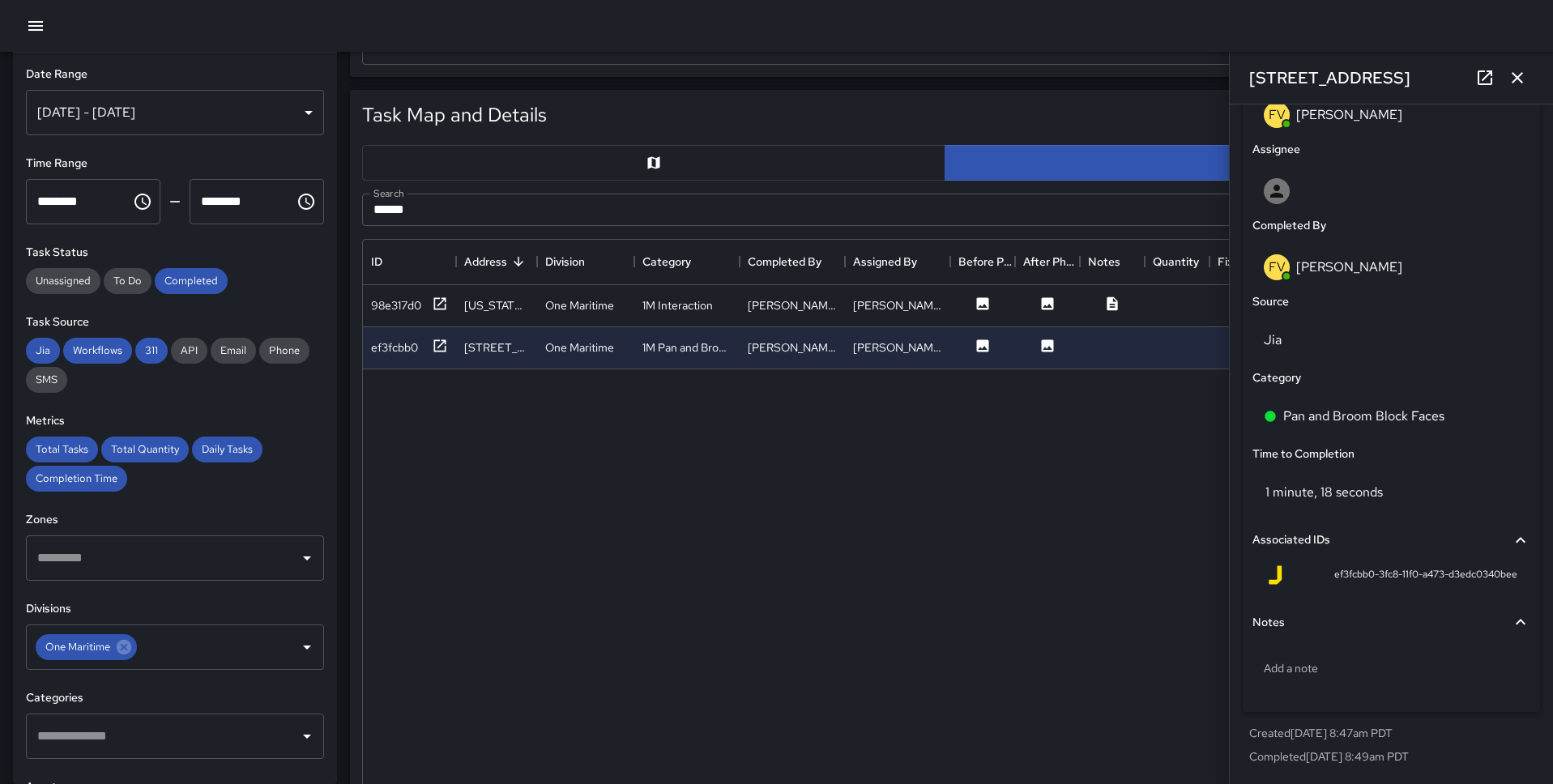
click at [1190, 79] on icon "button" at bounding box center [1517, 78] width 19 height 19
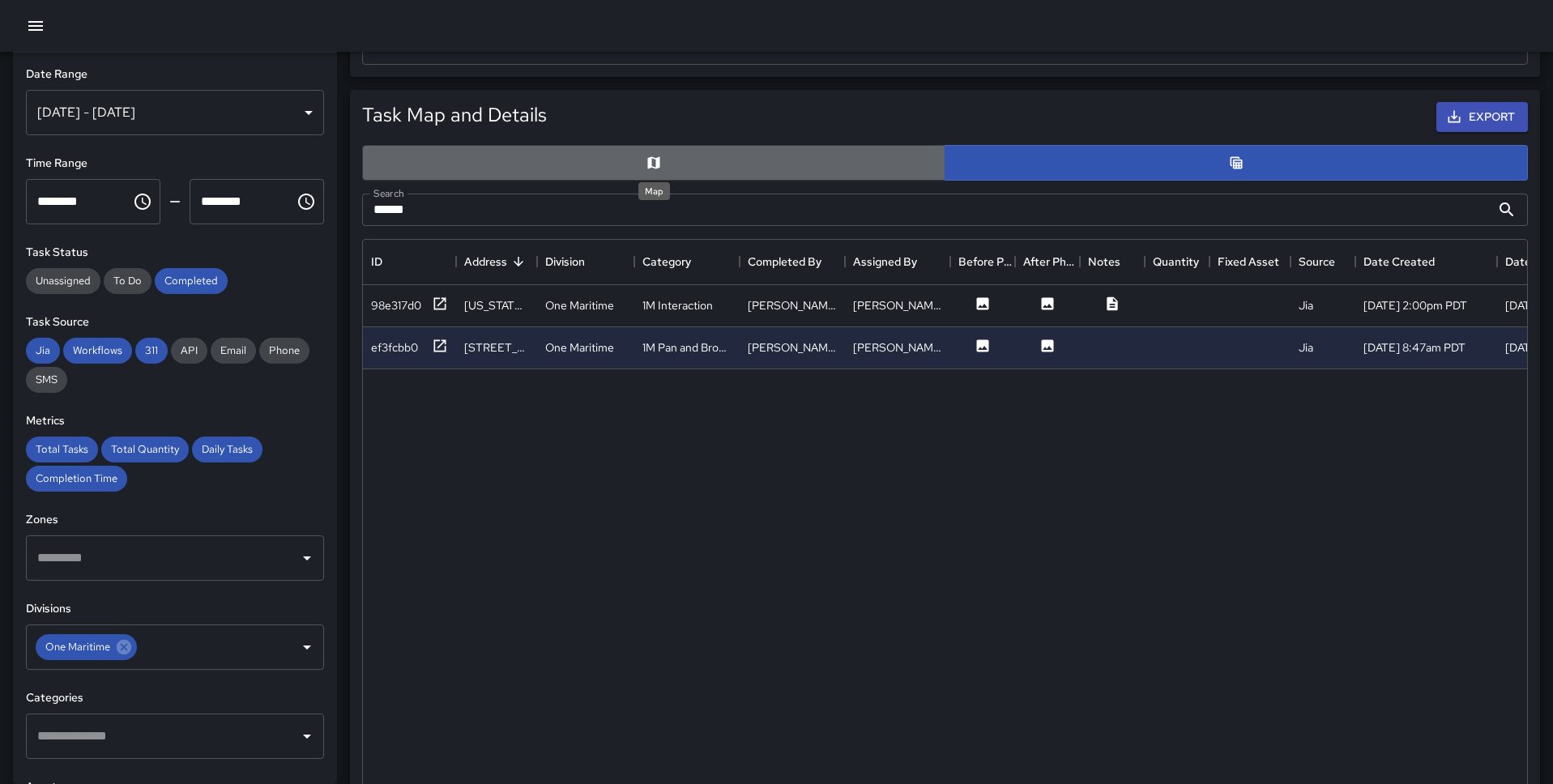
click at [653, 166] on icon "Map" at bounding box center [653, 163] width 16 height 16
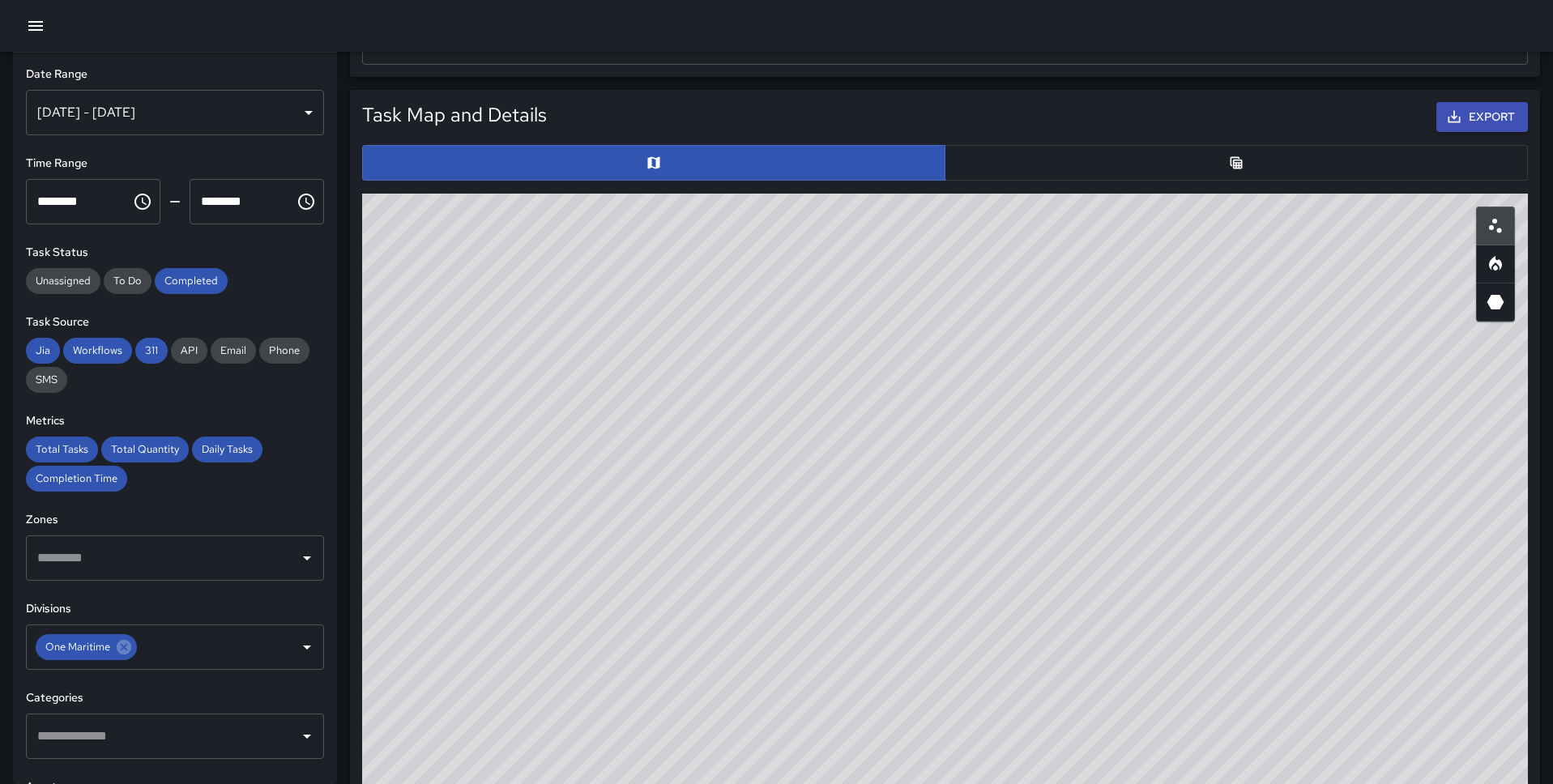
click at [1033, 164] on button "button" at bounding box center [1236, 163] width 583 height 36
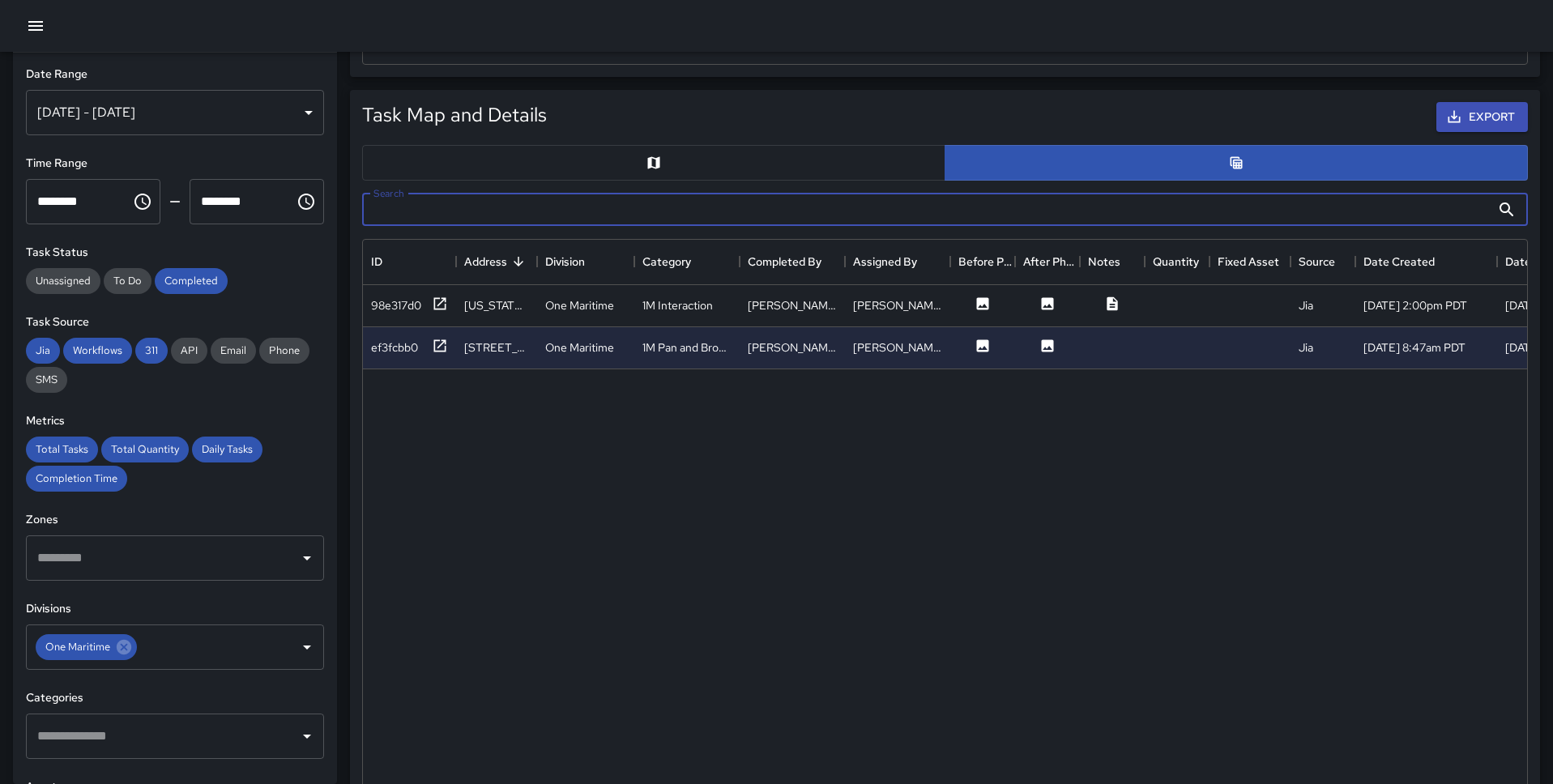
click at [747, 206] on input "Search" at bounding box center [926, 210] width 1129 height 33
type input "******"
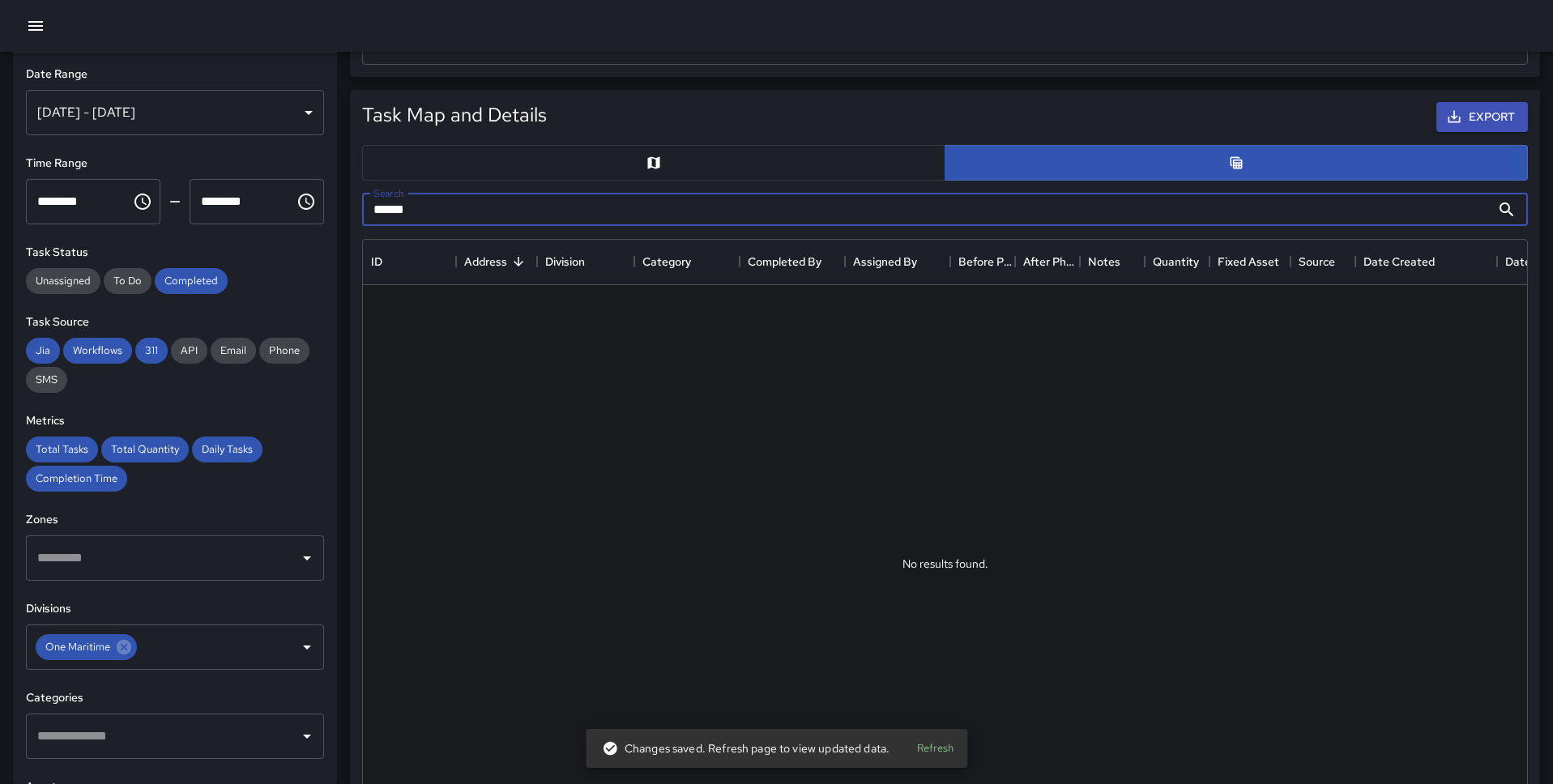
click at [908, 158] on button "button" at bounding box center [653, 163] width 583 height 36
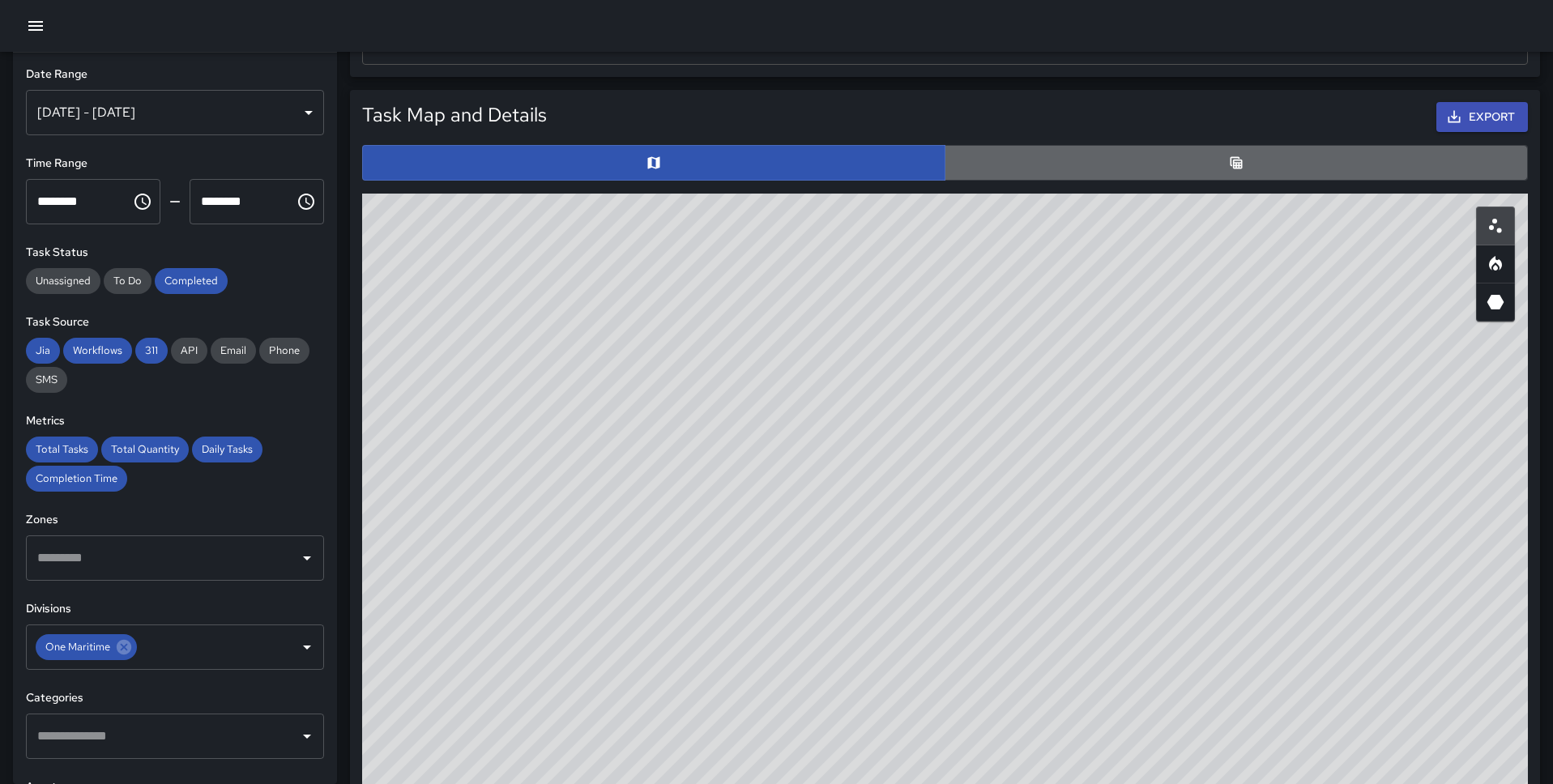
click at [1076, 148] on button "button" at bounding box center [1236, 163] width 583 height 36
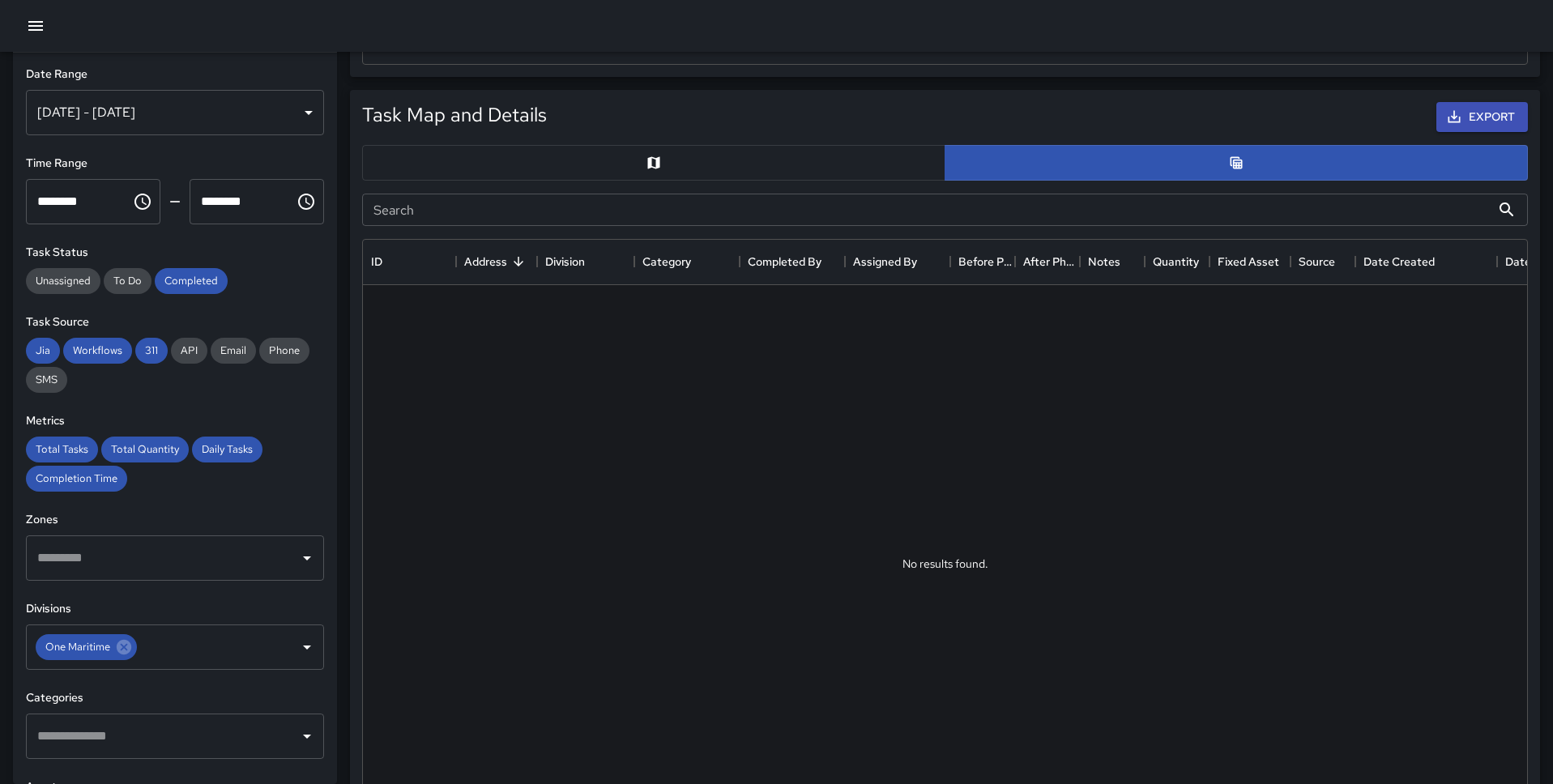
click at [559, 214] on input "Search" at bounding box center [926, 210] width 1129 height 33
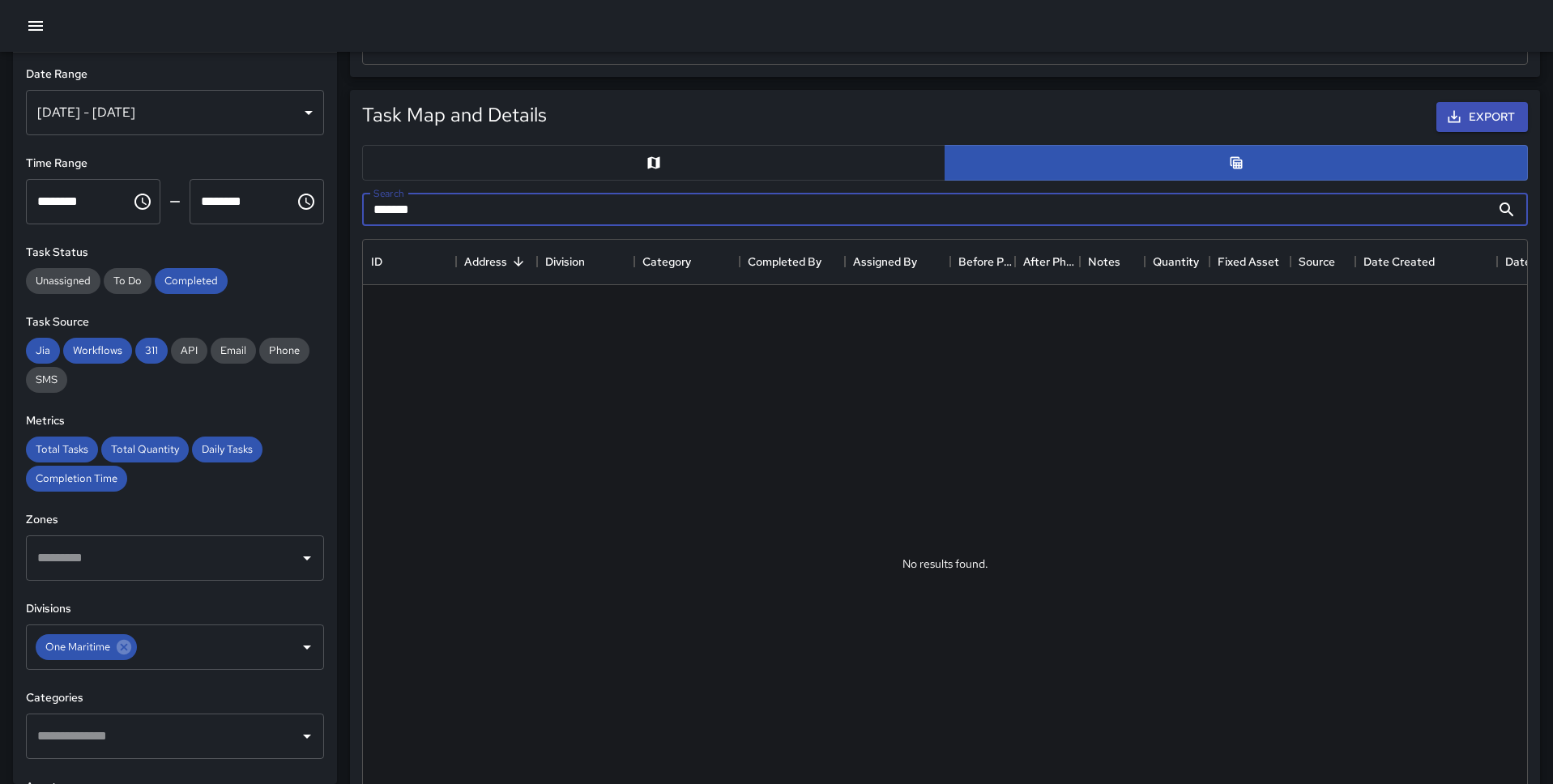
click at [559, 214] on input "*******" at bounding box center [926, 210] width 1129 height 33
type input "*****"
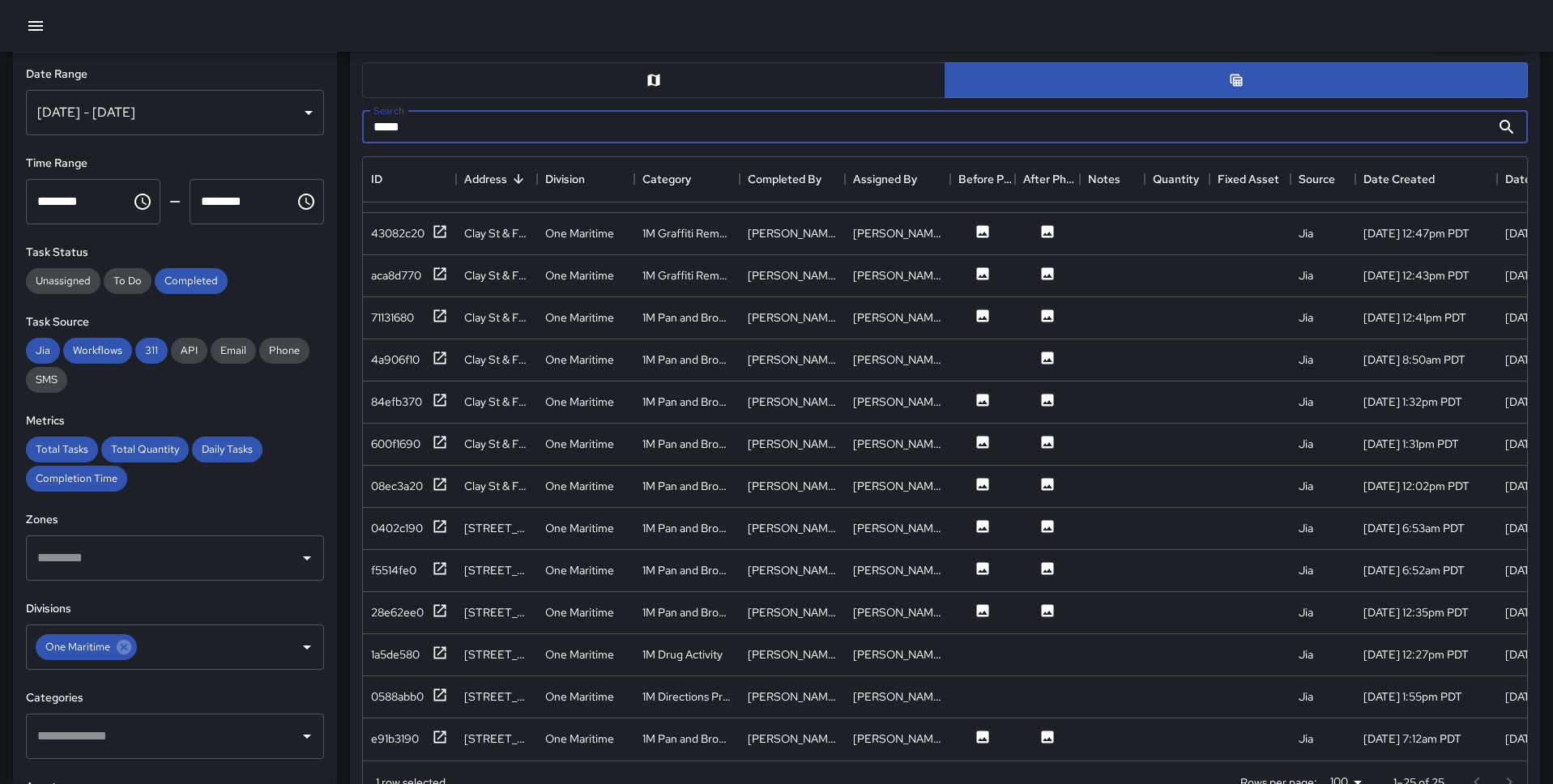
scroll to position [817, 0]
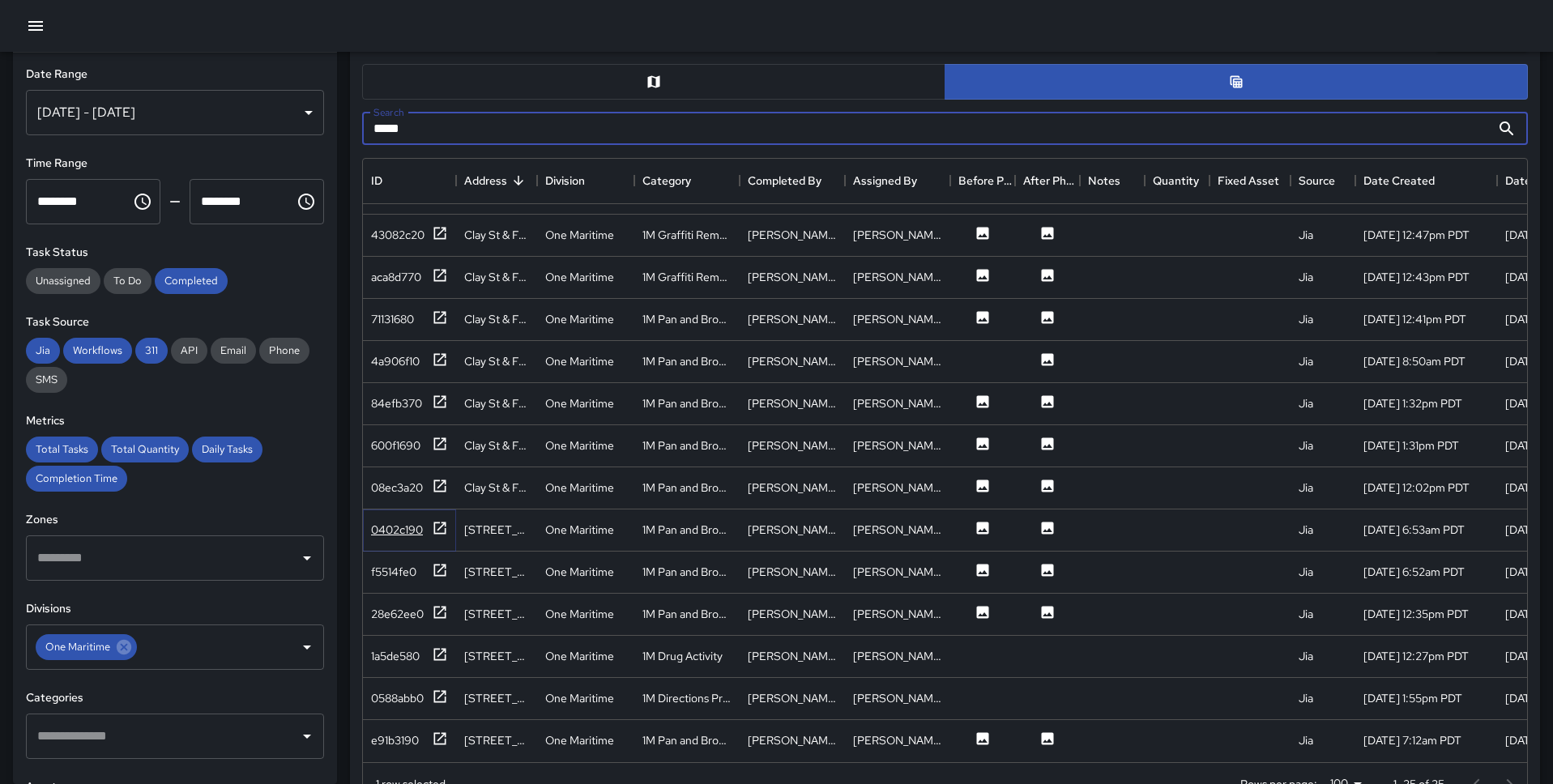
click at [442, 526] on icon at bounding box center [440, 527] width 16 height 16
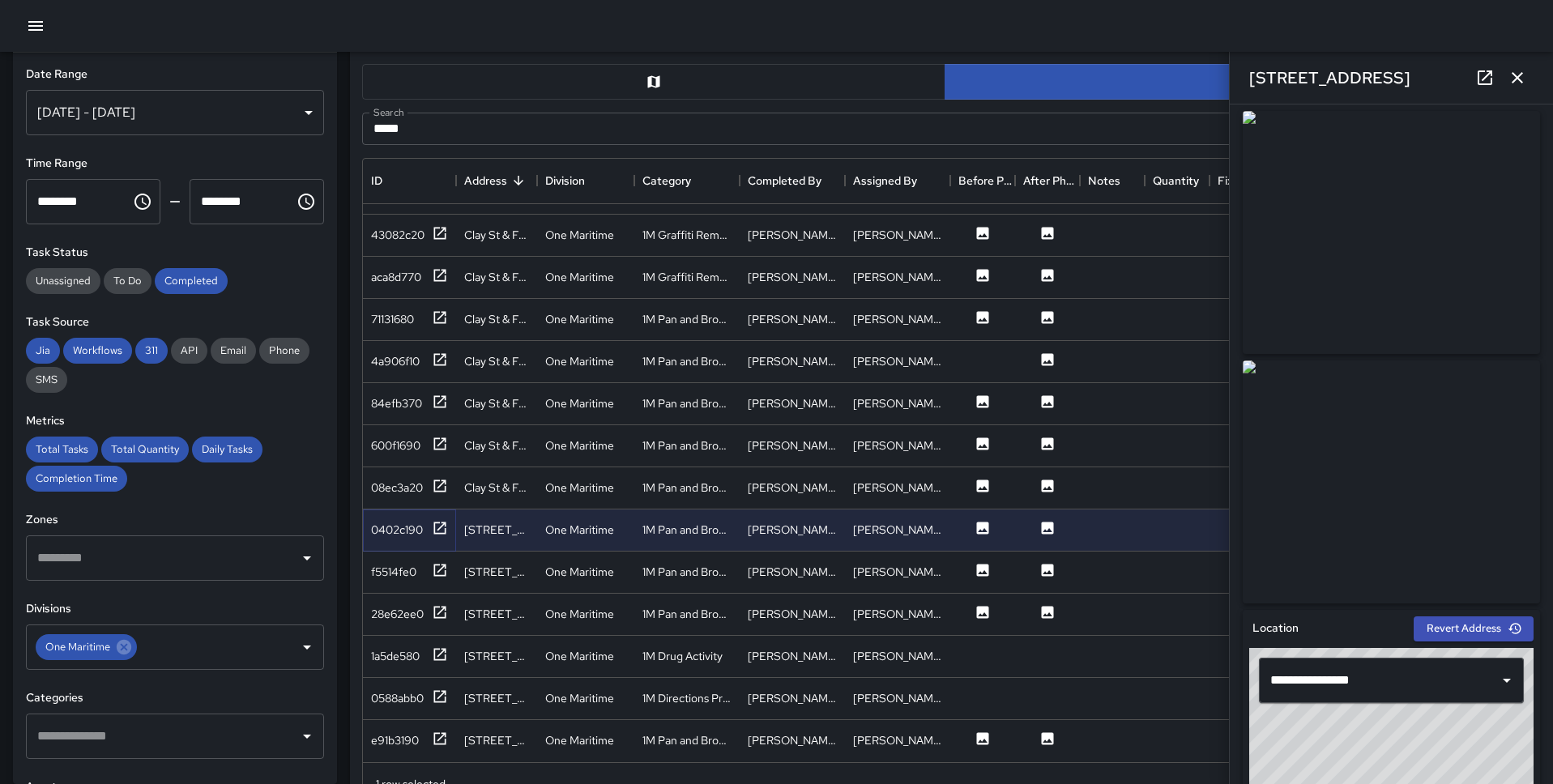
scroll to position [0, 0]
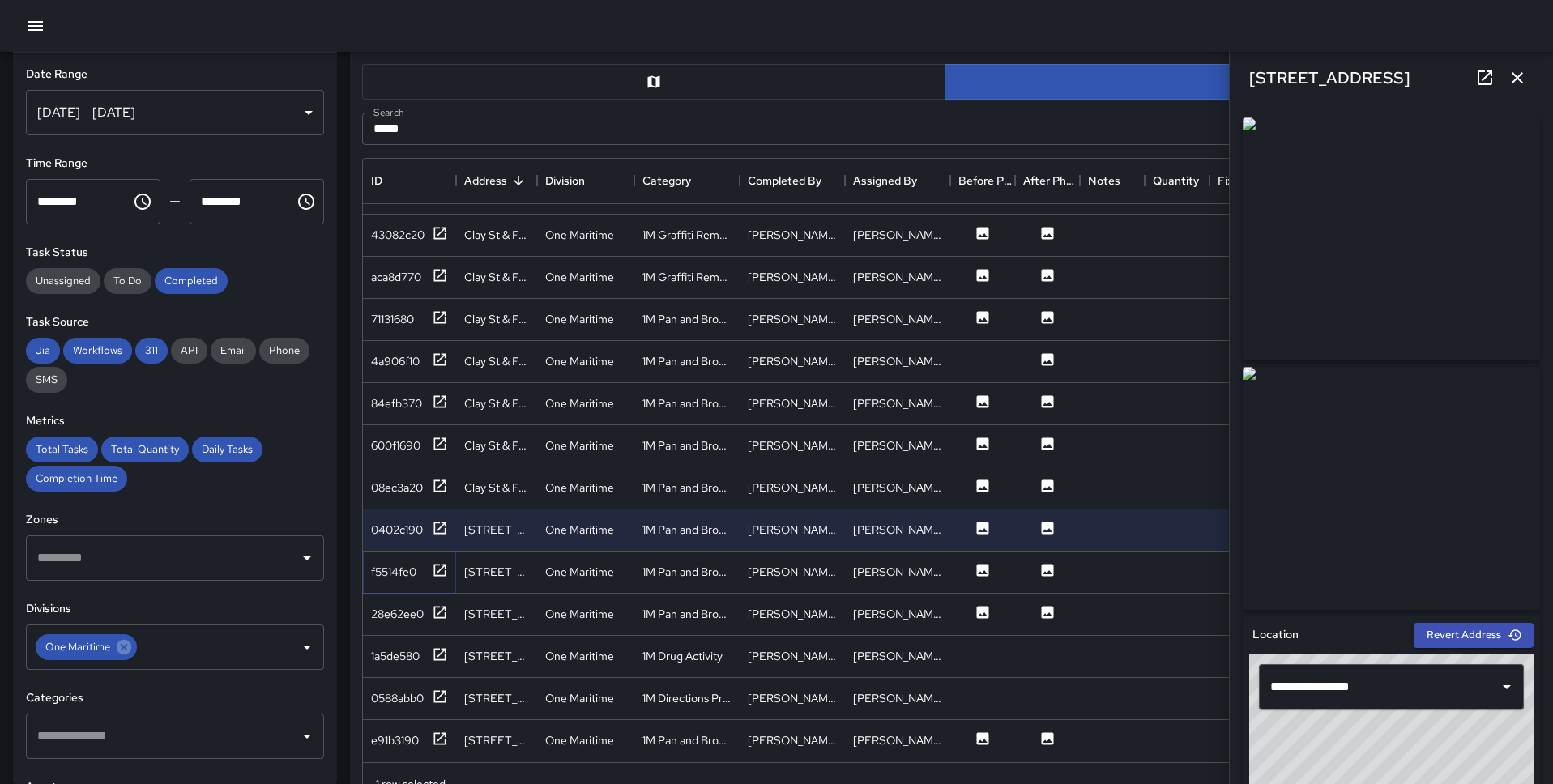
click at [441, 567] on icon at bounding box center [440, 569] width 16 height 16
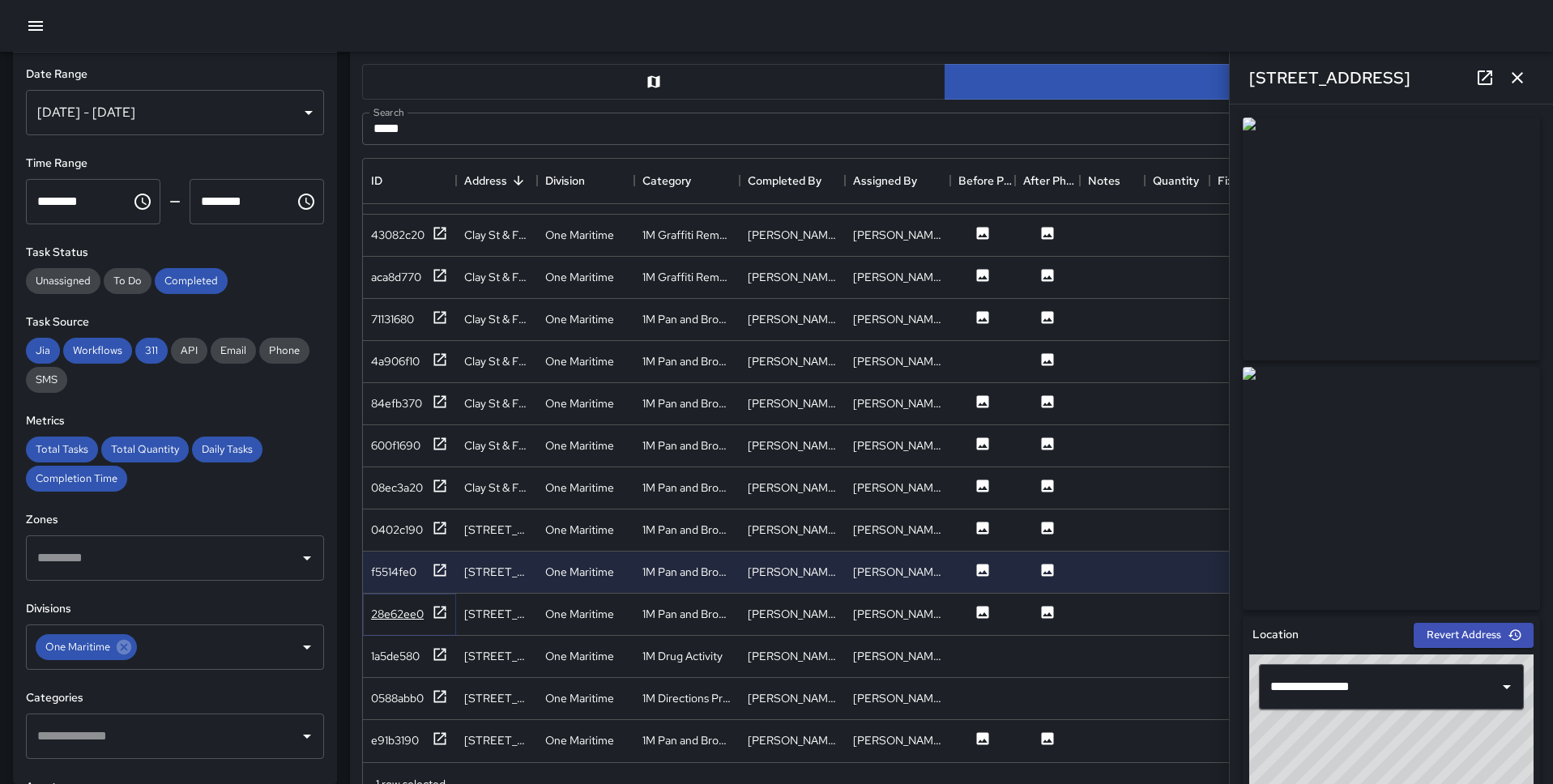
click at [440, 604] on icon at bounding box center [440, 612] width 16 height 16
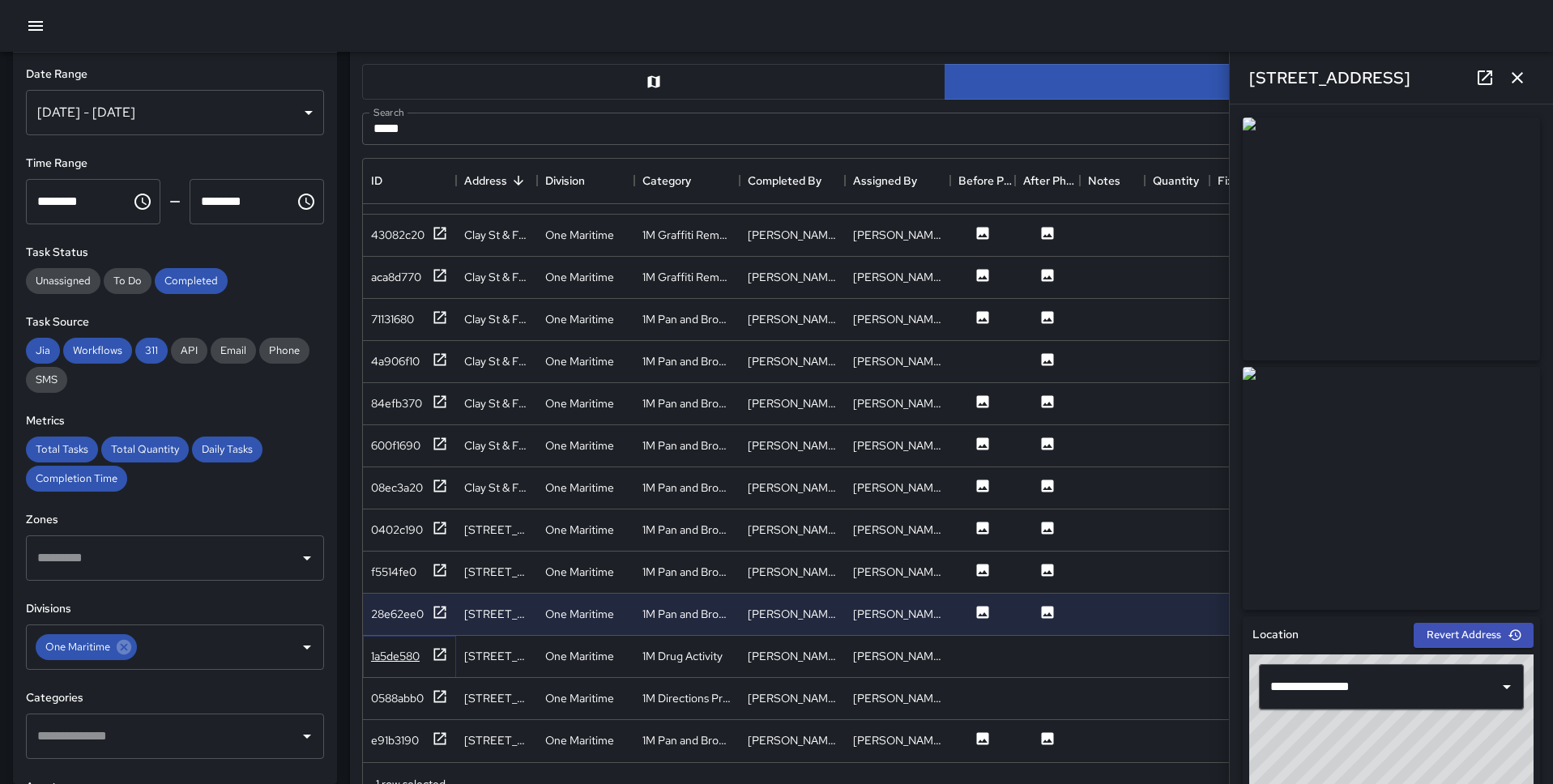
click at [443, 604] on icon at bounding box center [440, 654] width 16 height 16
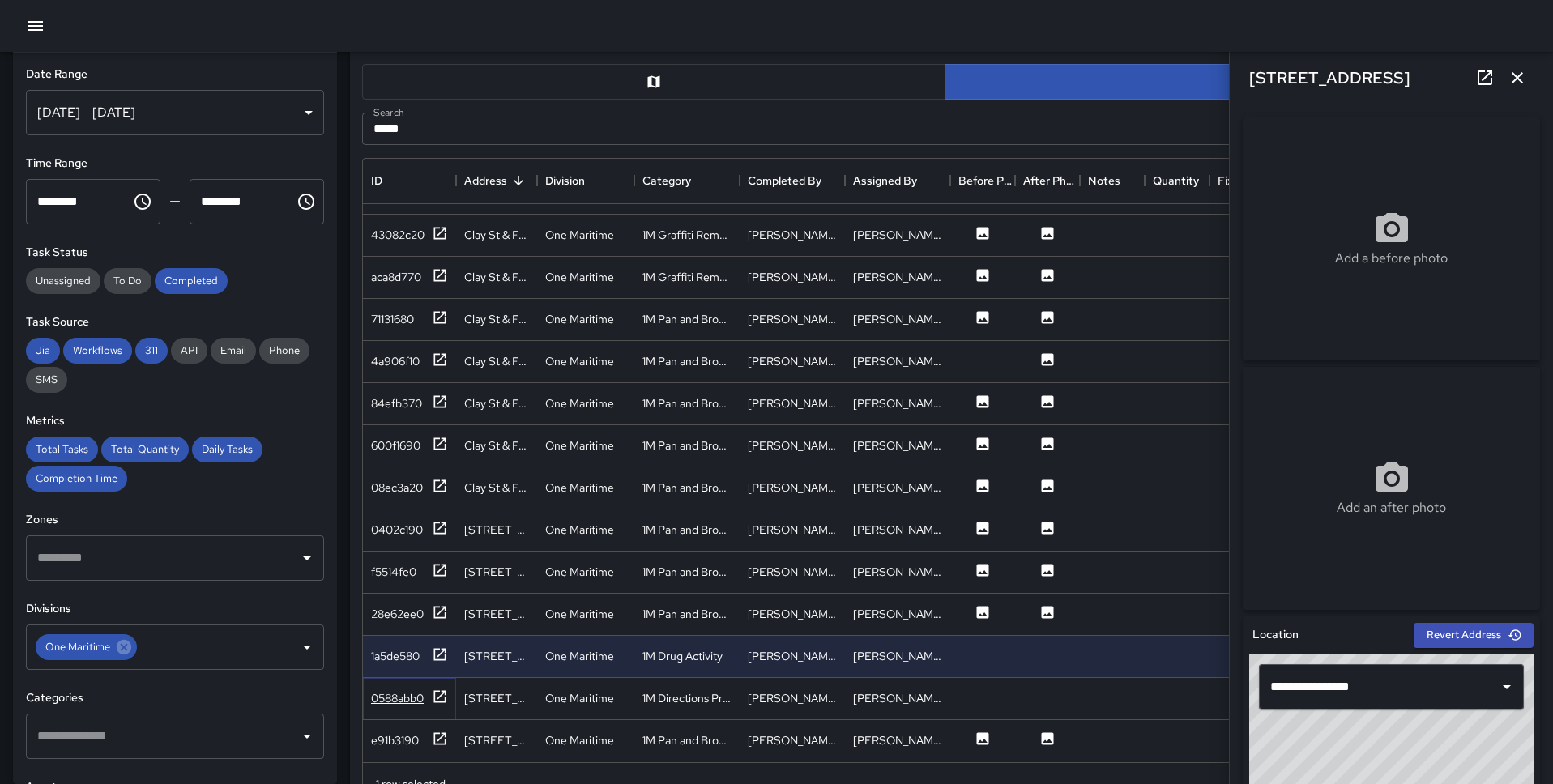
click at [440, 604] on icon at bounding box center [440, 695] width 13 height 13
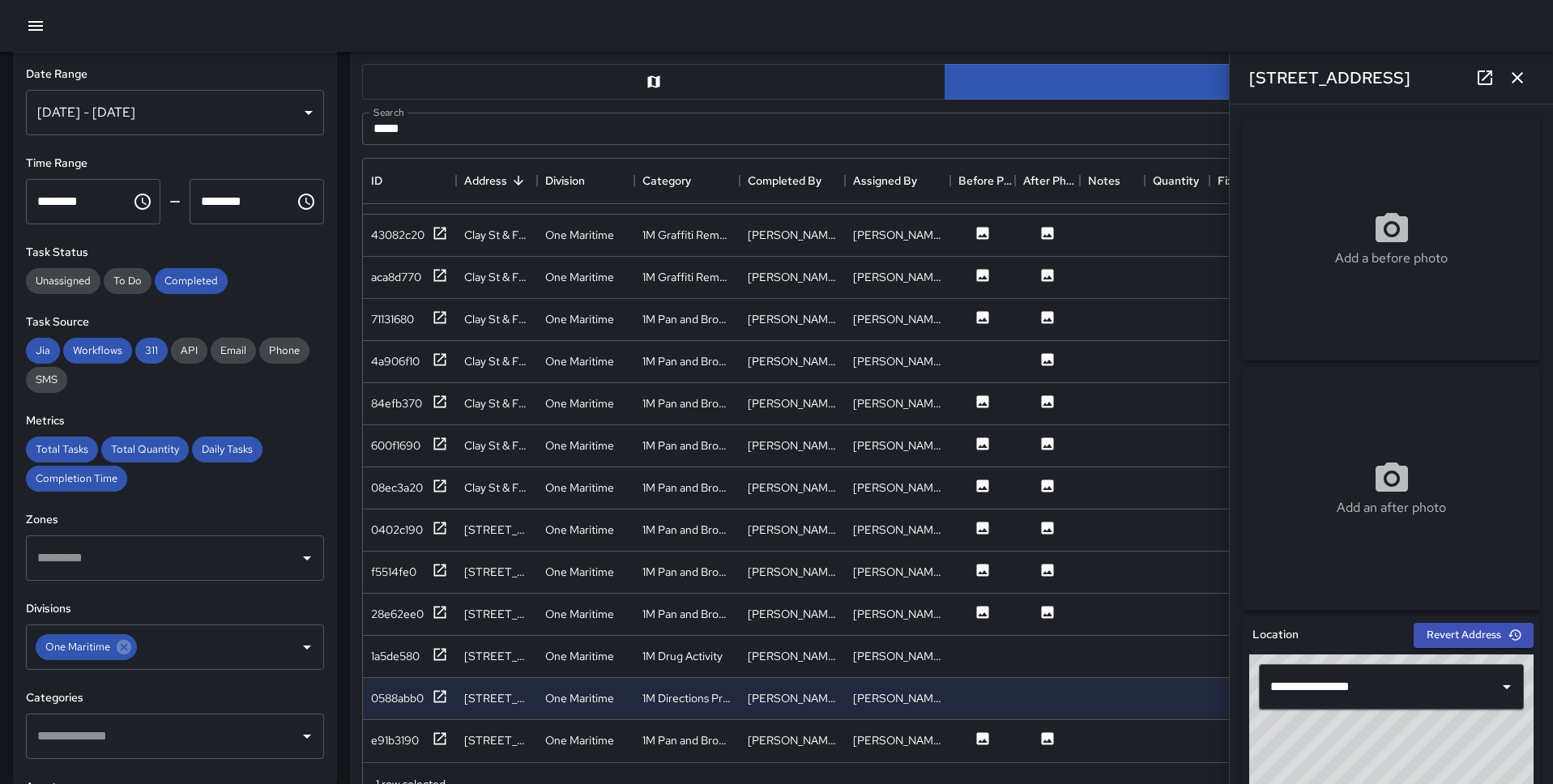
click at [664, 95] on button "button" at bounding box center [653, 82] width 583 height 36
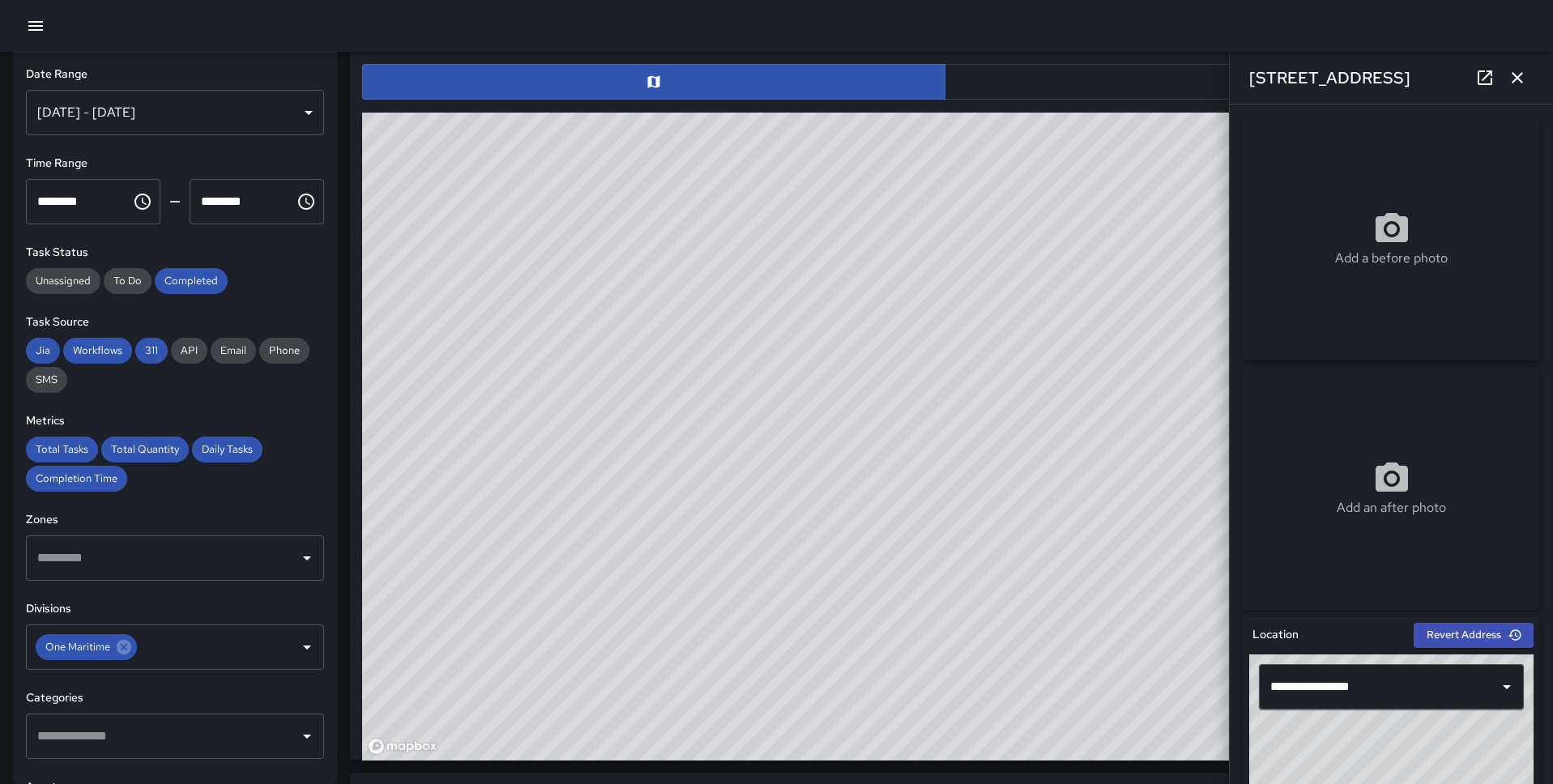
click at [1134, 77] on button "button" at bounding box center [1236, 82] width 583 height 36
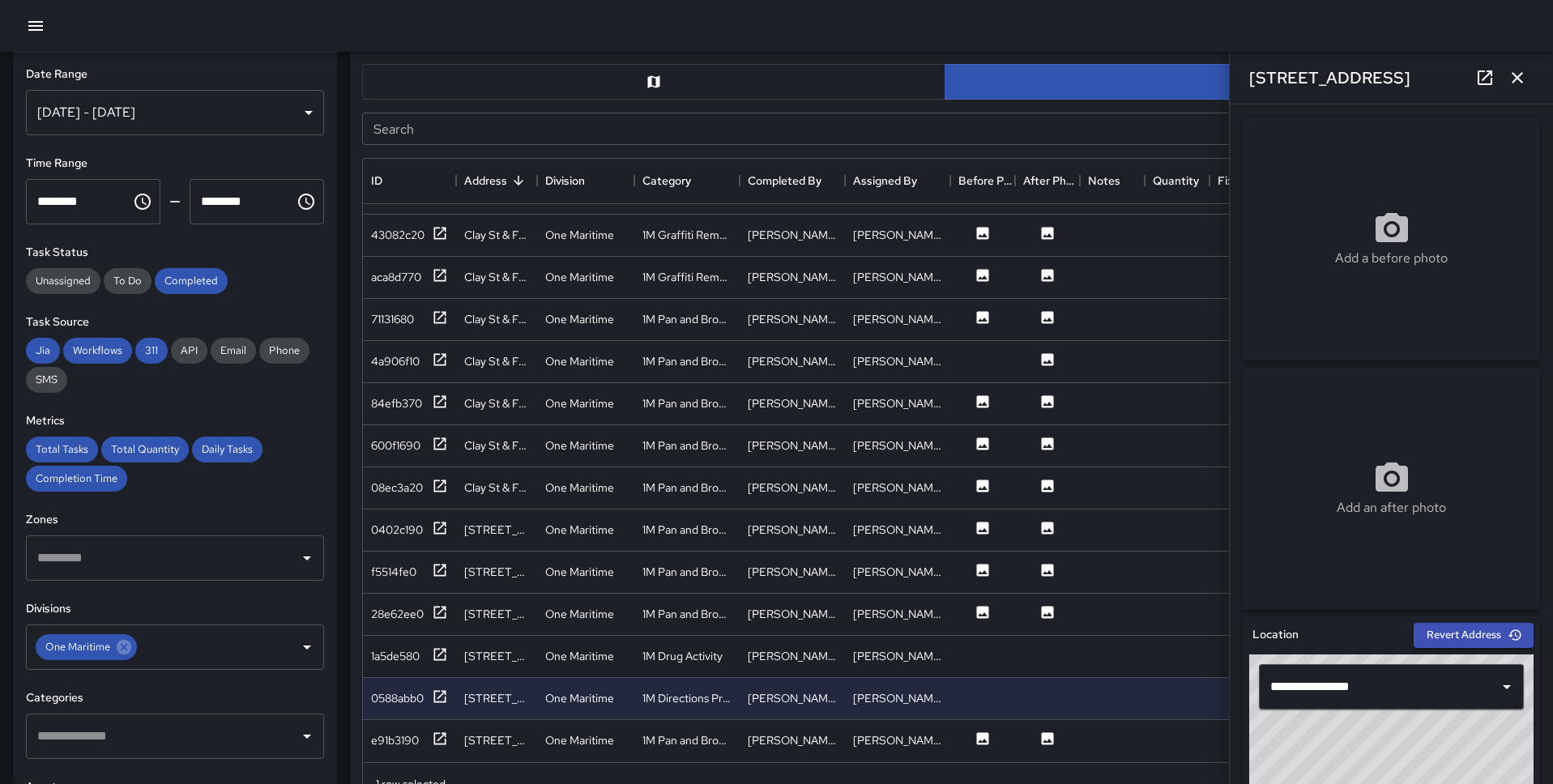
click at [648, 128] on input "Search" at bounding box center [926, 129] width 1129 height 33
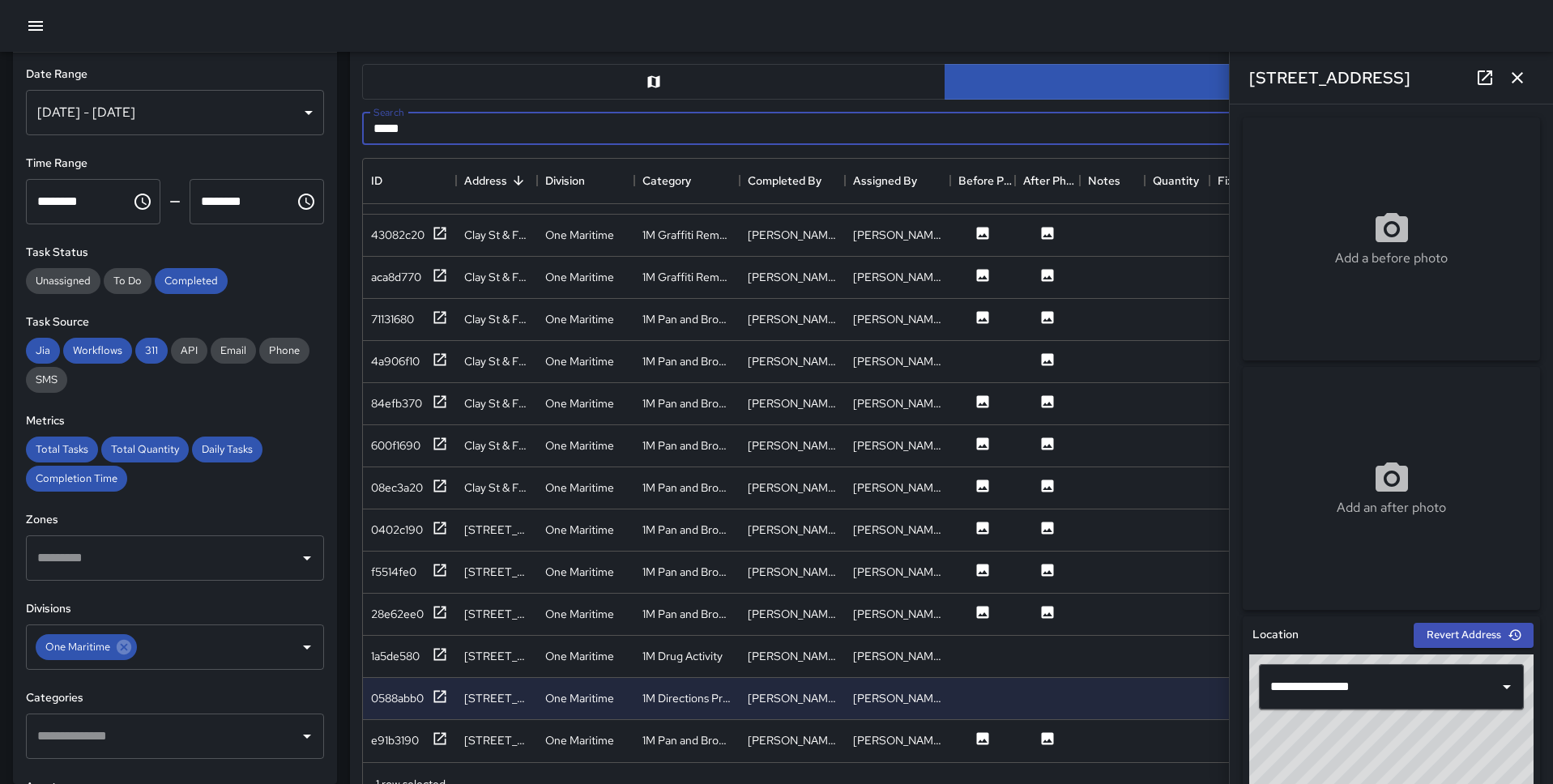
type input "*****"
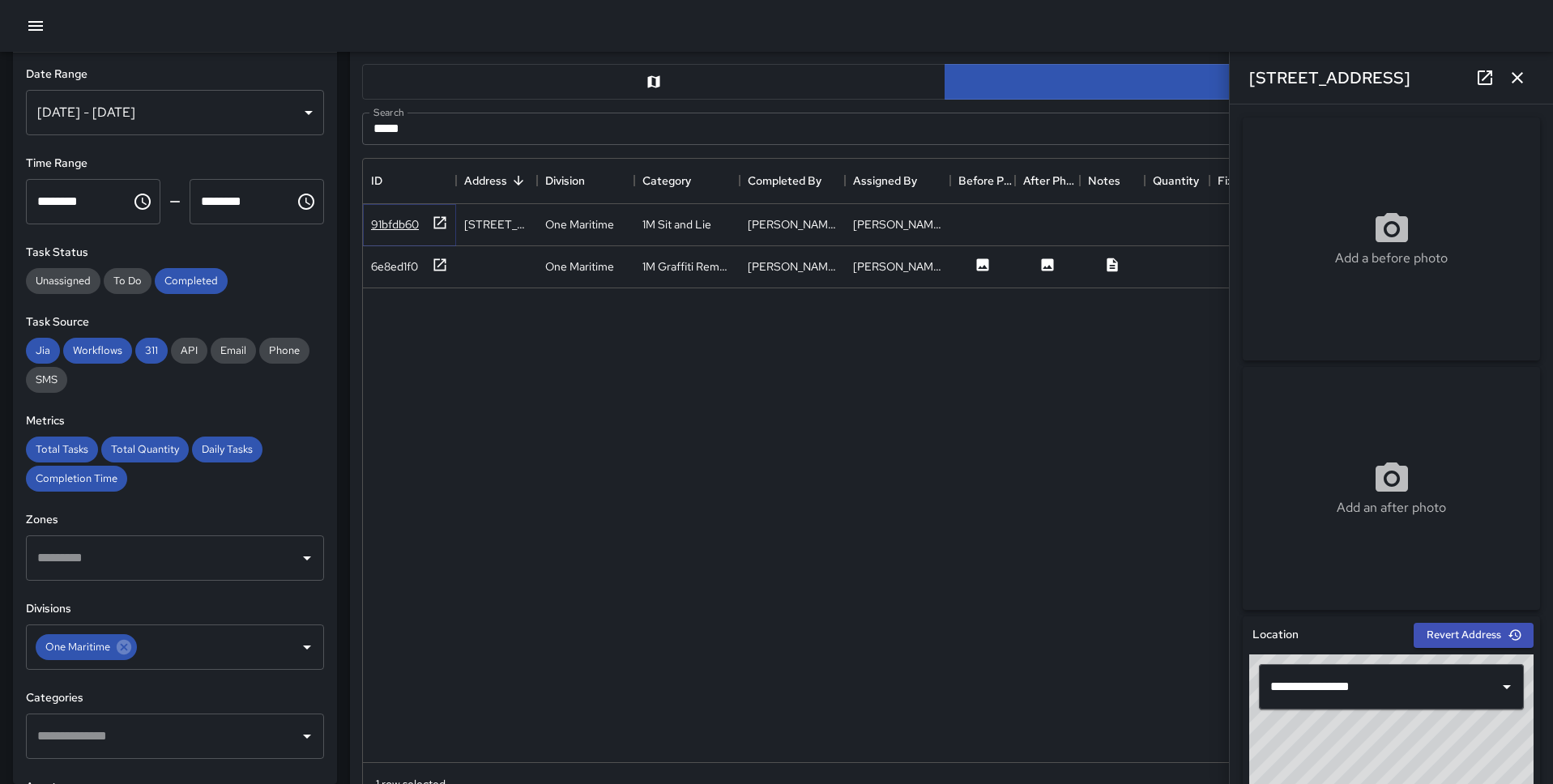
click at [442, 220] on icon at bounding box center [440, 222] width 13 height 13
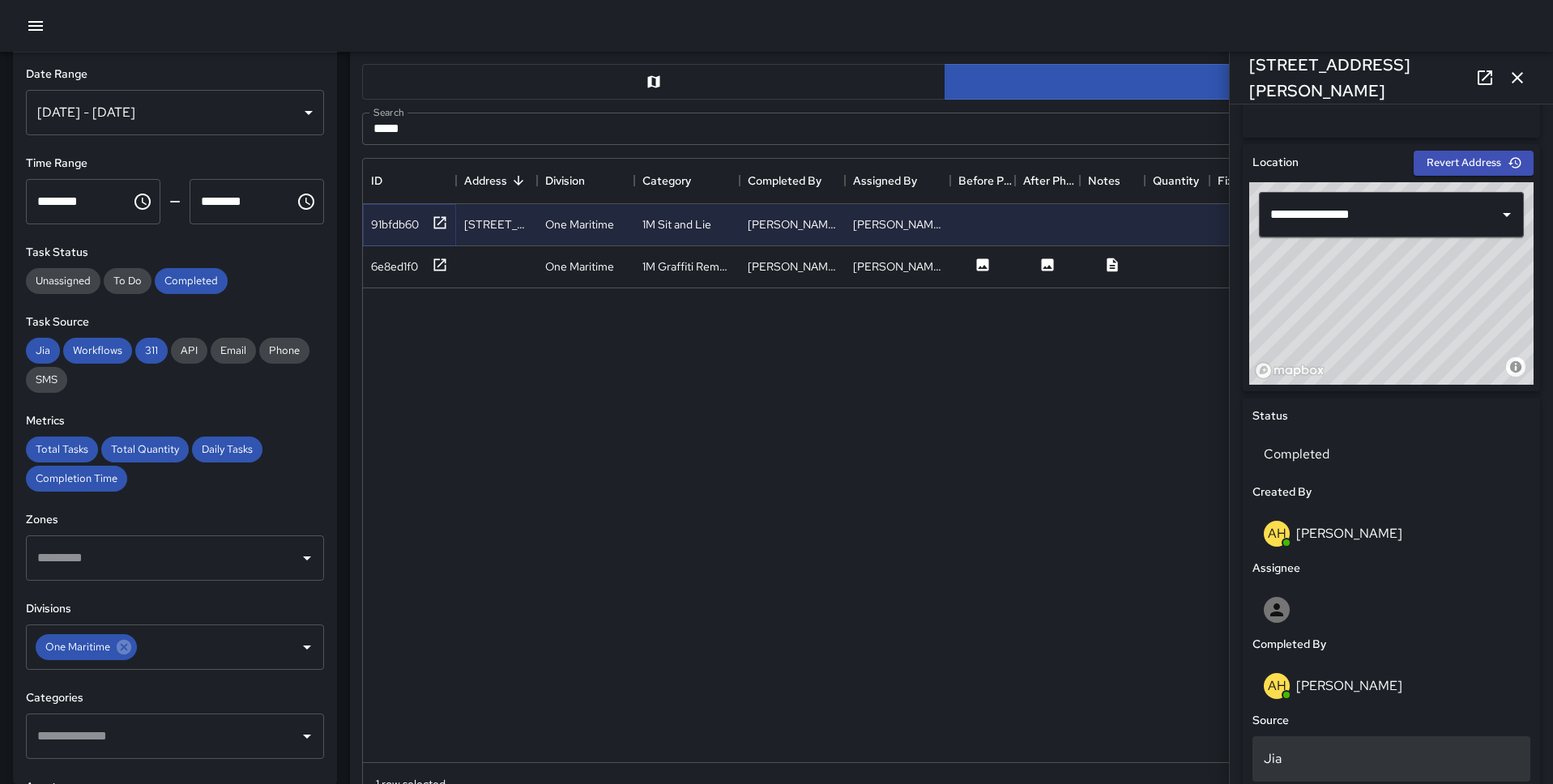
scroll to position [441, 0]
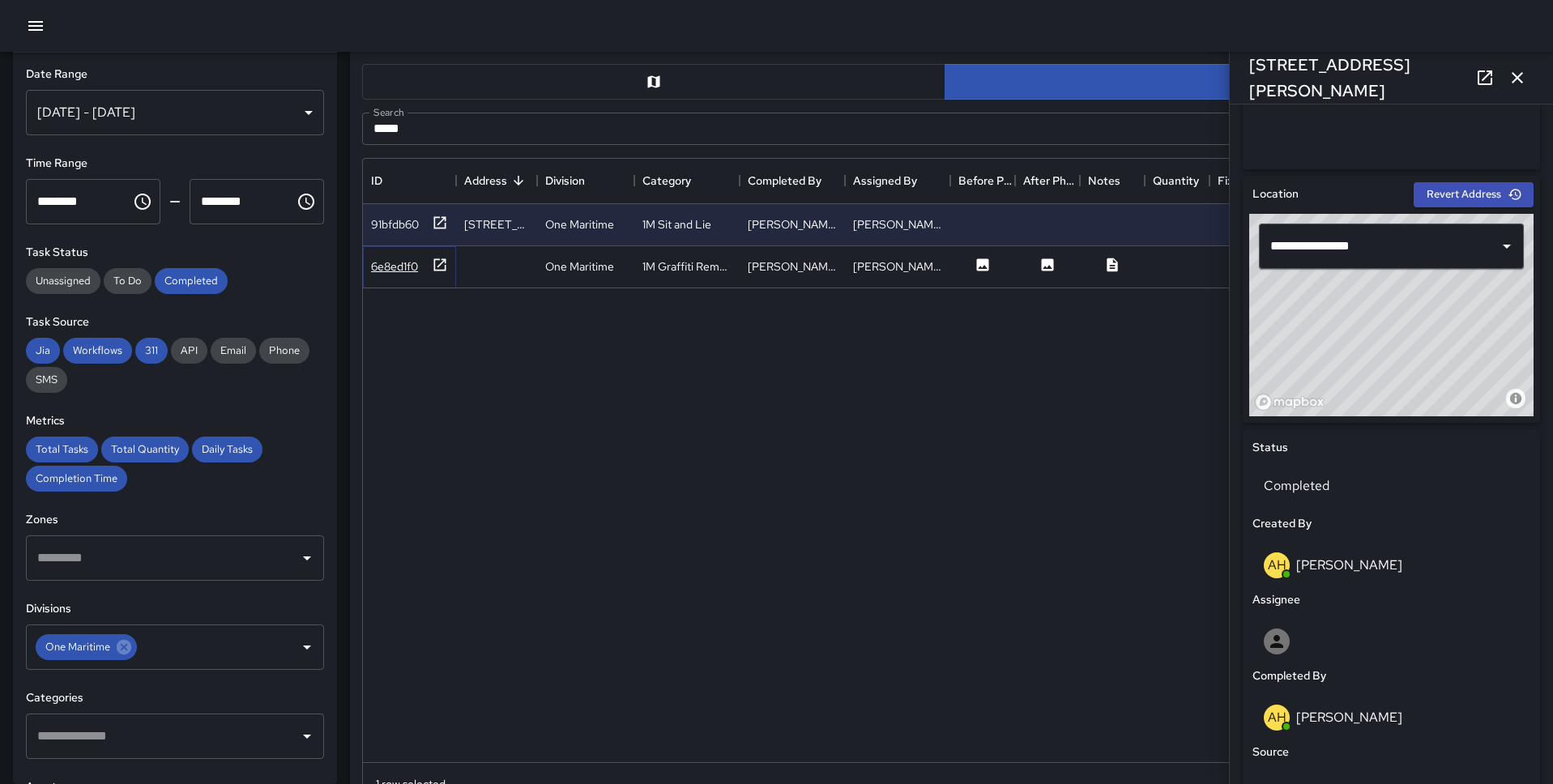
click at [434, 268] on icon at bounding box center [440, 265] width 13 height 13
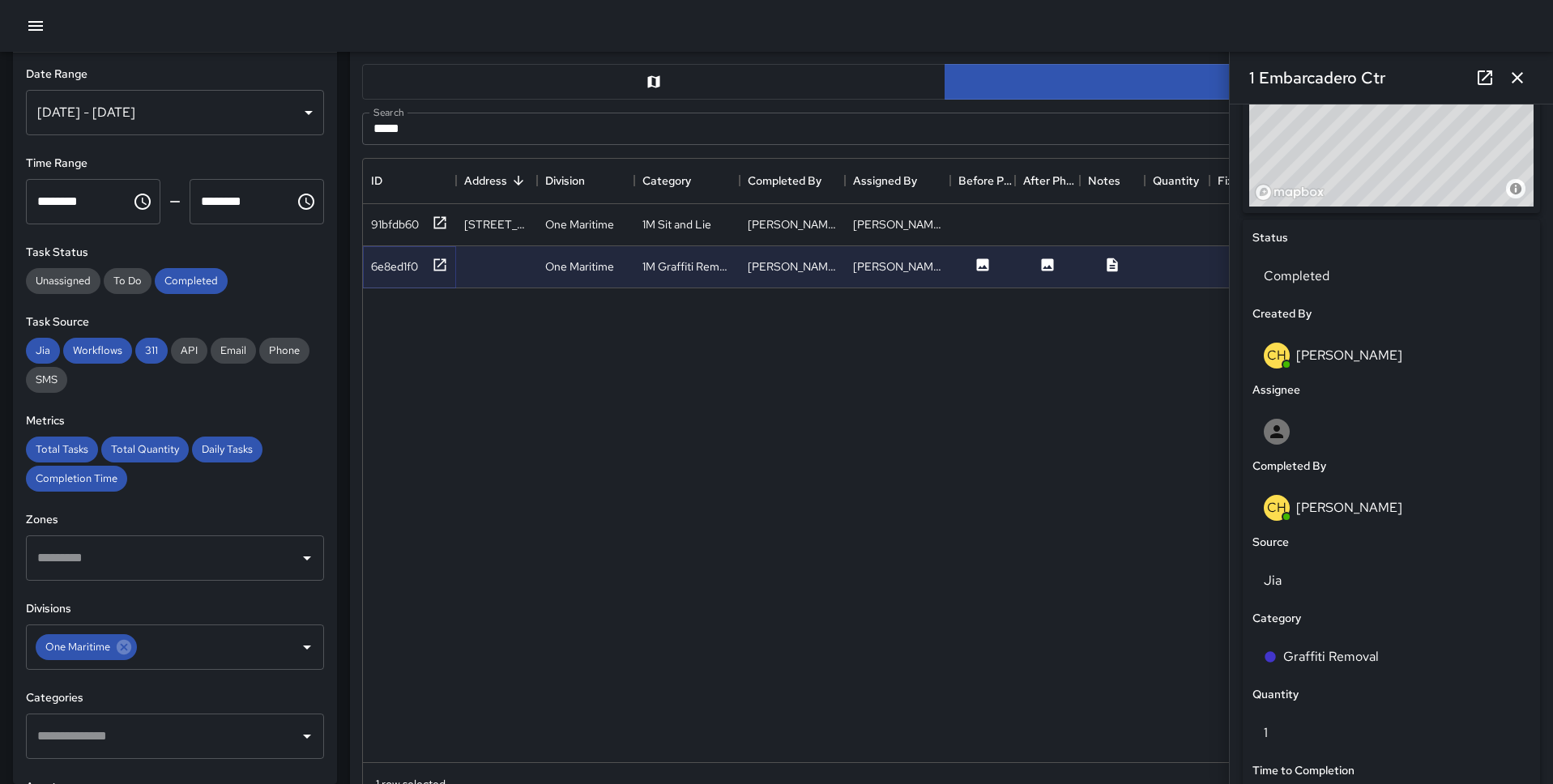
scroll to position [661, 0]
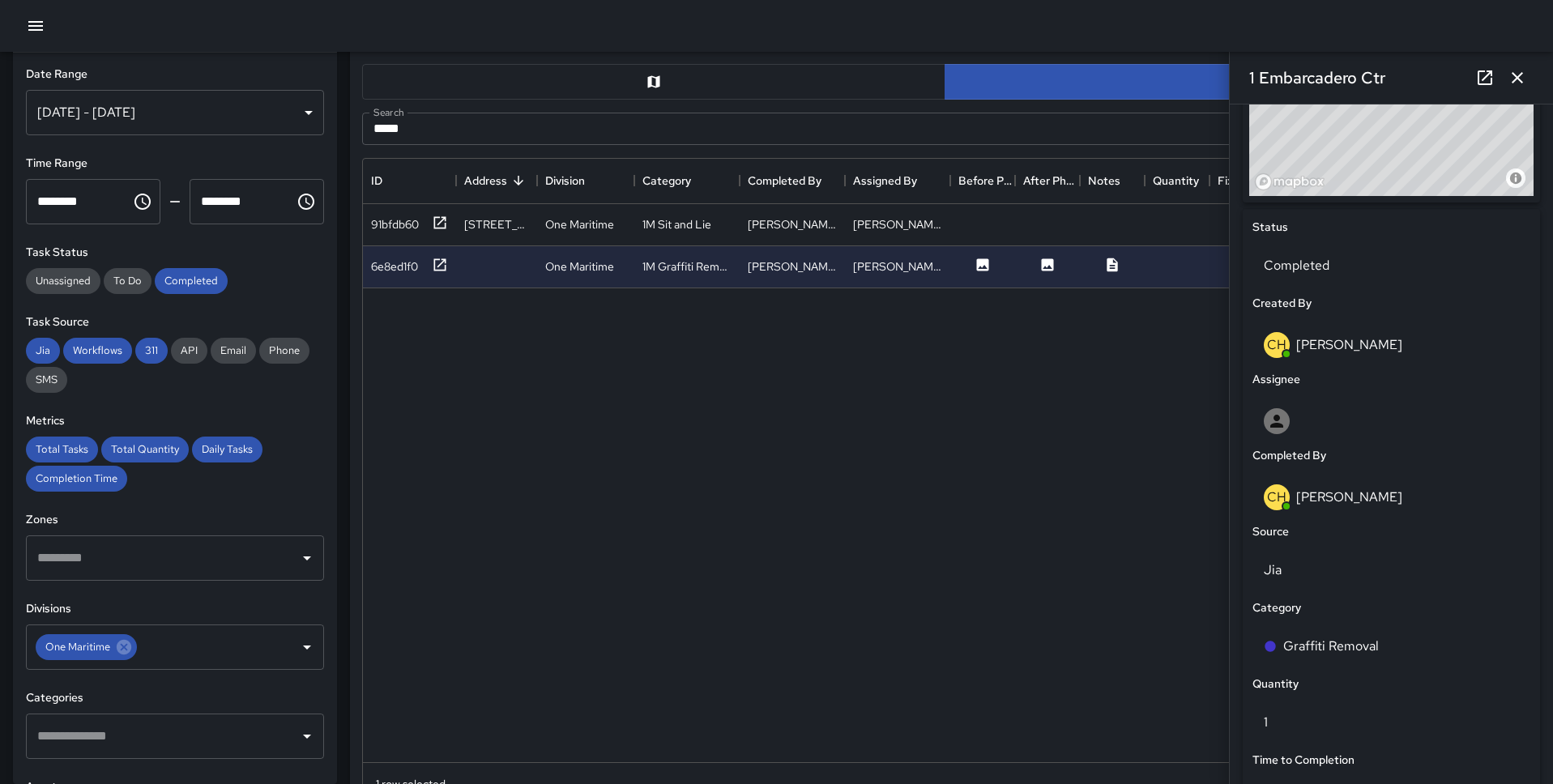
click at [1190, 76] on icon "button" at bounding box center [1517, 78] width 12 height 12
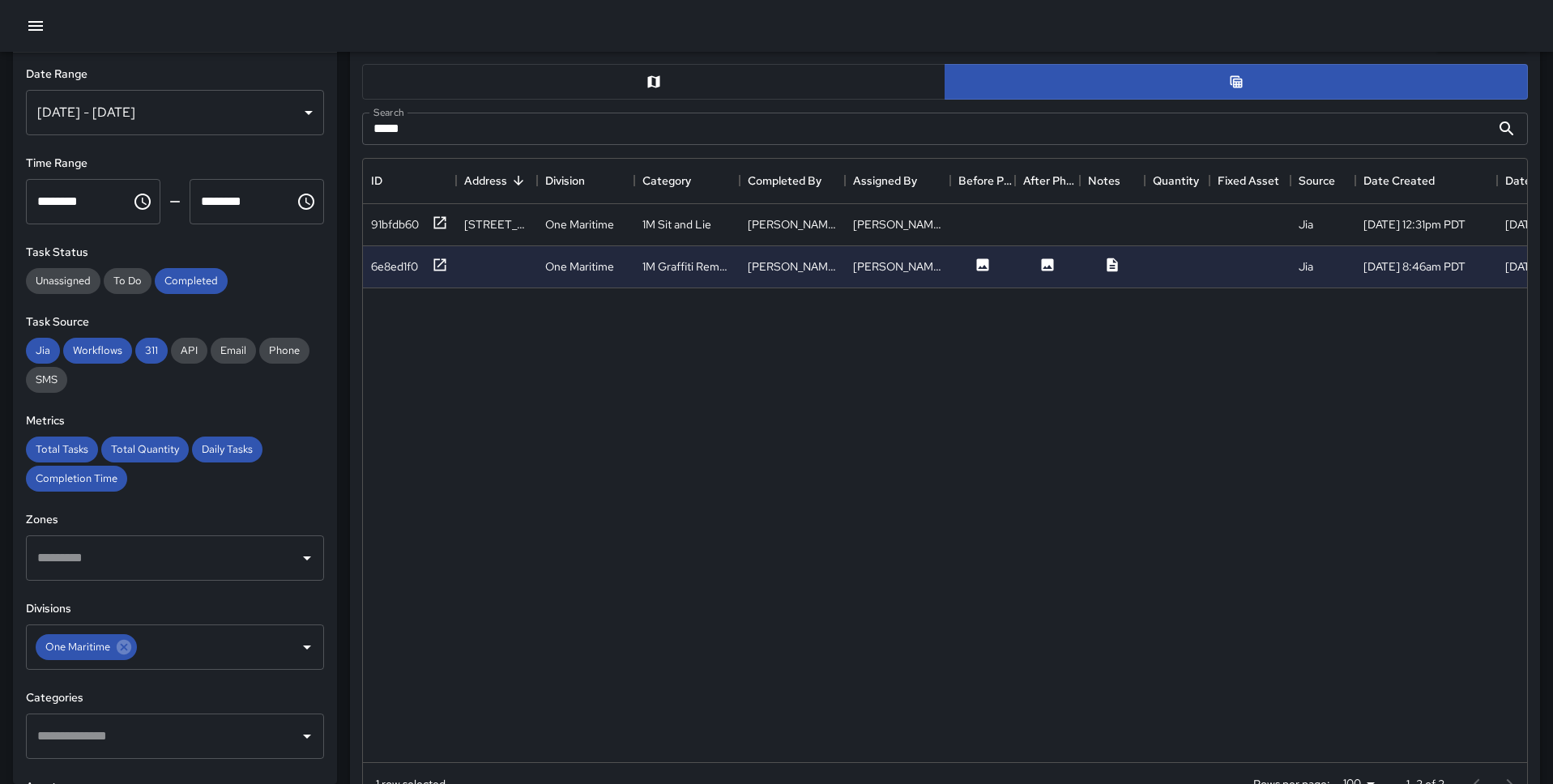
click at [617, 80] on button "button" at bounding box center [653, 82] width 583 height 36
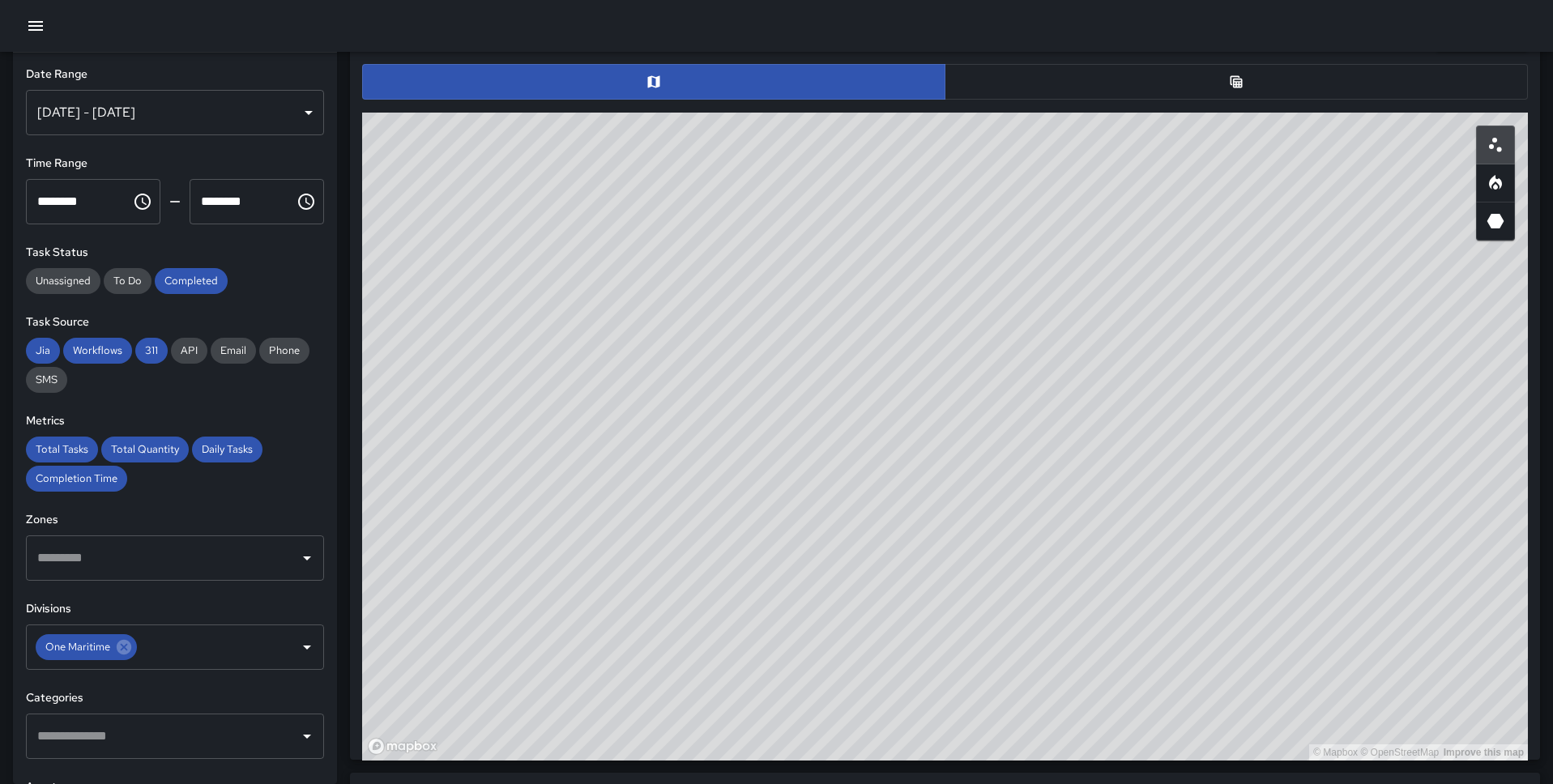
click at [1184, 69] on button "button" at bounding box center [1236, 82] width 583 height 36
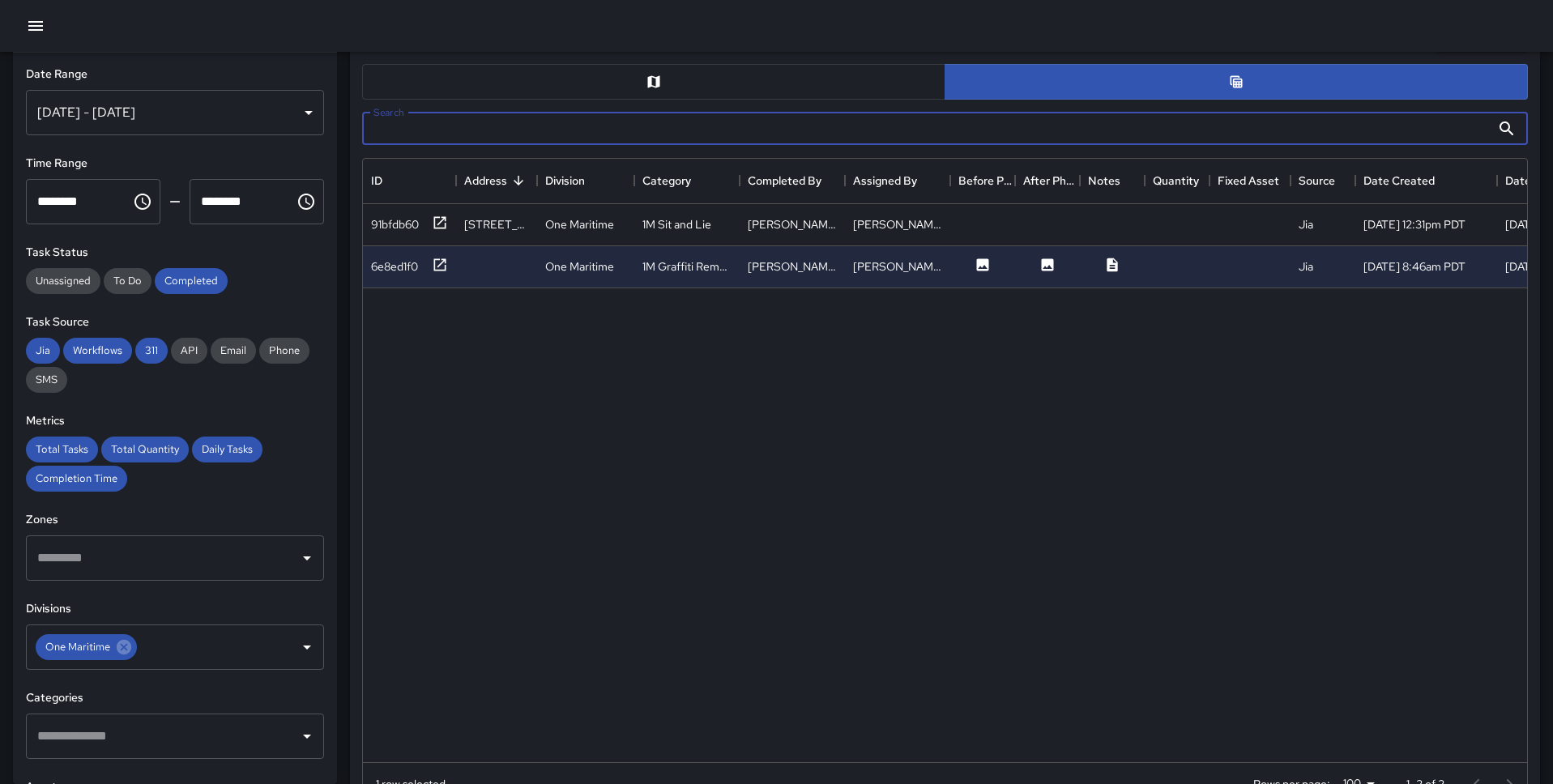
click at [571, 127] on input "Search" at bounding box center [926, 129] width 1129 height 33
type input "****"
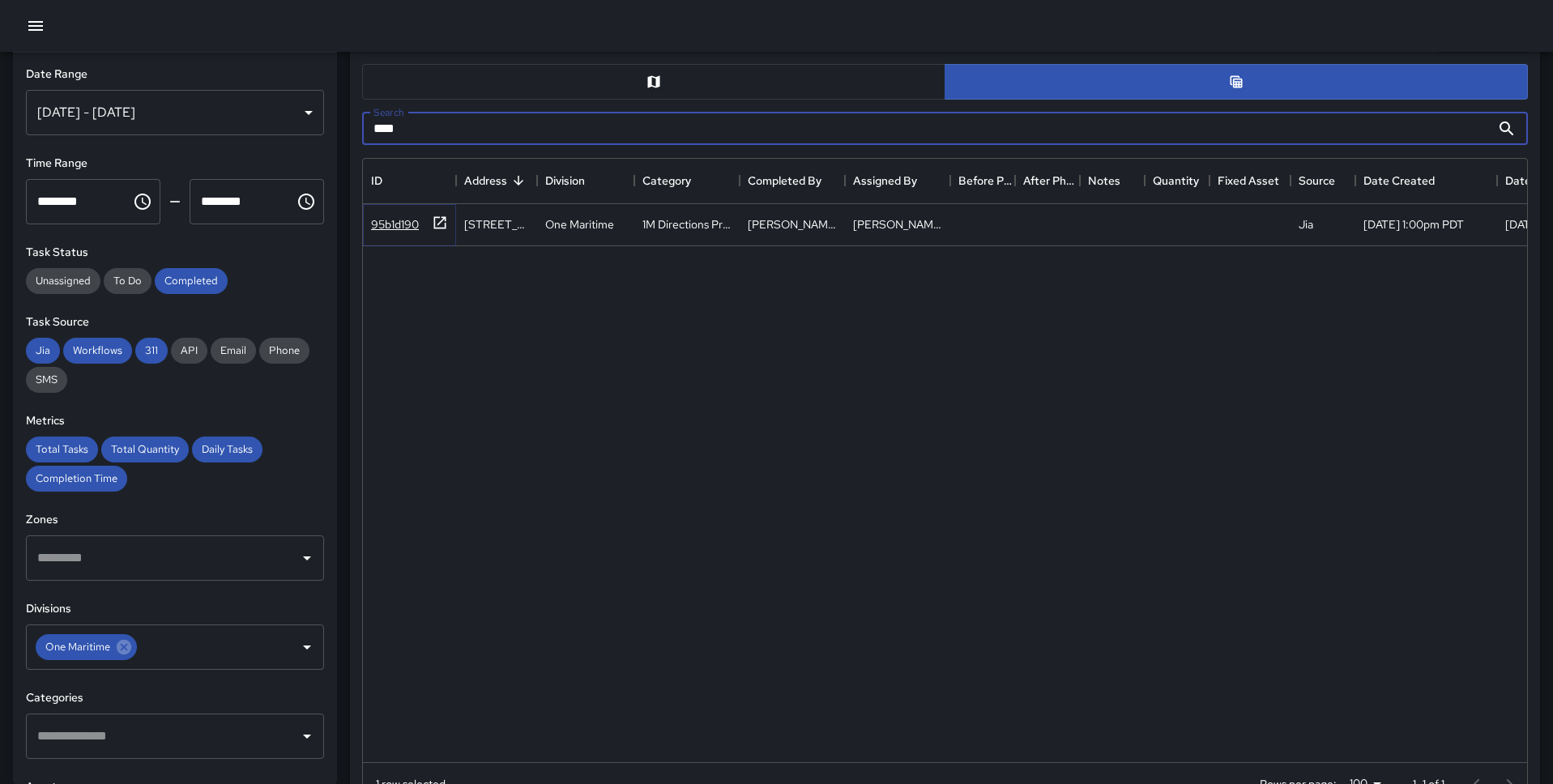
click at [428, 220] on div "95b1d190" at bounding box center [410, 224] width 77 height 20
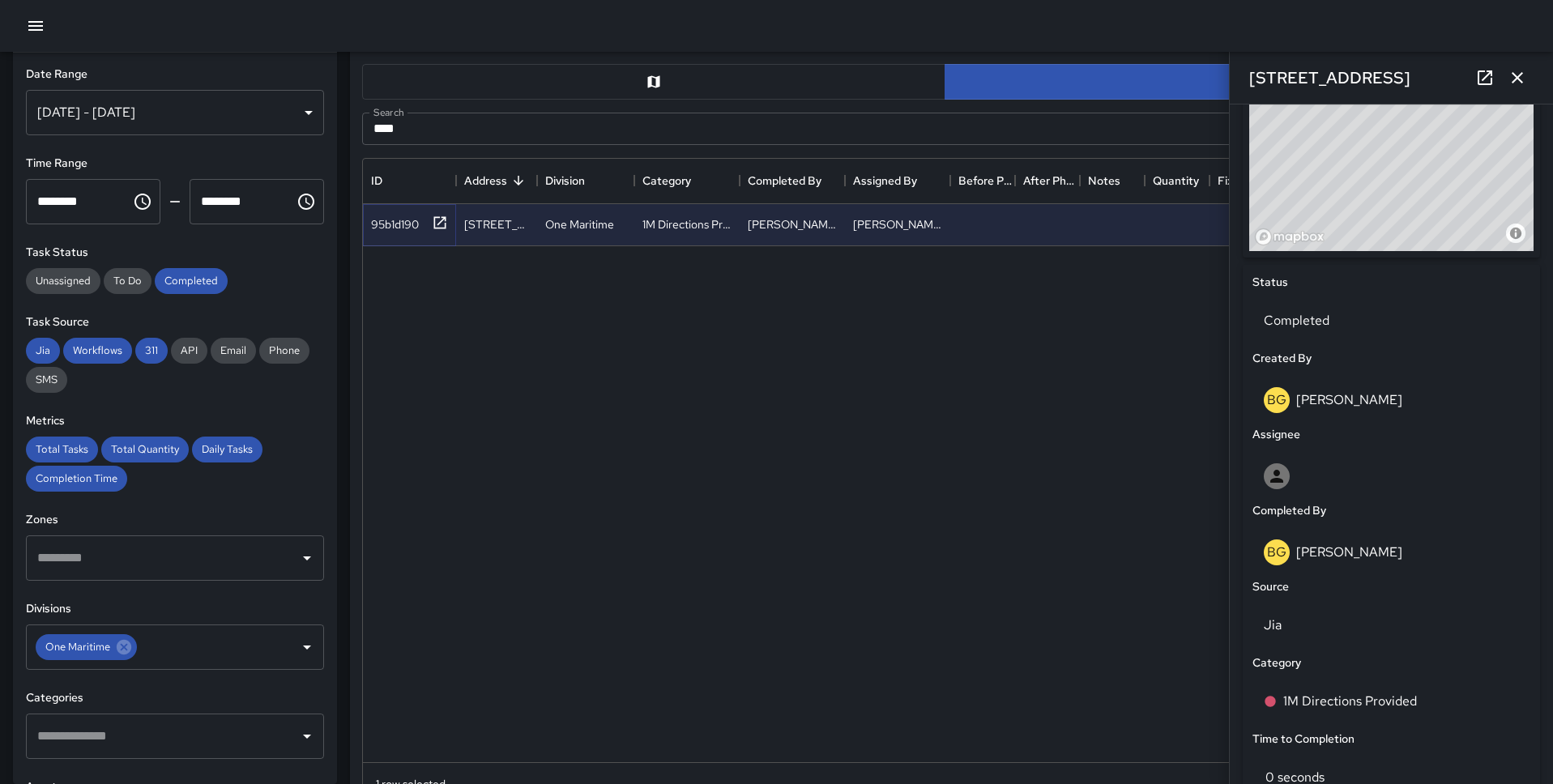
scroll to position [606, 0]
click at [1190, 604] on p "1M Directions Provided" at bounding box center [1349, 700] width 134 height 19
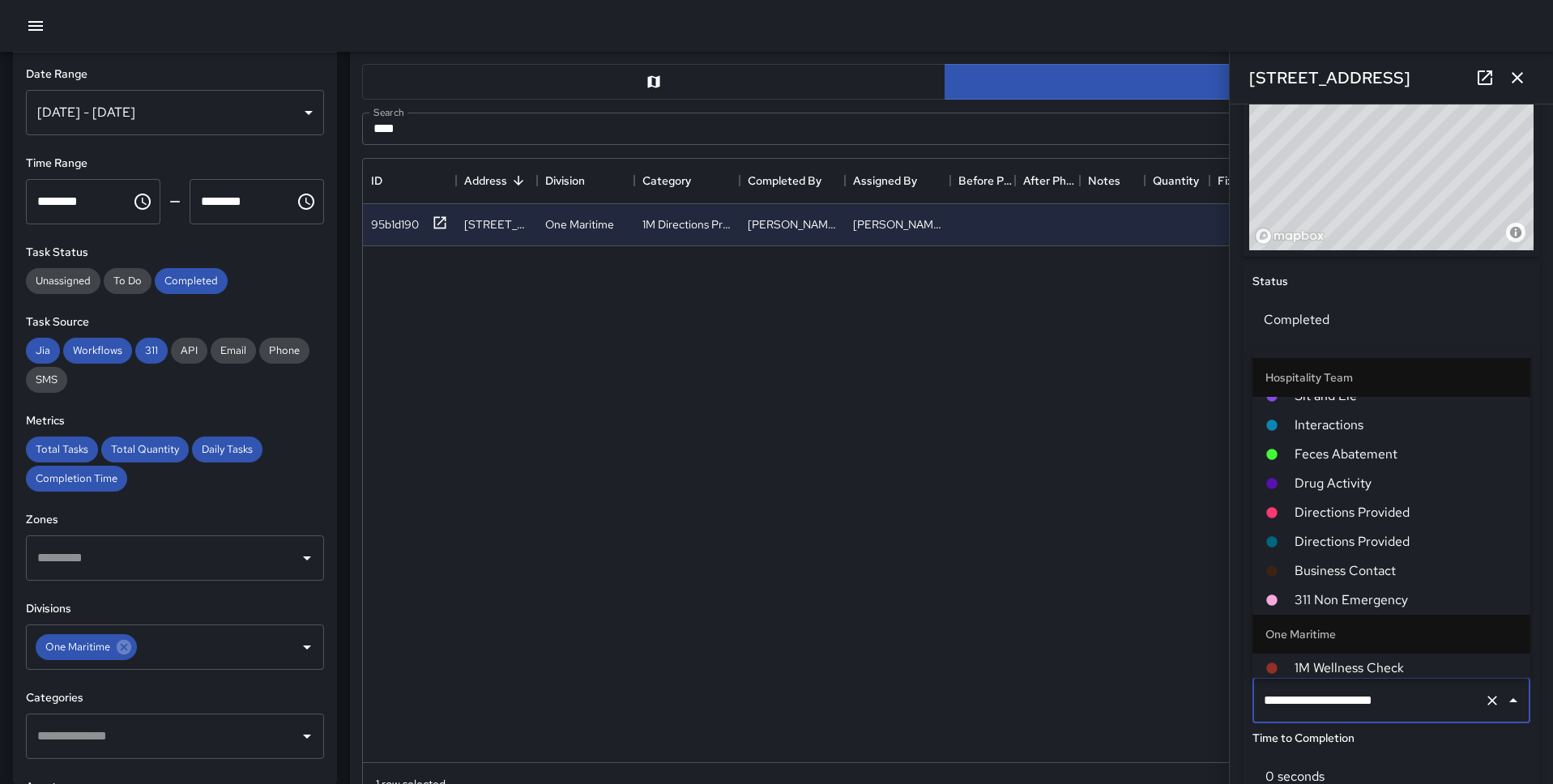
scroll to position [382, 0]
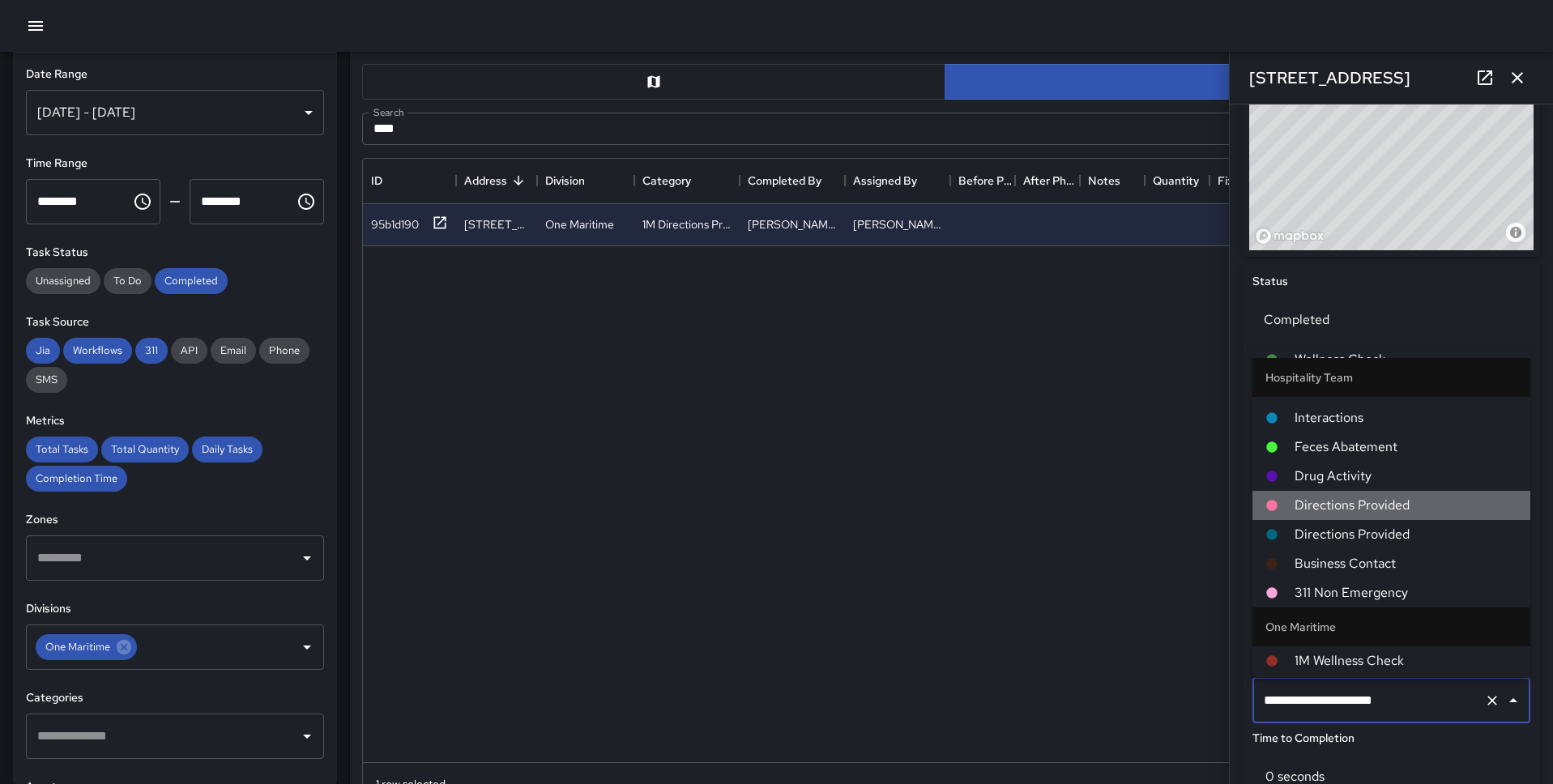
click at [1190, 495] on span "Directions Provided" at bounding box center [1405, 505] width 222 height 19
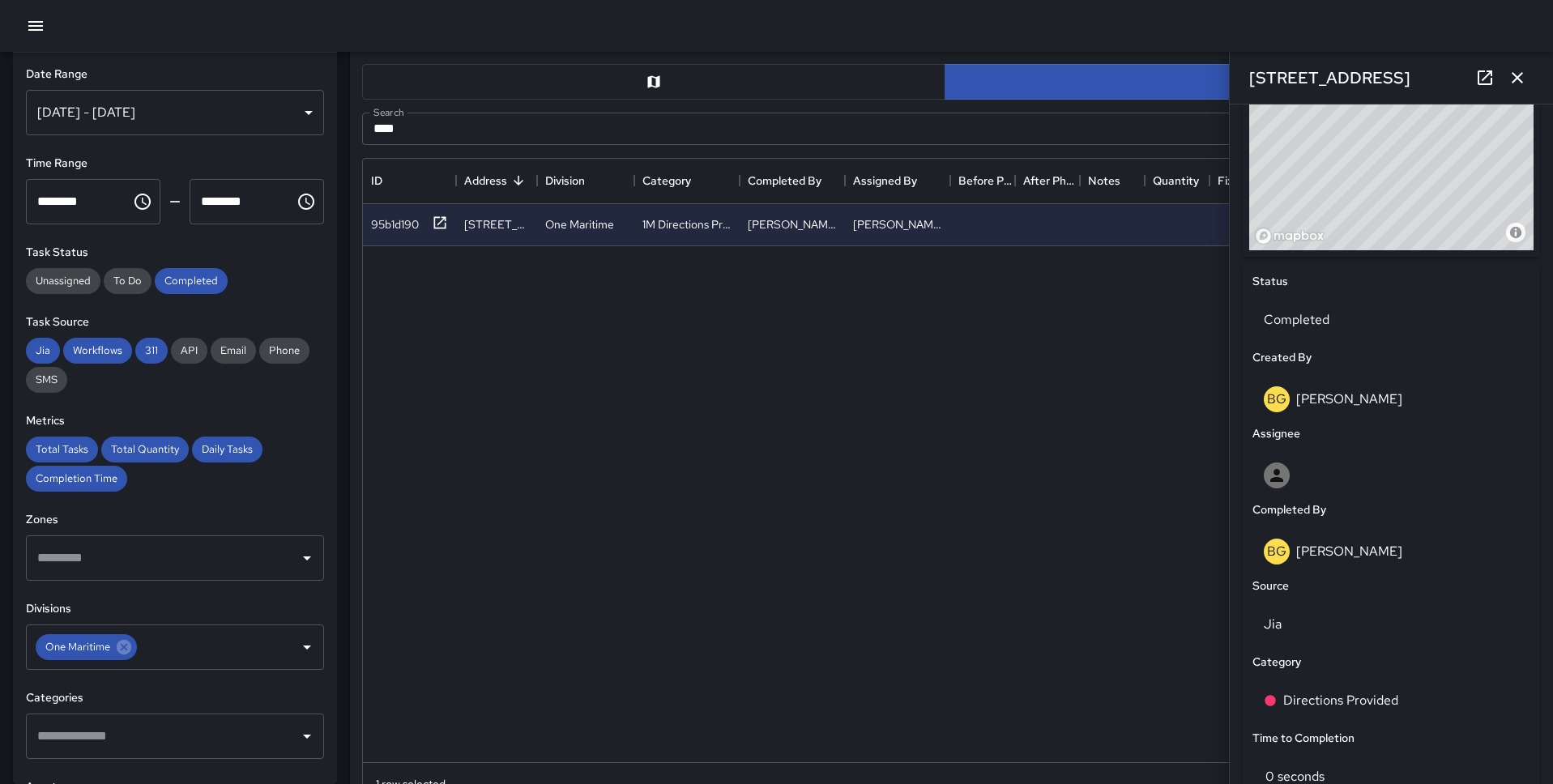
click at [663, 82] on button "button" at bounding box center [653, 82] width 583 height 36
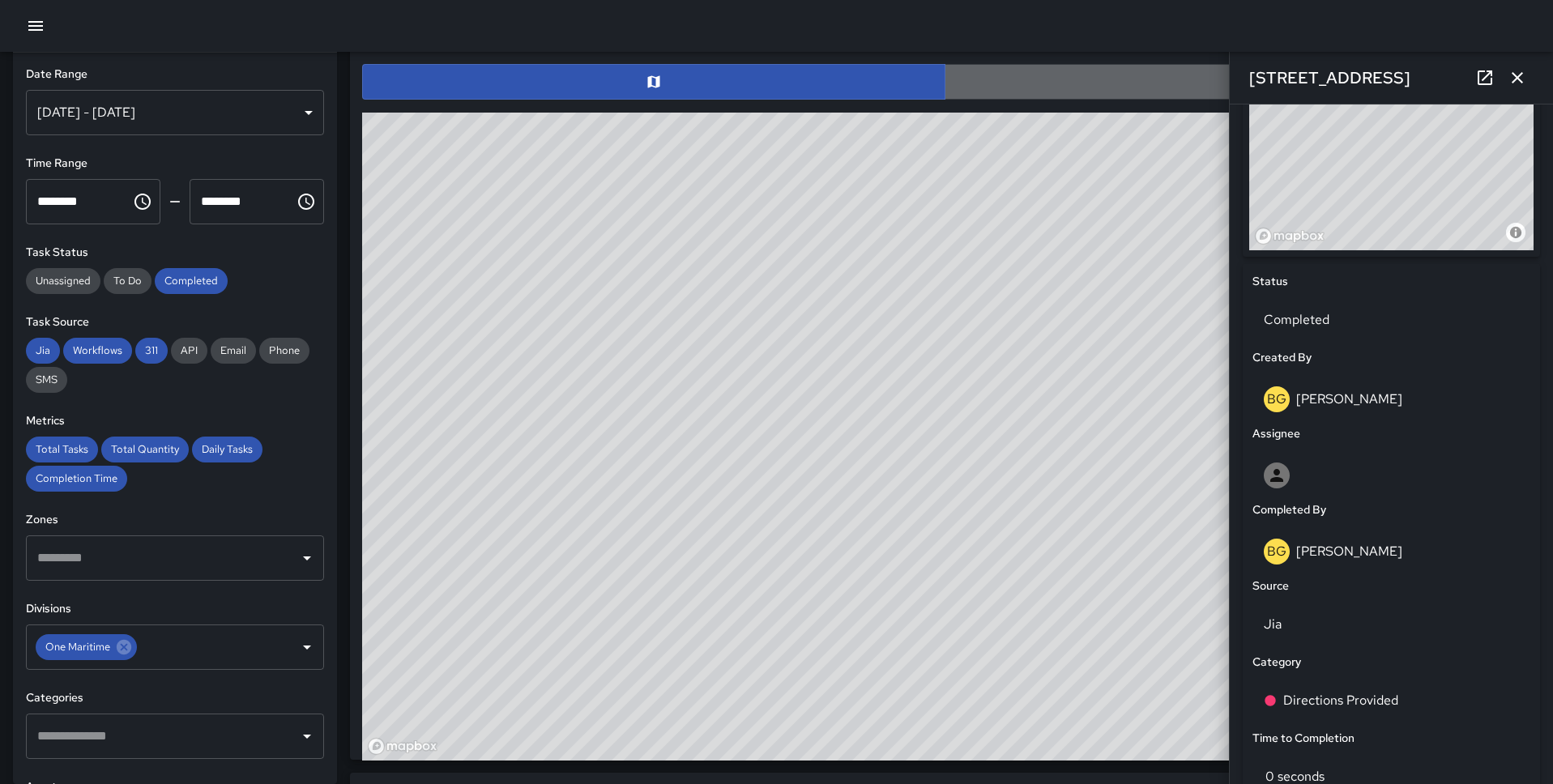
click at [984, 83] on button "button" at bounding box center [1236, 82] width 583 height 36
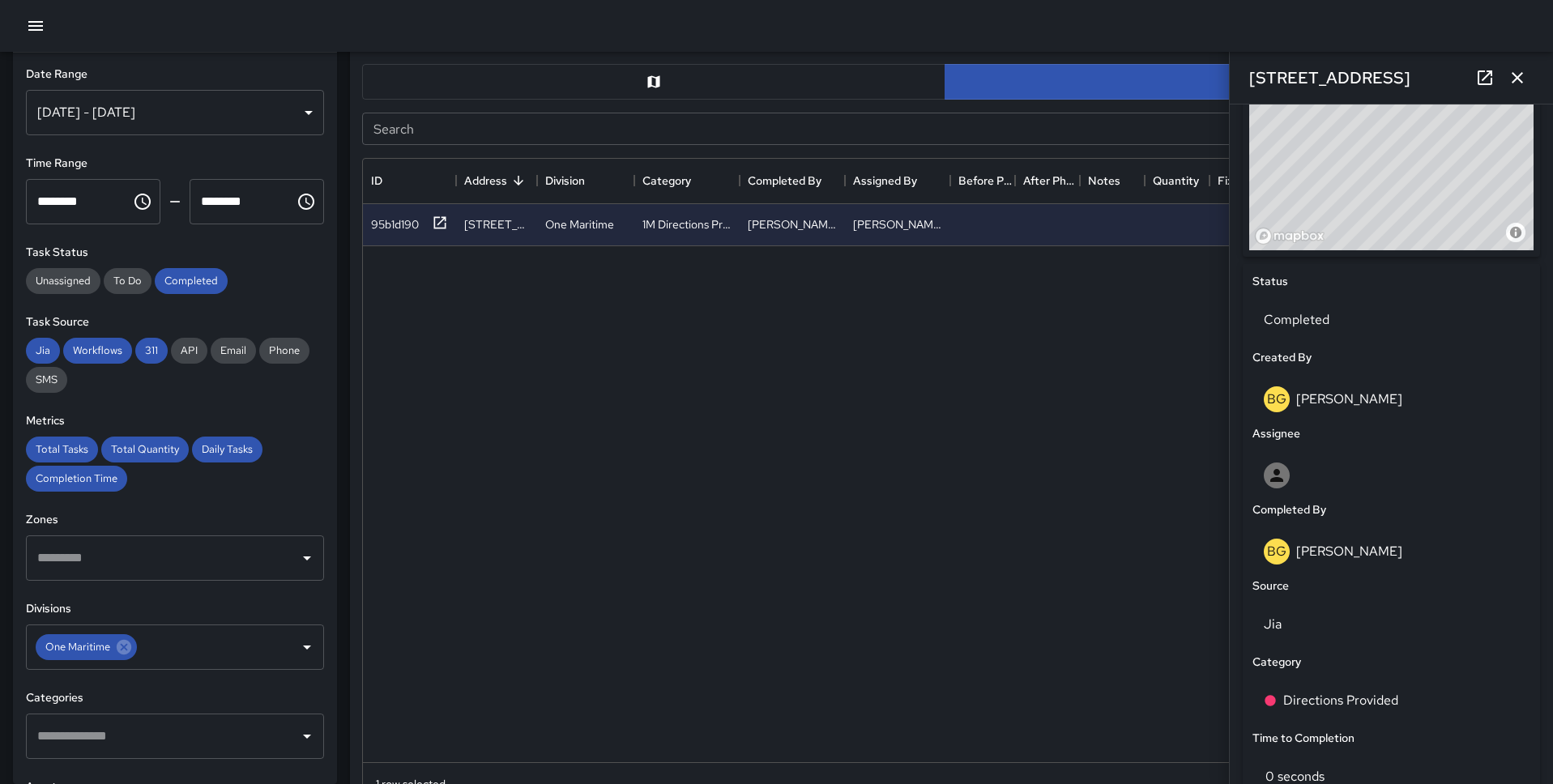
click at [632, 137] on input "Search" at bounding box center [926, 129] width 1129 height 33
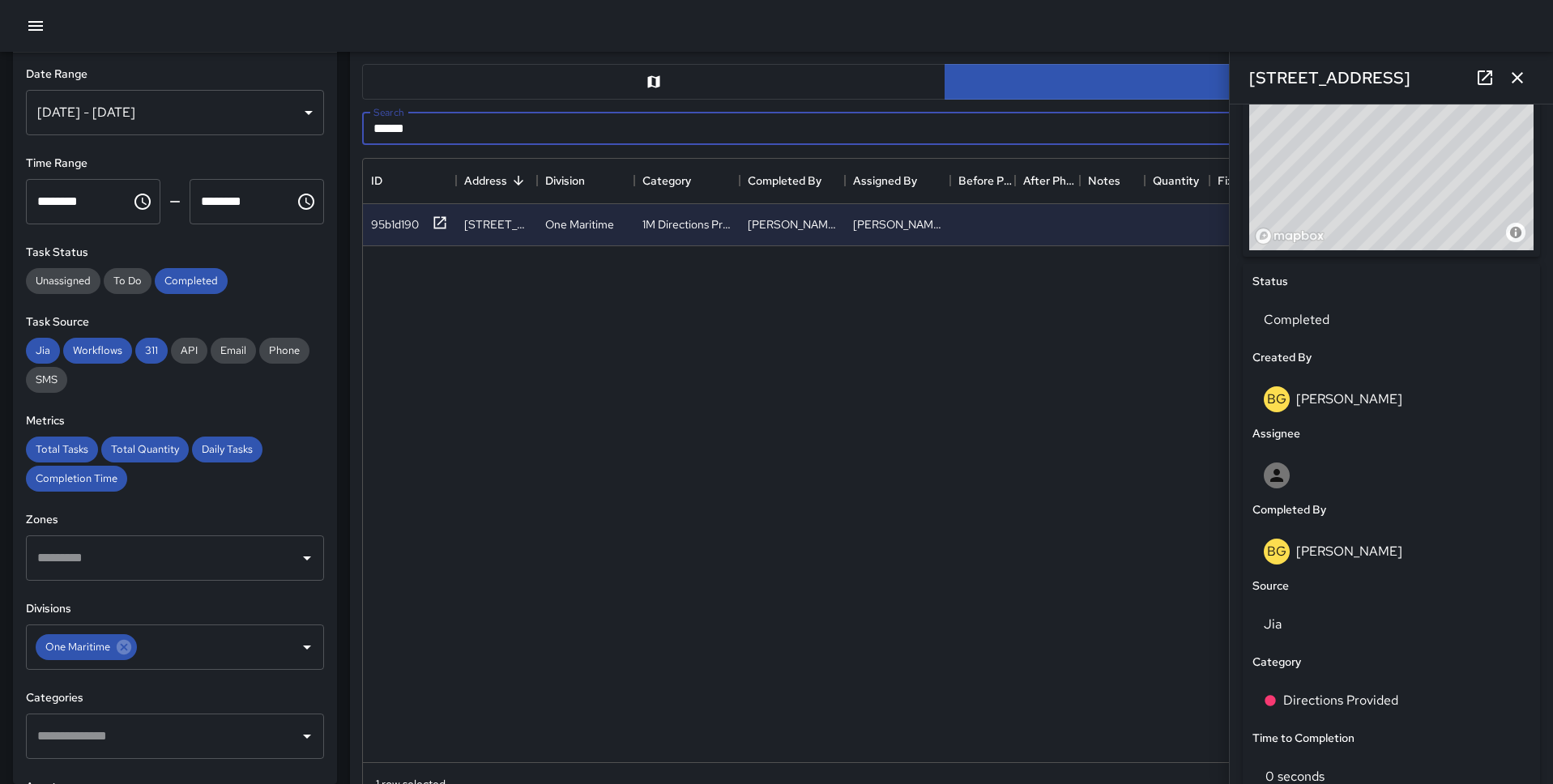
type input "******"
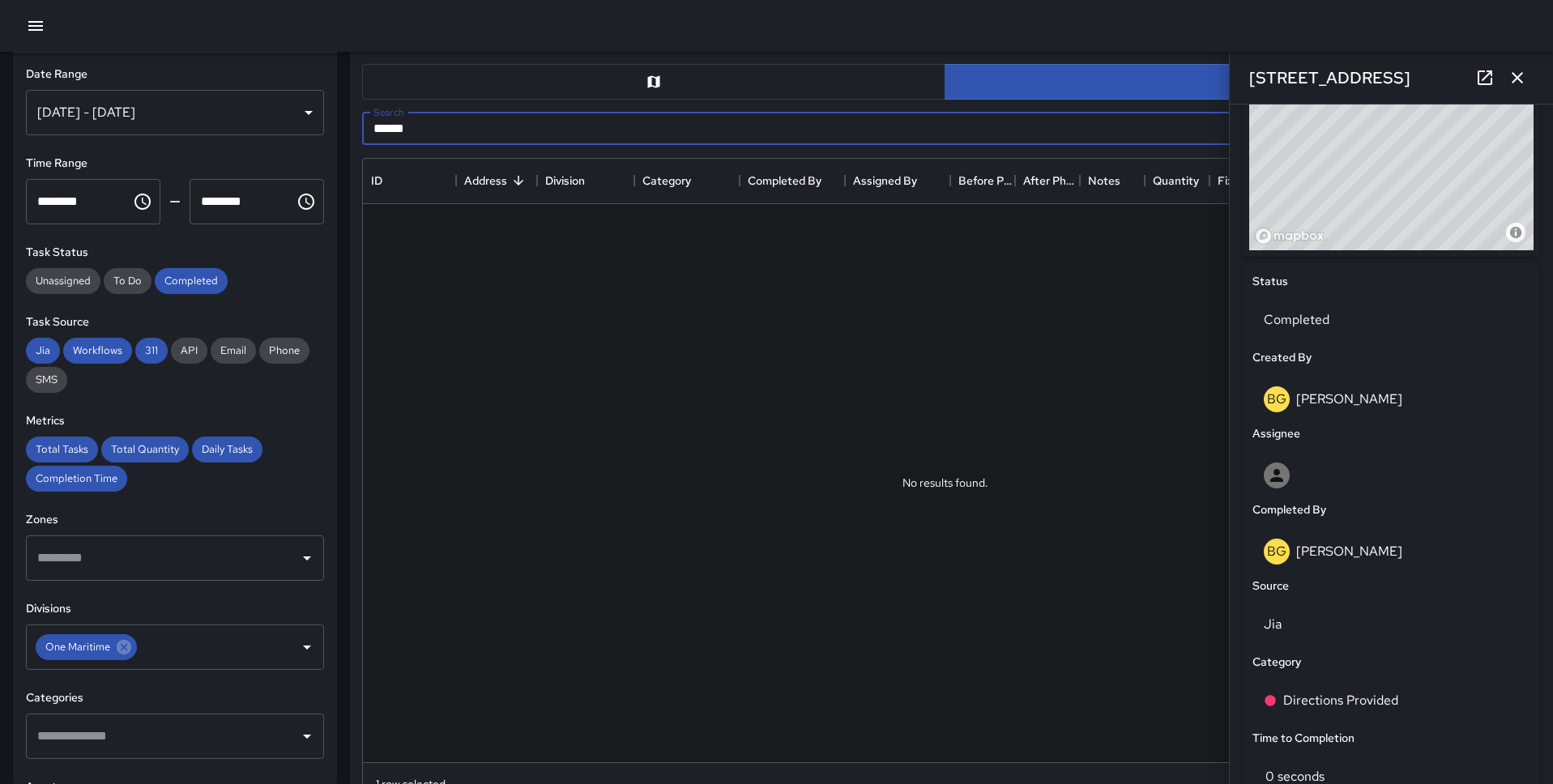
click at [1190, 80] on icon "button" at bounding box center [1517, 78] width 12 height 12
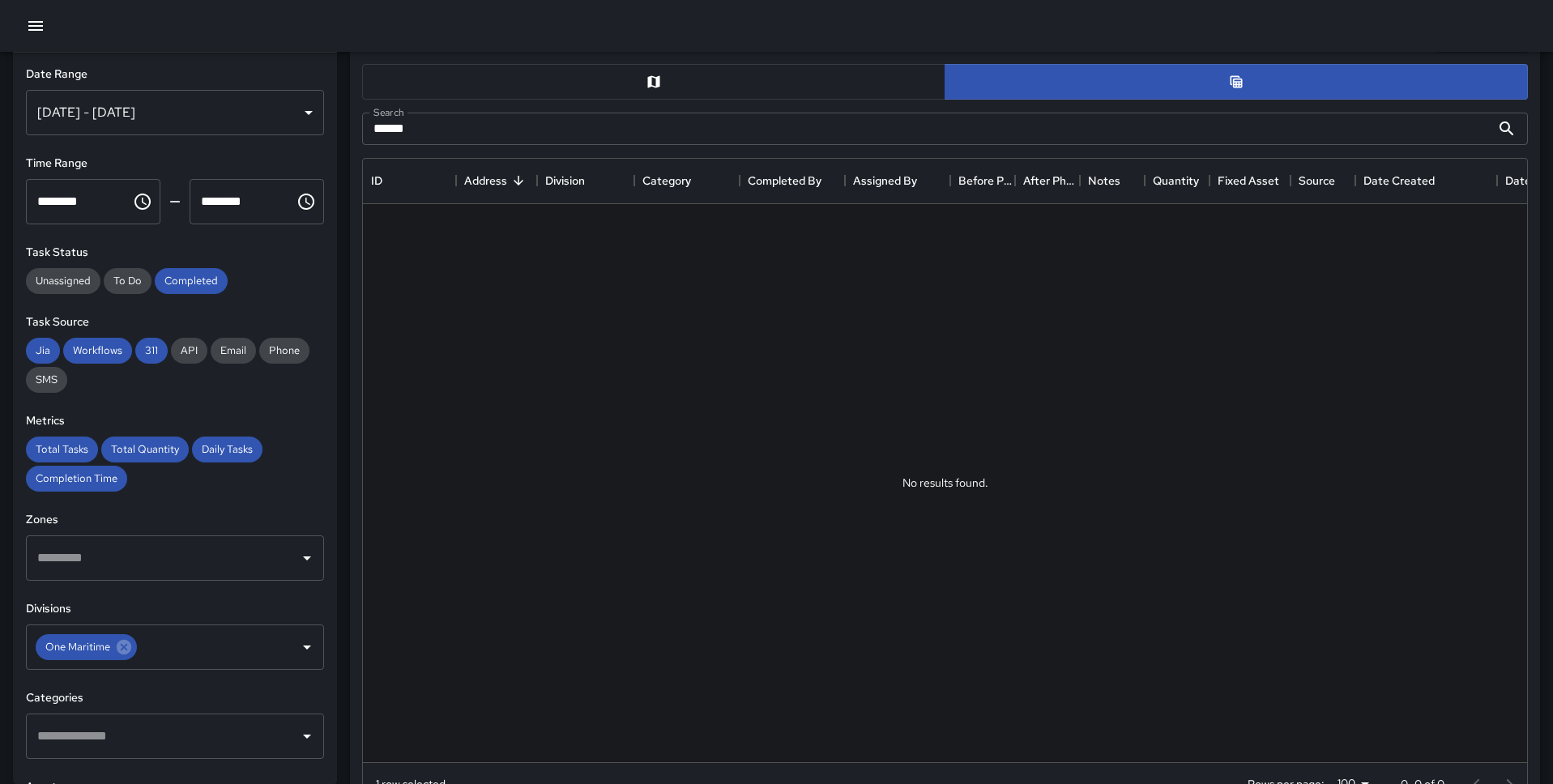
click at [823, 73] on button "button" at bounding box center [653, 82] width 583 height 36
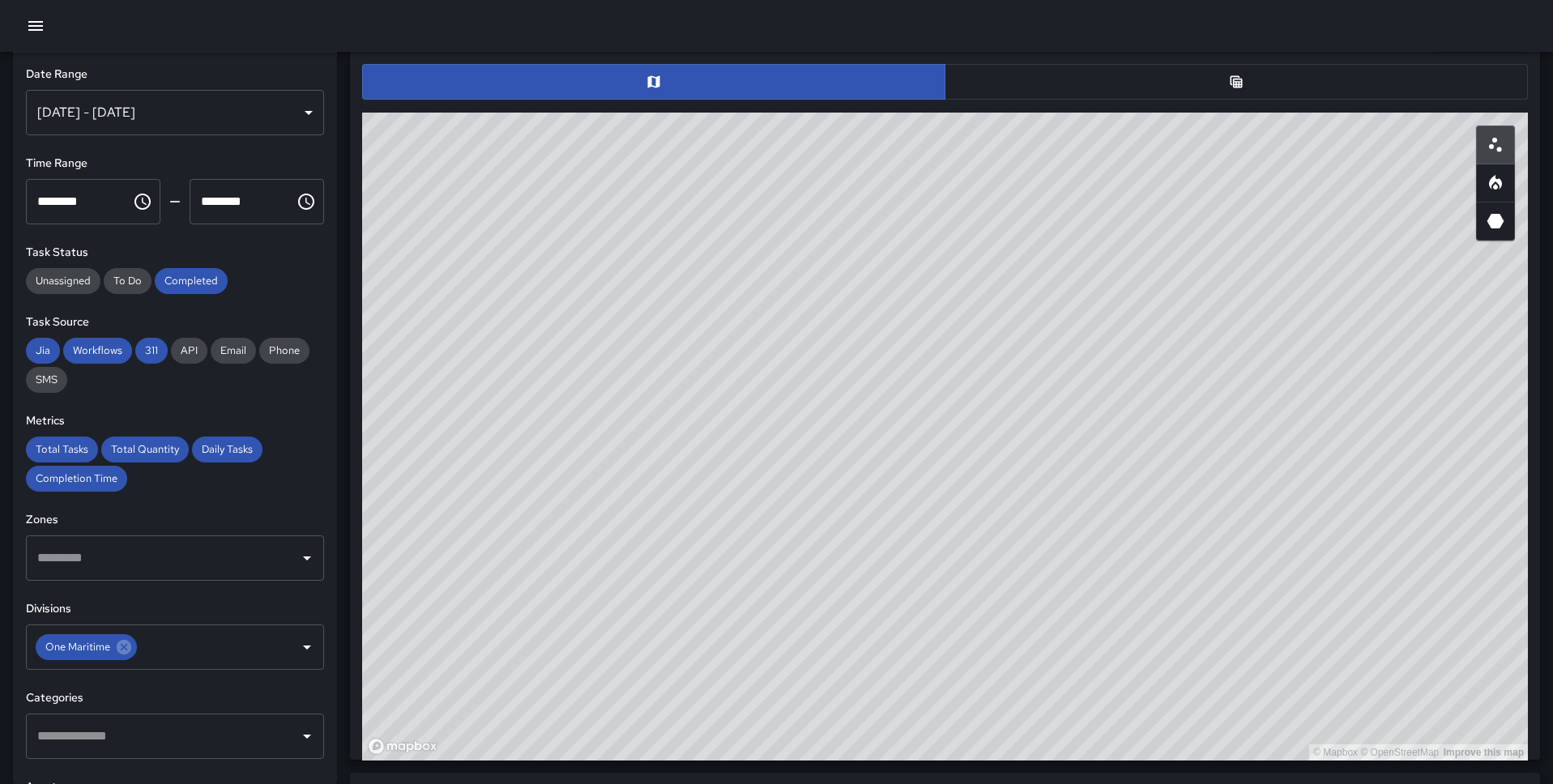
drag, startPoint x: 1108, startPoint y: 383, endPoint x: 1021, endPoint y: 586, distance: 220.9
click at [1021, 586] on div "© Mapbox © OpenStreetMap Improve this map" at bounding box center [944, 436] width 1165 height 647
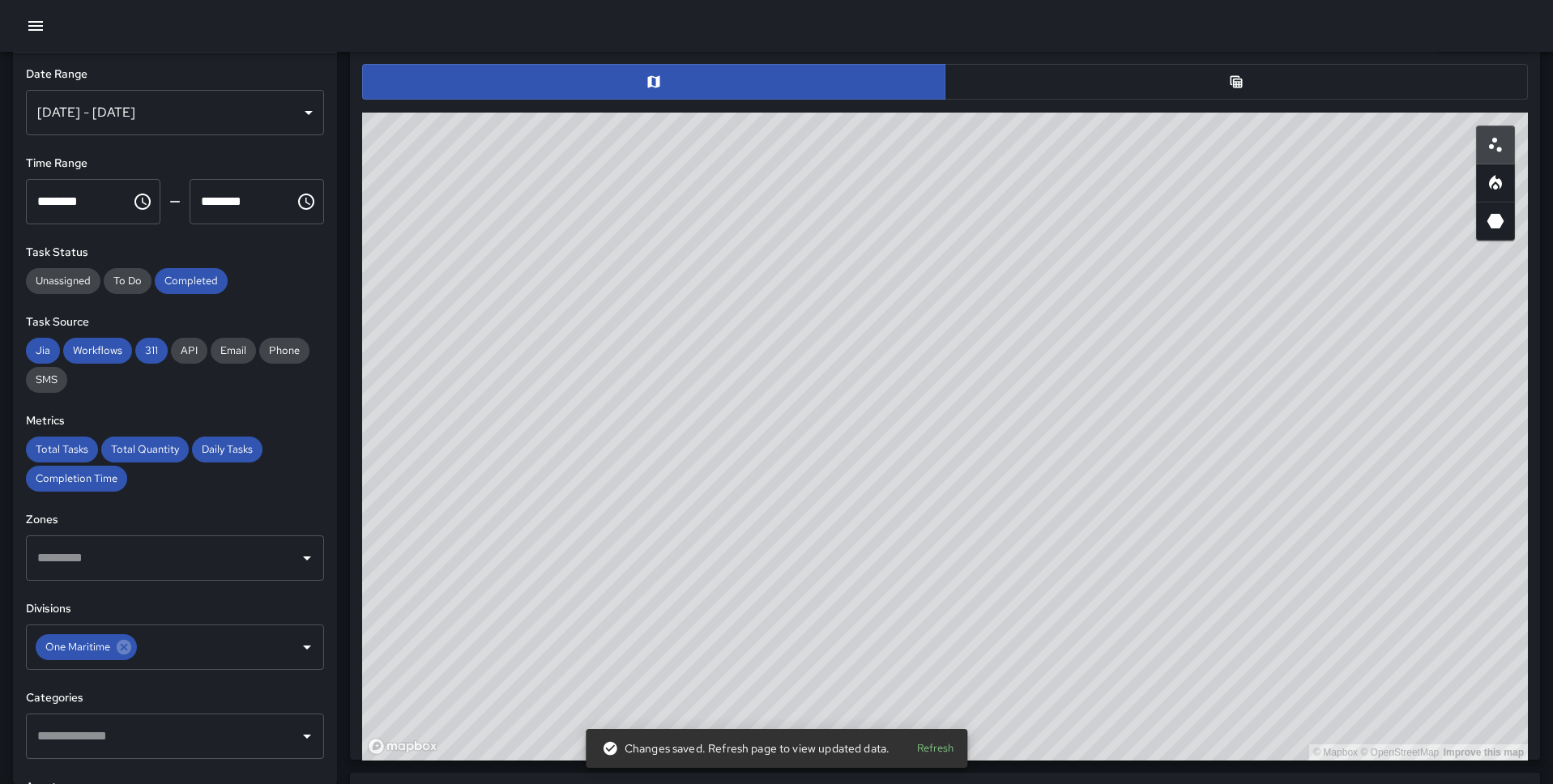
drag, startPoint x: 1291, startPoint y: 509, endPoint x: 1088, endPoint y: 540, distance: 205.4
click at [1088, 540] on div "© Mapbox © OpenStreetMap Improve this map" at bounding box center [944, 436] width 1165 height 647
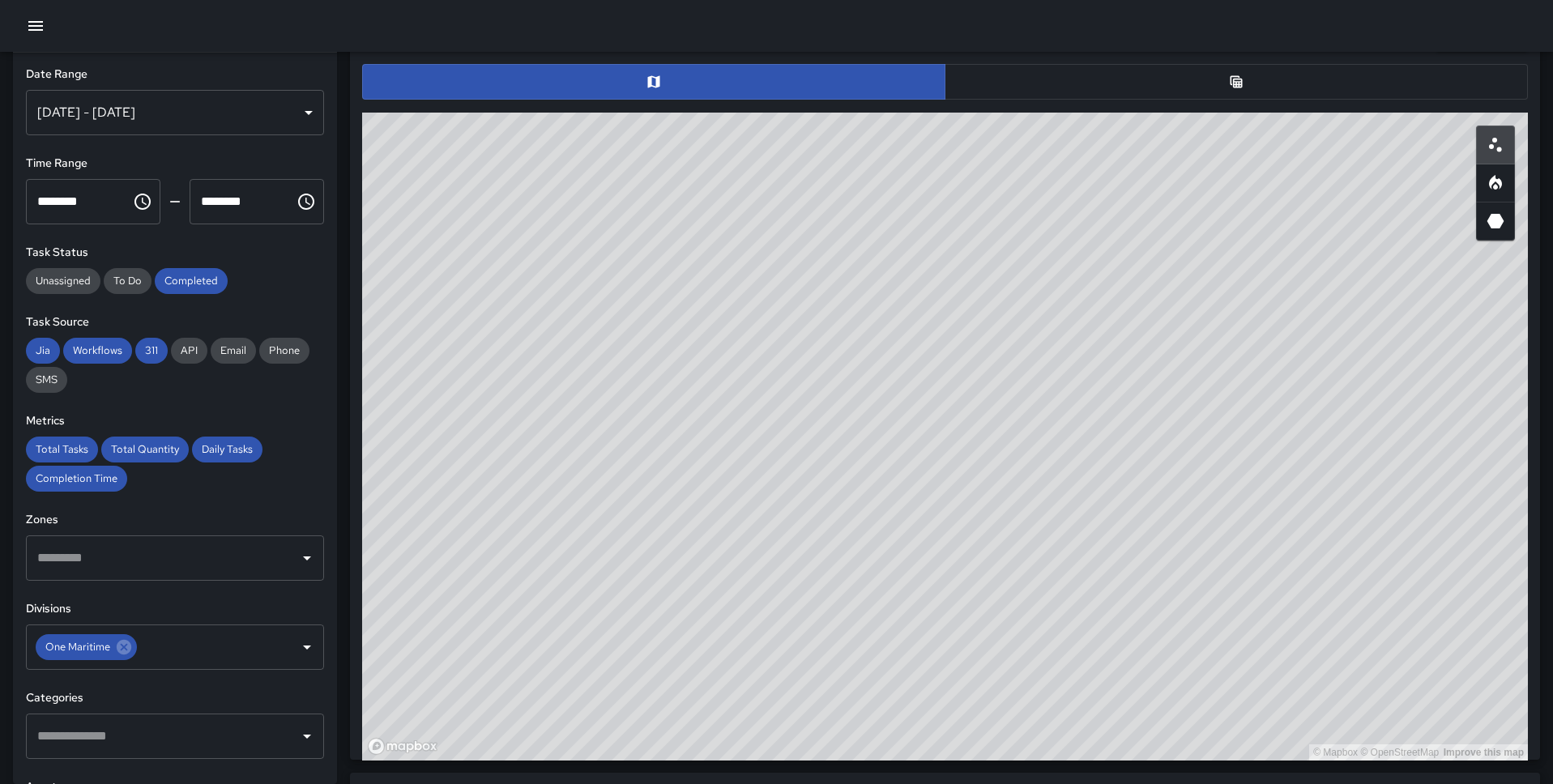
drag, startPoint x: 1149, startPoint y: 406, endPoint x: 1050, endPoint y: 539, distance: 165.8
click at [1050, 539] on div "© Mapbox © OpenStreetMap Improve this map" at bounding box center [944, 436] width 1165 height 647
click at [1006, 528] on div "© Mapbox © OpenStreetMap Improve this map" at bounding box center [944, 436] width 1165 height 647
click at [1005, 525] on div "© Mapbox © OpenStreetMap Improve this map" at bounding box center [944, 436] width 1165 height 647
drag, startPoint x: 1208, startPoint y: 319, endPoint x: 857, endPoint y: 570, distance: 431.5
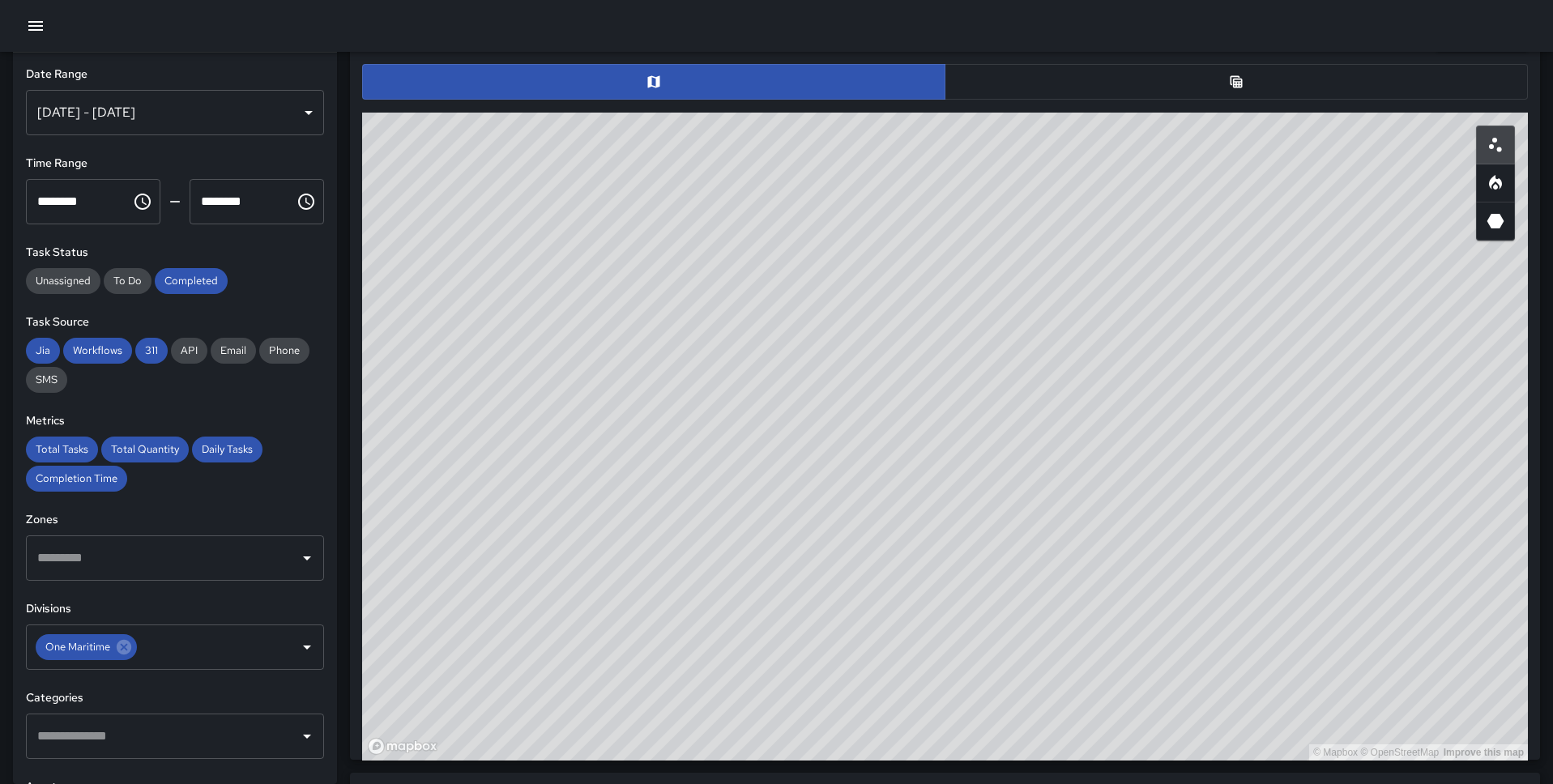
click at [857, 570] on div "© Mapbox © OpenStreetMap Improve this map" at bounding box center [944, 436] width 1165 height 647
drag, startPoint x: 1286, startPoint y: 475, endPoint x: 1142, endPoint y: 473, distance: 144.0
click at [1142, 473] on div "© Mapbox © OpenStreetMap Improve this map" at bounding box center [944, 436] width 1165 height 647
click at [1112, 86] on button "button" at bounding box center [1236, 82] width 583 height 36
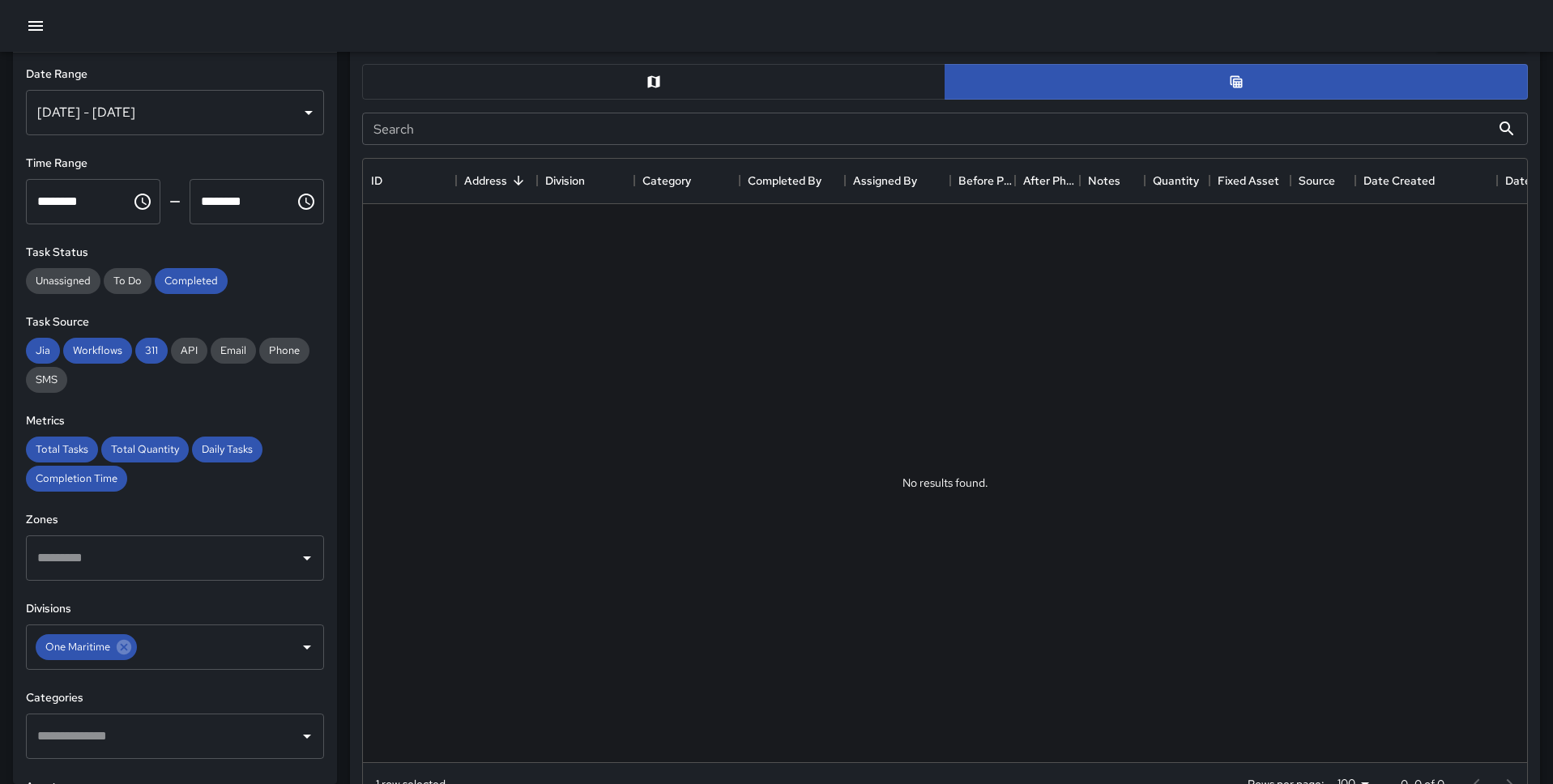
click at [633, 131] on input "Search" at bounding box center [926, 129] width 1129 height 33
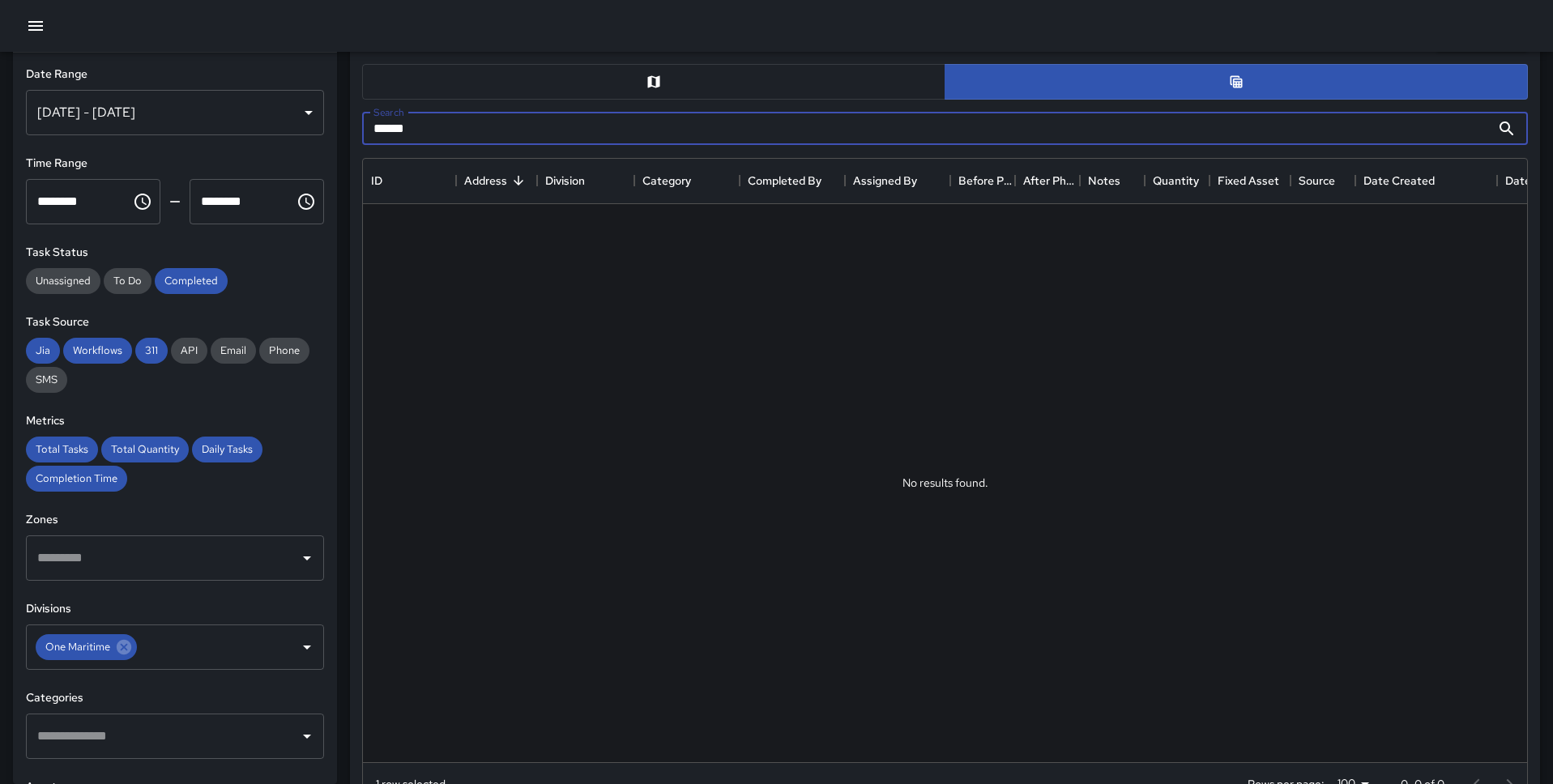
click at [633, 131] on input "******" at bounding box center [926, 129] width 1129 height 33
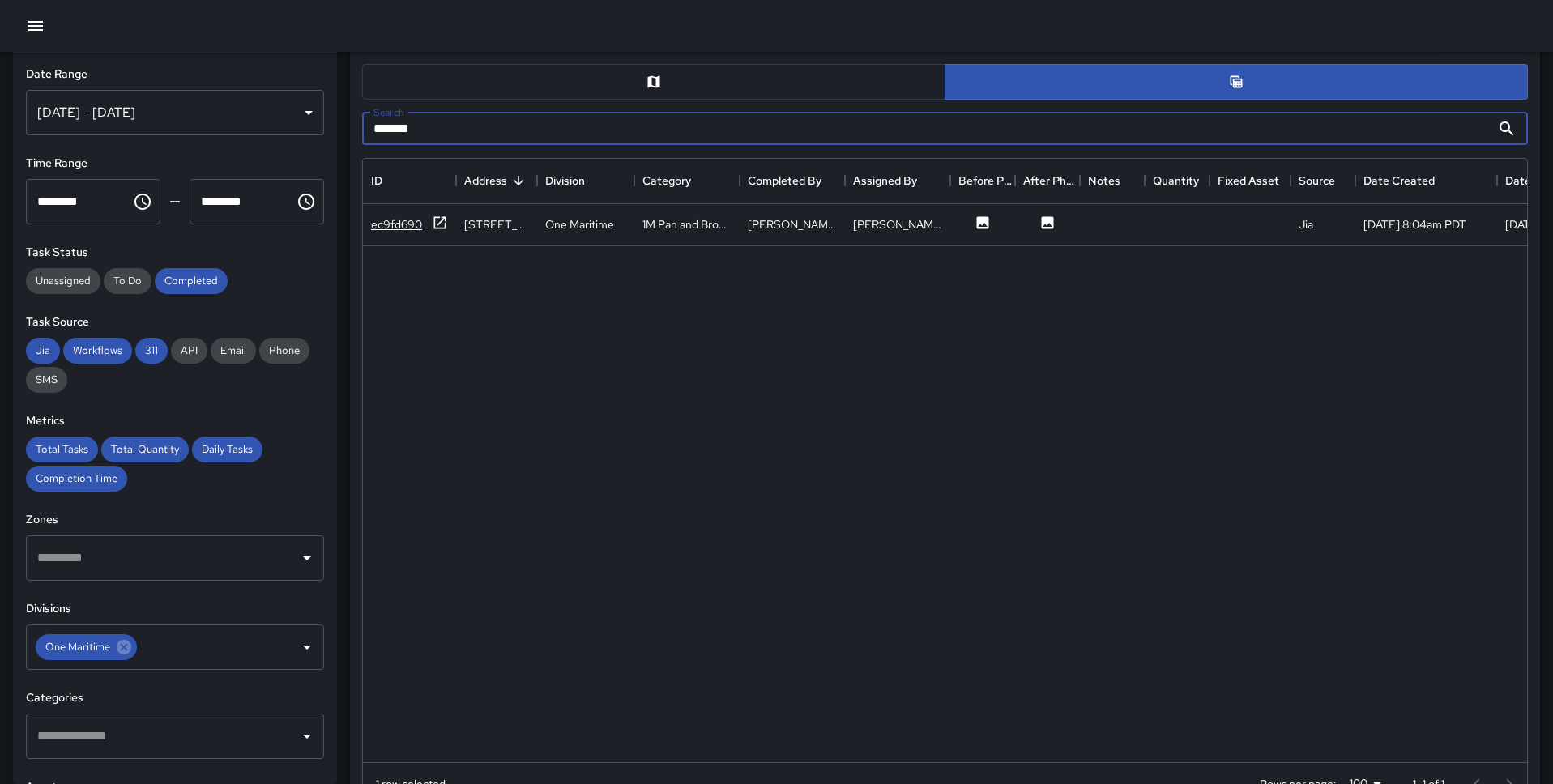
type input "*******"
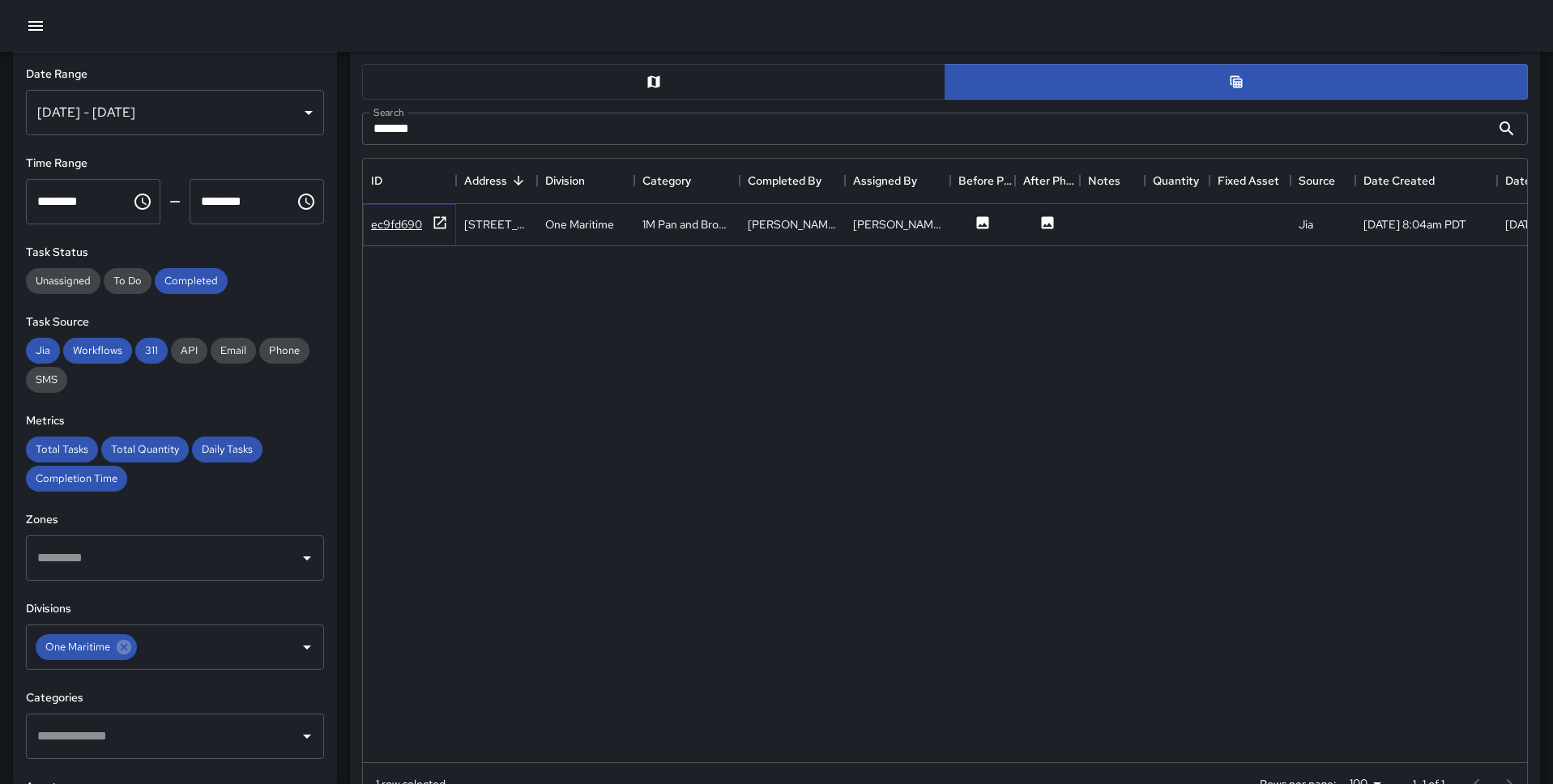
click at [434, 220] on icon at bounding box center [440, 222] width 13 height 13
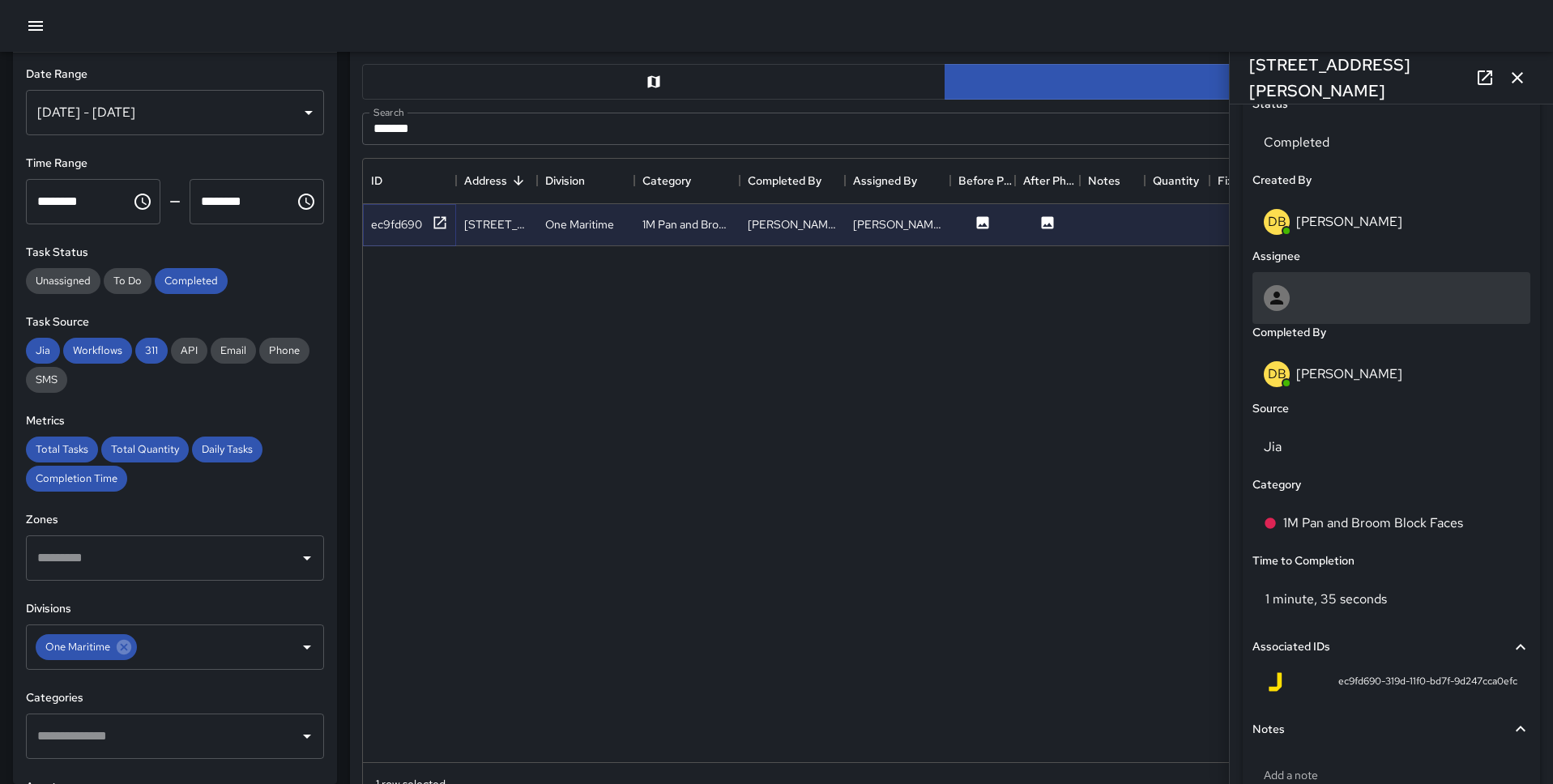
scroll to position [891, 0]
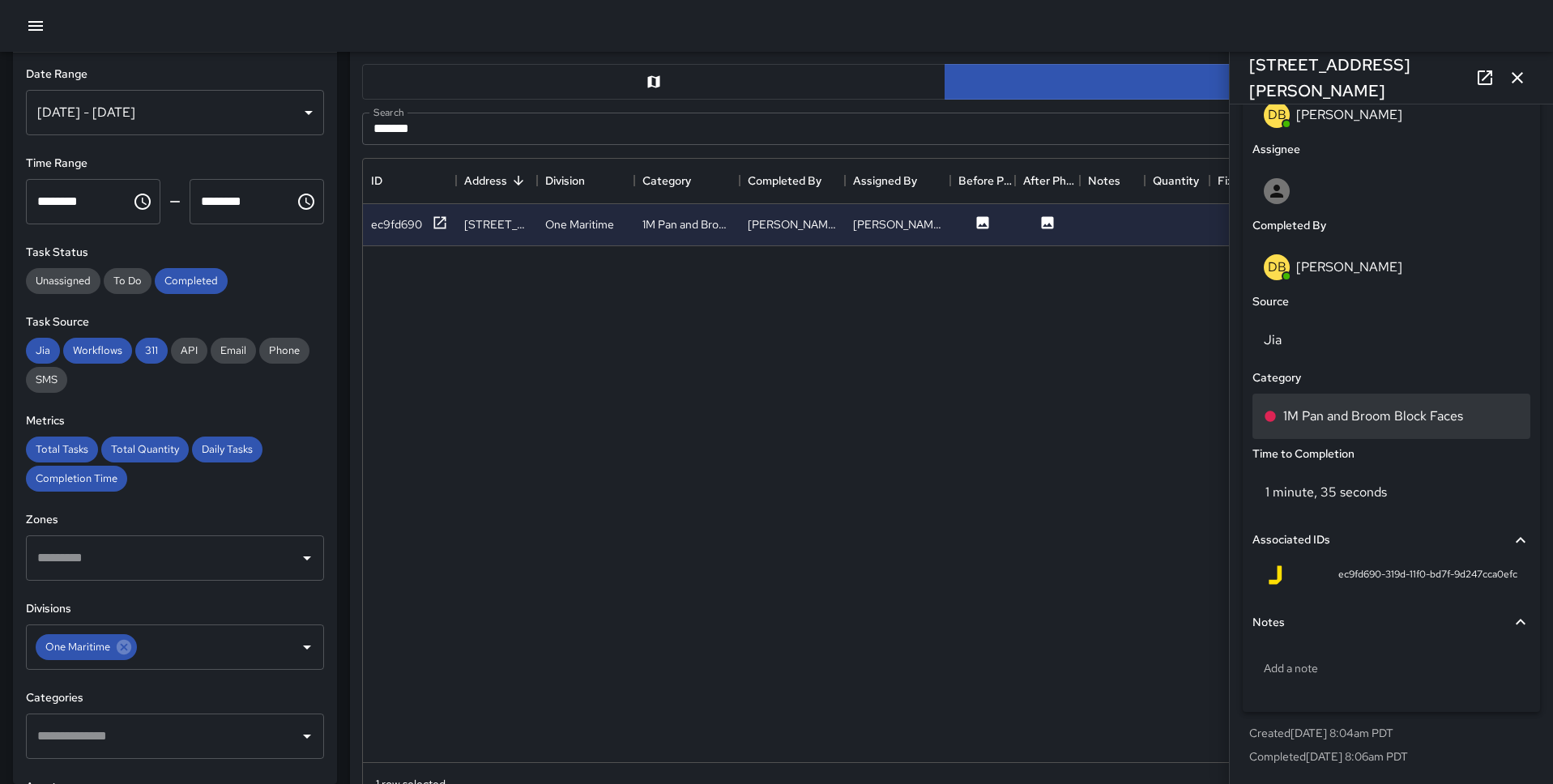
click at [1190, 418] on p "1M Pan and Broom Block Faces" at bounding box center [1372, 417] width 180 height 19
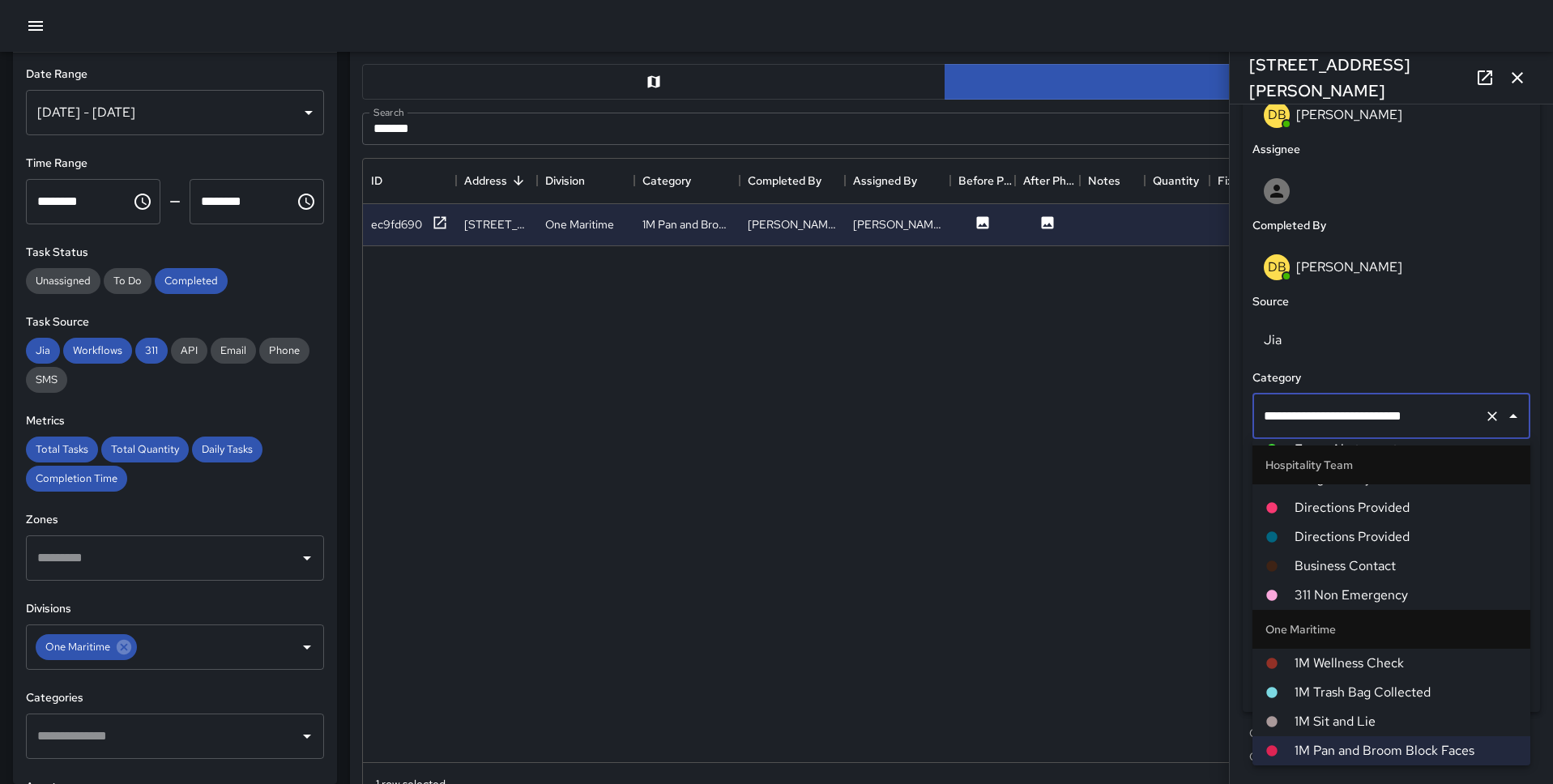
scroll to position [0, 0]
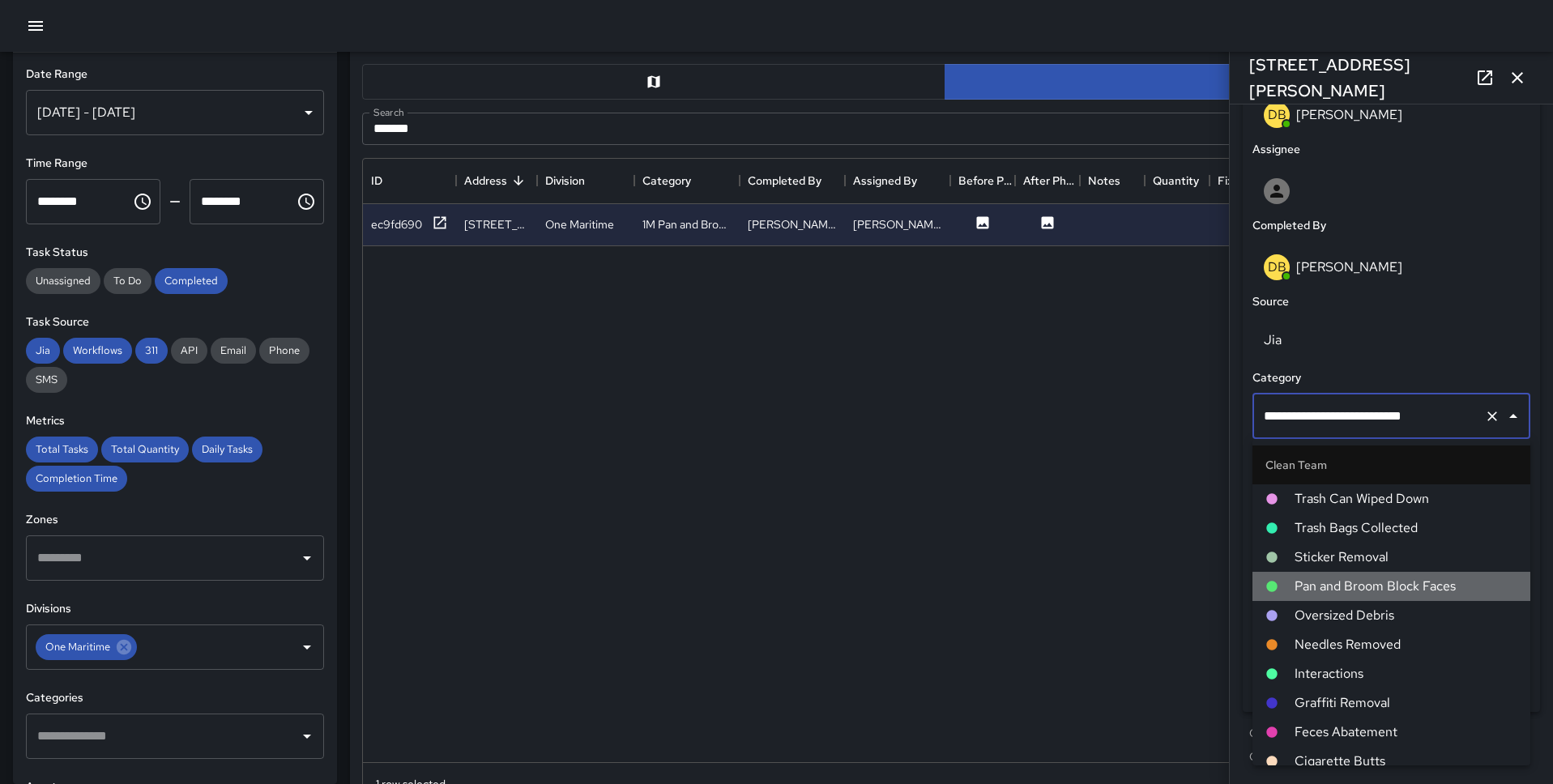
click at [1190, 593] on span "Pan and Broom Block Faces" at bounding box center [1405, 586] width 222 height 19
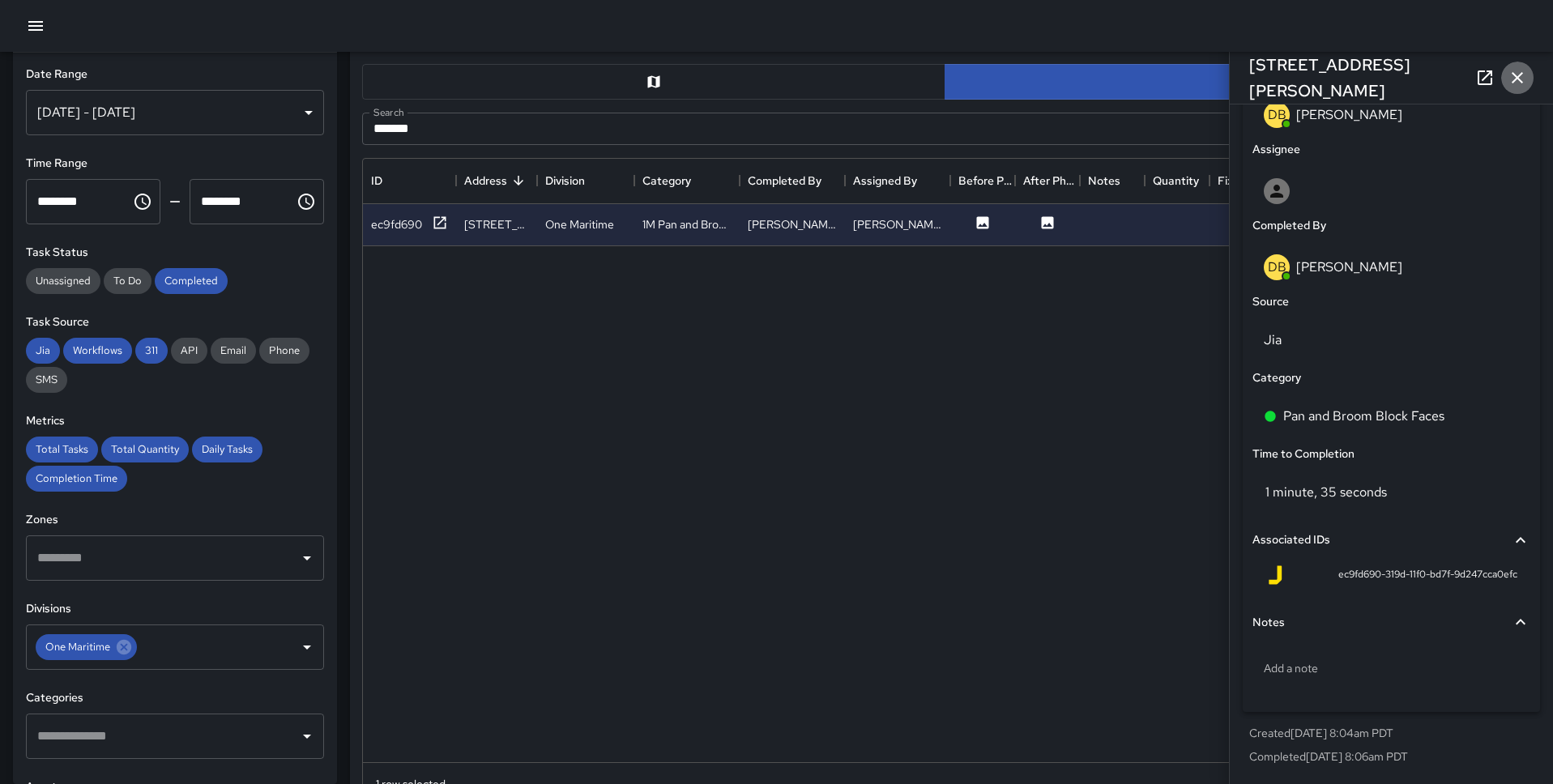
click at [1190, 69] on icon "button" at bounding box center [1517, 78] width 19 height 19
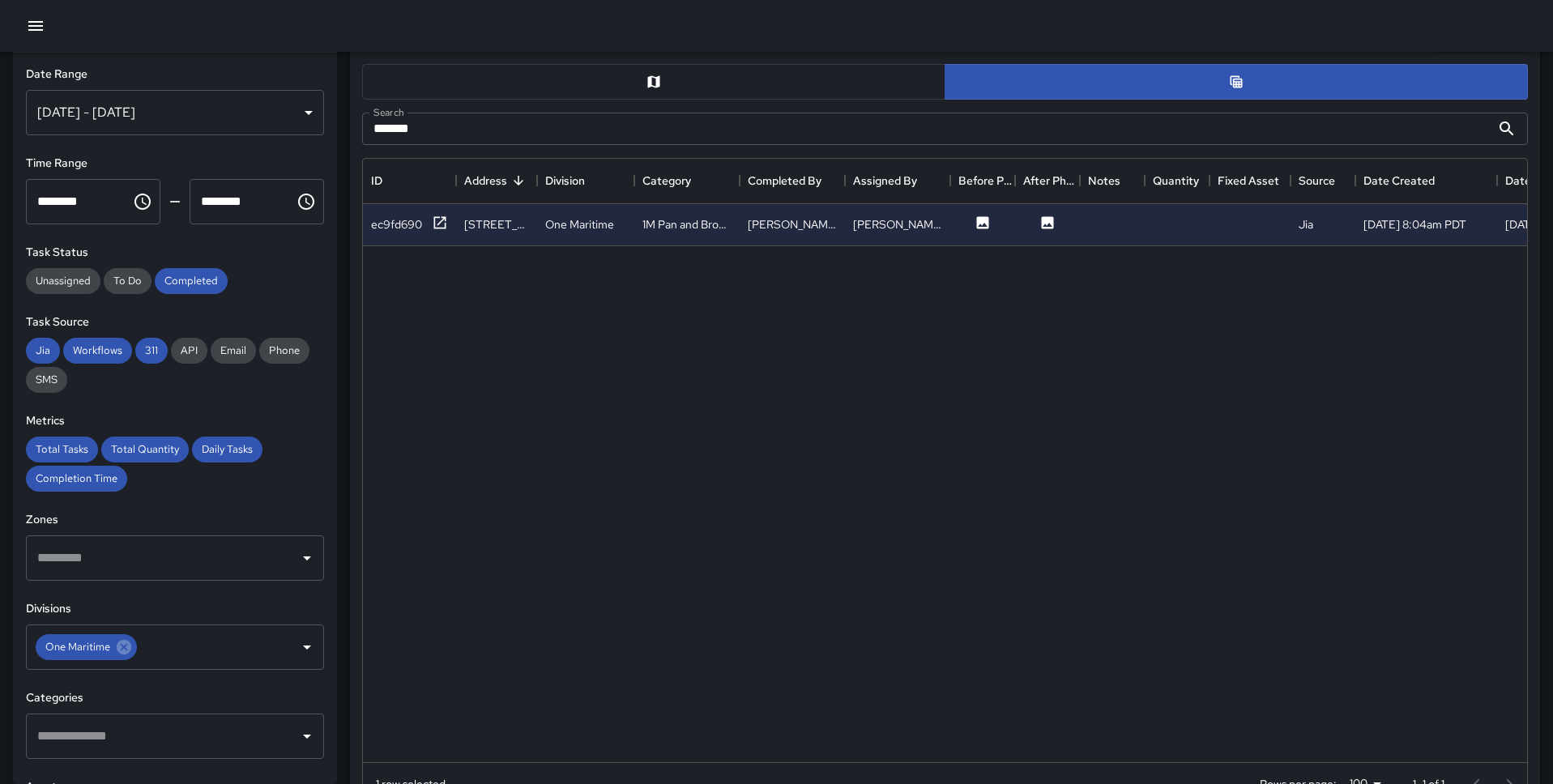
click at [795, 86] on button "button" at bounding box center [653, 82] width 583 height 36
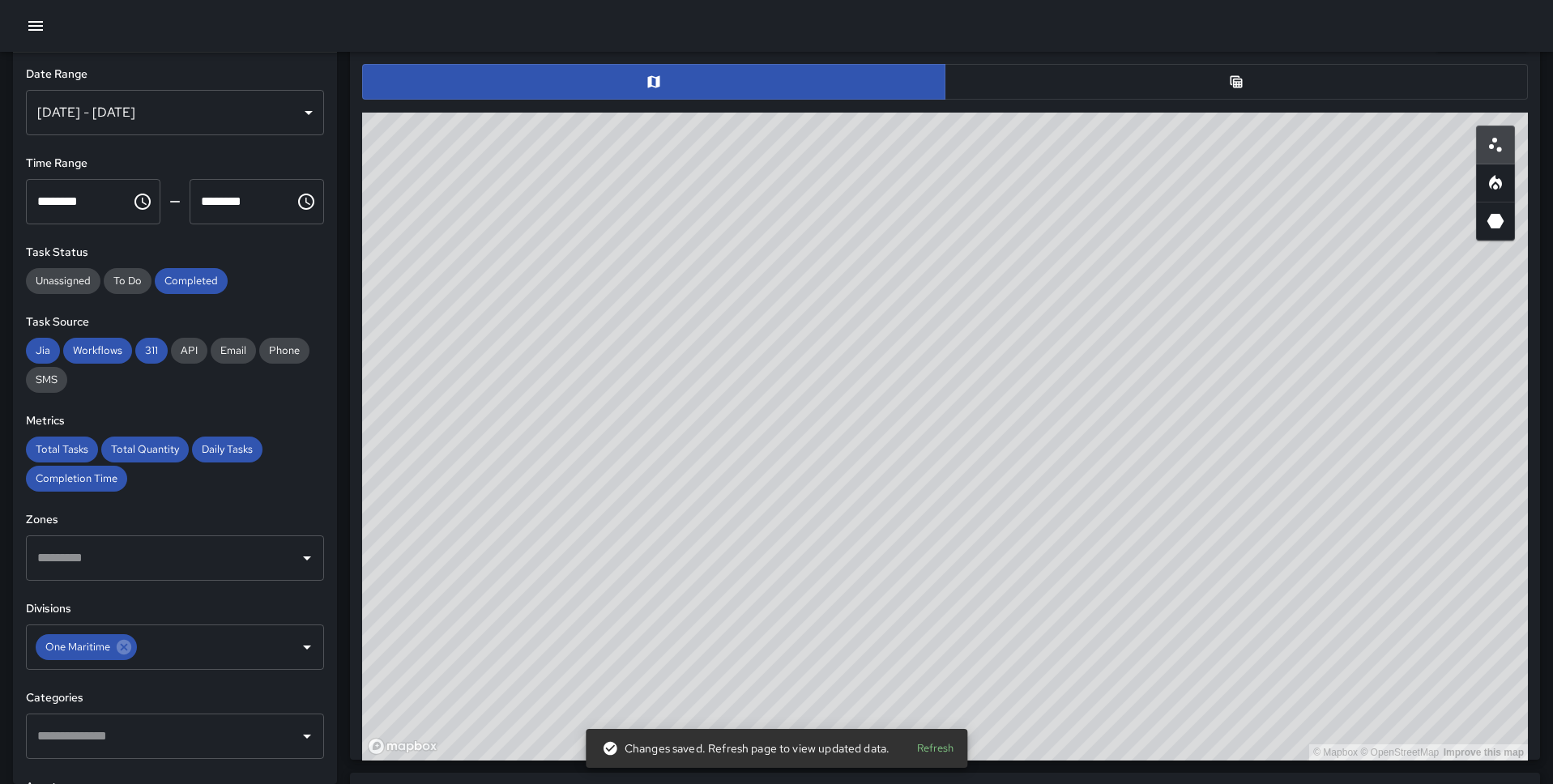
drag, startPoint x: 1006, startPoint y: 441, endPoint x: 1210, endPoint y: 367, distance: 217.0
click at [1190, 367] on div "© Mapbox © OpenStreetMap Improve this map" at bounding box center [944, 436] width 1165 height 647
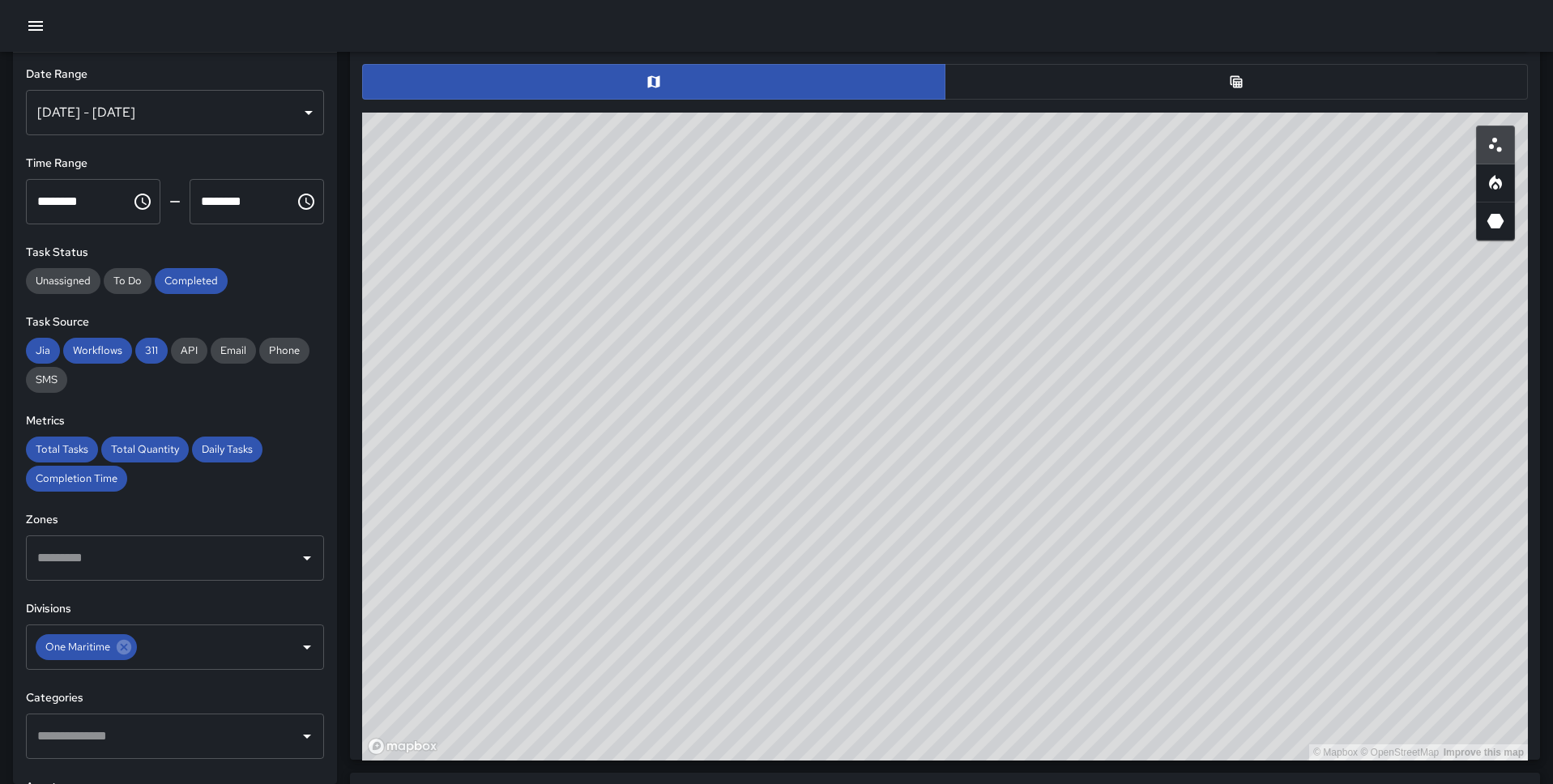
click at [1016, 74] on button "button" at bounding box center [1236, 82] width 583 height 36
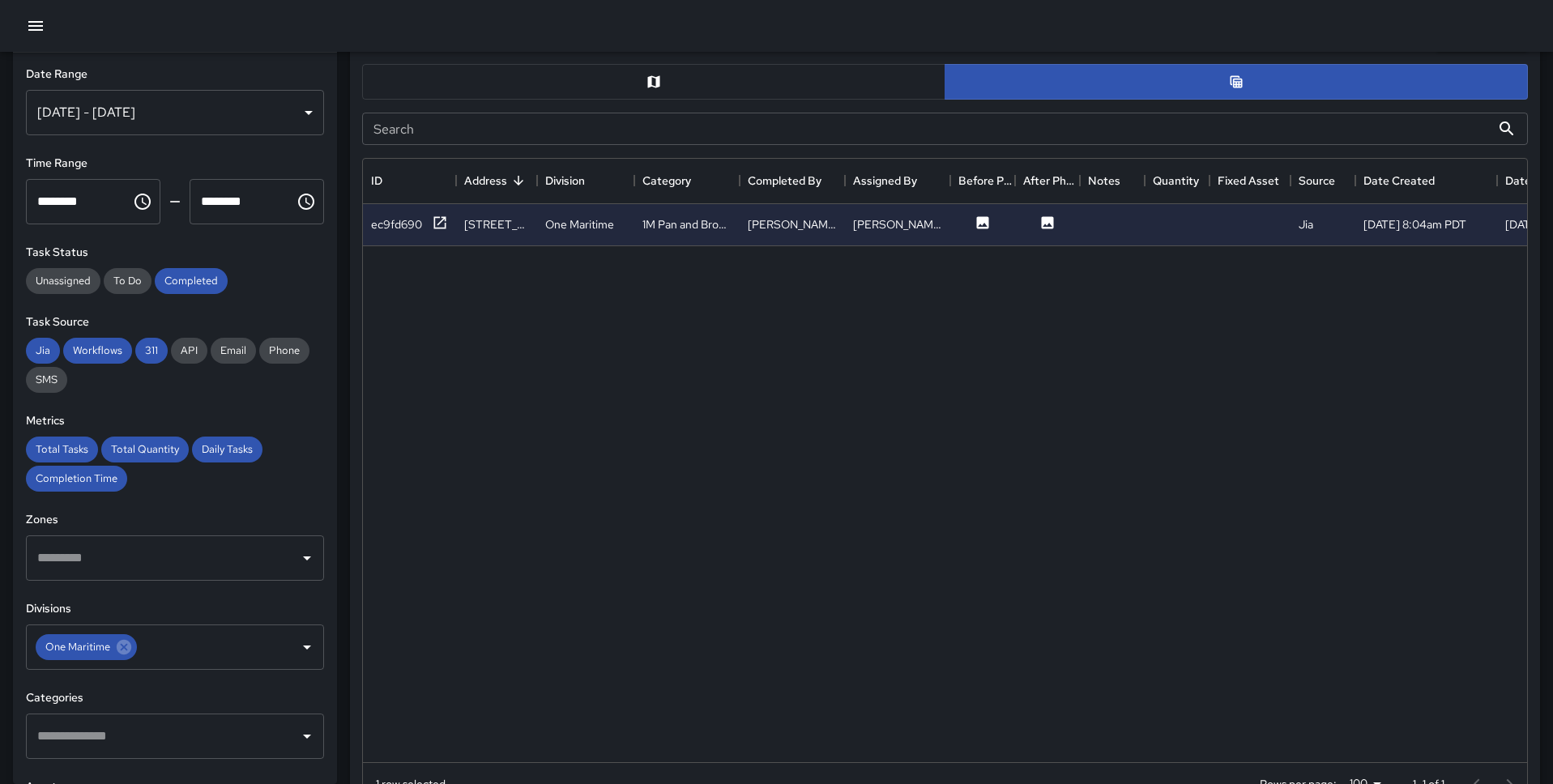
click at [667, 125] on input "Search" at bounding box center [926, 129] width 1129 height 33
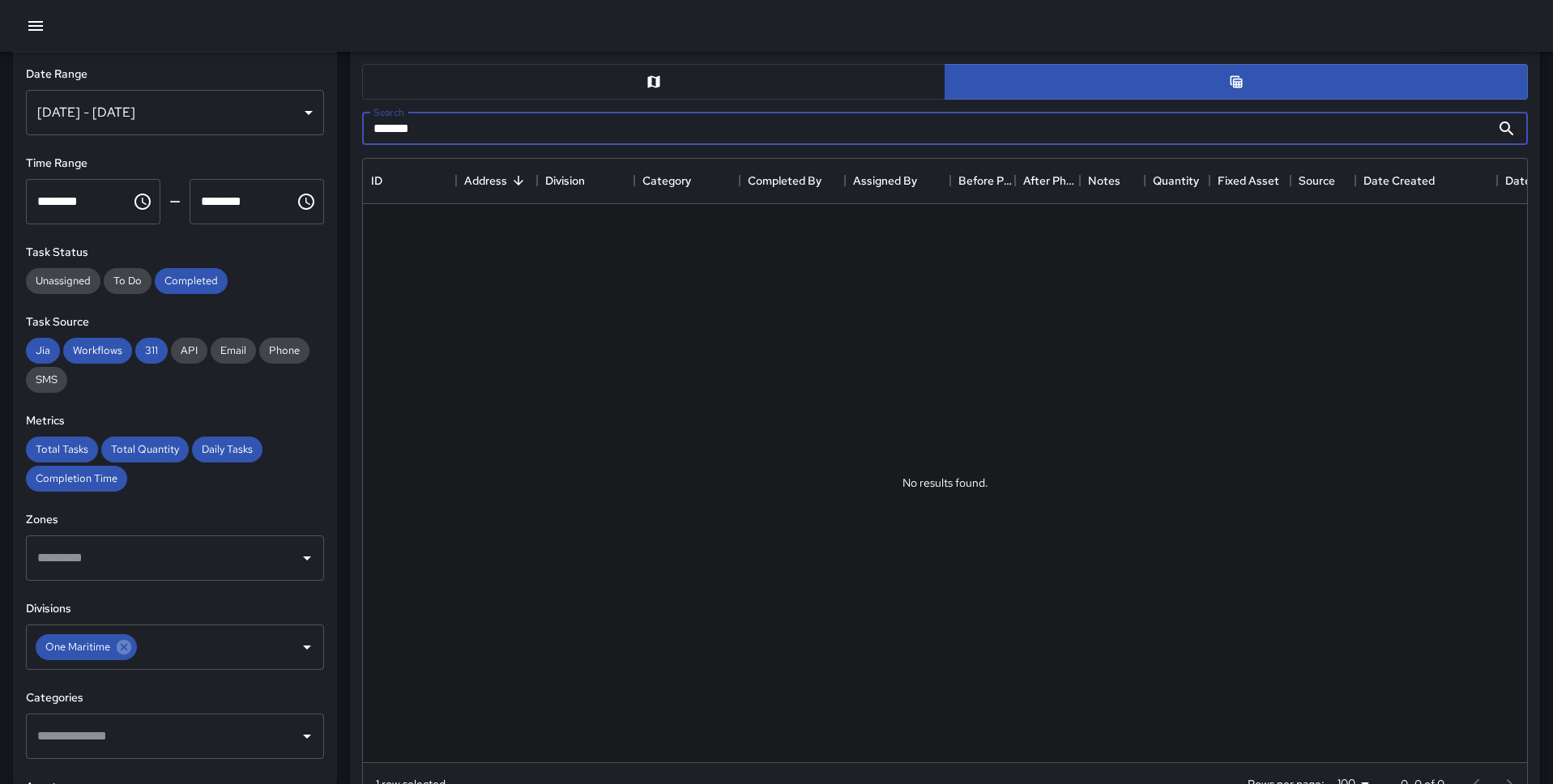
type input "*******"
click at [603, 84] on button "button" at bounding box center [653, 82] width 583 height 36
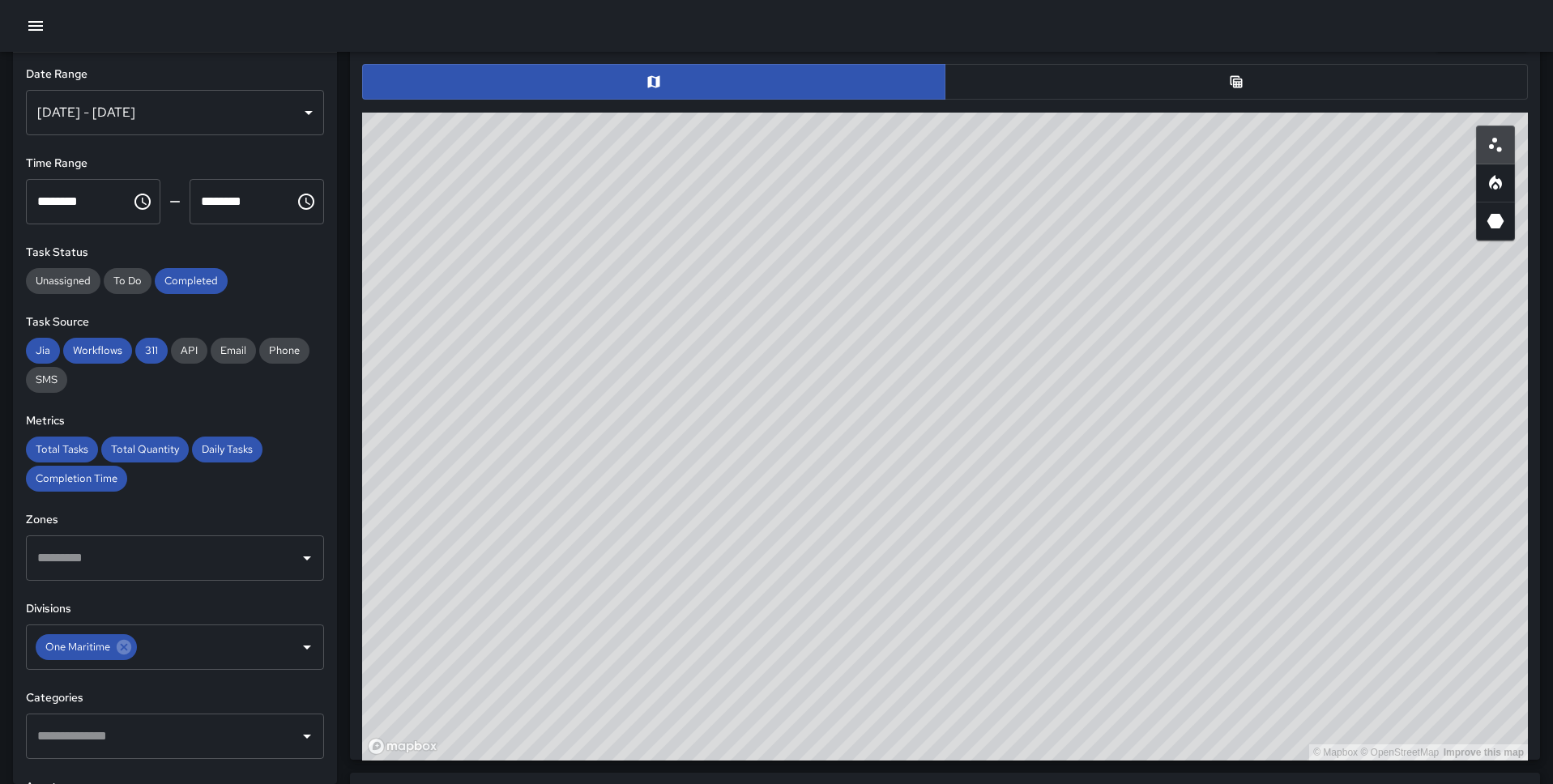
drag, startPoint x: 674, startPoint y: 419, endPoint x: 1025, endPoint y: 519, distance: 365.0
click at [1025, 519] on div "© Mapbox © OpenStreetMap Improve this map" at bounding box center [944, 436] width 1165 height 647
click at [1074, 89] on button "button" at bounding box center [1236, 82] width 583 height 36
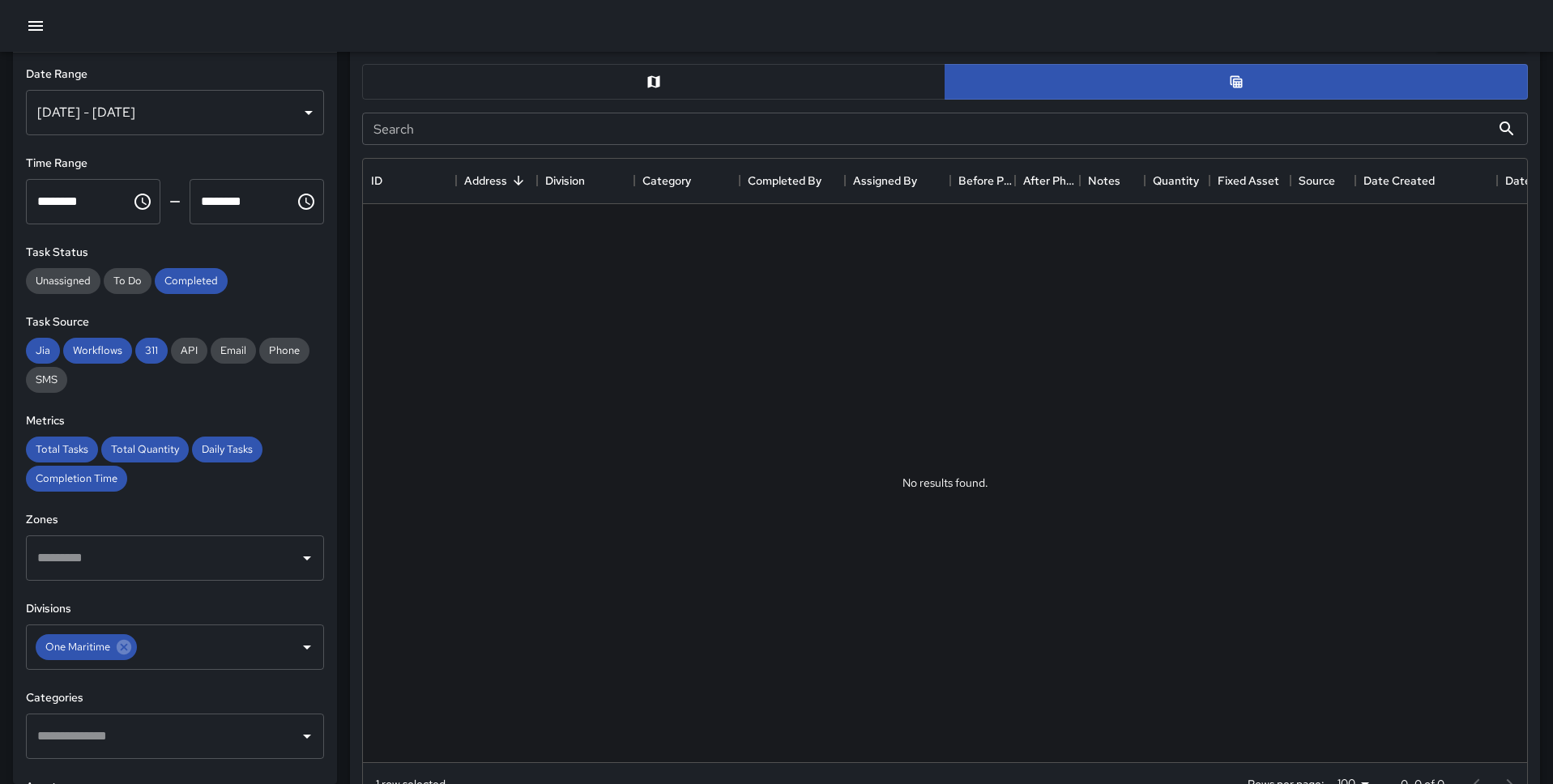
click at [526, 114] on input "Search" at bounding box center [926, 129] width 1129 height 33
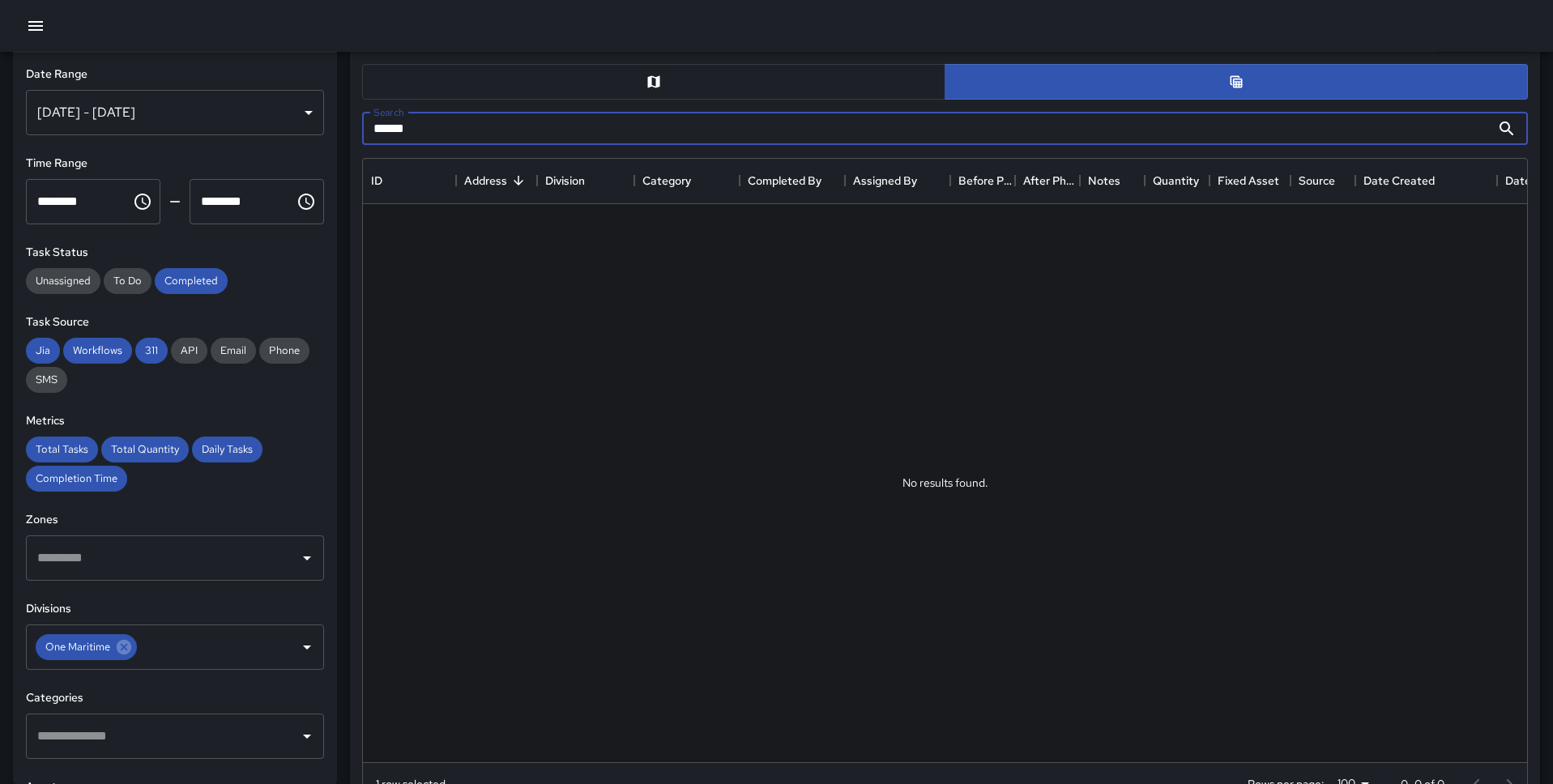
click at [526, 114] on input "******" at bounding box center [926, 129] width 1129 height 33
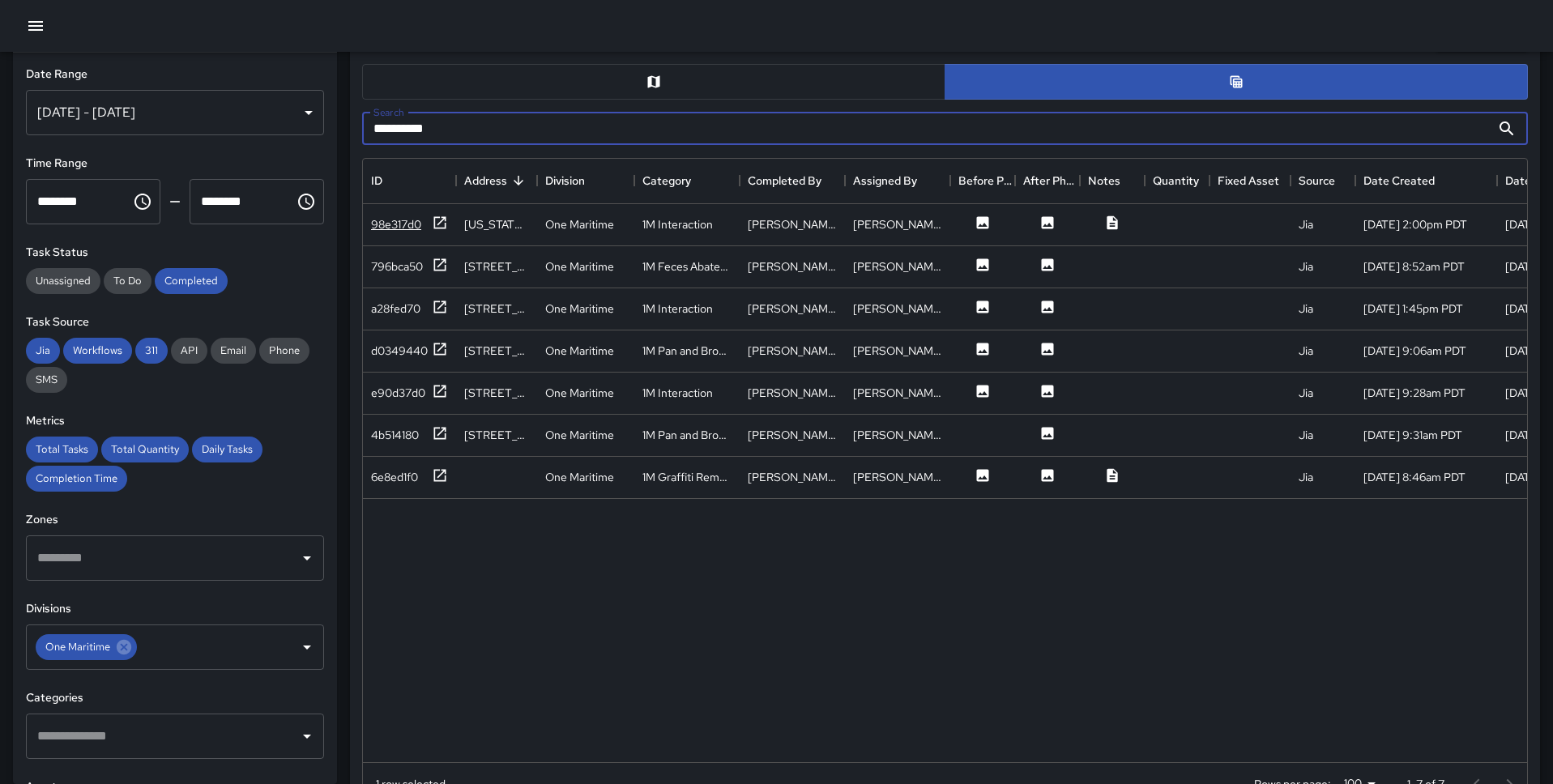
type input "**********"
click at [433, 226] on icon at bounding box center [440, 222] width 16 height 16
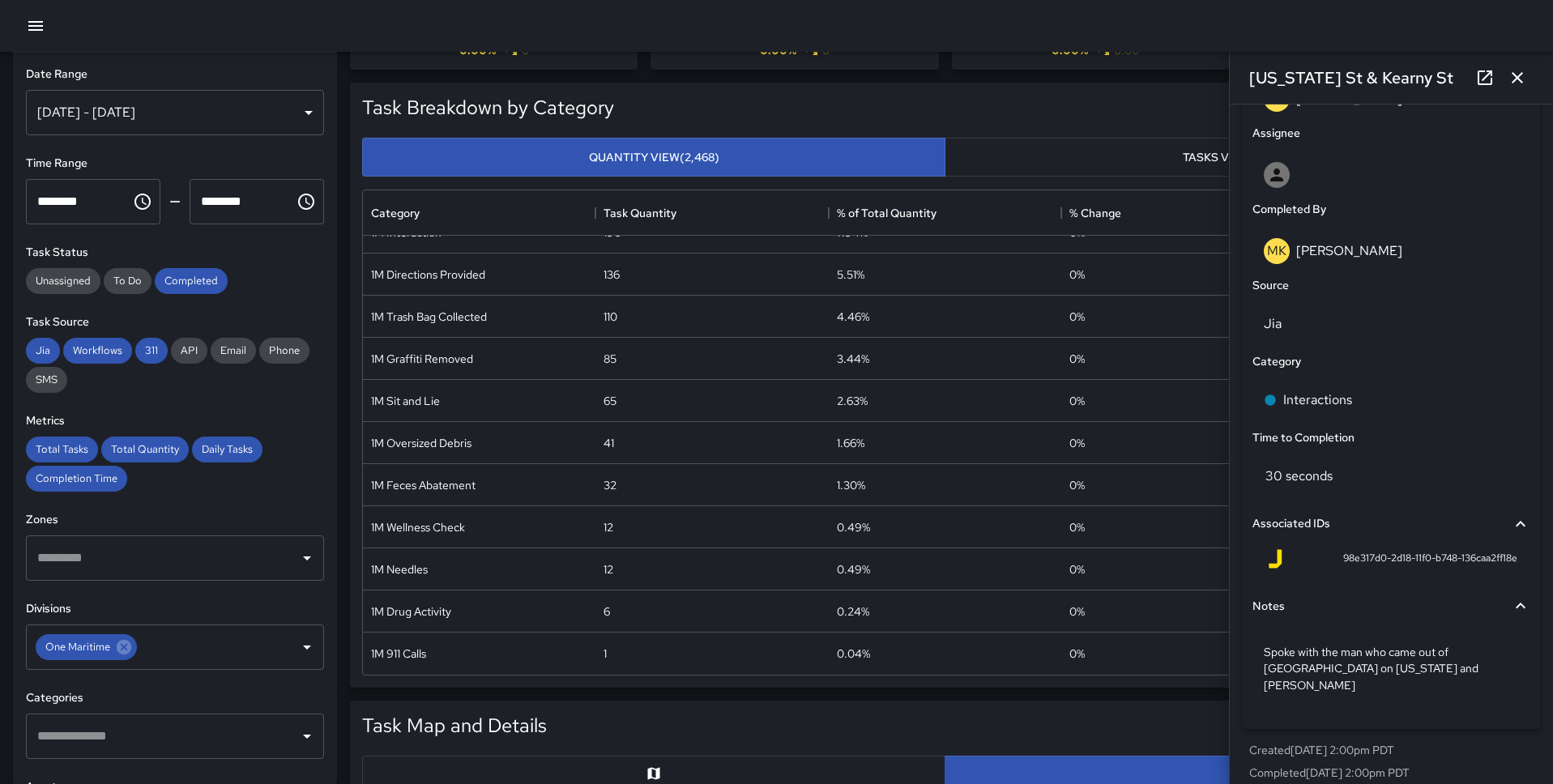
scroll to position [107, 0]
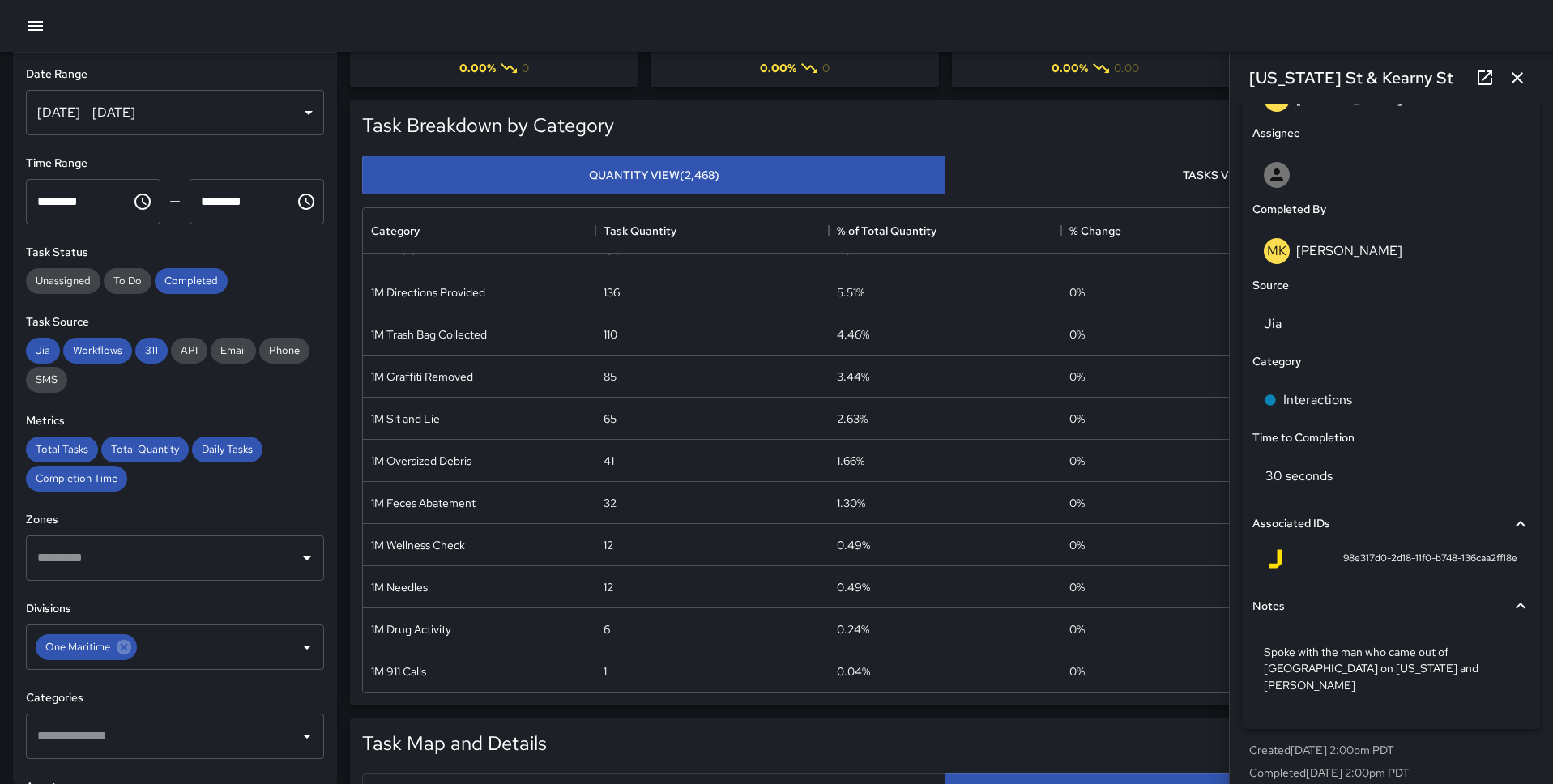
click at [356, 125] on div "Task Breakdown by Category Export" at bounding box center [945, 127] width 1185 height 49
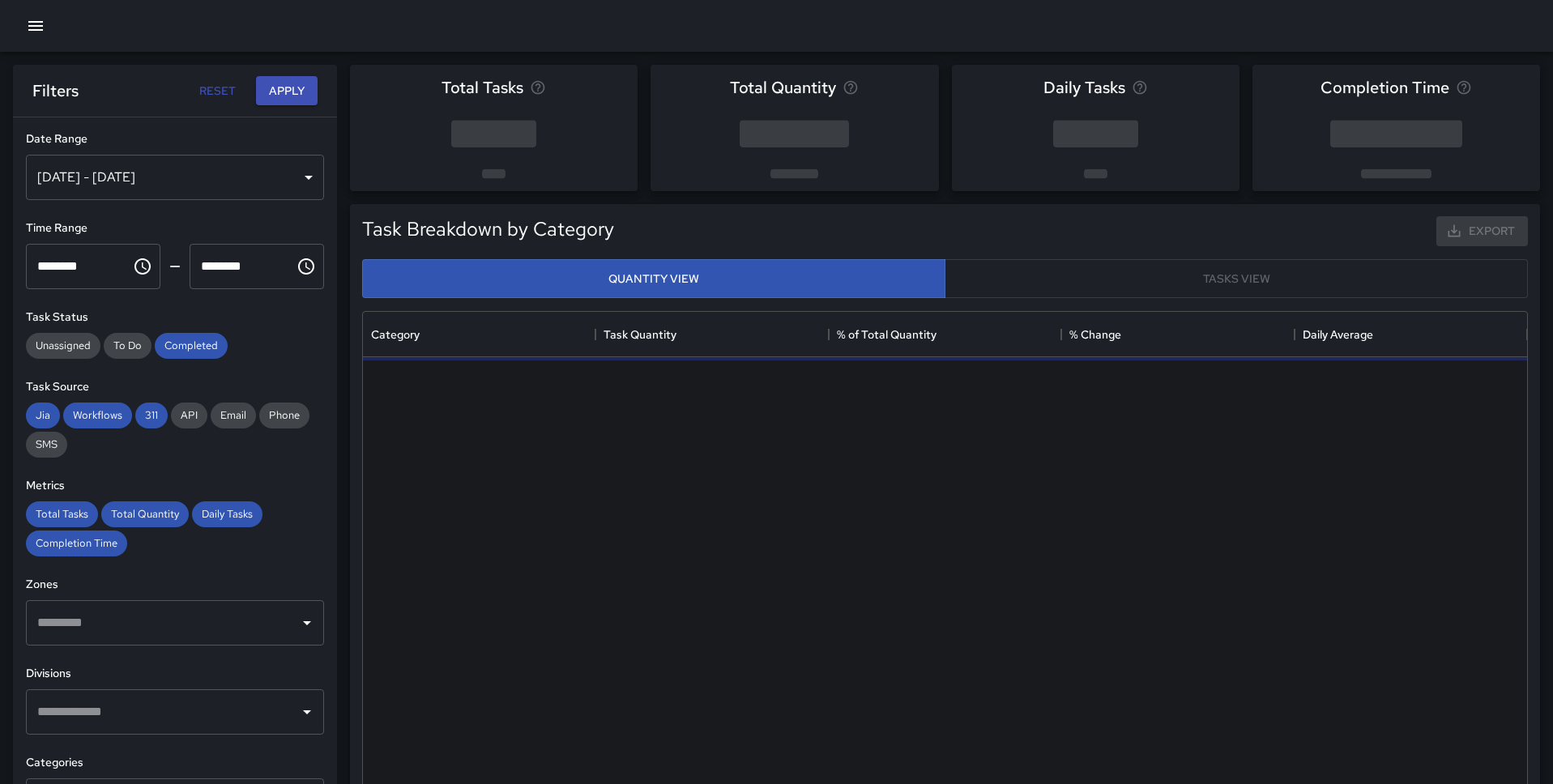
scroll to position [484, 1164]
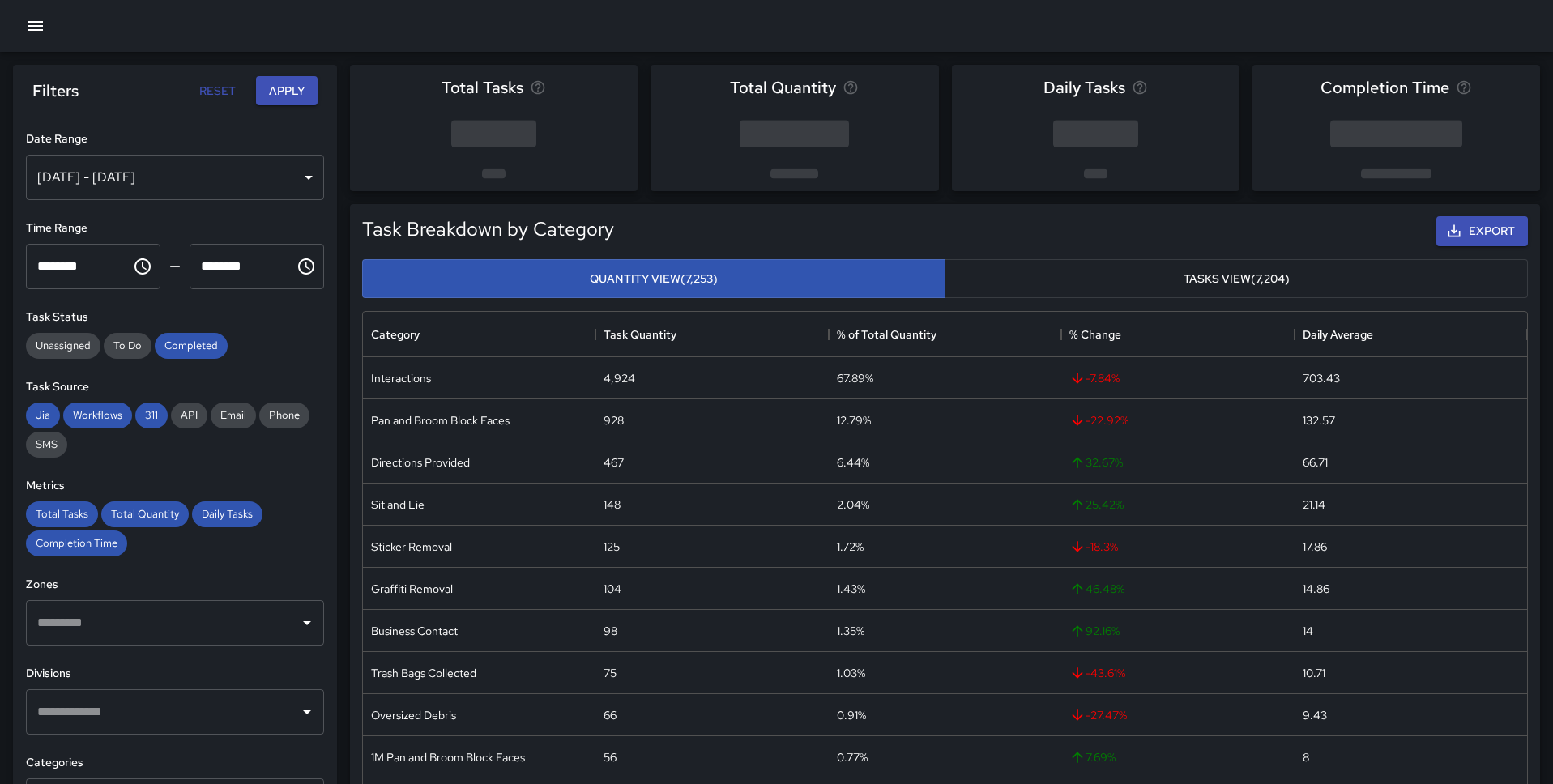
click at [307, 177] on div "[DATE] - [DATE]" at bounding box center [175, 177] width 298 height 45
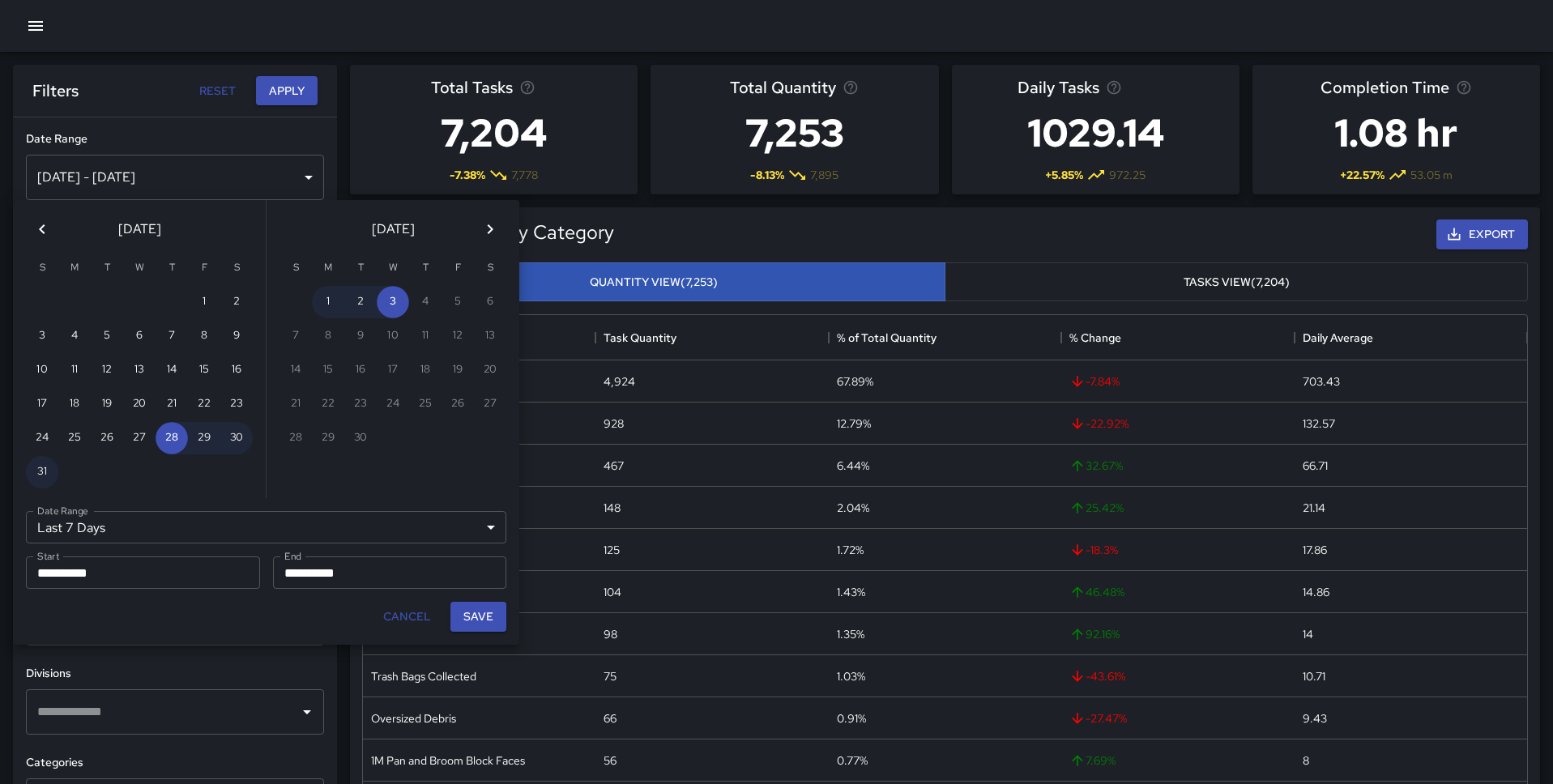
click at [47, 234] on icon "Previous month" at bounding box center [42, 229] width 19 height 19
click at [417, 295] on button "1" at bounding box center [425, 302] width 33 height 33
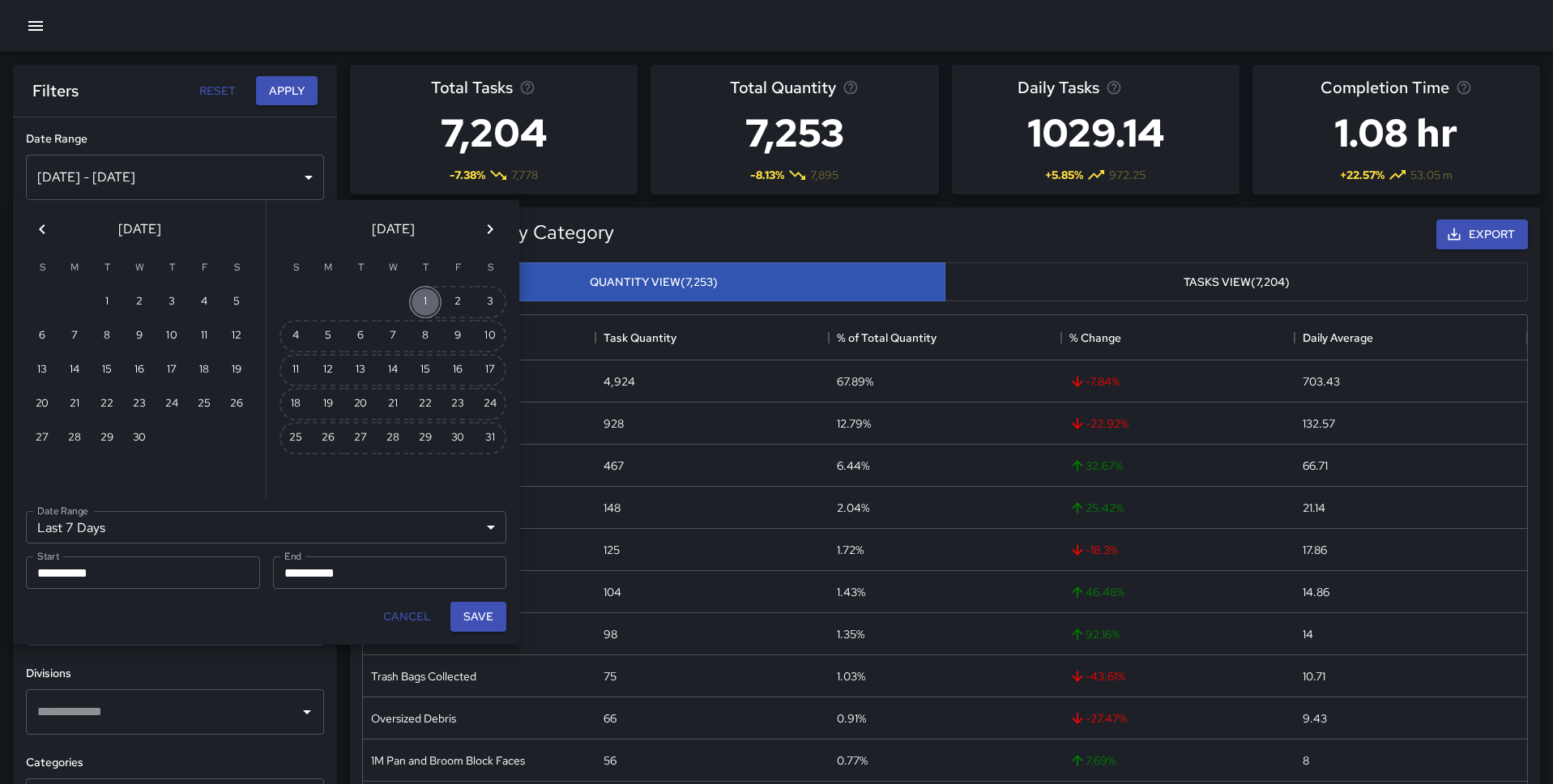
type input "******"
type input "**********"
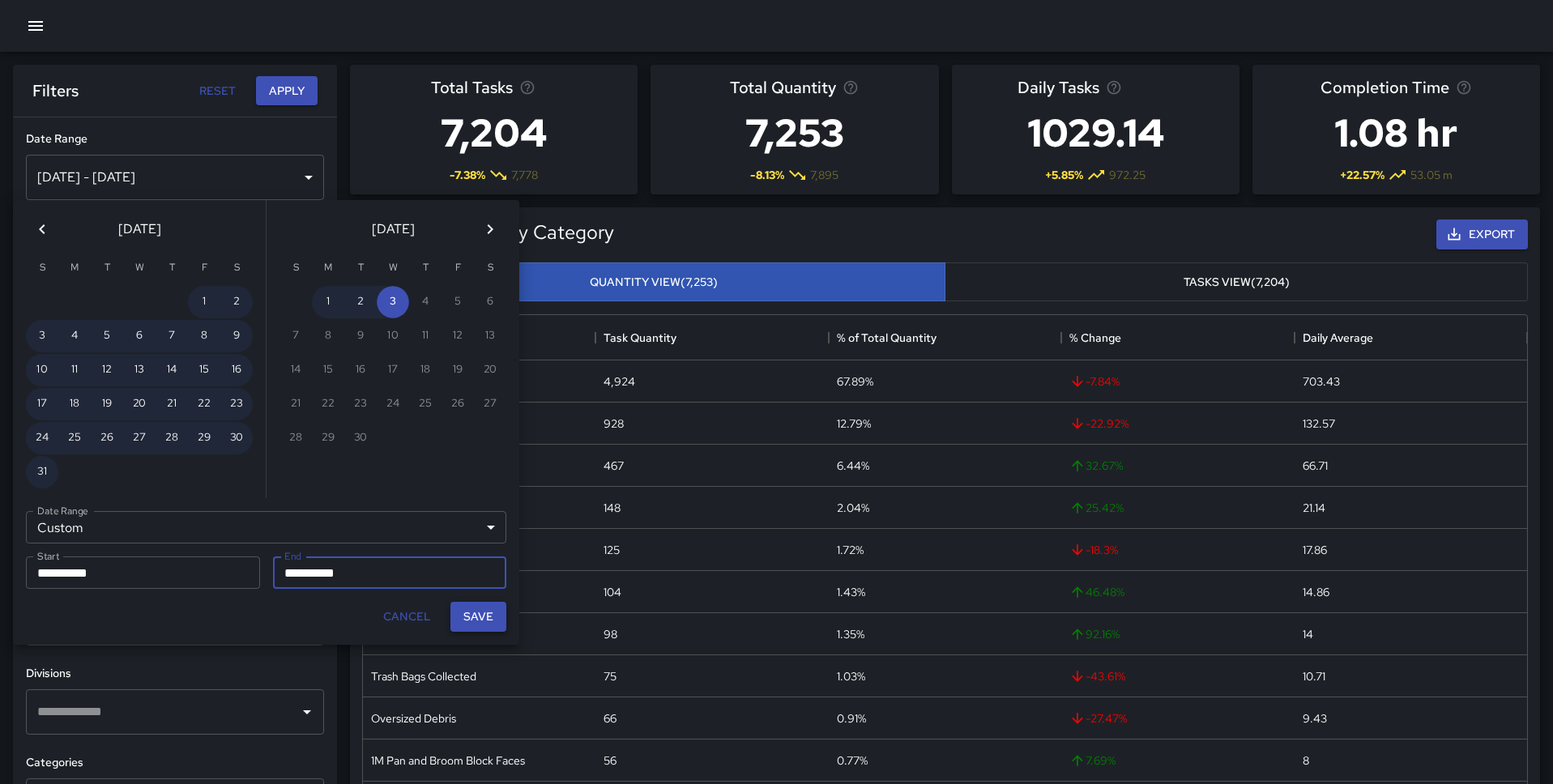
click at [484, 621] on button "Save" at bounding box center [478, 616] width 56 height 30
type input "**********"
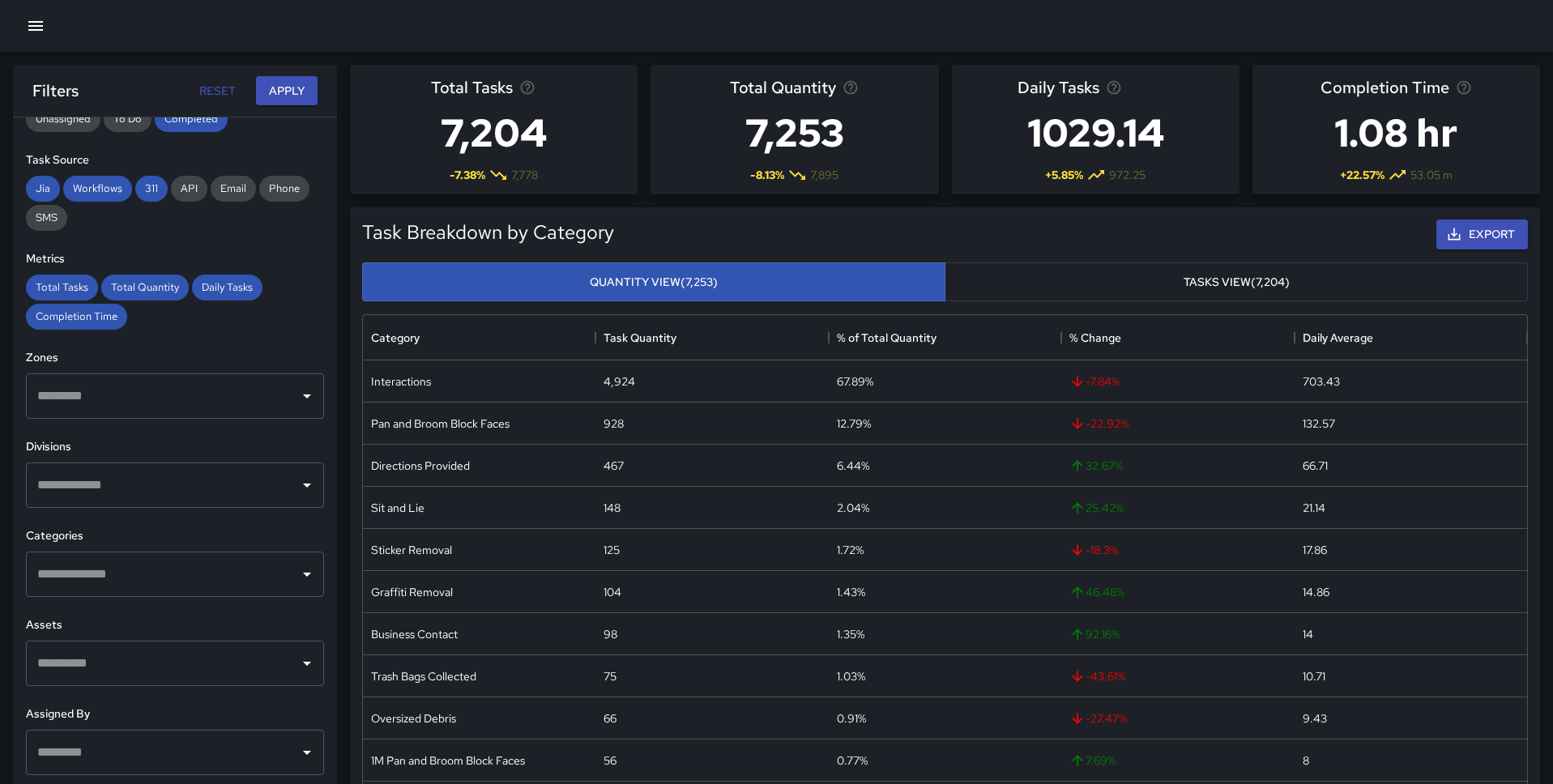
scroll to position [228, 0]
click at [297, 484] on icon "Open" at bounding box center [307, 483] width 19 height 19
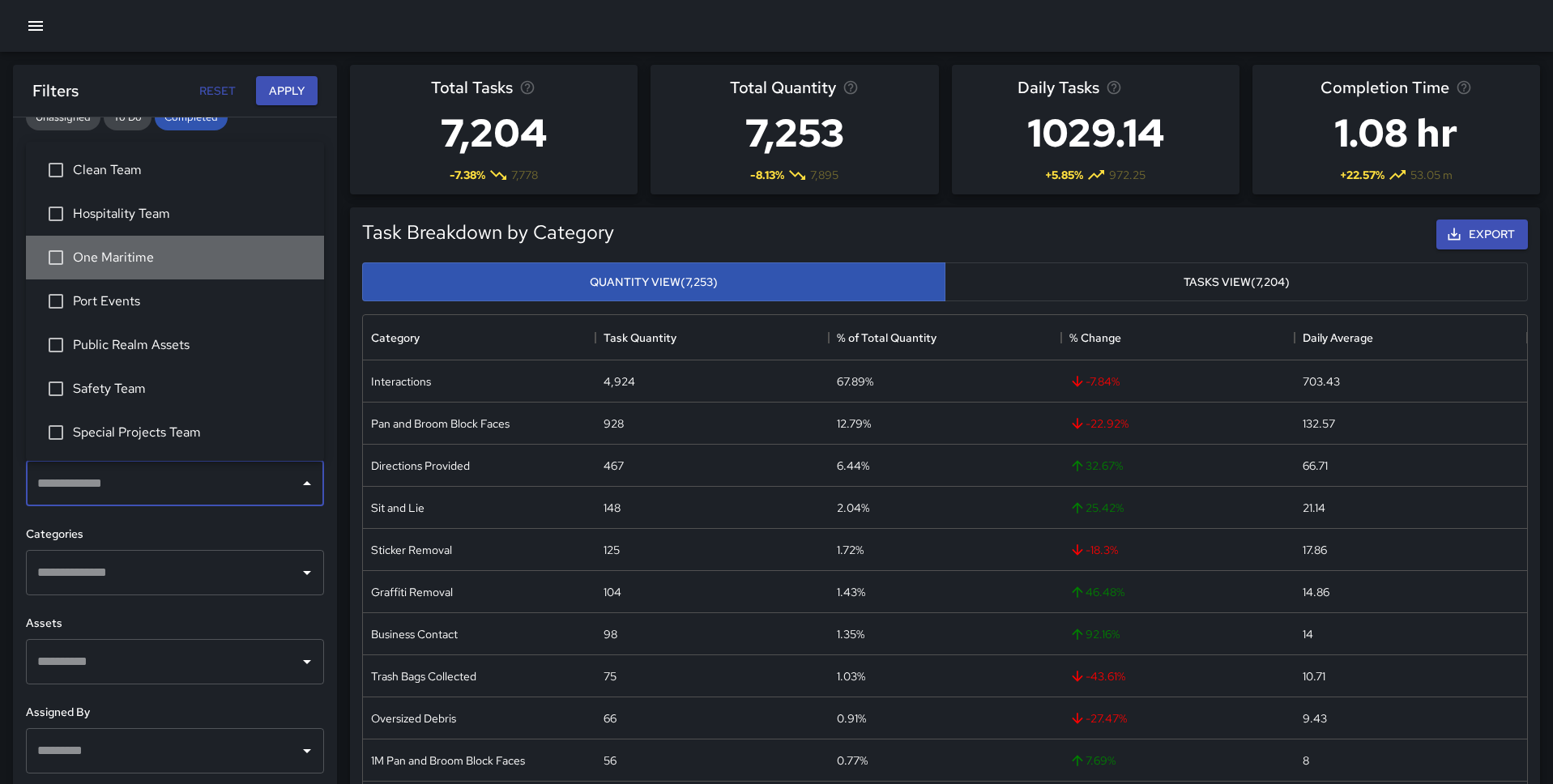
click at [112, 256] on span "One Maritime" at bounding box center [191, 258] width 238 height 19
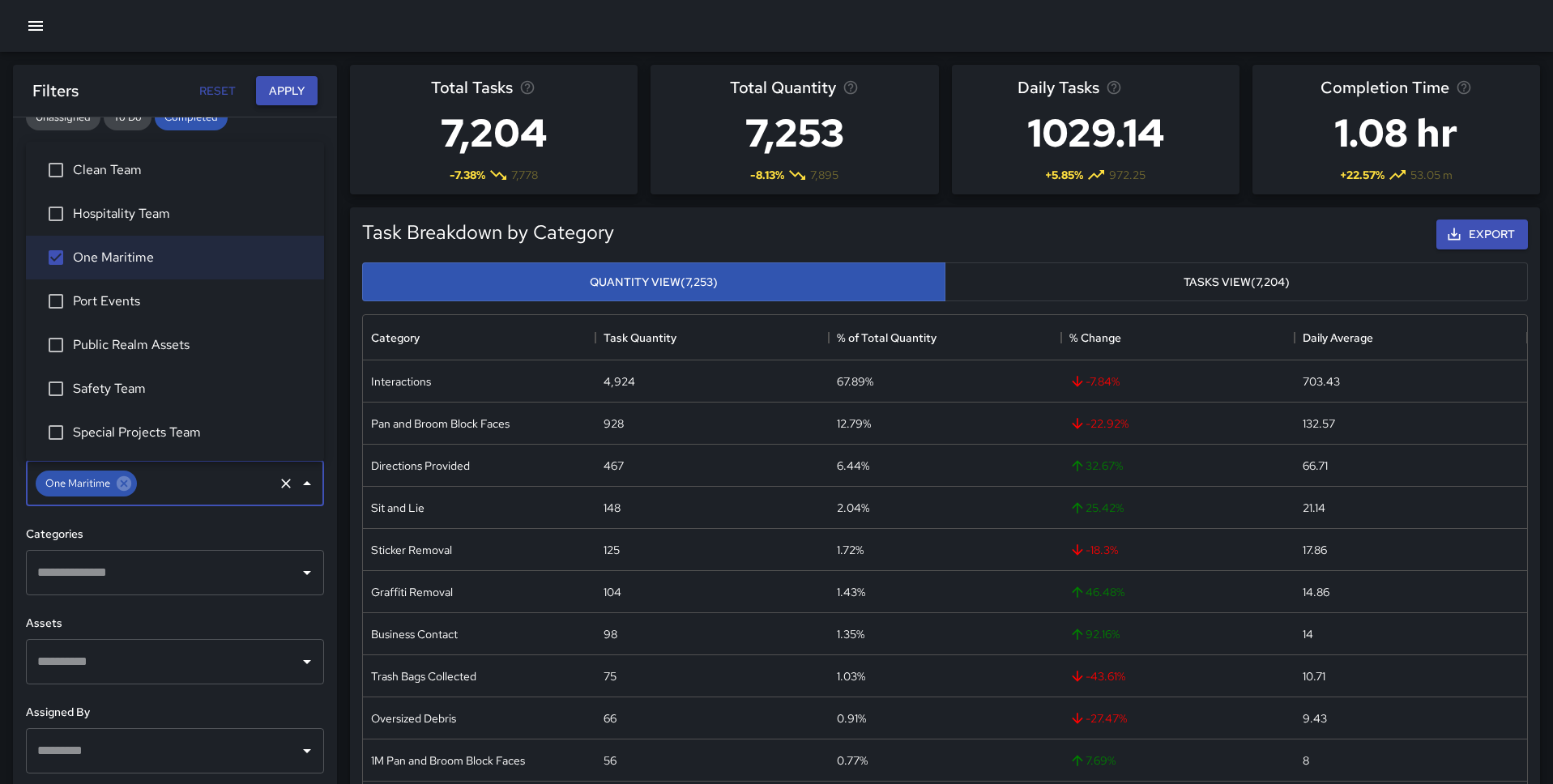
click at [288, 91] on button "Apply" at bounding box center [287, 90] width 62 height 30
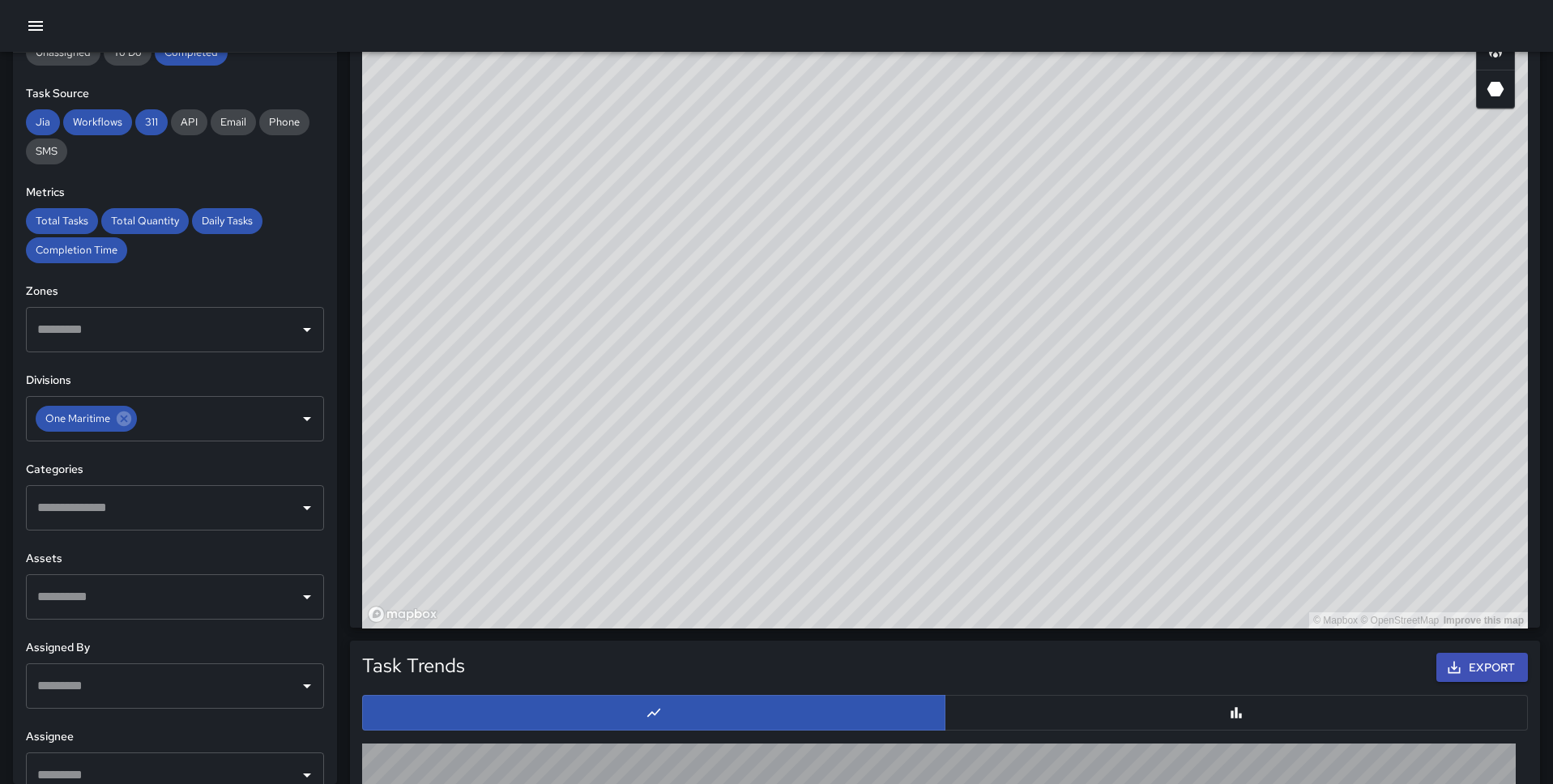
scroll to position [958, 0]
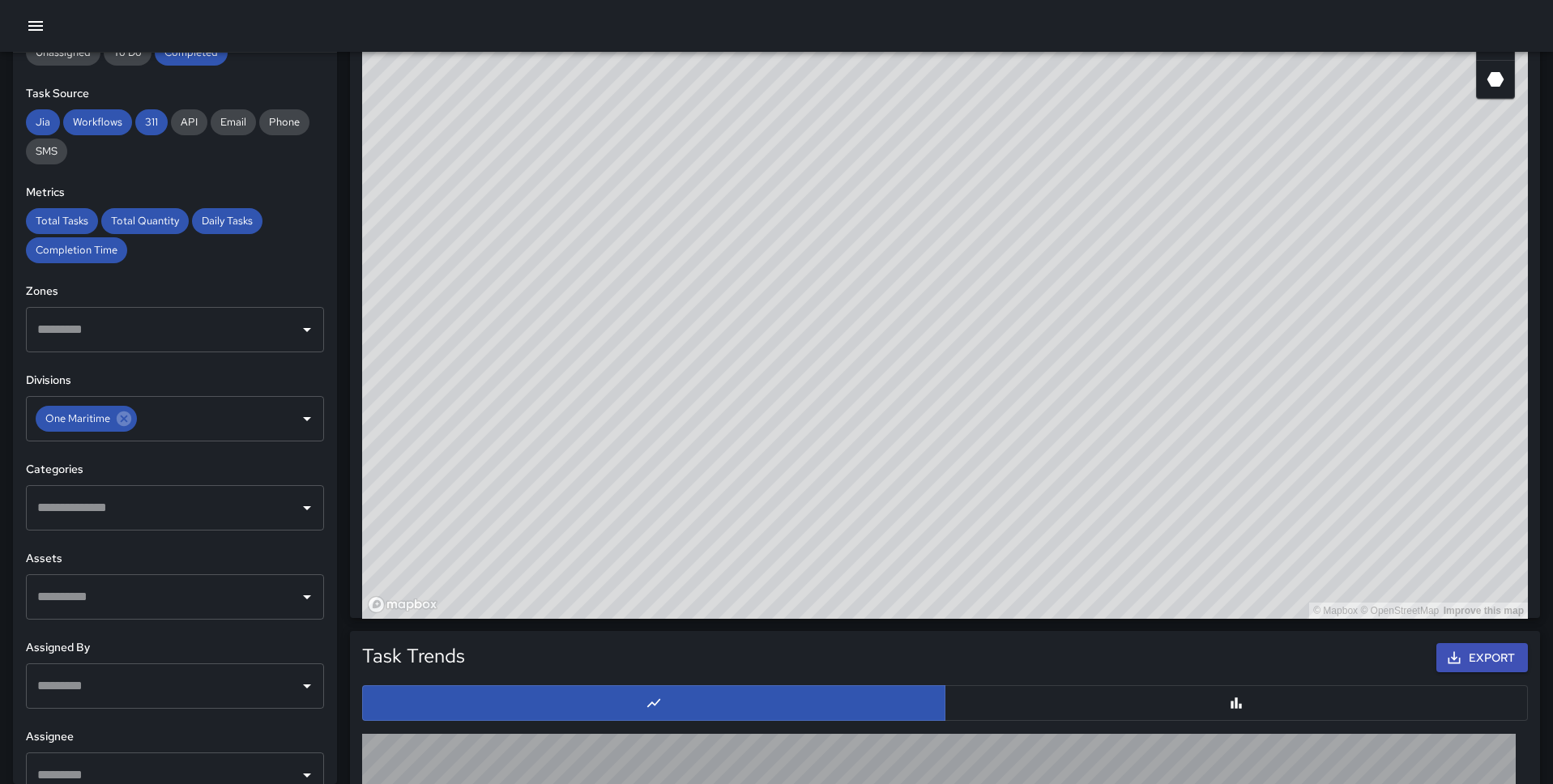
drag, startPoint x: 342, startPoint y: 167, endPoint x: 338, endPoint y: 248, distance: 81.1
click at [338, 248] on div "Task Map and Details Export ID Address Division 5022ed80 424 Clay Street One Ma…" at bounding box center [938, 236] width 1203 height 764
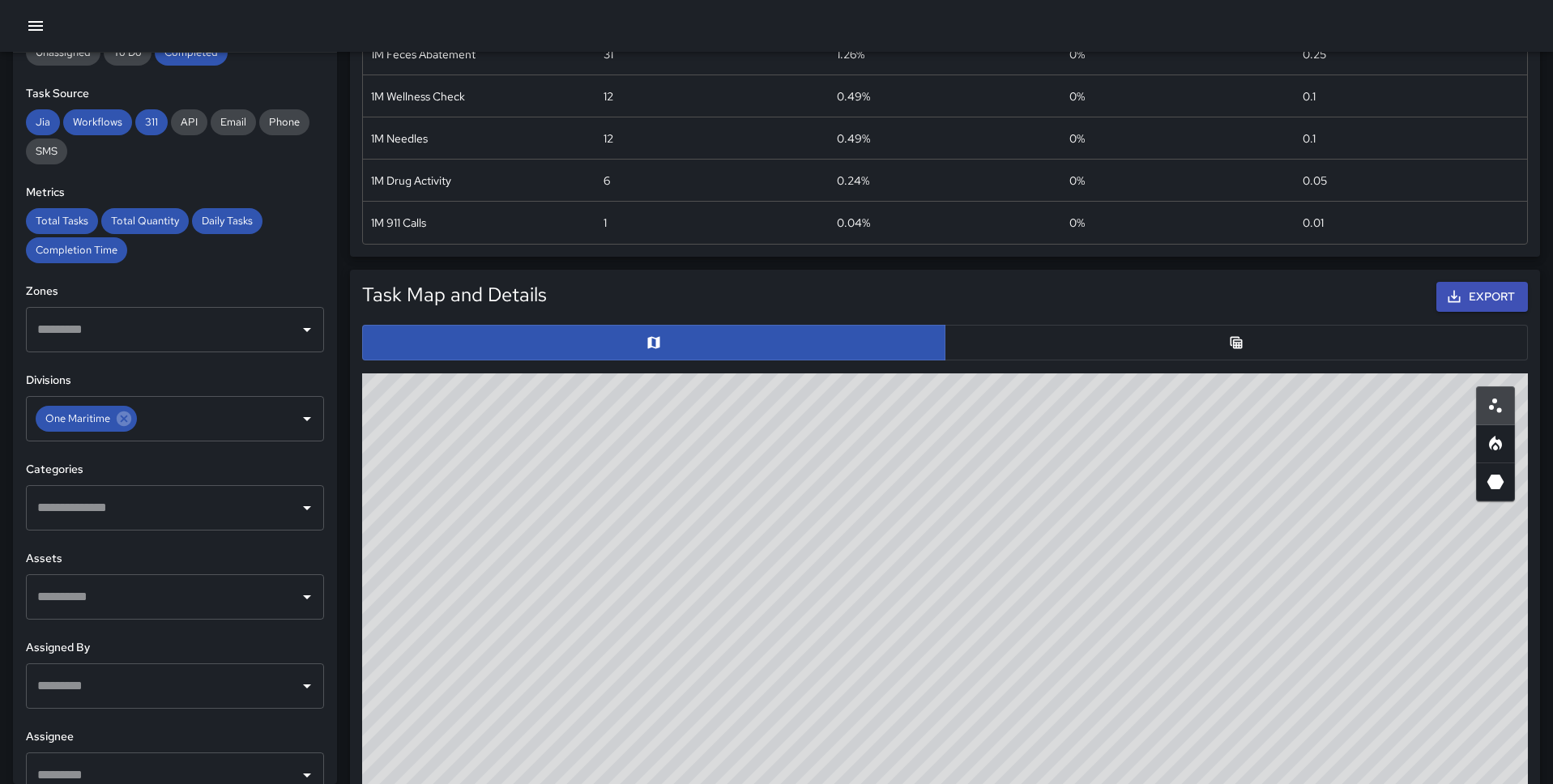
scroll to position [564, 0]
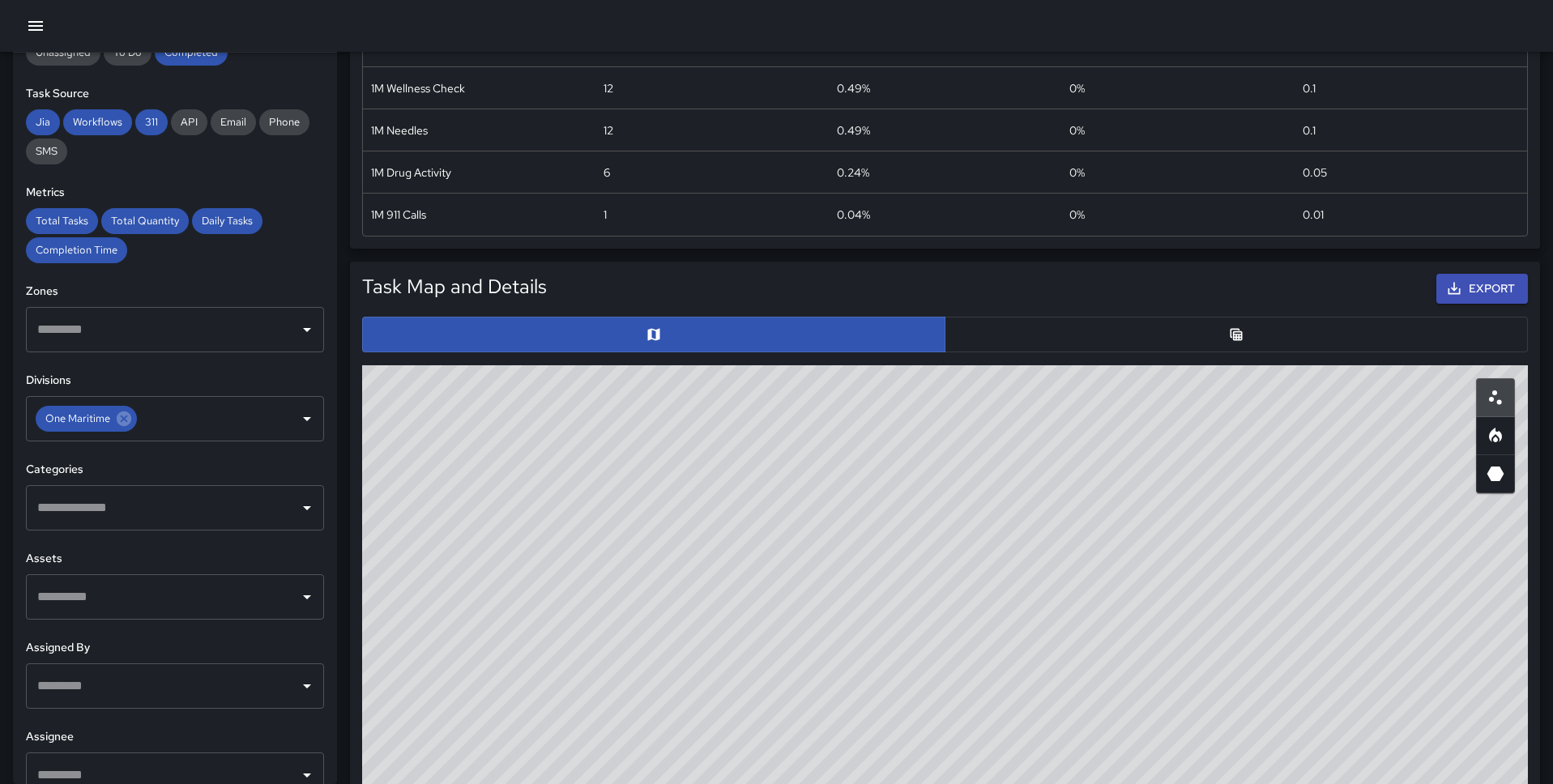
click at [1066, 339] on button "button" at bounding box center [1236, 334] width 583 height 36
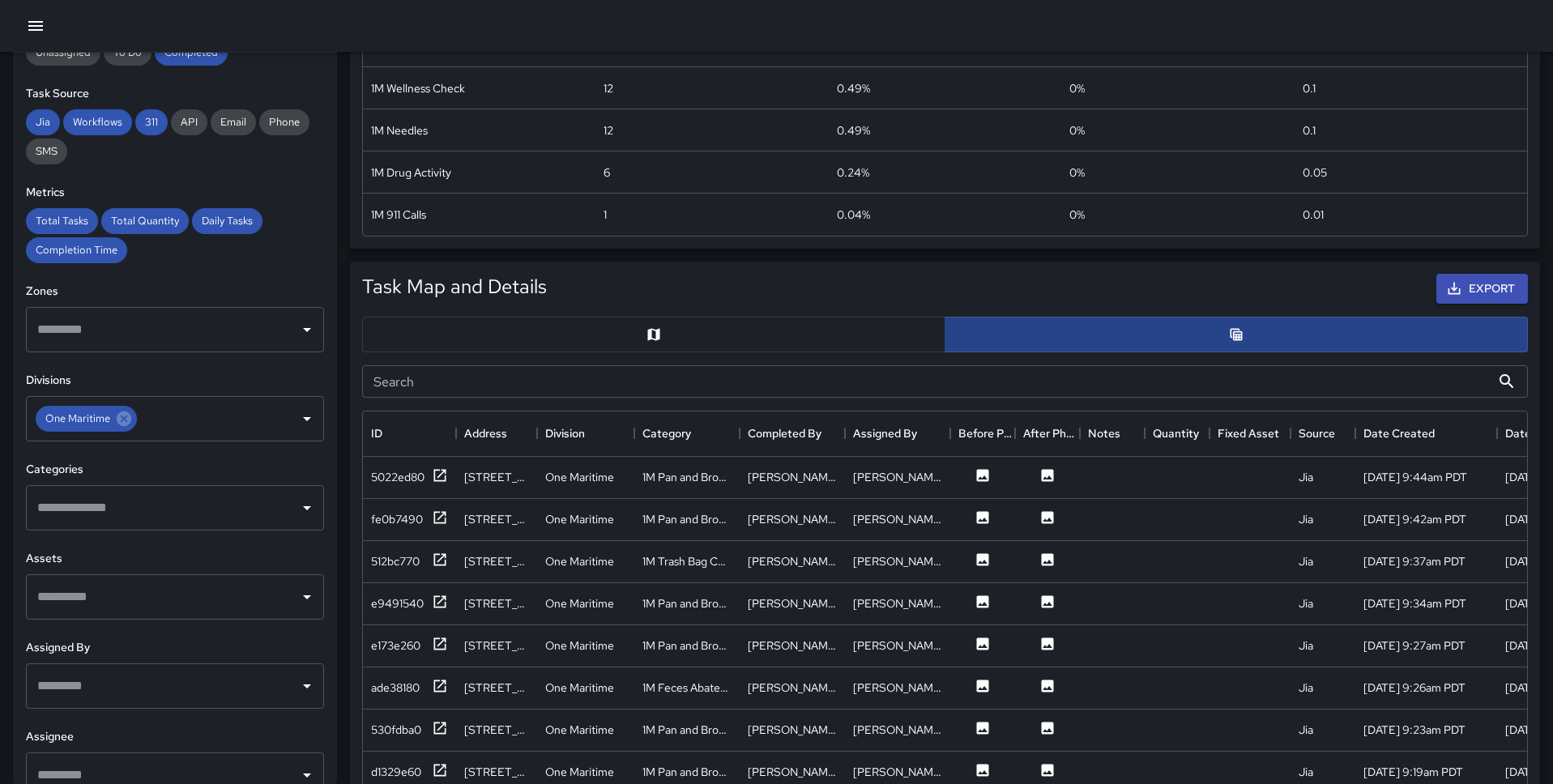
scroll to position [1, 1]
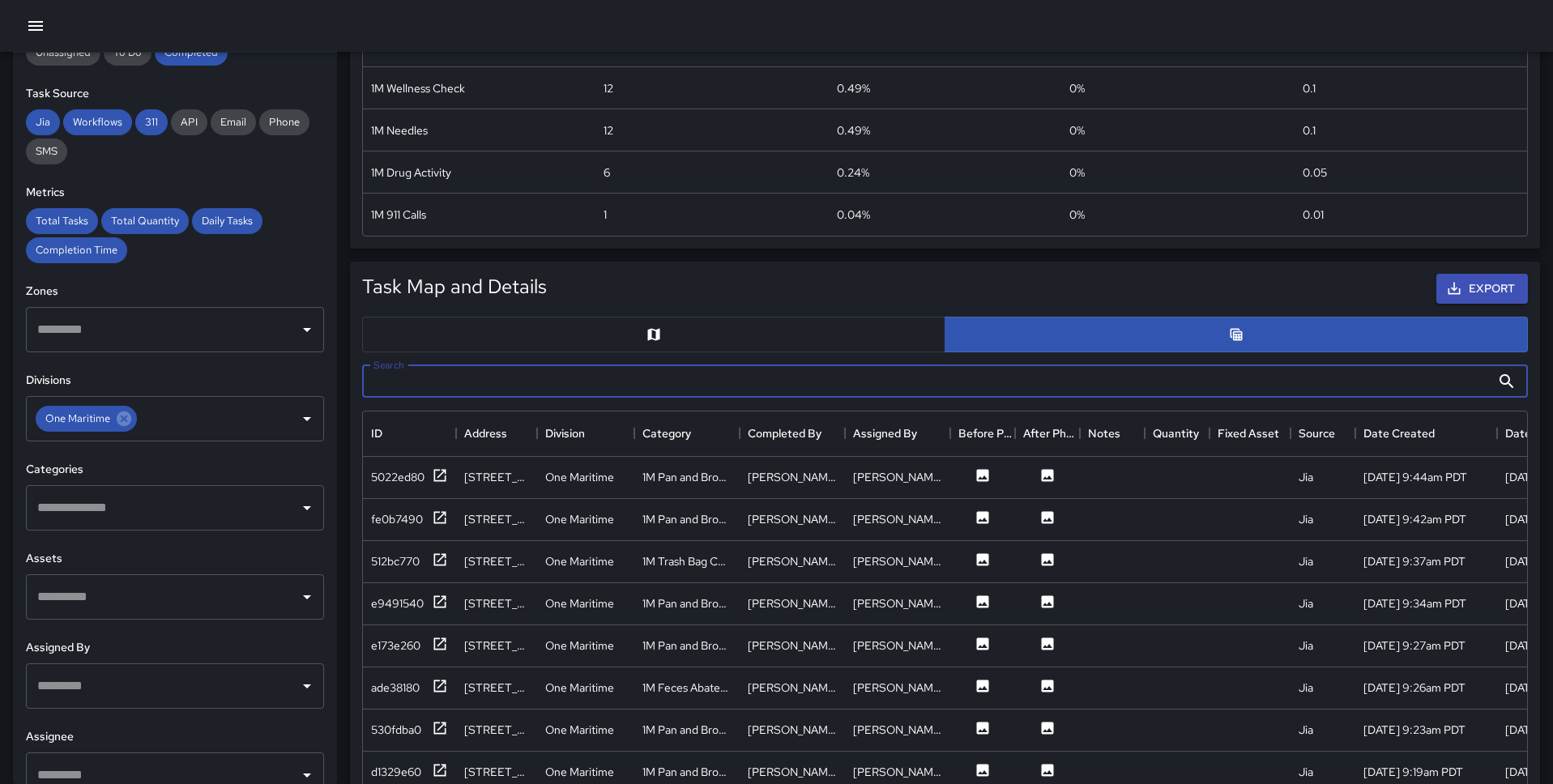
click at [741, 387] on input "Search" at bounding box center [926, 382] width 1129 height 33
type input "*******"
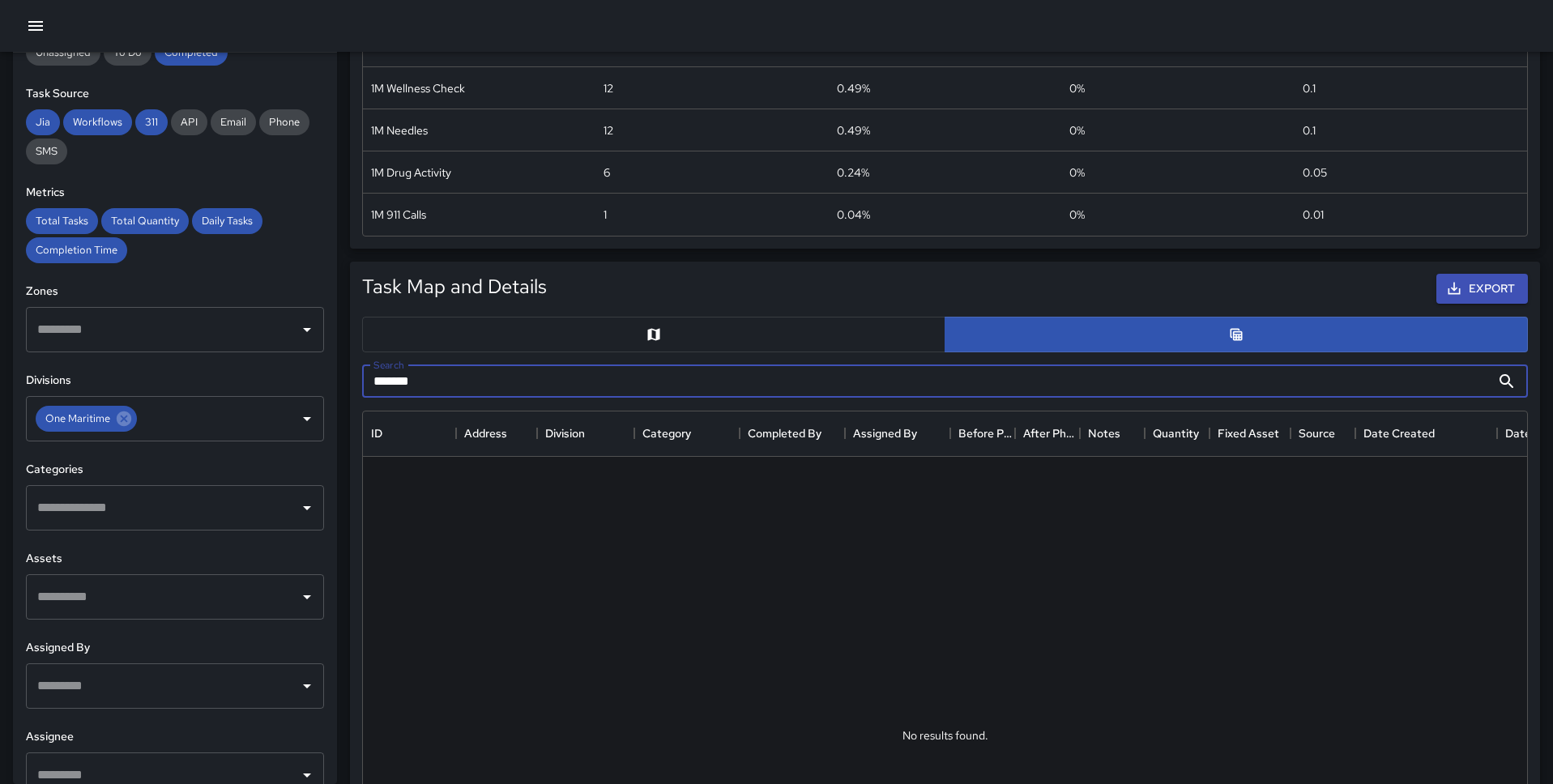
click at [741, 387] on input "*******" at bounding box center [926, 382] width 1129 height 33
type input "*"
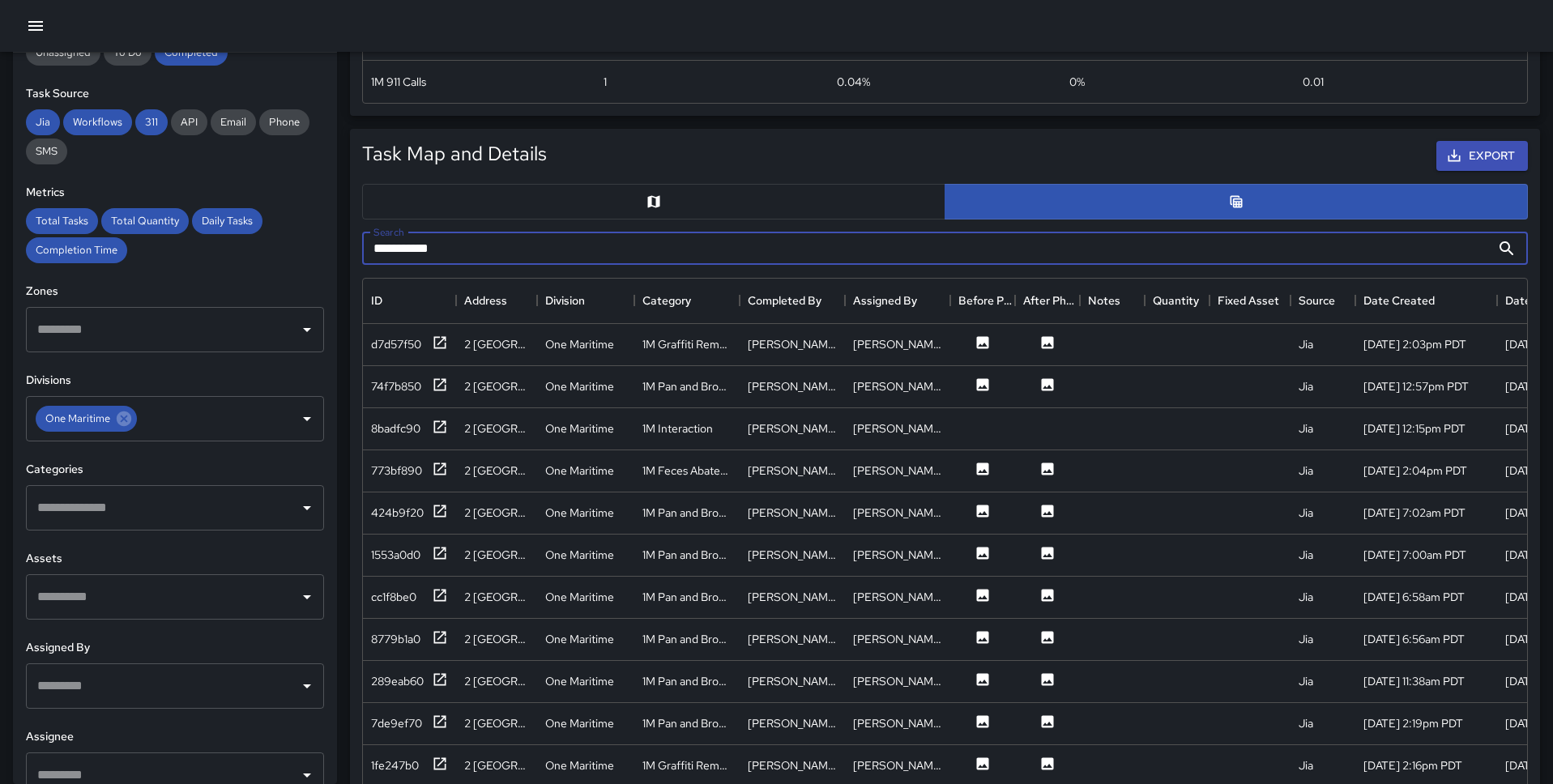
scroll to position [687, 0]
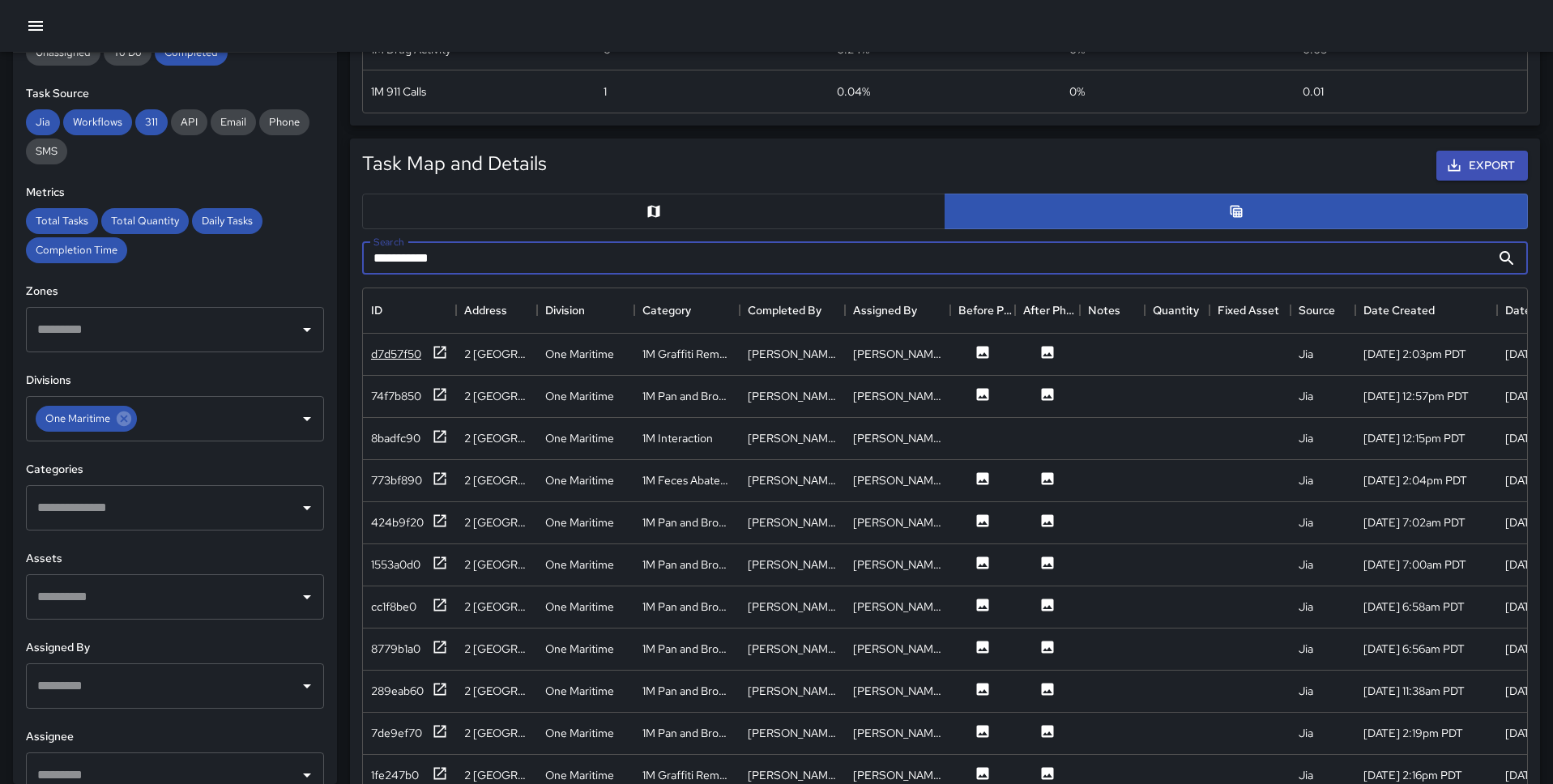
type input "**********"
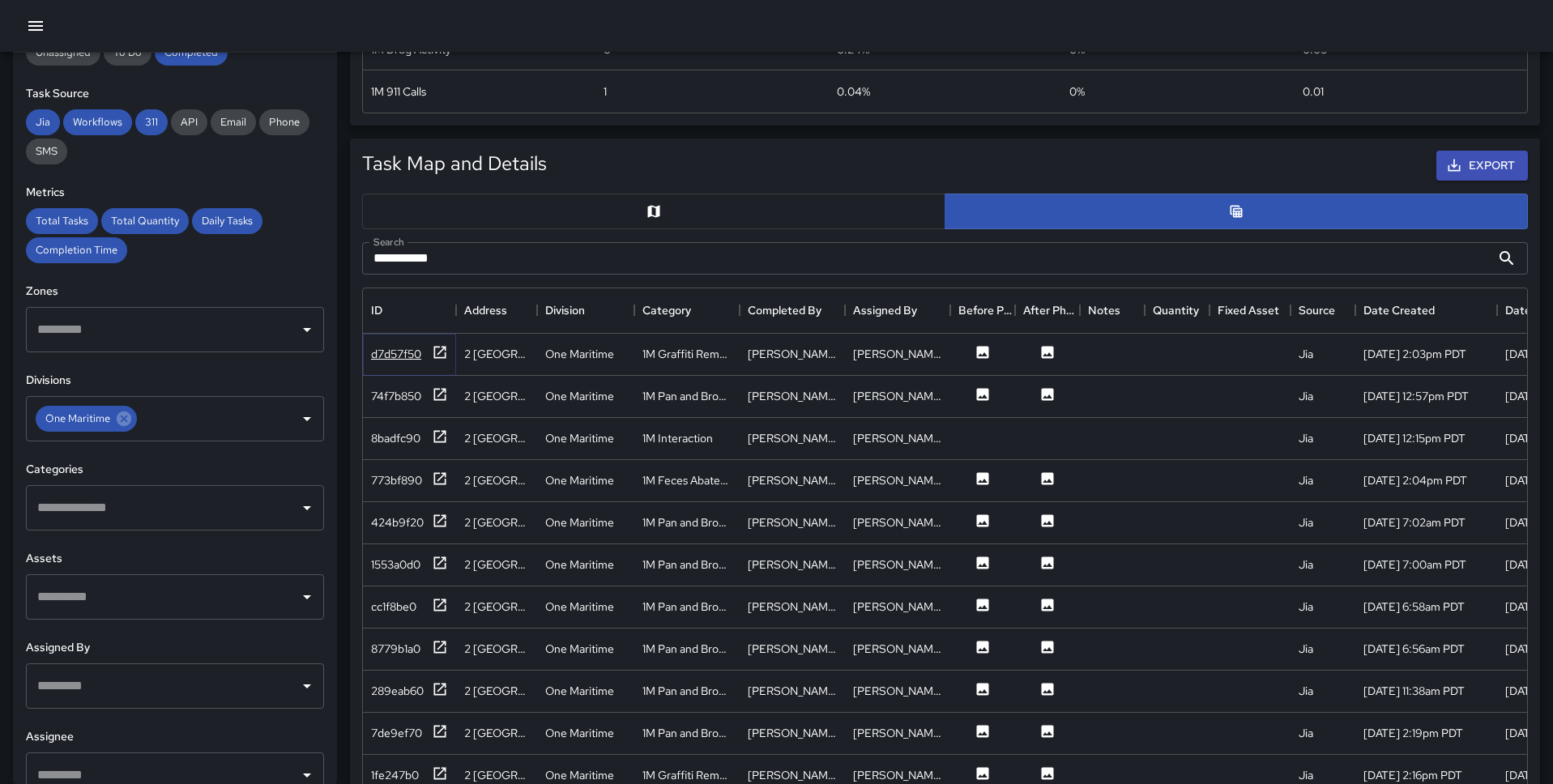
click at [437, 349] on icon at bounding box center [440, 352] width 16 height 16
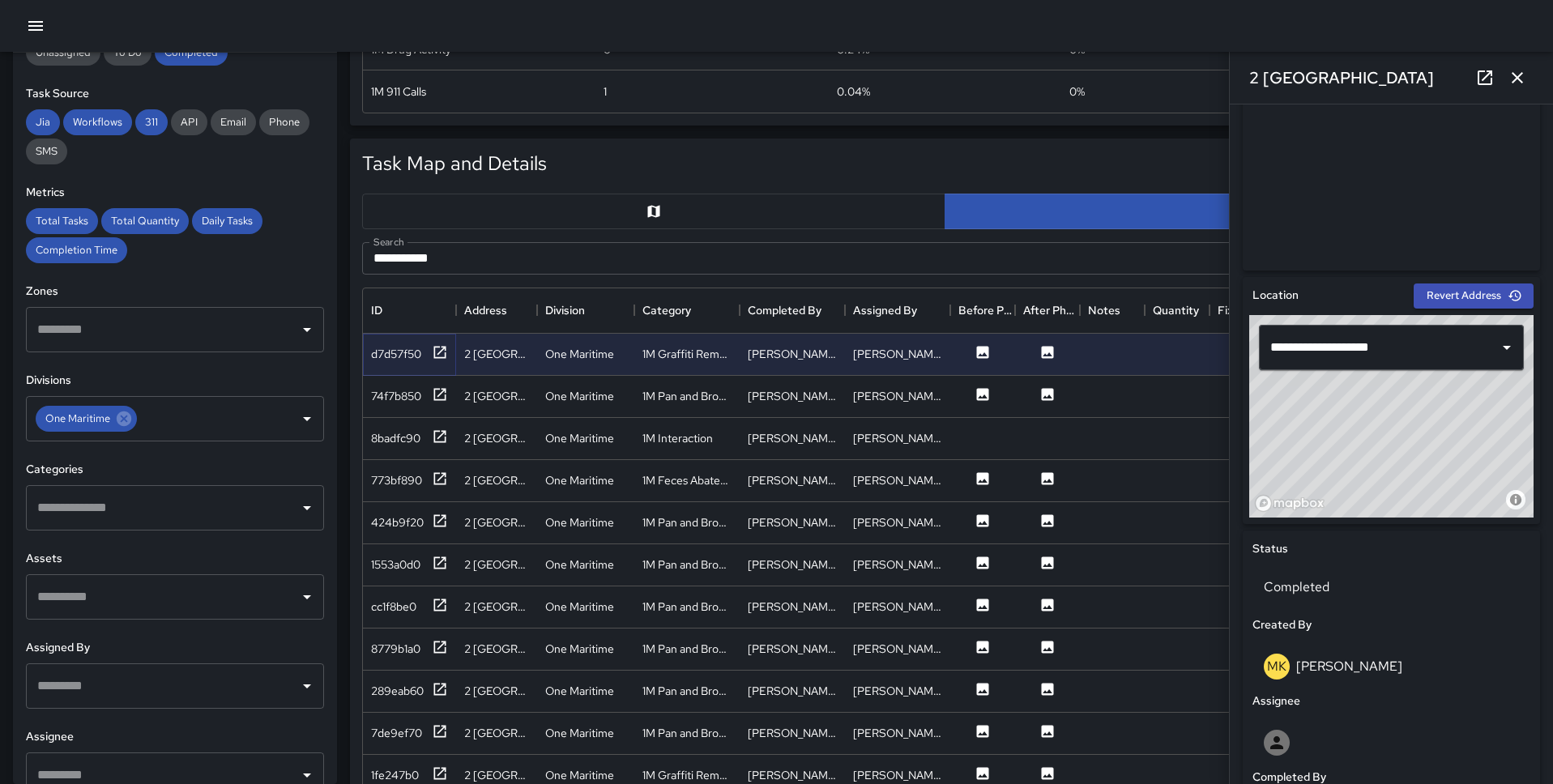
scroll to position [347, 0]
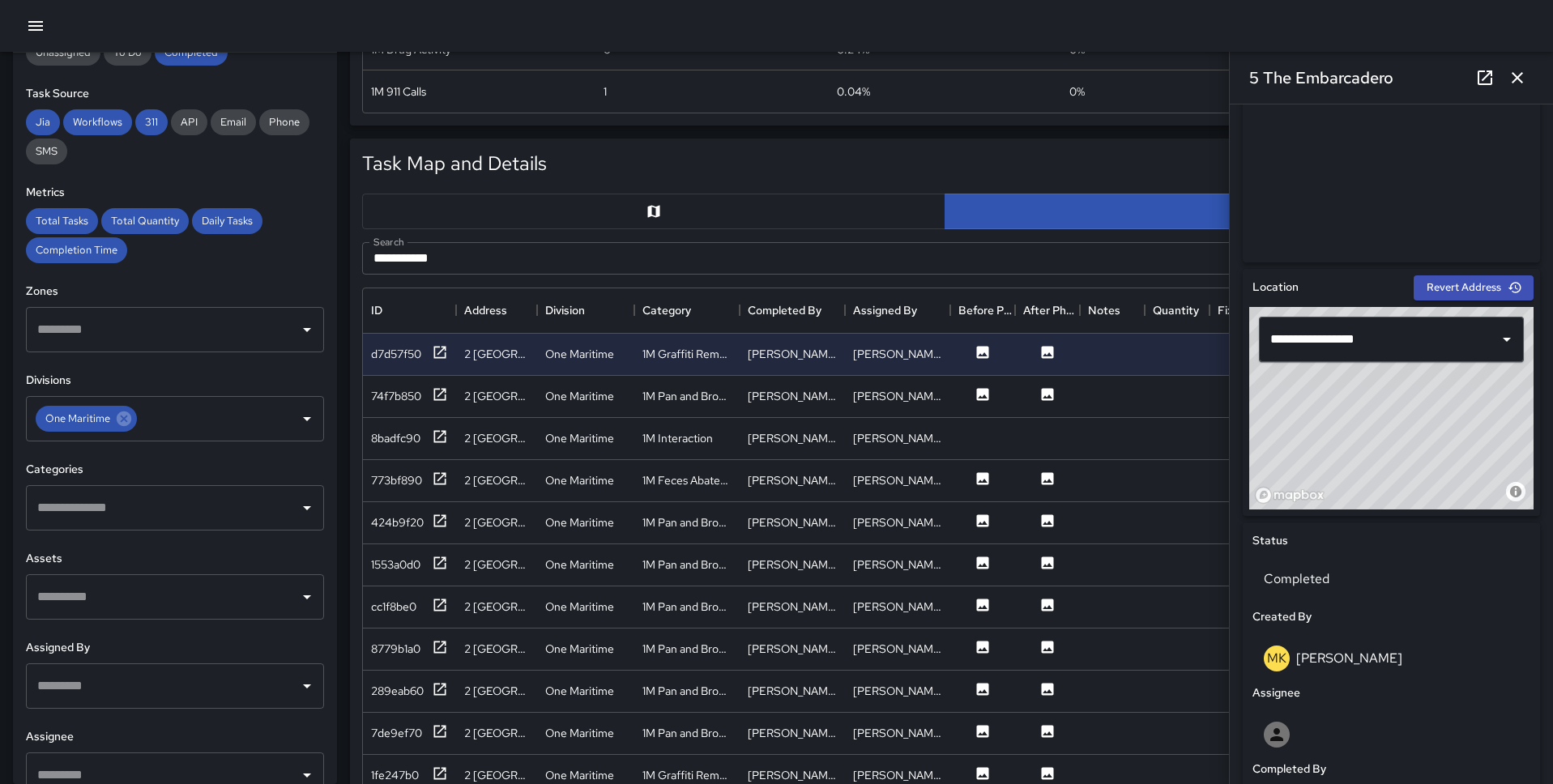
type input "**********"
drag, startPoint x: 1459, startPoint y: 432, endPoint x: 1490, endPoint y: 430, distance: 31.1
click at [1490, 430] on div "© Mapbox © OpenStreetMap Improve this map" at bounding box center [1390, 408] width 284 height 202
click at [1517, 72] on icon "button" at bounding box center [1517, 78] width 19 height 19
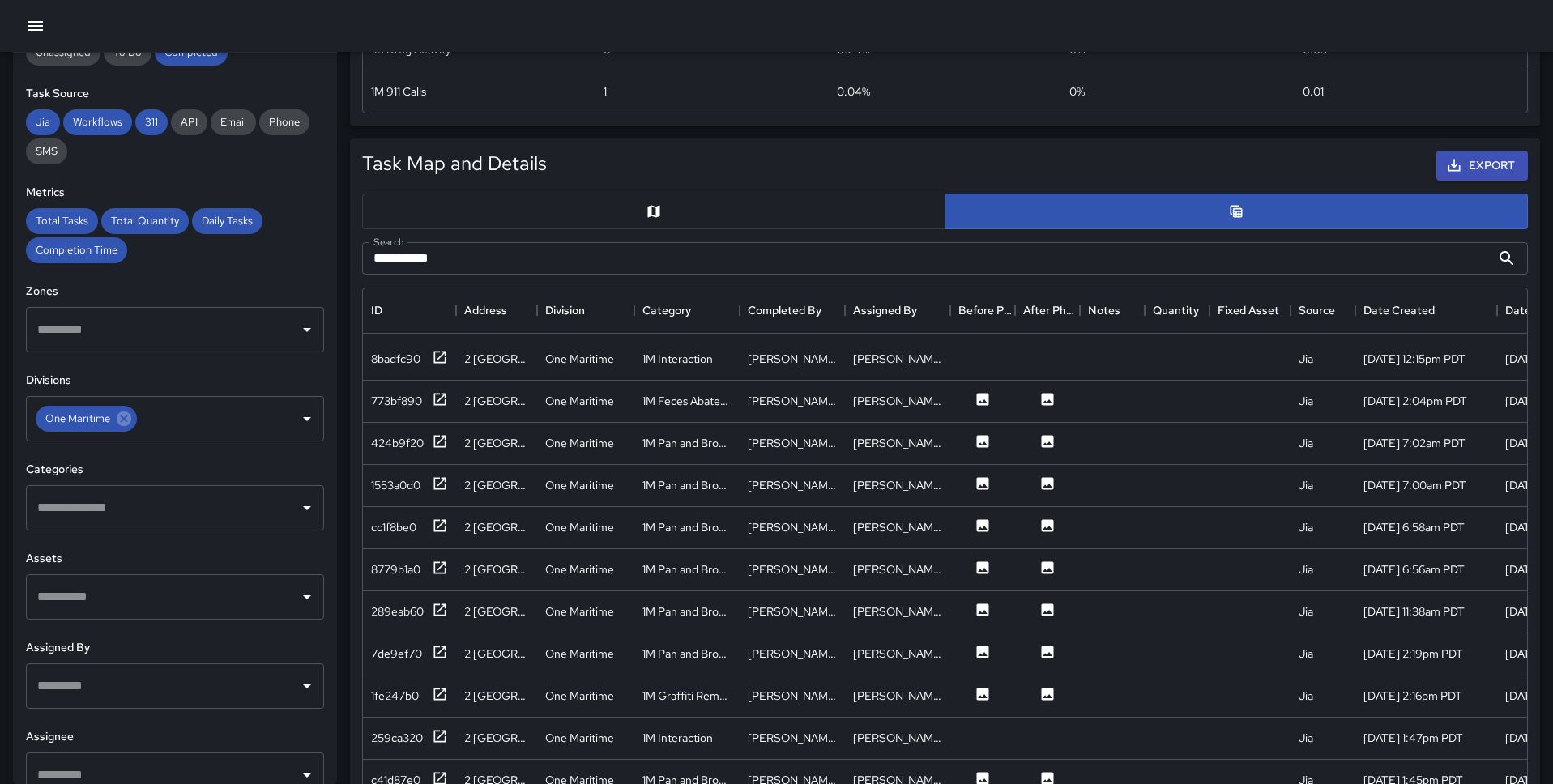
scroll to position [10, 0]
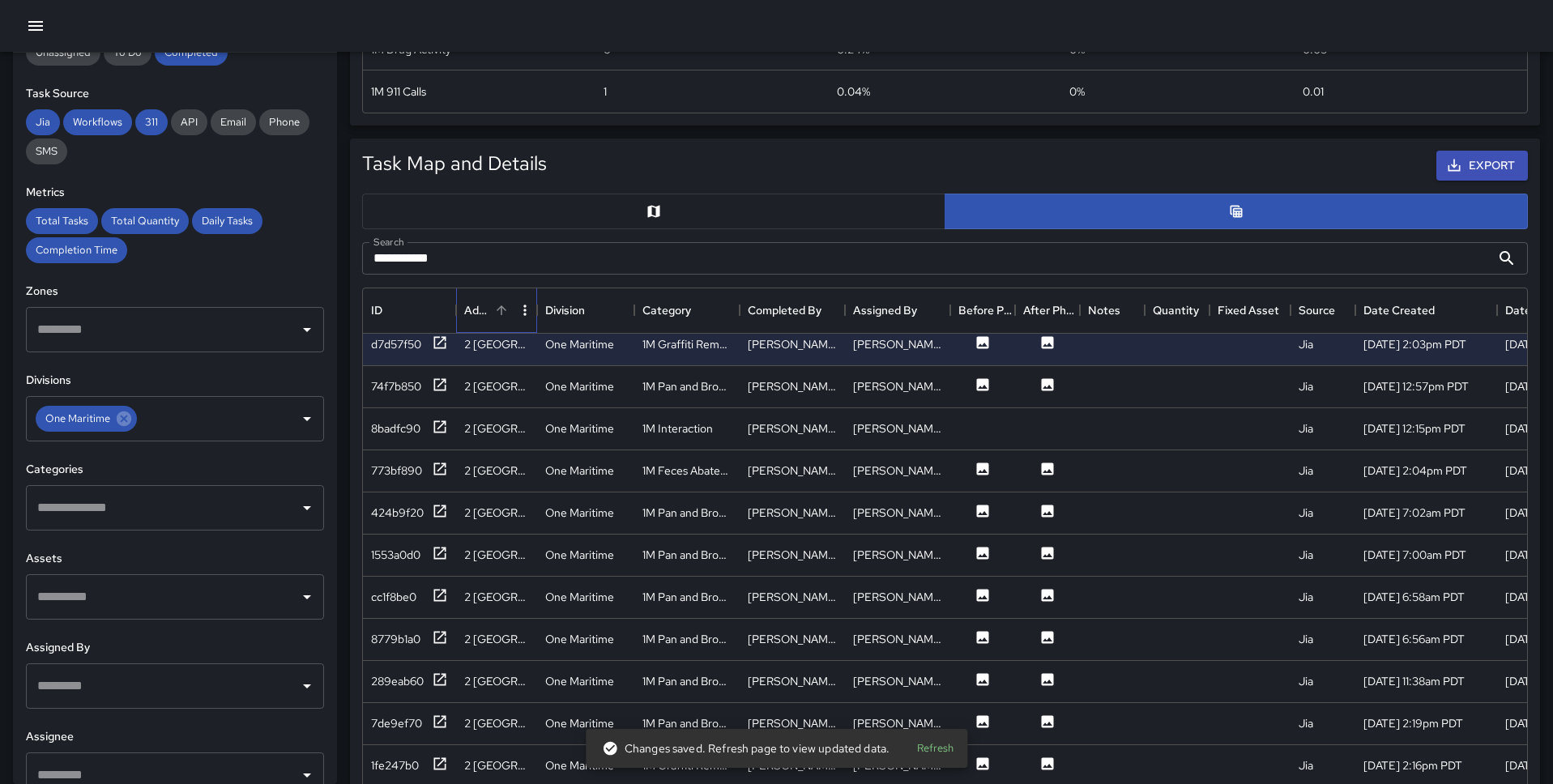
click at [487, 314] on div "Address" at bounding box center [476, 310] width 26 height 45
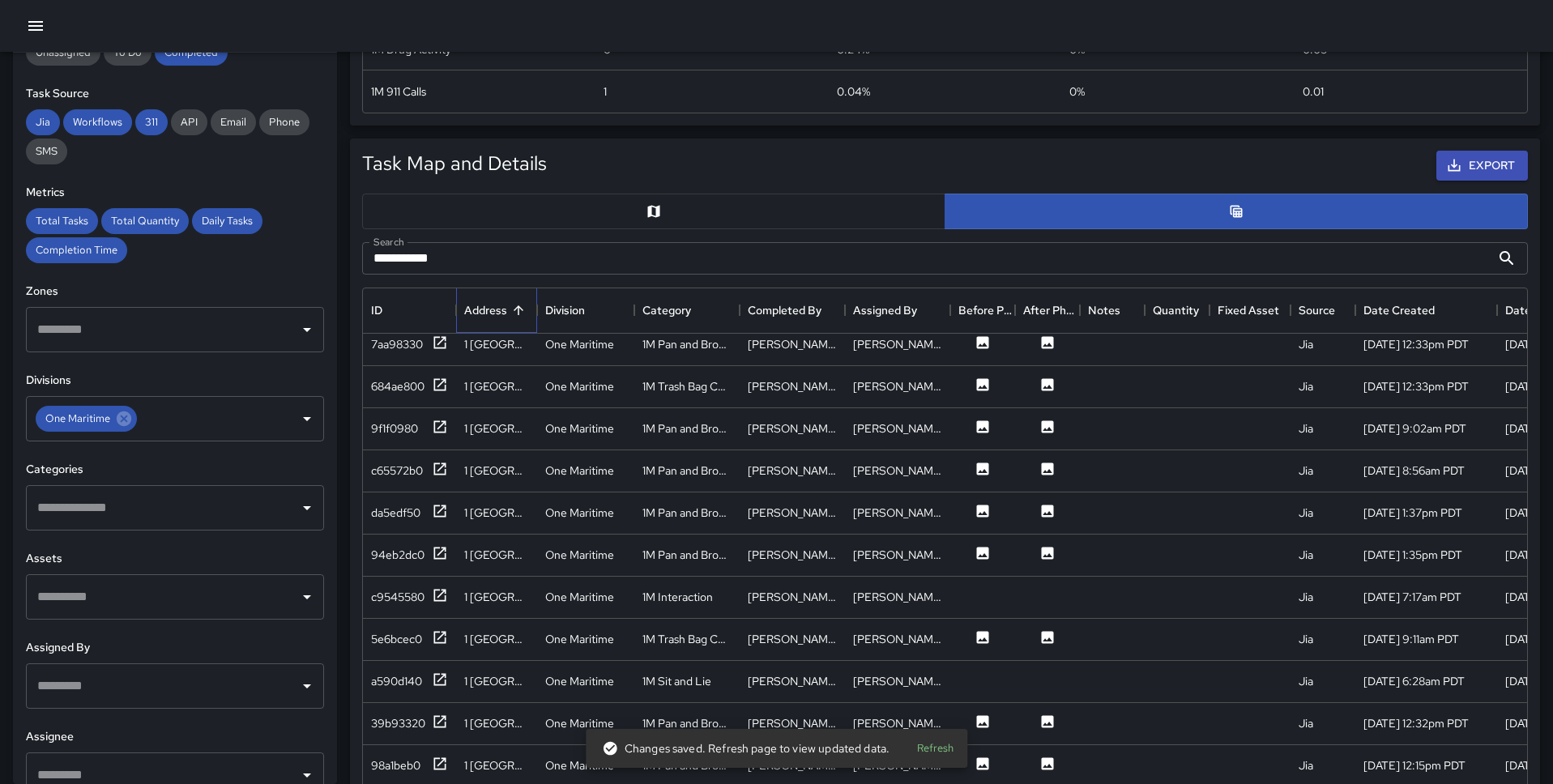
scroll to position [0, 0]
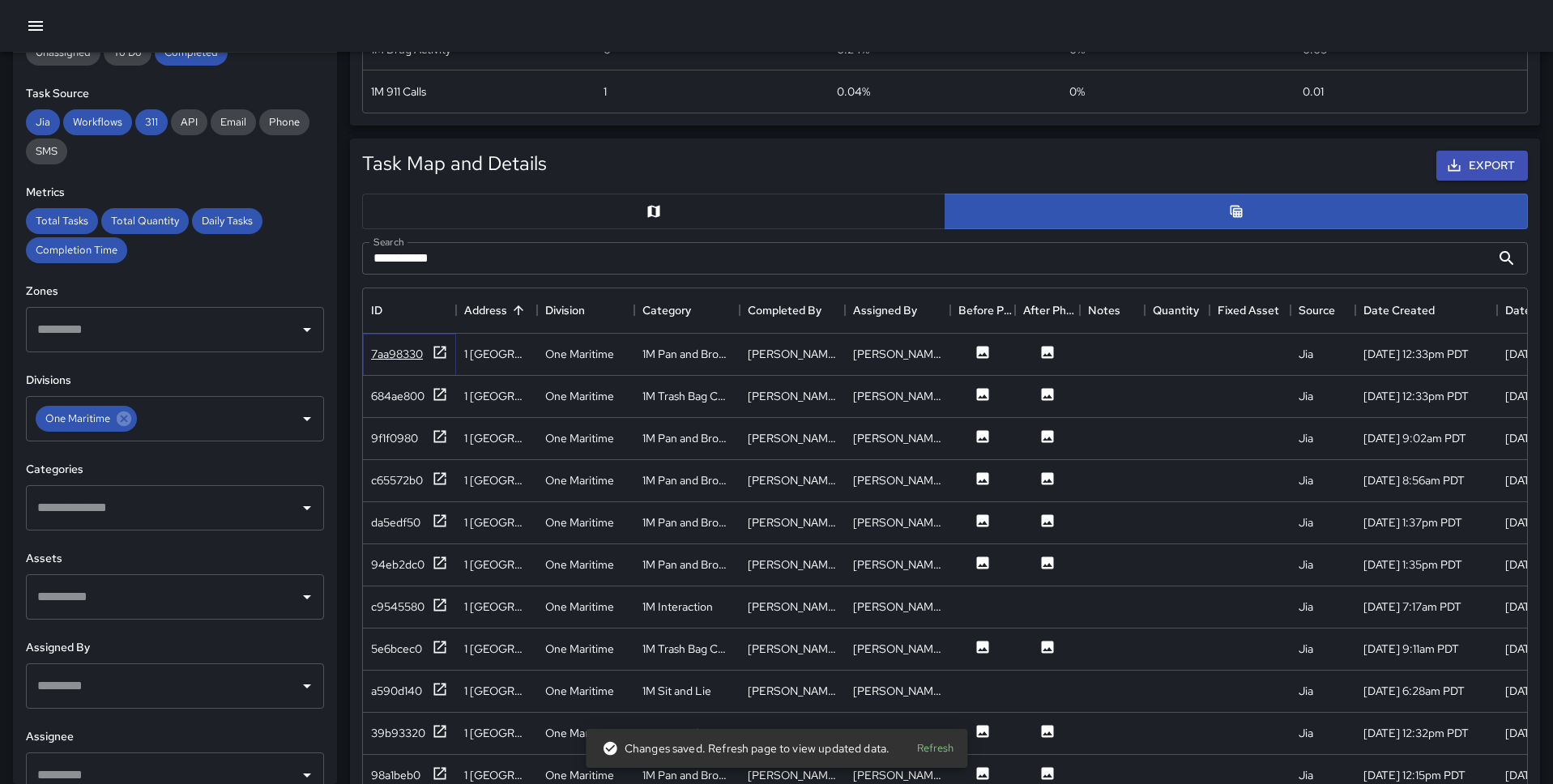
click at [427, 344] on div "7aa98330" at bounding box center [410, 354] width 77 height 20
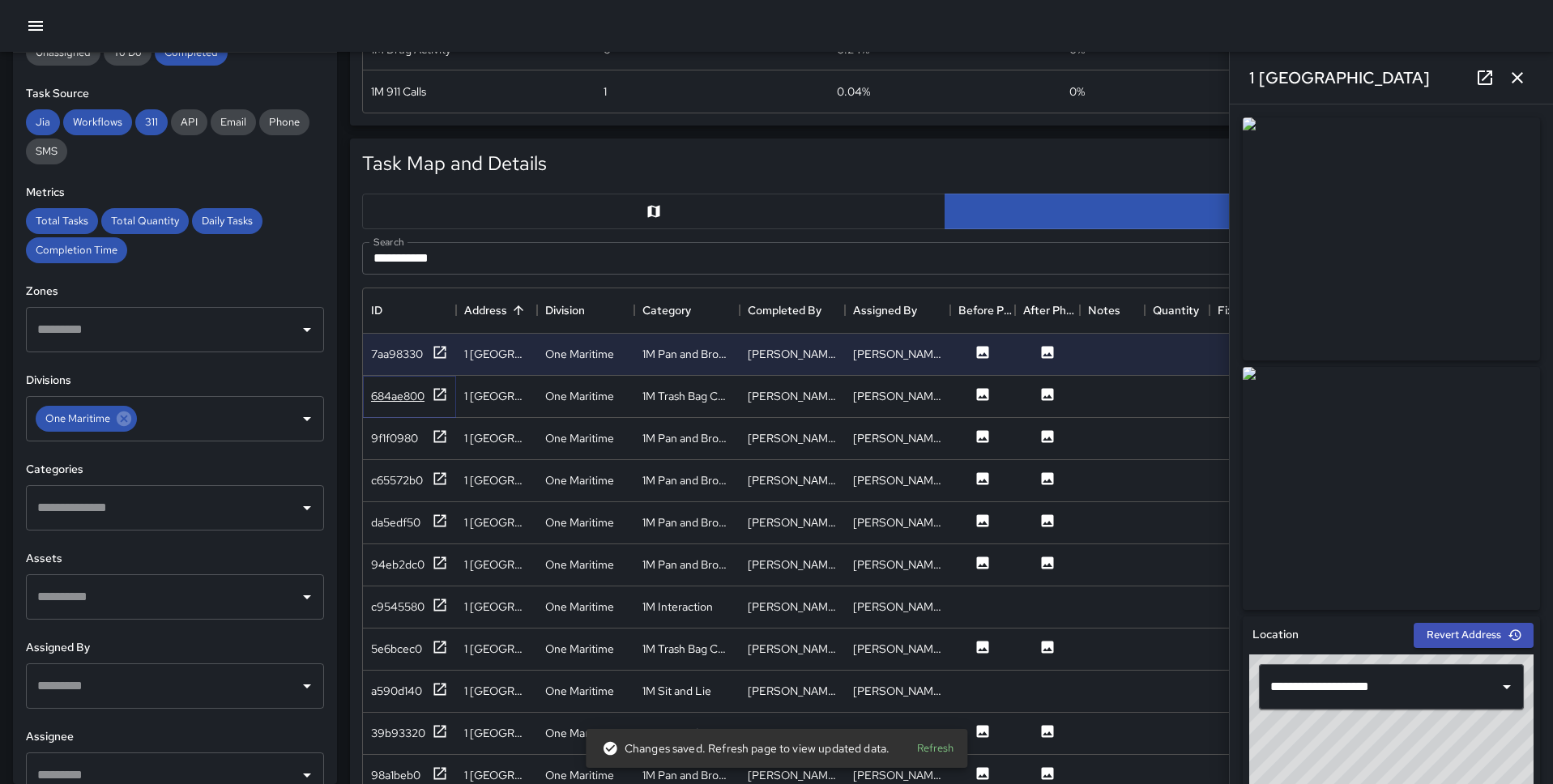
click at [442, 392] on icon at bounding box center [440, 394] width 16 height 16
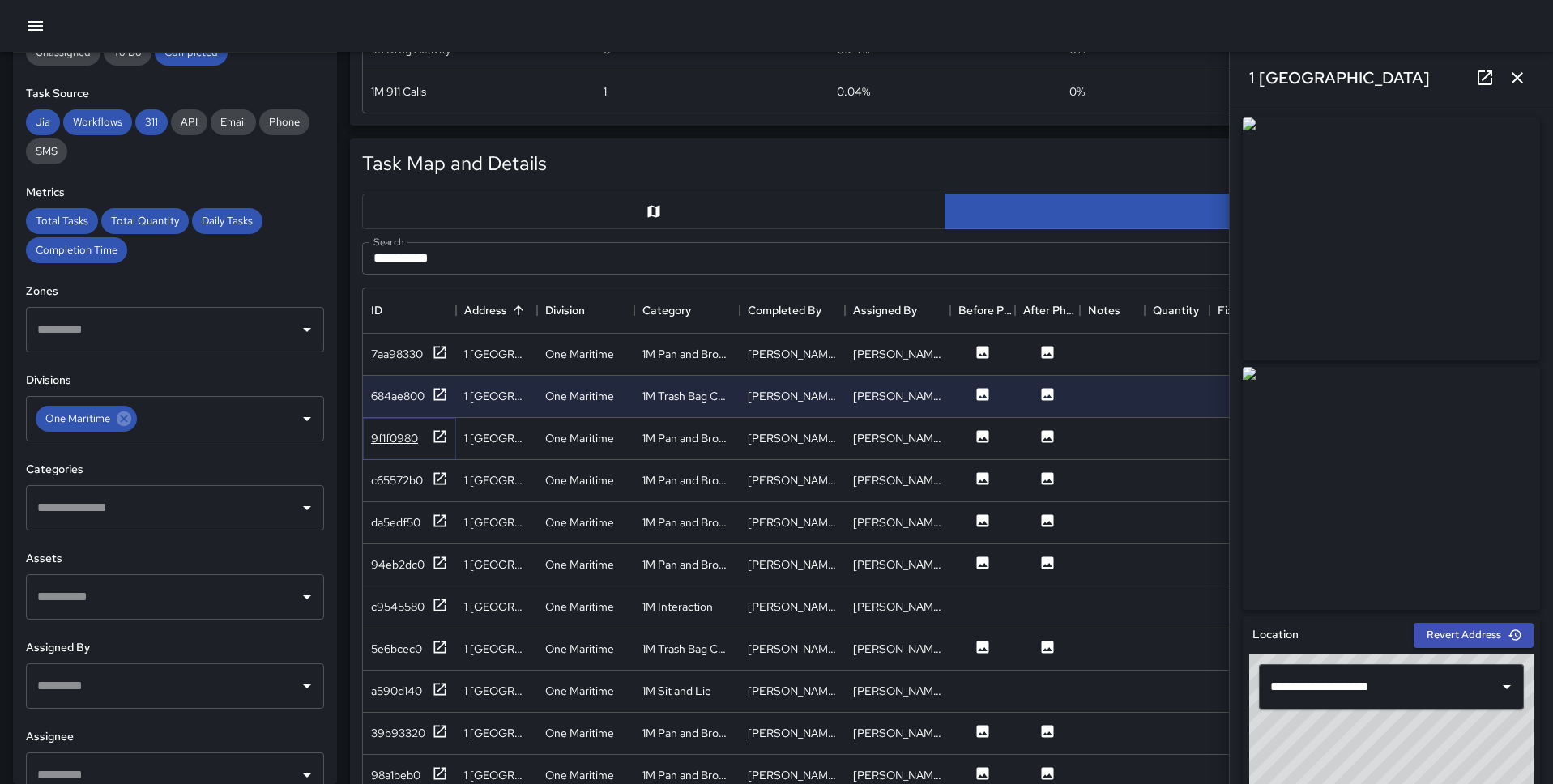
click at [440, 441] on icon at bounding box center [440, 436] width 13 height 13
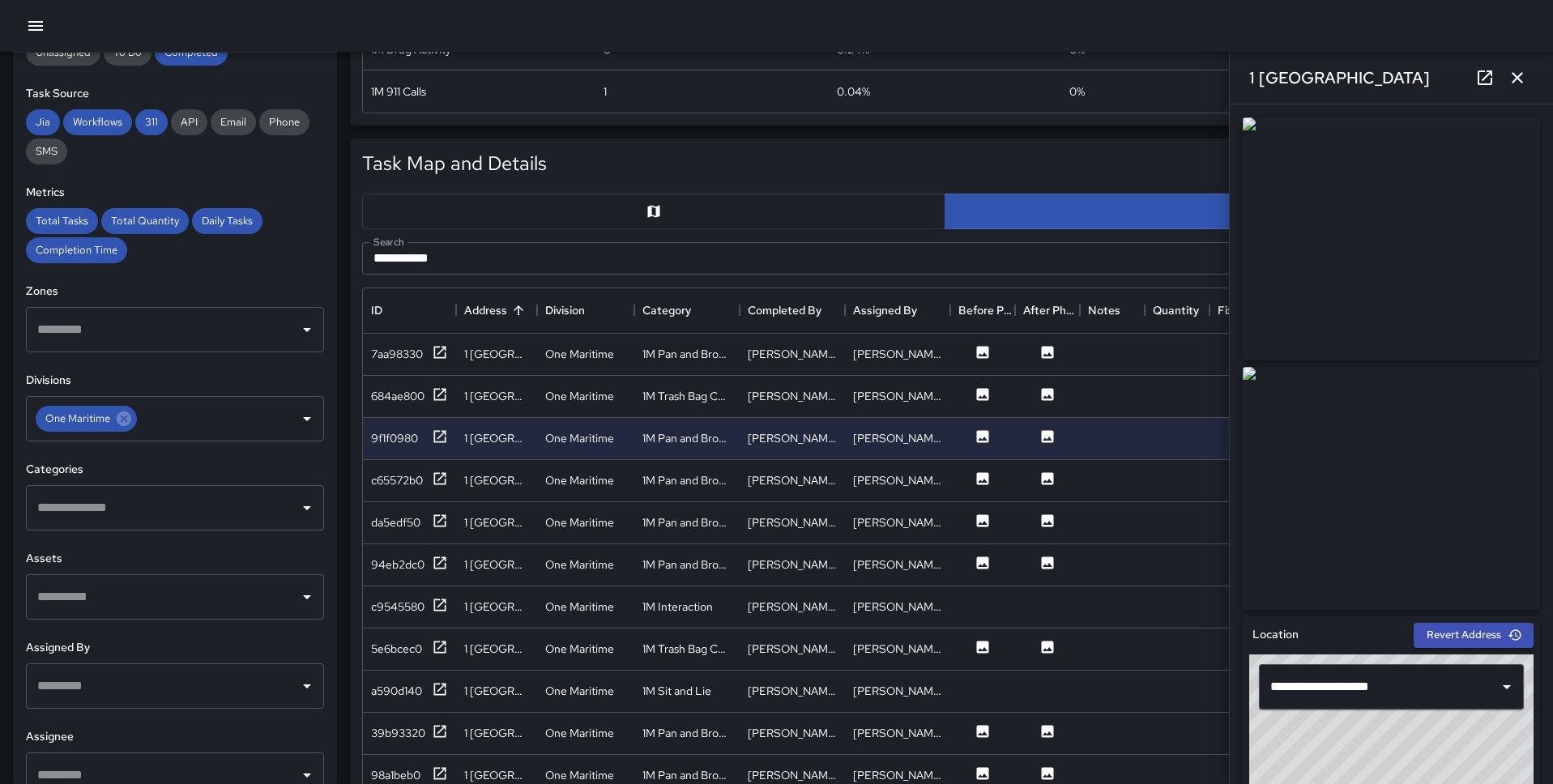
click at [1512, 78] on icon "button" at bounding box center [1517, 78] width 19 height 19
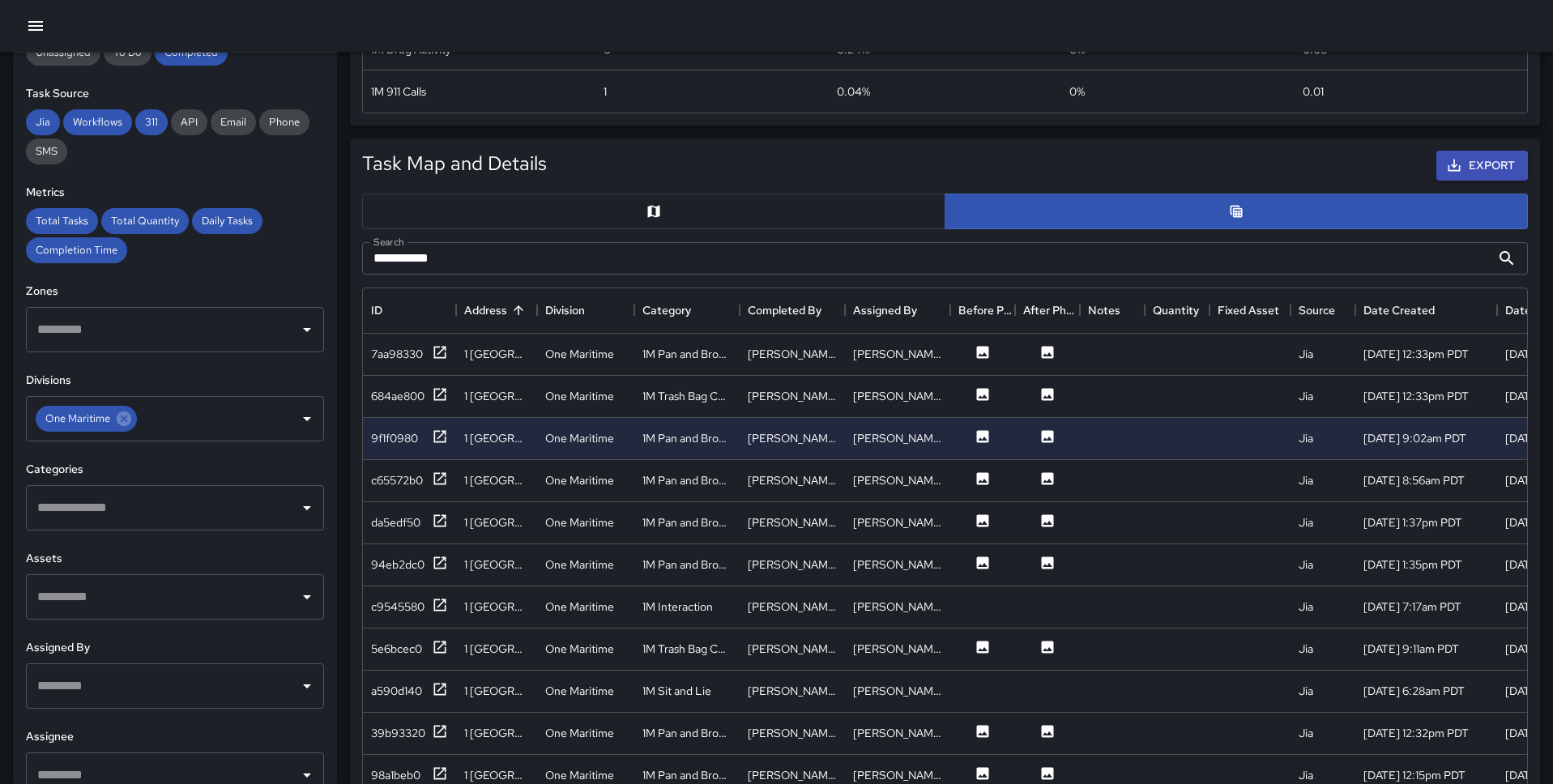
click at [624, 215] on button "button" at bounding box center [653, 211] width 583 height 36
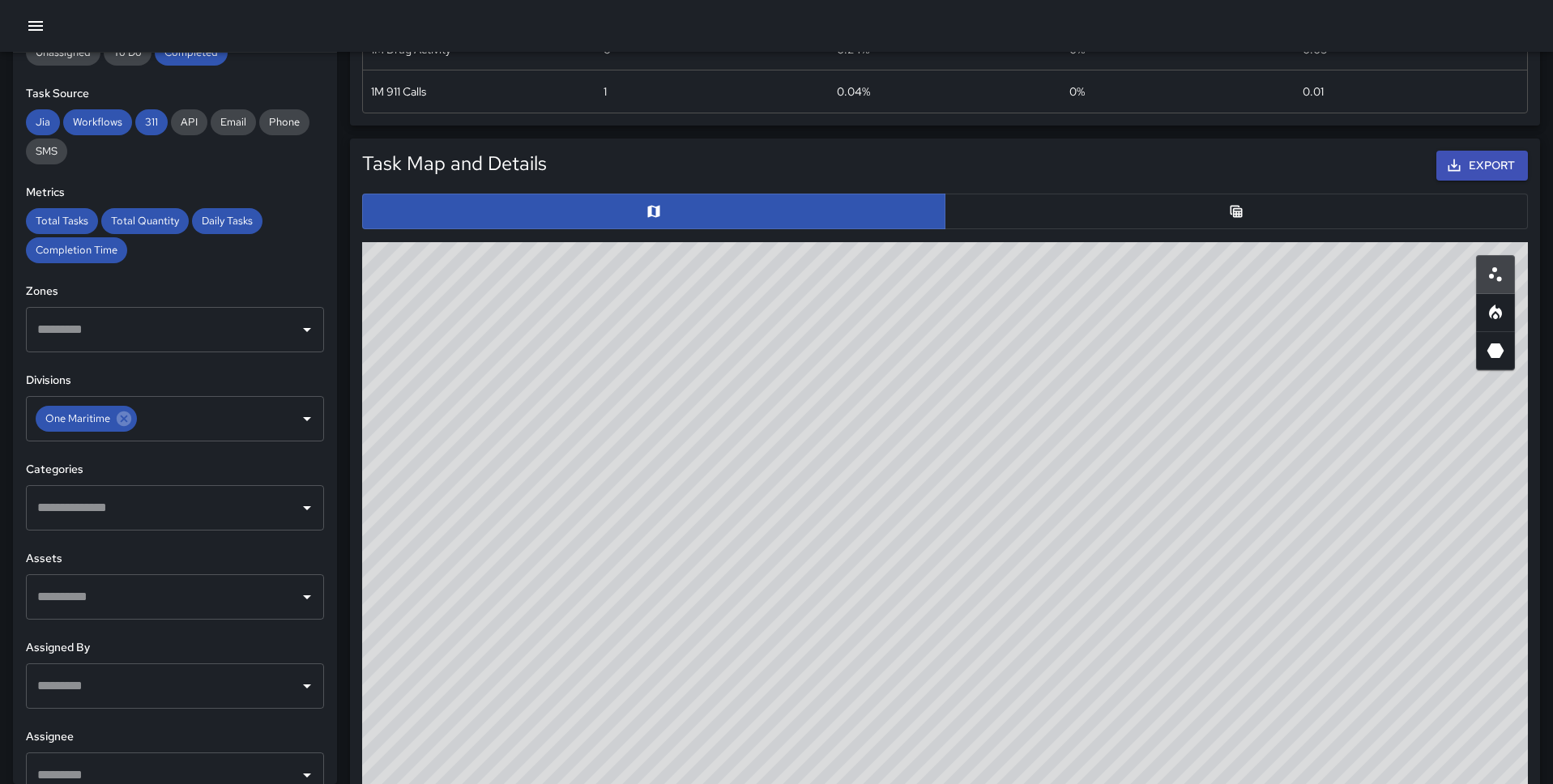
drag, startPoint x: 1115, startPoint y: 422, endPoint x: 1093, endPoint y: 534, distance: 114.1
click at [1093, 534] on div "© Mapbox © OpenStreetMap Improve this map" at bounding box center [944, 566] width 1165 height 647
drag, startPoint x: 941, startPoint y: 493, endPoint x: 945, endPoint y: 561, distance: 68.1
click at [945, 561] on div "© Mapbox © OpenStreetMap Improve this map" at bounding box center [944, 566] width 1165 height 647
click at [1189, 222] on button "button" at bounding box center [1236, 211] width 583 height 36
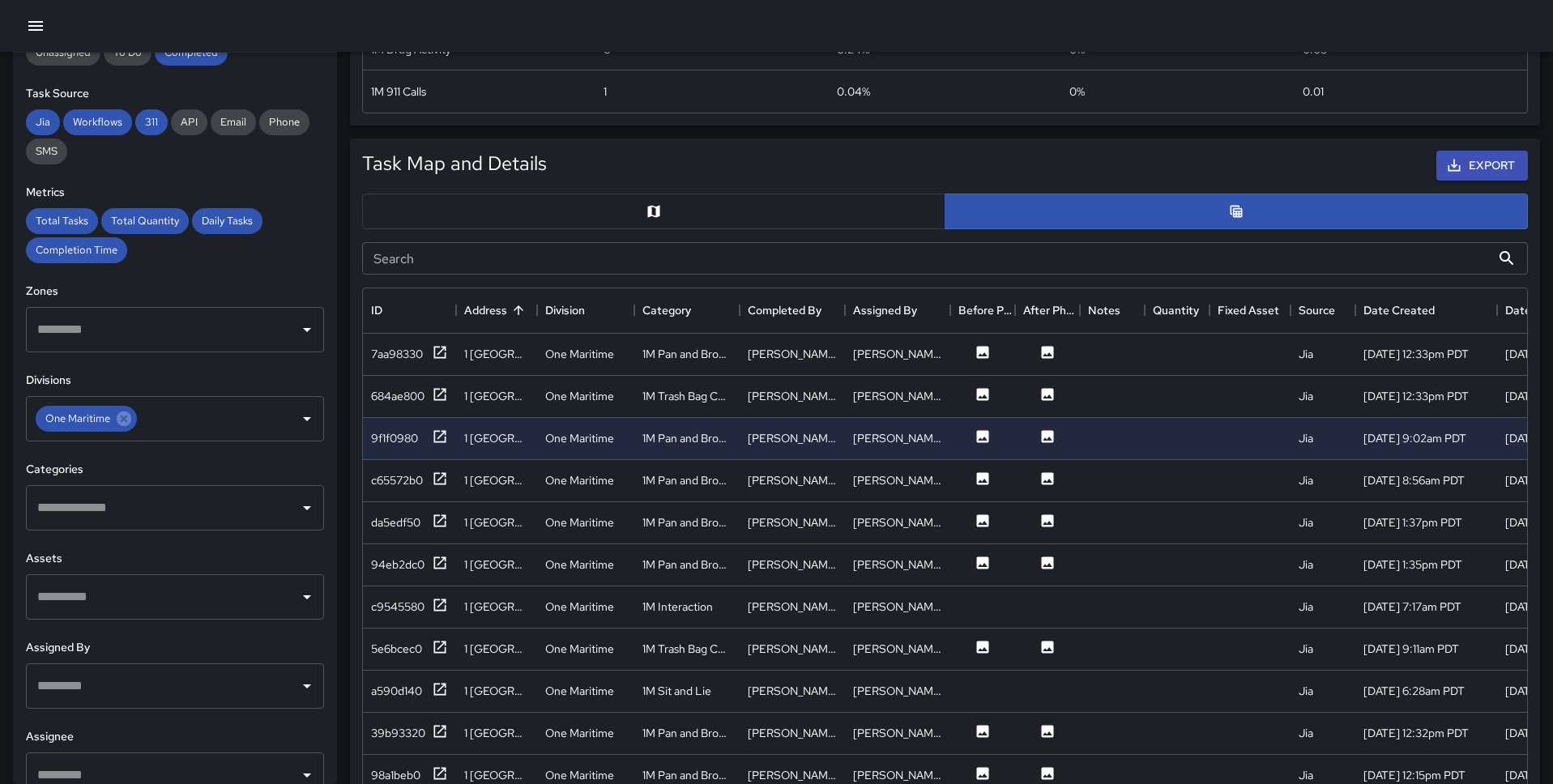
click at [720, 259] on input "Search" at bounding box center [926, 259] width 1129 height 33
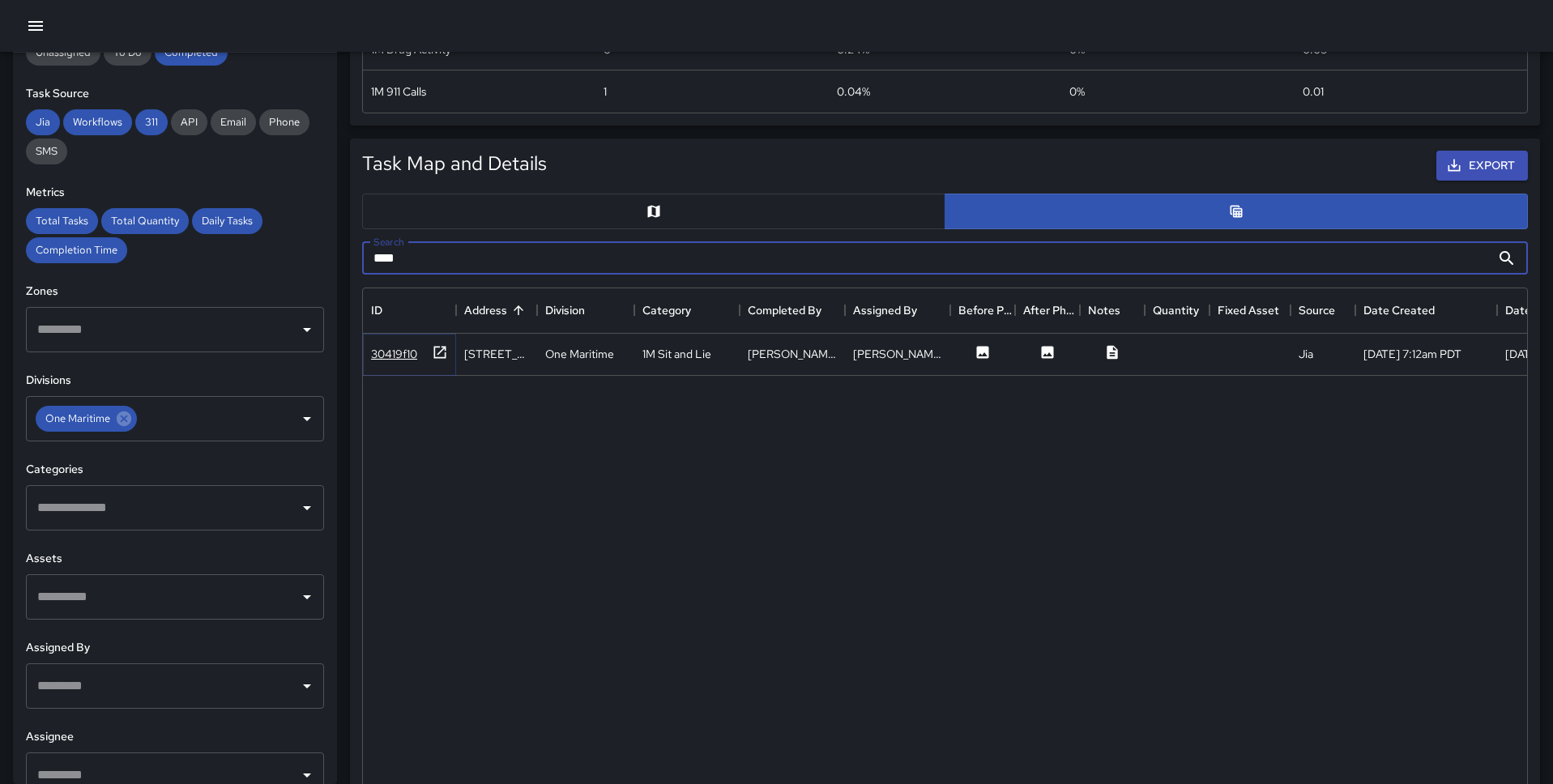
click at [421, 350] on div "30419f10" at bounding box center [410, 354] width 77 height 20
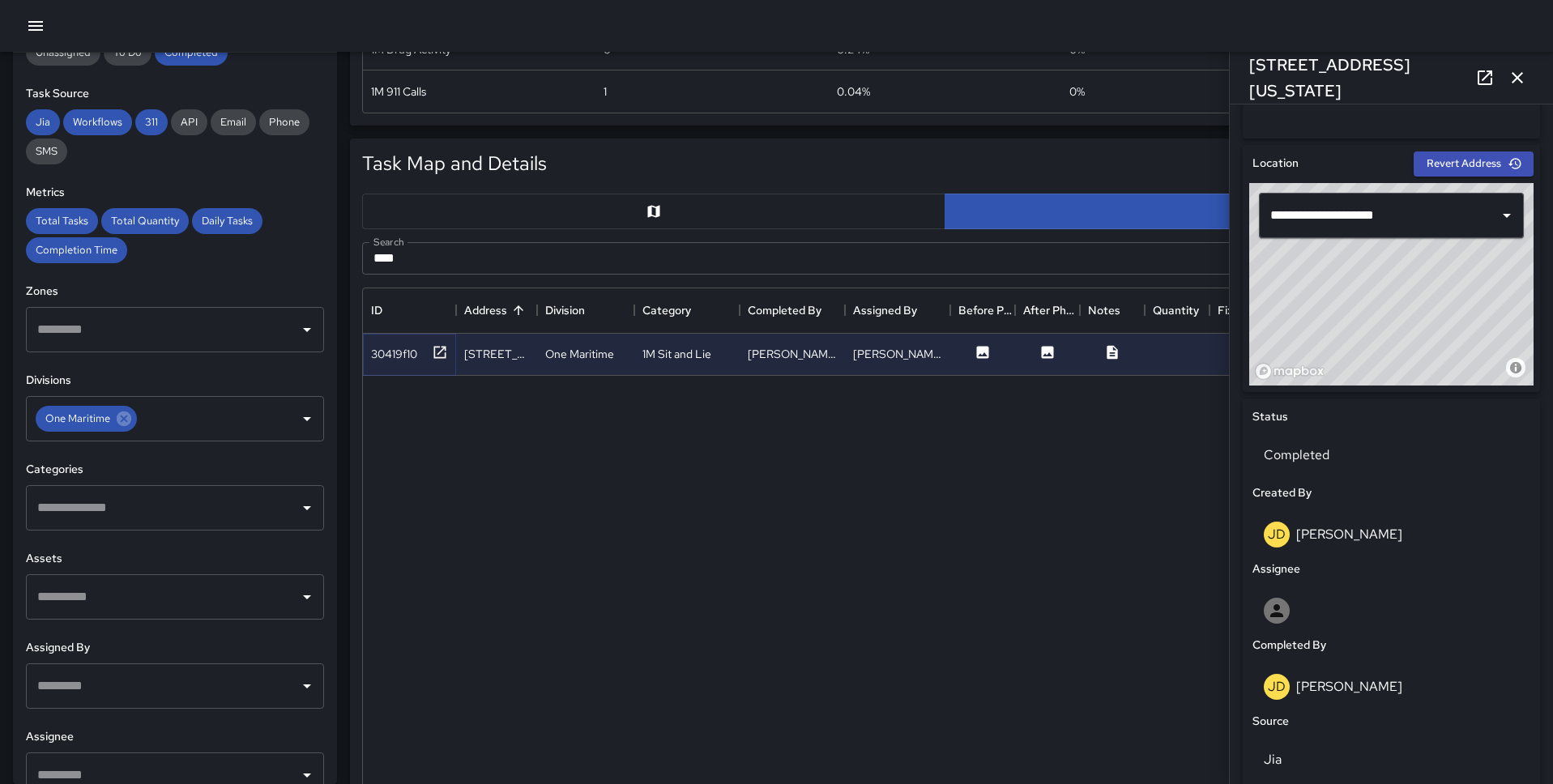
scroll to position [495, 0]
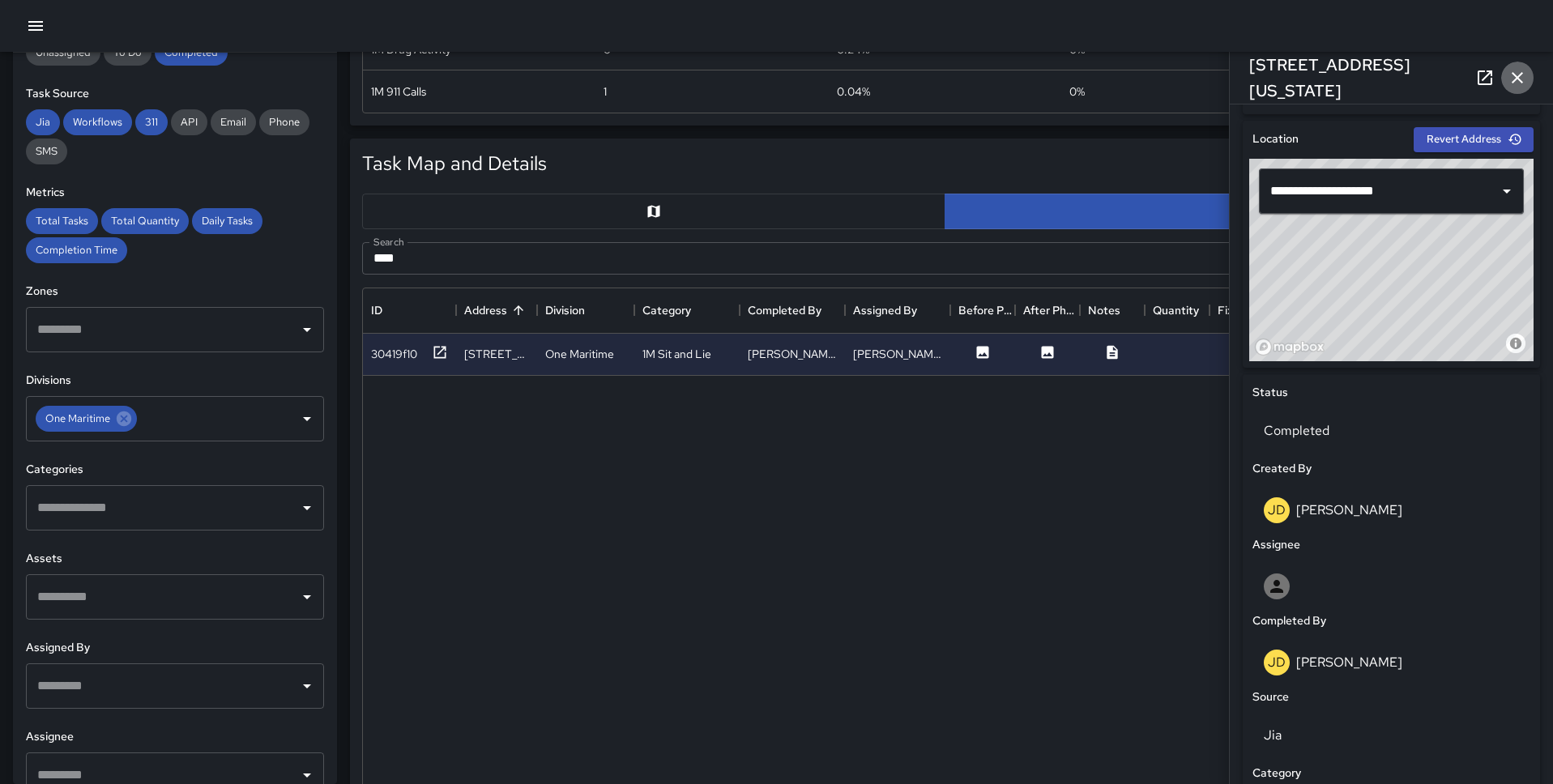
click at [1522, 68] on icon "button" at bounding box center [1517, 78] width 19 height 19
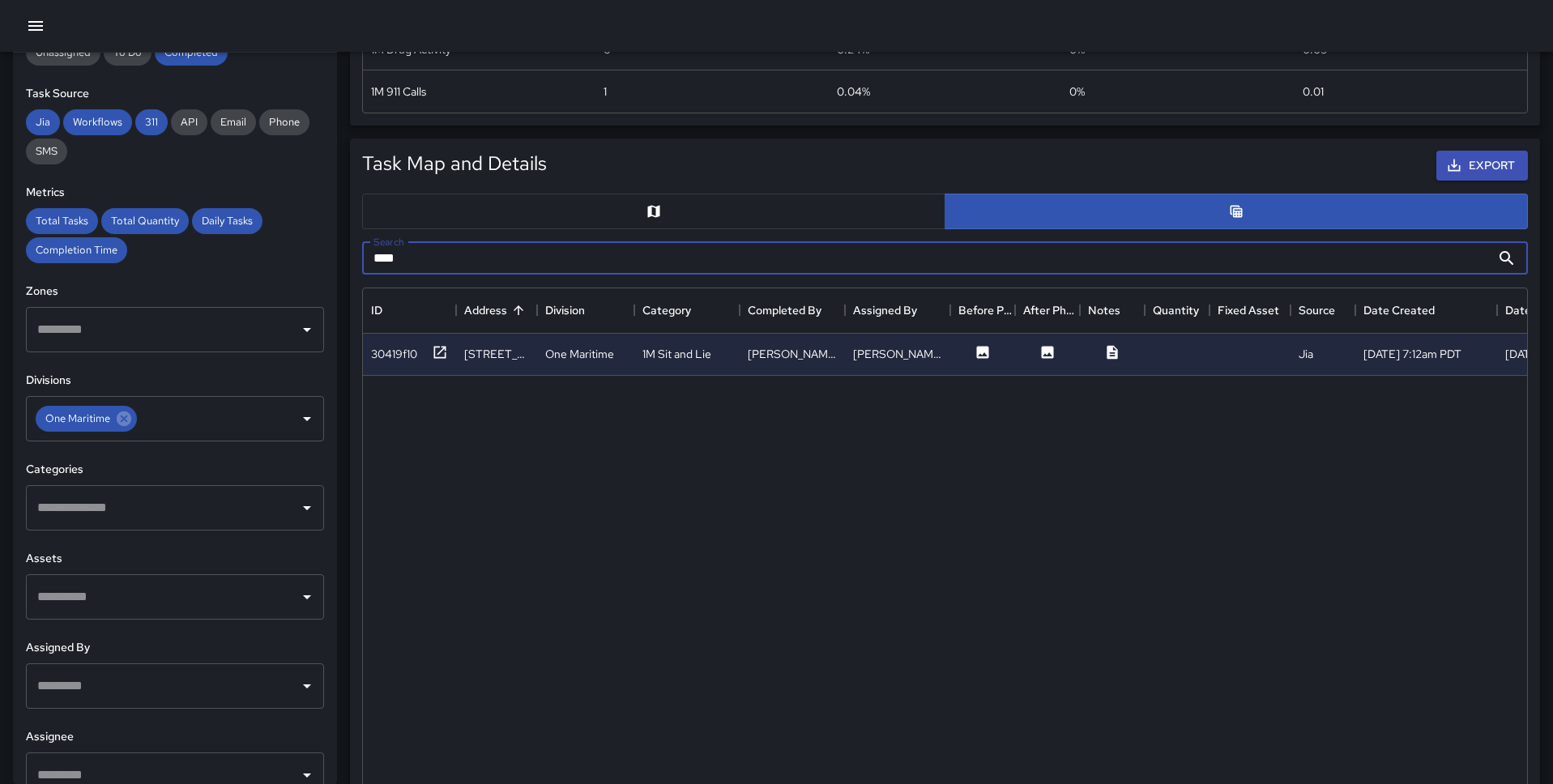
click at [533, 251] on input "****" at bounding box center [926, 259] width 1129 height 33
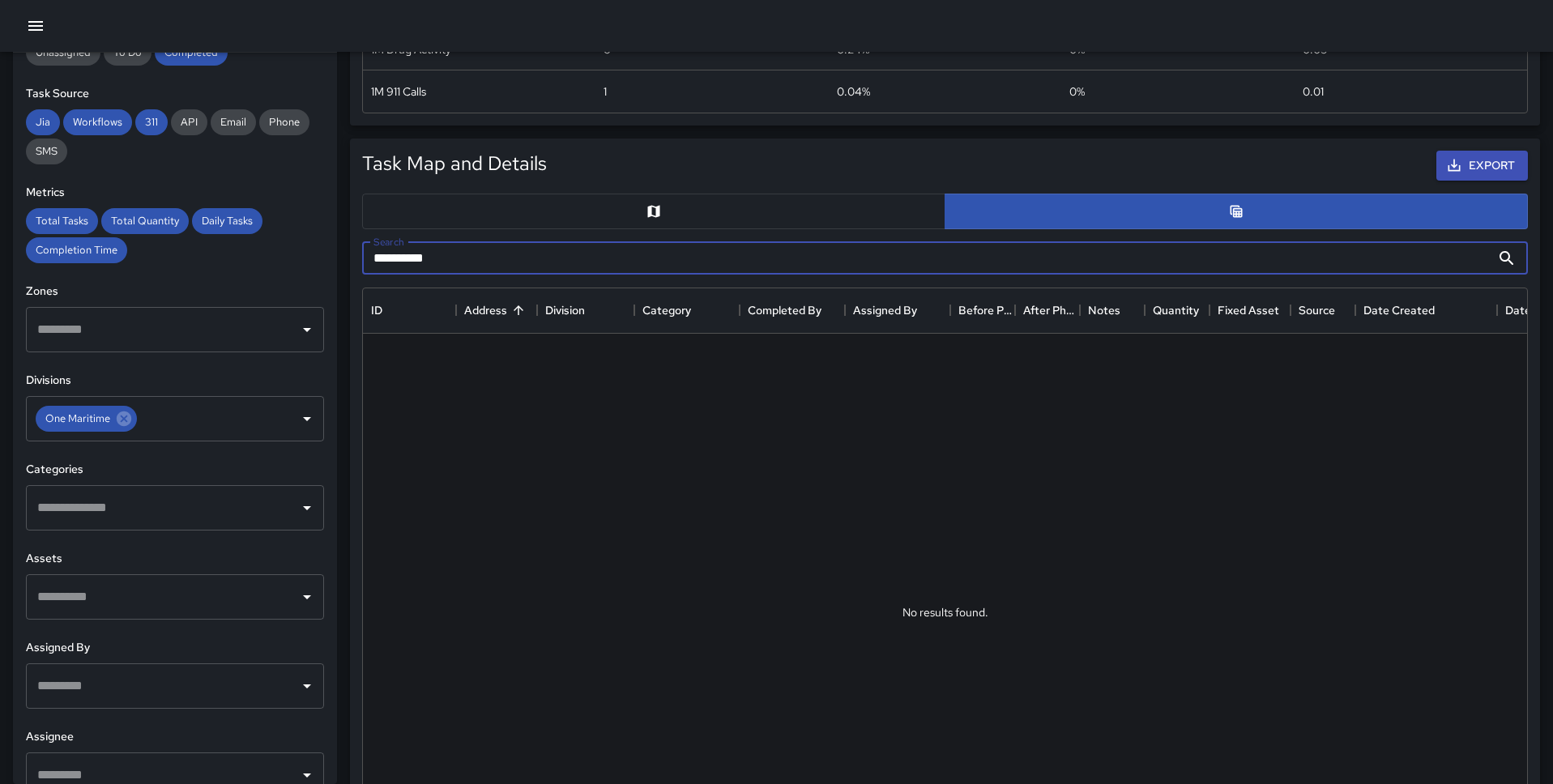
click at [496, 264] on input "**********" at bounding box center [926, 259] width 1129 height 33
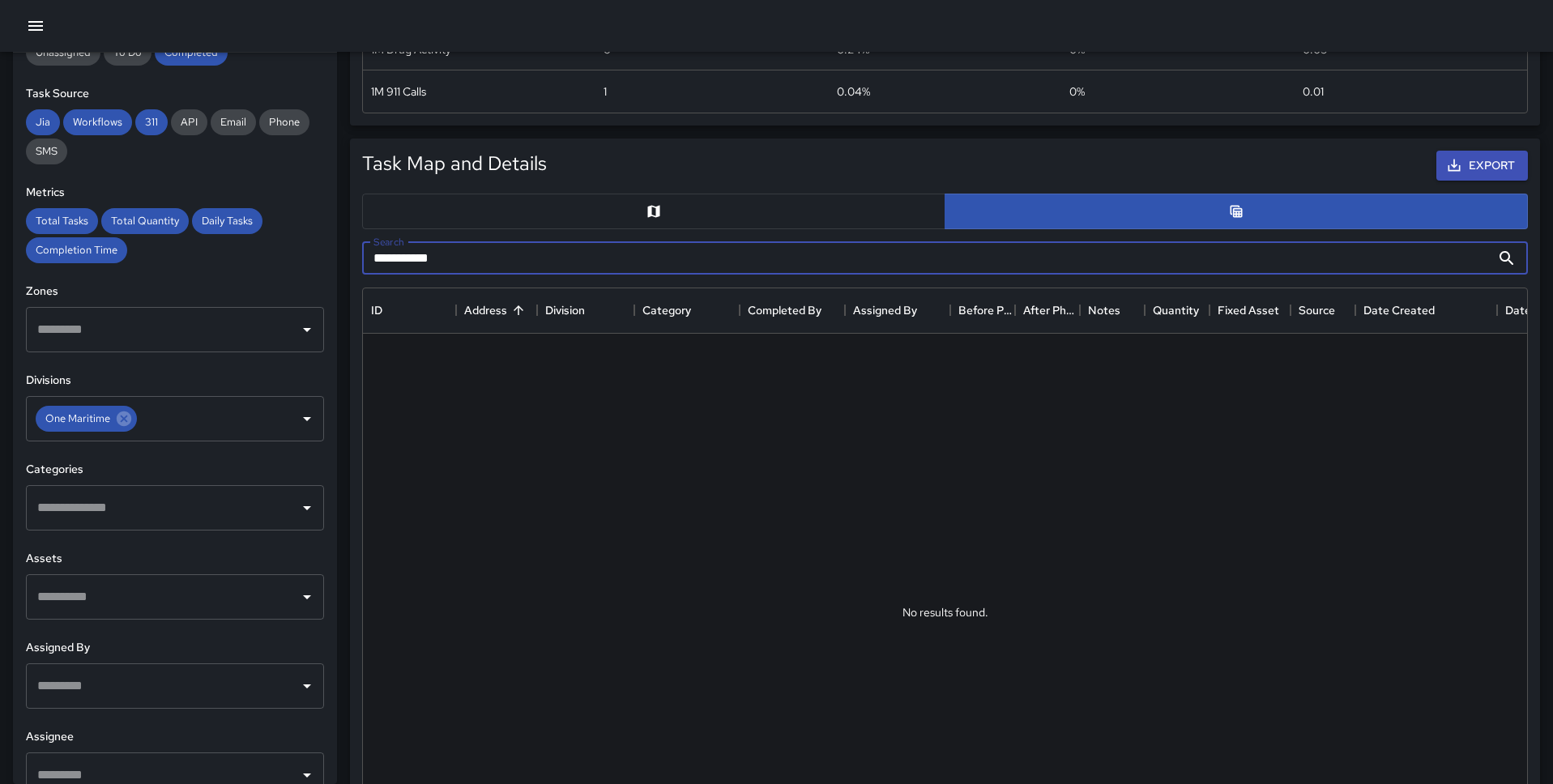
click at [496, 264] on input "**********" at bounding box center [926, 259] width 1129 height 33
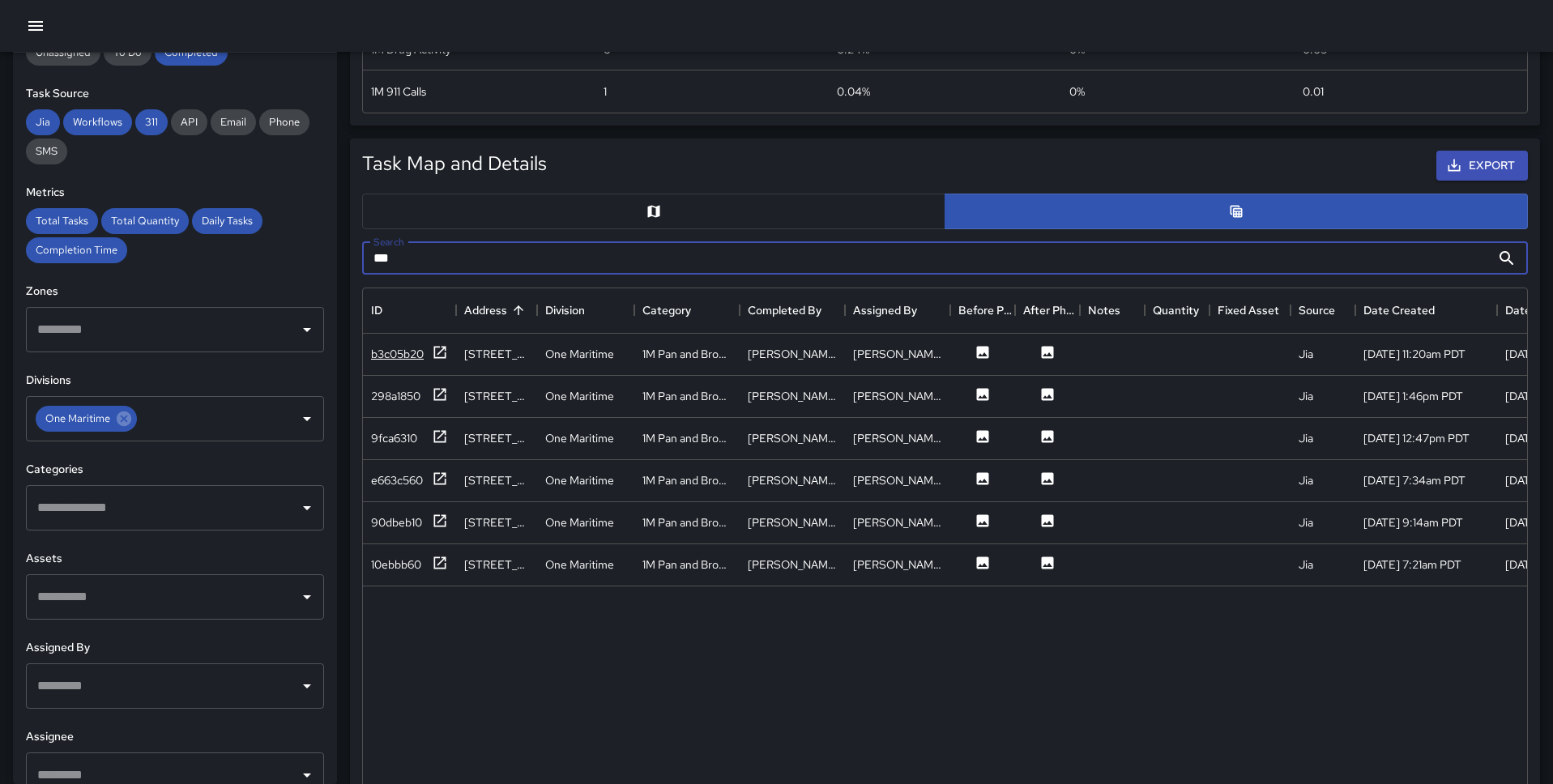
type input "***"
click at [438, 356] on icon at bounding box center [440, 352] width 16 height 16
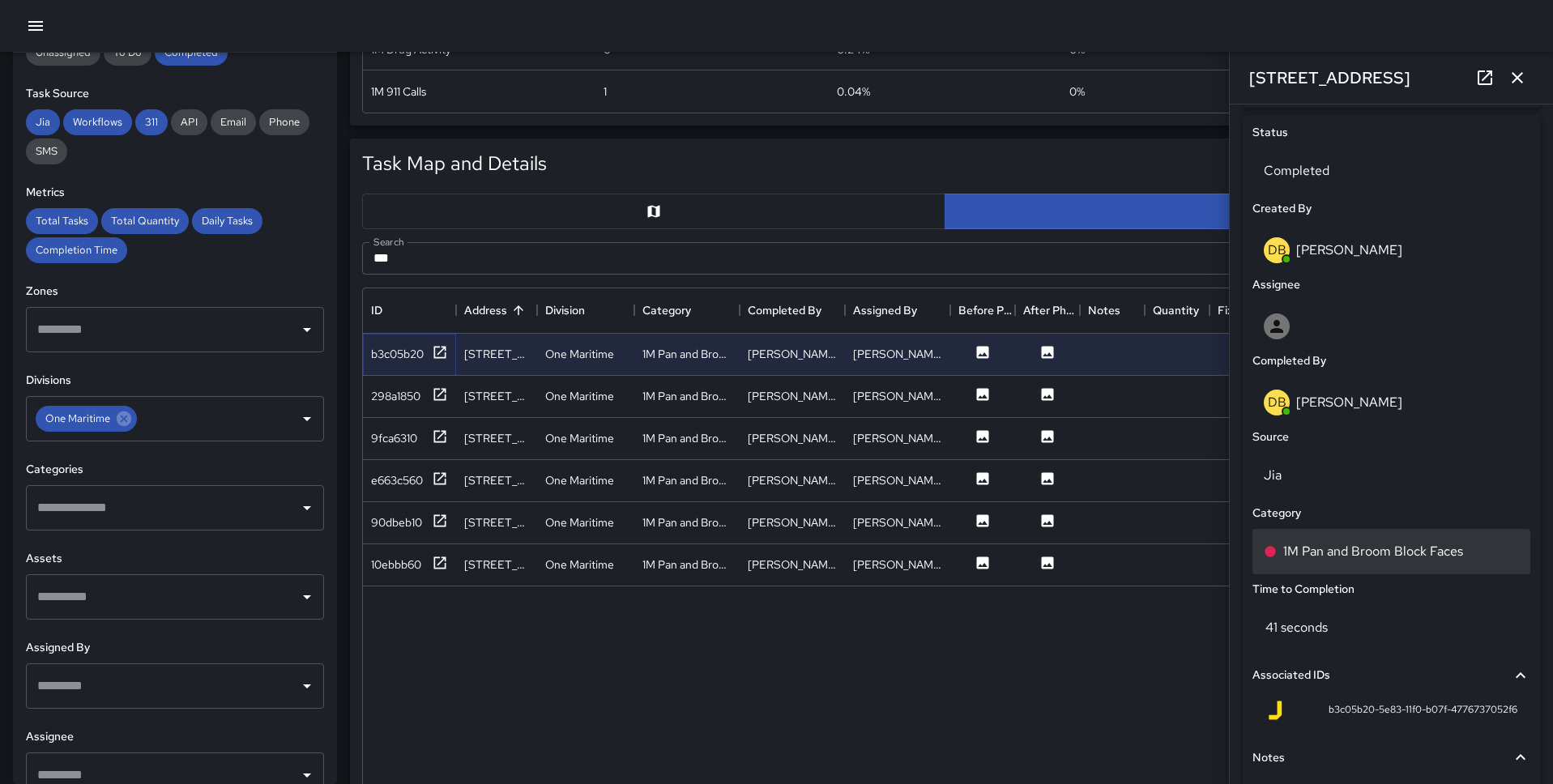
scroll to position [757, 0]
click at [1398, 558] on p "1M Pan and Broom Block Faces" at bounding box center [1372, 549] width 180 height 19
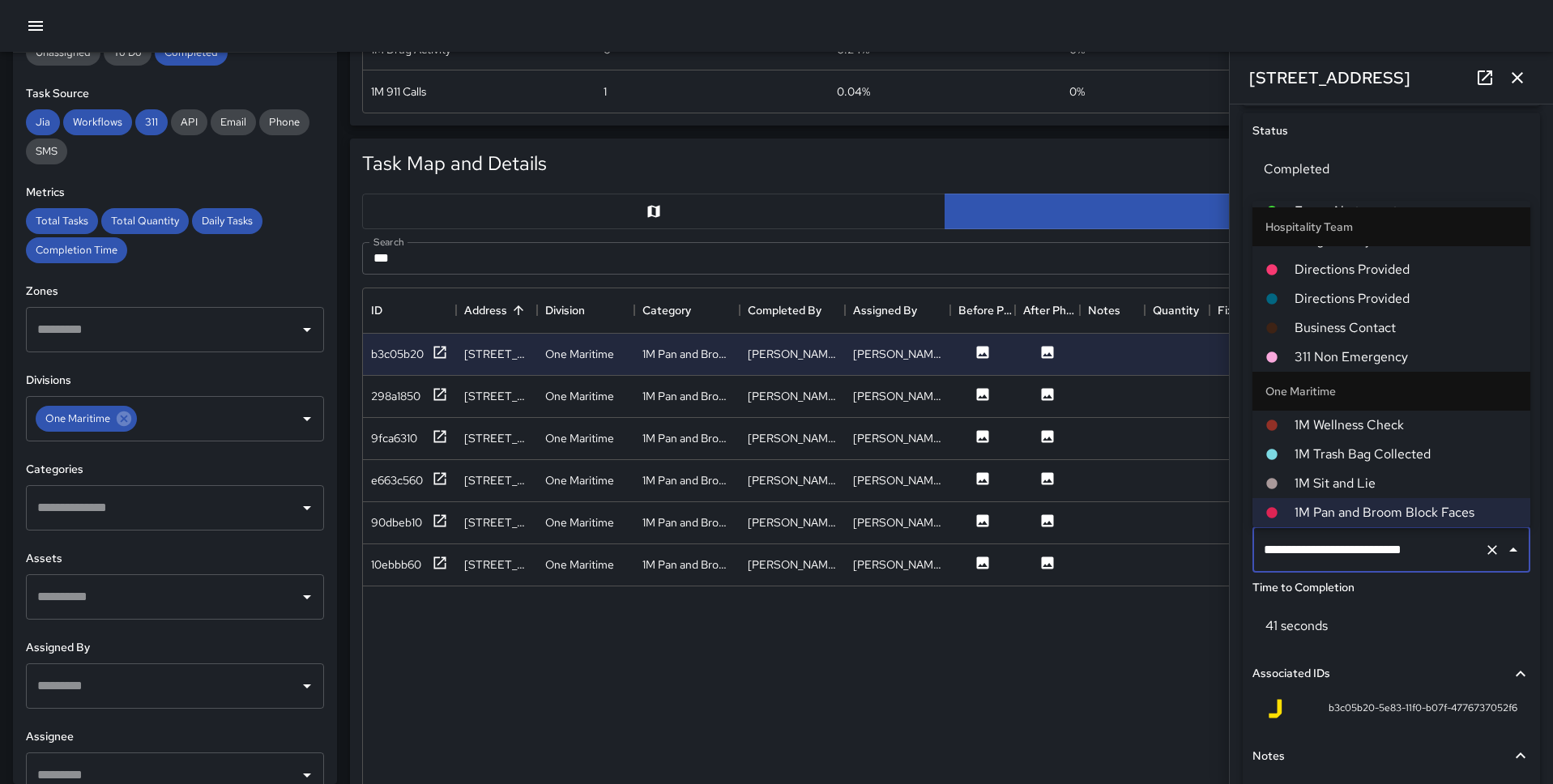
scroll to position [0, 0]
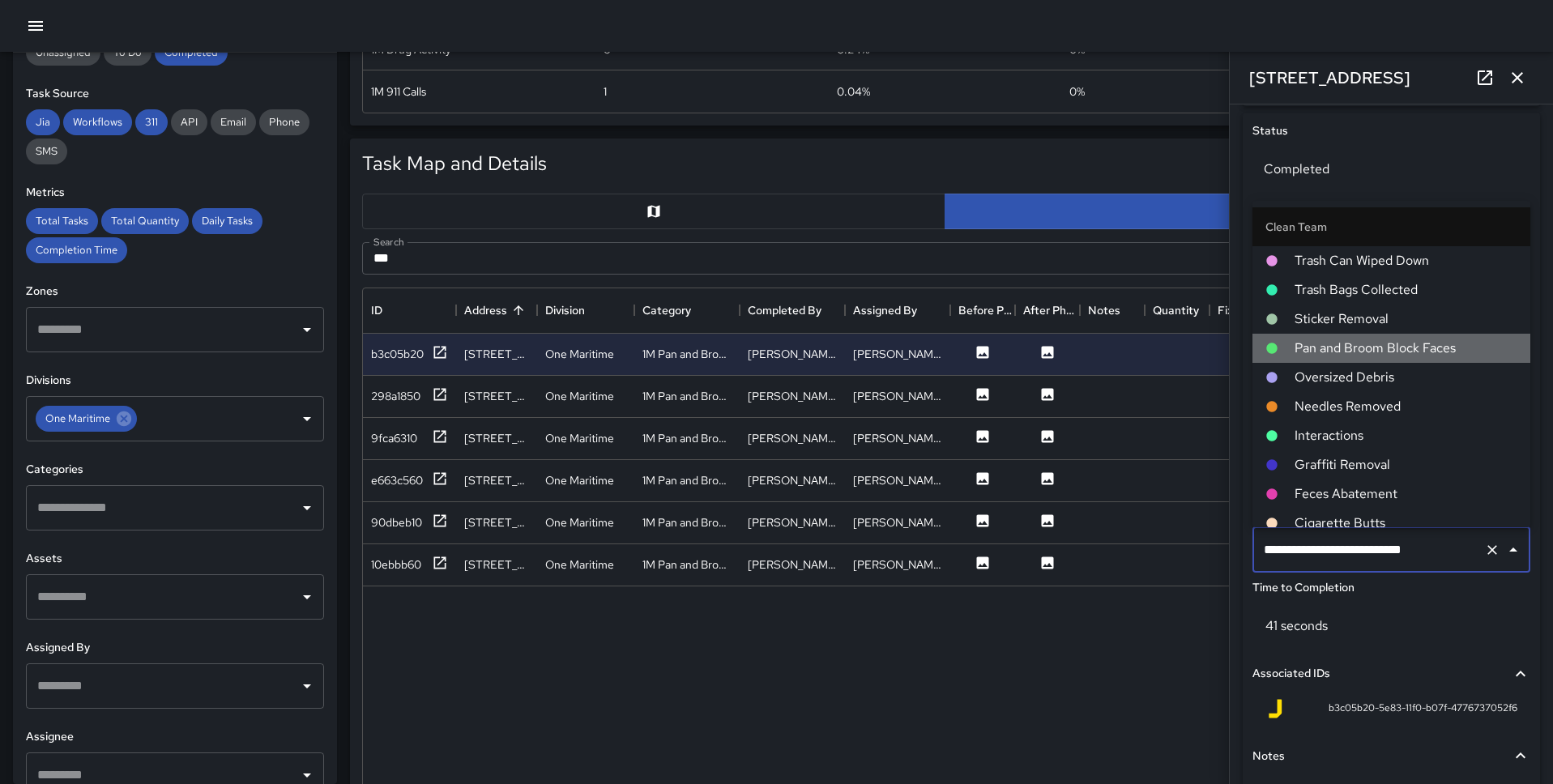
click at [1358, 341] on span "Pan and Broom Block Faces" at bounding box center [1405, 348] width 222 height 19
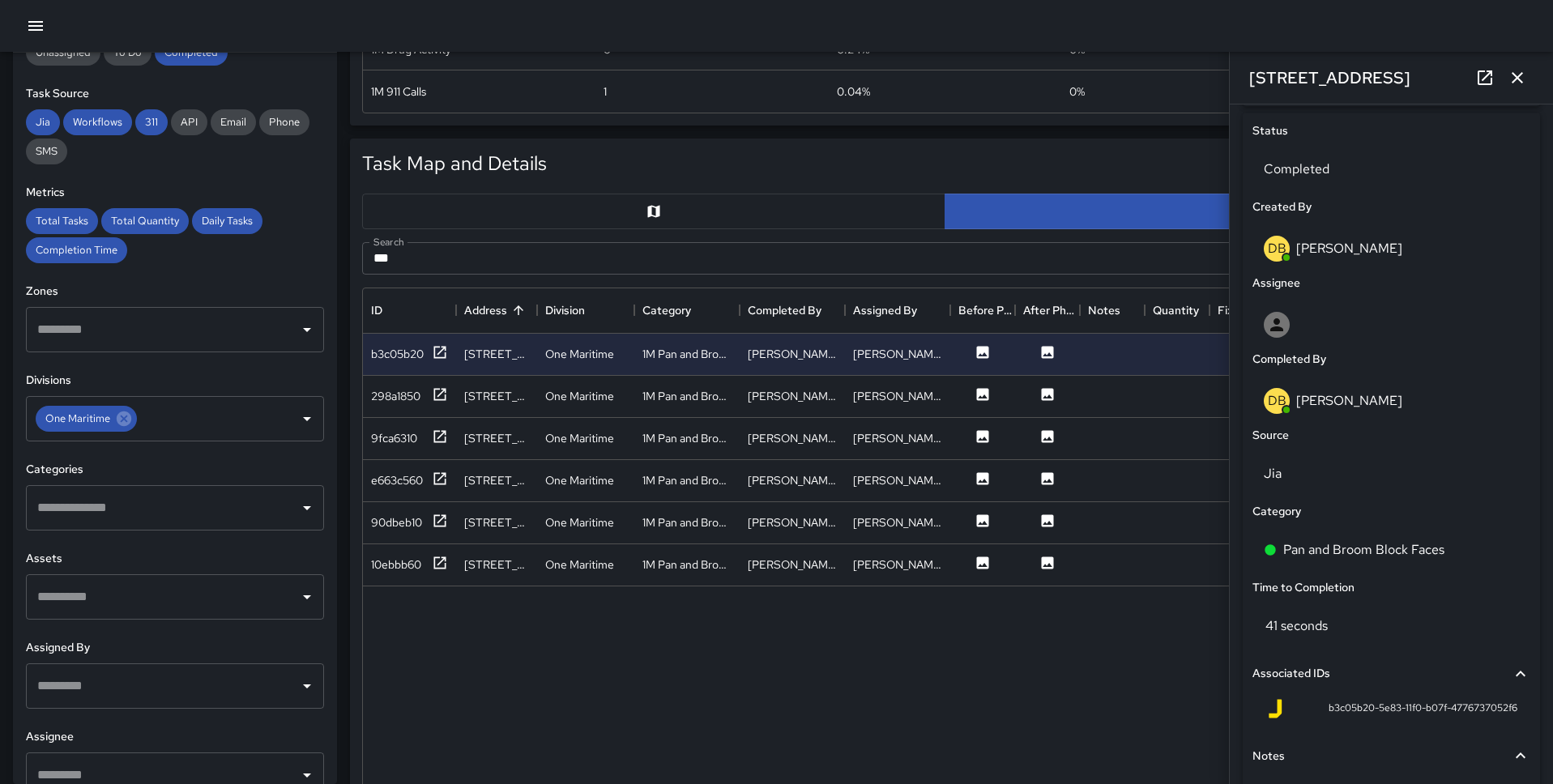
click at [1518, 79] on icon "button" at bounding box center [1517, 78] width 12 height 12
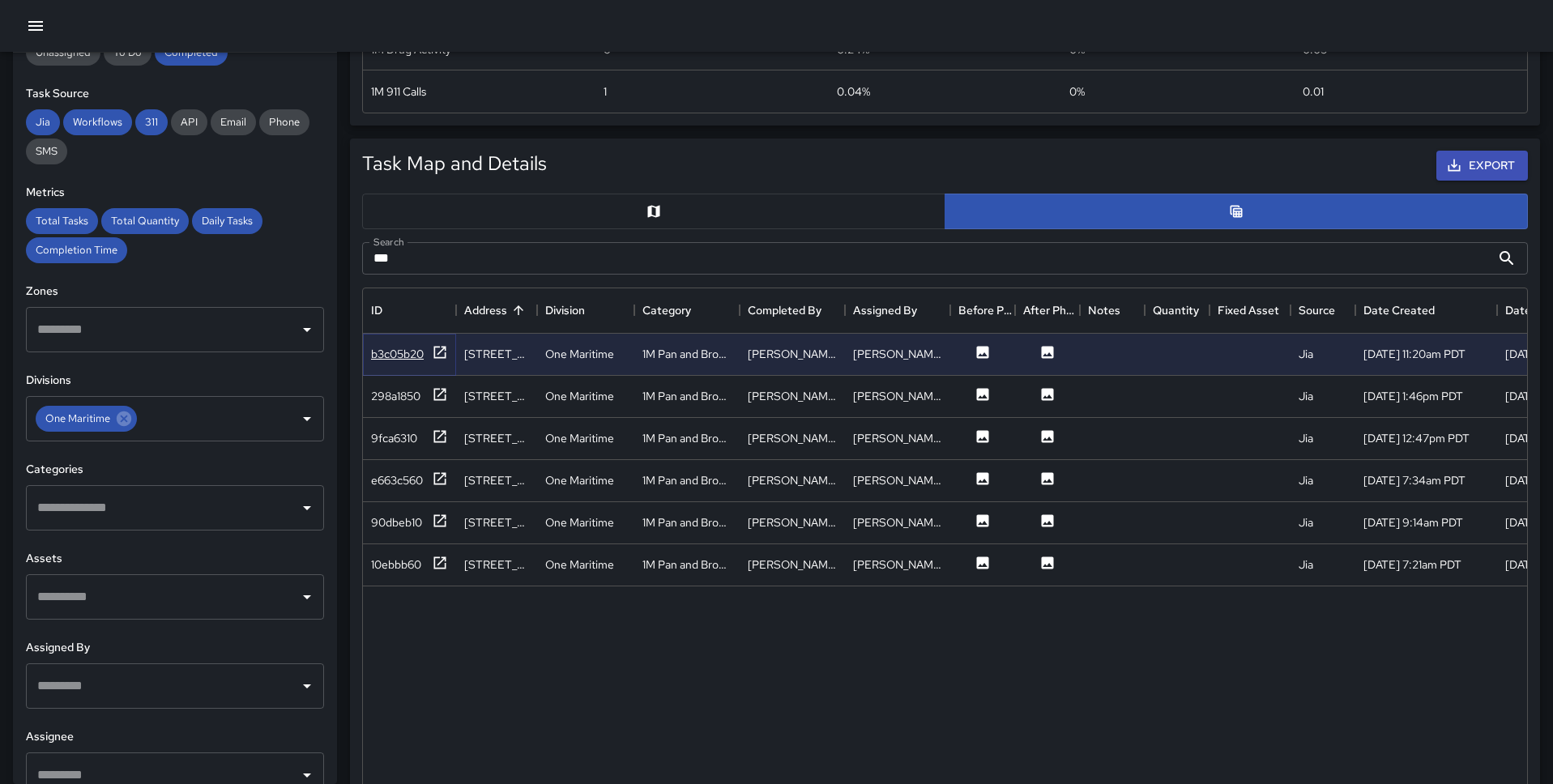
click at [426, 354] on div "b3c05b20" at bounding box center [410, 354] width 77 height 20
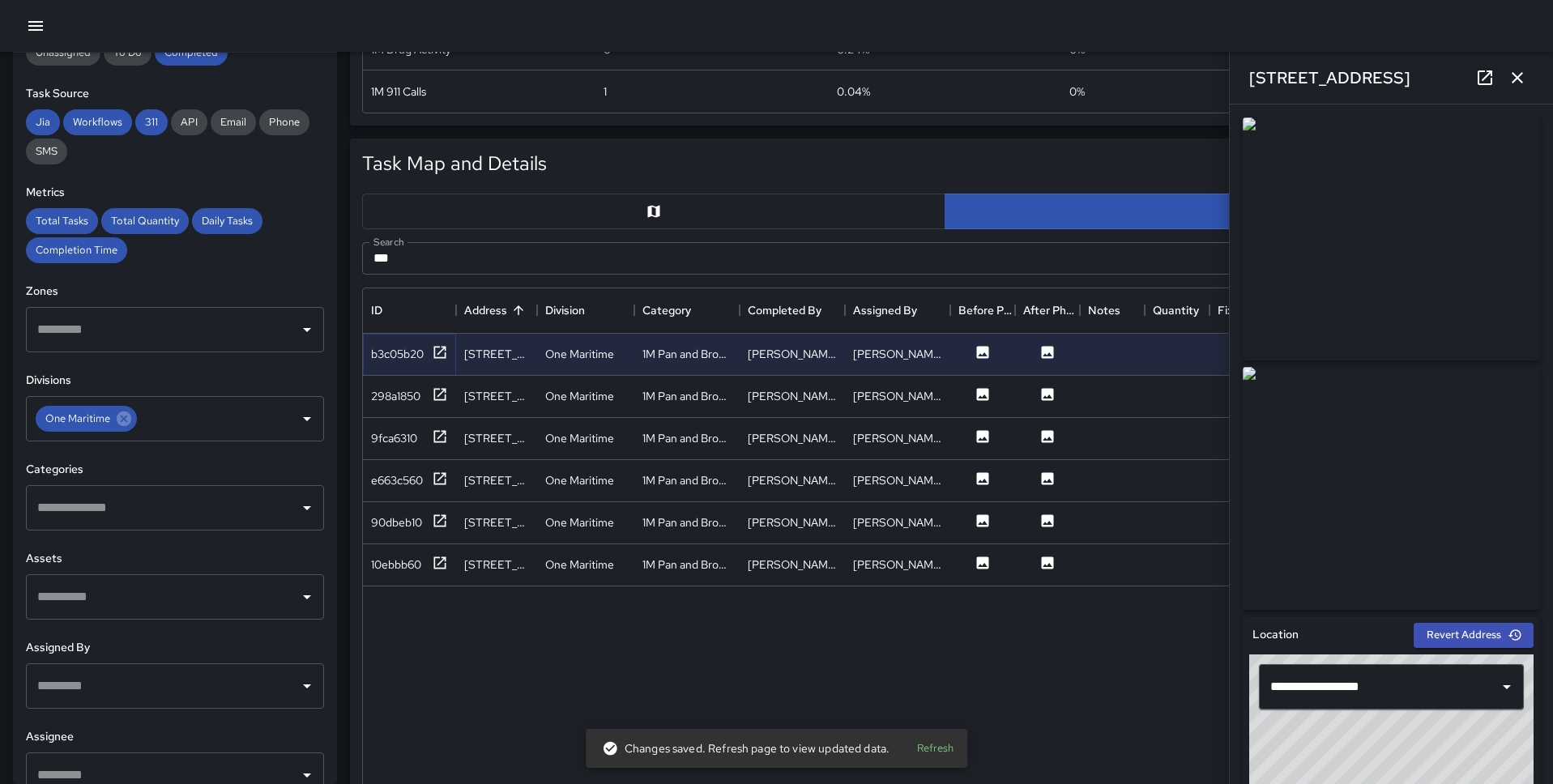
scroll to position [891, 0]
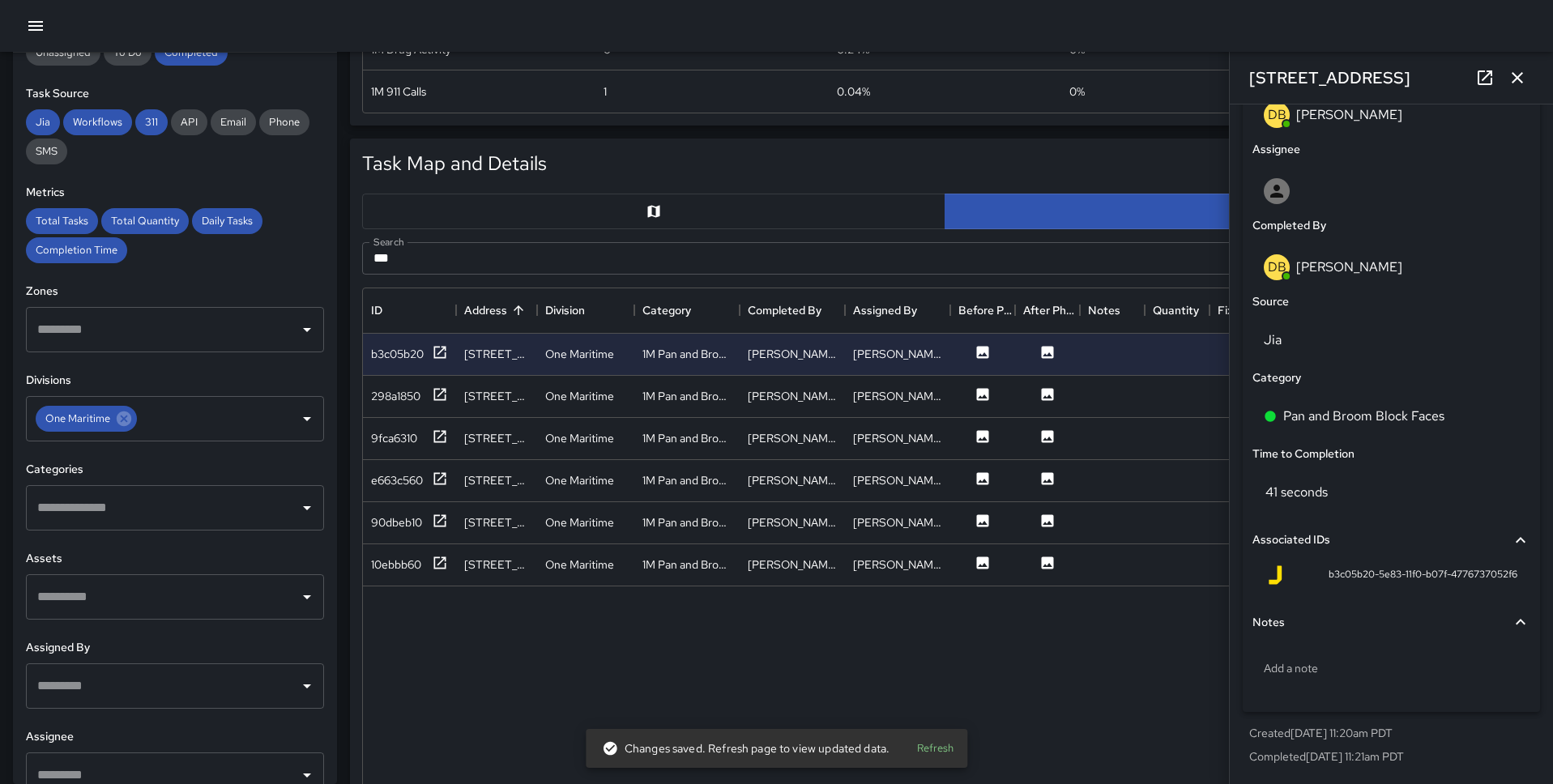
click at [407, 178] on div "Task Map and Details" at bounding box center [454, 165] width 191 height 37
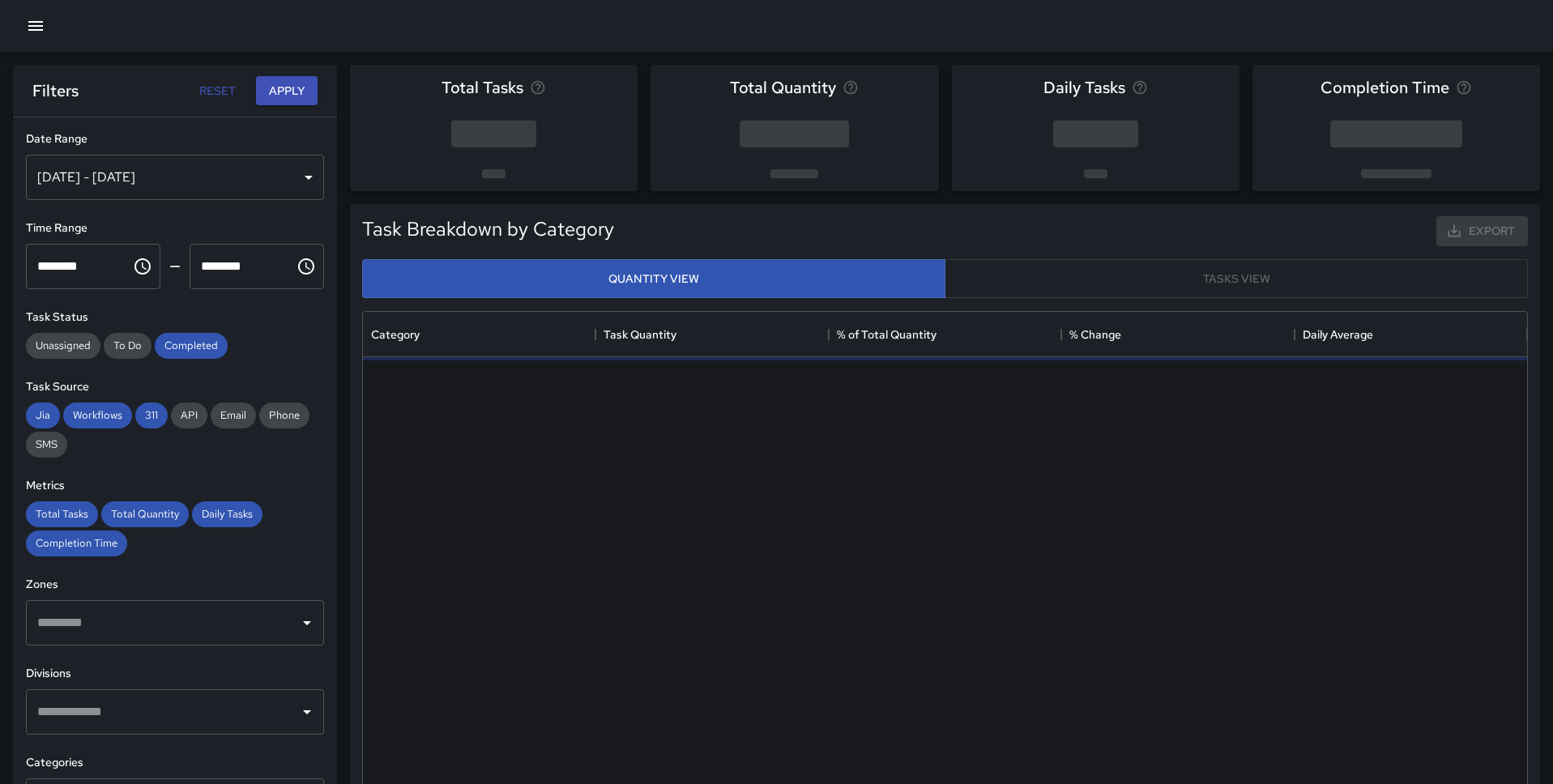
scroll to position [484, 1164]
click at [145, 182] on div "[DATE] - [DATE]" at bounding box center [175, 177] width 298 height 45
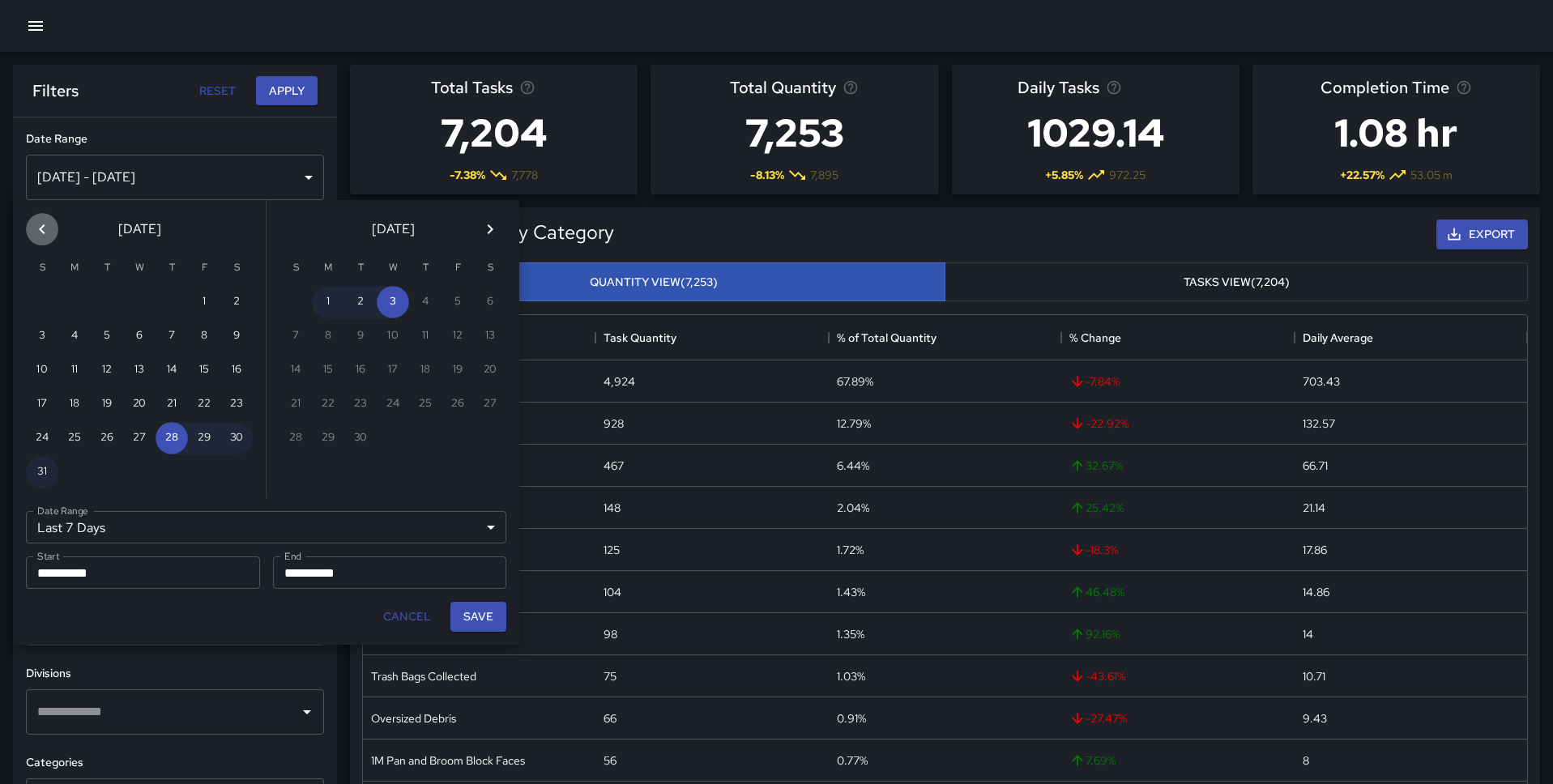
click at [49, 227] on icon "Previous month" at bounding box center [42, 229] width 19 height 19
click at [177, 298] on button "1" at bounding box center [172, 302] width 33 height 33
type input "******"
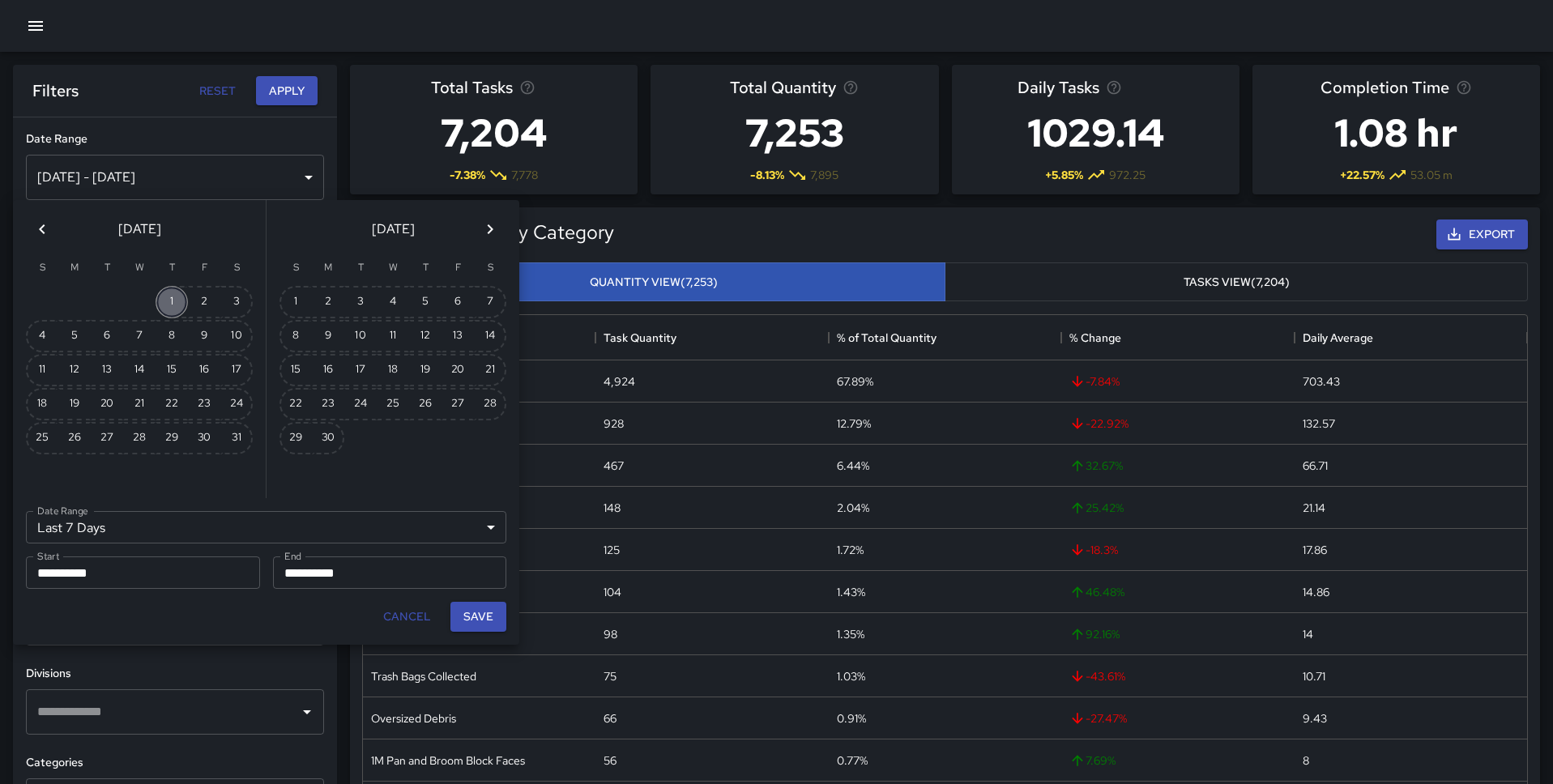
type input "**********"
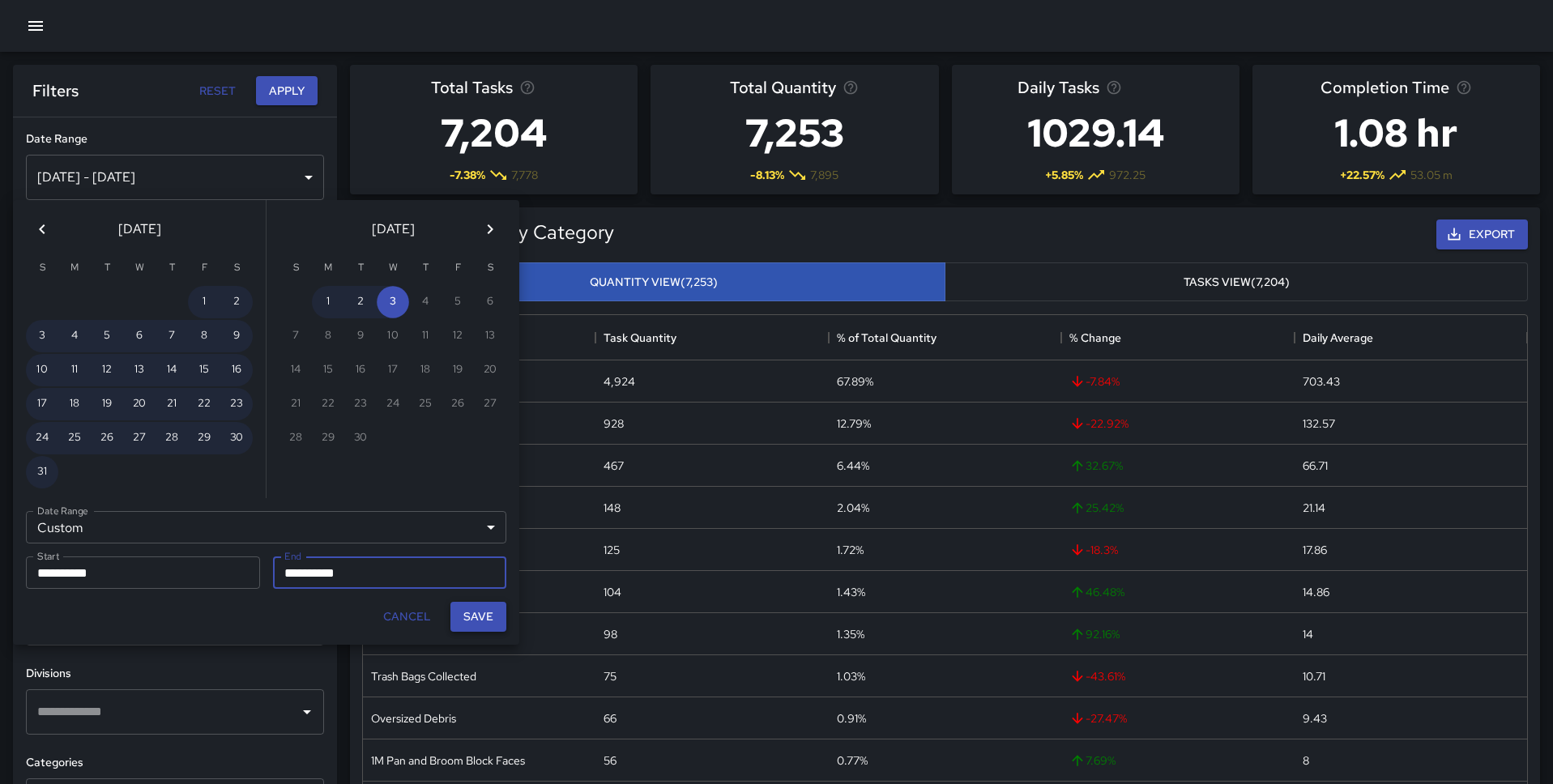
click at [486, 617] on button "Save" at bounding box center [478, 616] width 56 height 30
type input "**********"
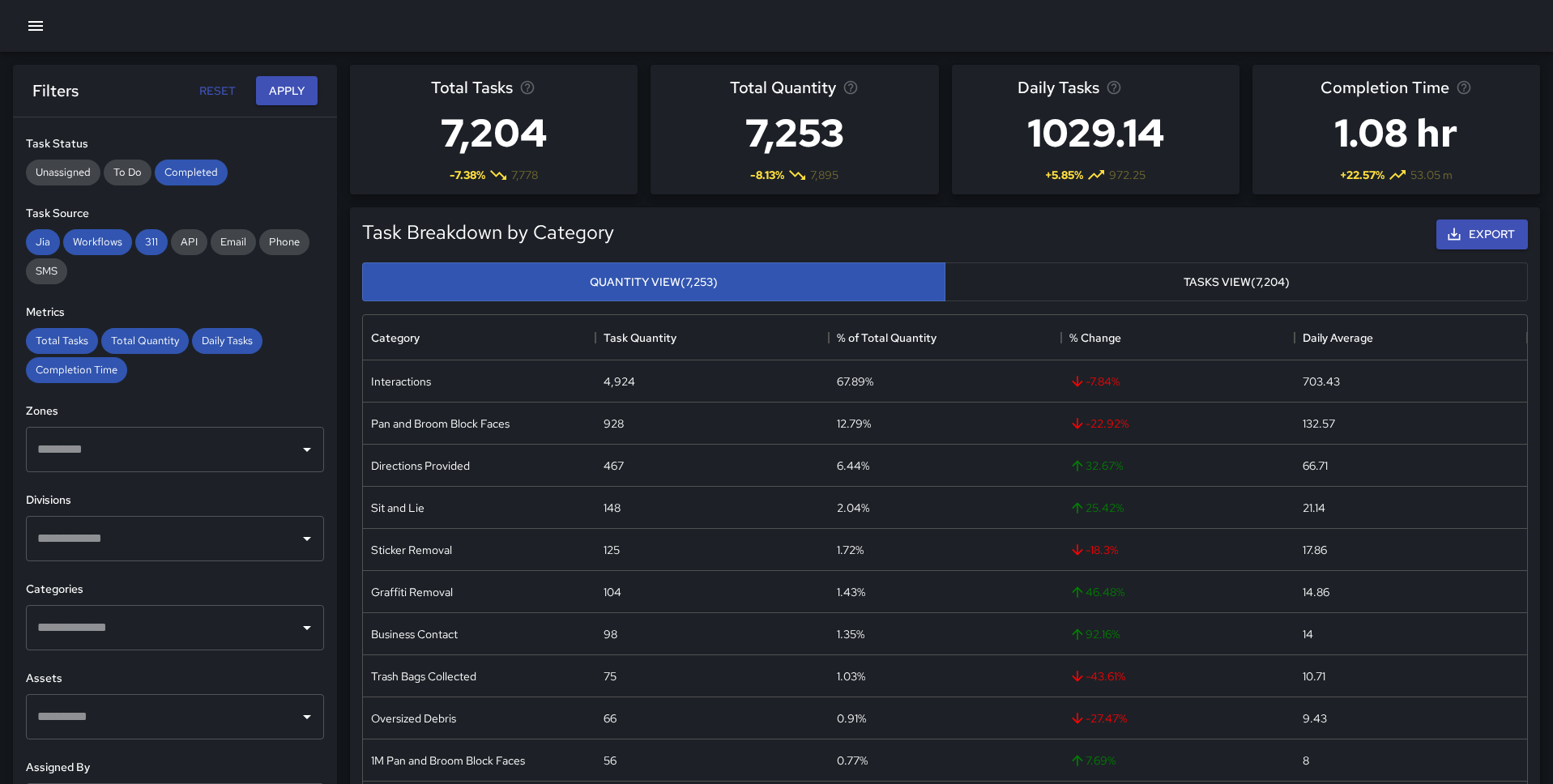
scroll to position [205, 0]
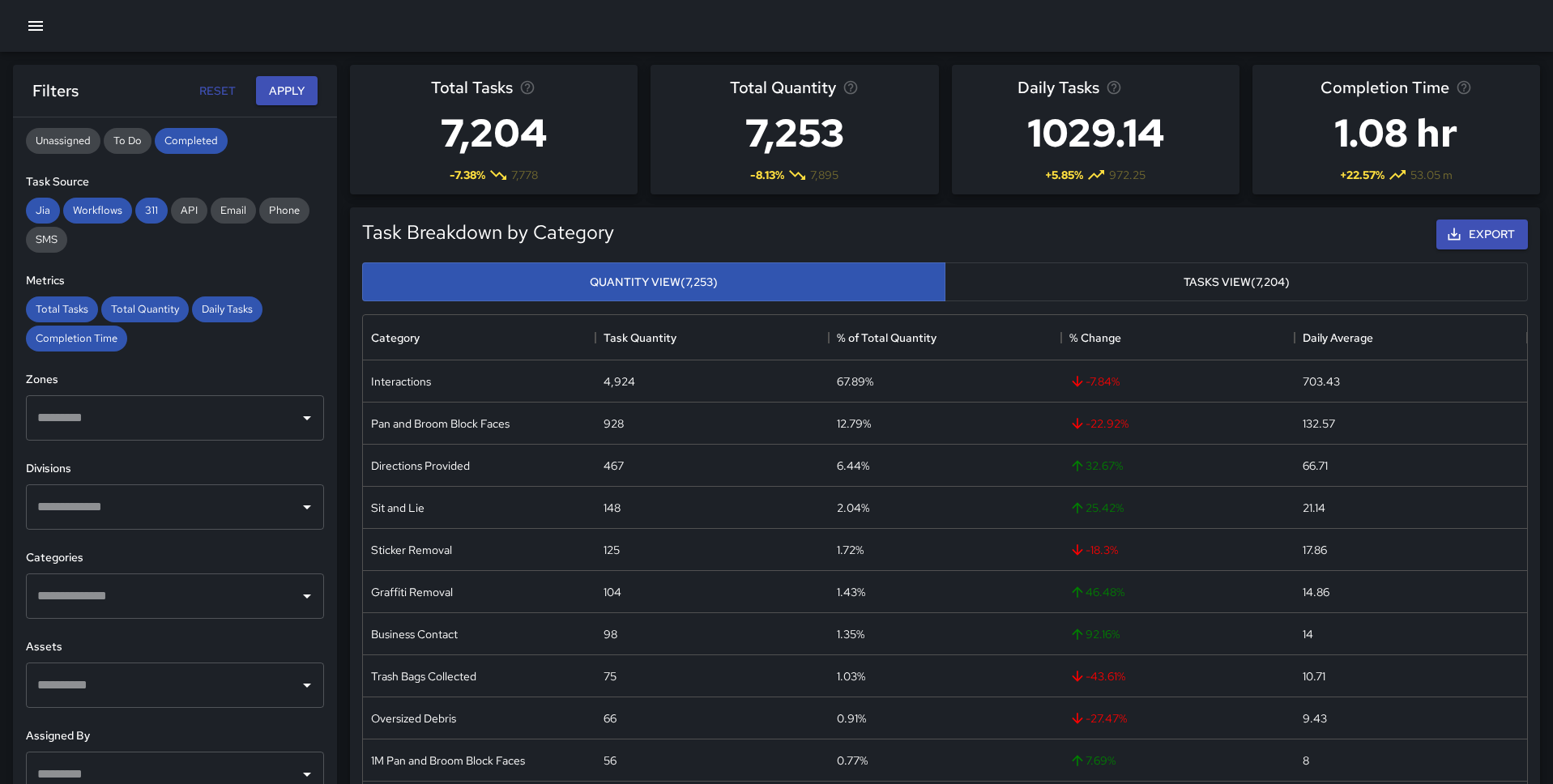
click at [227, 519] on input "text" at bounding box center [163, 507] width 259 height 31
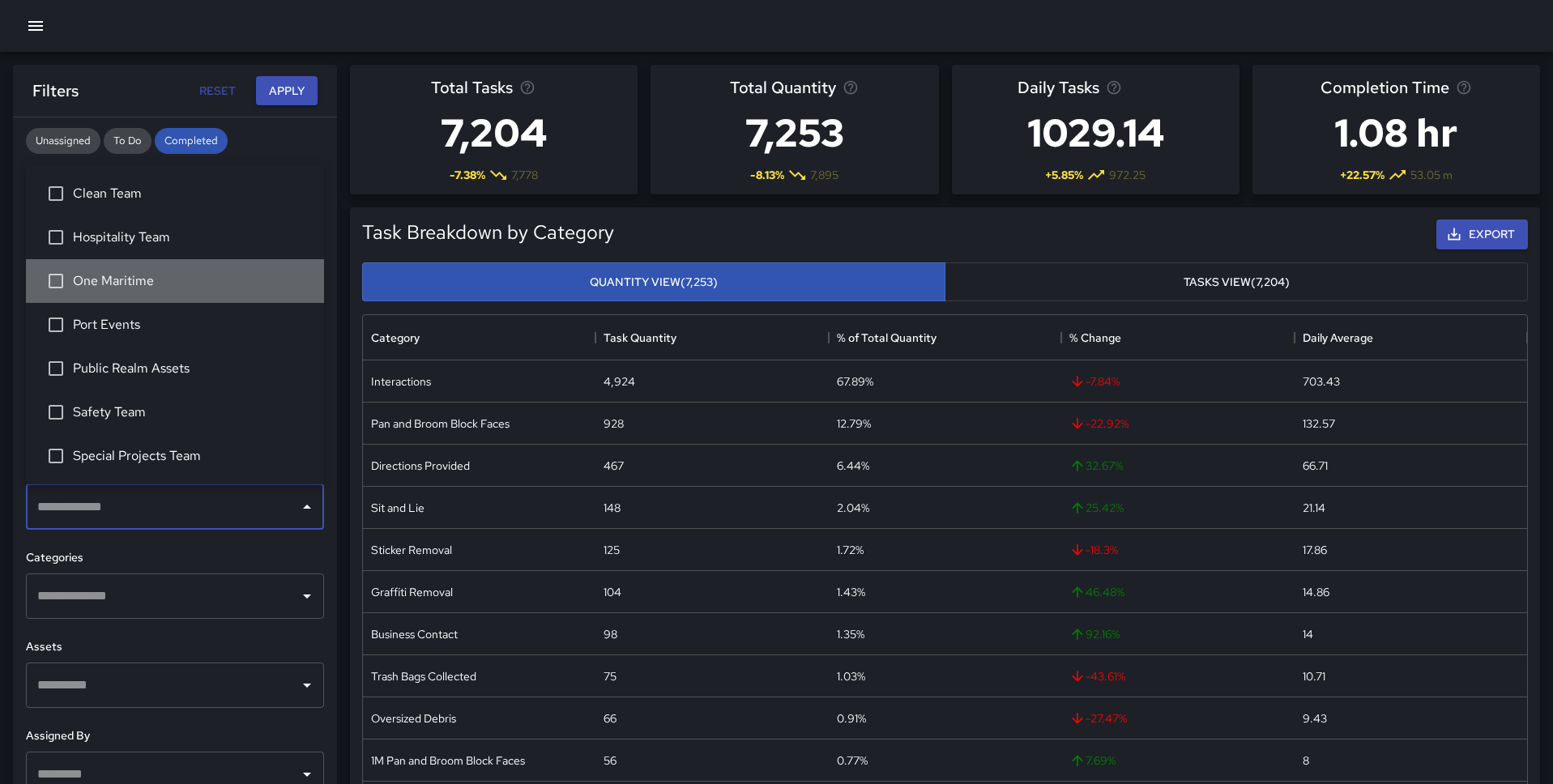
click at [122, 279] on span "One Maritime" at bounding box center [191, 281] width 238 height 19
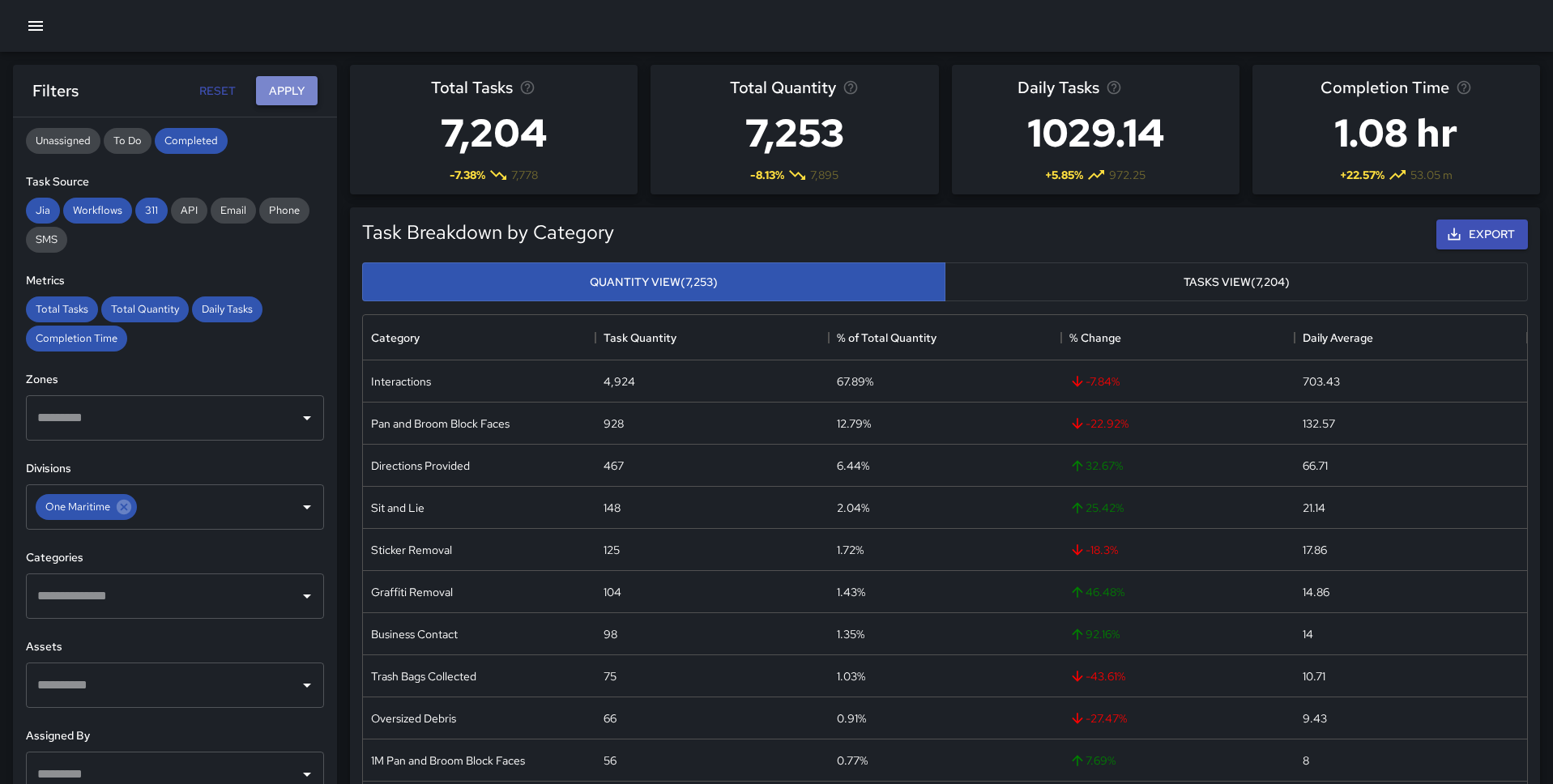
click at [284, 92] on button "Apply" at bounding box center [287, 90] width 62 height 30
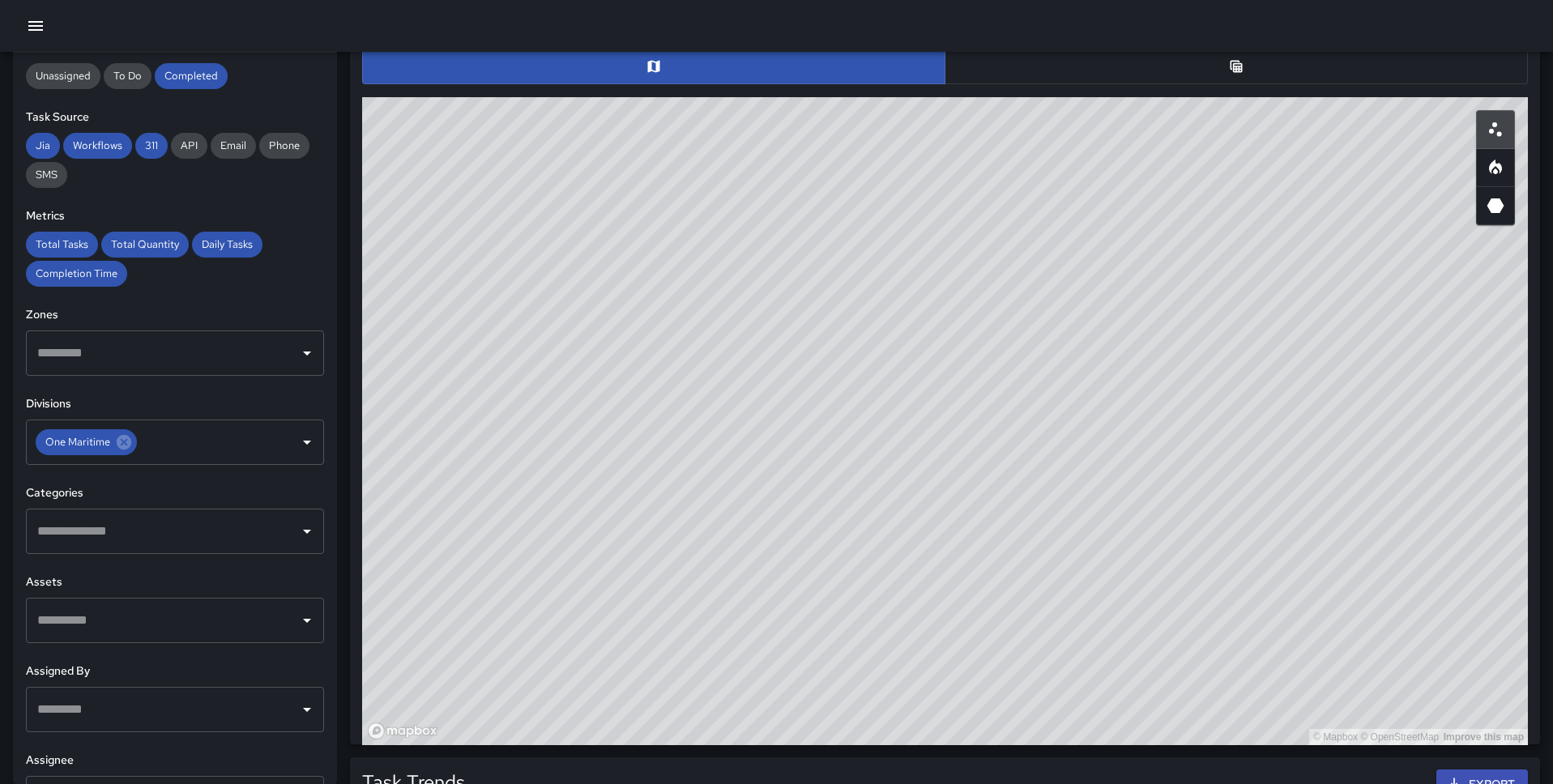
scroll to position [831, 0]
click at [306, 357] on icon "Open" at bounding box center [307, 353] width 19 height 19
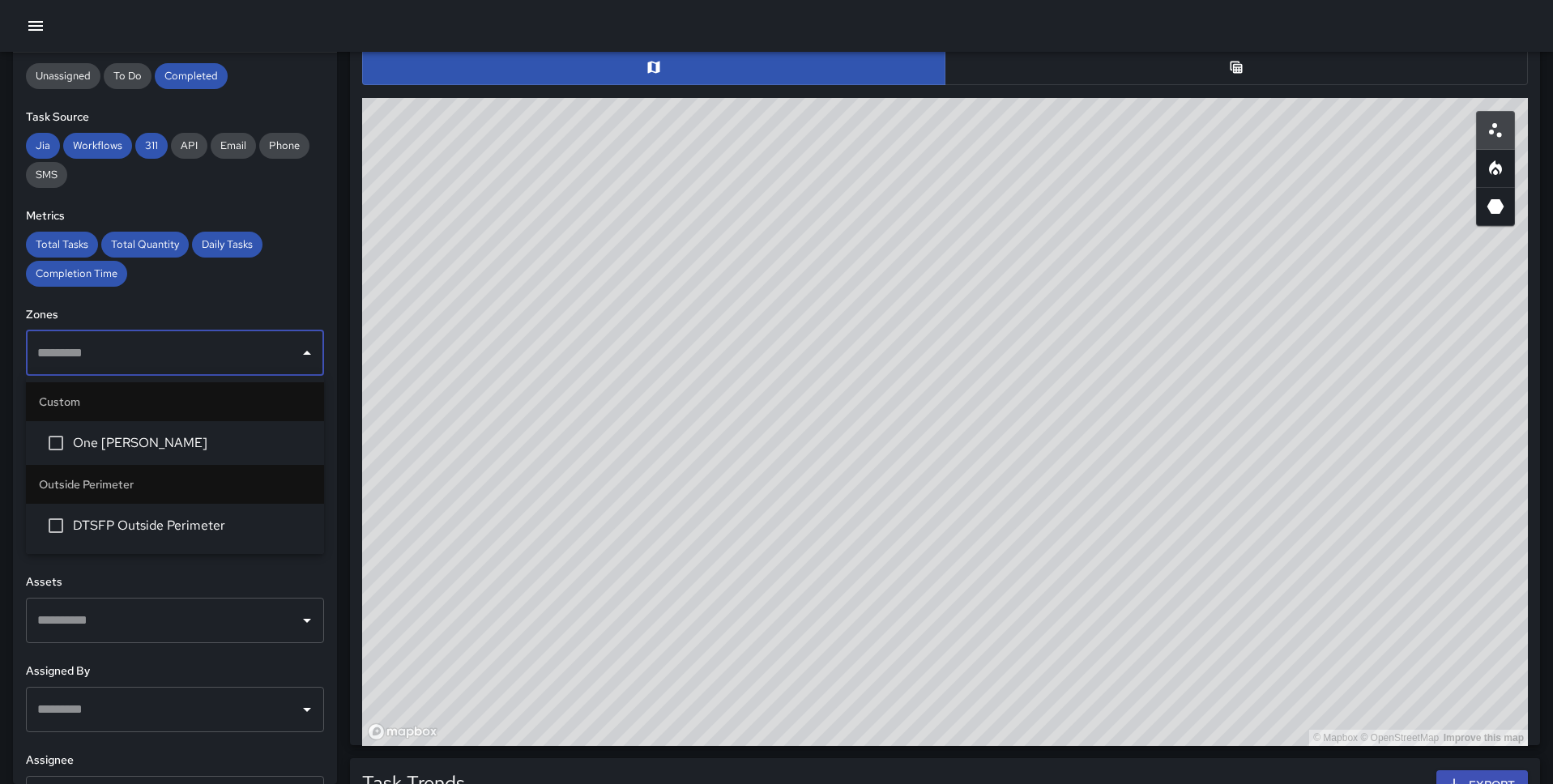
click at [171, 515] on li "DTSFP Outside Perimeter" at bounding box center [175, 525] width 298 height 43
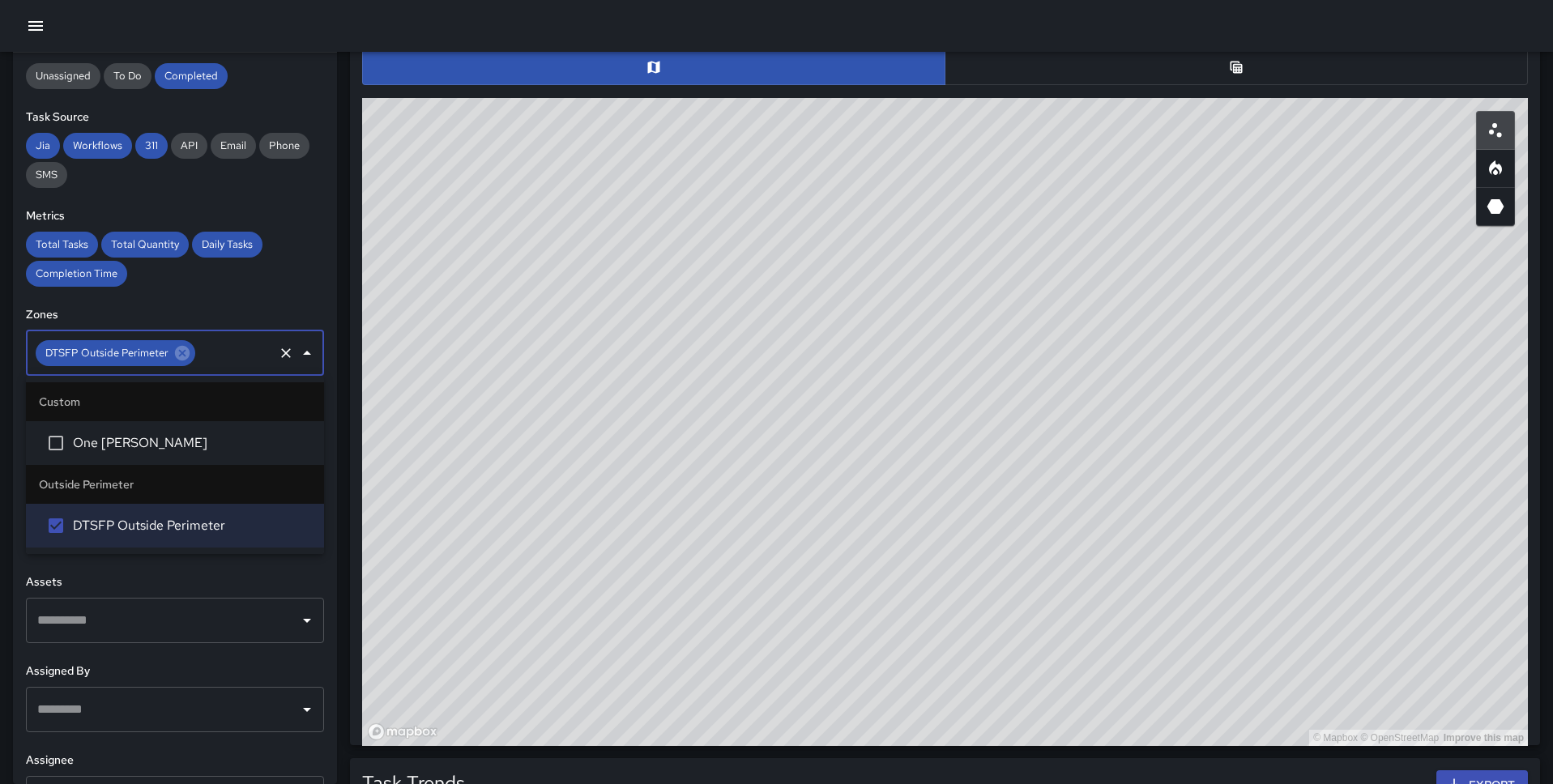
click at [308, 296] on div "**********" at bounding box center [174, 418] width 324 height 731
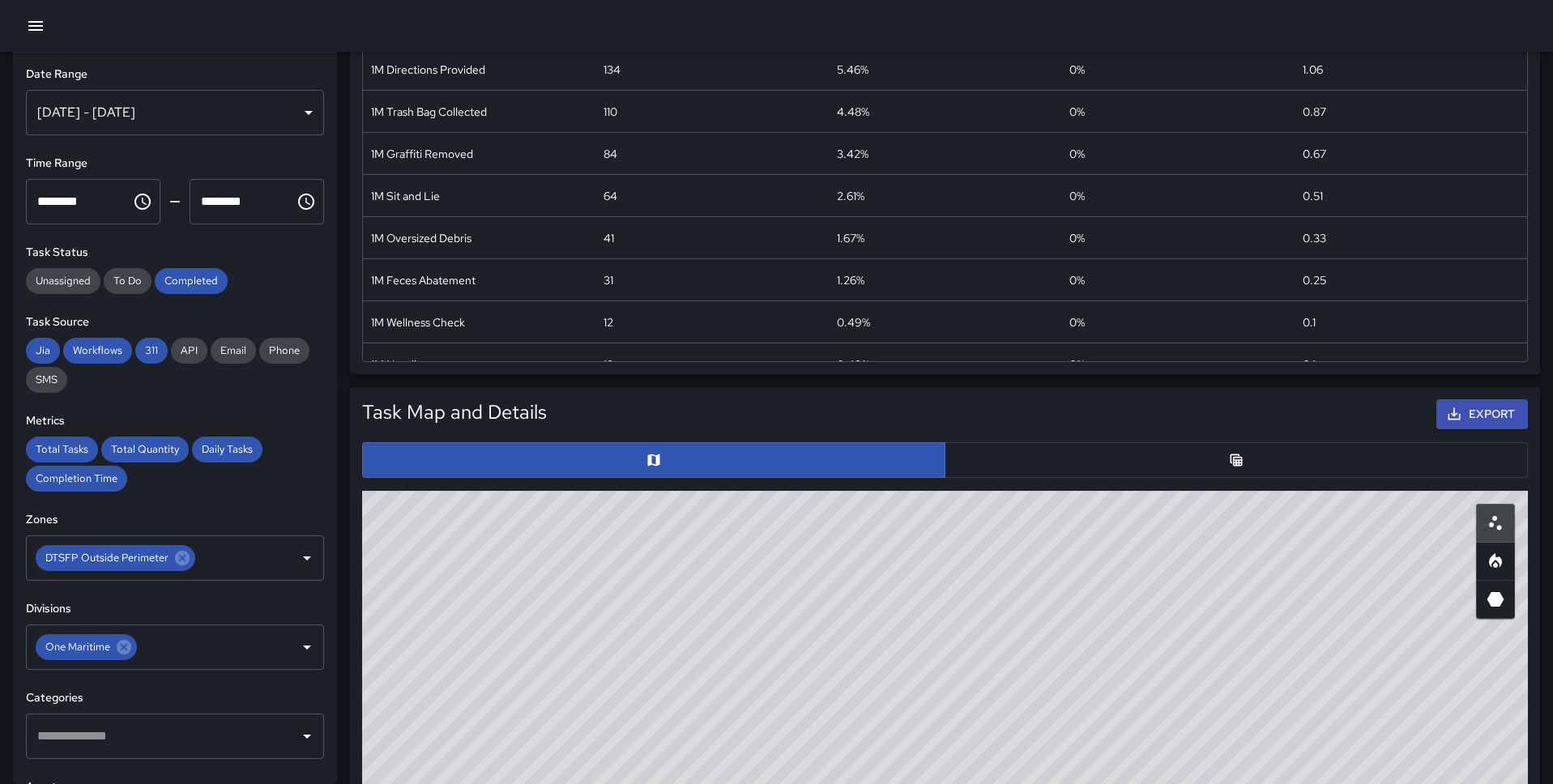
scroll to position [0, 0]
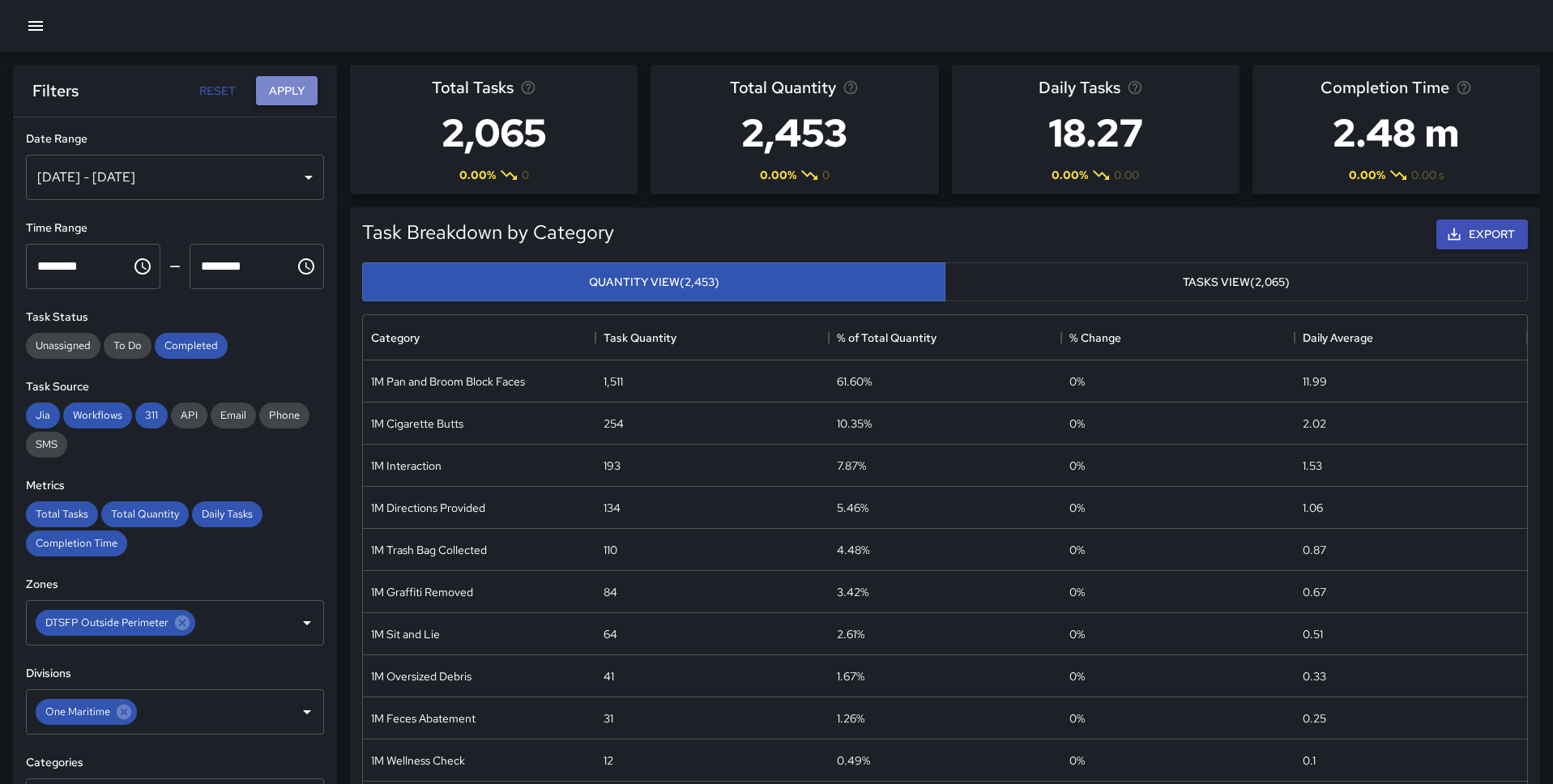
click at [303, 99] on button "Apply" at bounding box center [287, 90] width 62 height 30
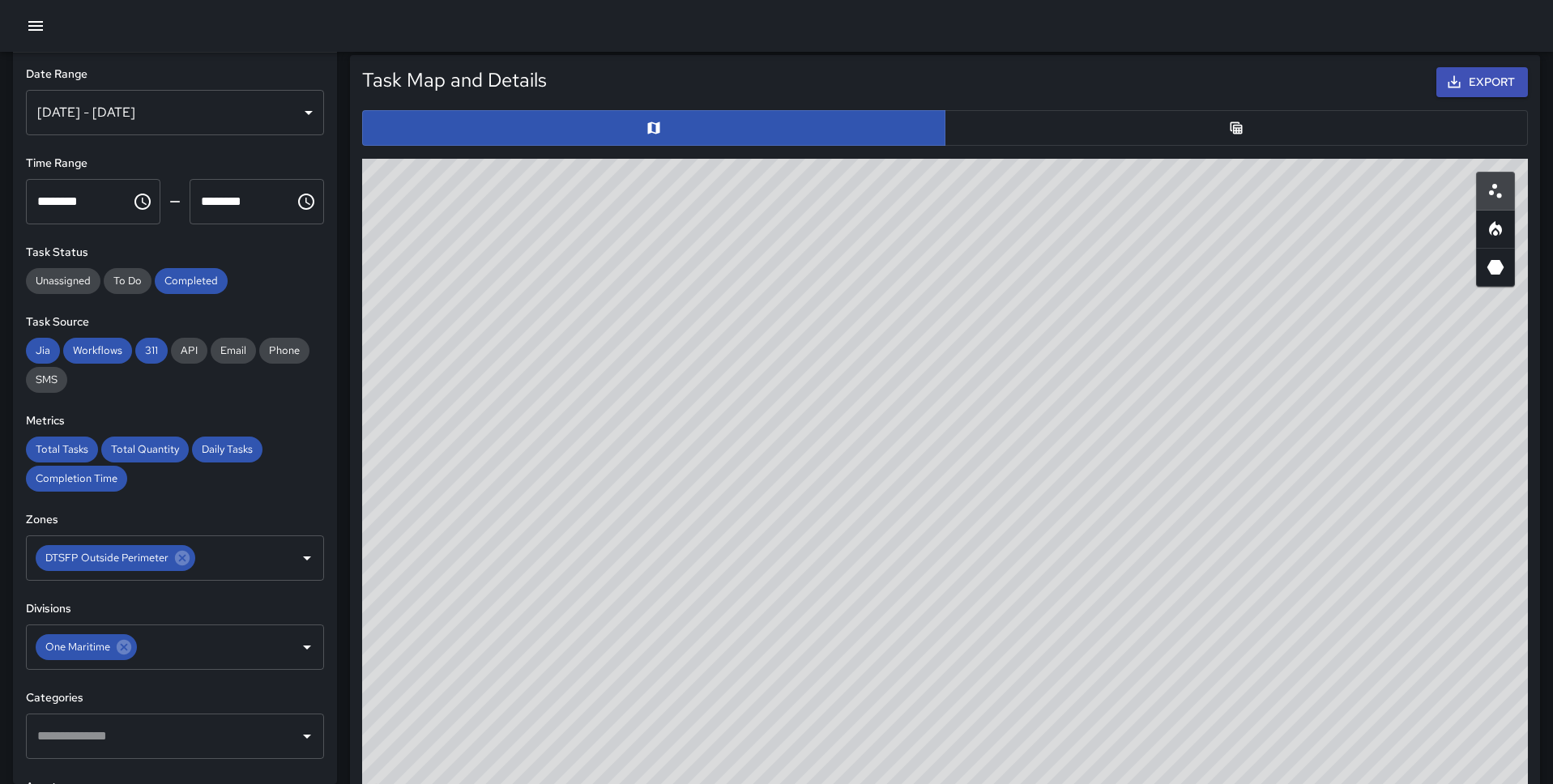
scroll to position [771, 0]
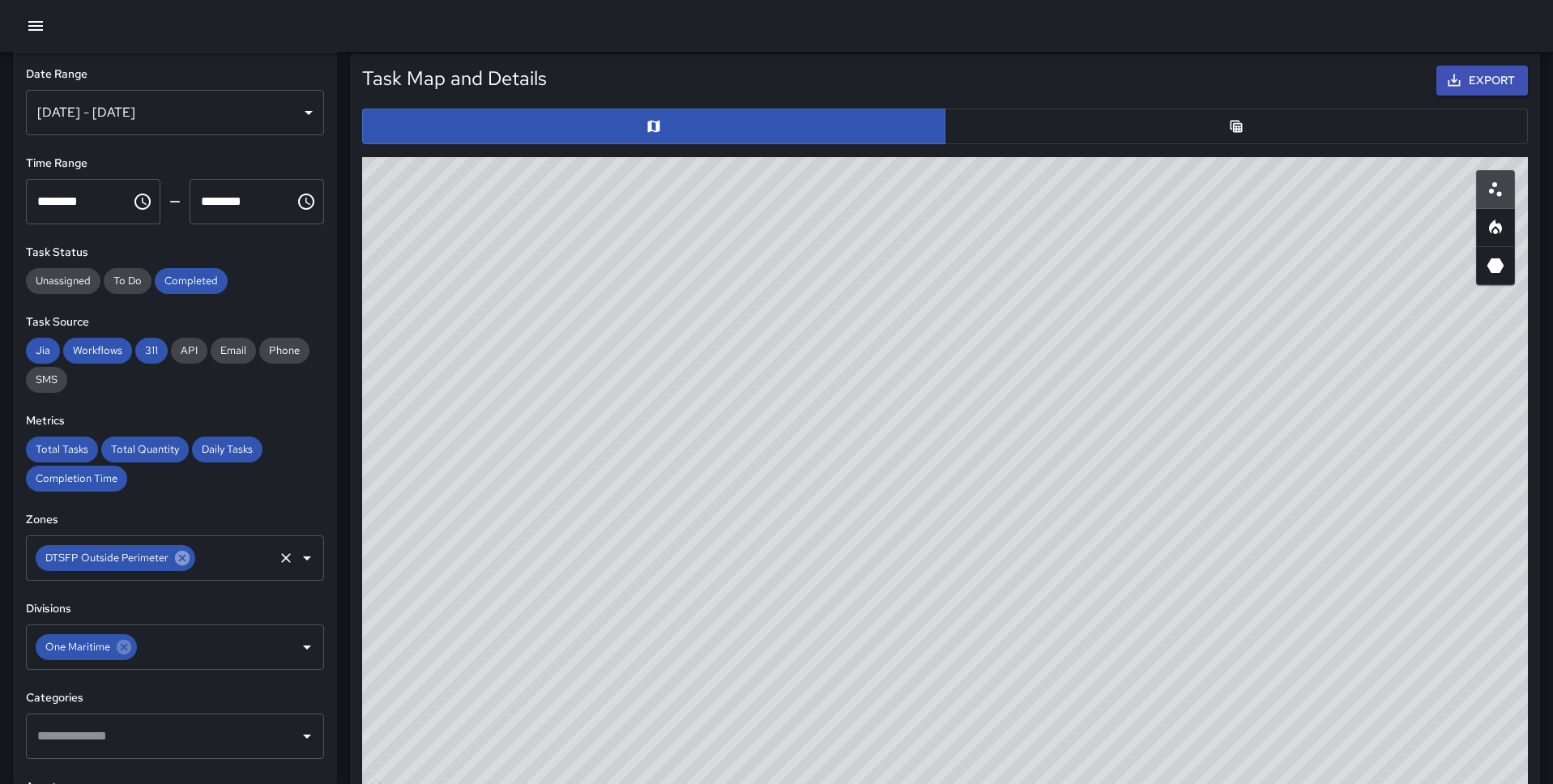
click at [179, 552] on icon at bounding box center [182, 557] width 14 height 14
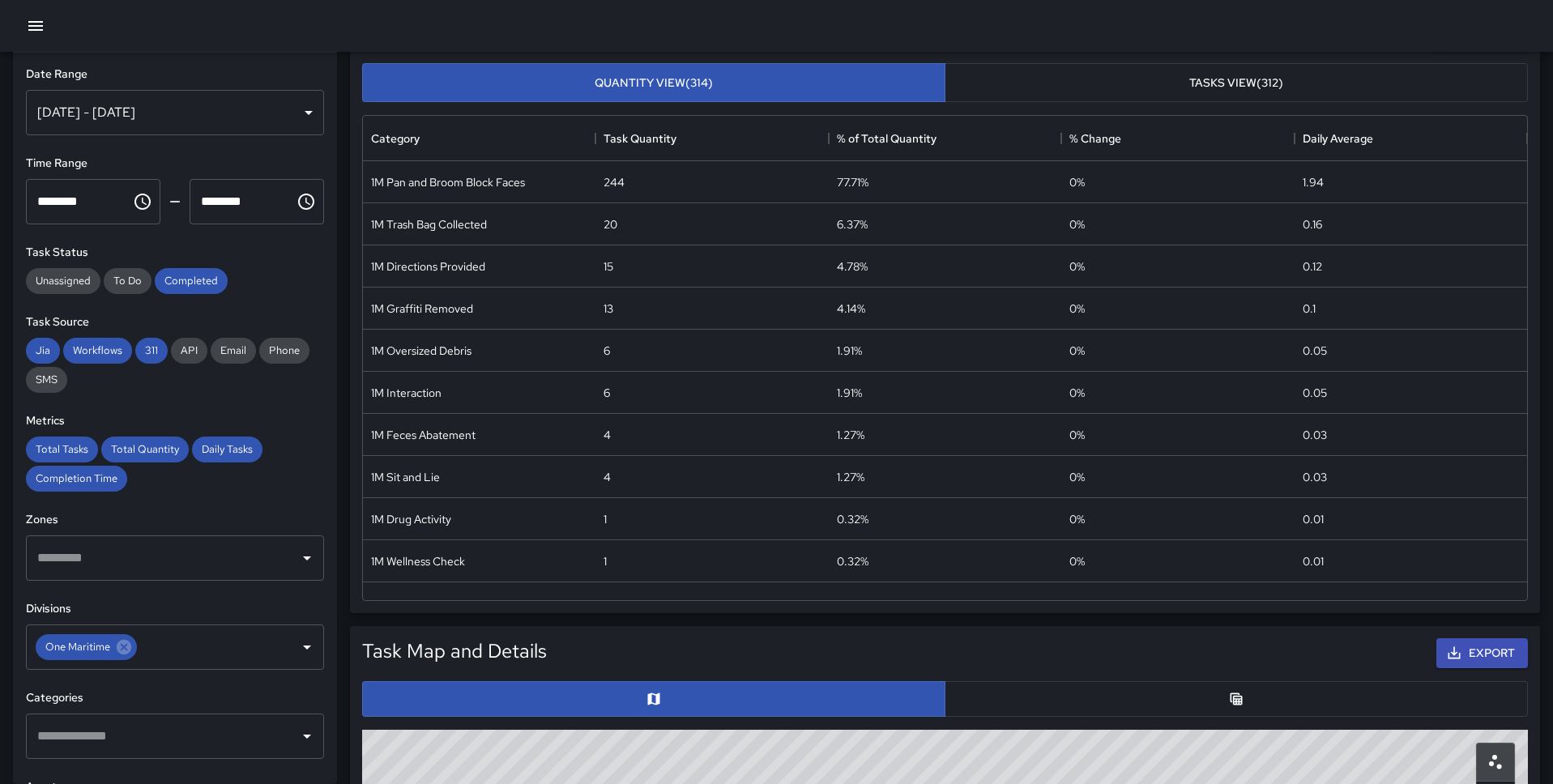
scroll to position [0, 0]
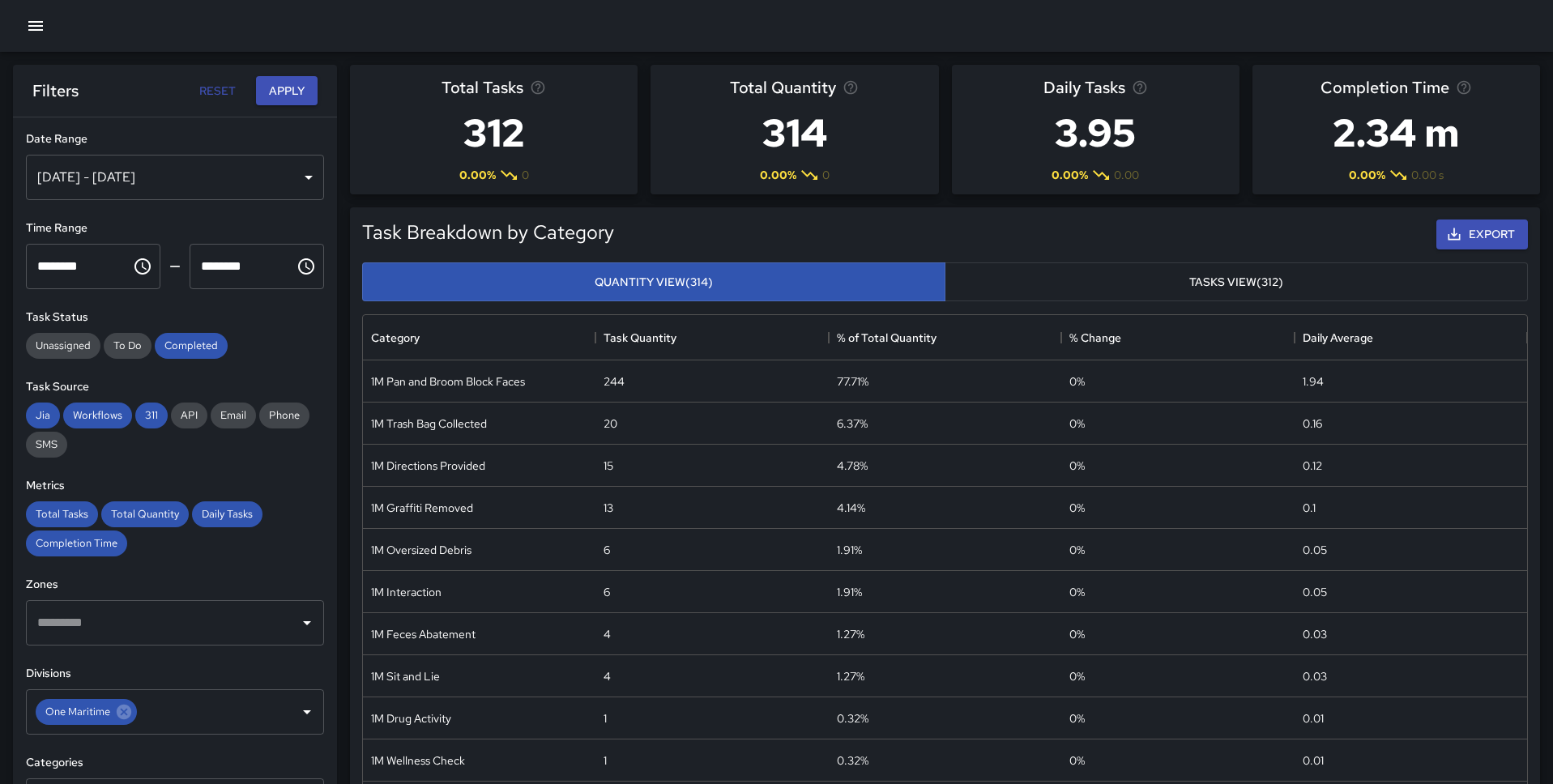
click at [296, 69] on div "Filters Reset Apply" at bounding box center [174, 90] width 324 height 52
click at [295, 85] on button "Apply" at bounding box center [287, 90] width 62 height 30
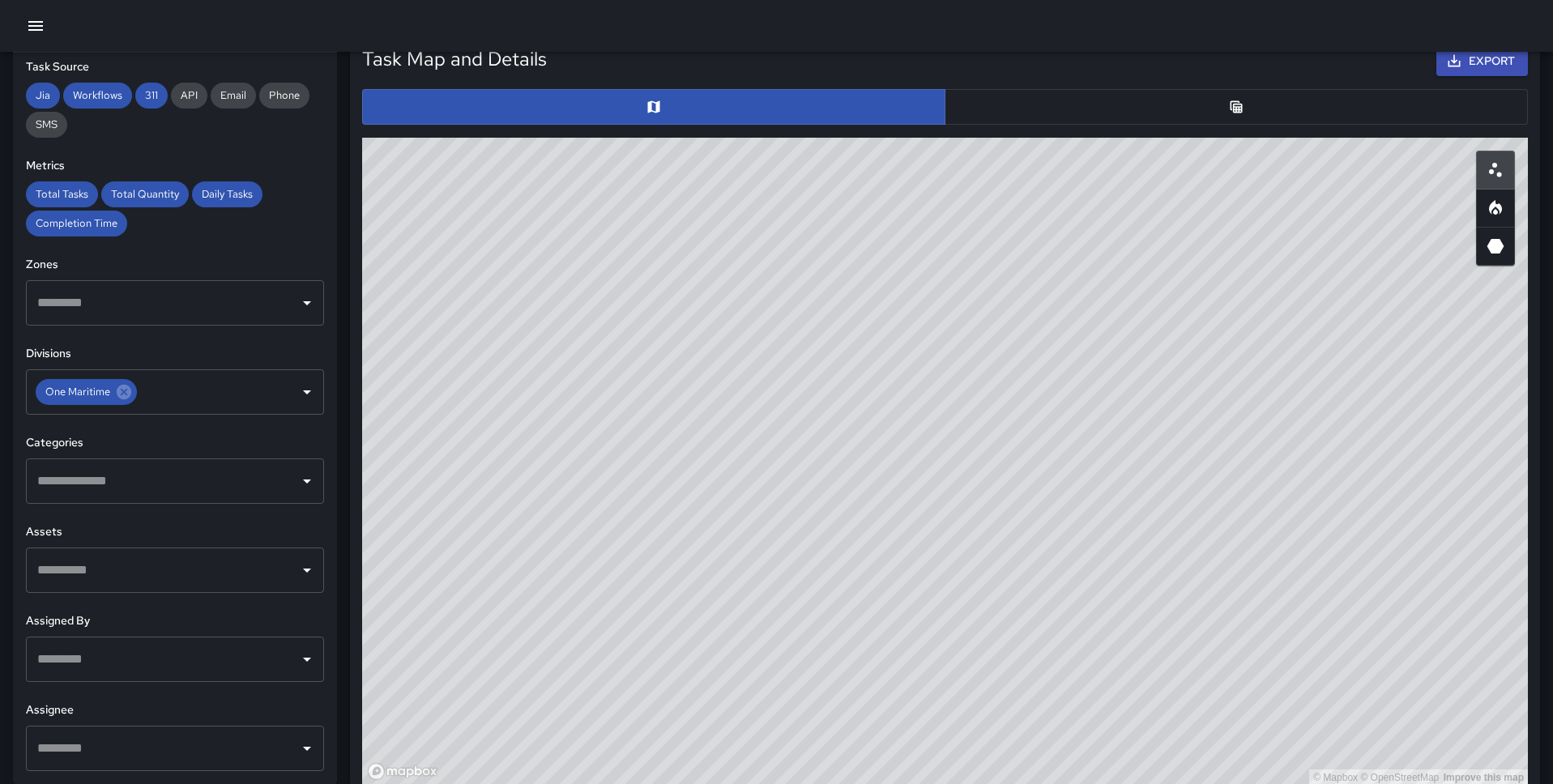
scroll to position [253, 0]
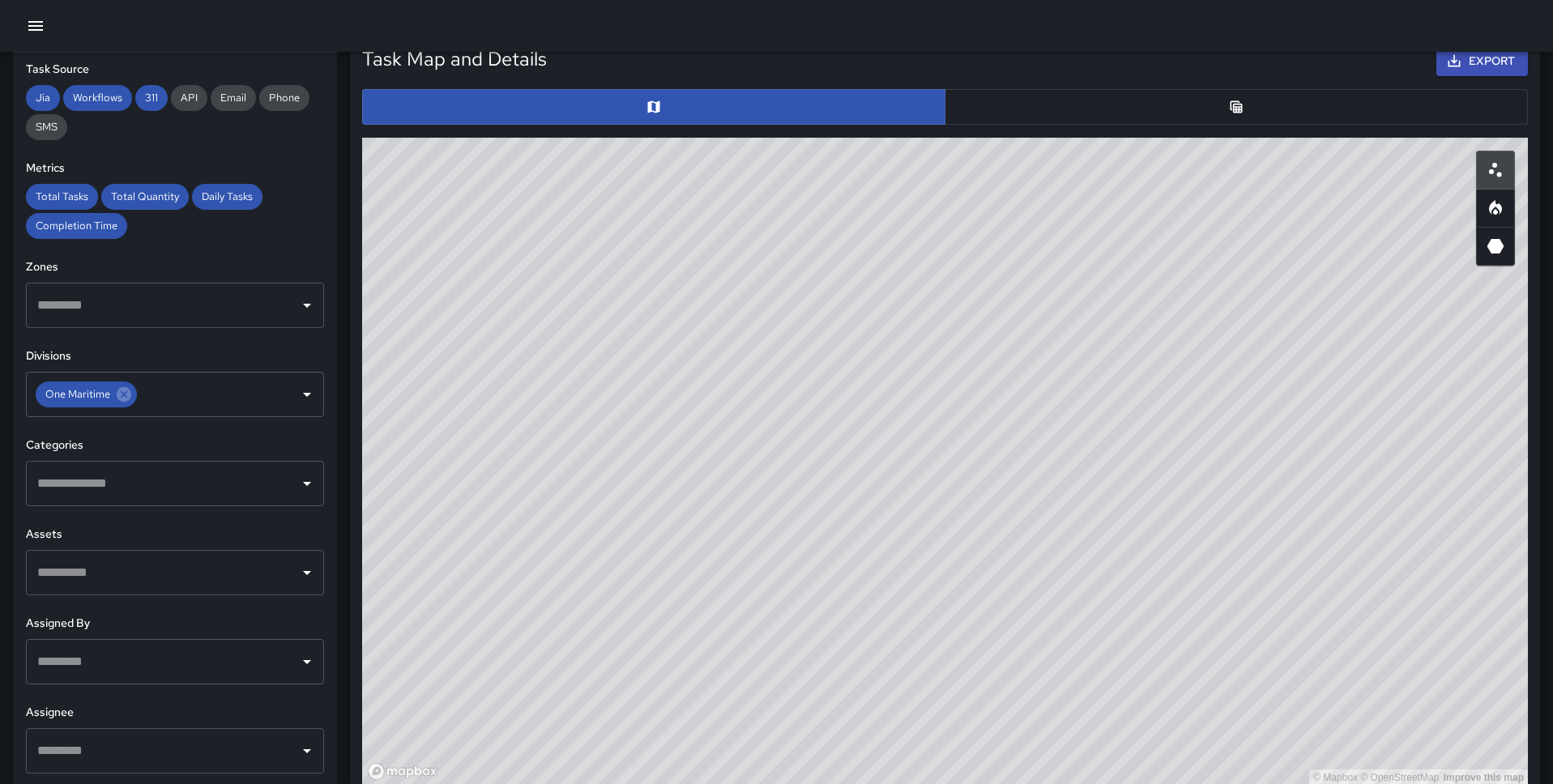
click at [42, 28] on icon "button" at bounding box center [36, 26] width 19 height 19
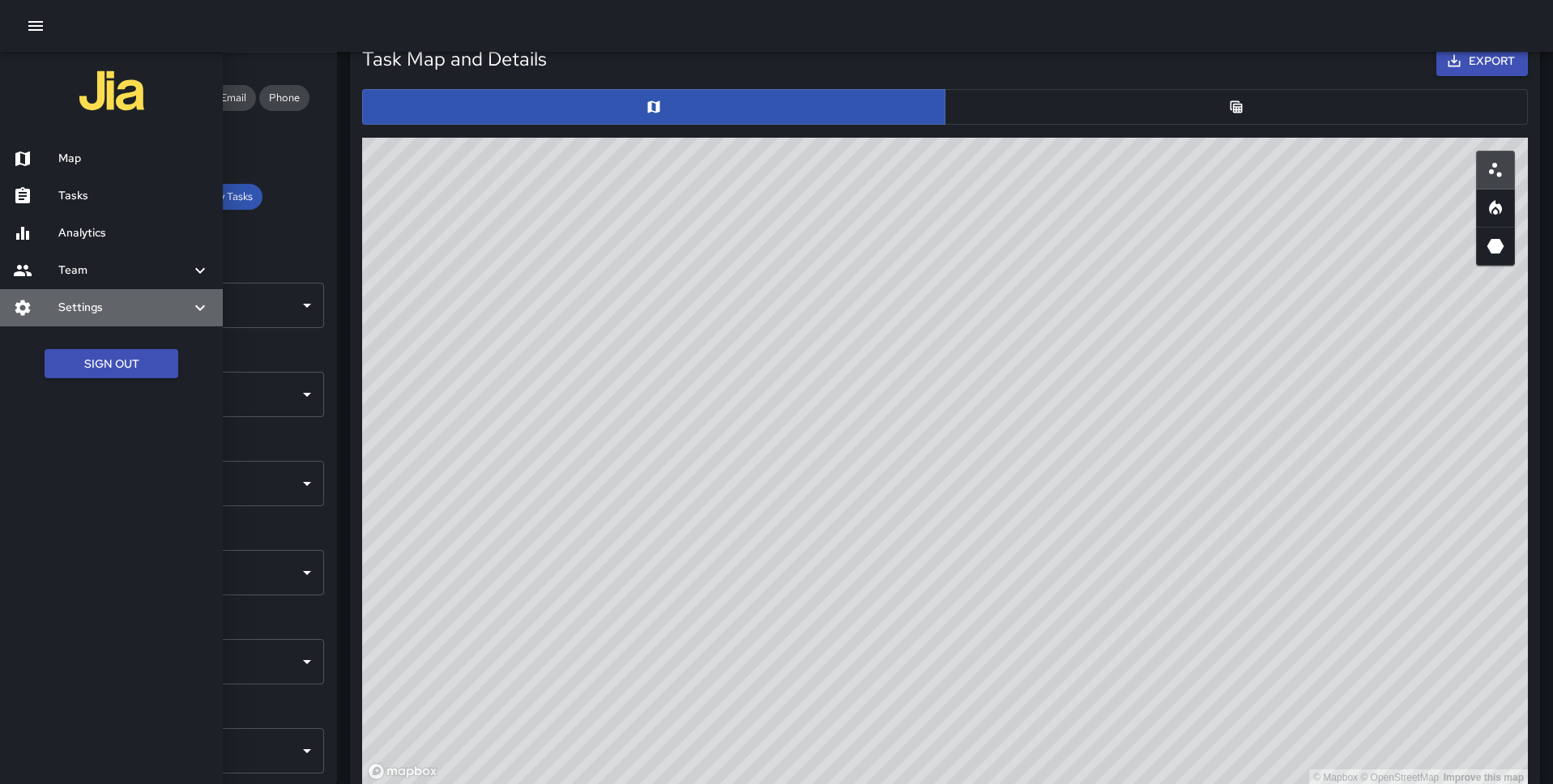
click at [112, 311] on h6 "Settings" at bounding box center [124, 308] width 132 height 18
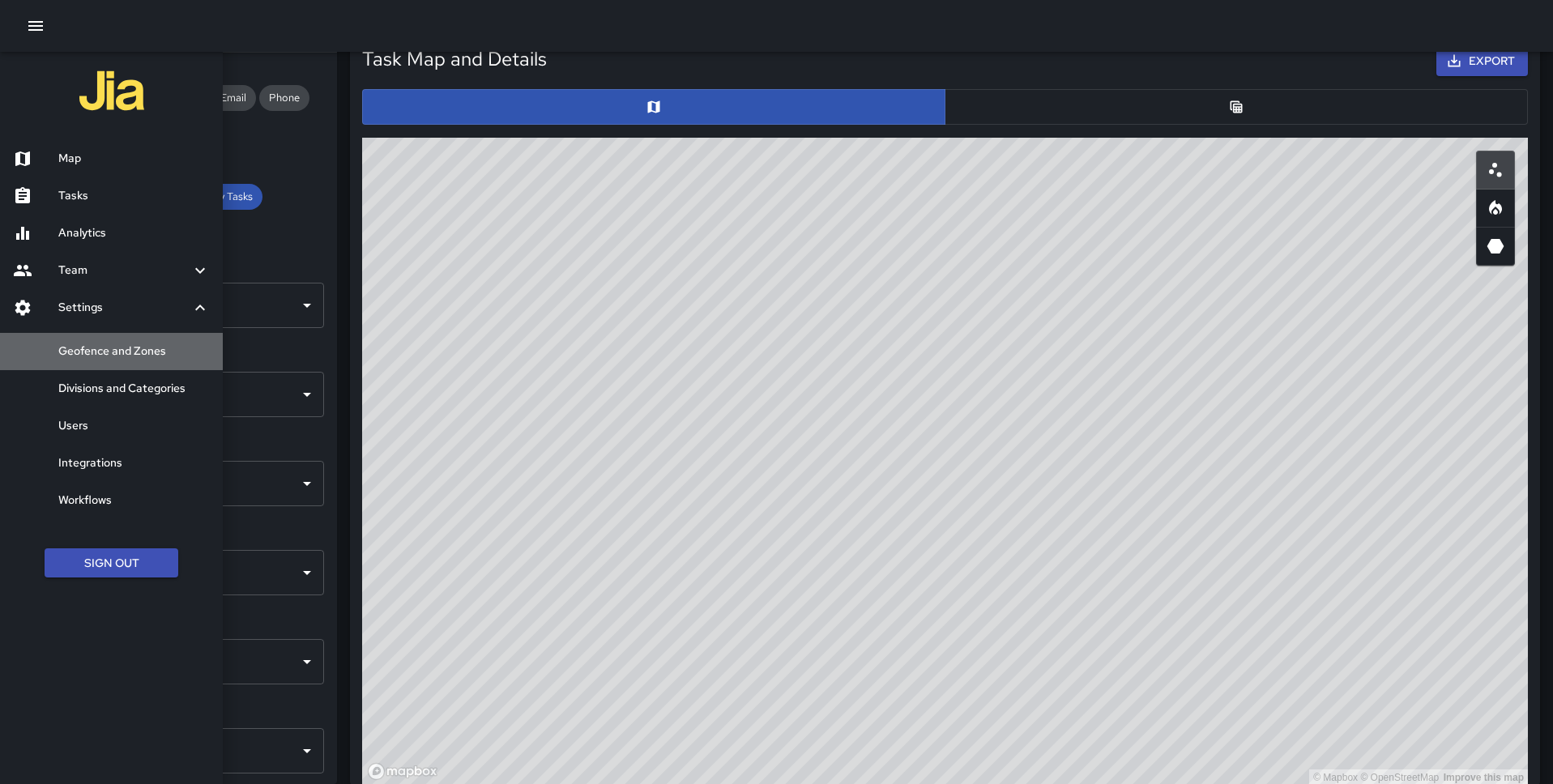
click at [112, 352] on h6 "Geofence and Zones" at bounding box center [134, 351] width 151 height 18
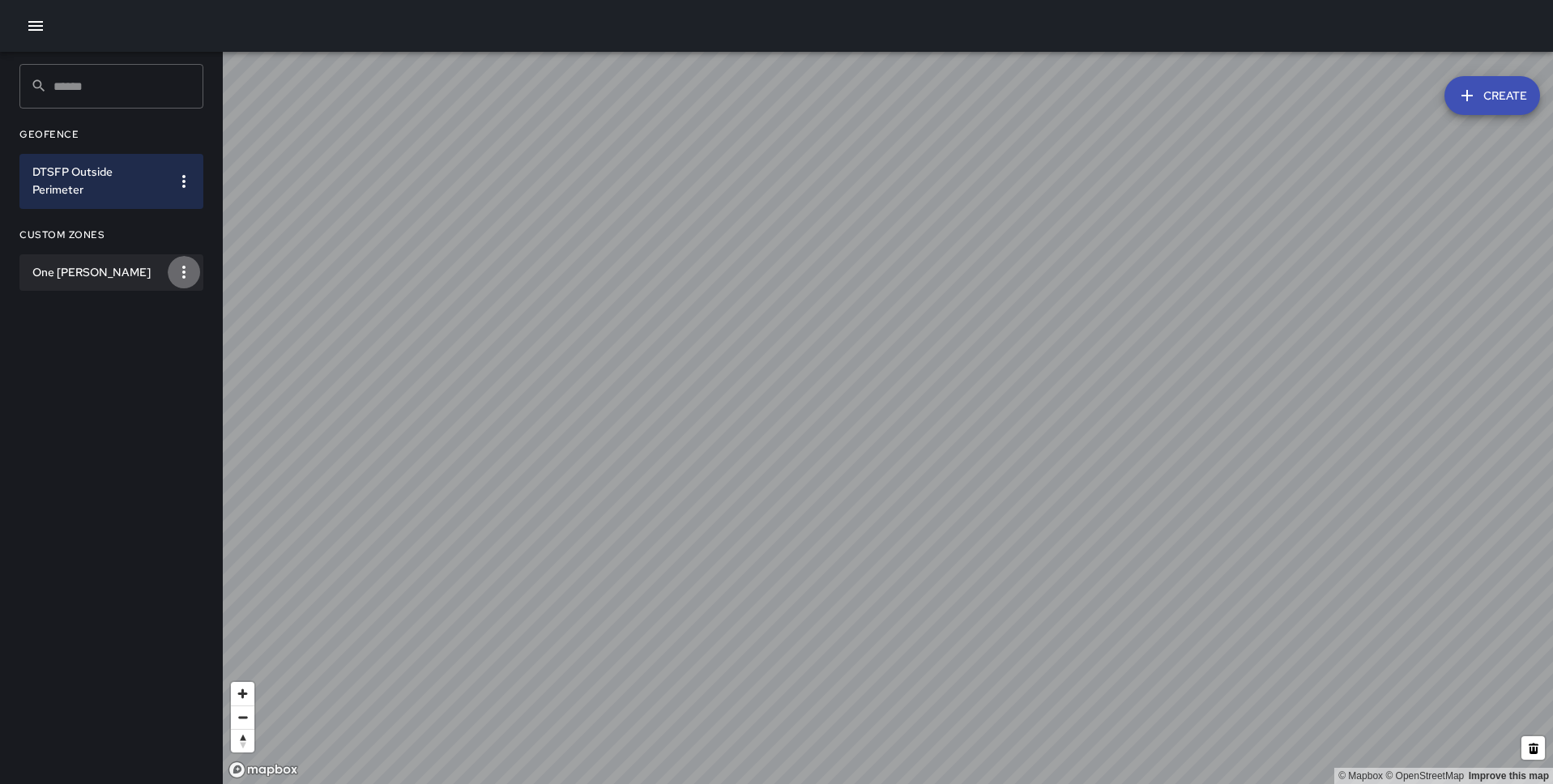
click at [188, 269] on icon "button" at bounding box center [184, 272] width 19 height 19
click at [146, 381] on li "Delete" at bounding box center [132, 385] width 135 height 26
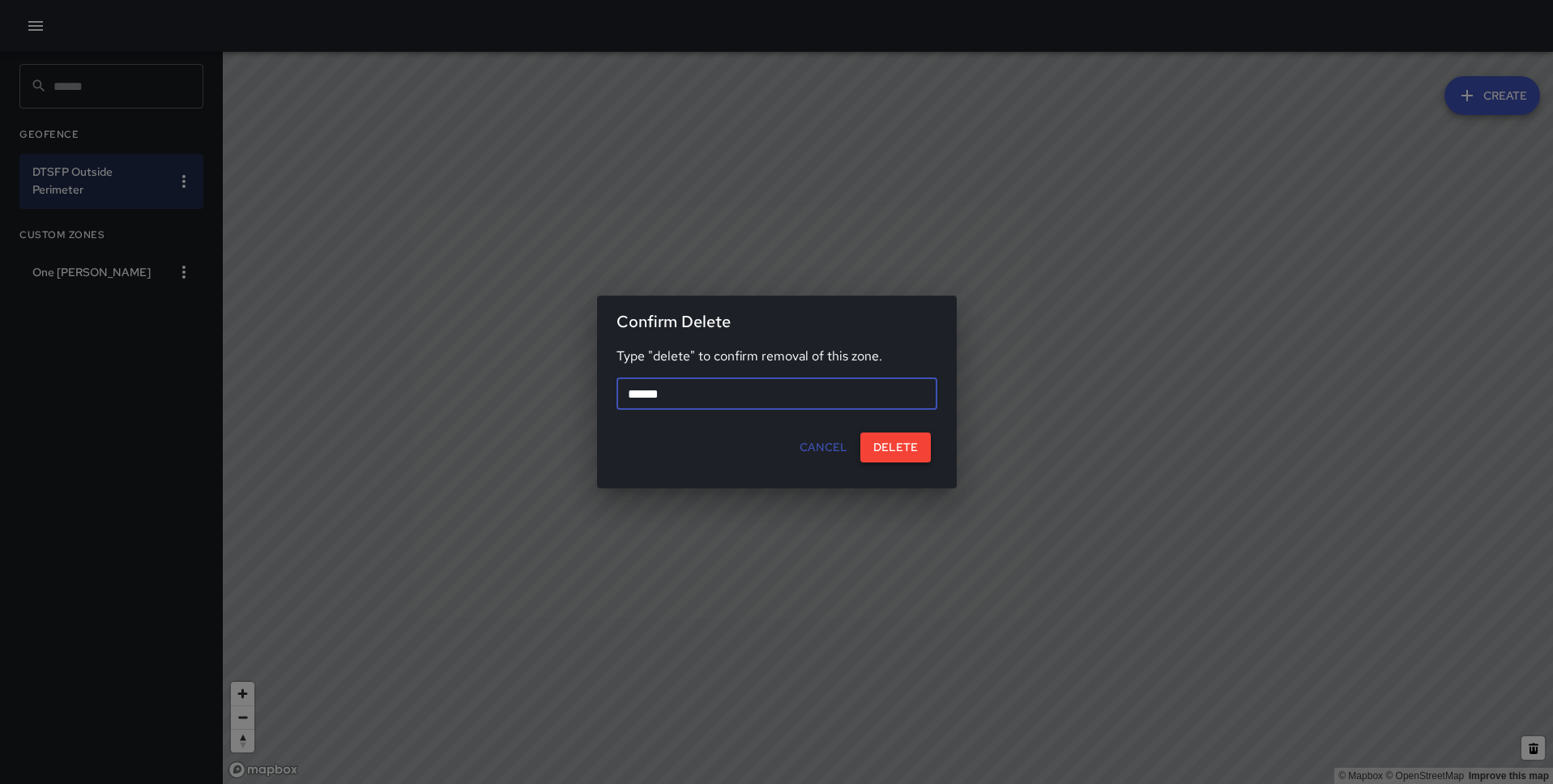
type input "******"
click at [869, 441] on button "Delete" at bounding box center [895, 447] width 70 height 30
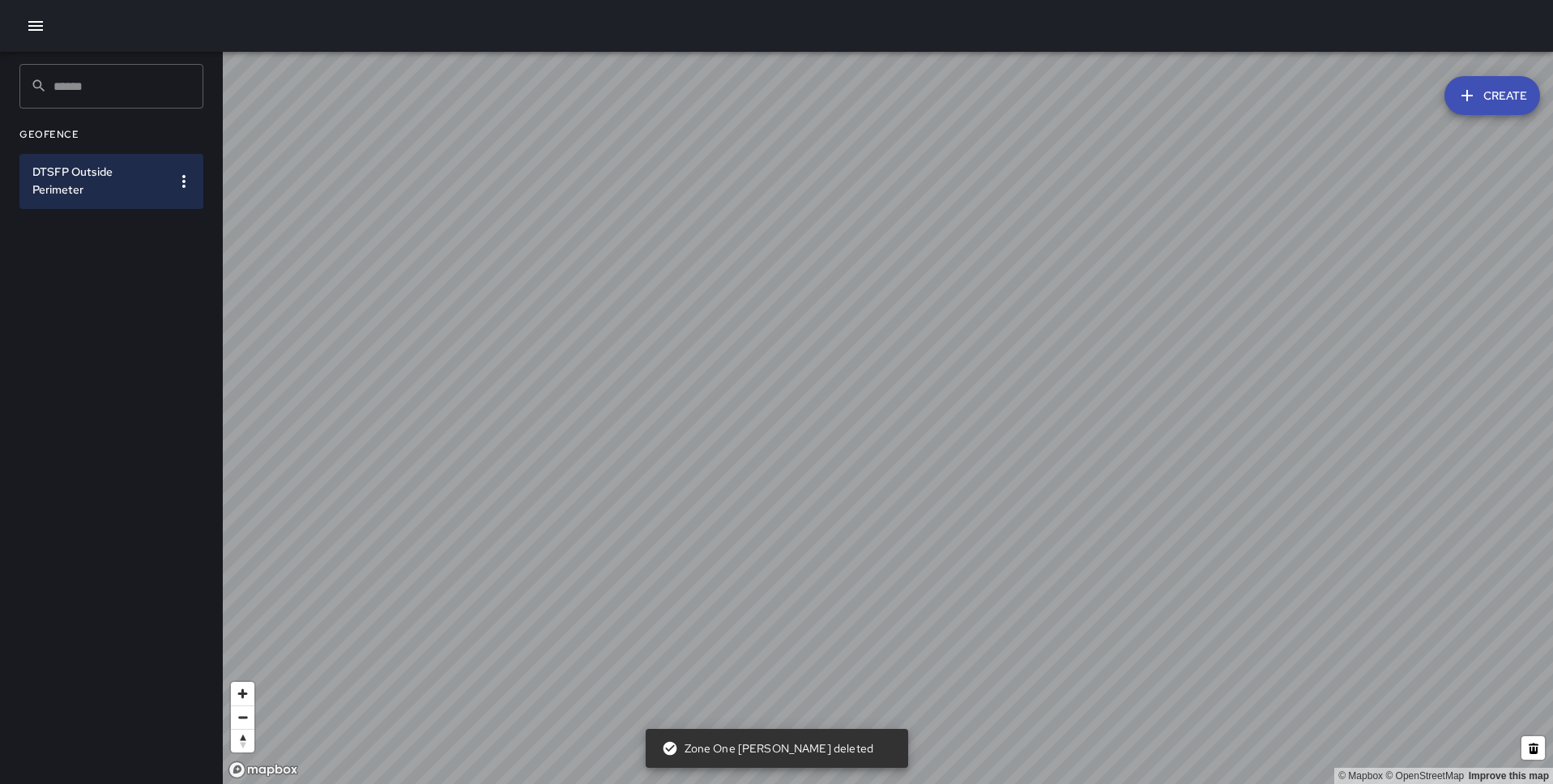
click at [43, 27] on icon "button" at bounding box center [36, 26] width 19 height 19
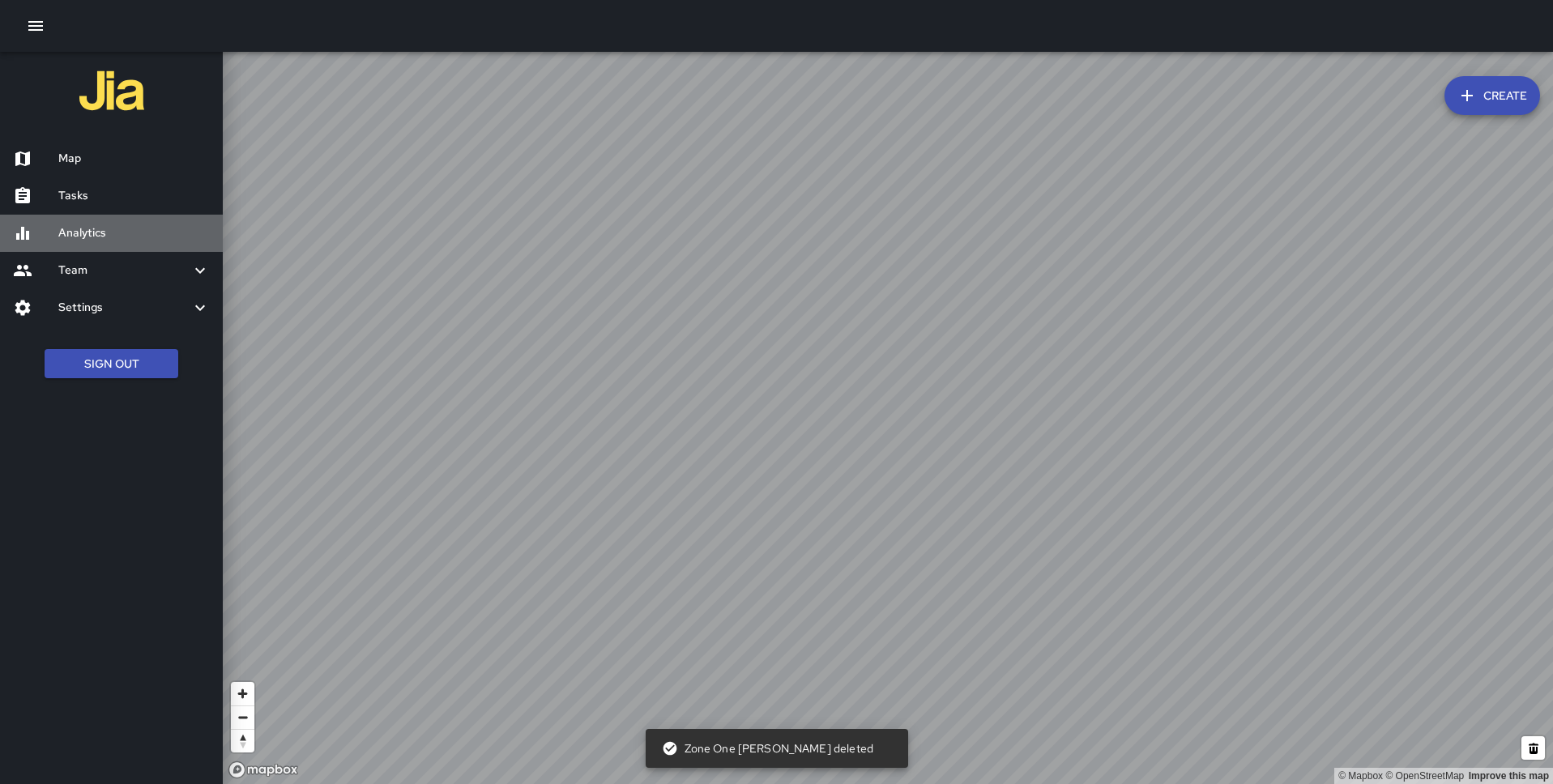
click at [89, 224] on h6 "Analytics" at bounding box center [134, 233] width 151 height 18
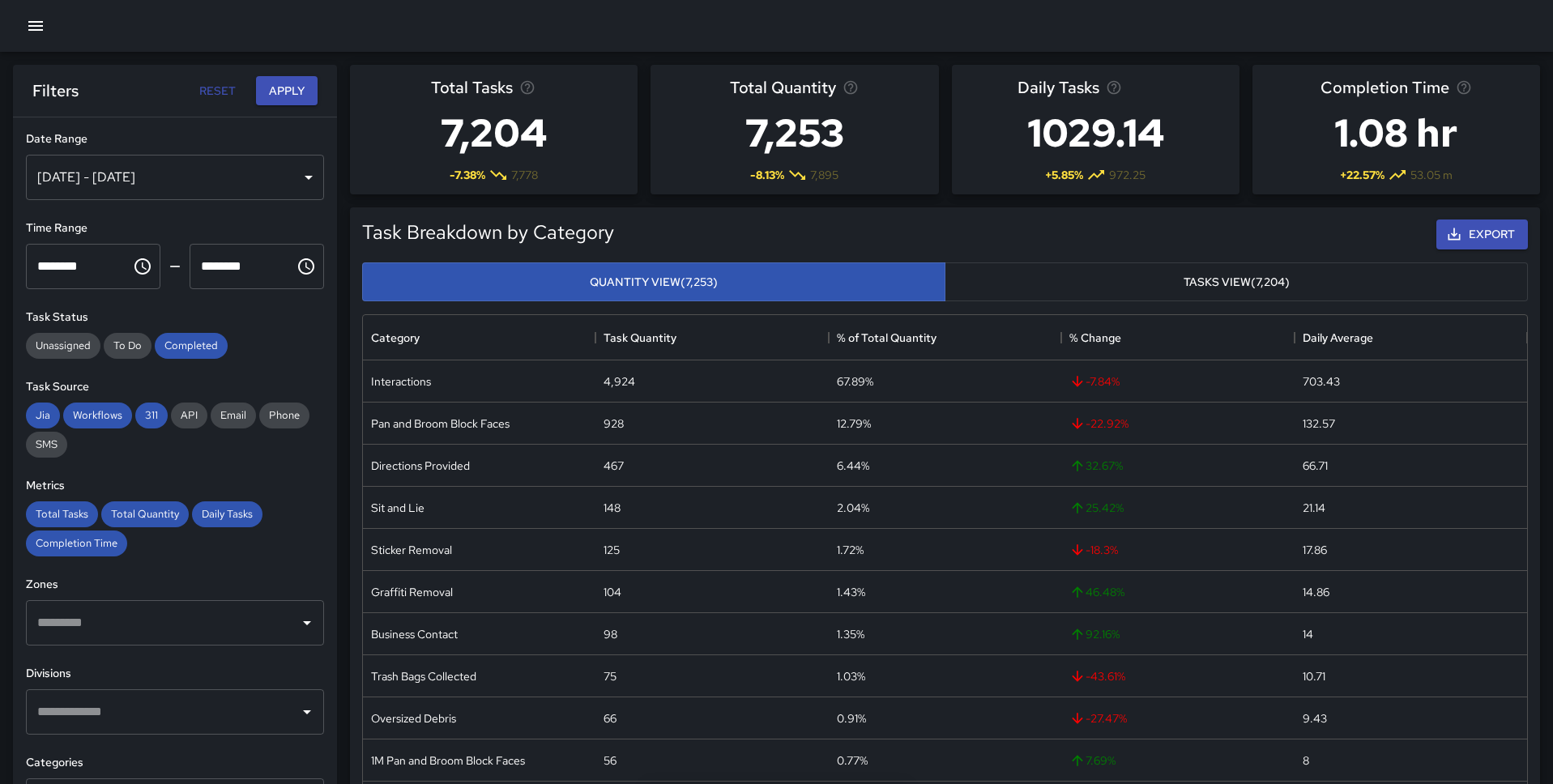
scroll to position [484, 1164]
click at [236, 175] on div "[DATE] - [DATE]" at bounding box center [175, 177] width 298 height 45
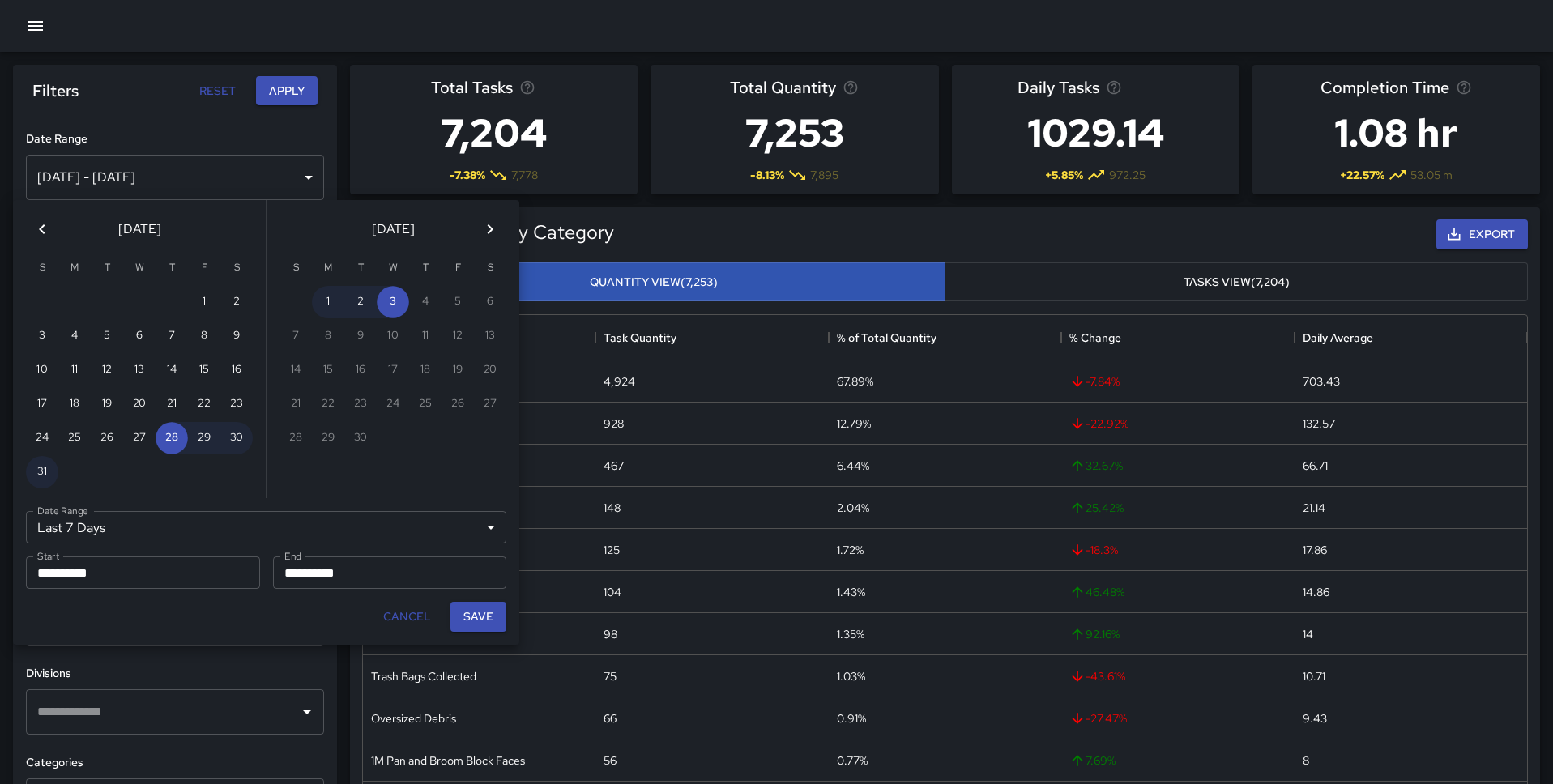
click at [49, 231] on icon "Previous month" at bounding box center [42, 229] width 19 height 19
click at [175, 294] on button "1" at bounding box center [172, 302] width 33 height 33
type input "******"
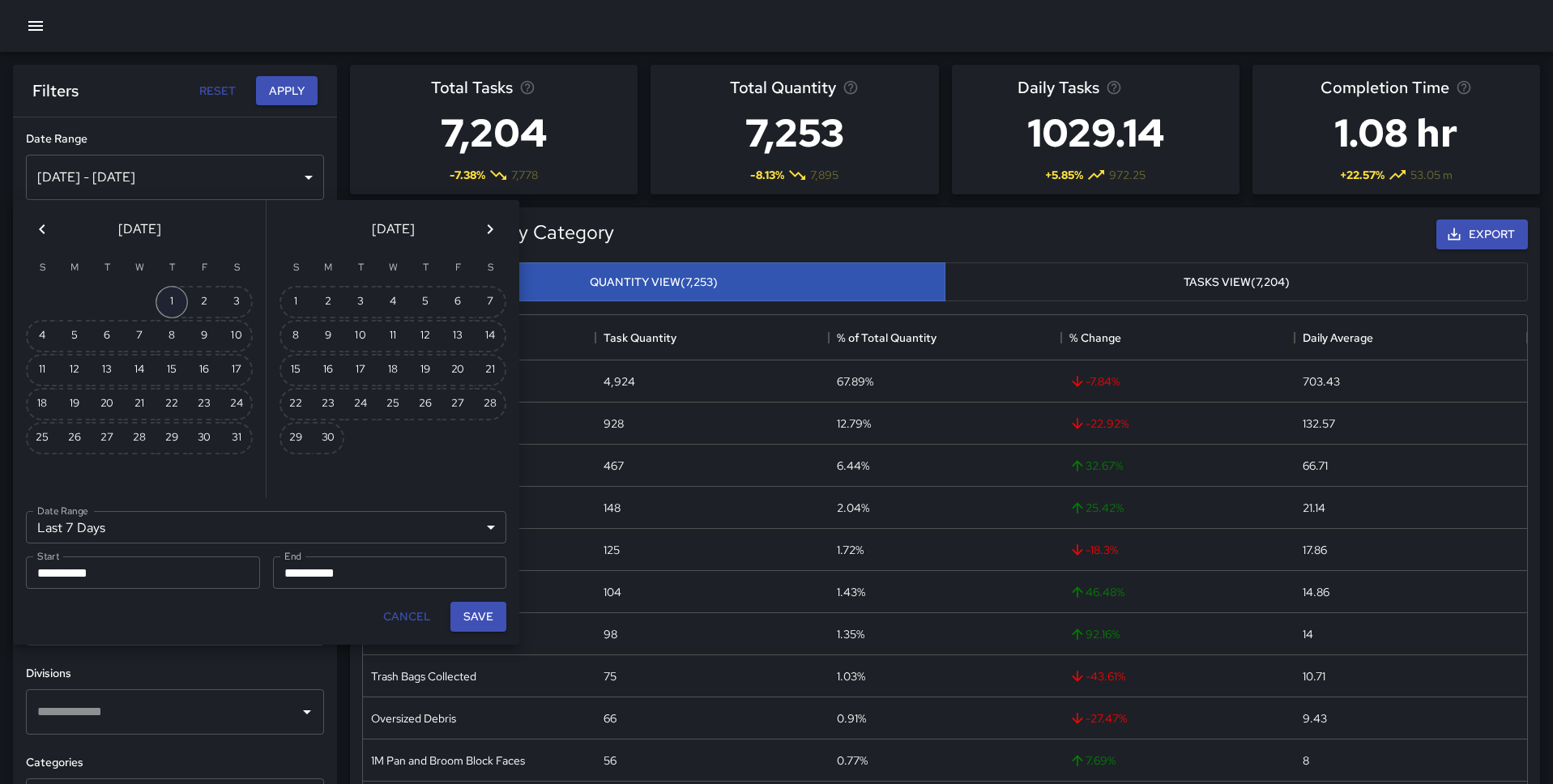
type input "**********"
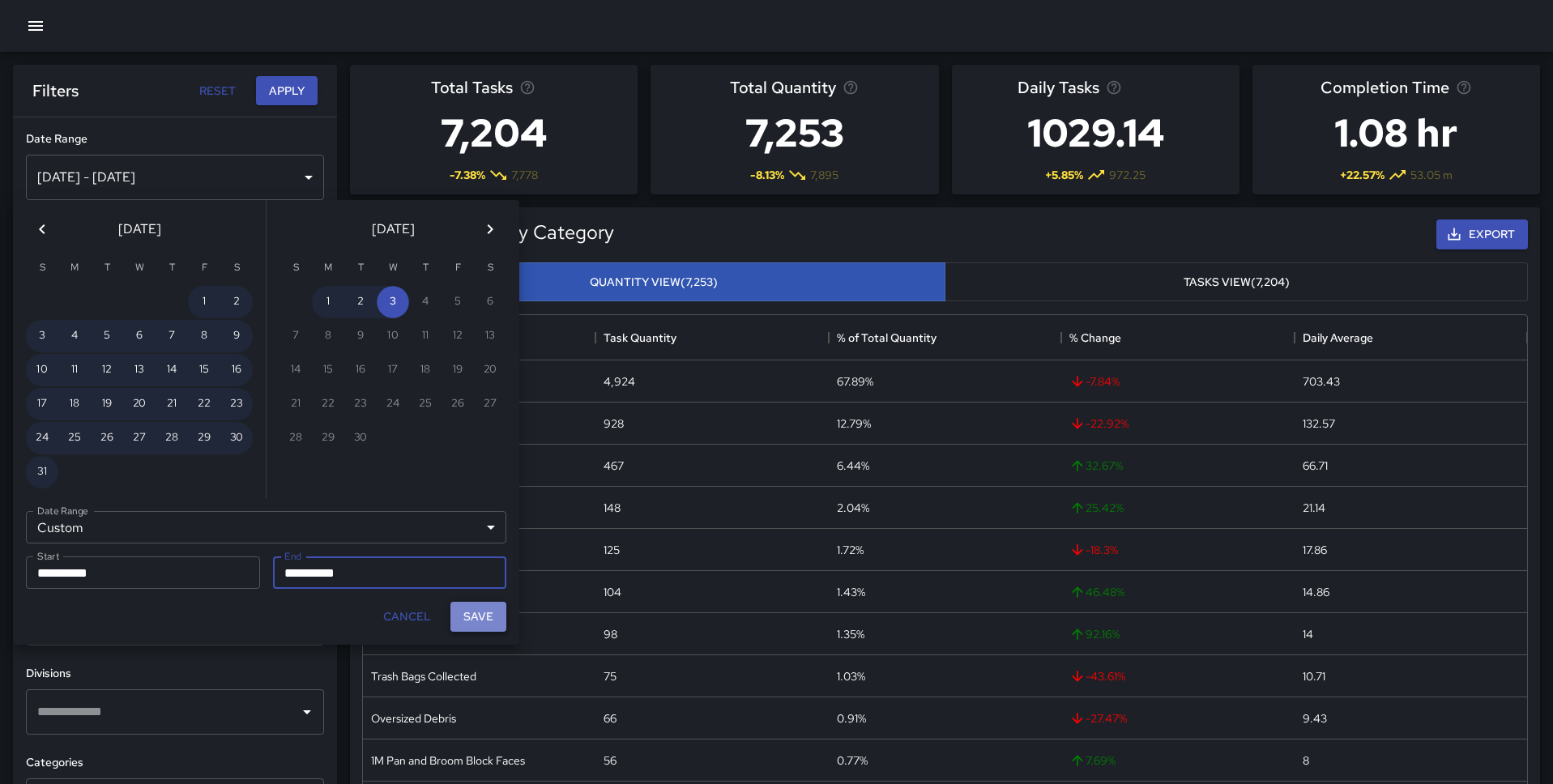
click at [484, 621] on button "Save" at bounding box center [478, 616] width 56 height 30
type input "**********"
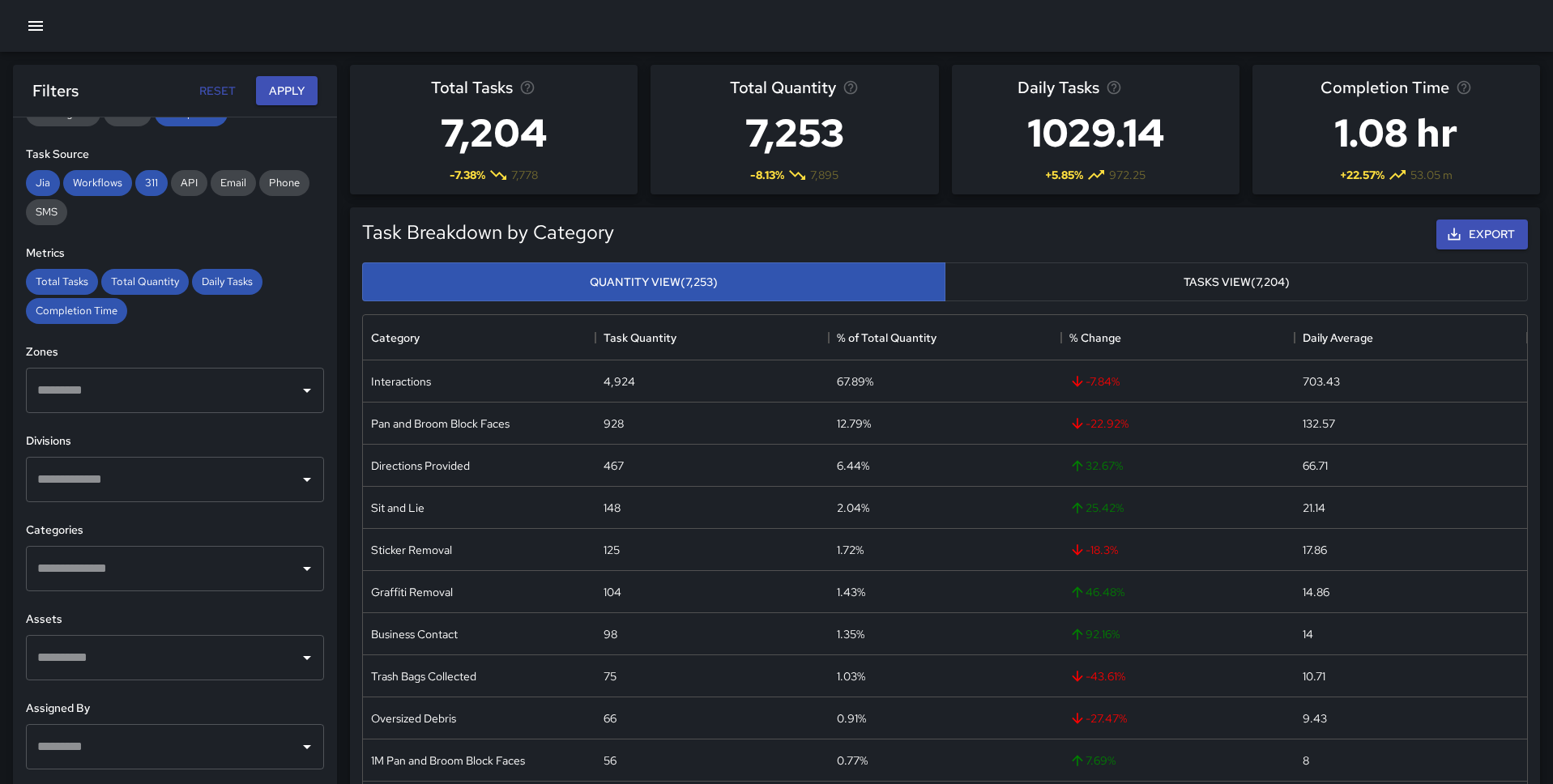
scroll to position [234, 0]
click at [234, 487] on input "text" at bounding box center [163, 478] width 259 height 31
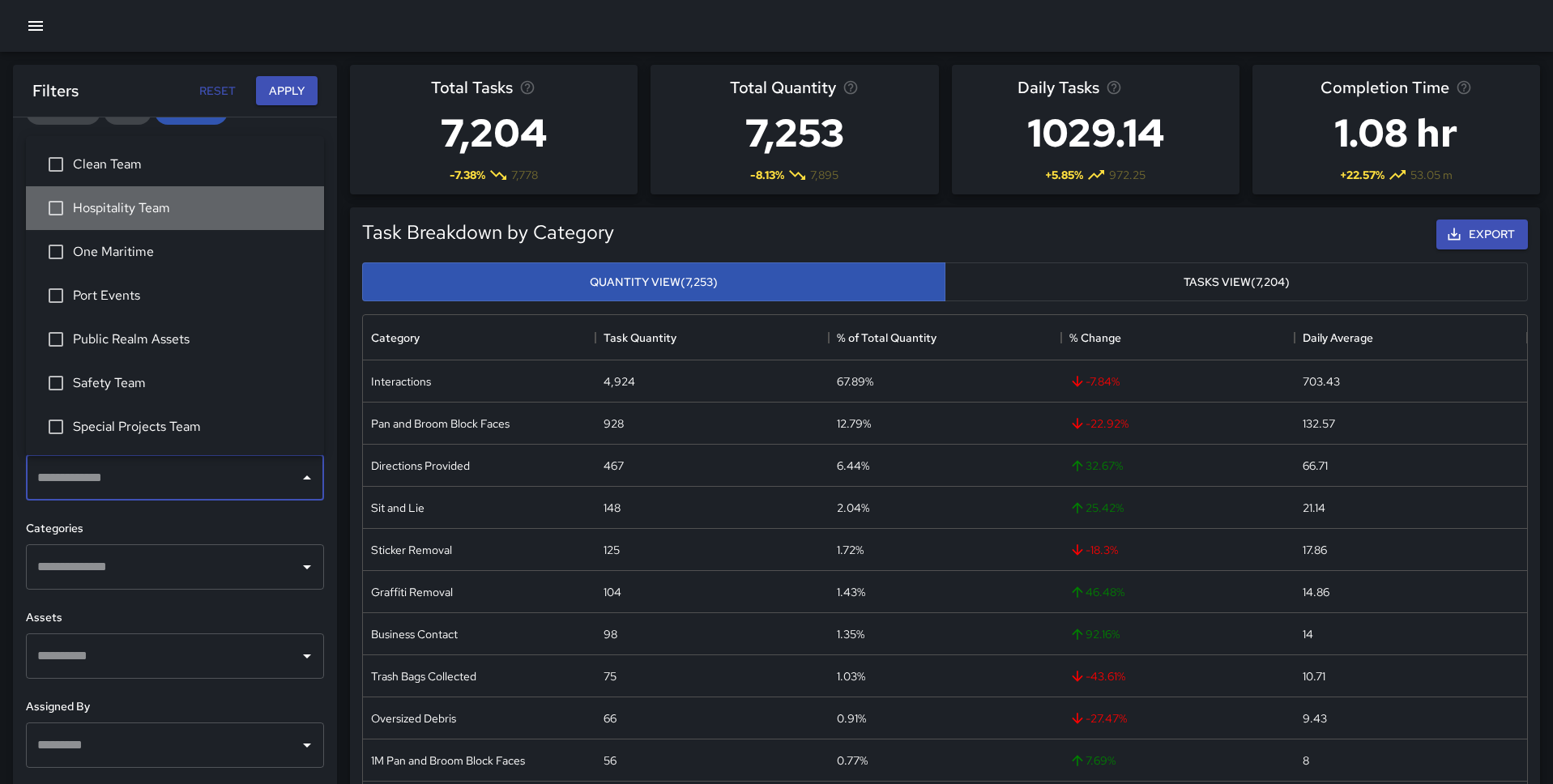
click at [142, 203] on span "Hospitality Team" at bounding box center [191, 208] width 238 height 19
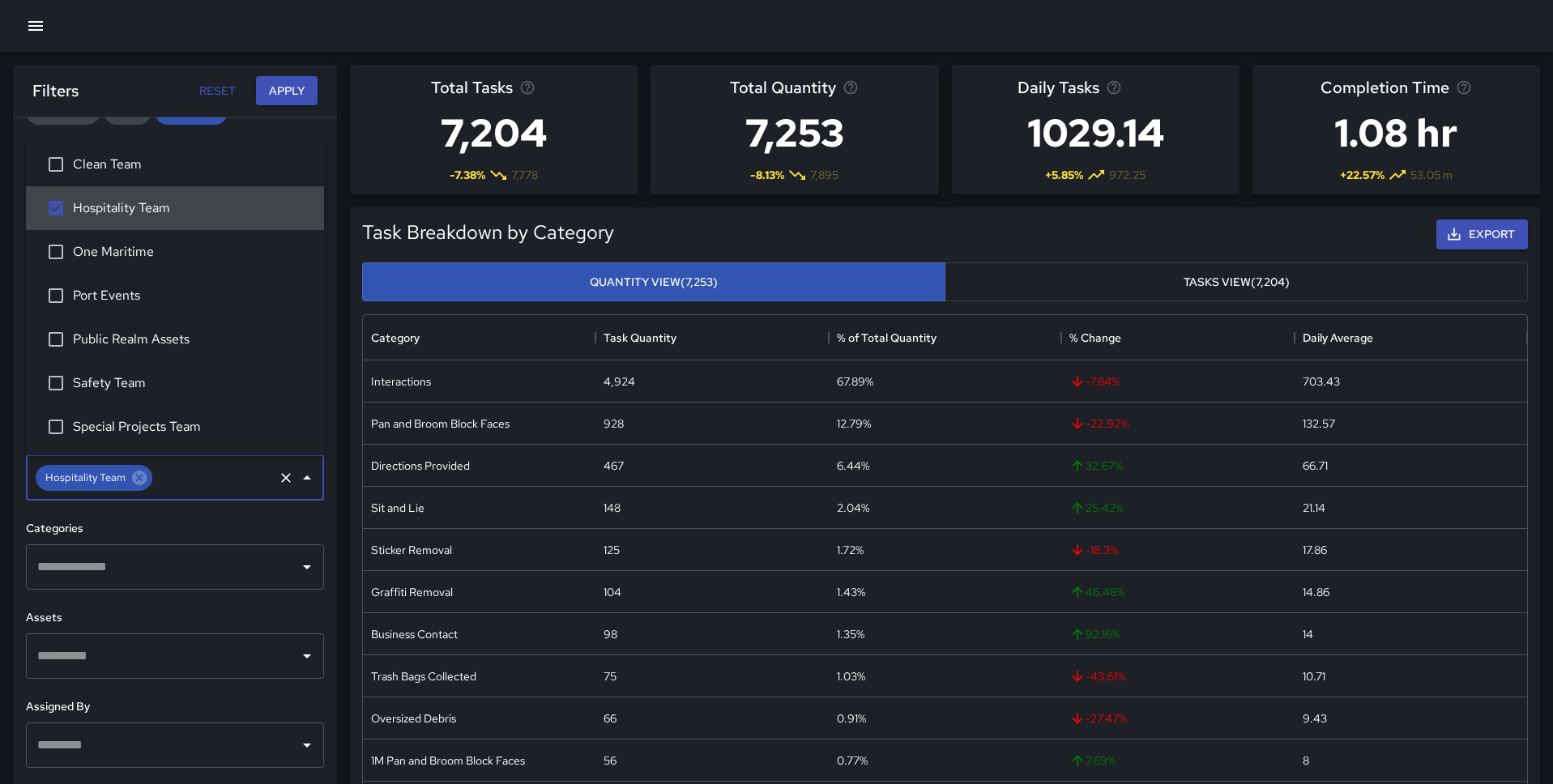
click at [134, 198] on span "Hospitality Team" at bounding box center [191, 208] width 238 height 19
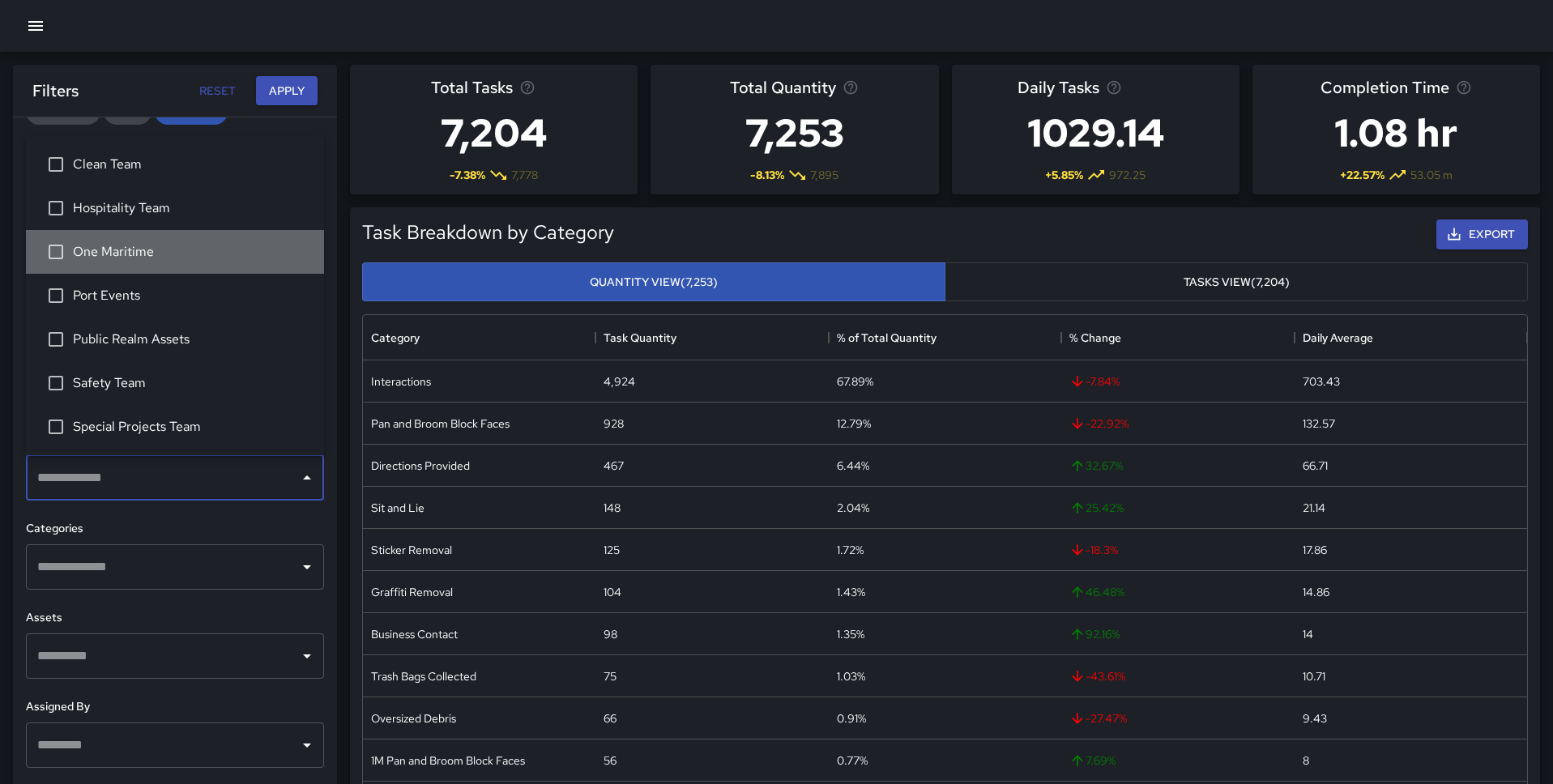
click at [132, 250] on span "One Maritime" at bounding box center [191, 252] width 238 height 19
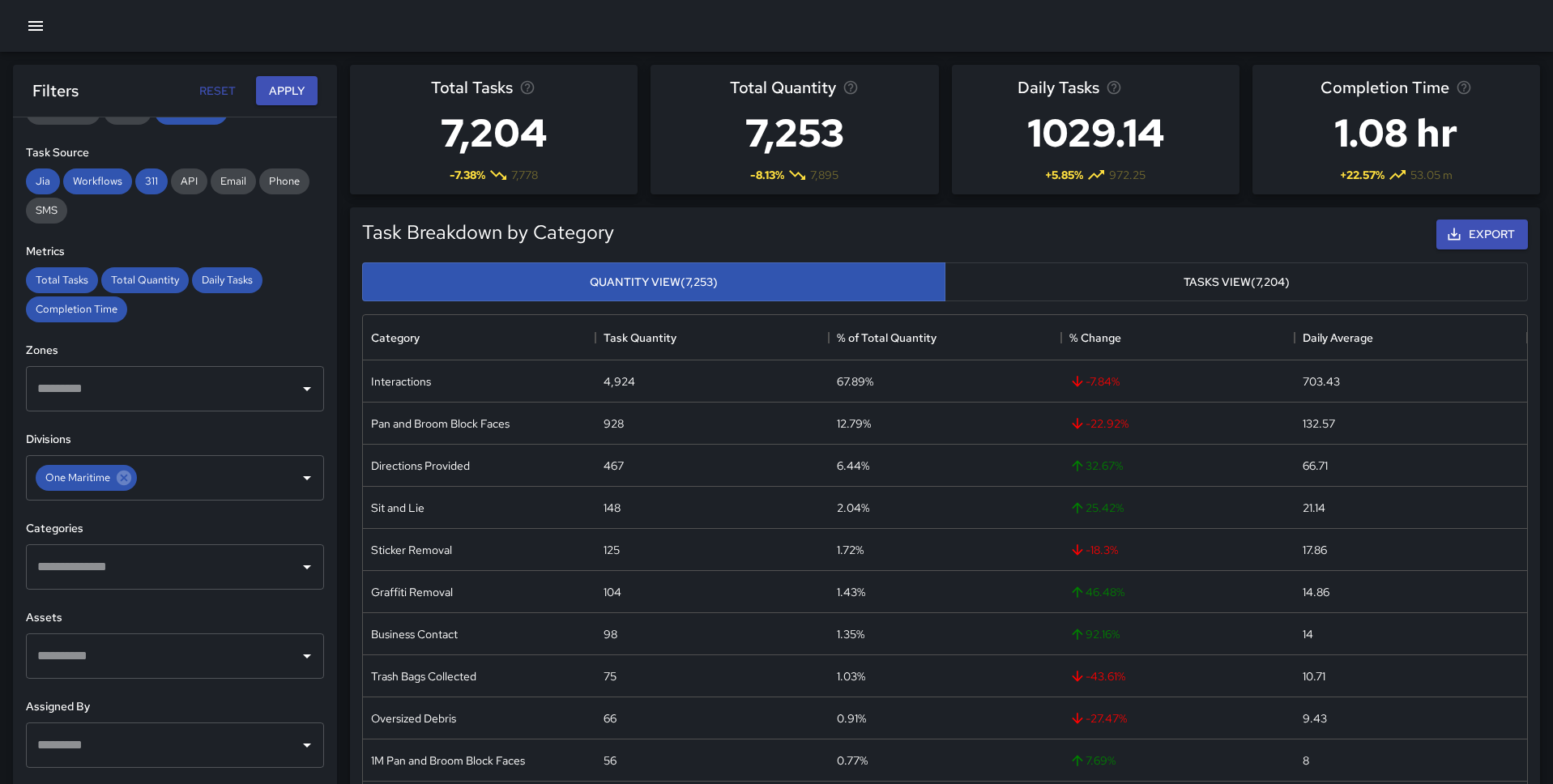
click at [165, 527] on h6 "Categories" at bounding box center [175, 528] width 298 height 18
click at [286, 94] on button "Apply" at bounding box center [287, 90] width 62 height 30
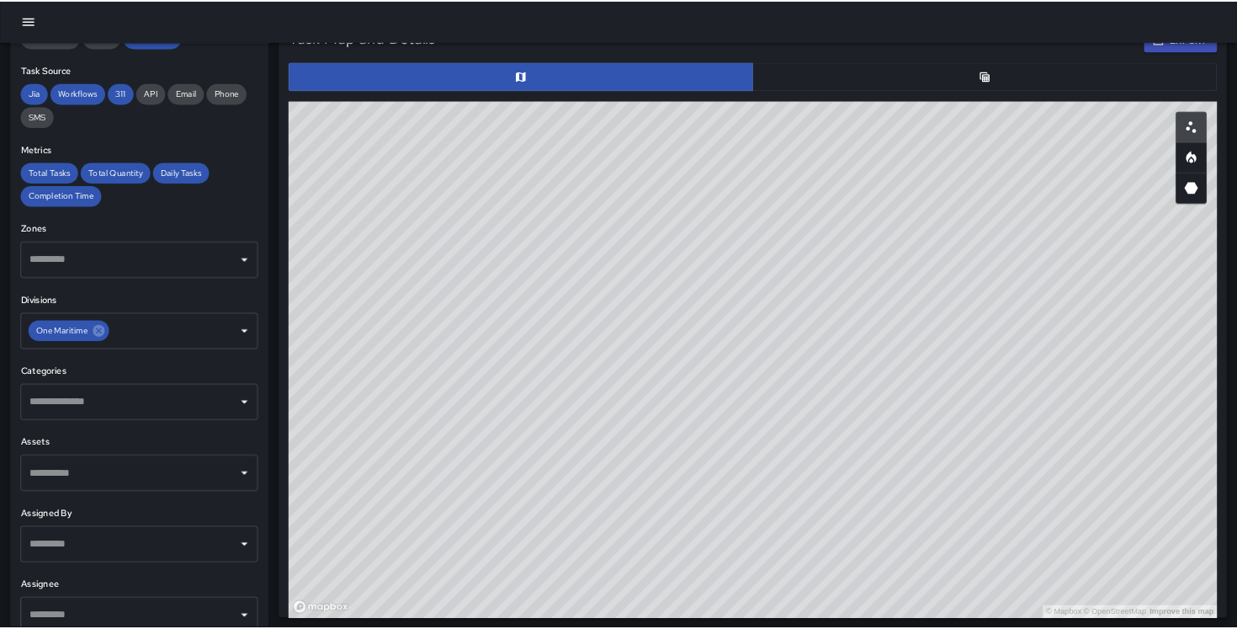
scroll to position [837, 0]
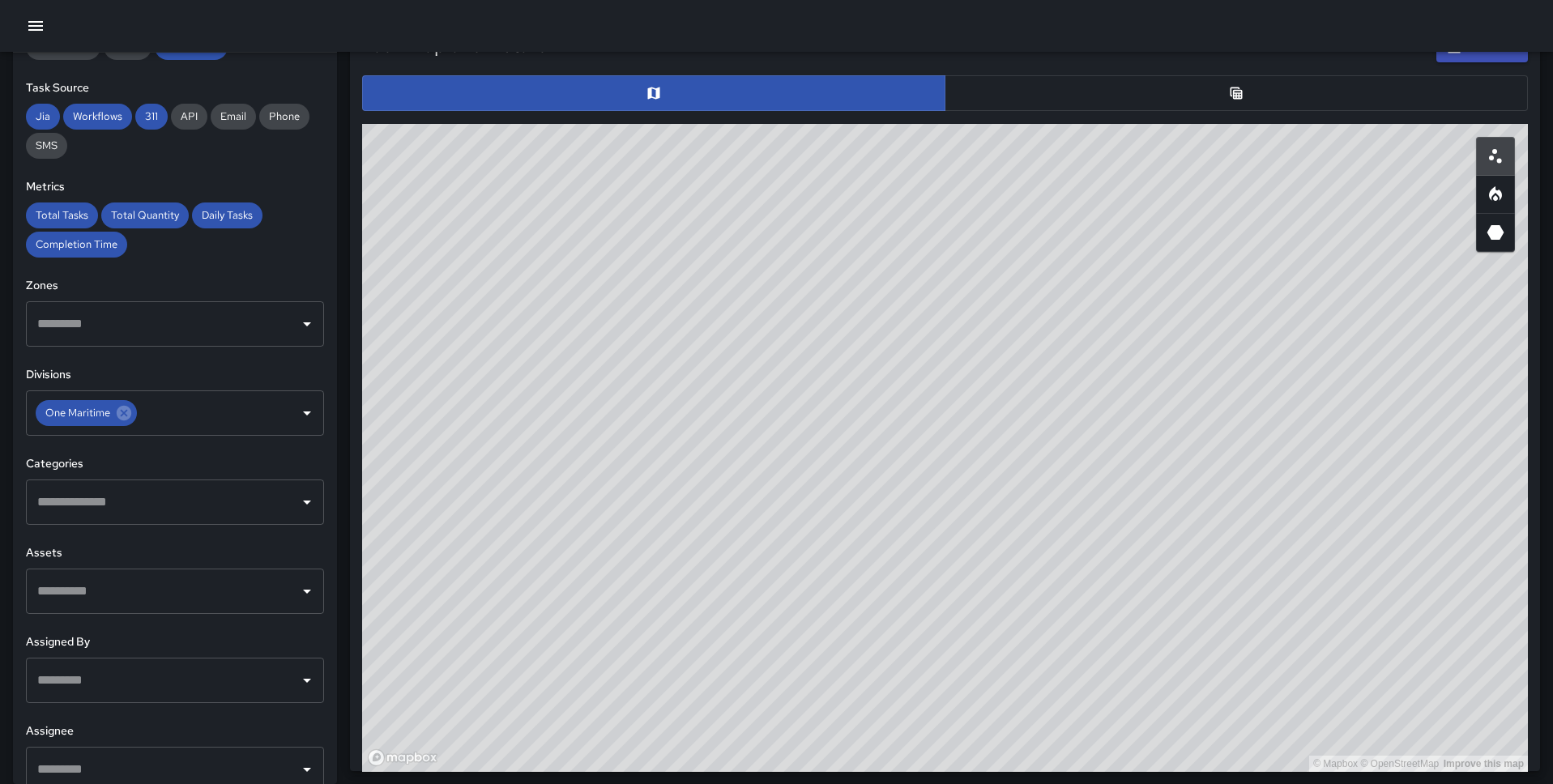
drag, startPoint x: 1121, startPoint y: 588, endPoint x: 1247, endPoint y: 603, distance: 126.9
click at [1247, 603] on div "© Mapbox © OpenStreetMap Improve this map" at bounding box center [944, 447] width 1165 height 647
click at [1492, 194] on icon "Heatmap" at bounding box center [1495, 194] width 19 height 19
click at [1497, 226] on icon "3D Heatmap" at bounding box center [1496, 232] width 17 height 14
drag, startPoint x: 1465, startPoint y: 334, endPoint x: 1389, endPoint y: 434, distance: 125.6
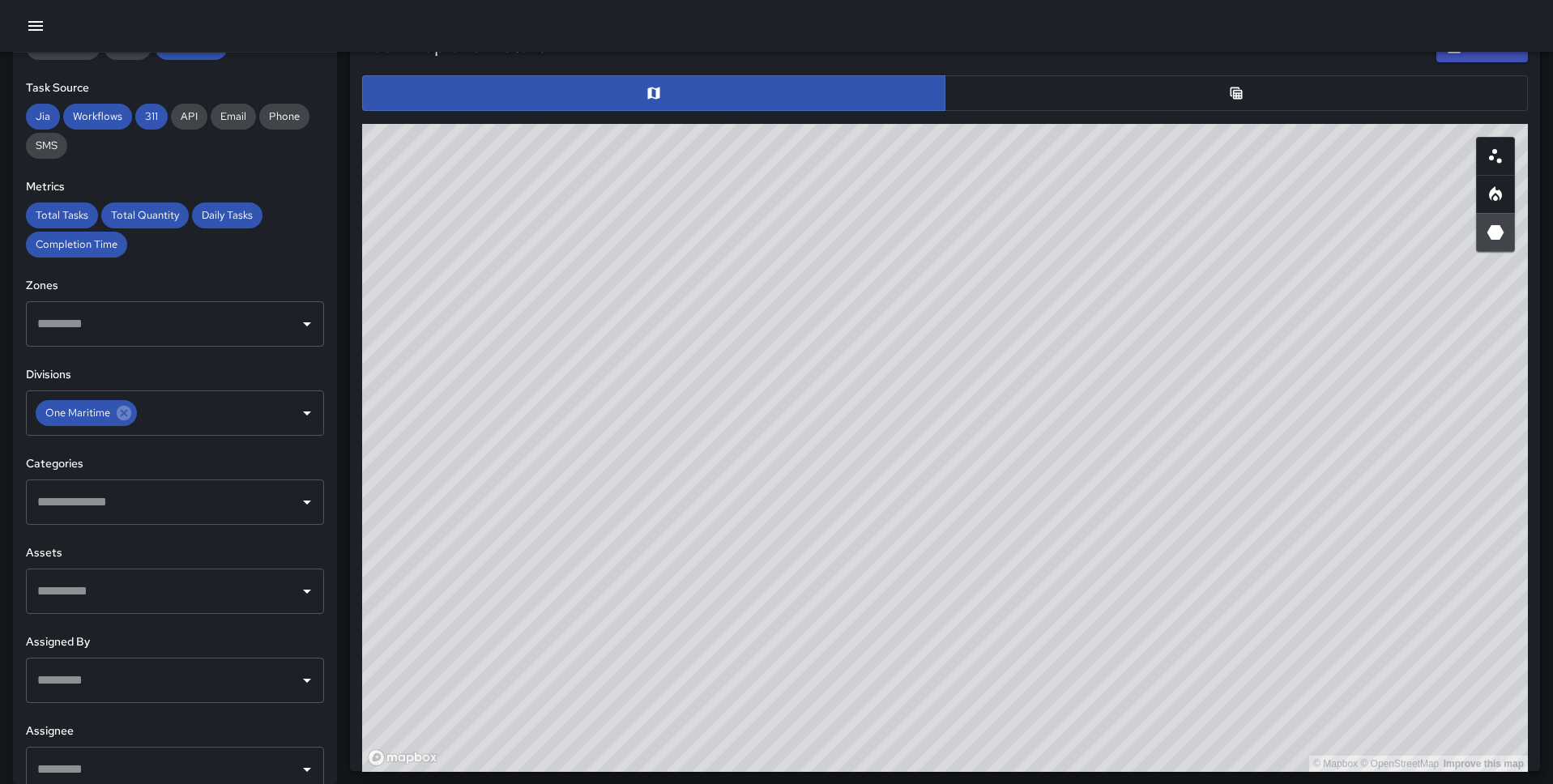
click at [1389, 434] on div "© Mapbox © OpenStreetMap Improve this map" at bounding box center [944, 447] width 1165 height 647
drag, startPoint x: 1389, startPoint y: 434, endPoint x: 1382, endPoint y: 428, distance: 9.2
click at [1382, 428] on div "© Mapbox © OpenStreetMap Improve this map" at bounding box center [944, 447] width 1165 height 647
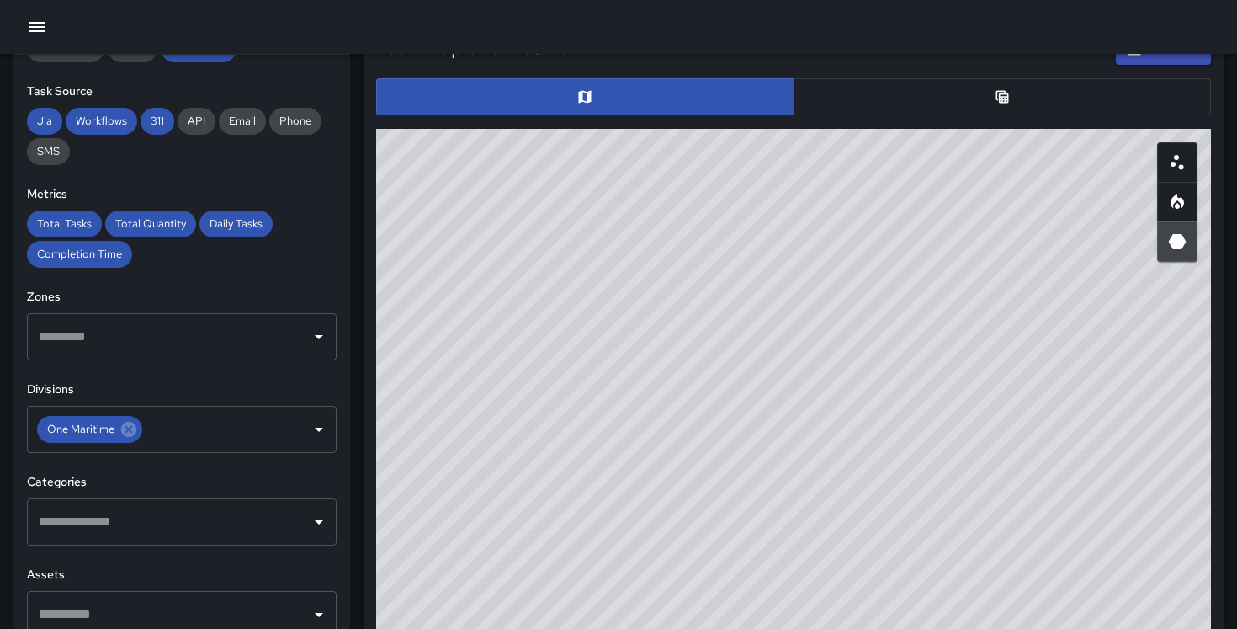
scroll to position [1, 1]
